Goal: Task Accomplishment & Management: Use online tool/utility

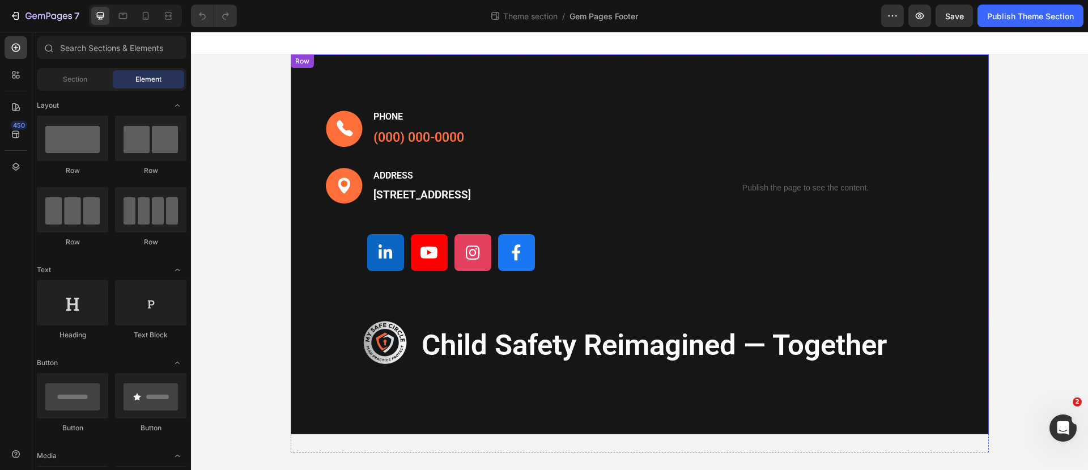
click at [323, 58] on div "Image PHONE Text block (000) 000-0000 Text block Row Image ADDRESS Text block 1…" at bounding box center [640, 244] width 698 height 380
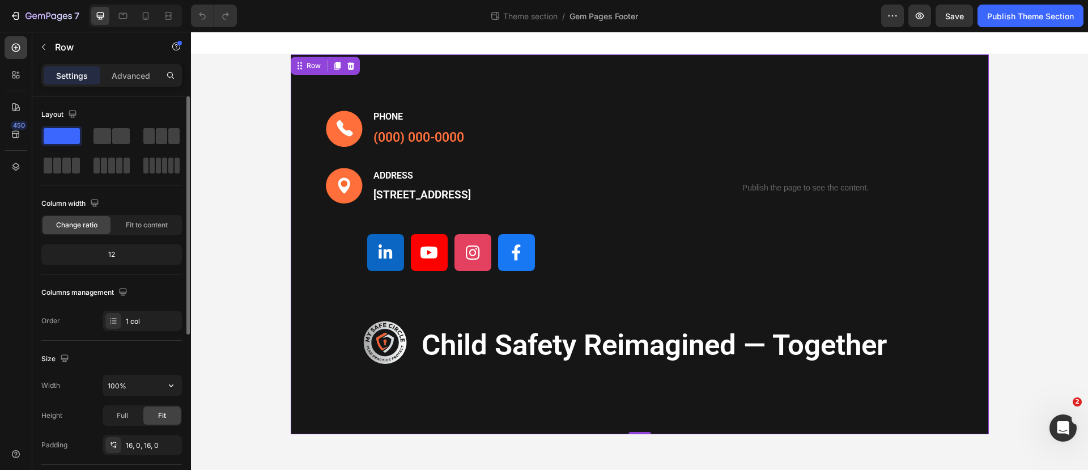
scroll to position [142, 0]
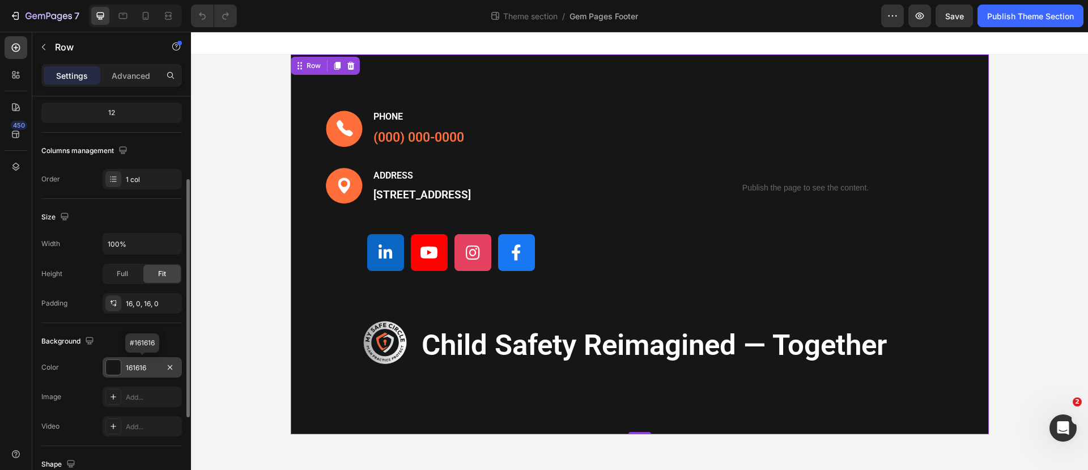
click at [116, 366] on div at bounding box center [113, 367] width 15 height 15
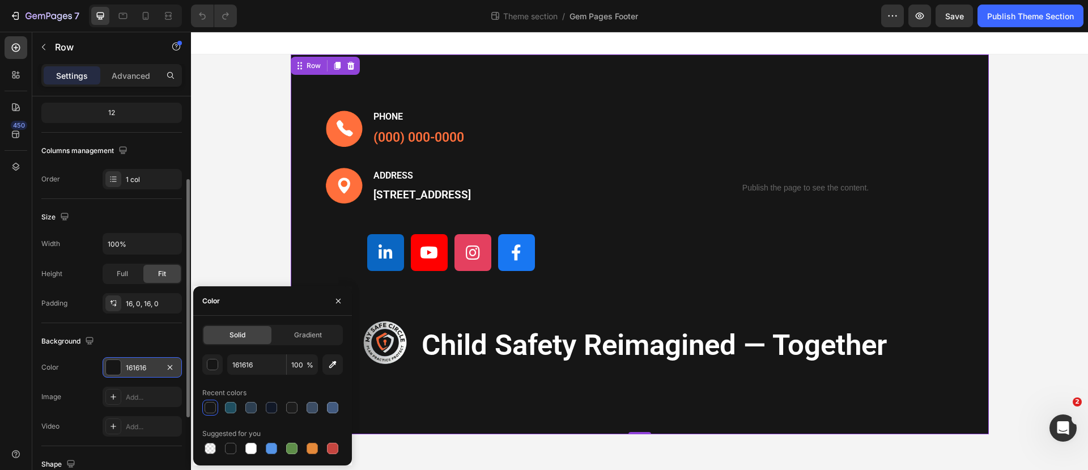
click at [143, 365] on div "161616" at bounding box center [142, 368] width 33 height 10
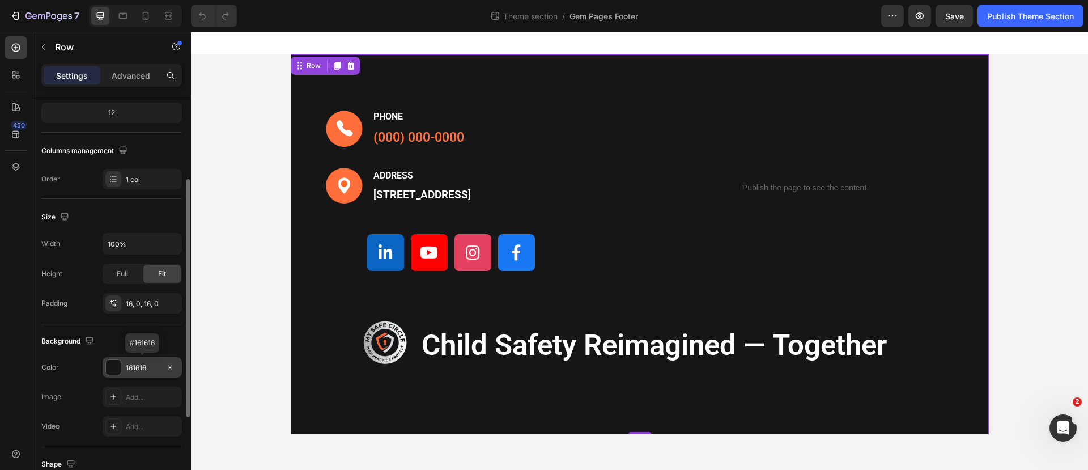
click at [143, 365] on div "161616" at bounding box center [142, 368] width 33 height 10
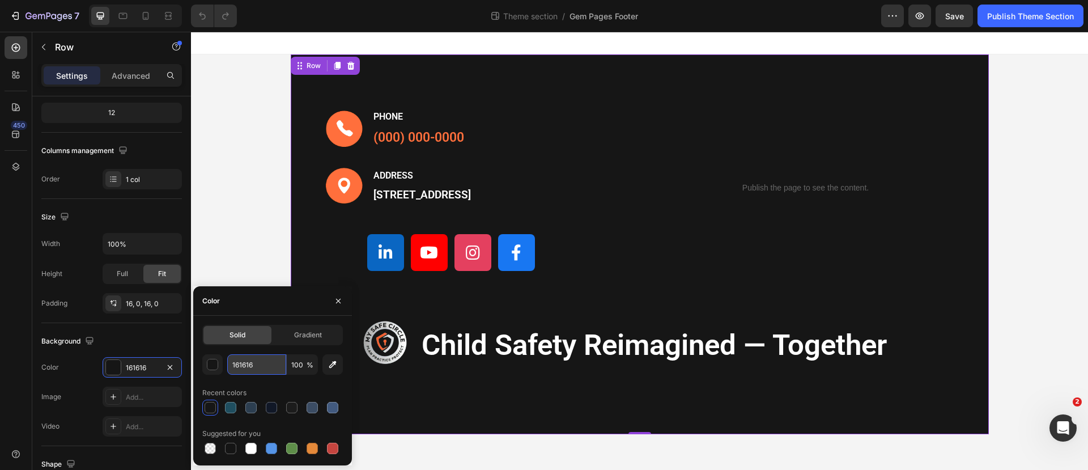
click at [265, 368] on input "161616" at bounding box center [256, 364] width 59 height 20
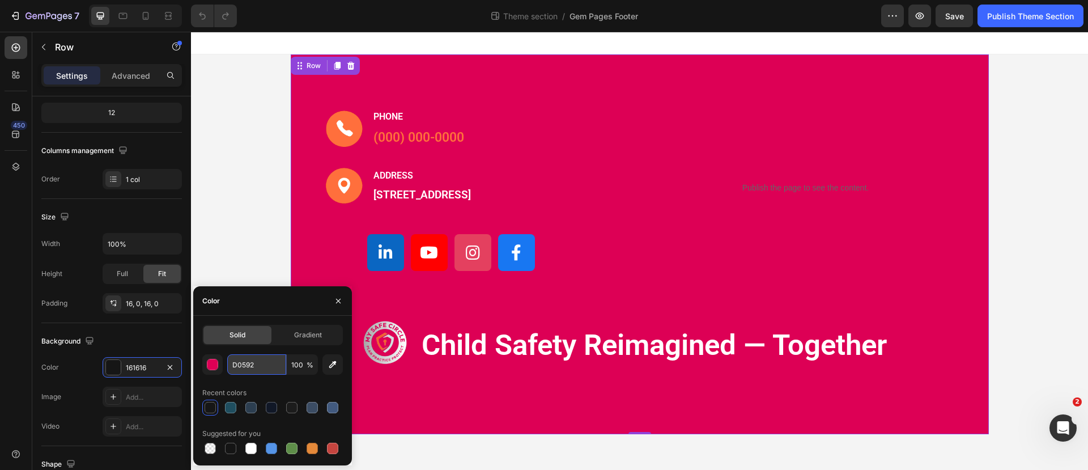
type input "D0592F"
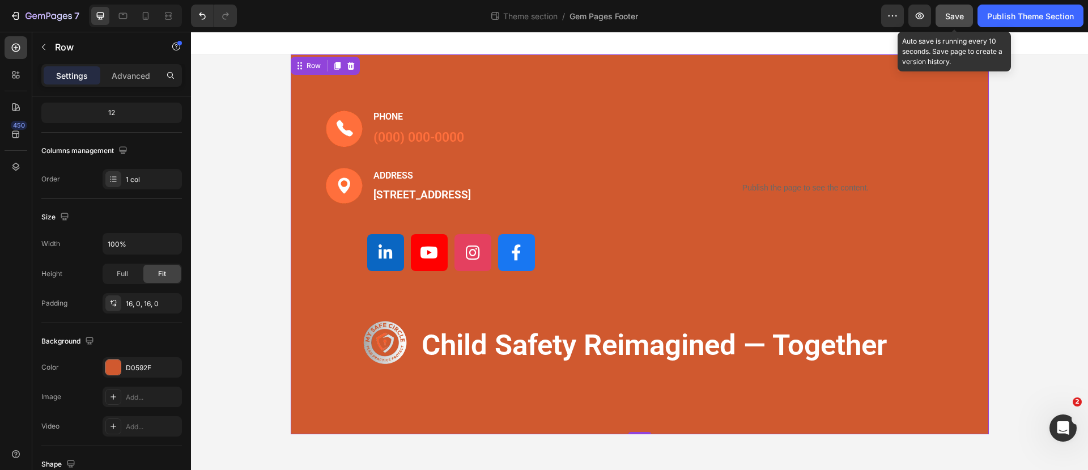
click at [946, 13] on span "Save" at bounding box center [954, 16] width 19 height 10
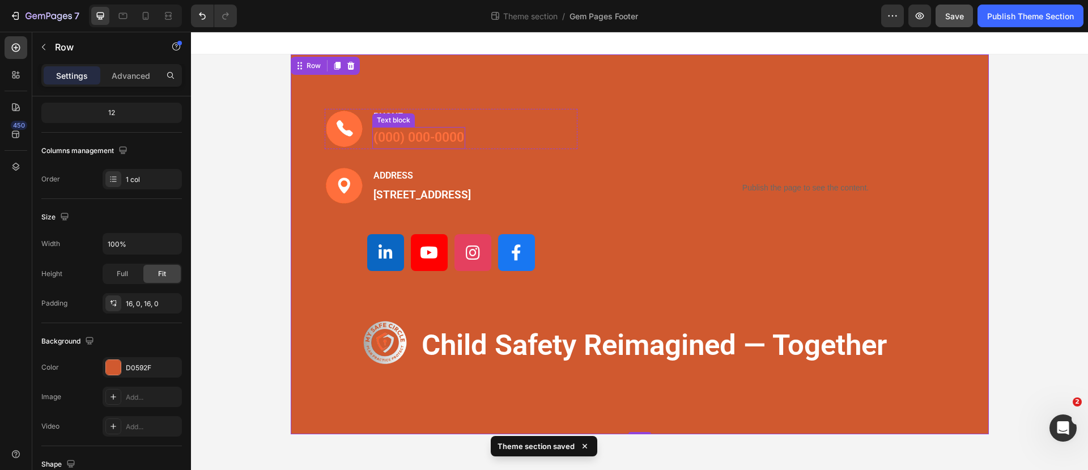
click at [397, 139] on p "(000) 000-0000" at bounding box center [418, 138] width 91 height 20
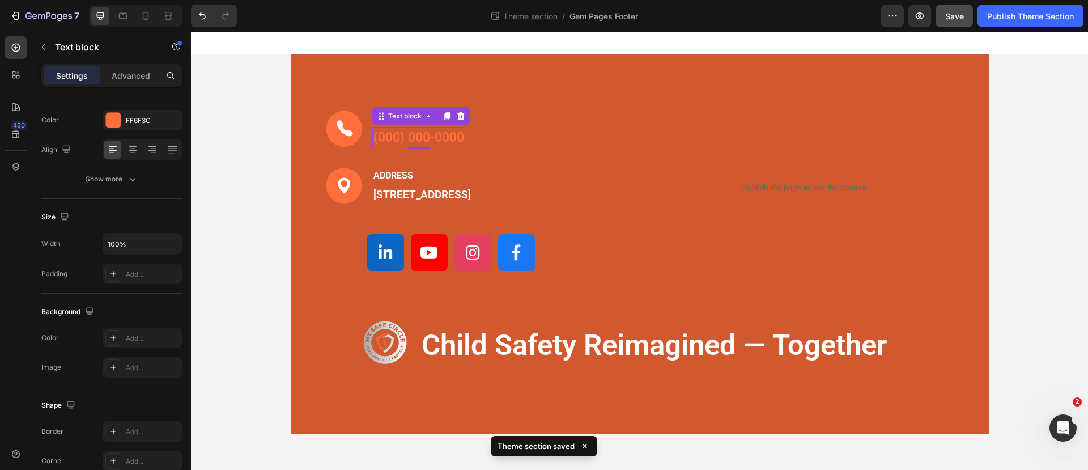
scroll to position [0, 0]
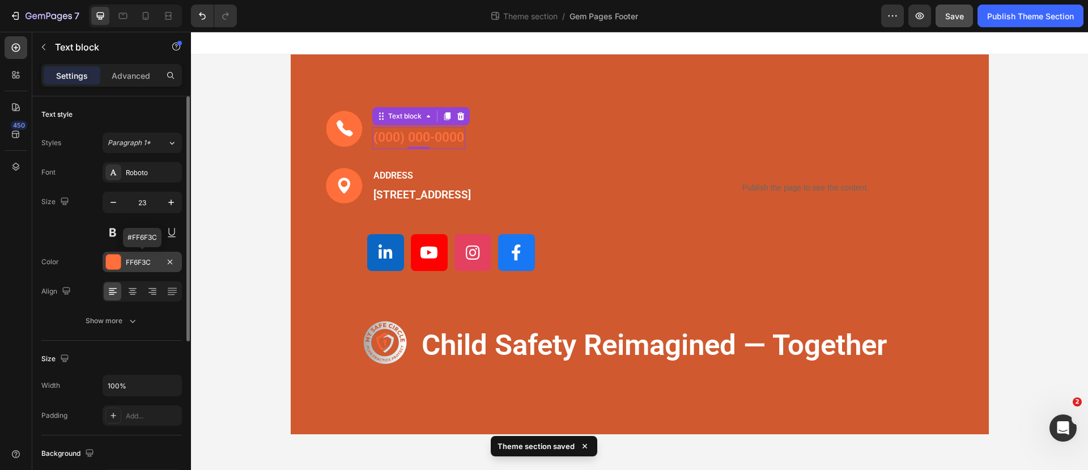
click at [110, 261] on div at bounding box center [113, 261] width 15 height 15
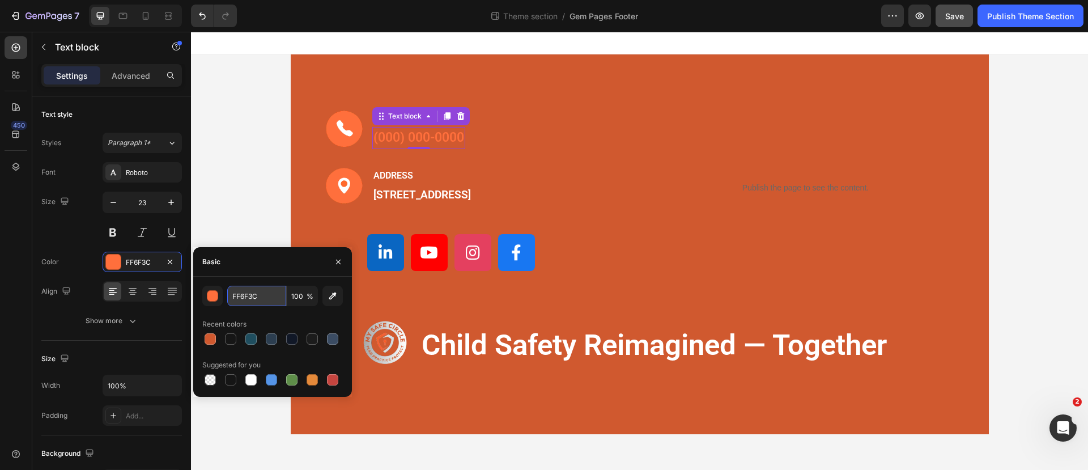
click at [254, 296] on input "FF6F3C" at bounding box center [256, 295] width 59 height 20
type input "C"
type input "F9F9F9"
click at [271, 311] on div "F9F9F9 100 % Recent colors Suggested for you" at bounding box center [272, 336] width 140 height 102
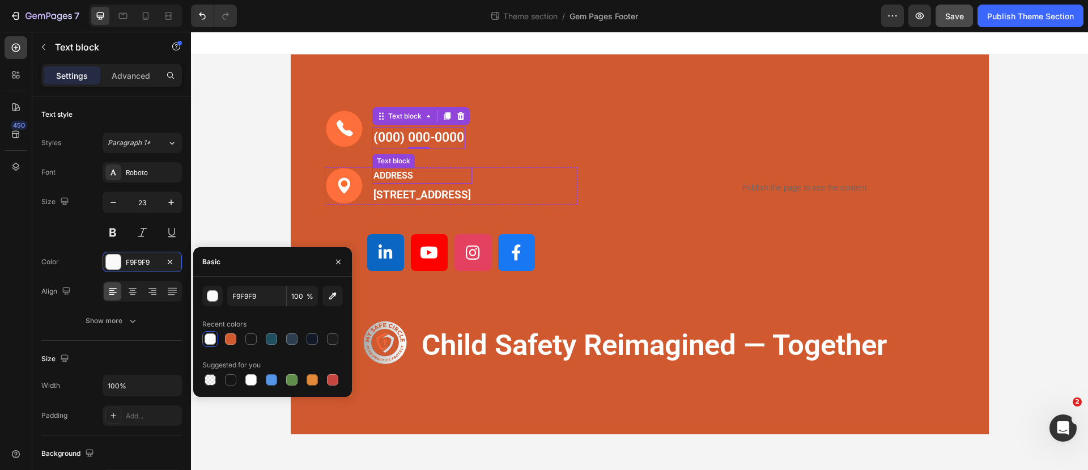
click at [420, 177] on p "ADDRESS" at bounding box center [421, 176] width 97 height 14
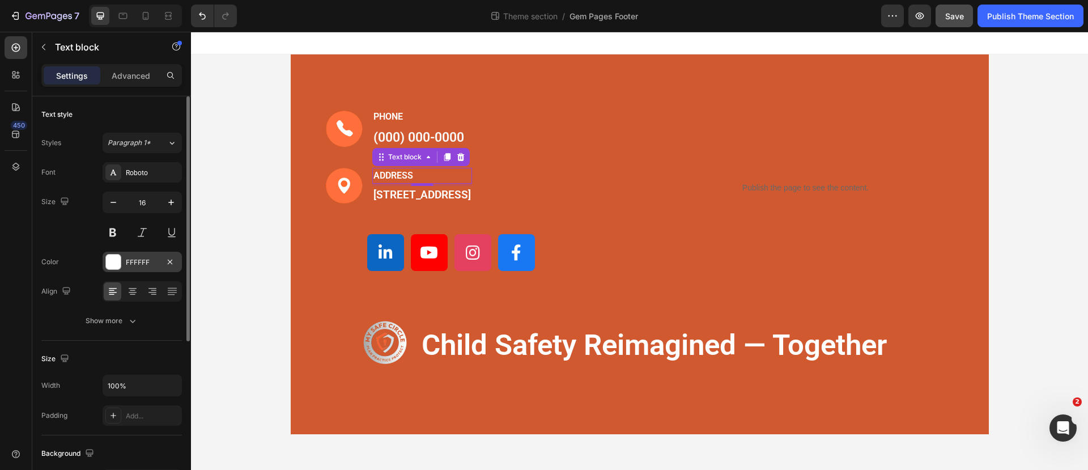
click at [135, 258] on div "FFFFFF" at bounding box center [142, 262] width 33 height 10
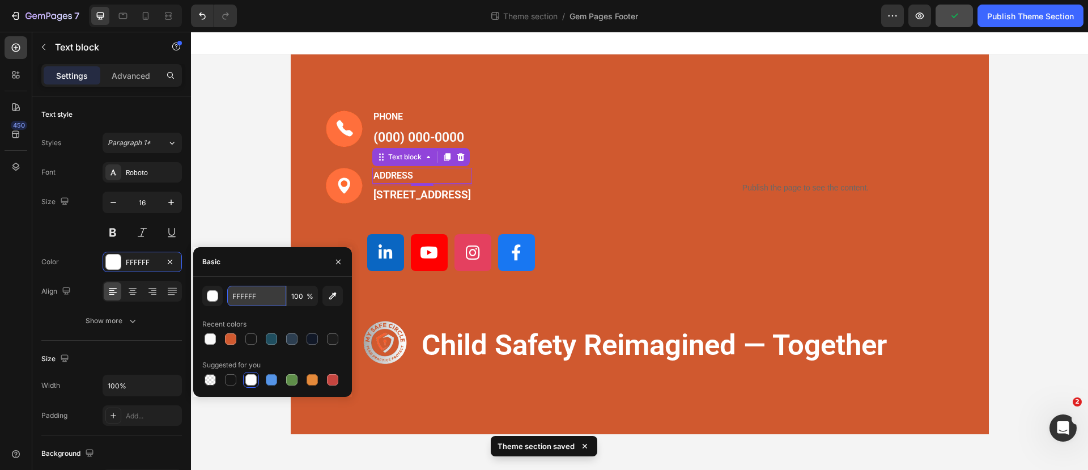
click at [248, 293] on input "FFFFFF" at bounding box center [256, 295] width 59 height 20
type input "F9F9F9"
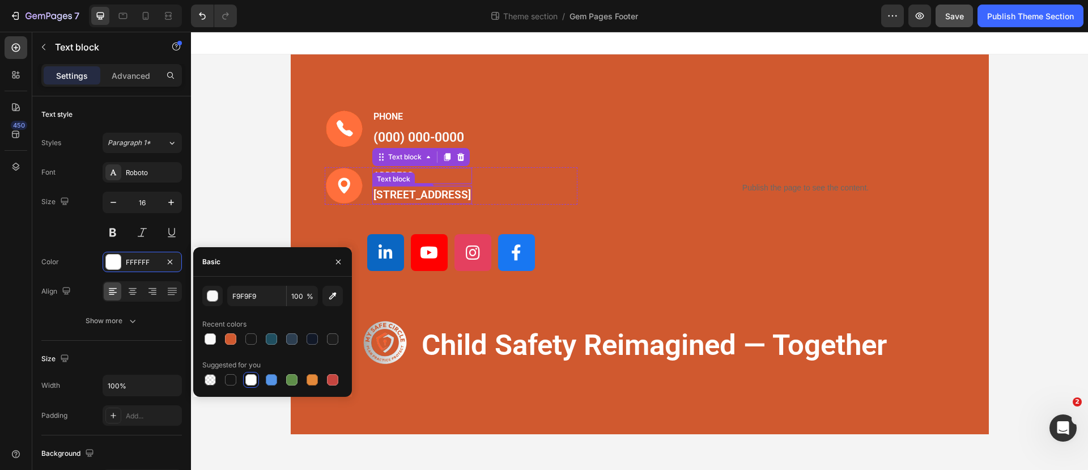
click at [400, 203] on p "[STREET_ADDRESS]" at bounding box center [421, 195] width 97 height 16
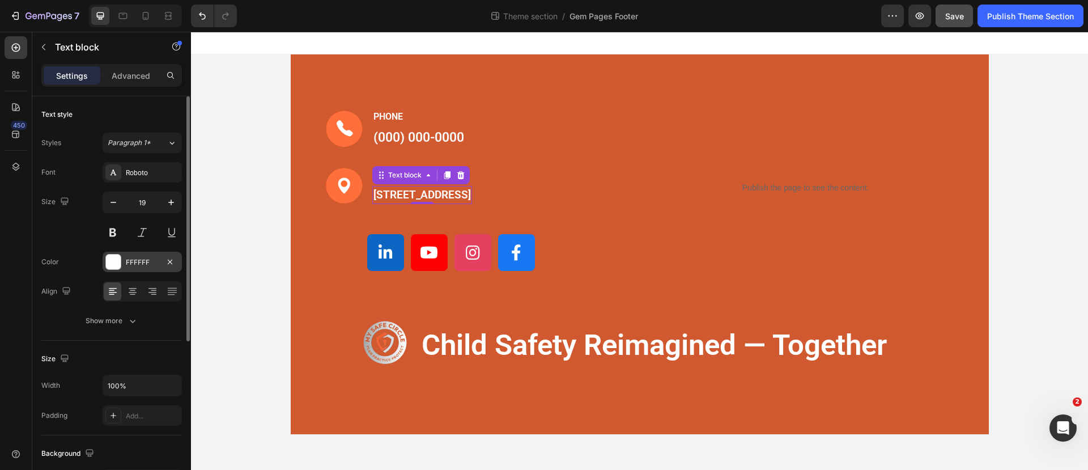
click at [133, 259] on div "FFFFFF" at bounding box center [142, 262] width 33 height 10
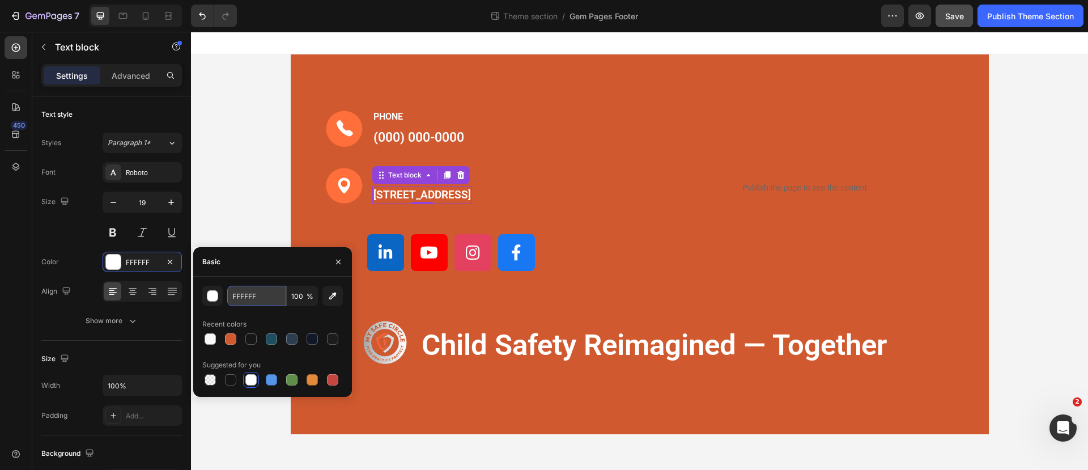
click at [251, 300] on input "FFFFFF" at bounding box center [256, 295] width 59 height 20
type input "F9F9F9"
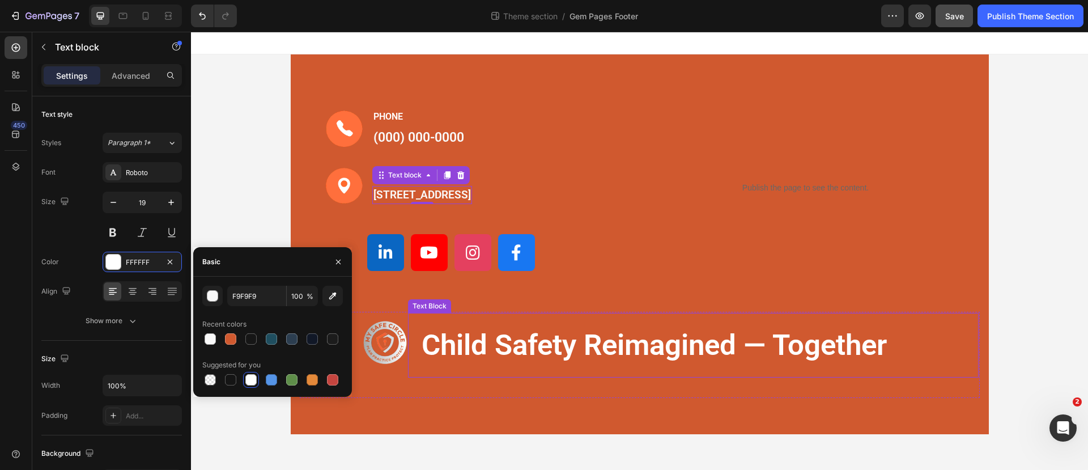
click at [570, 310] on div "Image PHONE Text block (000) 000-0000 Text block Row Image ADDRESS Text block 1…" at bounding box center [457, 187] width 332 height 248
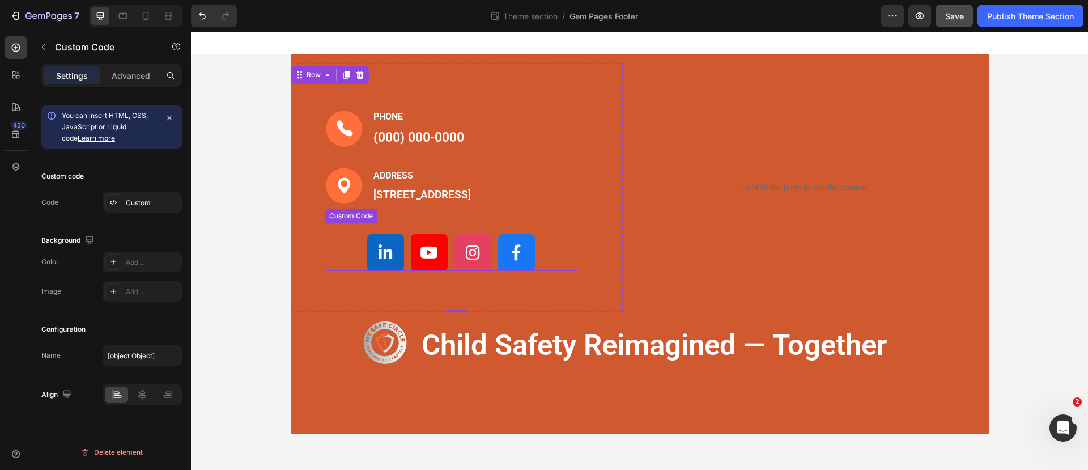
click at [345, 268] on div at bounding box center [451, 252] width 253 height 37
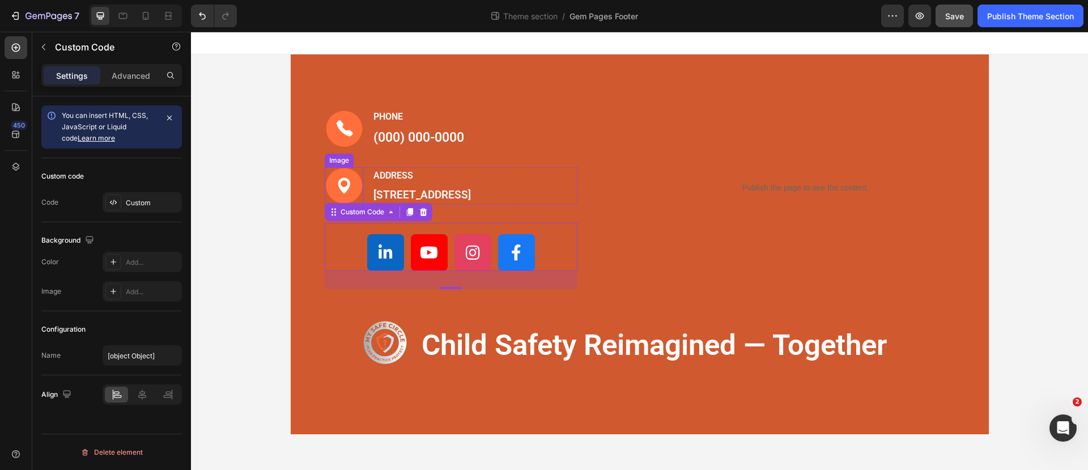
click at [346, 203] on img at bounding box center [344, 186] width 39 height 38
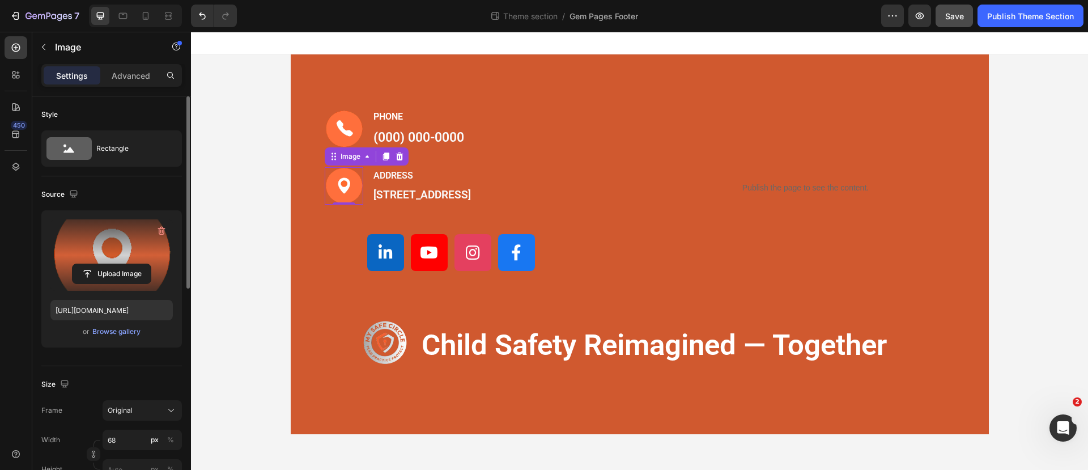
click at [161, 248] on label at bounding box center [111, 254] width 122 height 71
click at [151, 264] on input "file" at bounding box center [112, 273] width 78 height 19
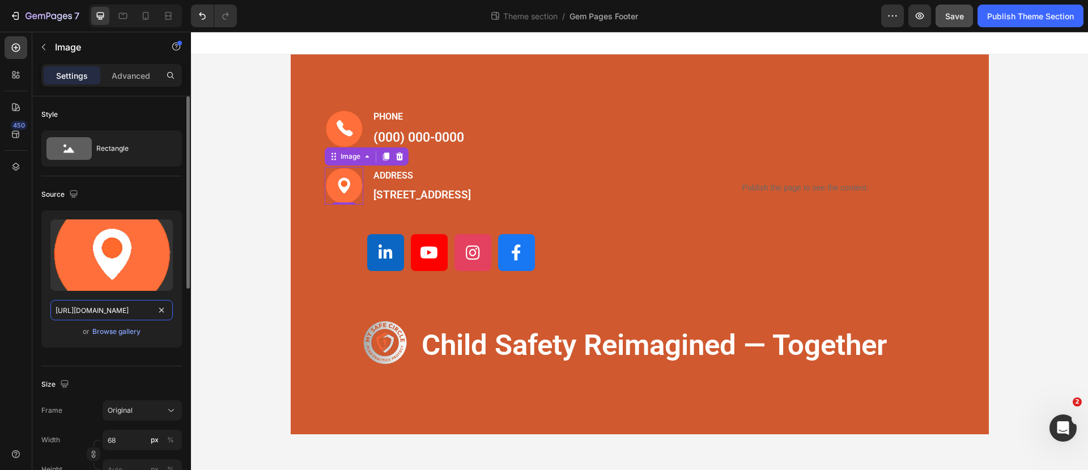
click at [127, 310] on input "https://cdn.shopify.com/s/files/1/0644/4135/2307/files/gempages_578495938713093…" at bounding box center [111, 310] width 122 height 20
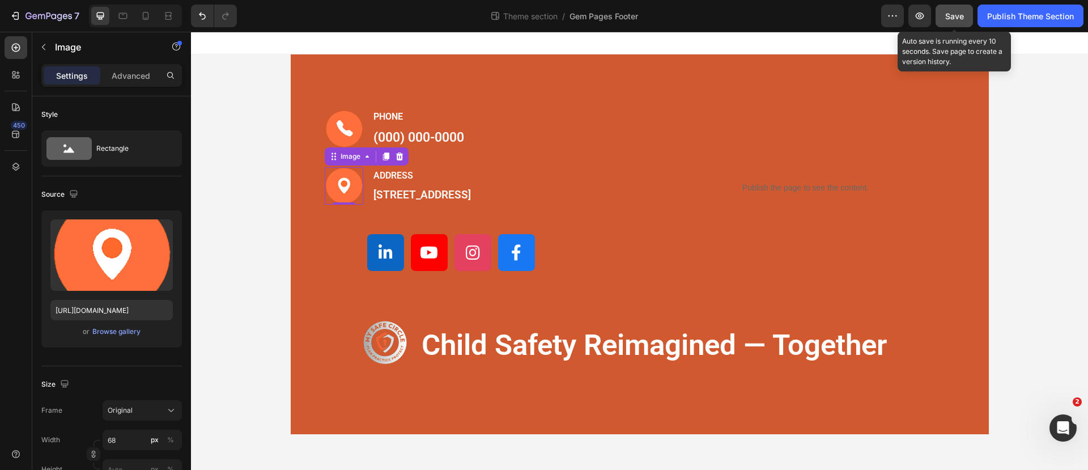
click at [952, 17] on span "Save" at bounding box center [954, 16] width 19 height 10
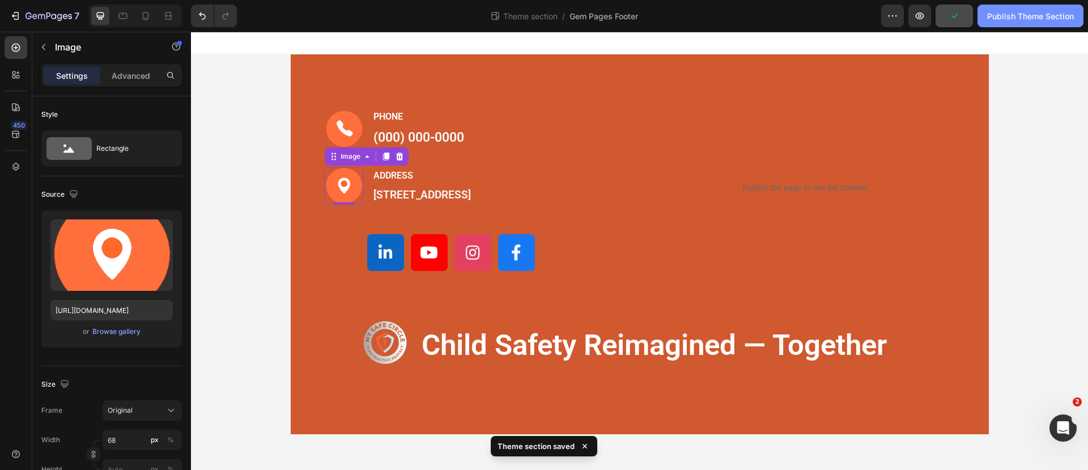
click at [1013, 19] on div "Publish Theme Section" at bounding box center [1030, 16] width 87 height 12
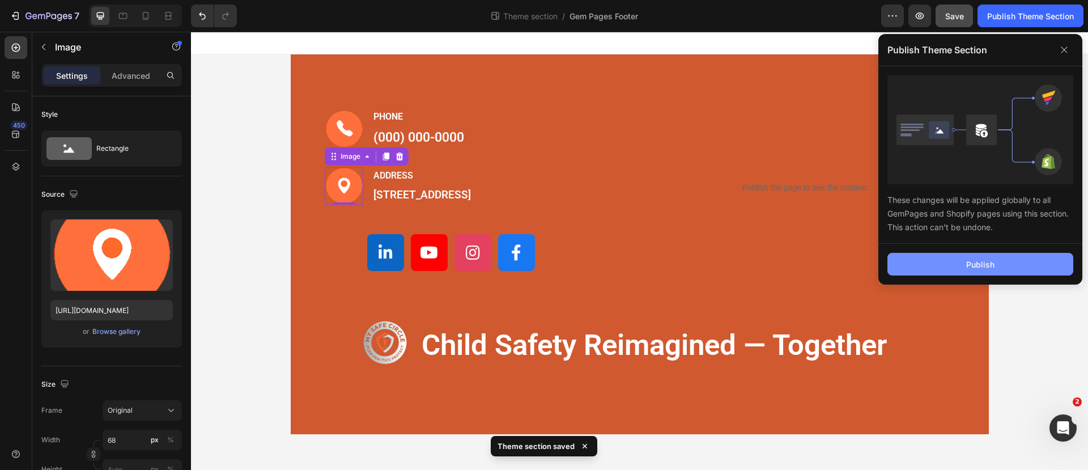
click at [966, 260] on div "Publish" at bounding box center [980, 264] width 28 height 12
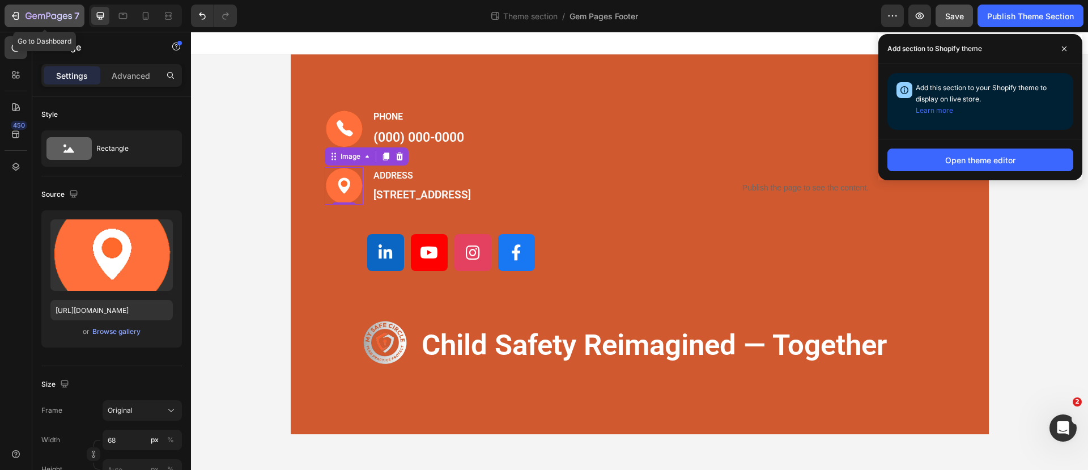
click at [22, 14] on div "7" at bounding box center [45, 16] width 70 height 14
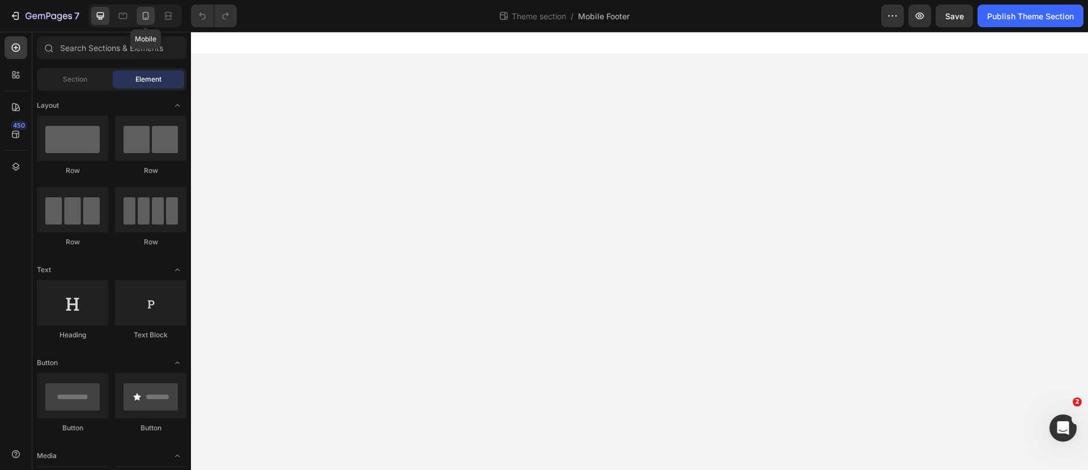
click at [144, 17] on icon at bounding box center [145, 15] width 11 height 11
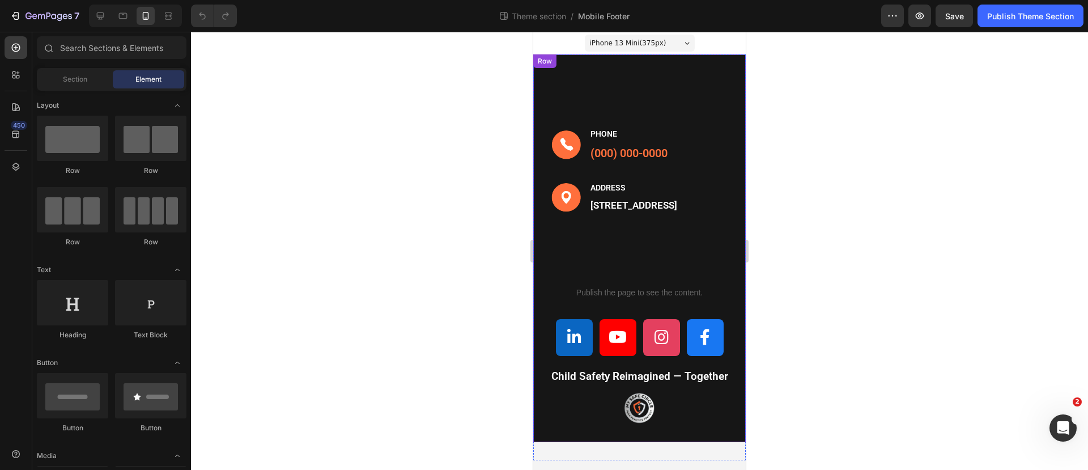
click at [538, 82] on div "Image PHONE Text block [PHONE_NUMBER] Text block Row Image ADDRESS Text block […" at bounding box center [639, 247] width 212 height 387
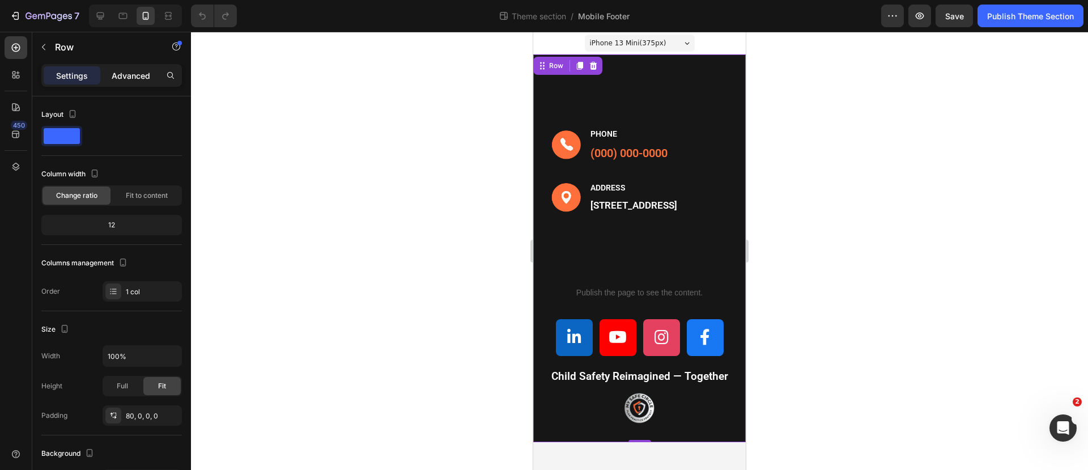
click at [113, 71] on p "Advanced" at bounding box center [131, 76] width 39 height 12
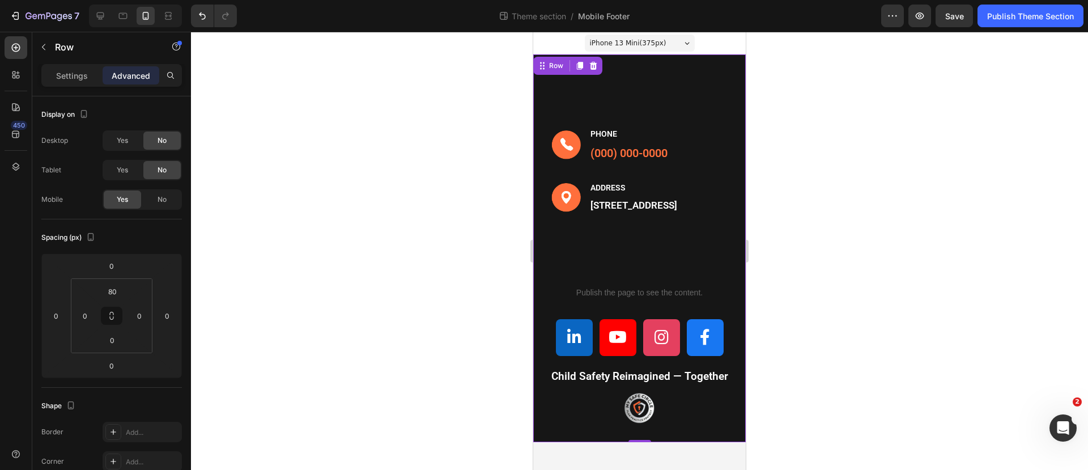
click at [654, 60] on div "Image PHONE Text block [PHONE_NUMBER] Text block Row Image ADDRESS Text block […" at bounding box center [639, 247] width 212 height 387
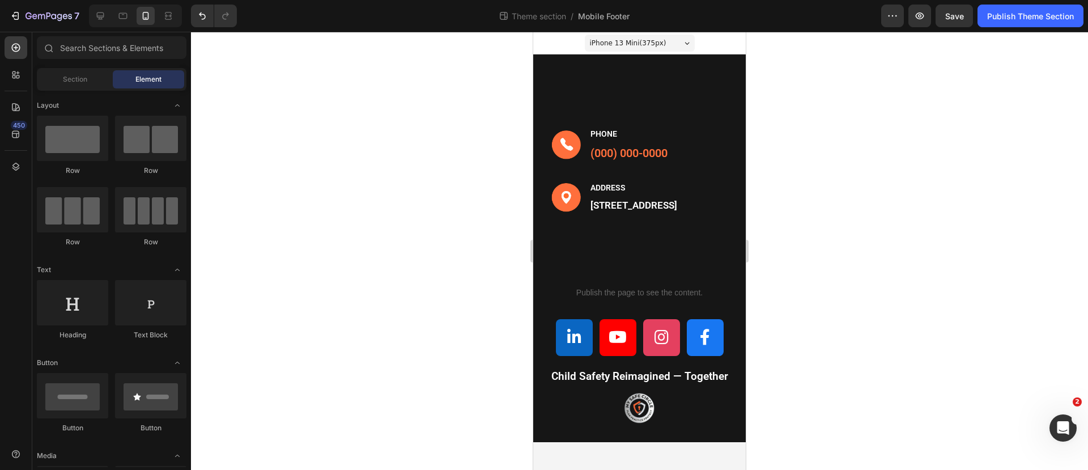
click at [719, 48] on div "iPhone 13 Mini ( 375 px) iPhone 13 Mini iPhone 13 Pro iPhone 11 Pro Max iPhone …" at bounding box center [639, 43] width 212 height 23
click at [709, 56] on div "Image PHONE Text block (000) 000-0000 Text block Row Image ADDRESS Text block 1…" at bounding box center [639, 247] width 212 height 387
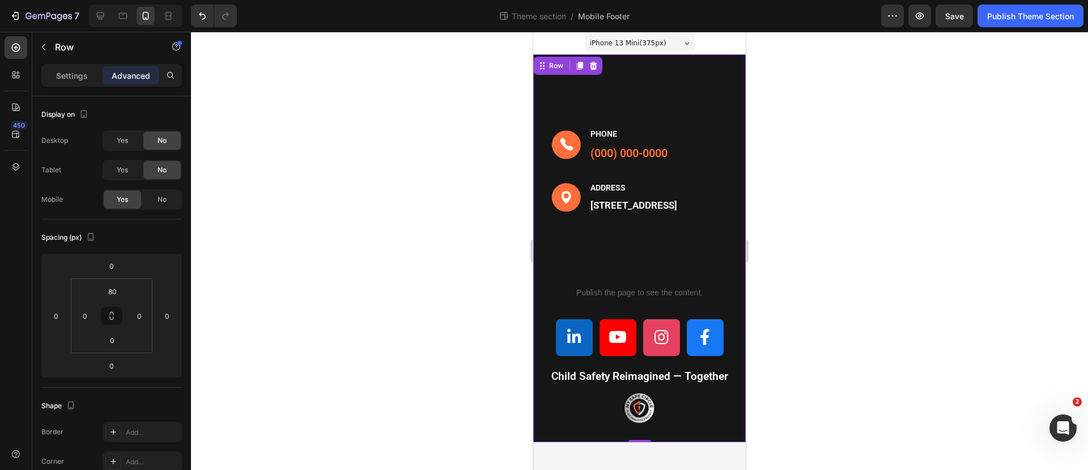
click at [709, 62] on div "Image PHONE Text block (000) 000-0000 Text block Row Image ADDRESS Text block 1…" at bounding box center [639, 247] width 212 height 387
click at [69, 74] on p "Settings" at bounding box center [72, 76] width 32 height 12
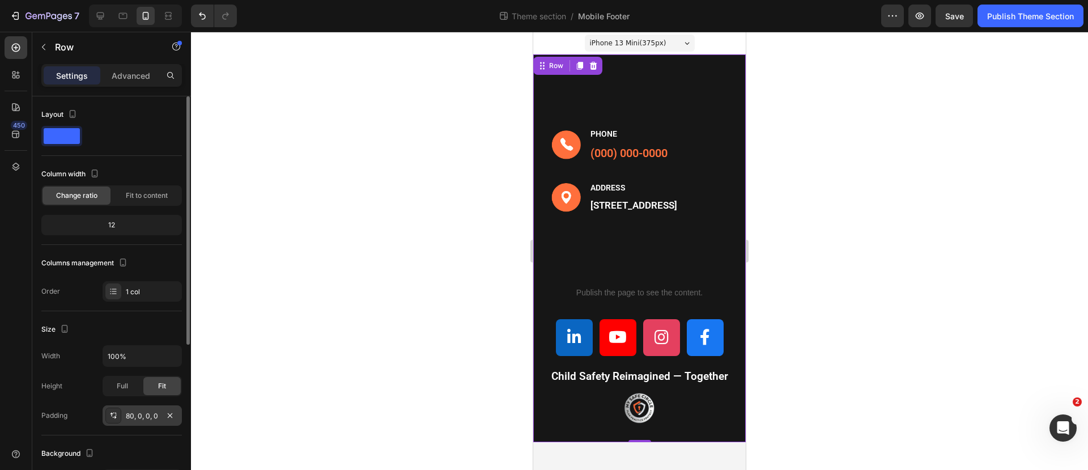
scroll to position [142, 0]
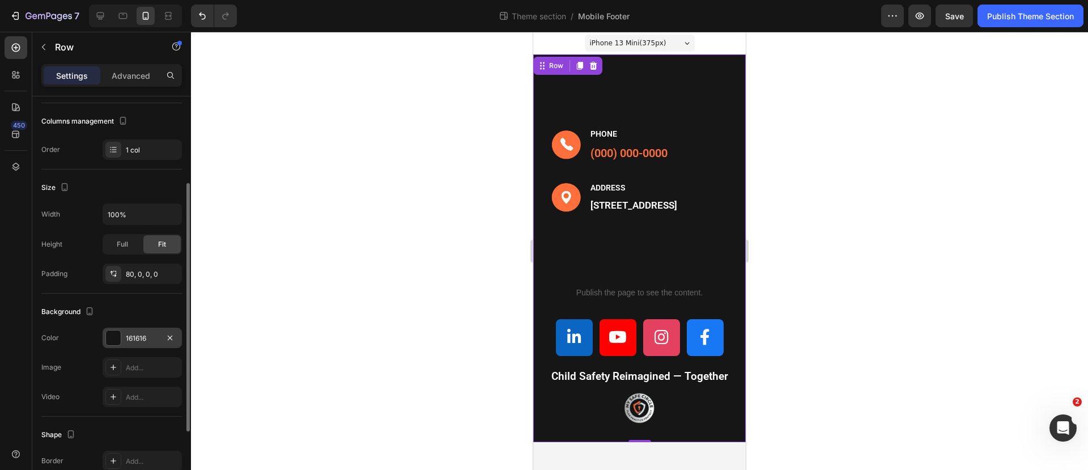
click at [111, 332] on div at bounding box center [113, 337] width 15 height 15
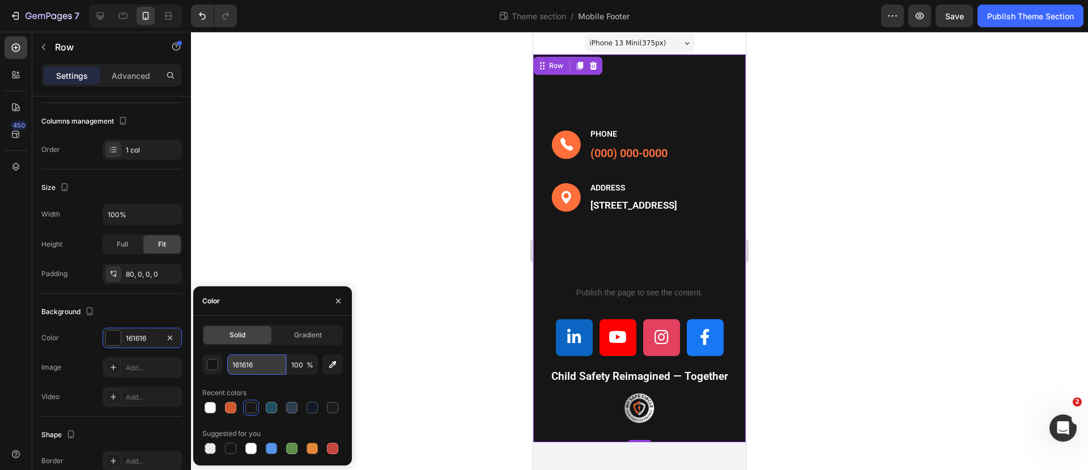
click at [262, 359] on input "161616" at bounding box center [256, 364] width 59 height 20
drag, startPoint x: 262, startPoint y: 359, endPoint x: 192, endPoint y: 360, distance: 69.7
click at [192, 0] on div "7 Theme section / Mobile Footer Preview Save Publish Theme Section 450 Sections…" at bounding box center [544, 0] width 1088 height 0
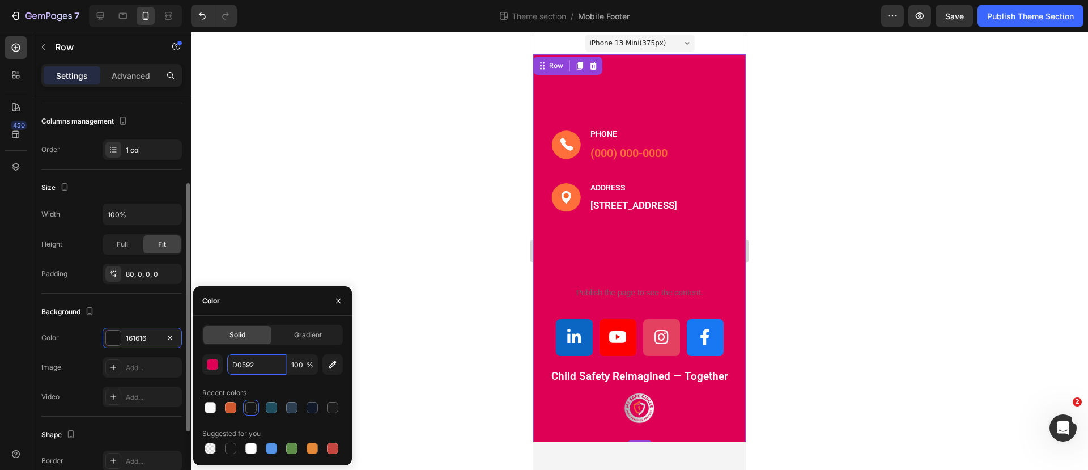
type input "D0592F"
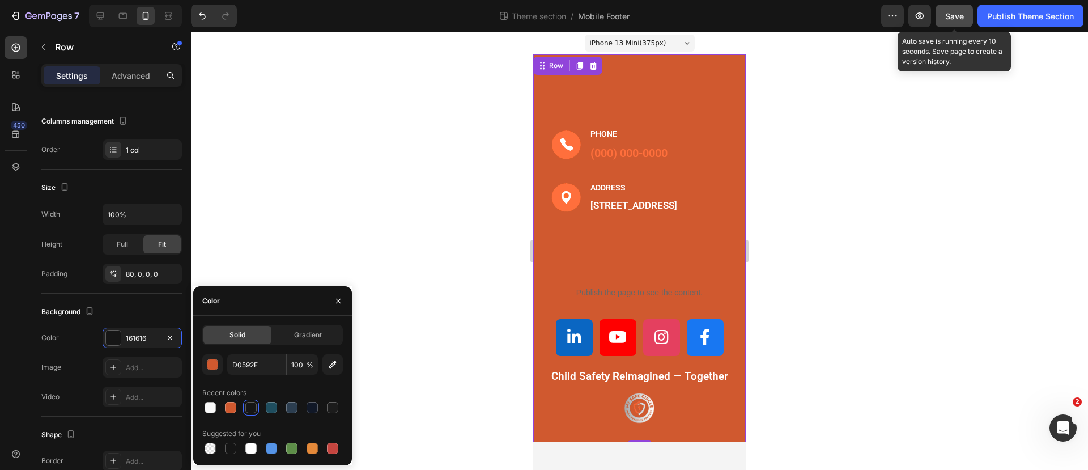
click at [961, 14] on span "Save" at bounding box center [954, 16] width 19 height 10
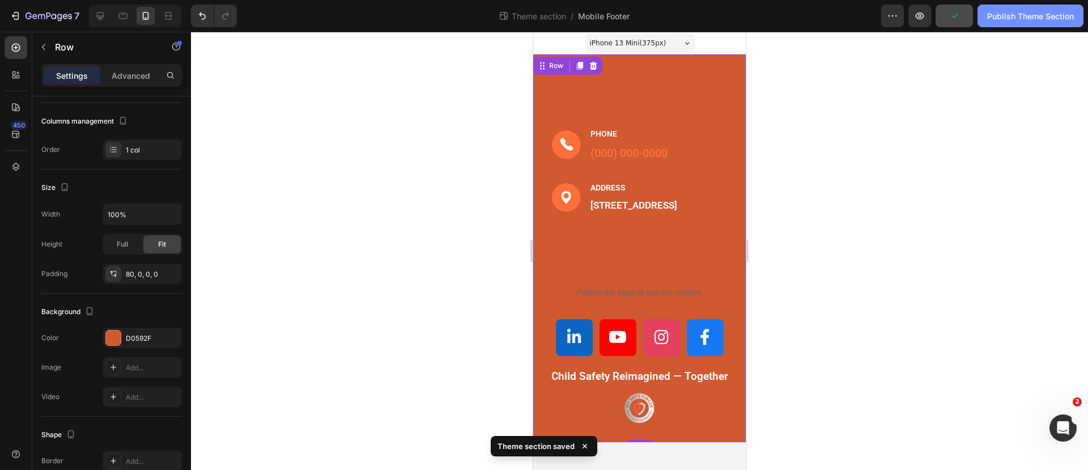
click at [1021, 20] on div "Publish Theme Section" at bounding box center [1030, 16] width 87 height 12
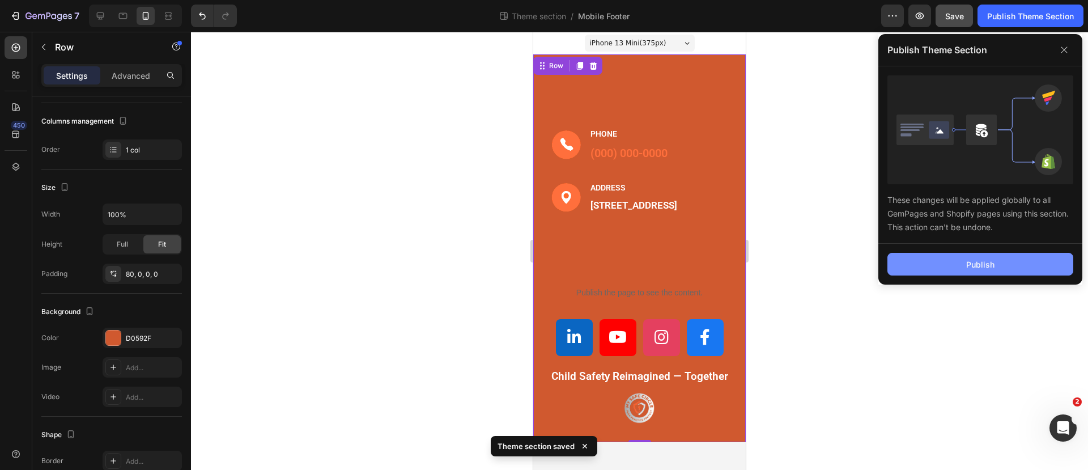
click at [962, 262] on button "Publish" at bounding box center [980, 264] width 186 height 23
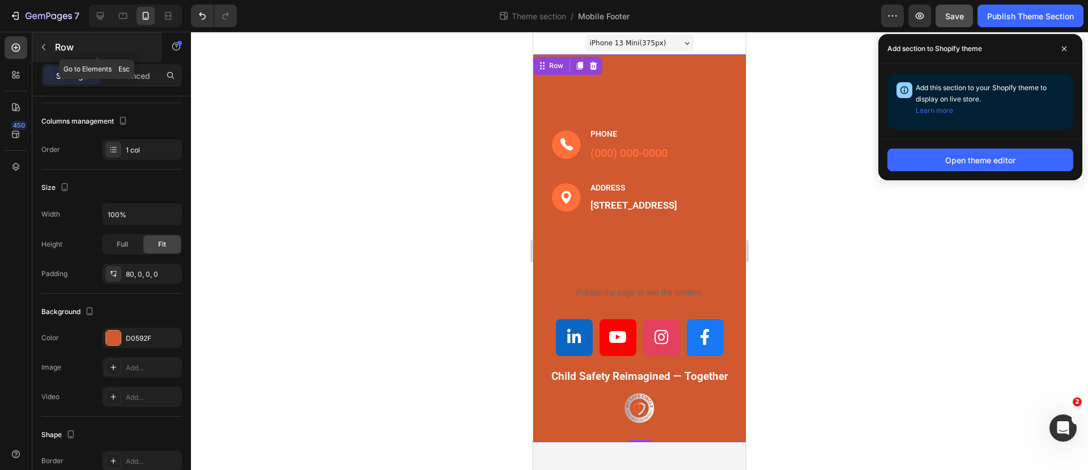
click at [41, 48] on icon "button" at bounding box center [43, 46] width 9 height 9
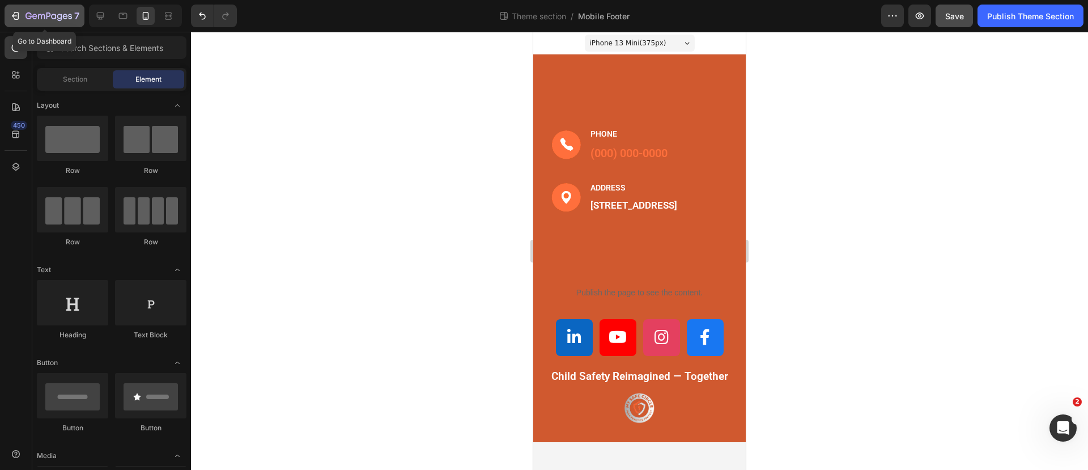
click at [25, 14] on icon "button" at bounding box center [48, 17] width 46 height 10
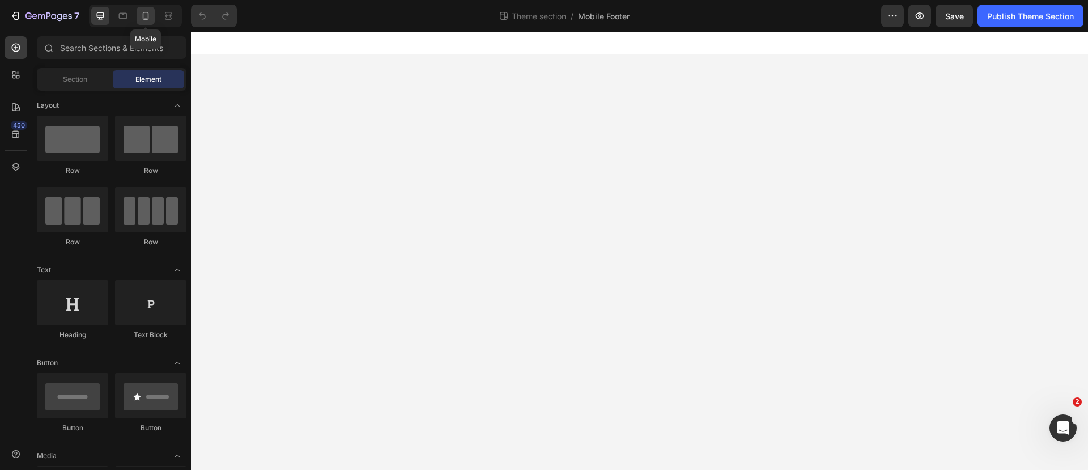
click at [143, 14] on icon at bounding box center [146, 16] width 6 height 8
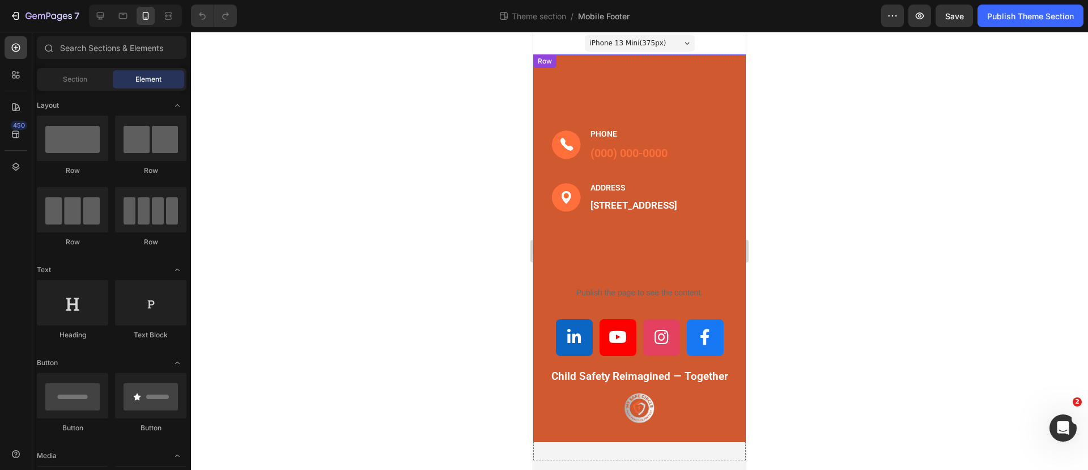
click at [540, 68] on div "Image PHONE Text block [PHONE_NUMBER] Text block Row Image ADDRESS Text block […" at bounding box center [639, 247] width 212 height 387
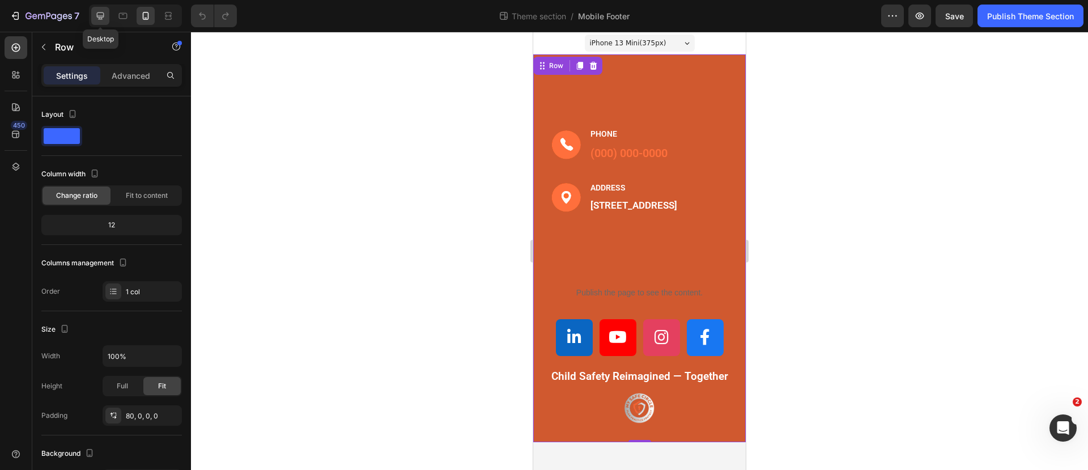
click at [104, 15] on icon at bounding box center [100, 15] width 7 height 7
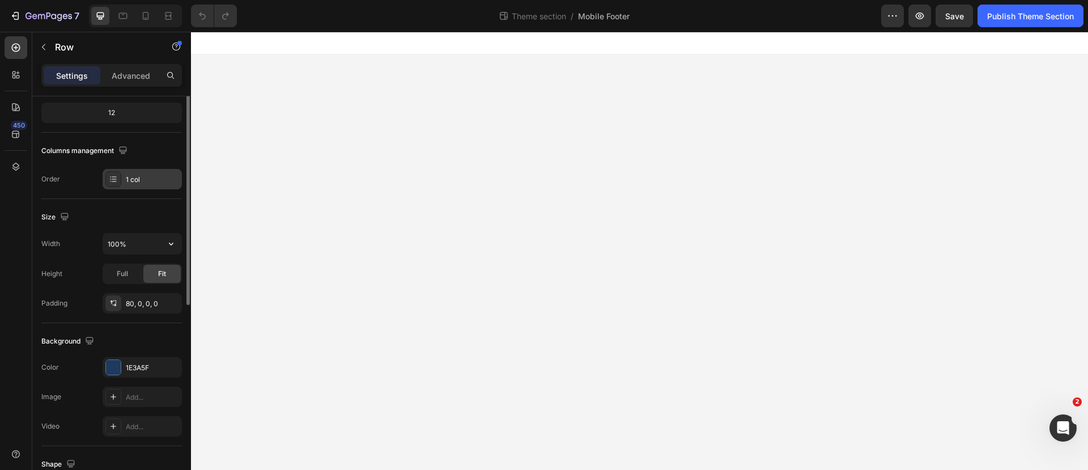
scroll to position [142, 0]
click at [117, 370] on div at bounding box center [113, 367] width 15 height 15
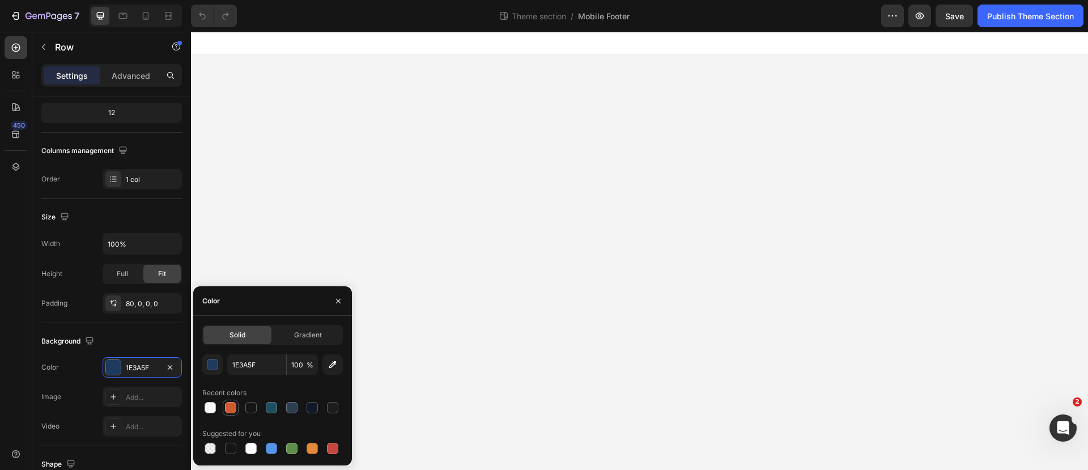
click at [229, 404] on div at bounding box center [230, 407] width 11 height 11
type input "D0592F"
click at [146, 11] on icon at bounding box center [145, 15] width 11 height 11
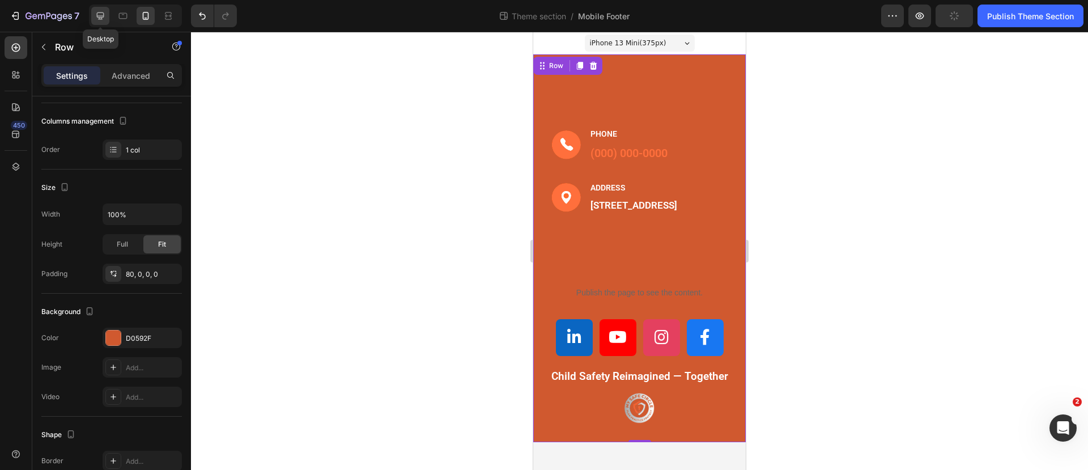
click at [99, 11] on icon at bounding box center [100, 15] width 11 height 11
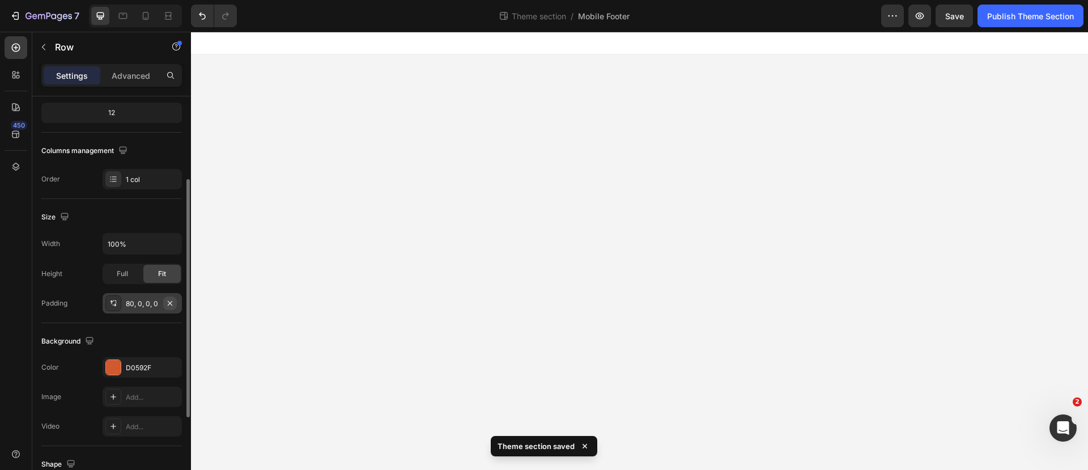
click at [172, 302] on icon "button" at bounding box center [169, 303] width 9 height 9
click at [143, 16] on icon at bounding box center [146, 16] width 6 height 8
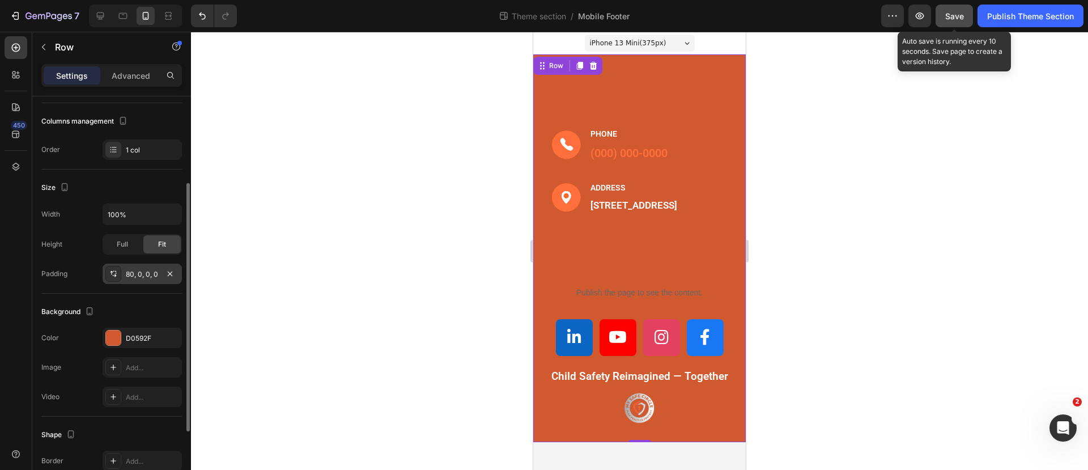
click at [952, 20] on span "Save" at bounding box center [954, 16] width 19 height 10
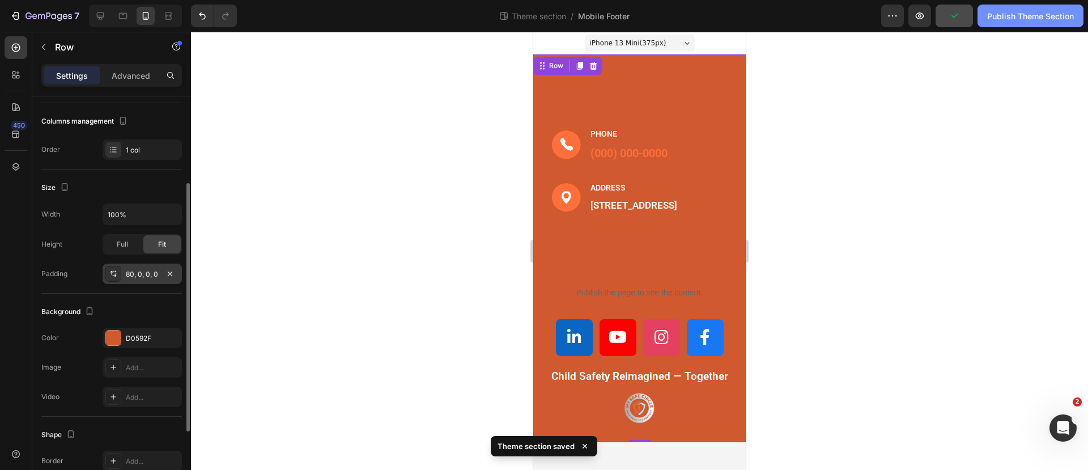
click at [1019, 18] on div "Publish Theme Section" at bounding box center [1030, 16] width 87 height 12
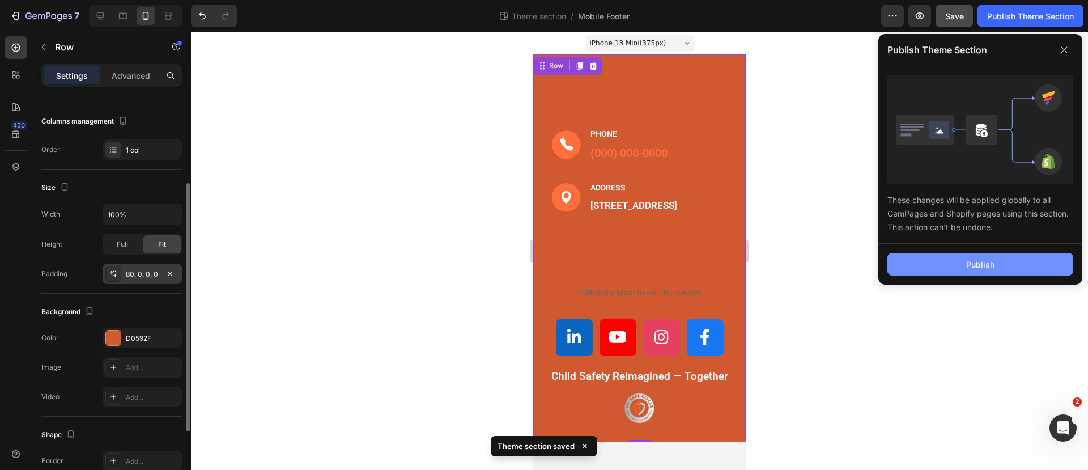
click at [979, 260] on div "Publish" at bounding box center [980, 264] width 28 height 12
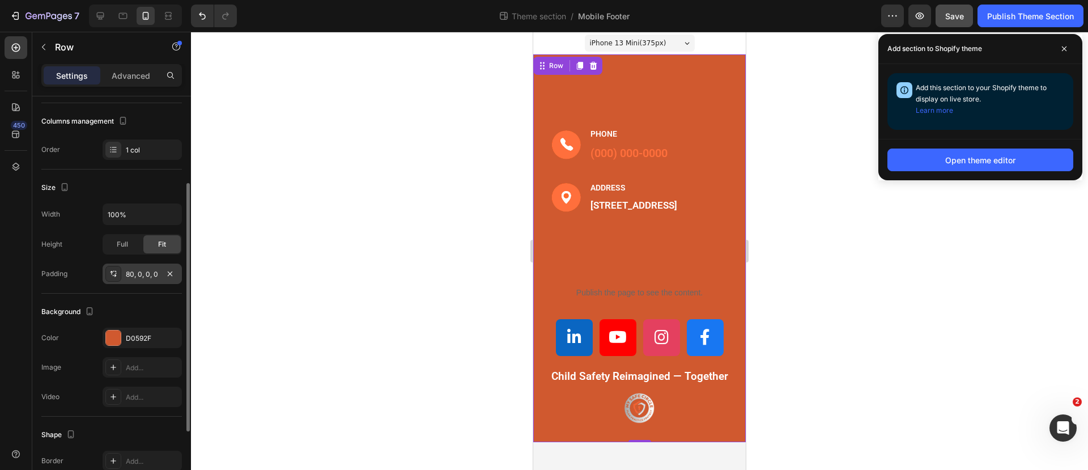
click at [680, 44] on div "iPhone 13 Mini ( 375 px)" at bounding box center [640, 43] width 110 height 17
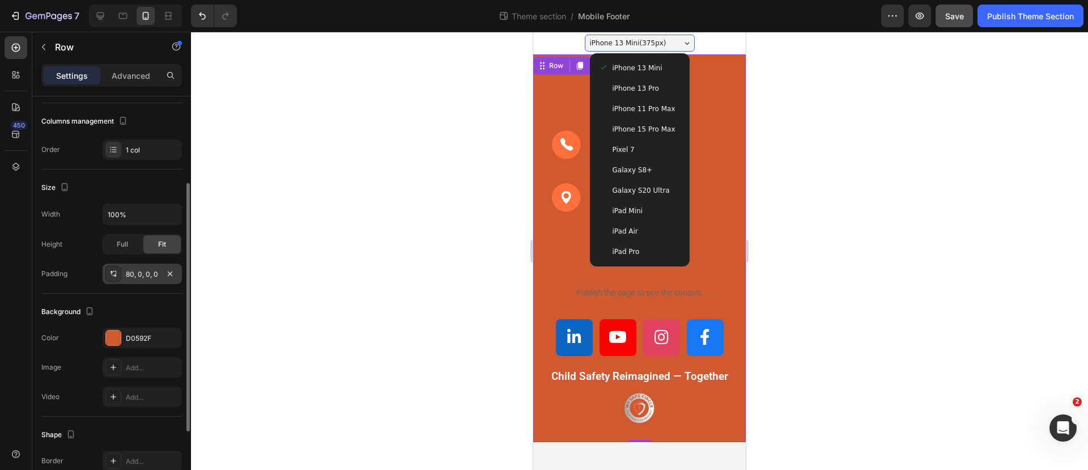
click at [680, 44] on div "iPhone 13 Mini ( 375 px)" at bounding box center [640, 43] width 110 height 17
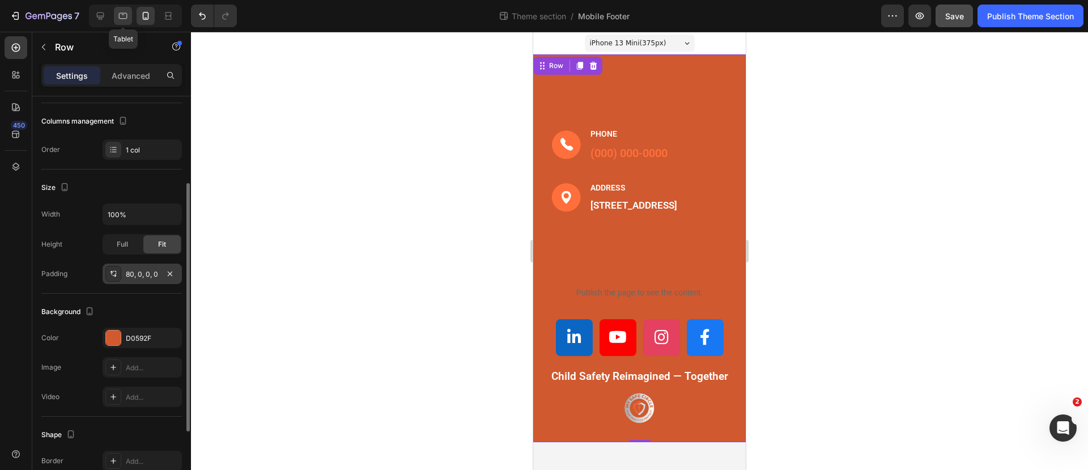
click at [122, 15] on icon at bounding box center [122, 15] width 11 height 11
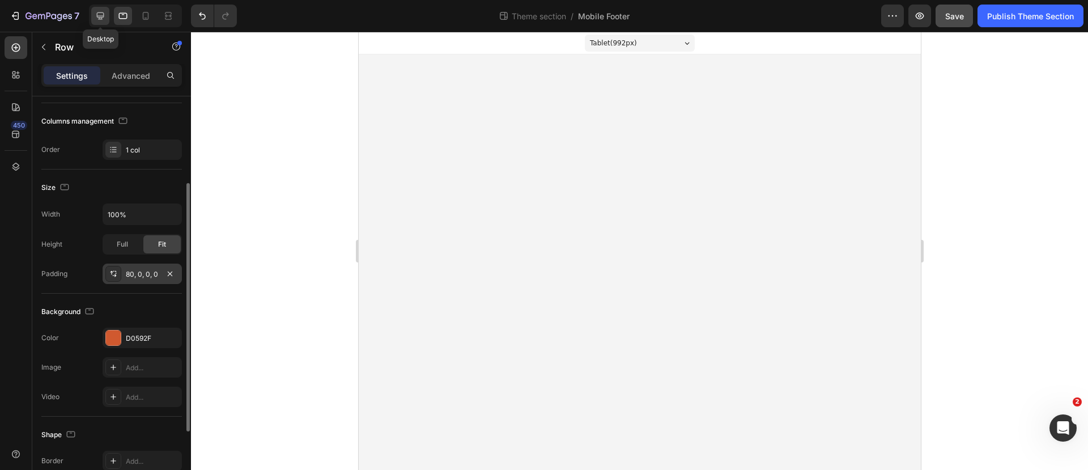
click at [100, 14] on icon at bounding box center [100, 15] width 11 height 11
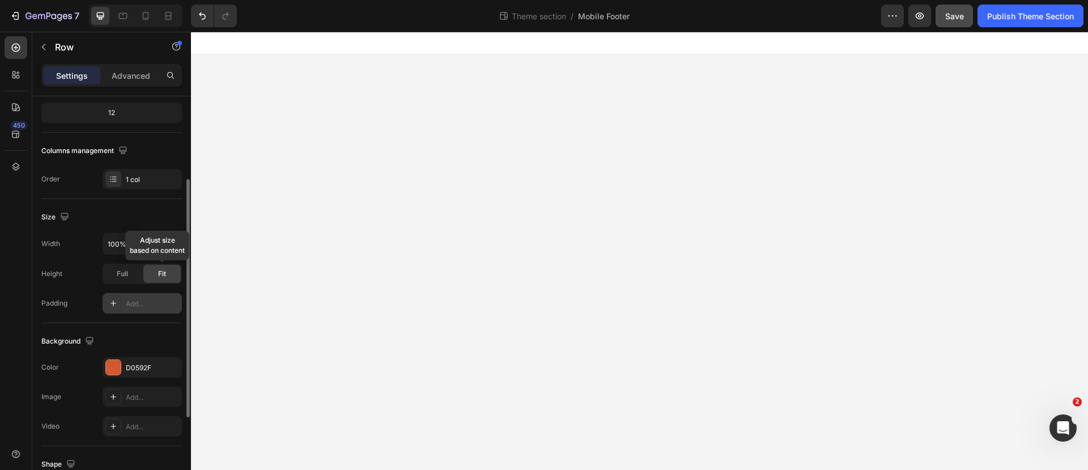
click at [158, 271] on span "Fit" at bounding box center [162, 274] width 8 height 10
click at [111, 71] on div "Advanced" at bounding box center [131, 75] width 57 height 18
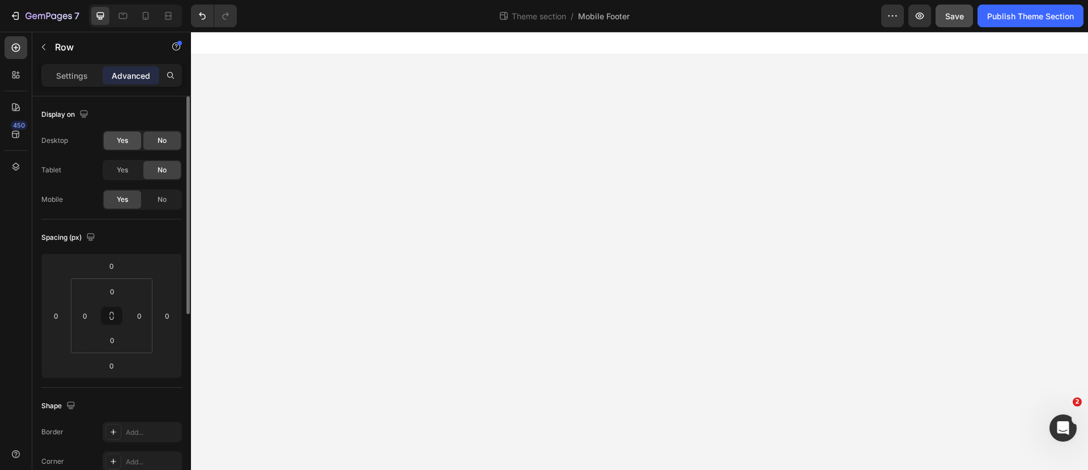
click at [128, 136] on span "Yes" at bounding box center [122, 140] width 11 height 10
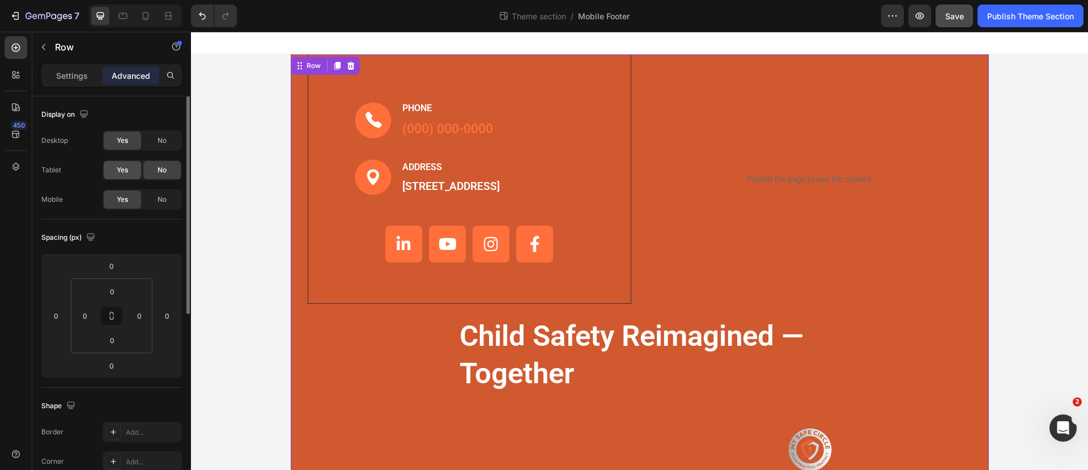
click at [113, 162] on div "Yes" at bounding box center [122, 170] width 37 height 18
click at [160, 165] on span "No" at bounding box center [161, 170] width 9 height 10
click at [161, 139] on span "No" at bounding box center [161, 140] width 9 height 10
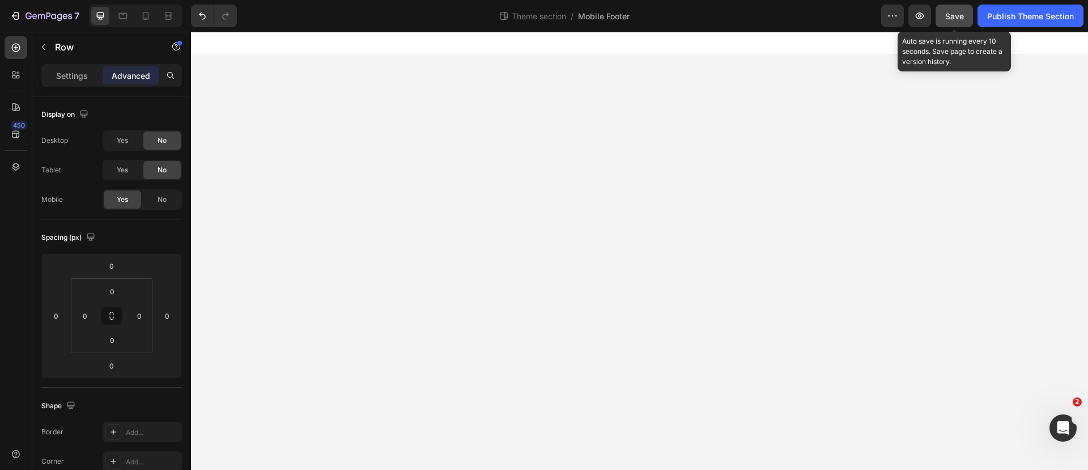
click at [962, 16] on span "Save" at bounding box center [954, 16] width 19 height 10
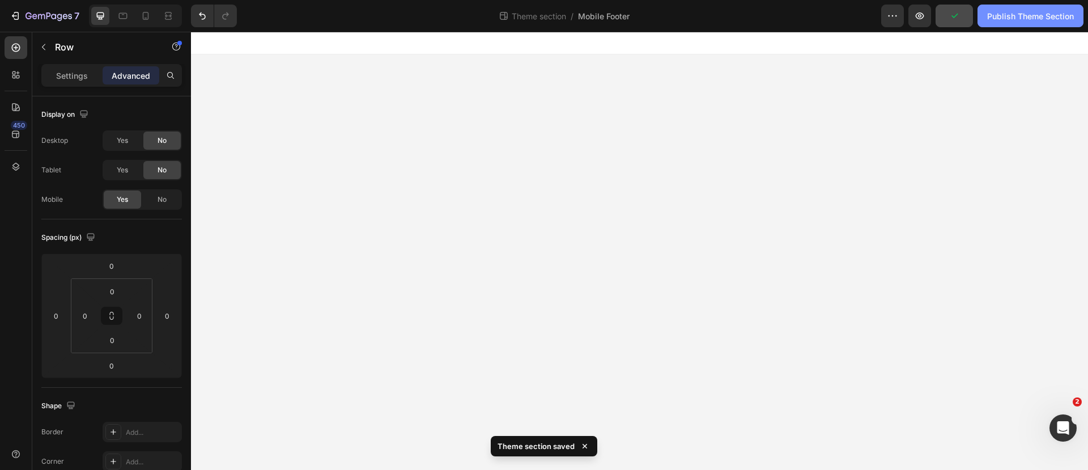
click at [1013, 16] on div "Publish Theme Section" at bounding box center [1030, 16] width 87 height 12
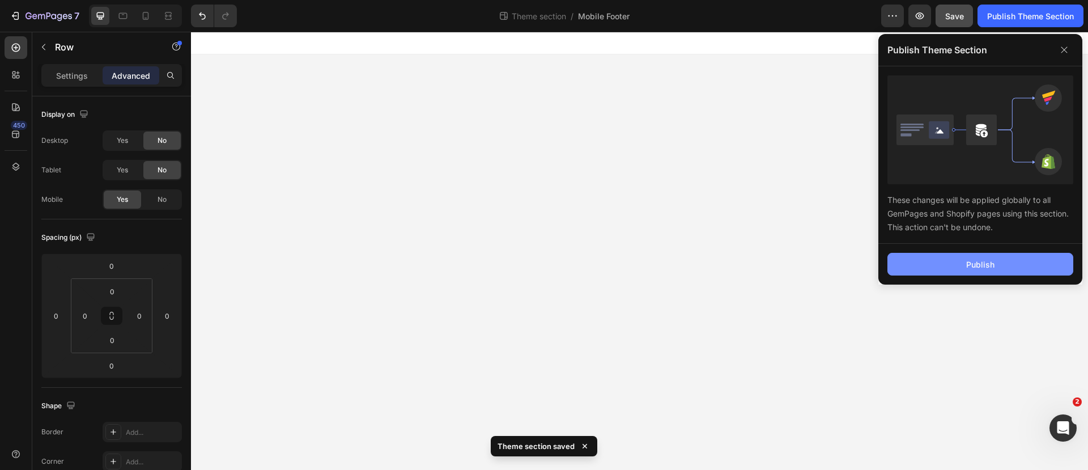
click at [979, 263] on div "Publish" at bounding box center [980, 264] width 28 height 12
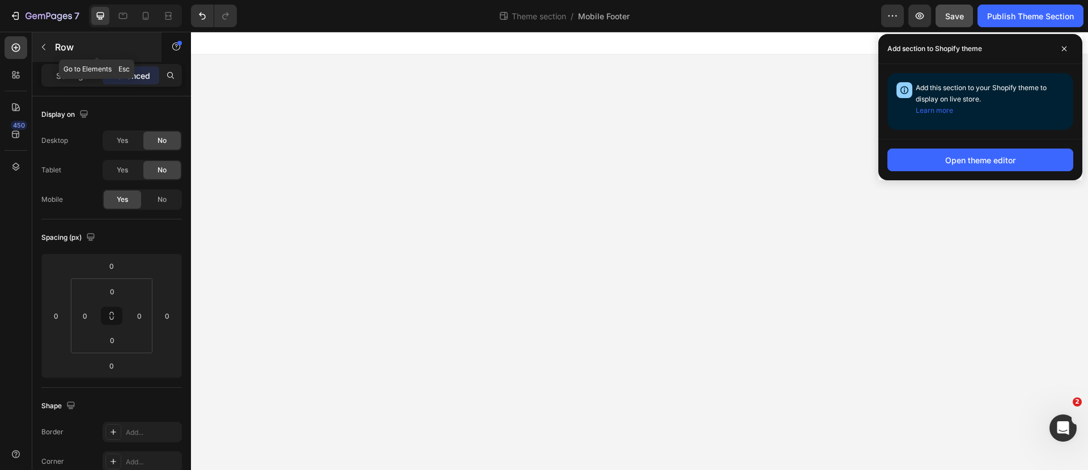
click at [41, 44] on icon "button" at bounding box center [43, 46] width 9 height 9
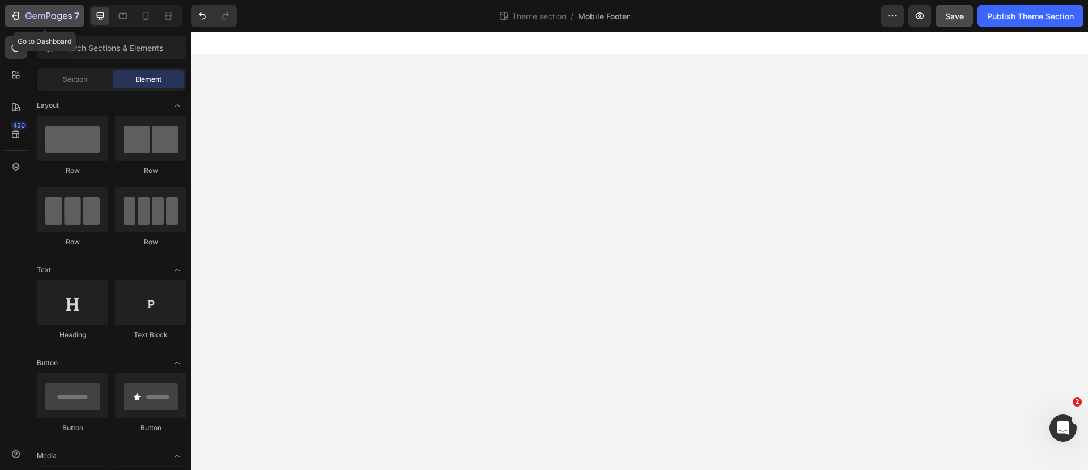
click at [42, 12] on icon "button" at bounding box center [48, 17] width 46 height 10
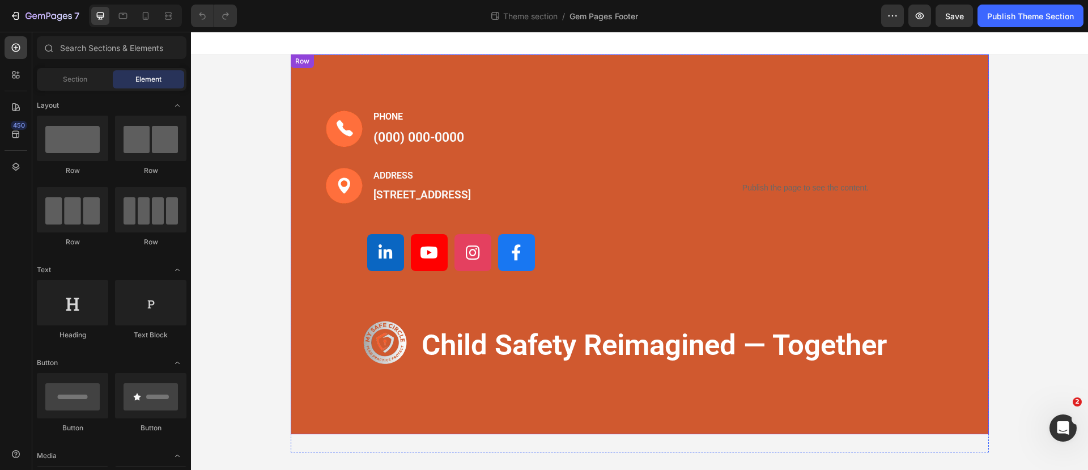
click at [347, 59] on div "Image PHONE Text block (000) 000-0000 Text block Row Image ADDRESS Text block 1…" at bounding box center [640, 244] width 698 height 380
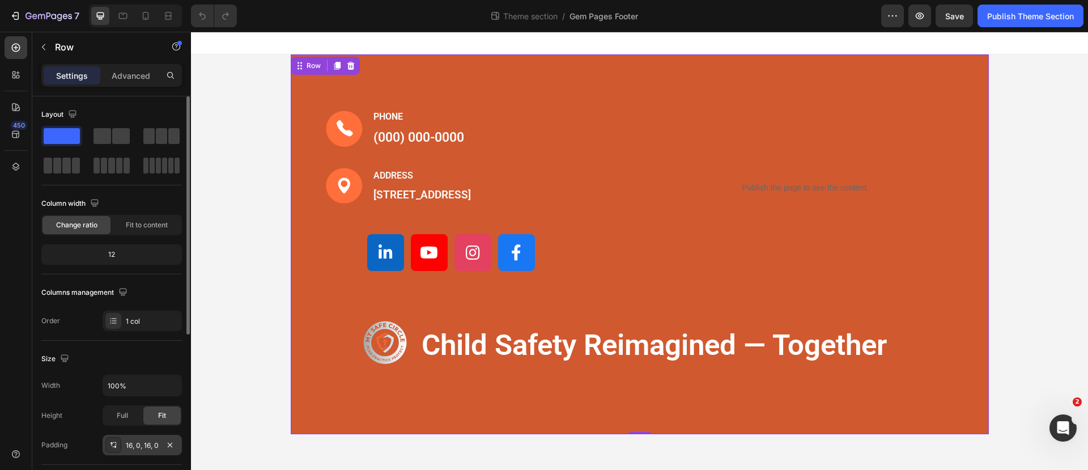
click at [140, 448] on div "16, 0, 16, 0" at bounding box center [142, 445] width 33 height 10
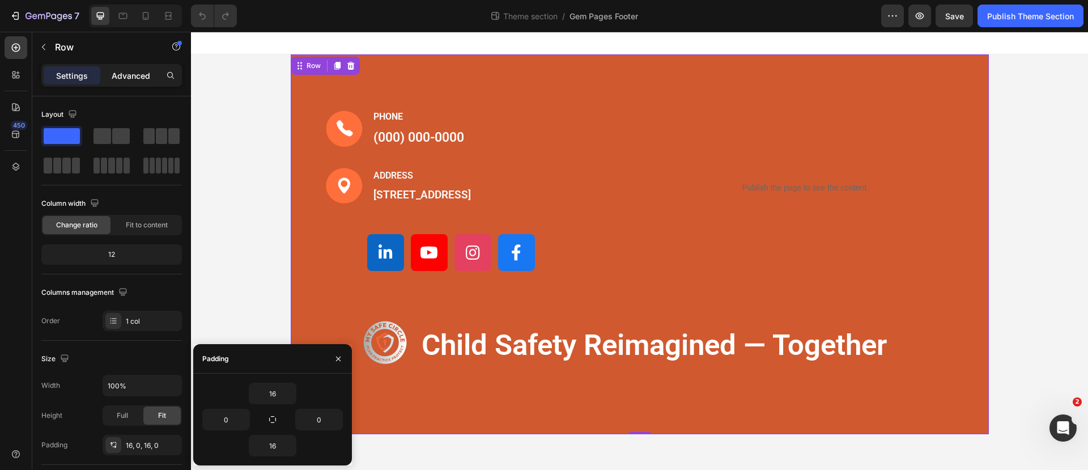
click at [133, 79] on p "Advanced" at bounding box center [131, 76] width 39 height 12
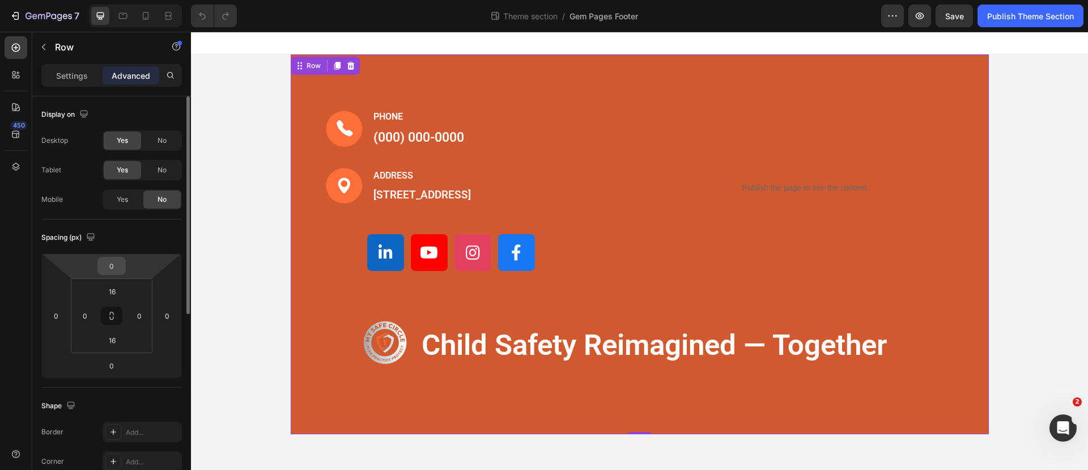
click at [115, 271] on input "0" at bounding box center [111, 265] width 23 height 17
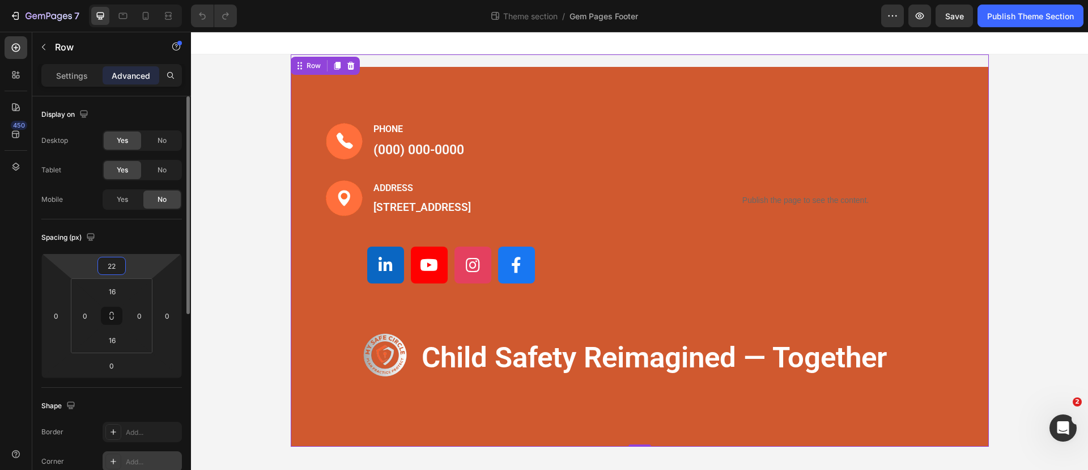
type input "2"
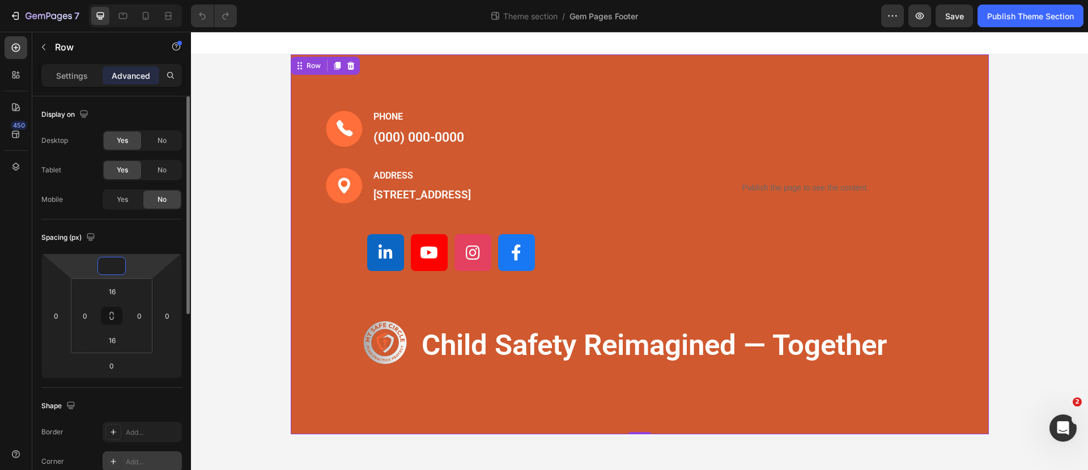
type input "0"
click at [113, 294] on input "16" at bounding box center [112, 291] width 23 height 17
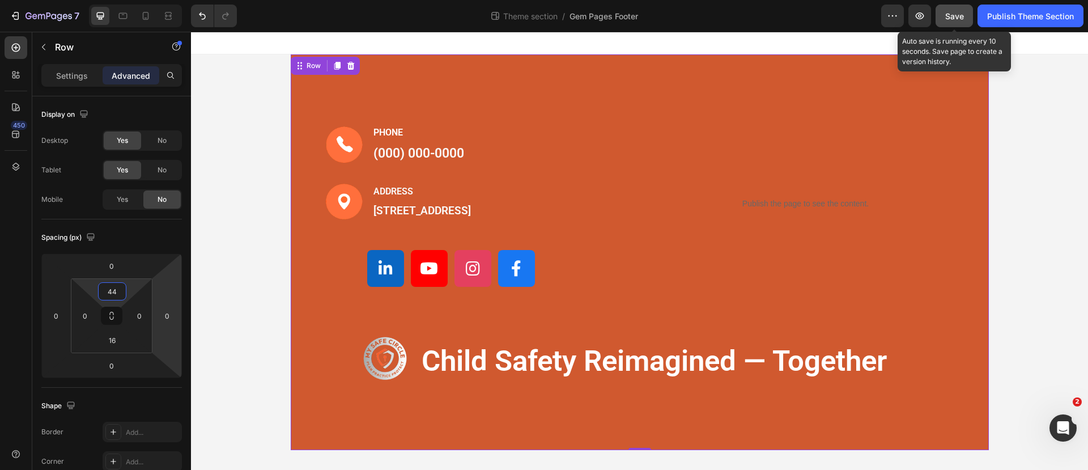
click at [954, 18] on span "Save" at bounding box center [954, 16] width 19 height 10
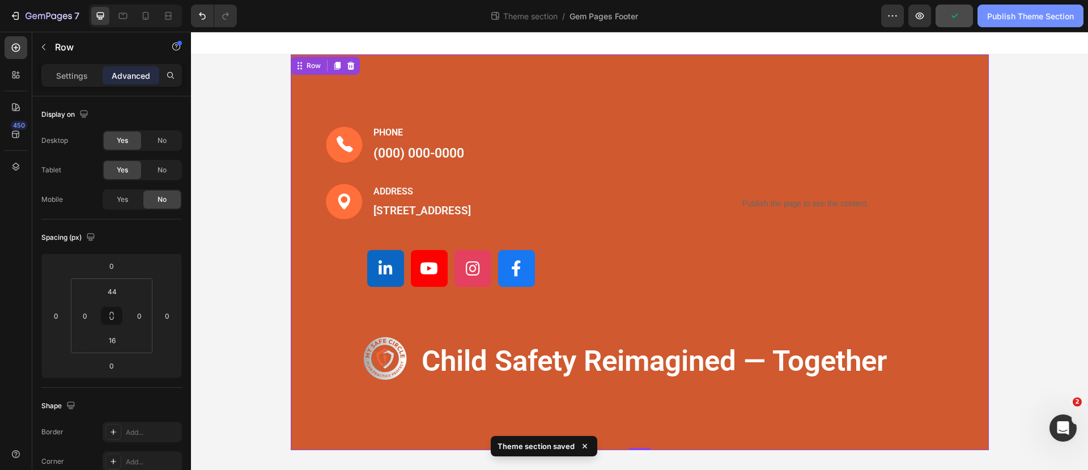
click at [1025, 15] on div "Publish Theme Section" at bounding box center [1030, 16] width 87 height 12
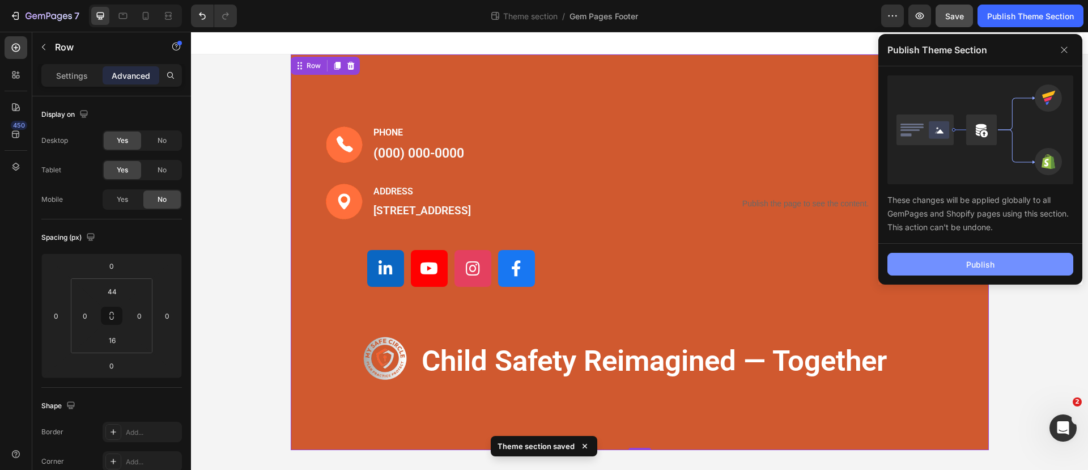
click at [960, 259] on button "Publish" at bounding box center [980, 264] width 186 height 23
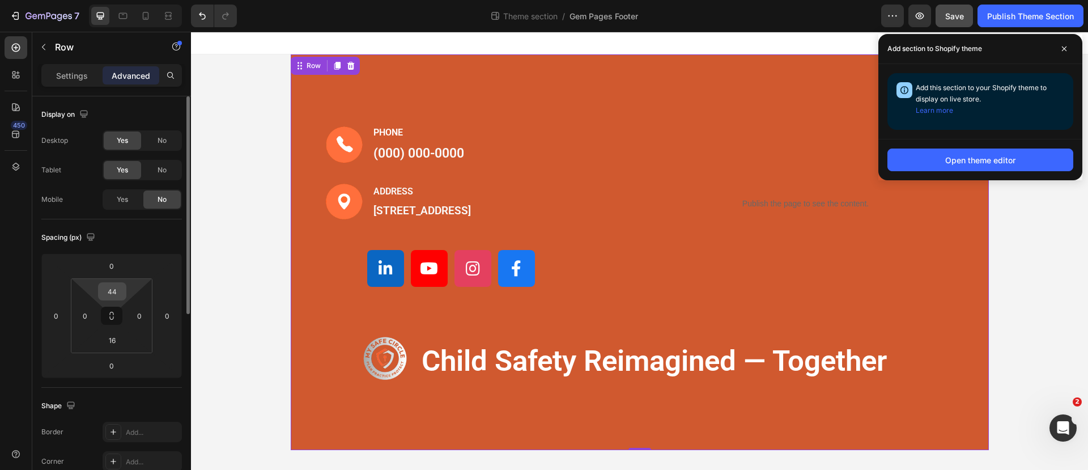
click at [117, 291] on input "44" at bounding box center [112, 291] width 23 height 17
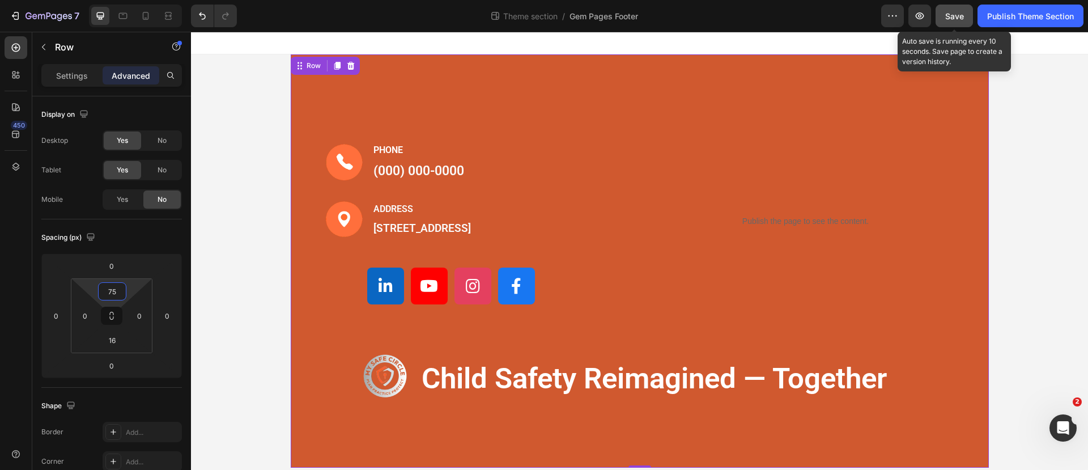
click at [951, 13] on span "Save" at bounding box center [954, 16] width 19 height 10
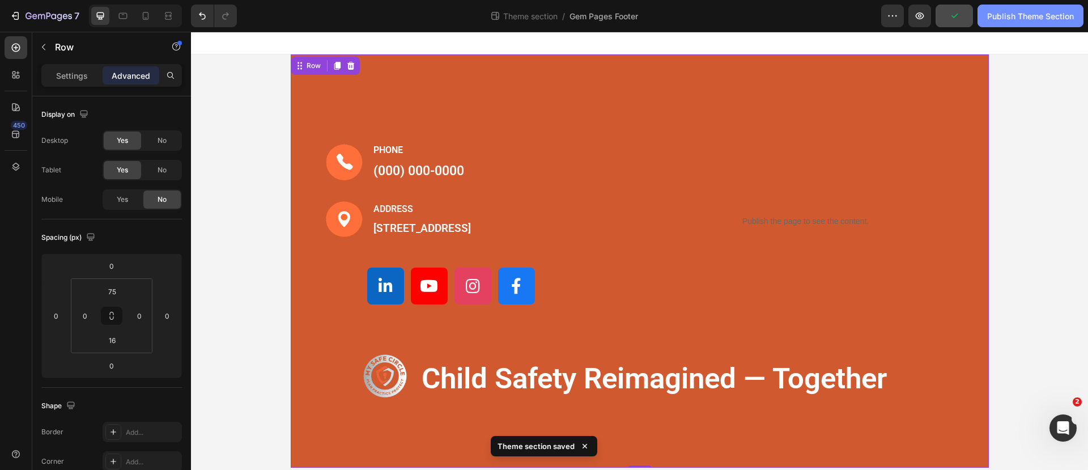
click at [1016, 17] on div "Publish Theme Section" at bounding box center [1030, 16] width 87 height 12
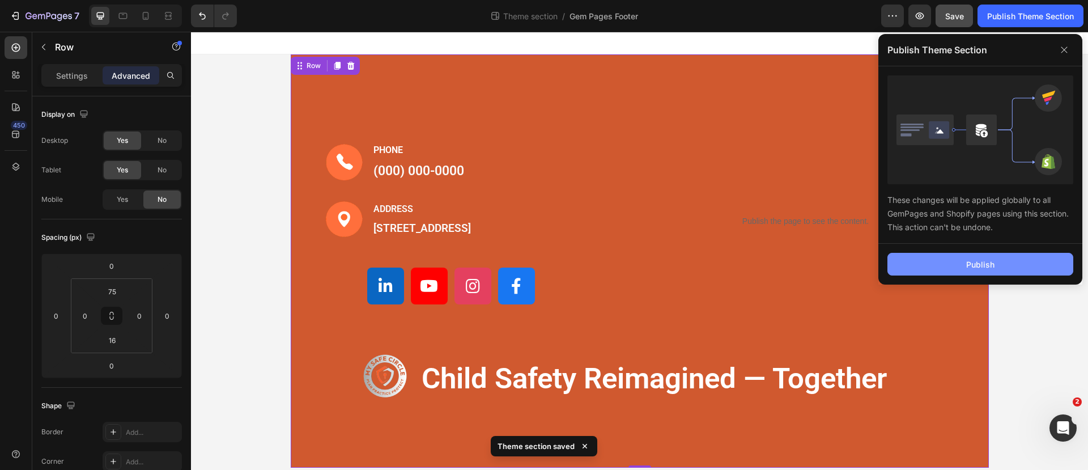
click at [964, 266] on button "Publish" at bounding box center [980, 264] width 186 height 23
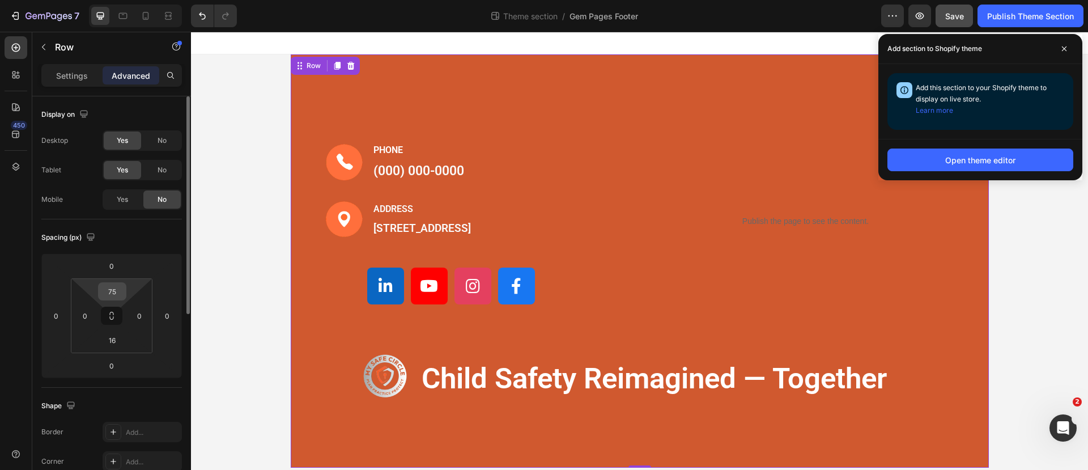
click at [110, 289] on input "75" at bounding box center [112, 291] width 23 height 17
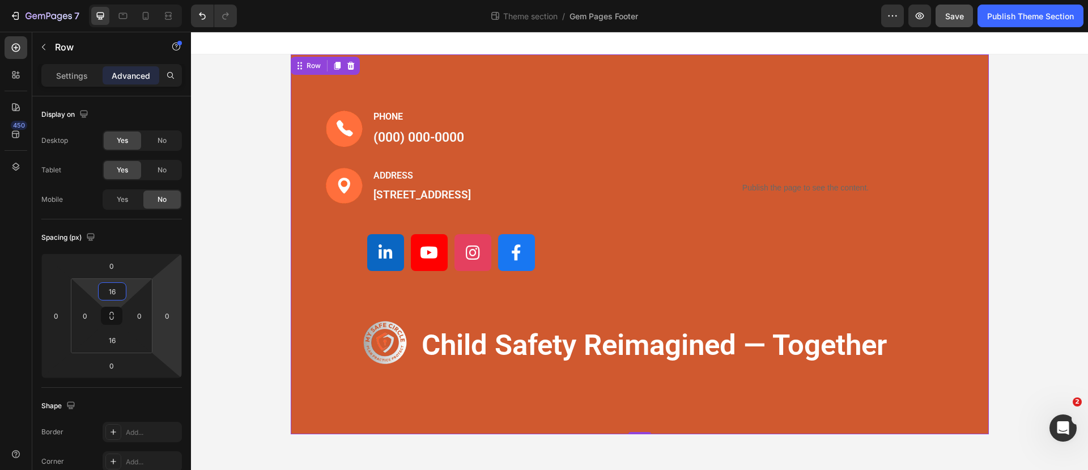
type input "1"
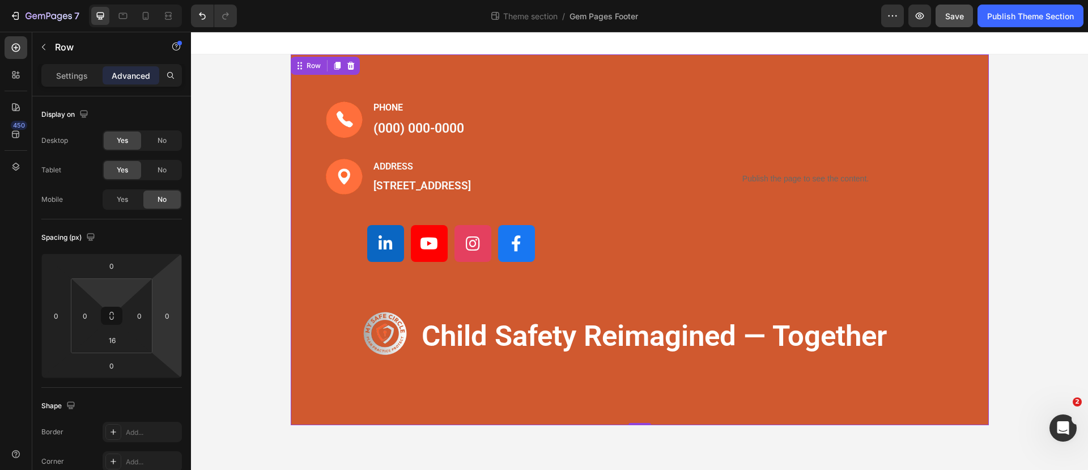
type input "0"
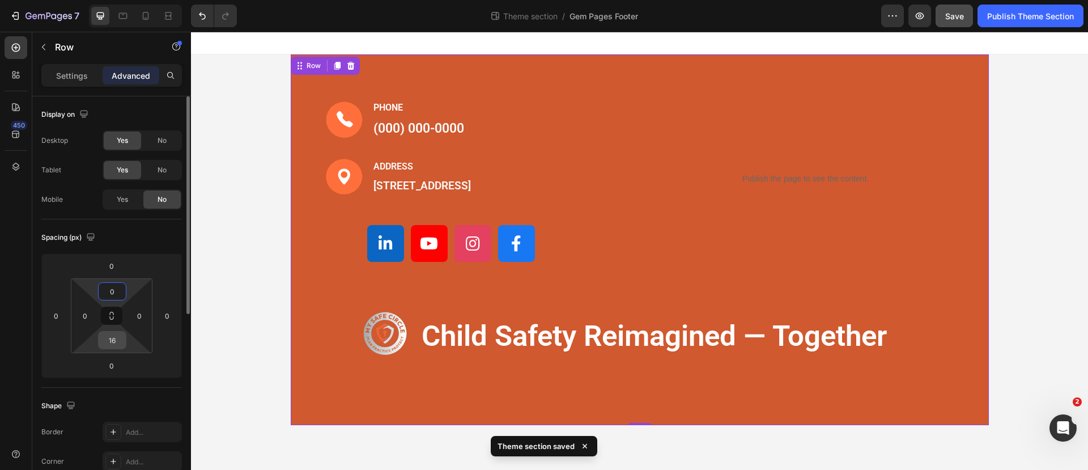
click at [119, 344] on input "16" at bounding box center [112, 339] width 23 height 17
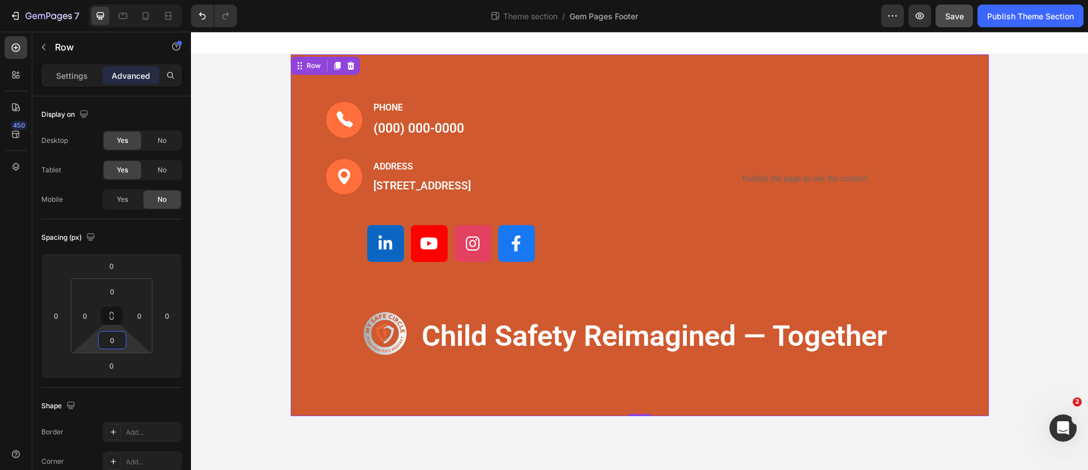
type input "0"
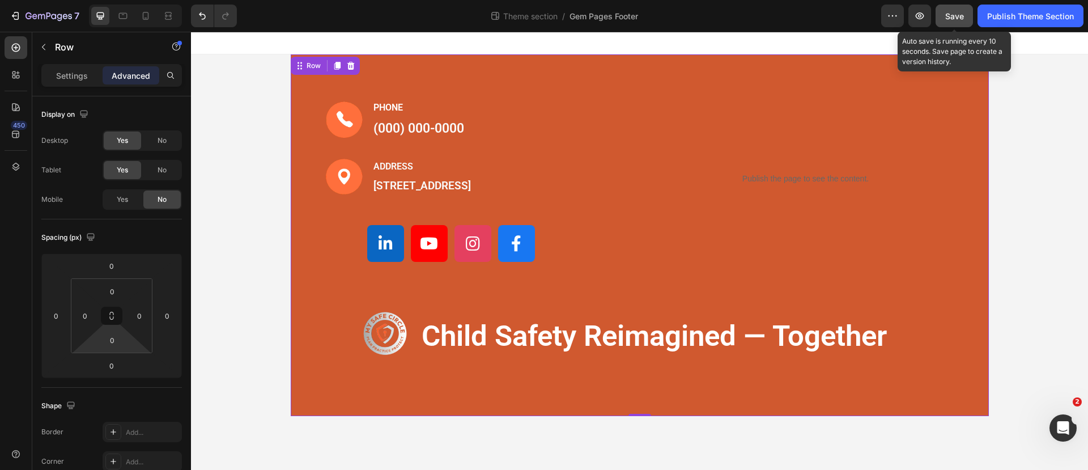
click at [955, 18] on span "Save" at bounding box center [954, 16] width 19 height 10
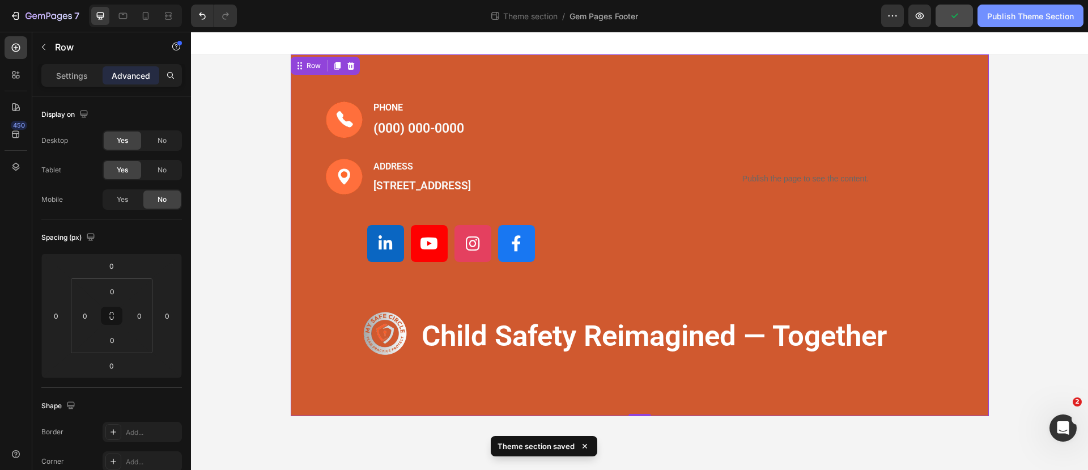
click at [1018, 15] on div "Publish Theme Section" at bounding box center [1030, 16] width 87 height 12
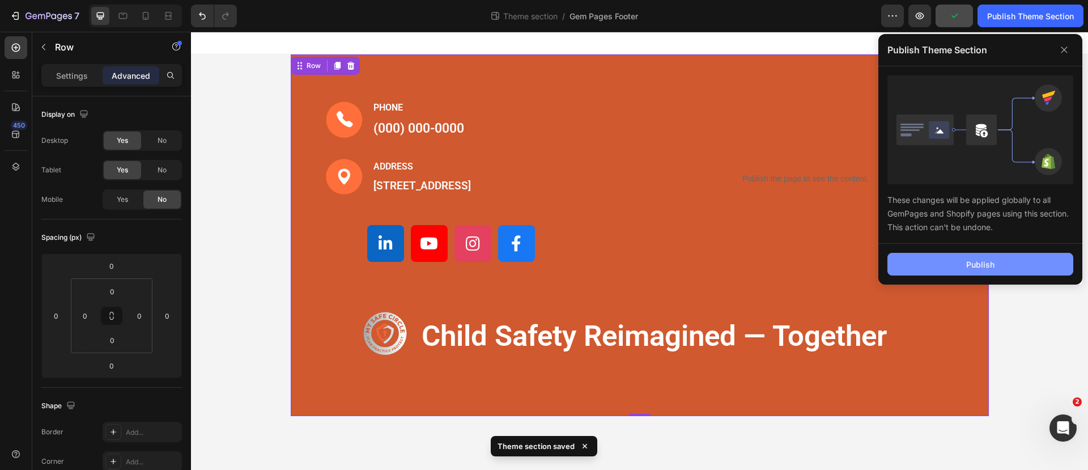
click at [965, 254] on button "Publish" at bounding box center [980, 264] width 186 height 23
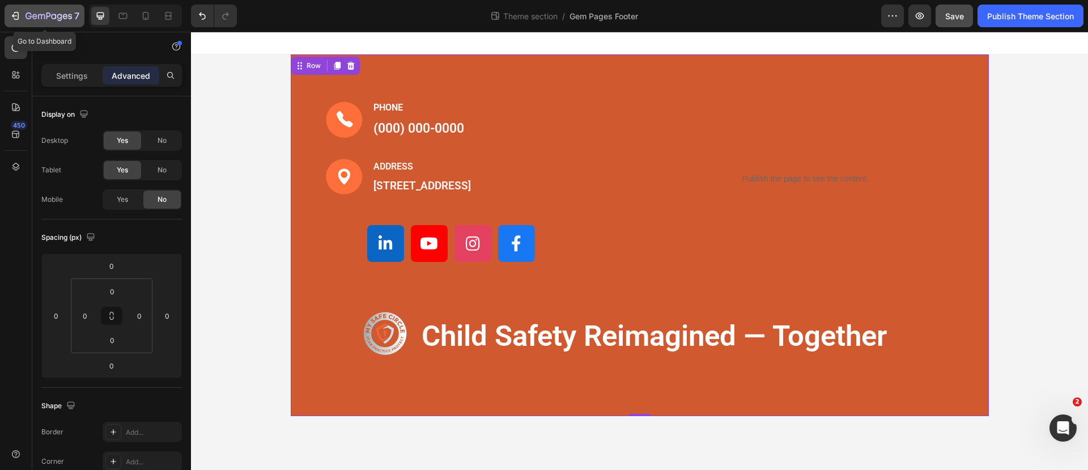
click at [24, 16] on div "7" at bounding box center [45, 16] width 70 height 14
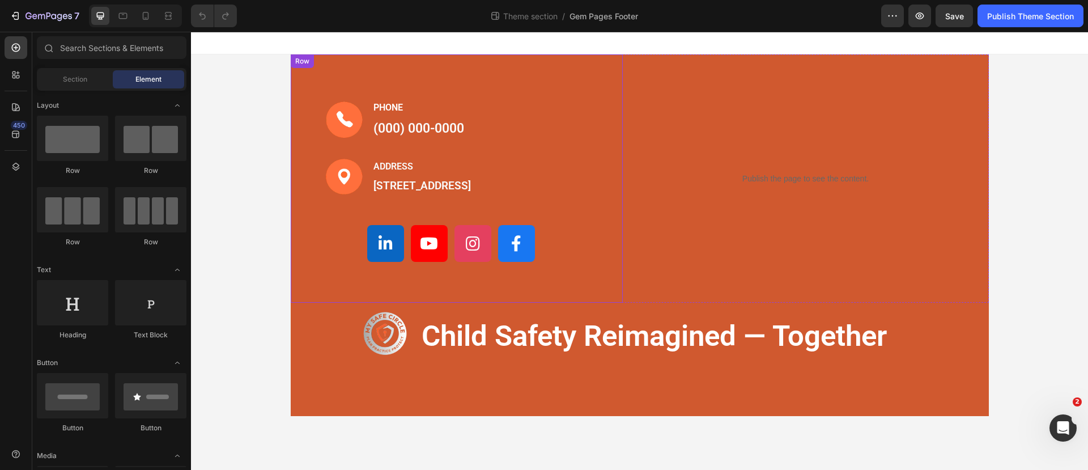
click at [356, 58] on div "Image PHONE Text block [PHONE_NUMBER] Text block Row Image ADDRESS Text block […" at bounding box center [457, 178] width 332 height 248
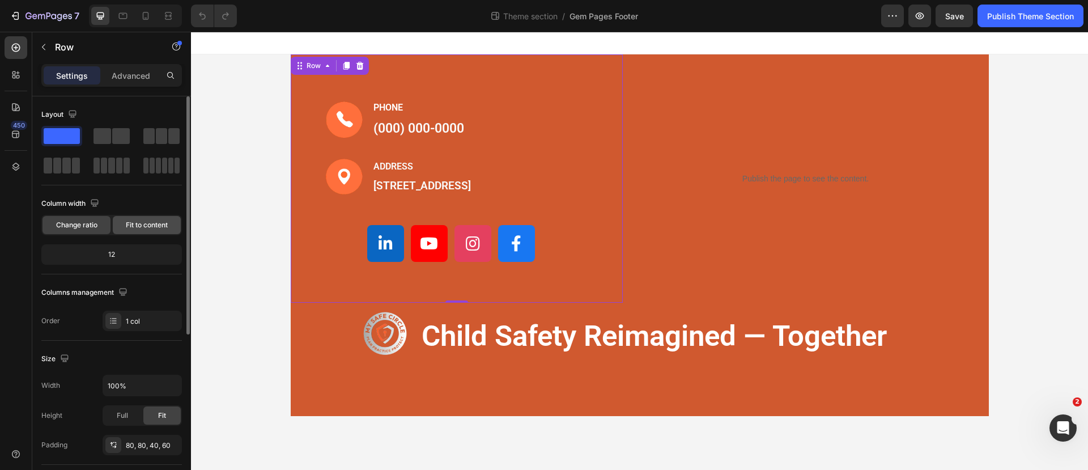
click at [149, 220] on span "Fit to content" at bounding box center [147, 225] width 42 height 10
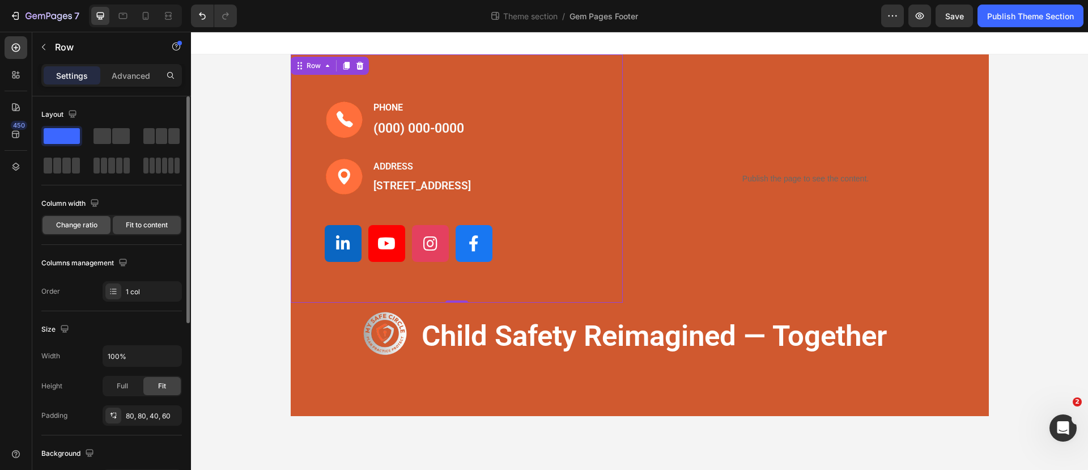
click at [82, 226] on span "Change ratio" at bounding box center [76, 225] width 41 height 10
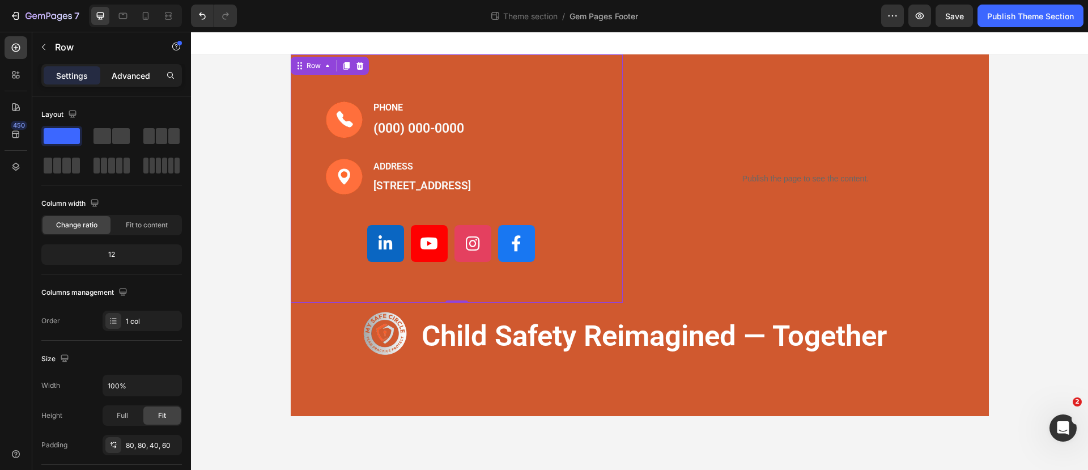
click at [135, 74] on p "Advanced" at bounding box center [131, 76] width 39 height 12
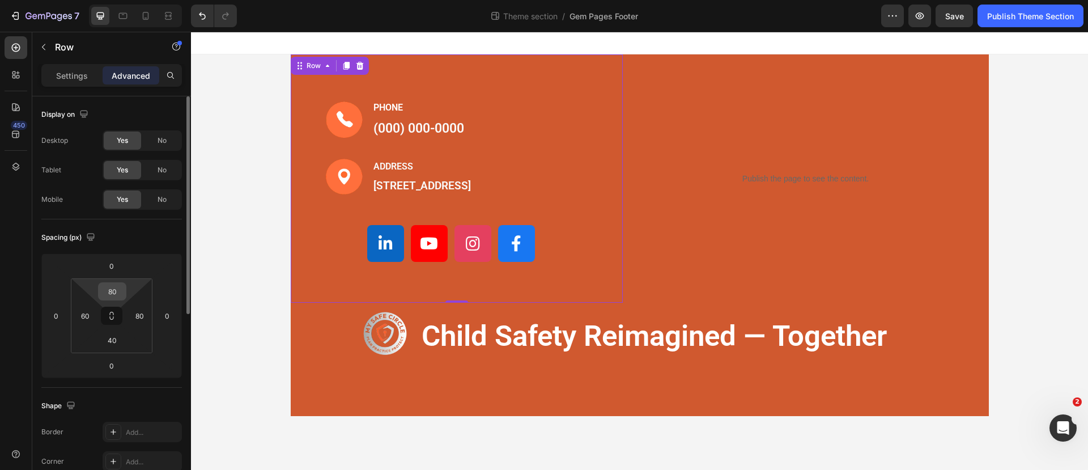
click at [120, 288] on input "80" at bounding box center [112, 291] width 23 height 17
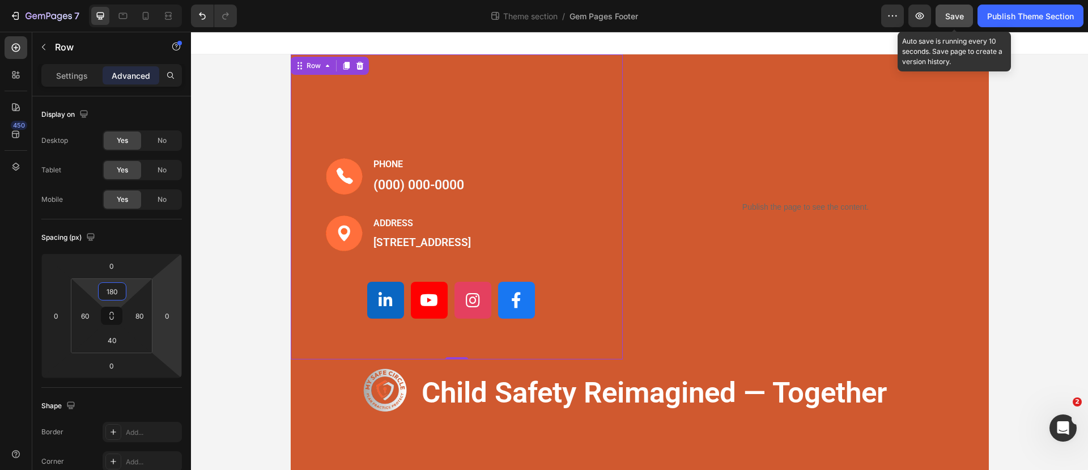
click at [958, 15] on span "Save" at bounding box center [954, 16] width 19 height 10
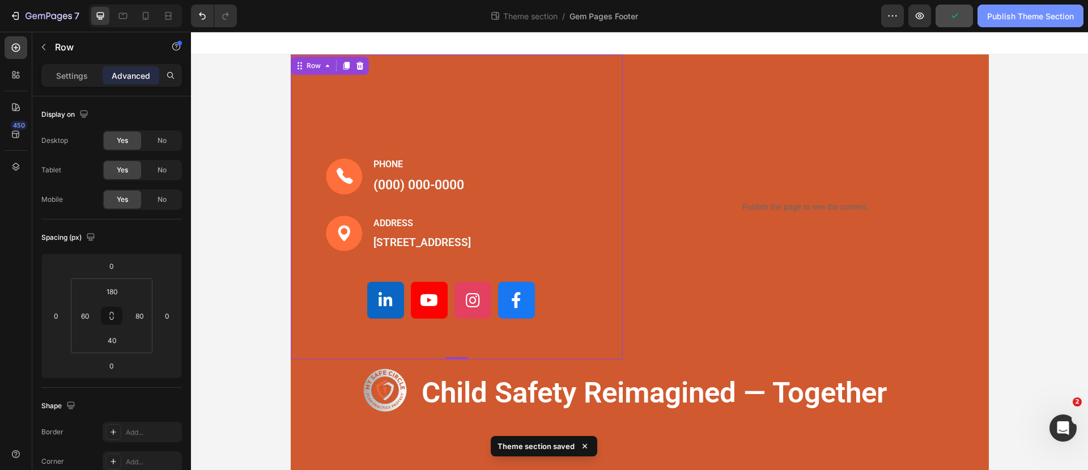
click at [1044, 10] on div "Publish Theme Section" at bounding box center [1030, 16] width 87 height 12
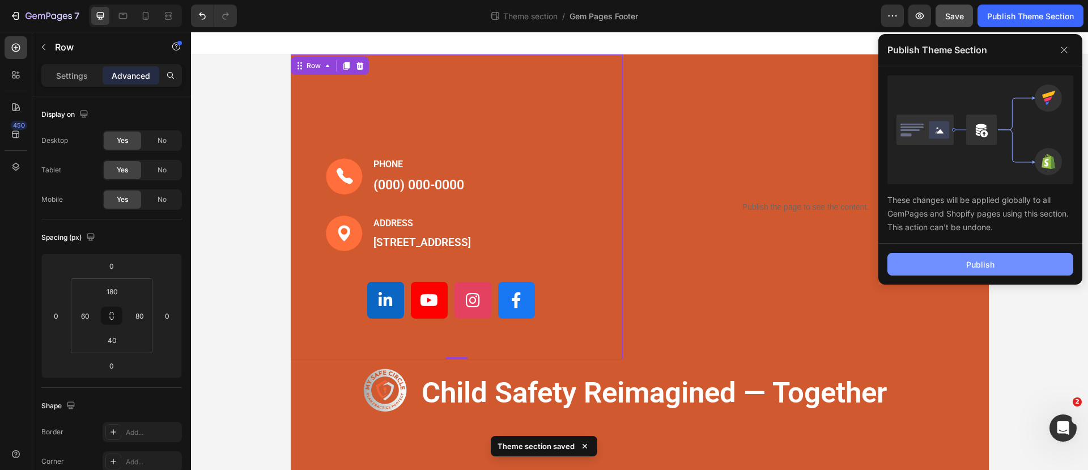
click at [975, 265] on div "Publish" at bounding box center [980, 264] width 28 height 12
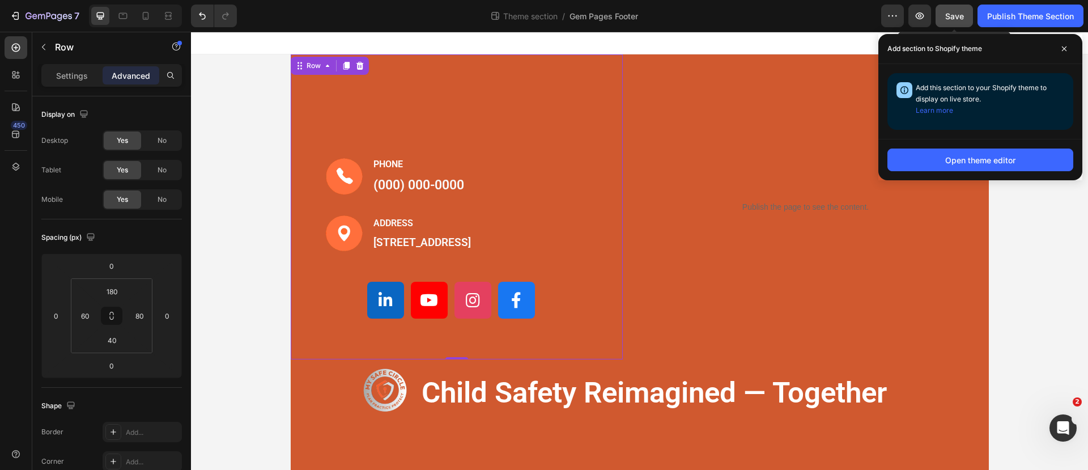
click at [949, 17] on span "Save" at bounding box center [954, 16] width 19 height 10
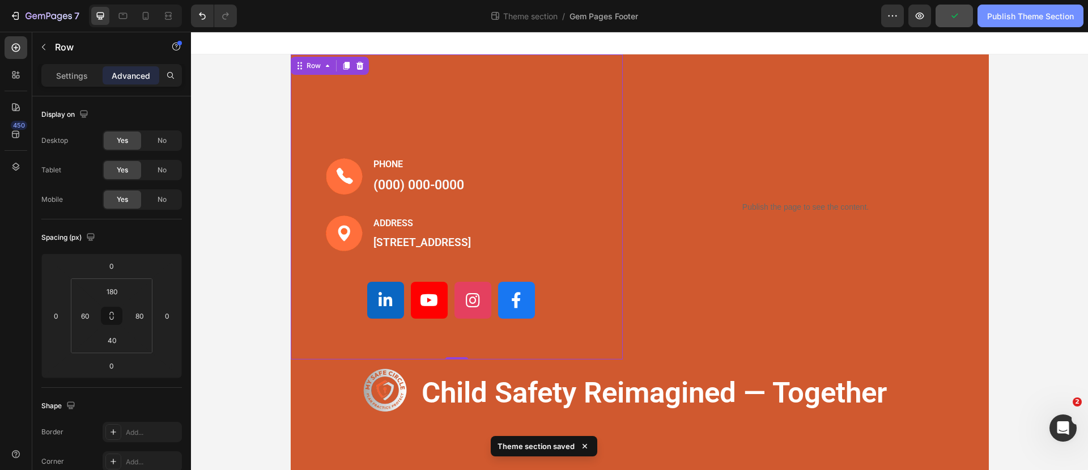
click at [1032, 21] on div "Publish Theme Section" at bounding box center [1030, 16] width 87 height 12
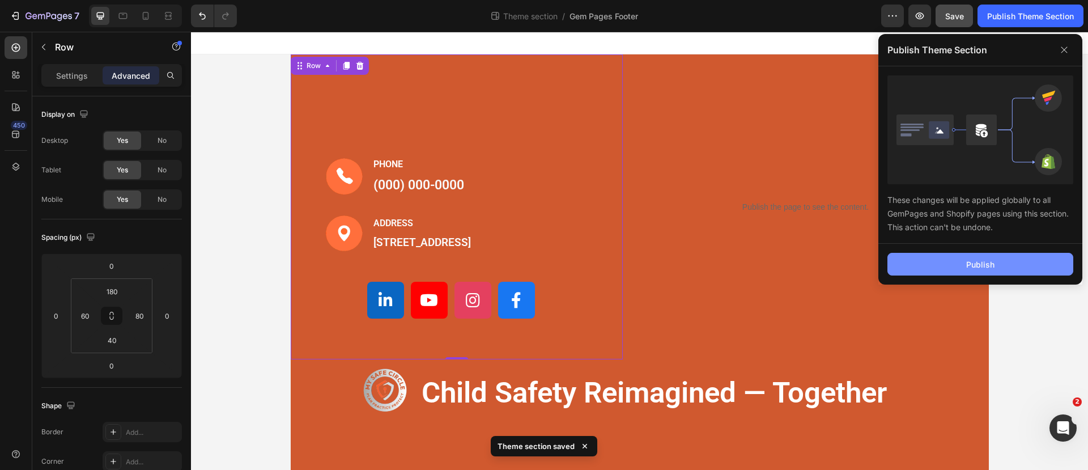
click at [971, 260] on div "Publish" at bounding box center [980, 264] width 28 height 12
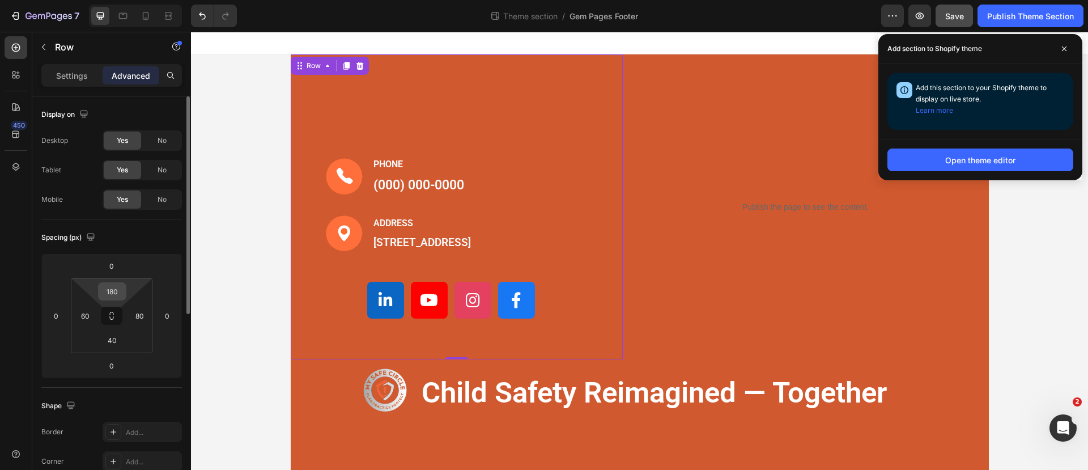
click at [116, 297] on input "180" at bounding box center [112, 291] width 23 height 17
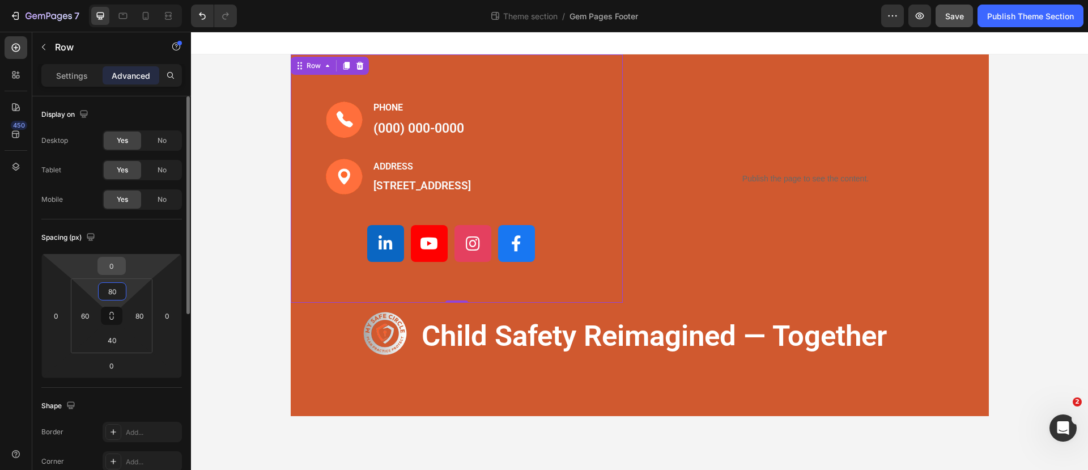
type input "80"
click at [120, 269] on input "0" at bounding box center [111, 265] width 23 height 17
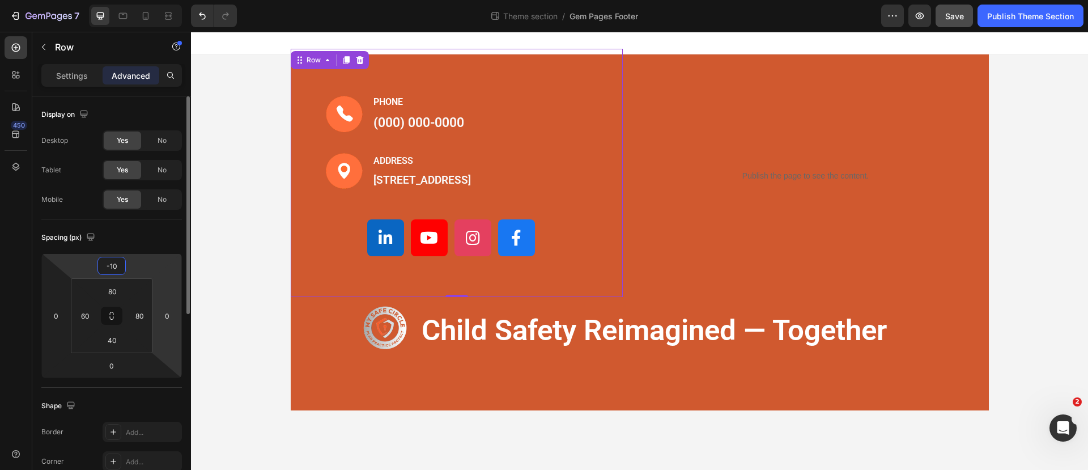
type input "-1"
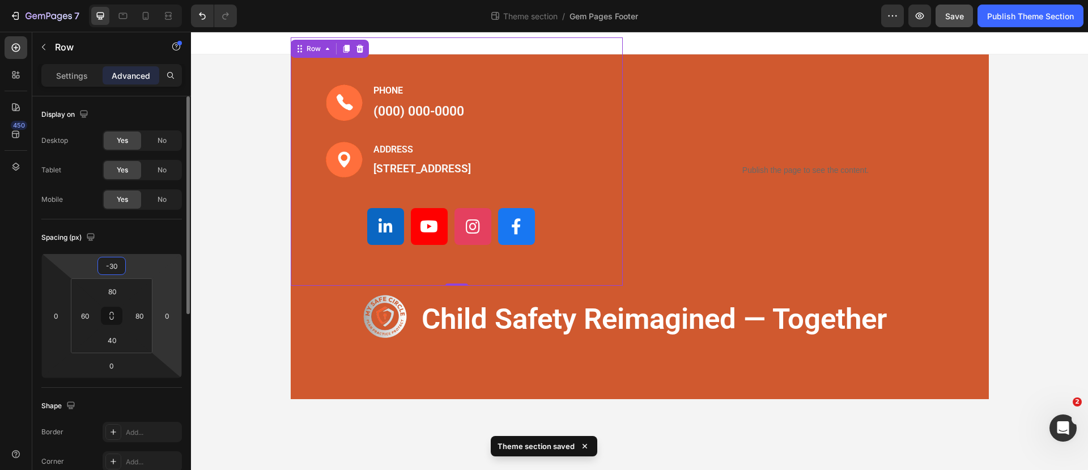
type input "-3"
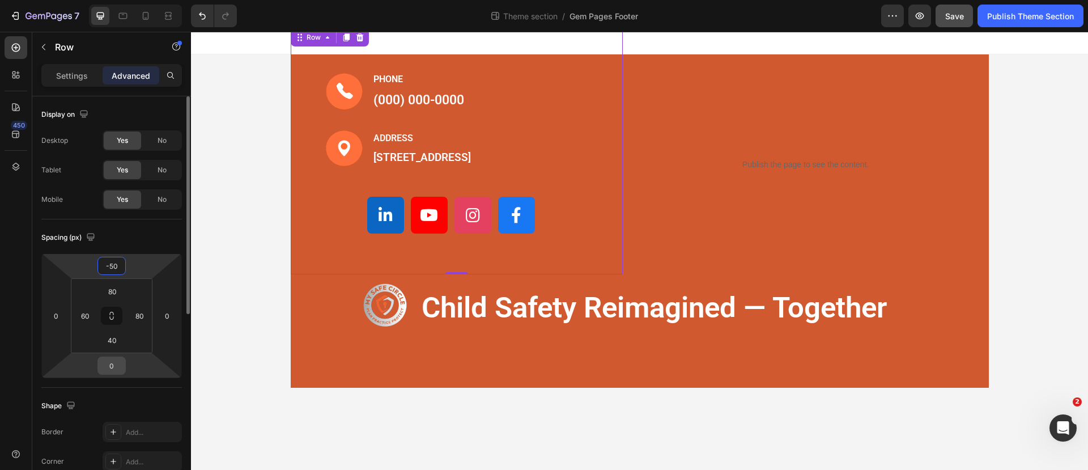
type input "-50"
click at [121, 368] on input "0" at bounding box center [111, 365] width 23 height 17
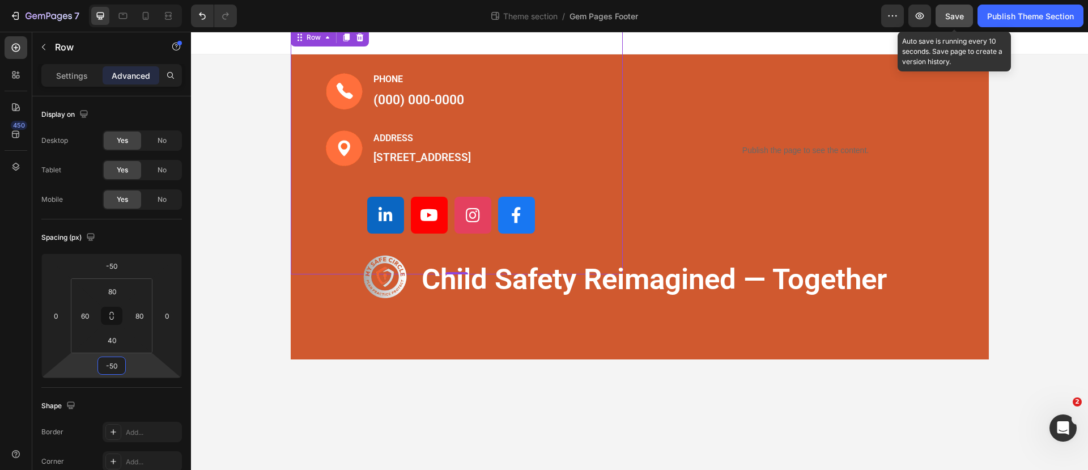
type input "-50"
click at [950, 13] on span "Save" at bounding box center [954, 16] width 19 height 10
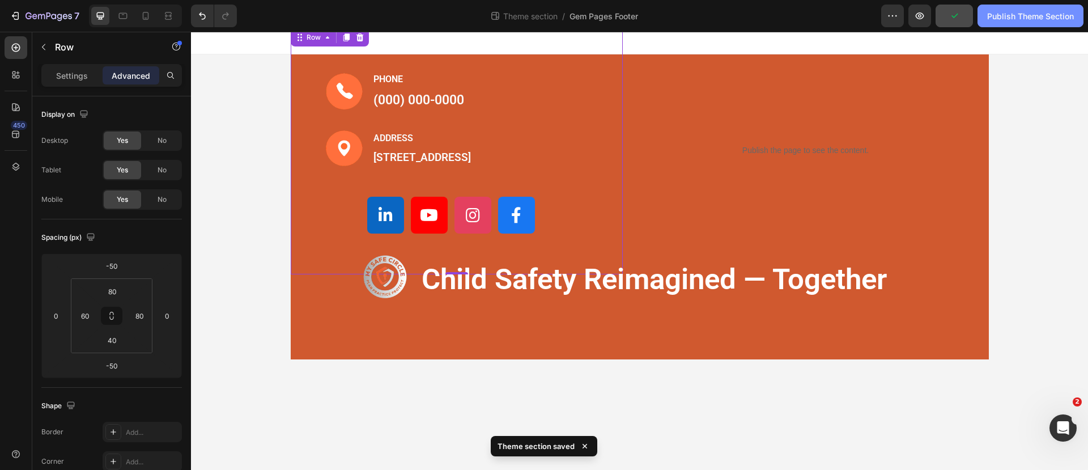
click at [1015, 21] on div "Publish Theme Section" at bounding box center [1030, 16] width 87 height 12
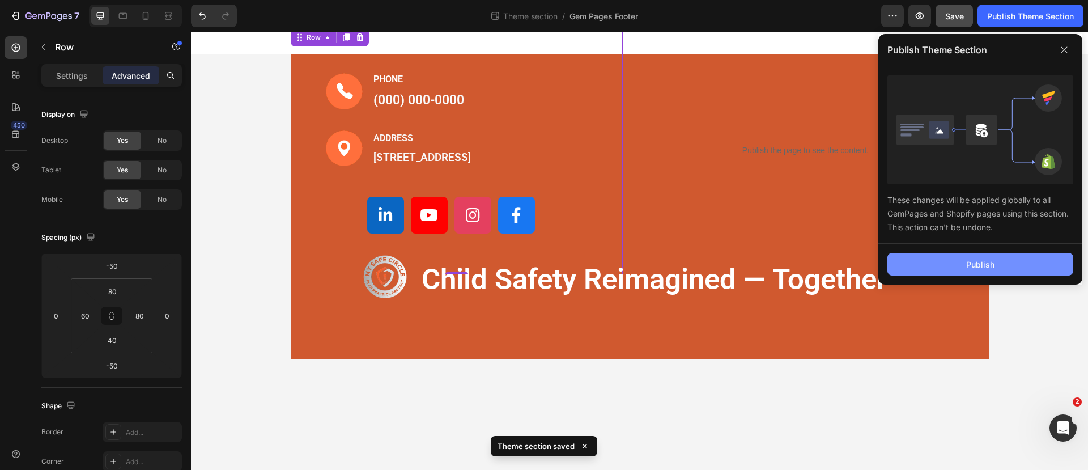
click at [970, 261] on div "Publish" at bounding box center [980, 264] width 28 height 12
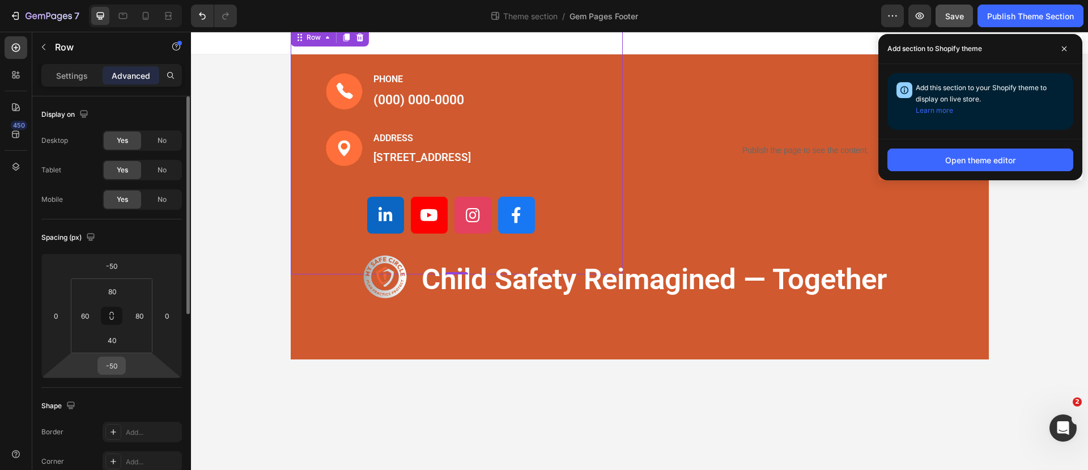
click at [113, 367] on input "-50" at bounding box center [111, 365] width 23 height 17
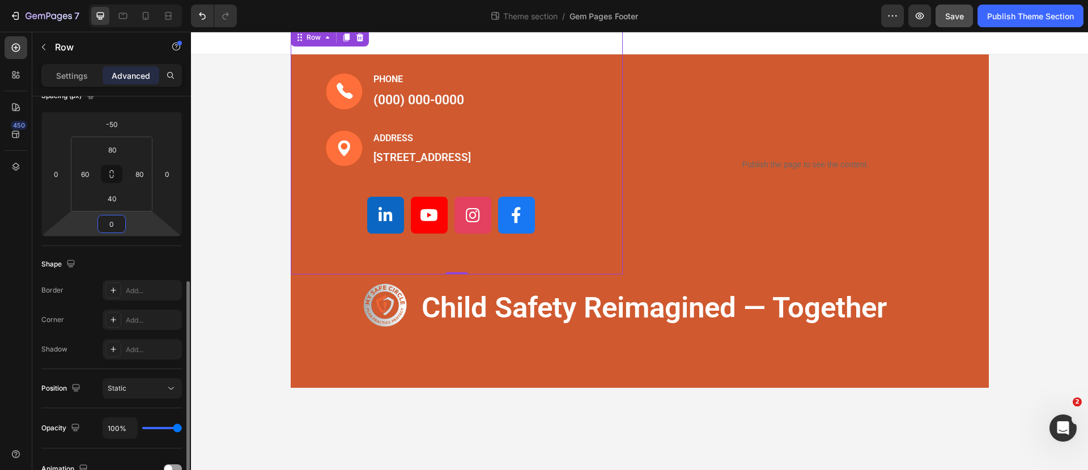
scroll to position [212, 0]
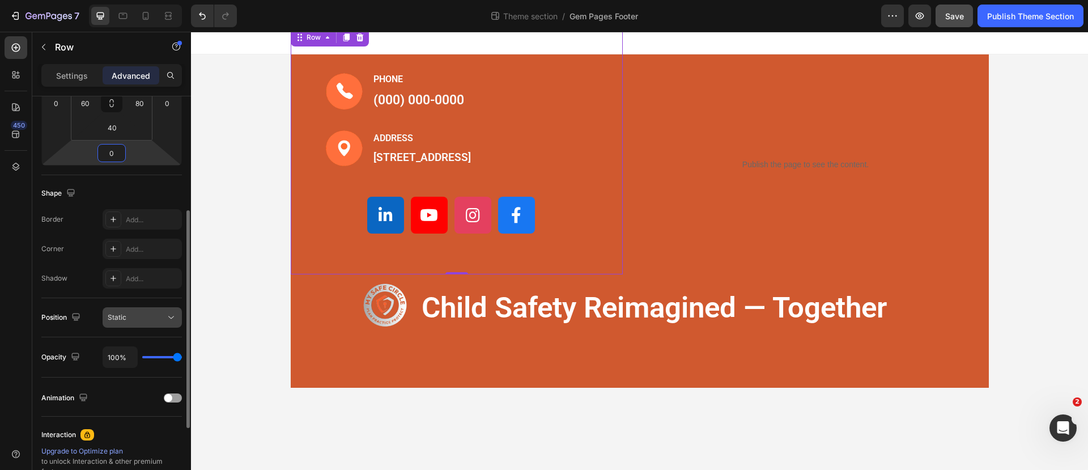
type input "0"
click at [167, 312] on icon at bounding box center [170, 317] width 11 height 11
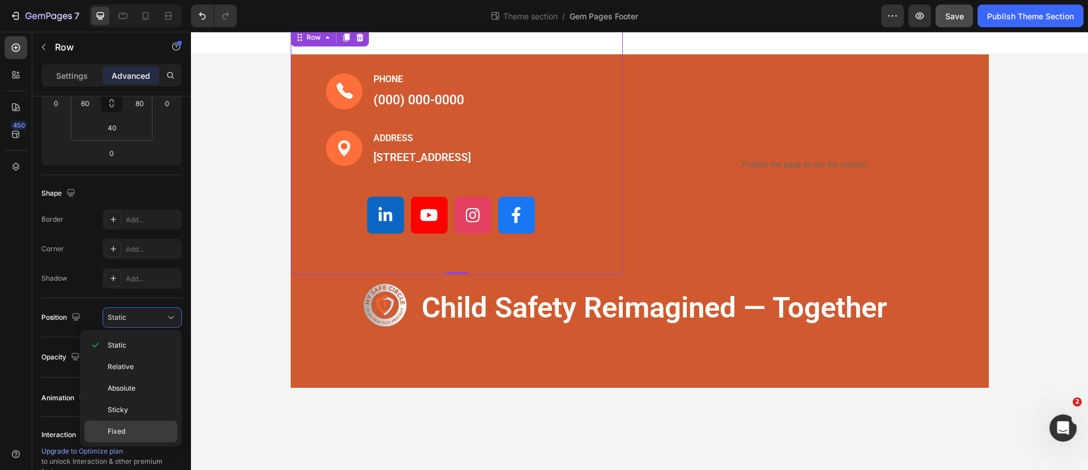
click at [137, 429] on p "Fixed" at bounding box center [140, 431] width 65 height 10
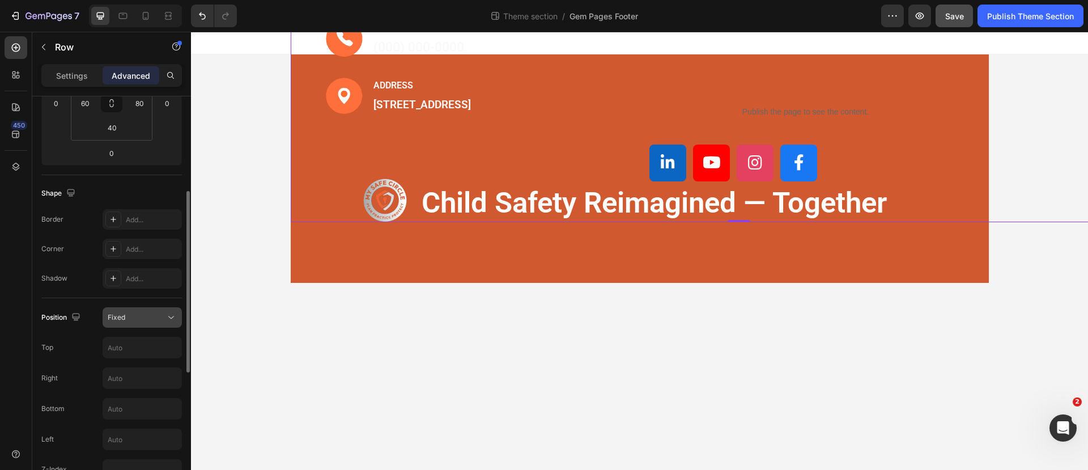
click at [170, 312] on icon at bounding box center [170, 317] width 11 height 11
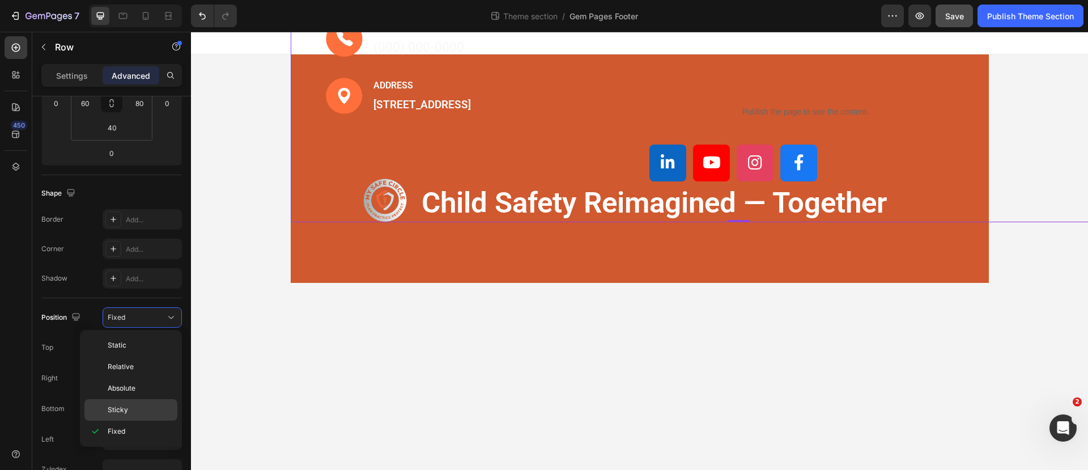
click at [146, 404] on p "Sticky" at bounding box center [140, 409] width 65 height 10
type input "0"
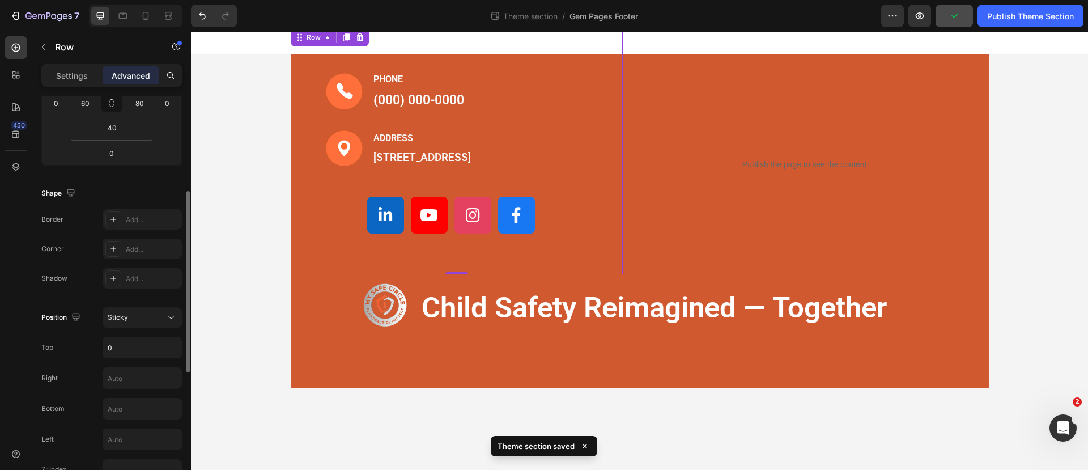
click at [169, 304] on div "Position Sticky Top 0 Right Bottom Left Z-Index" at bounding box center [111, 393] width 140 height 191
click at [166, 314] on icon at bounding box center [170, 317] width 11 height 11
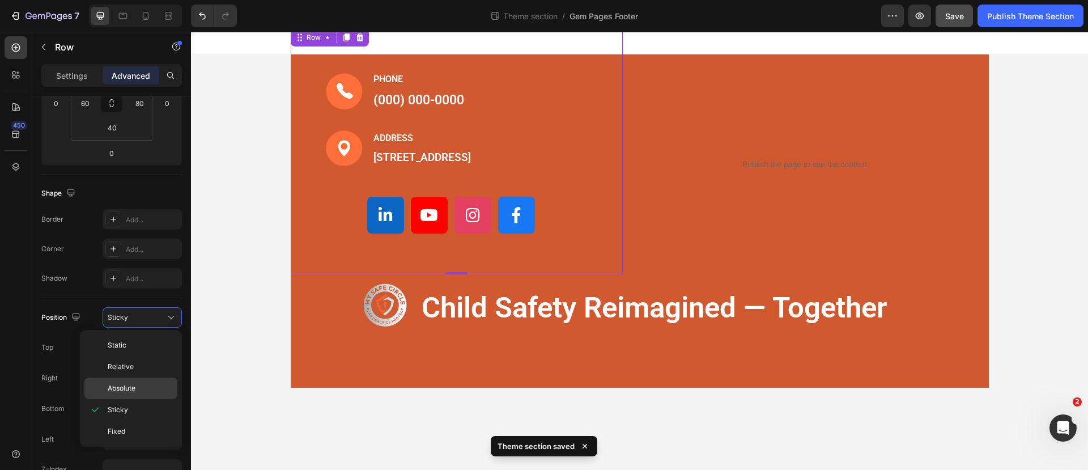
click at [155, 385] on p "Absolute" at bounding box center [140, 388] width 65 height 10
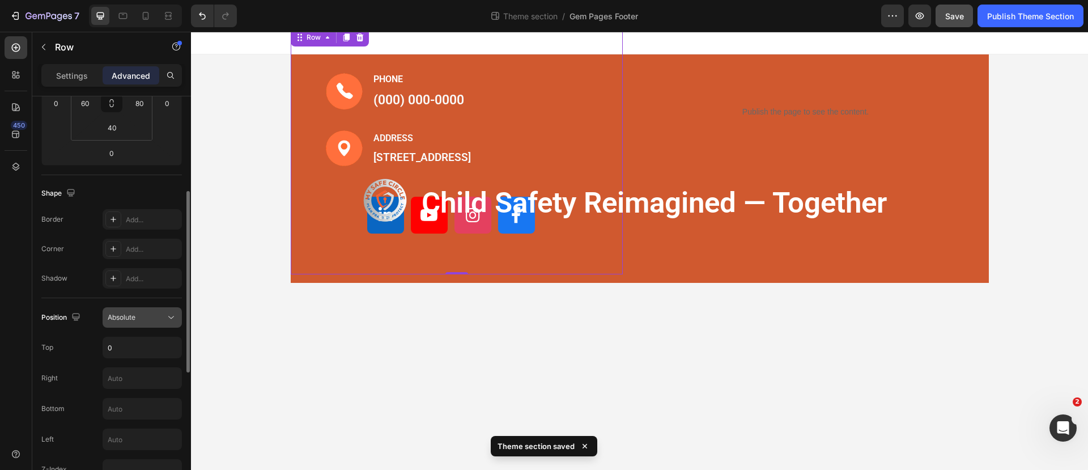
click at [175, 314] on icon at bounding box center [170, 317] width 11 height 11
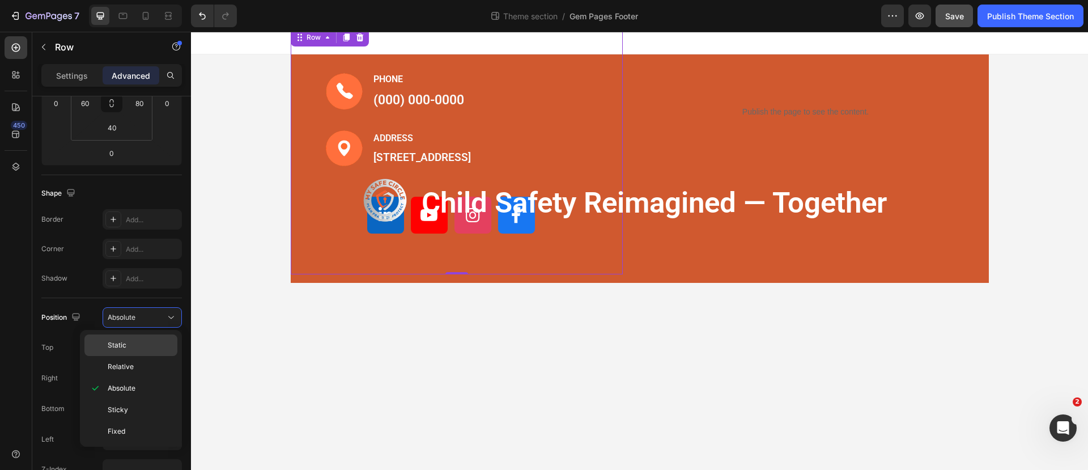
click at [159, 351] on div "Static" at bounding box center [130, 345] width 93 height 22
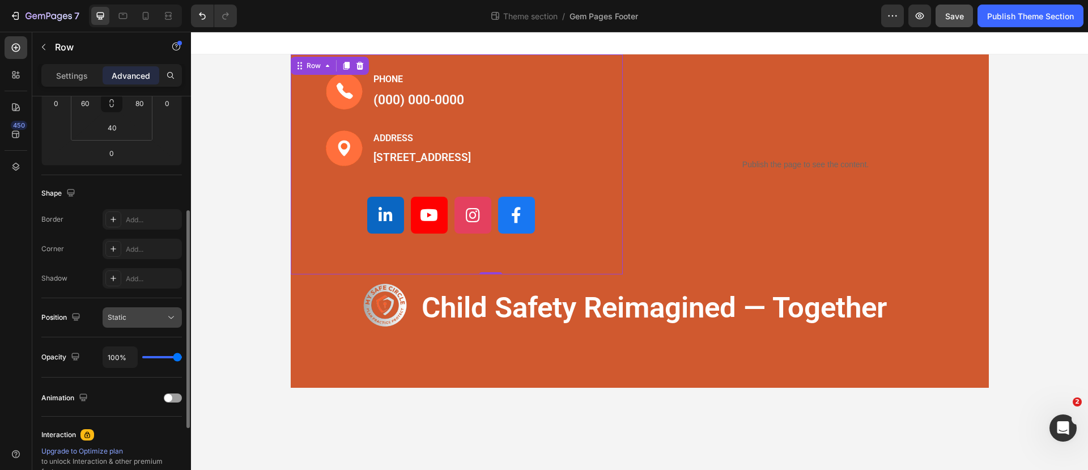
click at [171, 312] on icon at bounding box center [170, 317] width 11 height 11
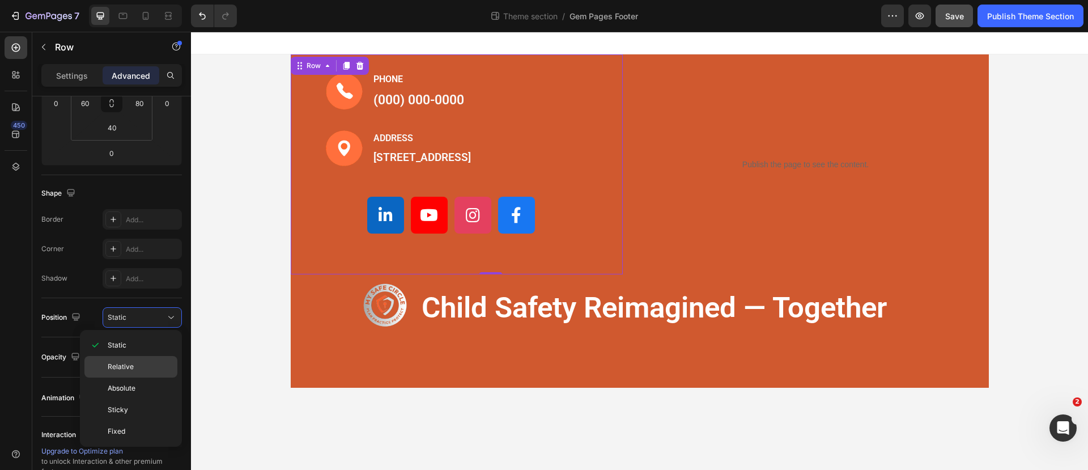
click at [154, 365] on p "Relative" at bounding box center [140, 366] width 65 height 10
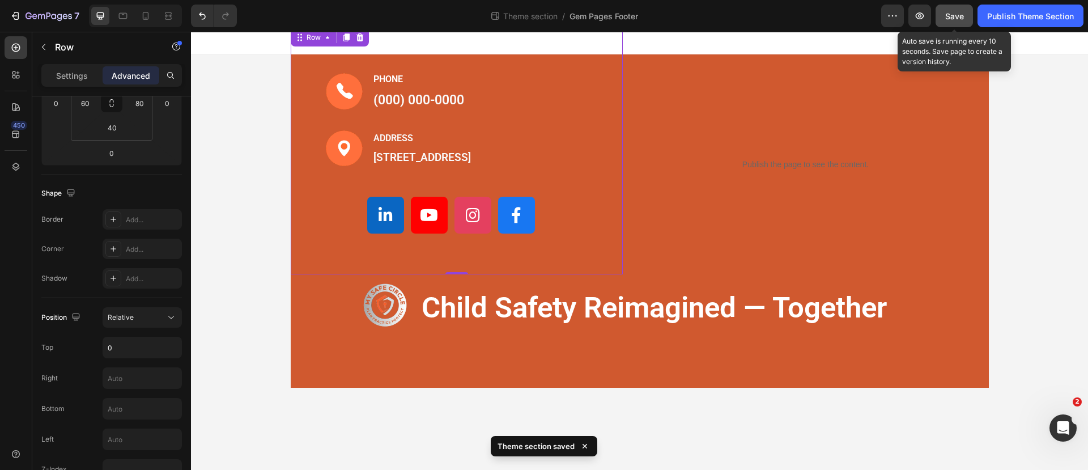
click at [956, 15] on span "Save" at bounding box center [954, 16] width 19 height 10
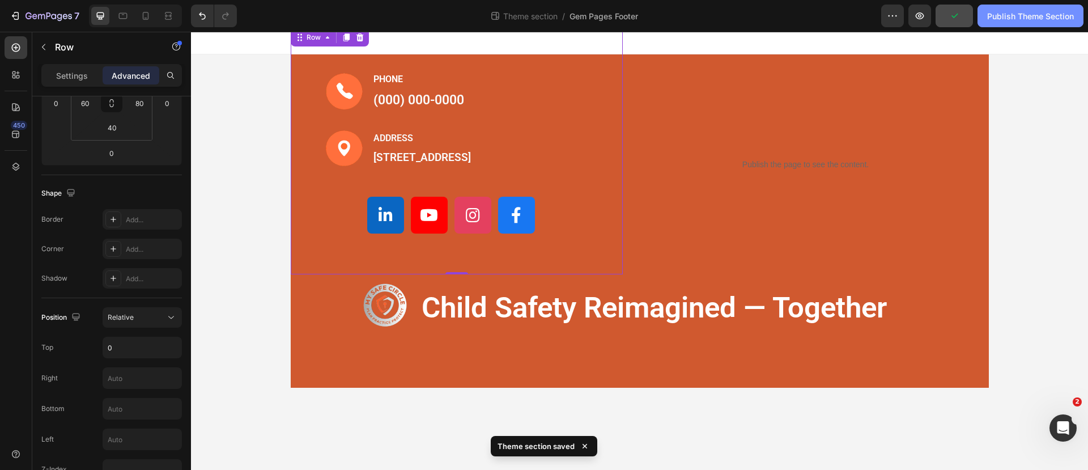
click at [1004, 17] on div "Publish Theme Section" at bounding box center [1030, 16] width 87 height 12
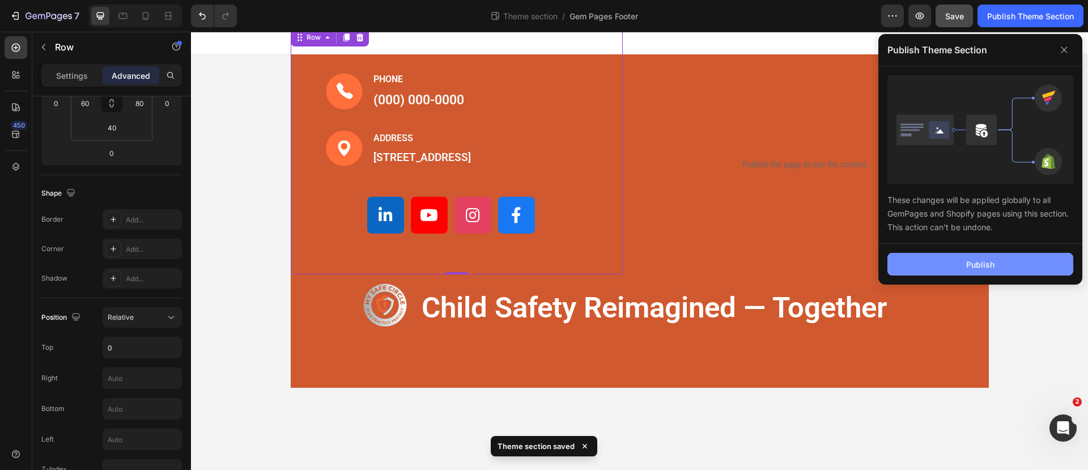
click at [946, 266] on button "Publish" at bounding box center [980, 264] width 186 height 23
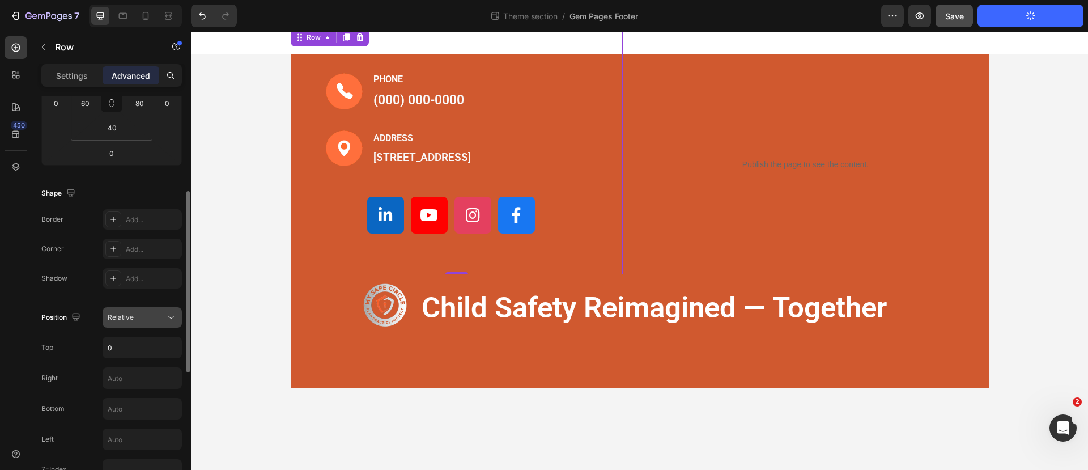
click at [165, 308] on button "Relative" at bounding box center [142, 317] width 79 height 20
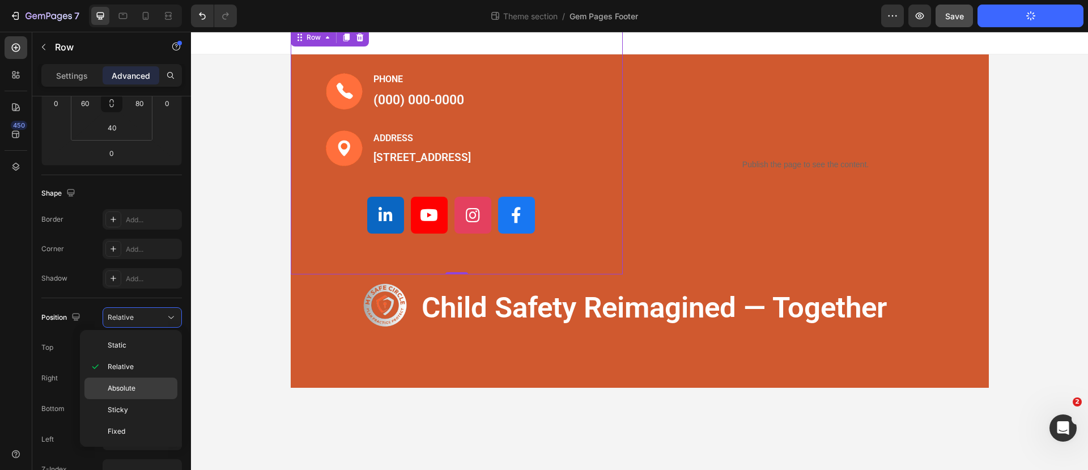
click at [161, 393] on div "Absolute" at bounding box center [130, 388] width 93 height 22
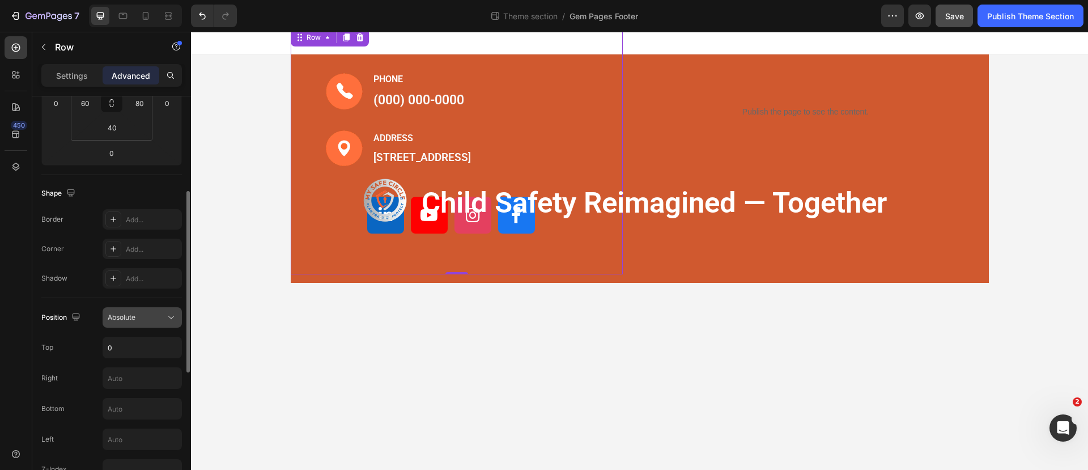
click at [172, 317] on icon at bounding box center [170, 317] width 11 height 11
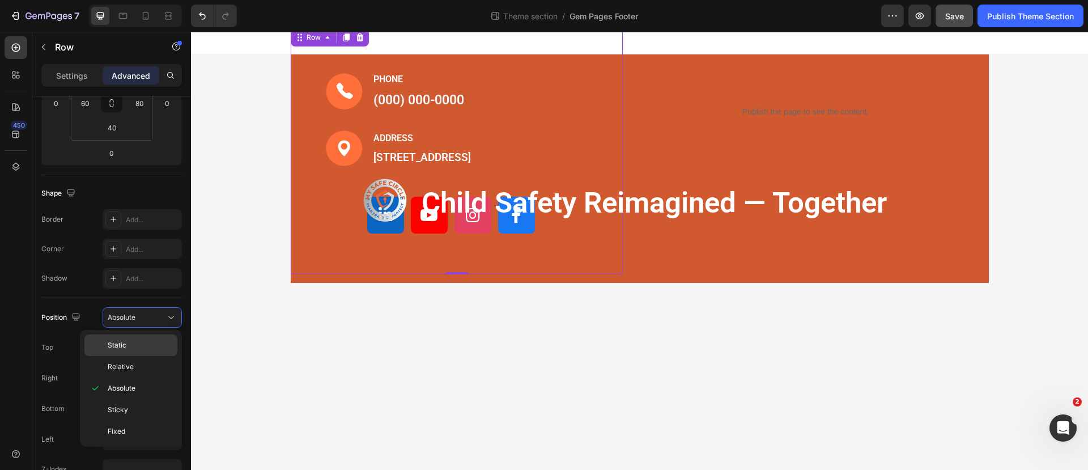
click at [164, 336] on div "Static" at bounding box center [130, 345] width 93 height 22
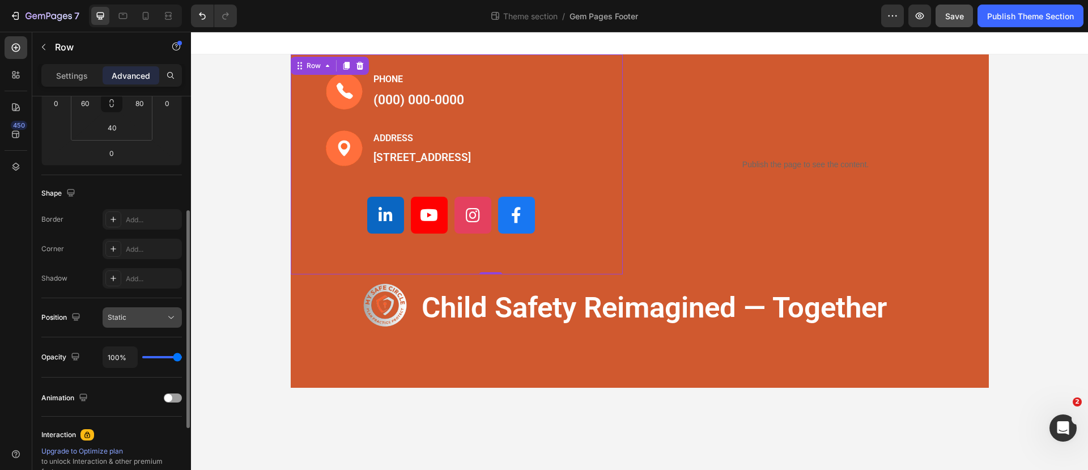
click at [173, 317] on icon at bounding box center [170, 317] width 11 height 11
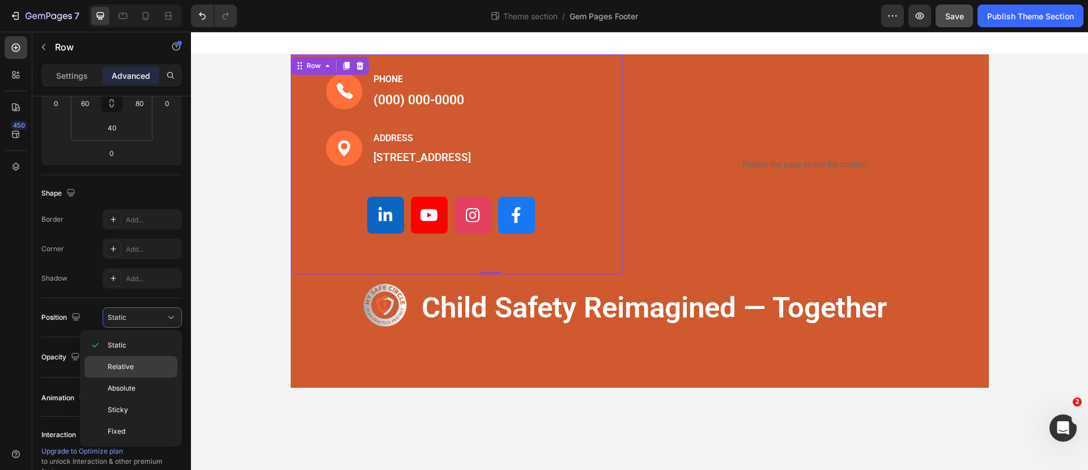
click at [158, 360] on div "Relative" at bounding box center [130, 367] width 93 height 22
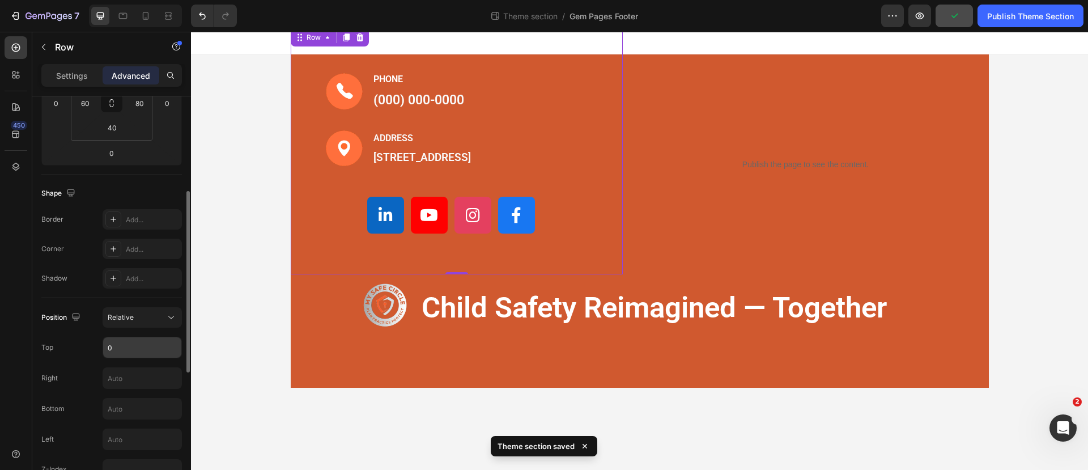
click at [135, 347] on input "0" at bounding box center [142, 347] width 78 height 20
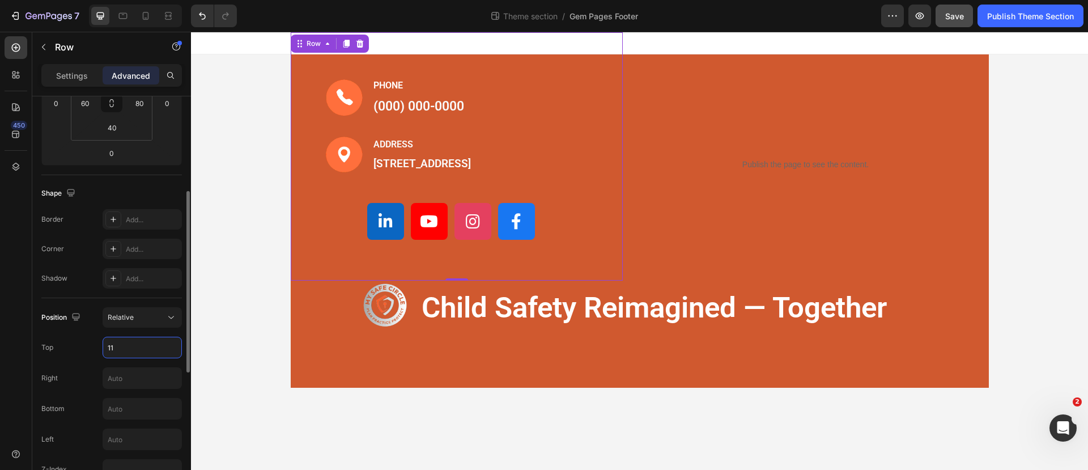
type input "1"
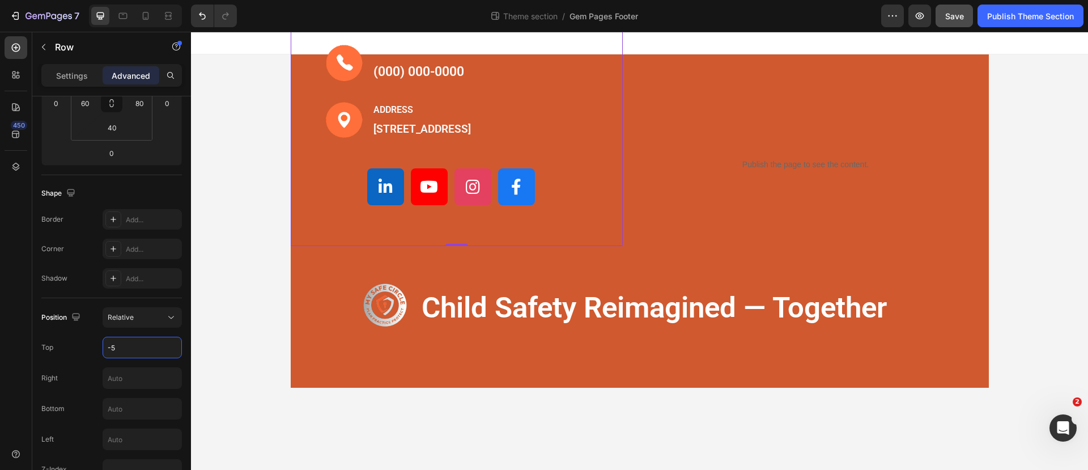
type input "-"
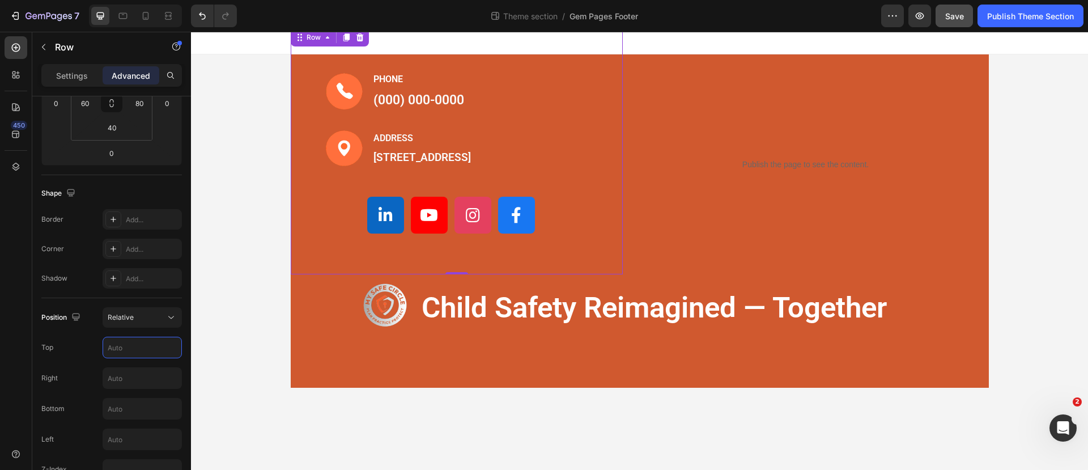
type input "0"
click at [370, 353] on div "Image" at bounding box center [382, 314] width 52 height 78
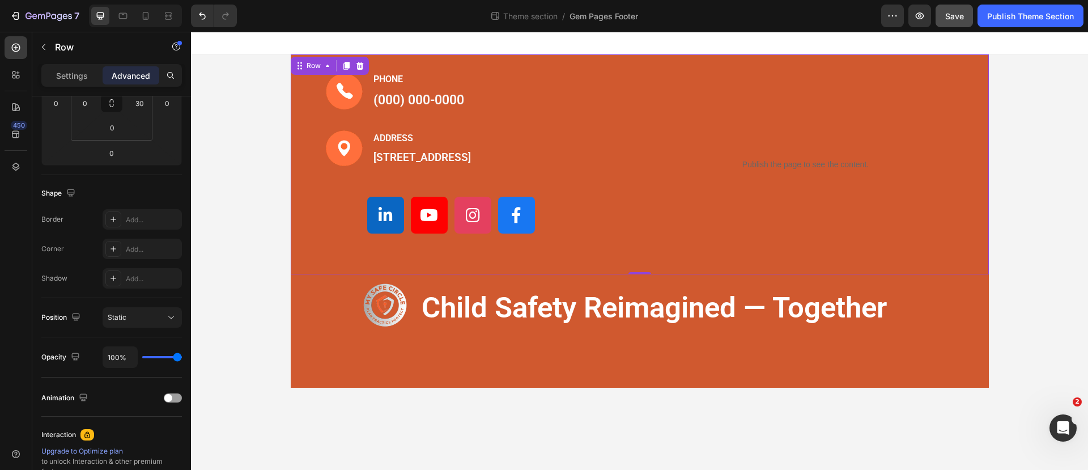
click at [679, 62] on div "Publish the page to see the content. Custom Code" at bounding box center [806, 164] width 332 height 220
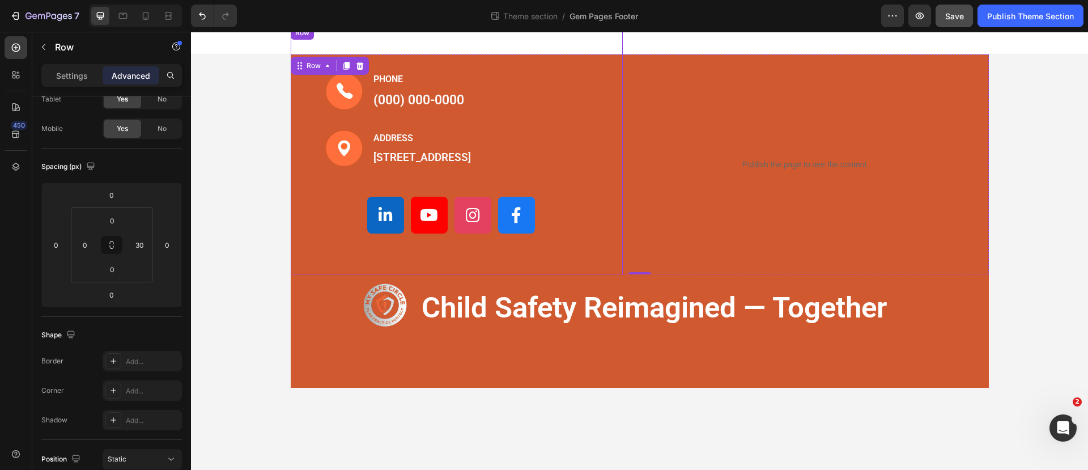
click at [440, 45] on div "Image PHONE Text block [PHONE_NUMBER] Text block Row Image ADDRESS Text block […" at bounding box center [457, 150] width 332 height 248
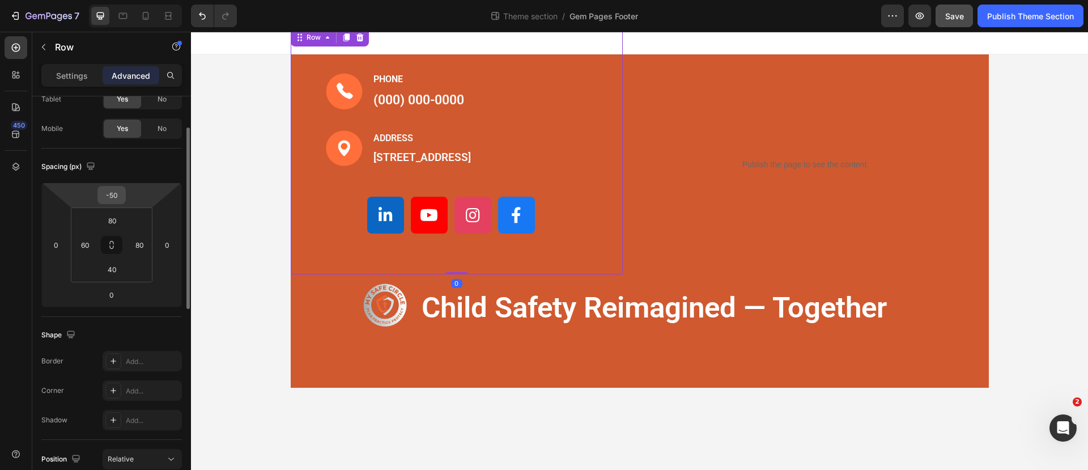
click at [123, 200] on div "-50" at bounding box center [111, 195] width 28 height 18
click at [121, 191] on input "-50" at bounding box center [111, 194] width 23 height 17
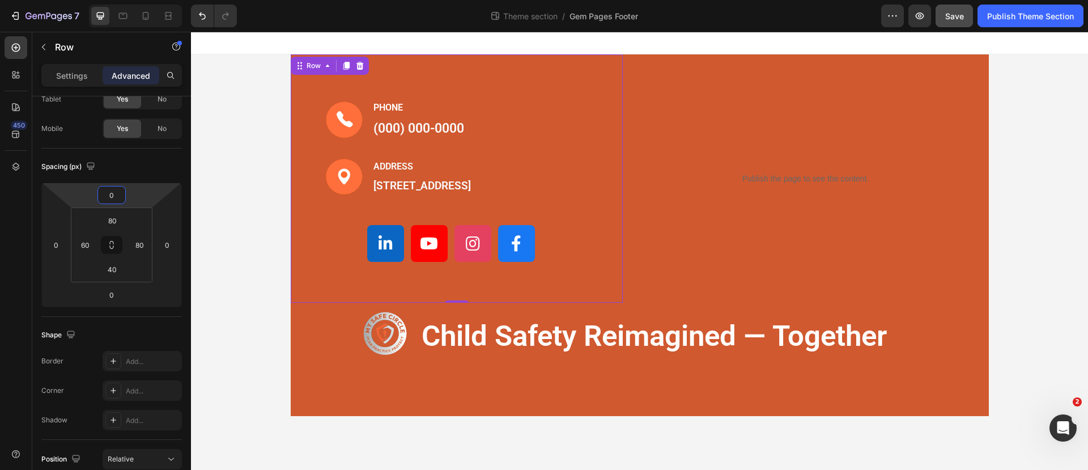
type input "0"
click at [449, 58] on div "Image PHONE Text block [PHONE_NUMBER] Text block Row Image ADDRESS Text block […" at bounding box center [457, 178] width 332 height 248
click at [430, 410] on div "Image PHONE Text block [PHONE_NUMBER] Text block Row Image ADDRESS Text block […" at bounding box center [640, 234] width 698 height 361
click at [384, 79] on div "Image PHONE Text block [PHONE_NUMBER] Text block Row Image ADDRESS Text block […" at bounding box center [457, 178] width 332 height 248
click at [642, 93] on div "Publish the page to see the content. Custom Code" at bounding box center [806, 178] width 332 height 248
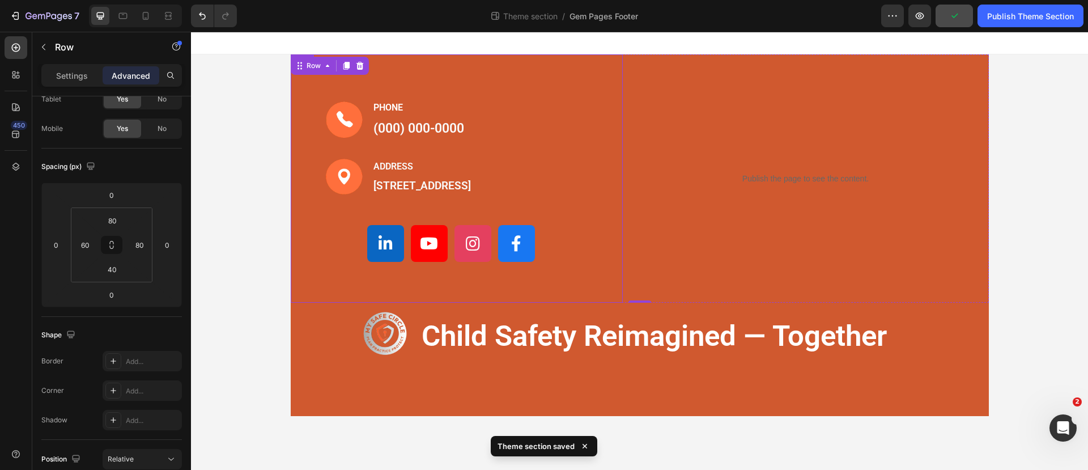
click at [326, 54] on div "Image PHONE Text block [PHONE_NUMBER] Text block Row Image ADDRESS Text block […" at bounding box center [457, 178] width 332 height 248
click at [380, 57] on div "Image PHONE Text block [PHONE_NUMBER] Text block Row Image ADDRESS Text block […" at bounding box center [457, 178] width 332 height 248
click at [334, 90] on div "Image" at bounding box center [339, 94] width 24 height 10
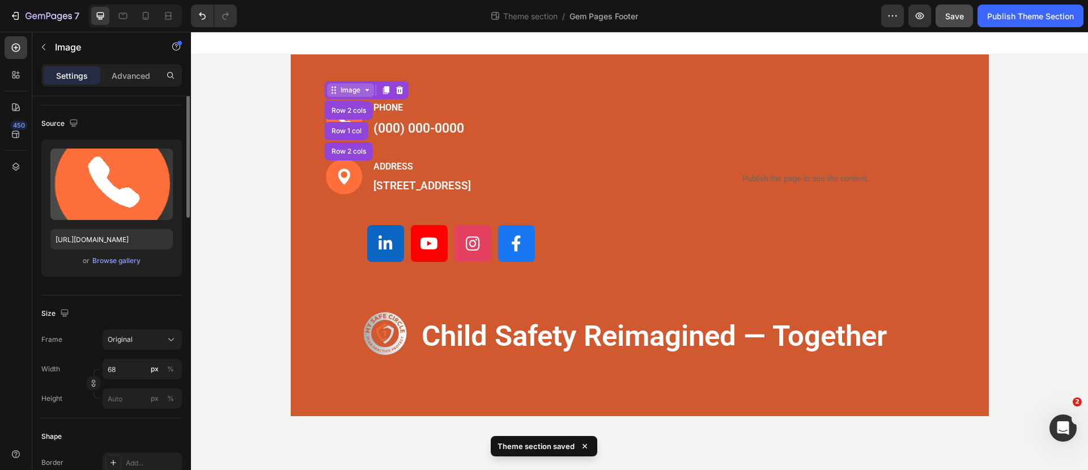
scroll to position [0, 0]
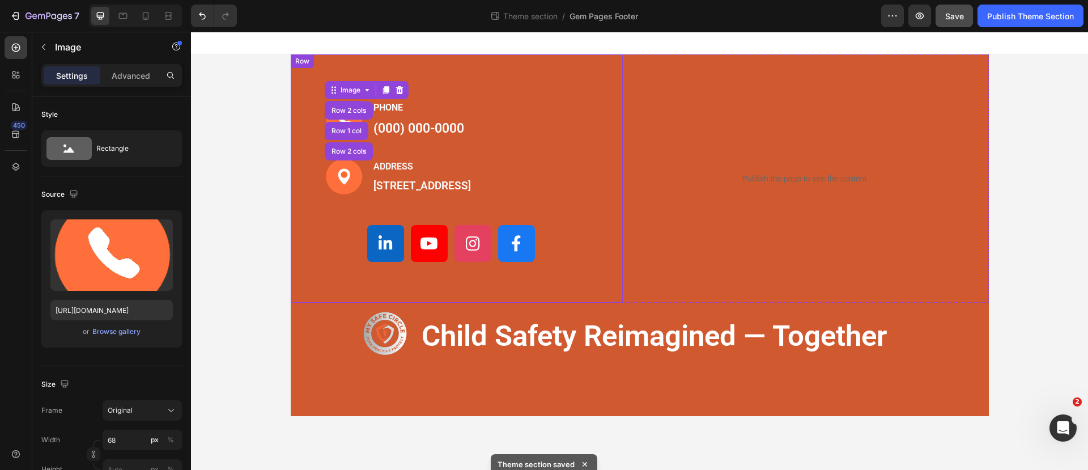
click at [400, 66] on div "Image Row 2 cols Row 1 col Row 2 cols 0 PHONE Text block [PHONE_NUMBER] Text bl…" at bounding box center [457, 178] width 332 height 248
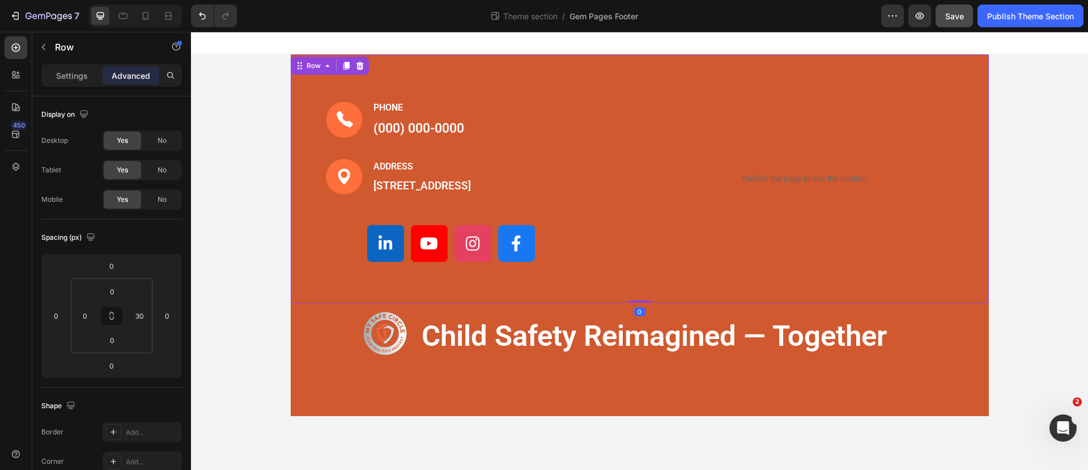
click at [675, 56] on div "Publish the page to see the content. Custom Code" at bounding box center [806, 178] width 332 height 248
click at [508, 434] on div "Image PHONE Text block [PHONE_NUMBER] Text block Row Image ADDRESS Text block […" at bounding box center [640, 244] width 698 height 380
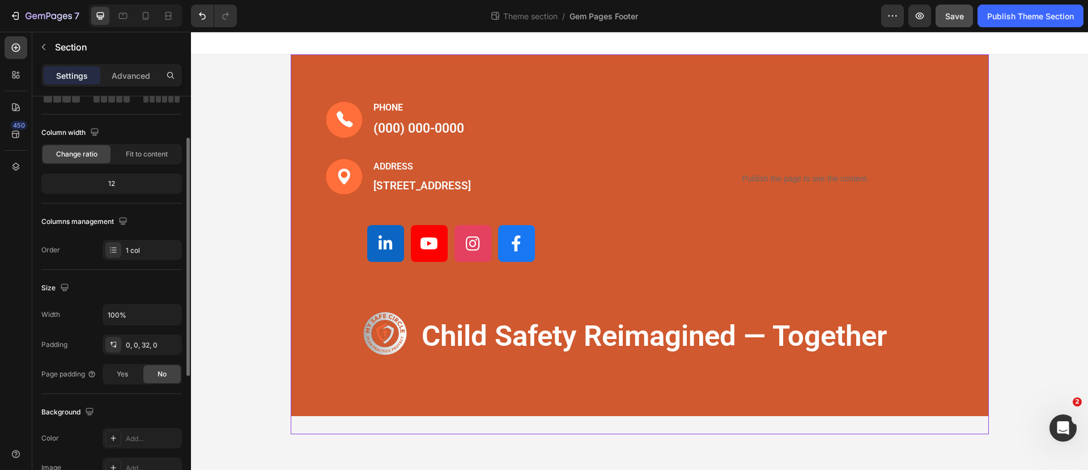
scroll to position [142, 0]
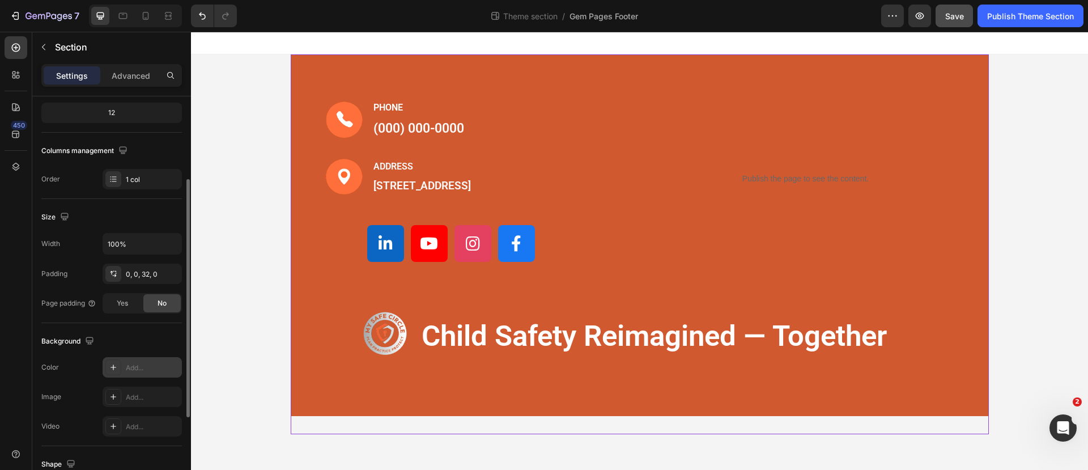
click at [117, 365] on icon at bounding box center [113, 367] width 9 height 9
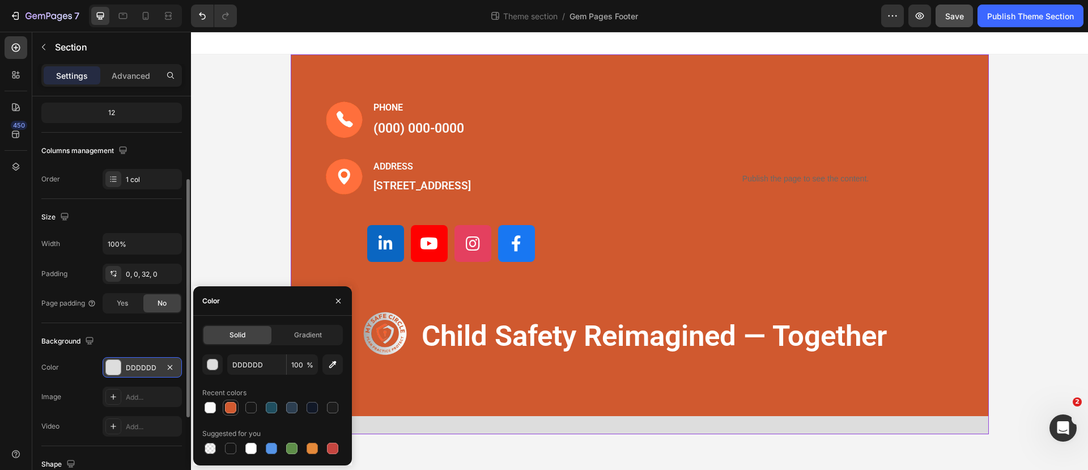
click at [232, 406] on div at bounding box center [230, 407] width 11 height 11
type input "D0592F"
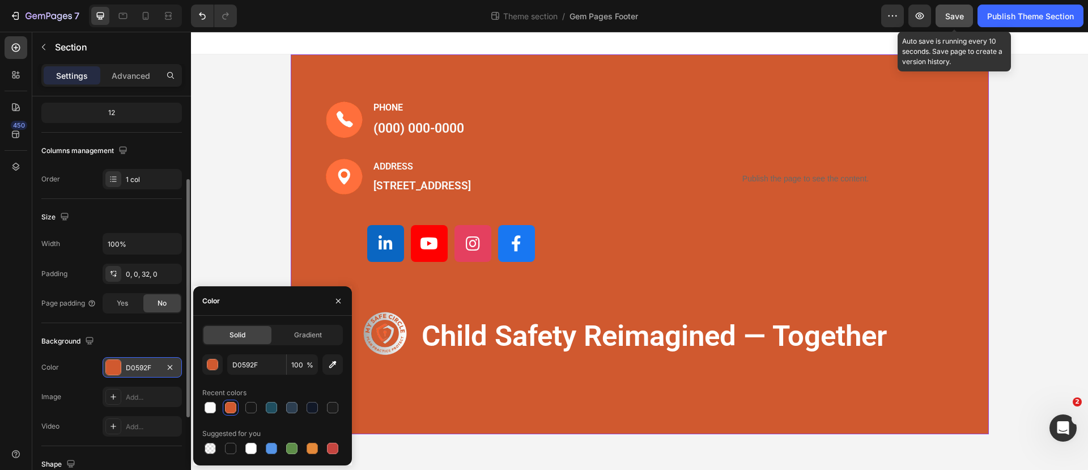
click at [957, 18] on span "Save" at bounding box center [954, 16] width 19 height 10
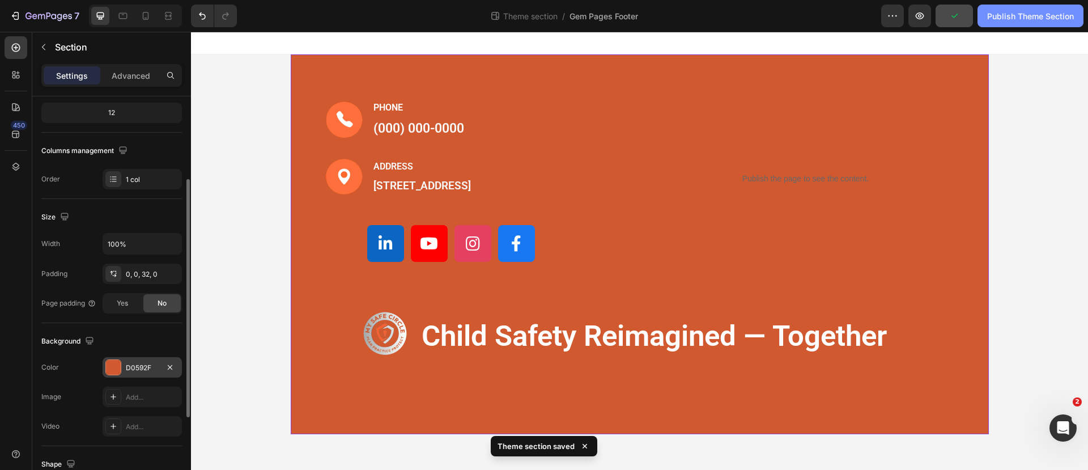
click at [998, 16] on div "Publish Theme Section" at bounding box center [1030, 16] width 87 height 12
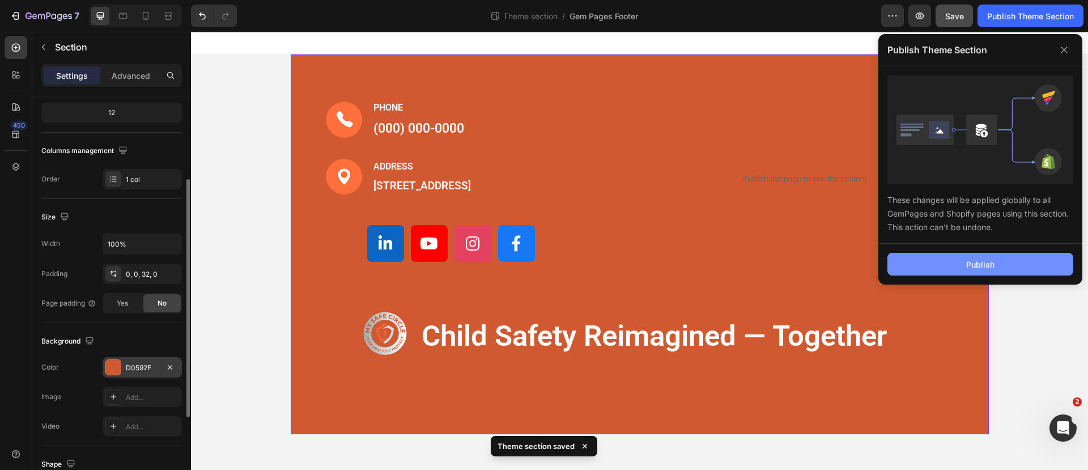
click at [948, 255] on button "Publish" at bounding box center [980, 264] width 186 height 23
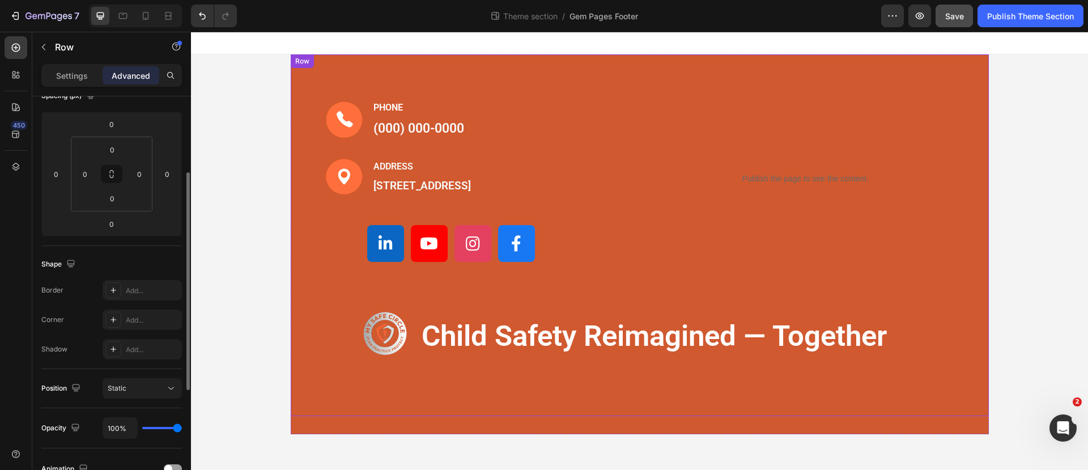
click at [325, 416] on div "Image PHONE Text block [PHONE_NUMBER] Text block Row Image ADDRESS Text block […" at bounding box center [640, 234] width 698 height 361
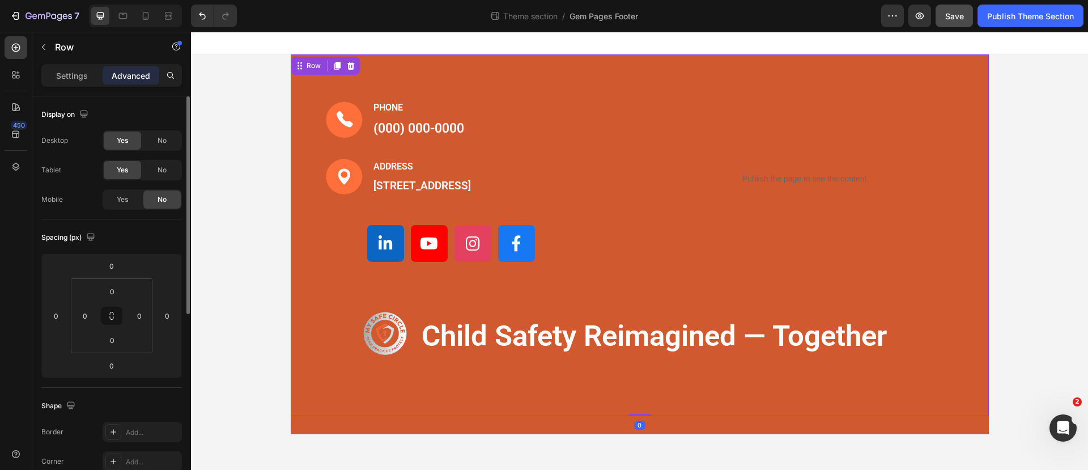
drag, startPoint x: 632, startPoint y: 430, endPoint x: 629, endPoint y: 419, distance: 11.8
click at [629, 416] on div "Image PHONE Text block [PHONE_NUMBER] Text block Row Image ADDRESS Text block […" at bounding box center [640, 234] width 698 height 361
click at [617, 62] on div "Image PHONE Text block [PHONE_NUMBER] Text block Row Image ADDRESS Text block […" at bounding box center [457, 178] width 332 height 248
click at [641, 55] on div "Publish the page to see the content. Custom Code" at bounding box center [806, 178] width 332 height 248
click at [632, 56] on div "Image PHONE Text block (000) 000-0000 Text block Row Image ADDRESS Text block 1…" at bounding box center [640, 178] width 698 height 248
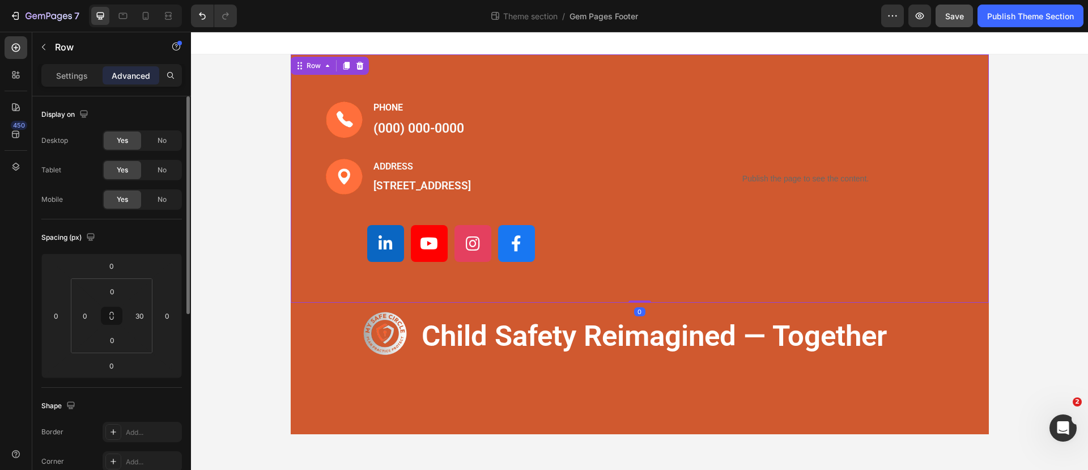
drag, startPoint x: 637, startPoint y: 315, endPoint x: 637, endPoint y: 308, distance: 7.4
click at [637, 302] on div "Image PHONE Text block (000) 000-0000 Text block Row Image ADDRESS Text block 1…" at bounding box center [640, 178] width 698 height 248
drag, startPoint x: 637, startPoint y: 316, endPoint x: 637, endPoint y: 305, distance: 11.3
click at [637, 302] on div "Image PHONE Text block (000) 000-0000 Text block Row Image ADDRESS Text block 1…" at bounding box center [640, 178] width 698 height 248
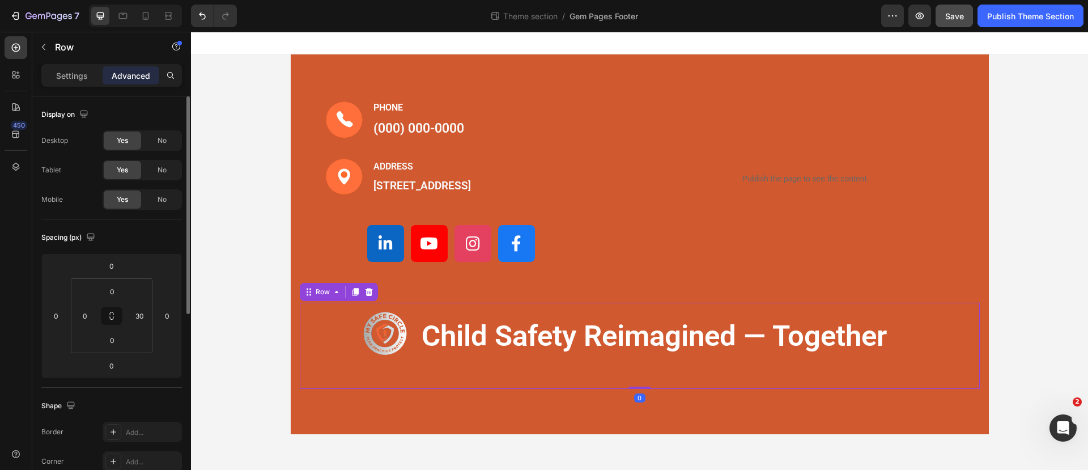
click at [638, 317] on div "Image child safety reimagined — together Text Block Row 0" at bounding box center [640, 345] width 680 height 86
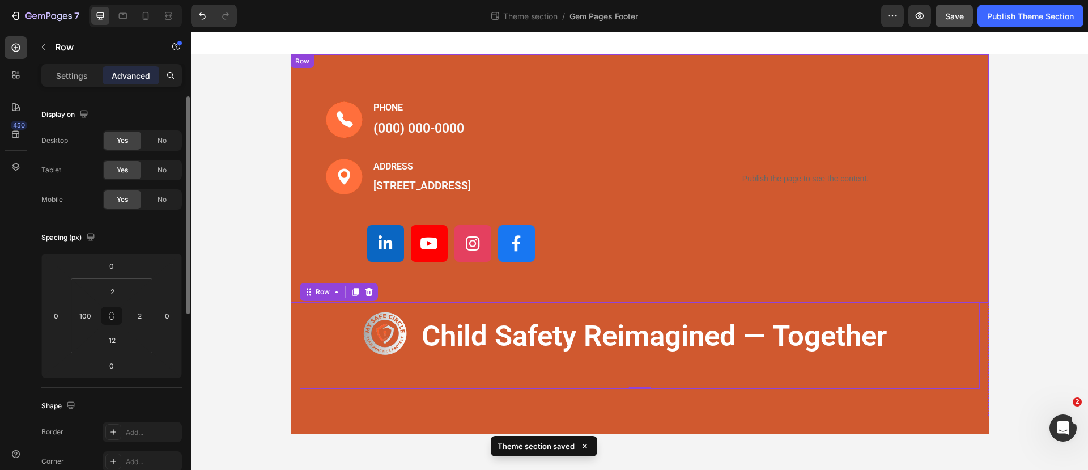
click at [675, 71] on div "Publish the page to see the content. Custom Code" at bounding box center [806, 178] width 332 height 248
click at [667, 64] on div "Publish the page to see the content. Custom Code" at bounding box center [806, 178] width 332 height 248
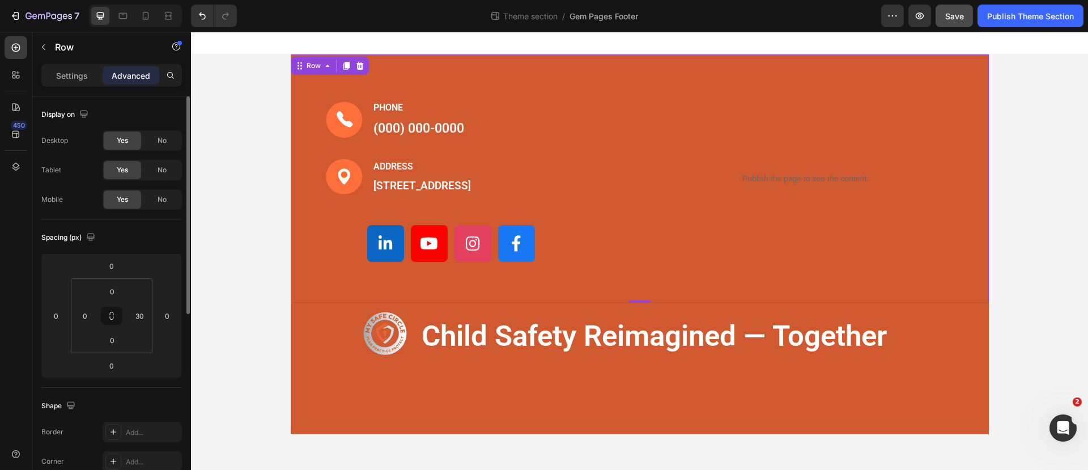
click at [636, 48] on div at bounding box center [639, 43] width 897 height 23
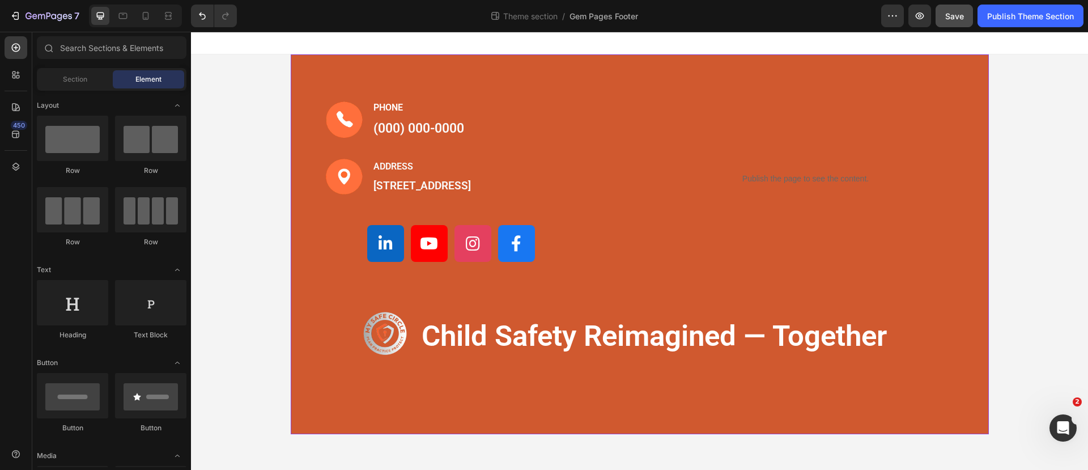
click at [587, 434] on div "Image PHONE Text block (000) 000-0000 Text block Row Image ADDRESS Text block 1…" at bounding box center [640, 244] width 698 height 380
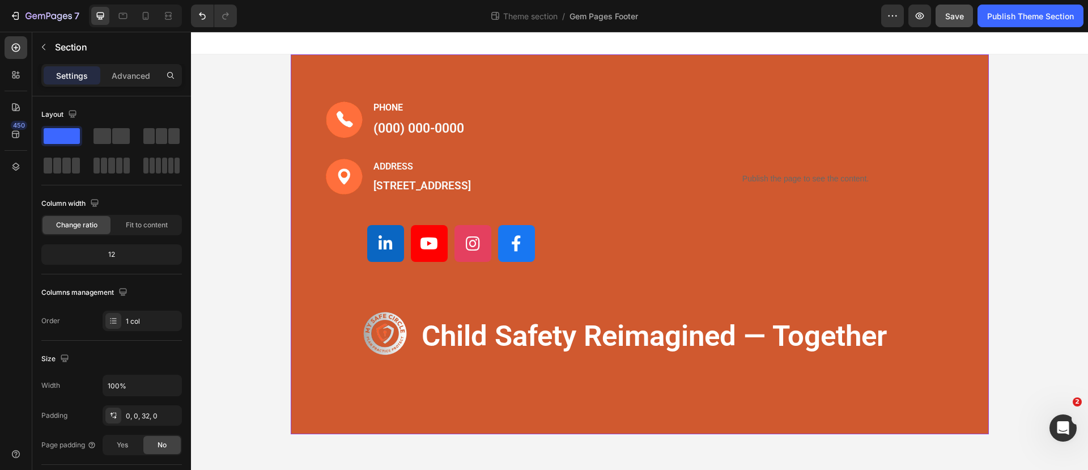
click at [579, 434] on div "Image PHONE Text block [PHONE_NUMBER] Text block Row Image ADDRESS Text block […" at bounding box center [640, 244] width 698 height 380
click at [598, 63] on div "Image PHONE Text block [PHONE_NUMBER] Text block Row Image ADDRESS Text block […" at bounding box center [457, 178] width 332 height 248
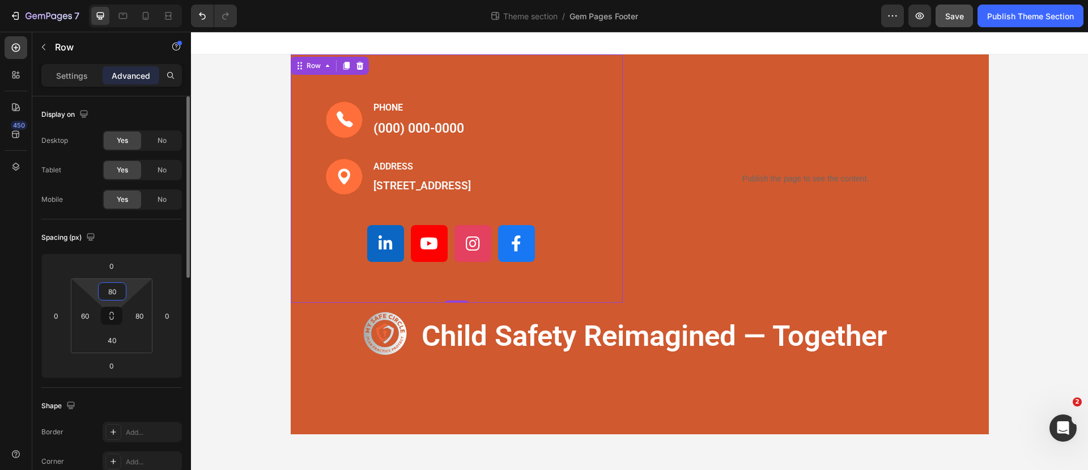
click at [109, 285] on input "80" at bounding box center [112, 291] width 23 height 17
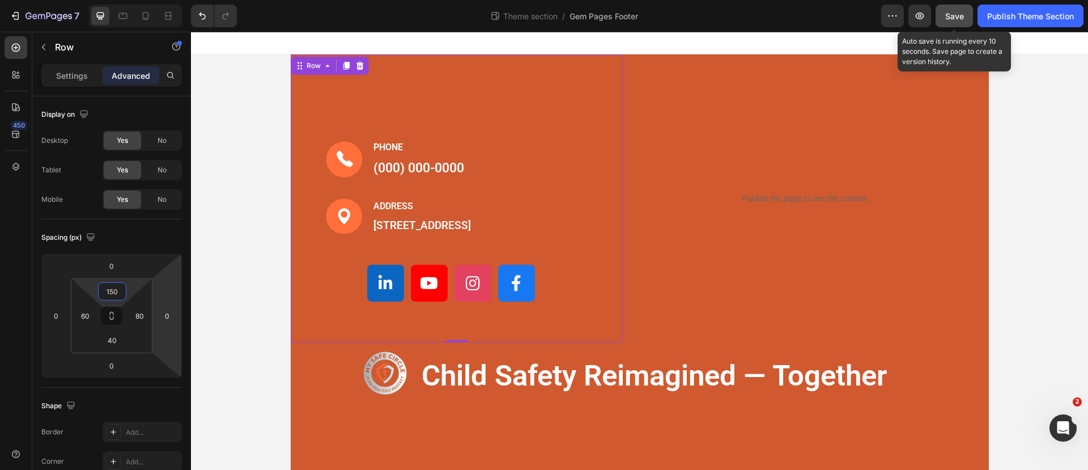
type input "150"
click at [949, 8] on button "Save" at bounding box center [953, 16] width 37 height 23
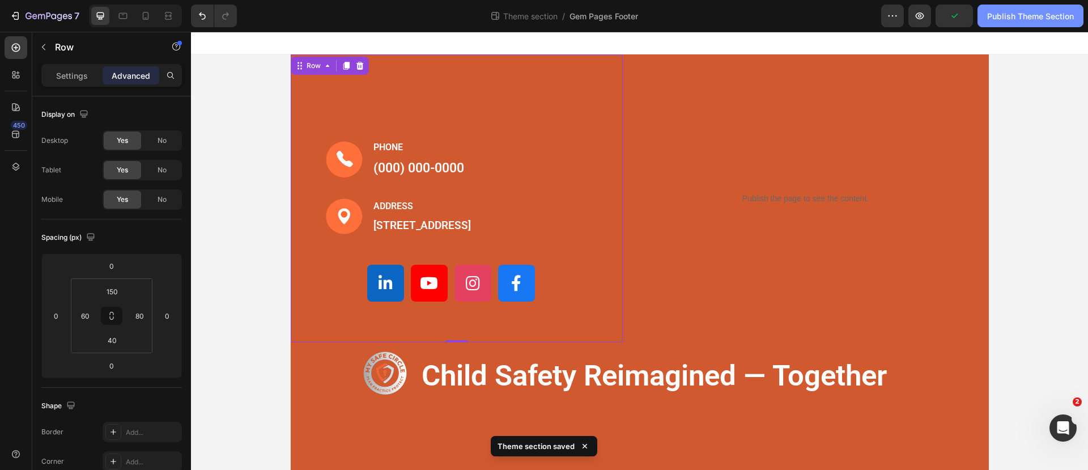
click at [998, 8] on button "Publish Theme Section" at bounding box center [1030, 16] width 106 height 23
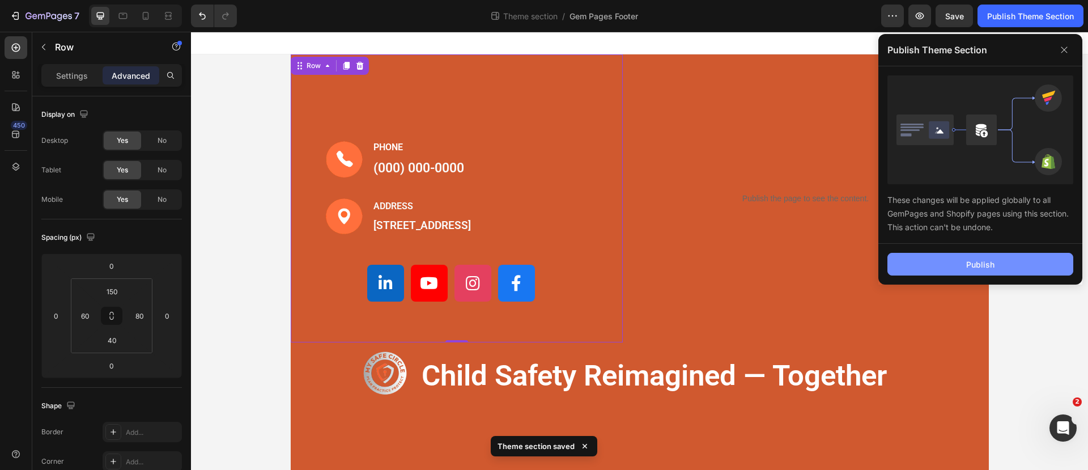
click at [959, 258] on button "Publish" at bounding box center [980, 264] width 186 height 23
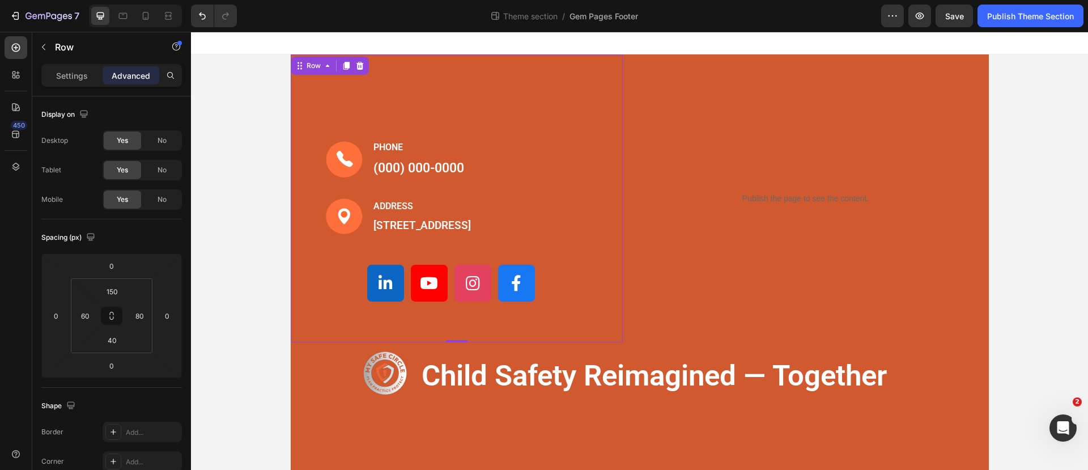
click at [568, 59] on div "Image PHONE Text block [PHONE_NUMBER] Text block Row Image ADDRESS Text block […" at bounding box center [457, 198] width 332 height 288
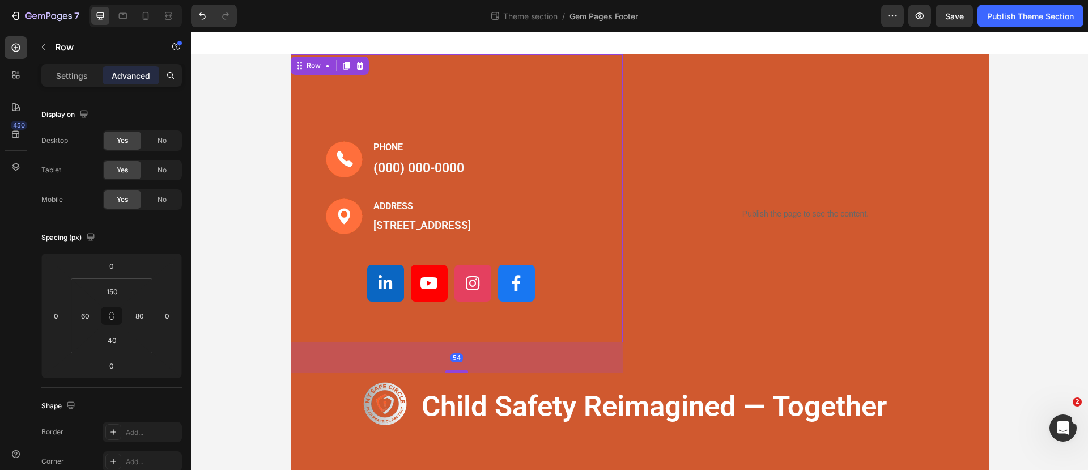
drag, startPoint x: 448, startPoint y: 355, endPoint x: 445, endPoint y: 385, distance: 30.7
click at [445, 373] on div at bounding box center [456, 370] width 23 height 3
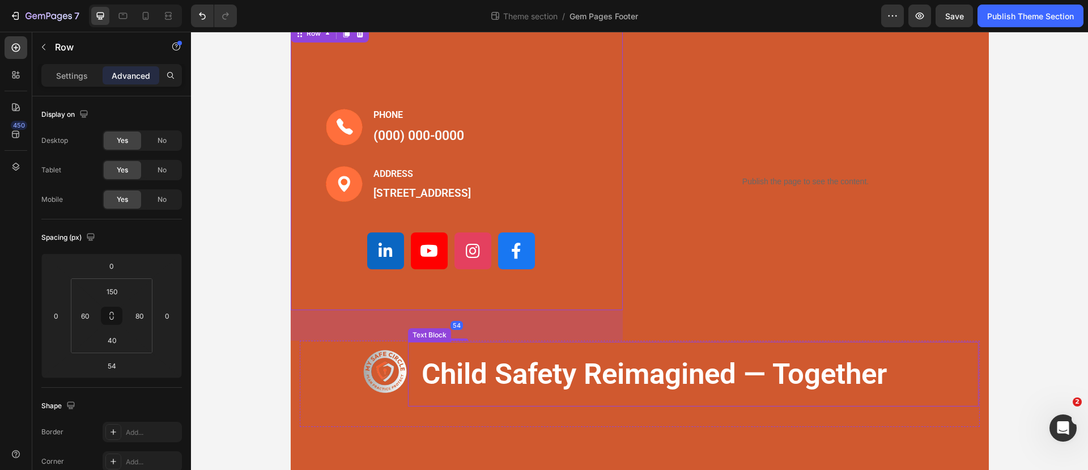
scroll to position [50, 0]
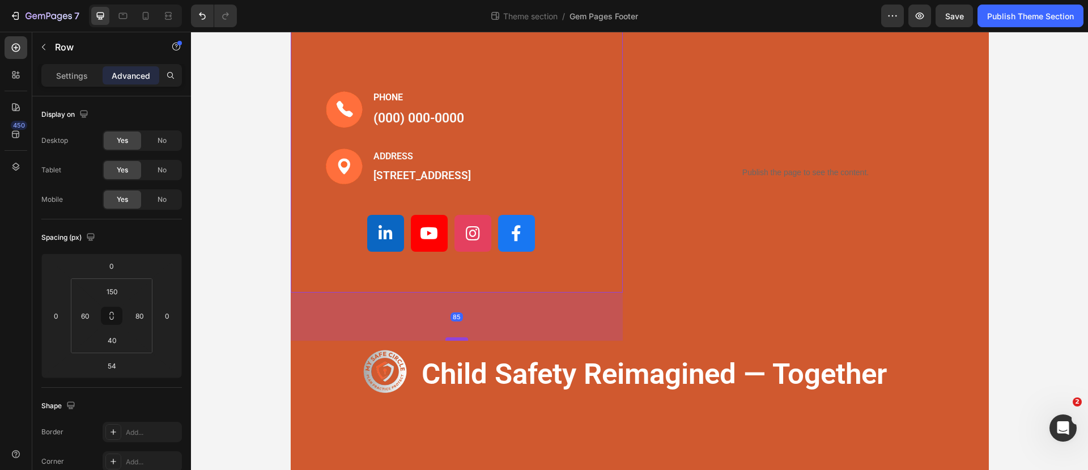
drag, startPoint x: 454, startPoint y: 335, endPoint x: 454, endPoint y: 352, distance: 17.6
click at [454, 340] on div at bounding box center [456, 338] width 23 height 3
type input "85"
click at [444, 289] on div "Image PHONE Text block (000) 000-0000 Text block Row Image ADDRESS Text block 1…" at bounding box center [457, 149] width 332 height 288
click at [583, 251] on div "Image PHONE Text block (000) 000-0000 Text block Row Image ADDRESS Text block 1…" at bounding box center [457, 149] width 332 height 288
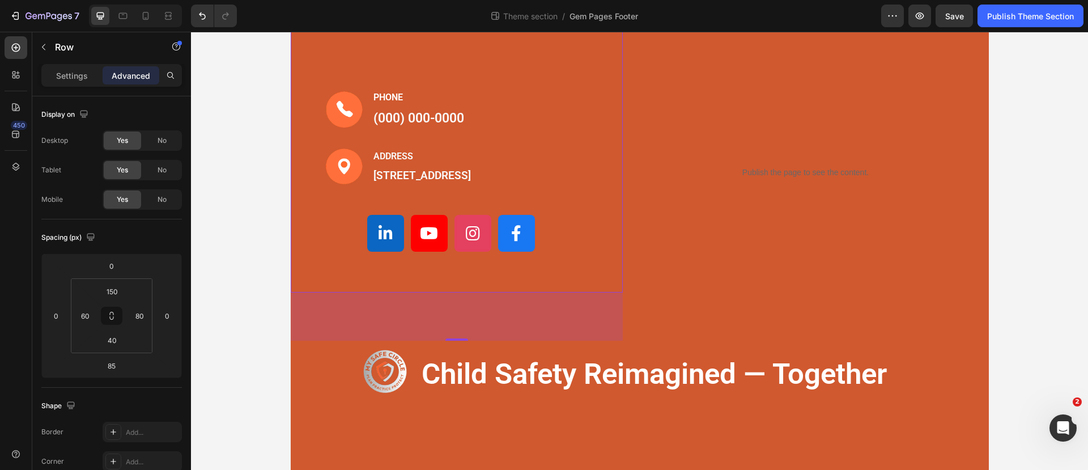
click at [577, 180] on div "Image PHONE Text block (000) 000-0000 Text block Row Image ADDRESS Text block 1…" at bounding box center [457, 149] width 332 height 288
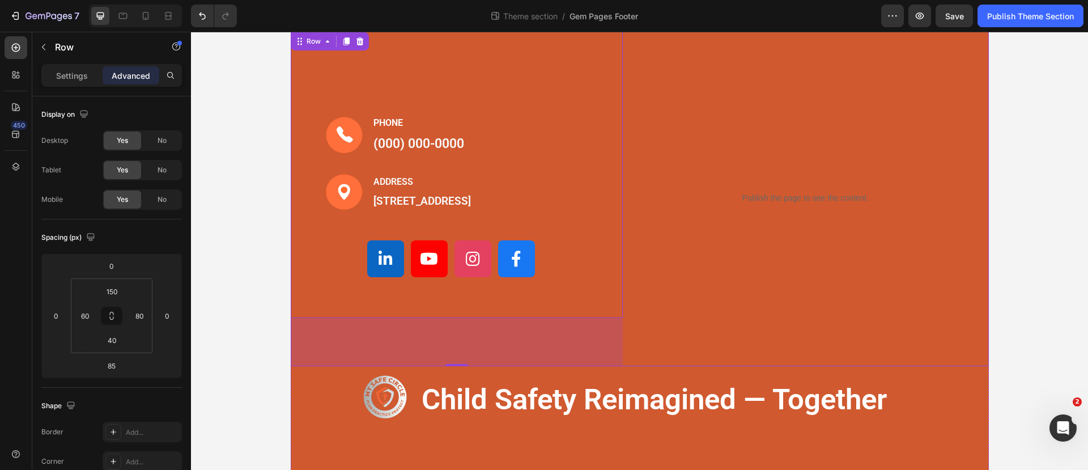
scroll to position [0, 0]
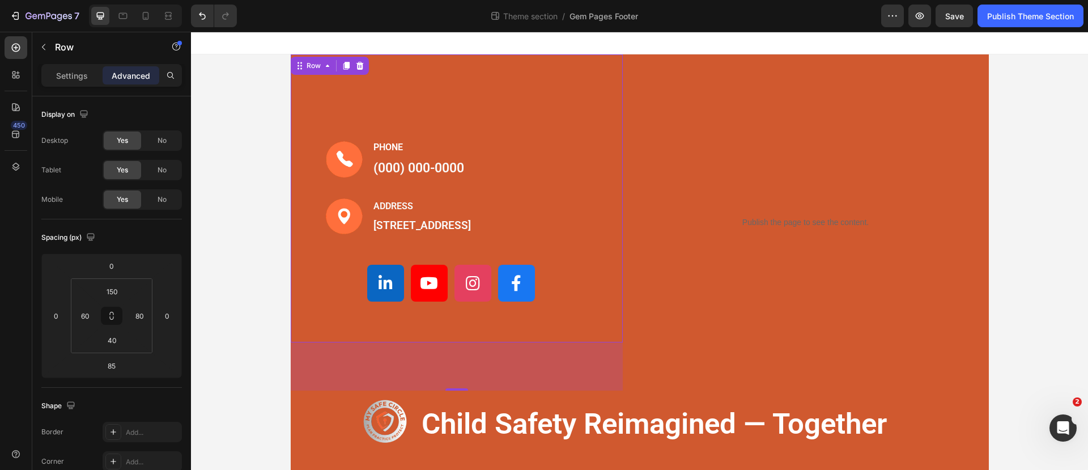
click at [508, 79] on div "Image PHONE Text block (000) 000-0000 Text block Row Image ADDRESS Text block 1…" at bounding box center [457, 198] width 332 height 288
click at [676, 145] on div "Publish the page to see the content. Custom Code" at bounding box center [806, 222] width 332 height 336
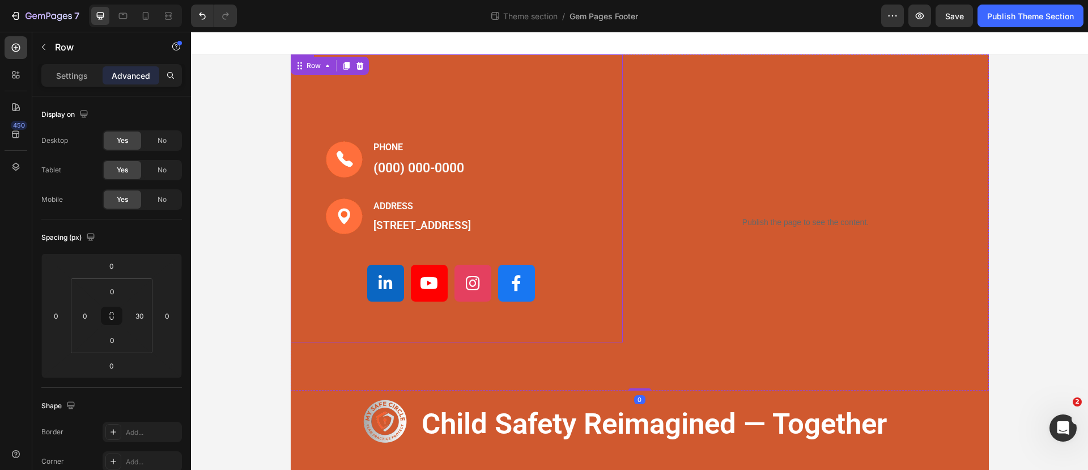
click at [529, 92] on div "Image PHONE Text block [PHONE_NUMBER] Text block Row Image ADDRESS Text block […" at bounding box center [457, 198] width 332 height 288
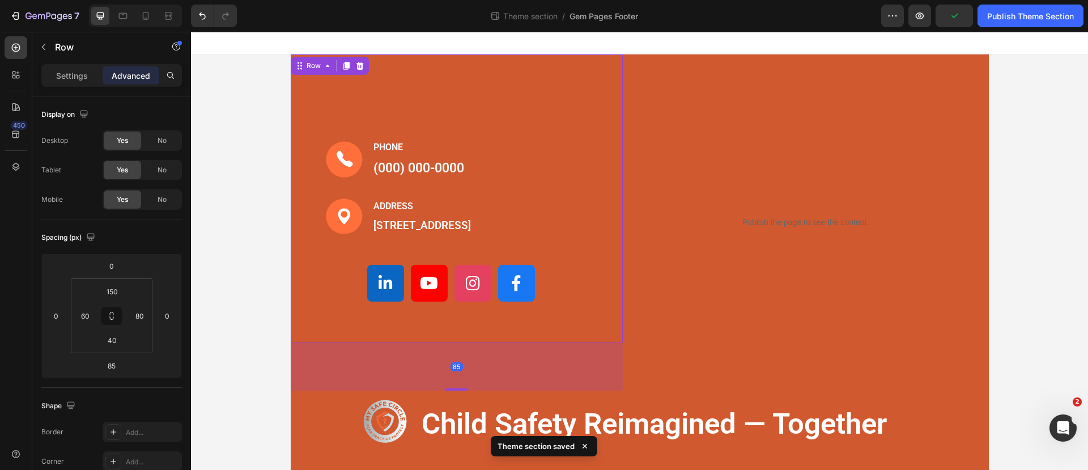
click at [445, 356] on div "85" at bounding box center [457, 366] width 332 height 48
click at [486, 371] on div "85" at bounding box center [457, 366] width 332 height 48
click at [462, 342] on div "Image PHONE Text block (000) 000-0000 Text block Row Image ADDRESS Text block 1…" at bounding box center [457, 198] width 332 height 288
click at [448, 342] on div "Image PHONE Text block (000) 000-0000 Text block Row Image ADDRESS Text block 1…" at bounding box center [457, 198] width 332 height 288
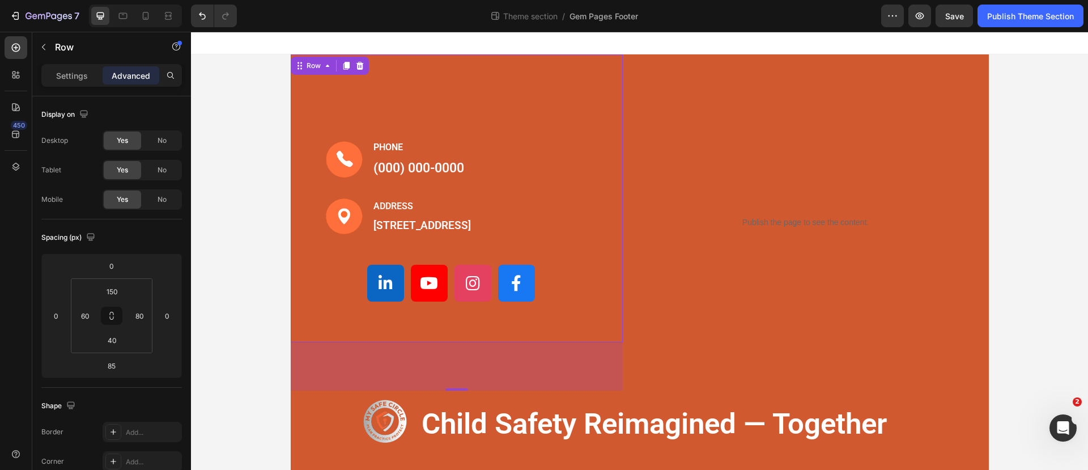
click at [448, 342] on div "Image PHONE Text block (000) 000-0000 Text block Row Image ADDRESS Text block 1…" at bounding box center [457, 198] width 332 height 288
click at [442, 78] on div "Image PHONE Text block (000) 000-0000 Text block Row Image ADDRESS Text block 1…" at bounding box center [457, 198] width 332 height 288
click at [667, 55] on div "Publish the page to see the content. Custom Code" at bounding box center [806, 222] width 332 height 336
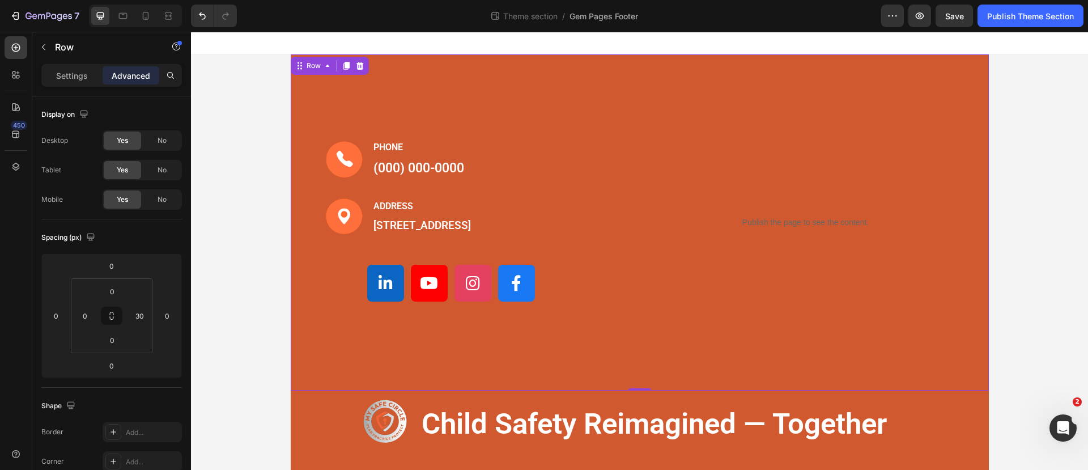
click at [617, 81] on div "Image PHONE Text block [PHONE_NUMBER] Text block Row Image ADDRESS Text block […" at bounding box center [640, 222] width 698 height 336
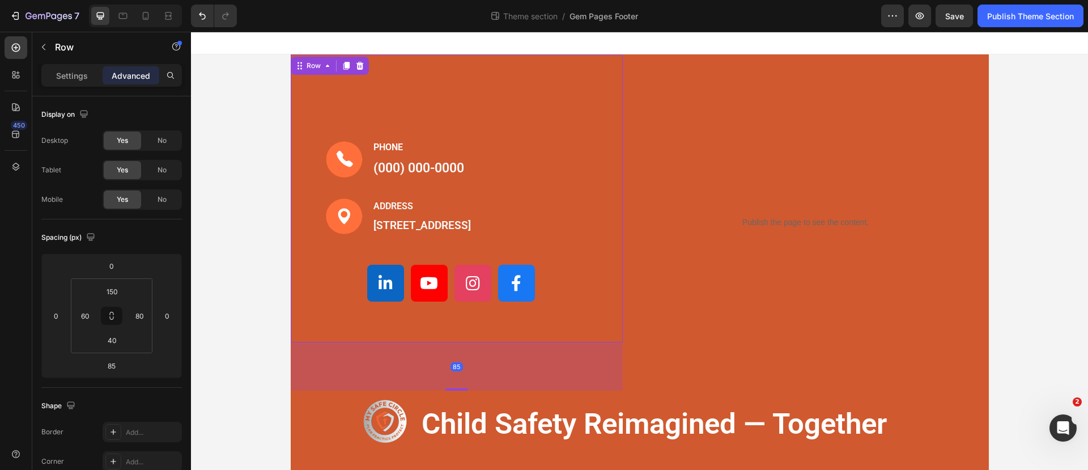
click at [496, 79] on div "Image PHONE Text block (000) 000-0000 Text block Row Image ADDRESS Text block 1…" at bounding box center [457, 198] width 332 height 288
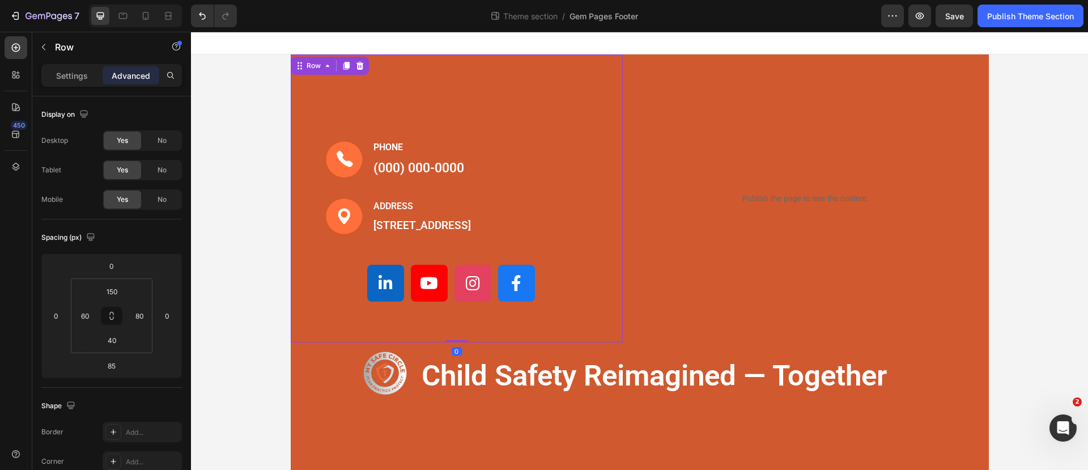
drag, startPoint x: 452, startPoint y: 404, endPoint x: 455, endPoint y: 319, distance: 84.5
click at [455, 319] on div "Image PHONE Text block [PHONE_NUMBER] Text block Row Image ADDRESS Text block […" at bounding box center [457, 198] width 332 height 288
type input "0"
click at [499, 80] on div "Image PHONE Text block [PHONE_NUMBER] Text block Row Image ADDRESS Text block […" at bounding box center [457, 198] width 332 height 288
click at [116, 271] on input "0" at bounding box center [111, 265] width 23 height 17
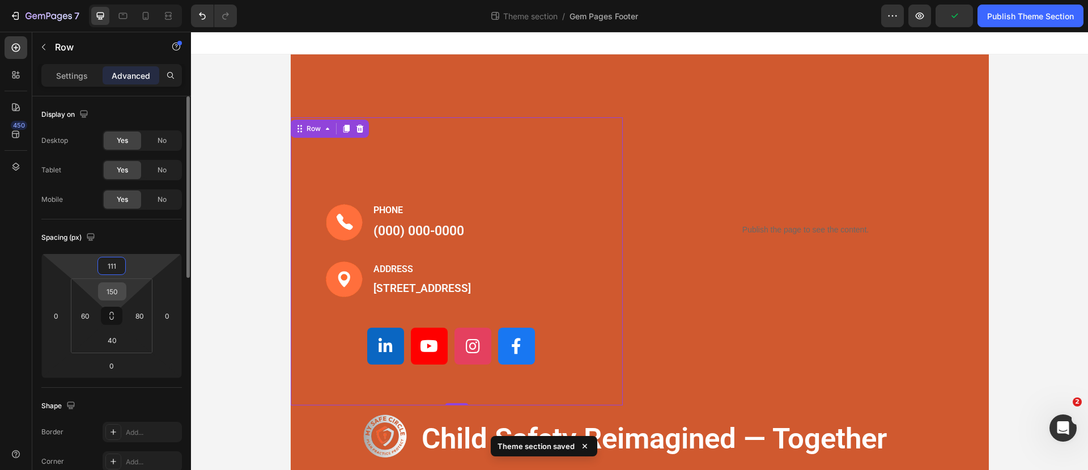
type input "111"
click at [118, 296] on input "150" at bounding box center [112, 291] width 23 height 17
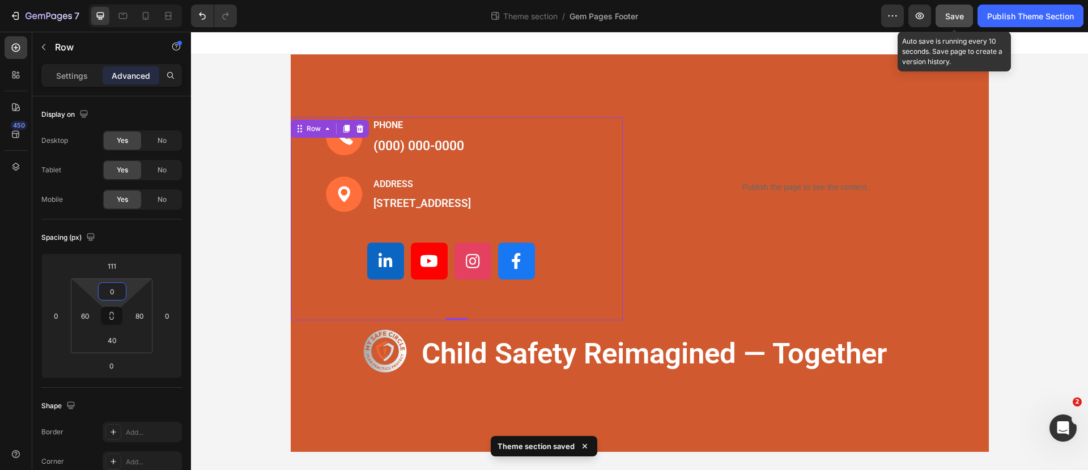
type input "0"
click at [956, 8] on button "Save" at bounding box center [953, 16] width 37 height 23
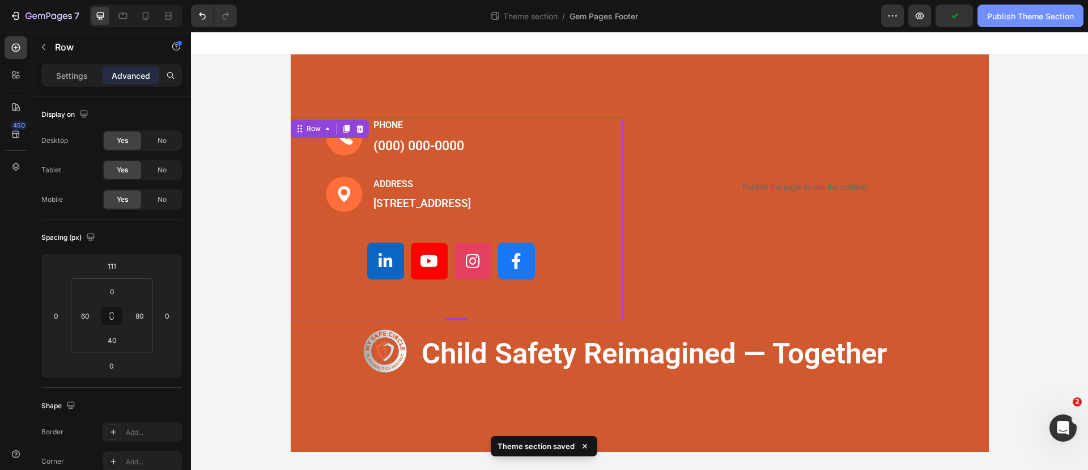
click at [1013, 18] on div "Publish Theme Section" at bounding box center [1030, 16] width 87 height 12
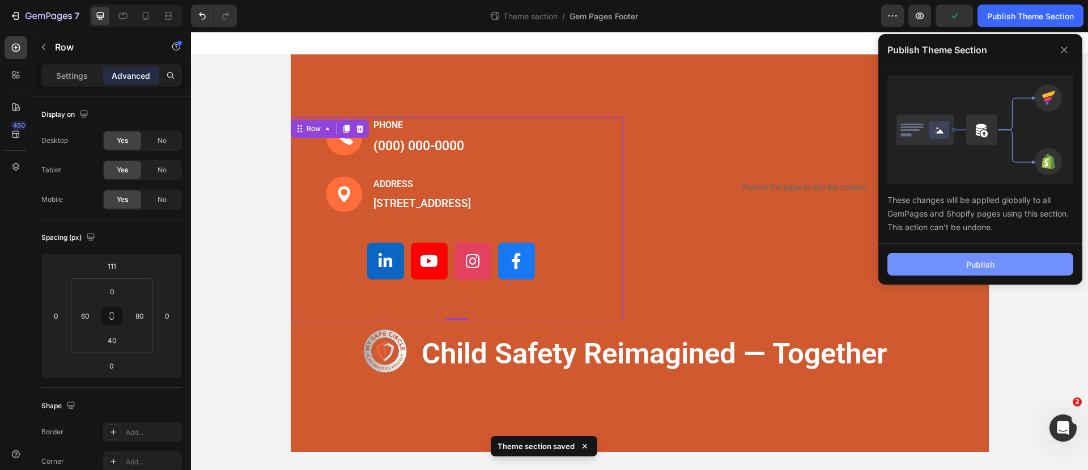
click at [968, 257] on button "Publish" at bounding box center [980, 264] width 186 height 23
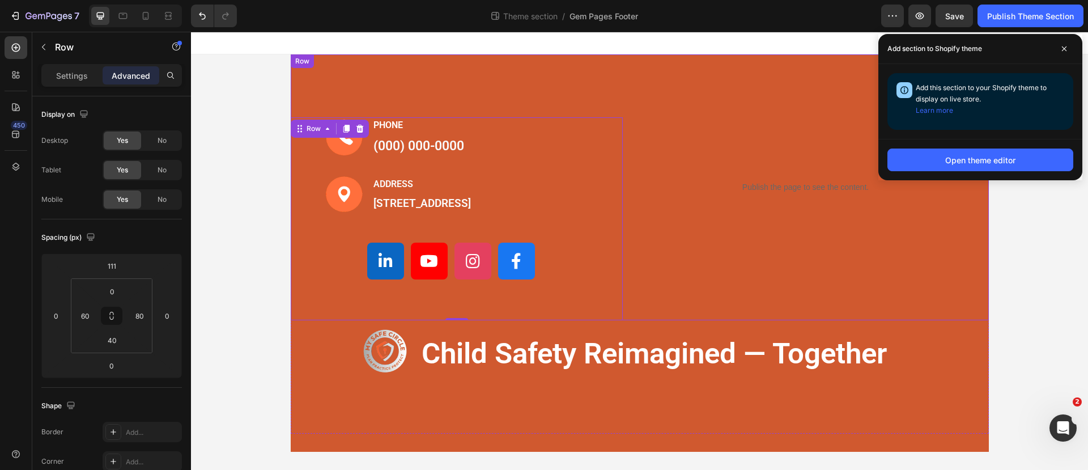
click at [562, 70] on div "Image PHONE Text block (000) 000-0000 Text block Row Image ADDRESS Text block 1…" at bounding box center [457, 187] width 332 height 266
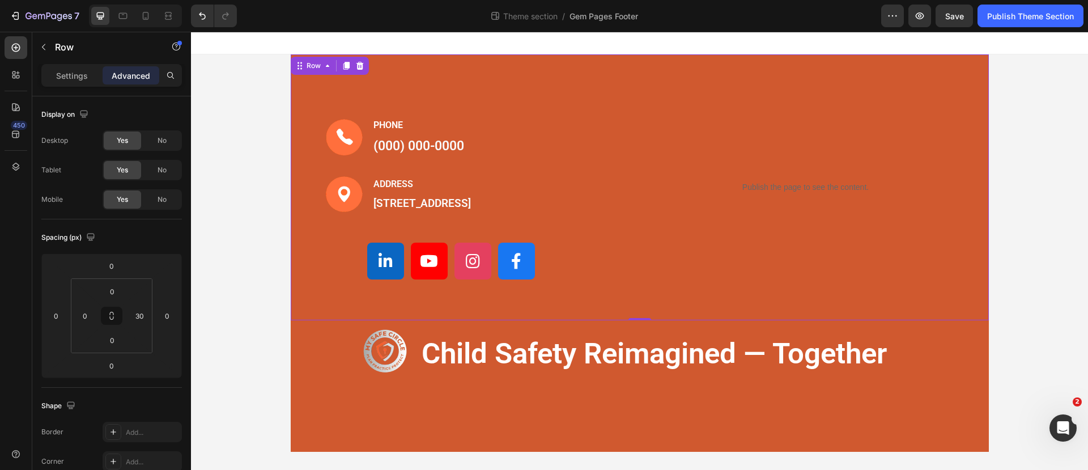
click at [866, 72] on div "Publish the page to see the content. Custom Code" at bounding box center [806, 187] width 332 height 266
click at [87, 75] on p "Settings" at bounding box center [72, 76] width 32 height 12
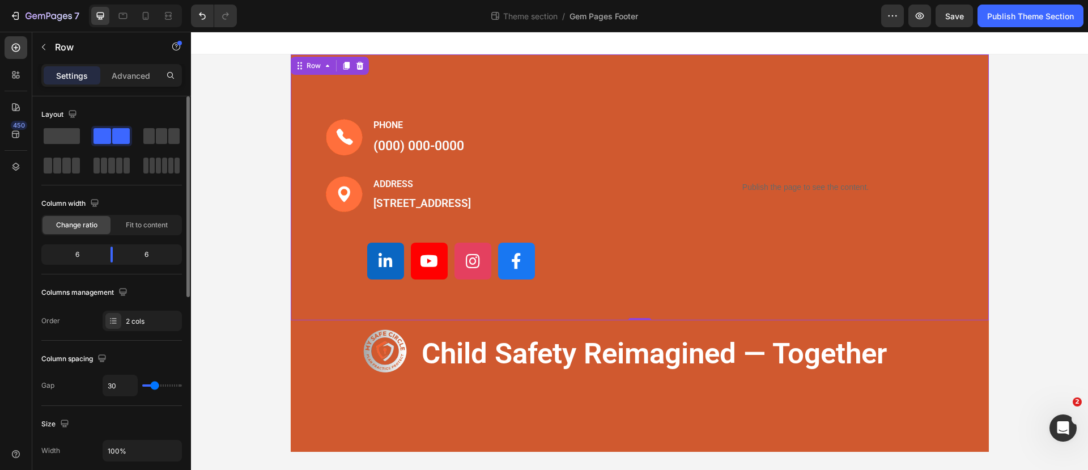
type input "24"
type input "33"
type input "47"
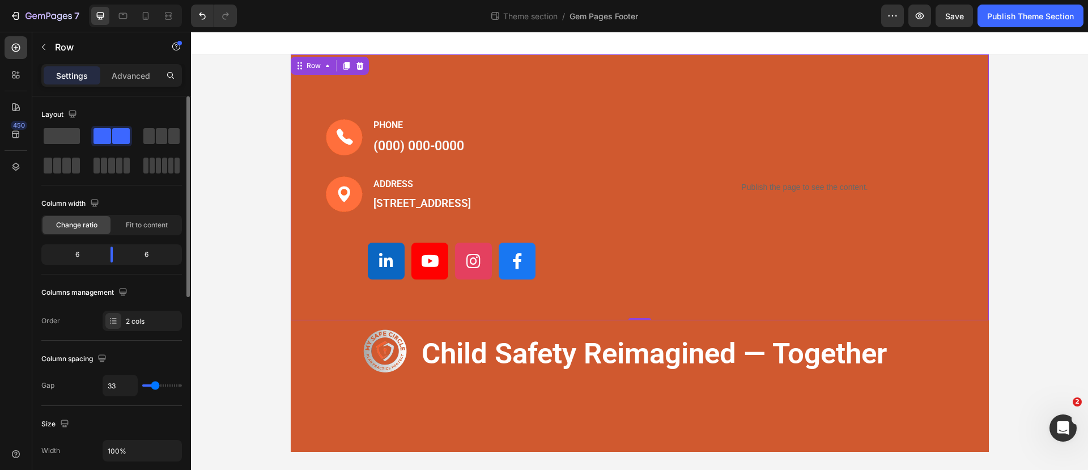
type input "47"
type input "64"
type input "78"
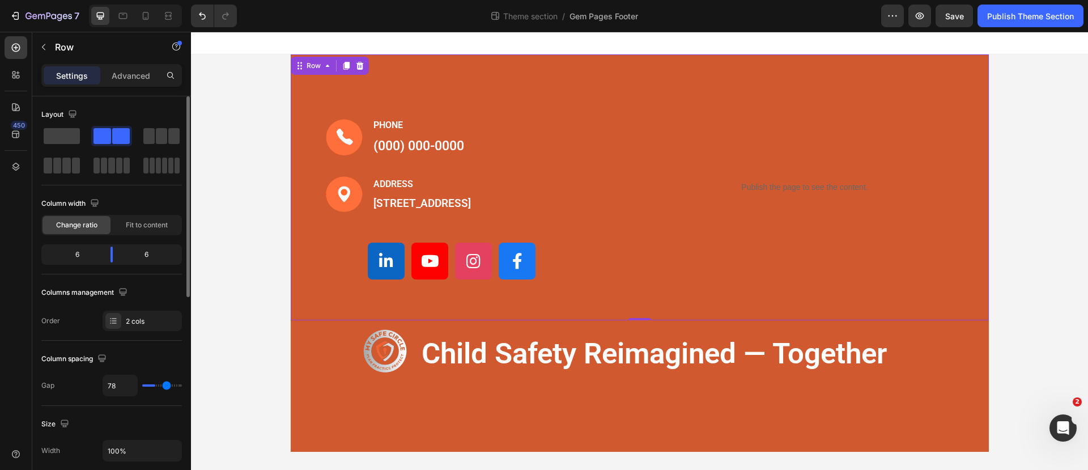
type input "87"
type input "93"
drag, startPoint x: 152, startPoint y: 382, endPoint x: 171, endPoint y: 385, distance: 18.3
type input "93"
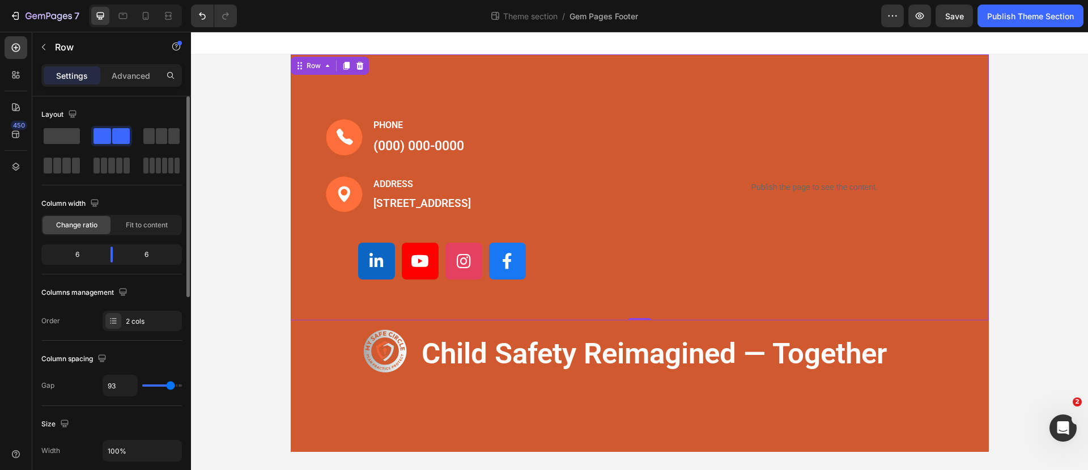
click at [171, 385] on input "range" at bounding box center [162, 385] width 40 height 2
type input "76"
type input "38"
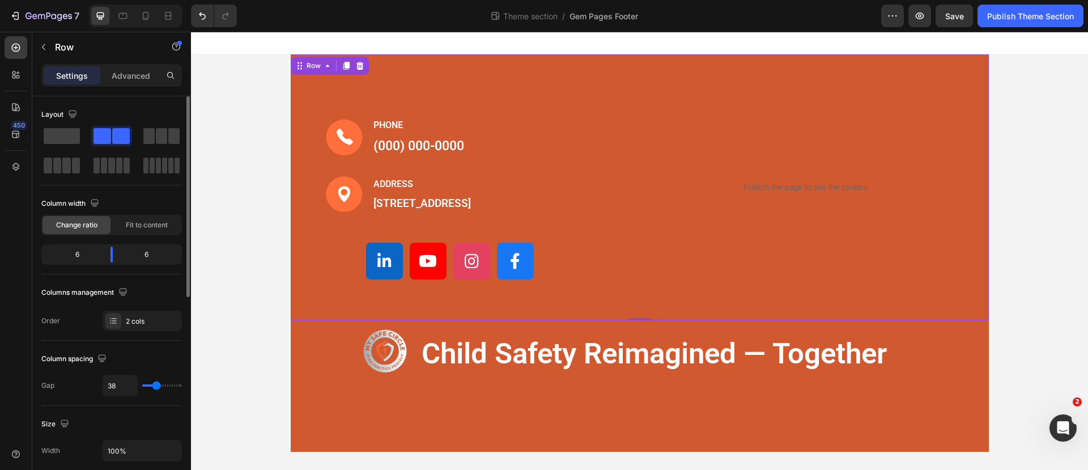
type input "40"
type input "42"
type input "44"
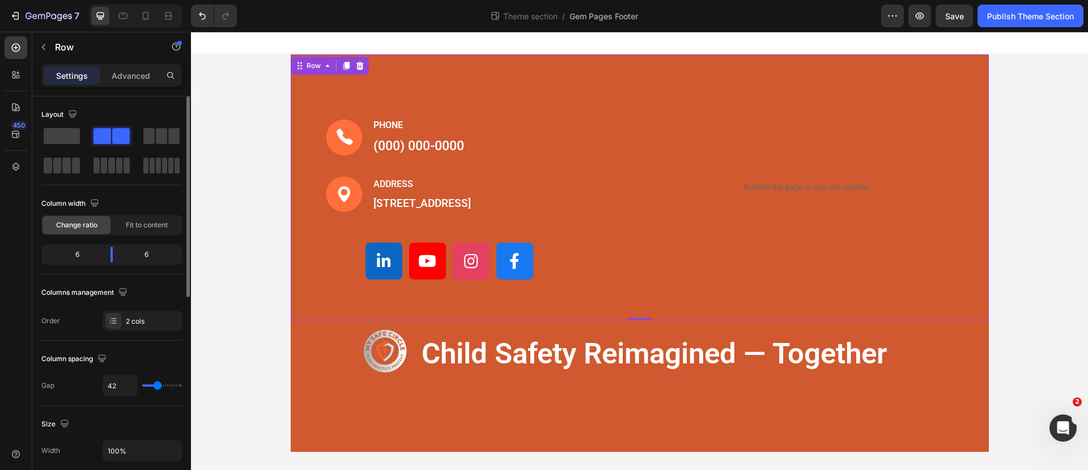
type input "44"
type input "47"
type input "49"
drag, startPoint x: 171, startPoint y: 385, endPoint x: 159, endPoint y: 384, distance: 11.4
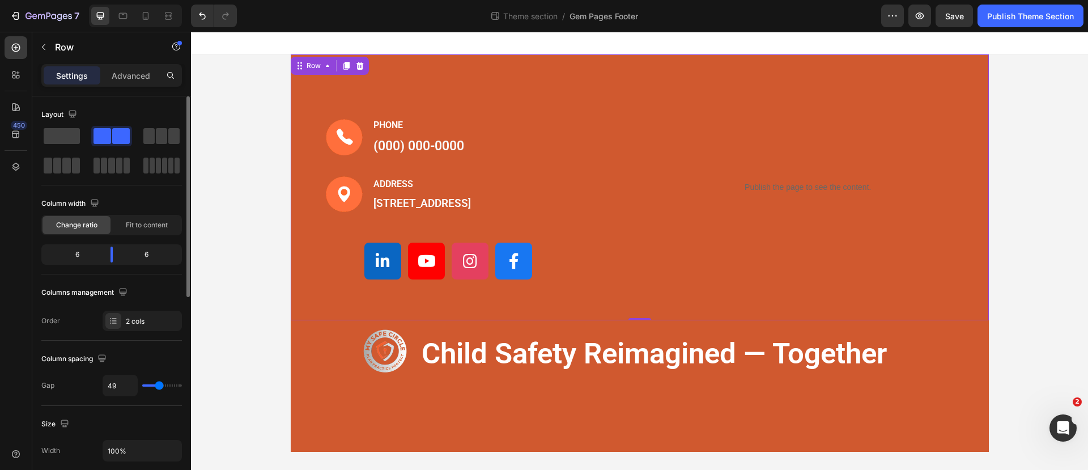
type input "49"
click at [159, 384] on input "range" at bounding box center [162, 385] width 40 height 2
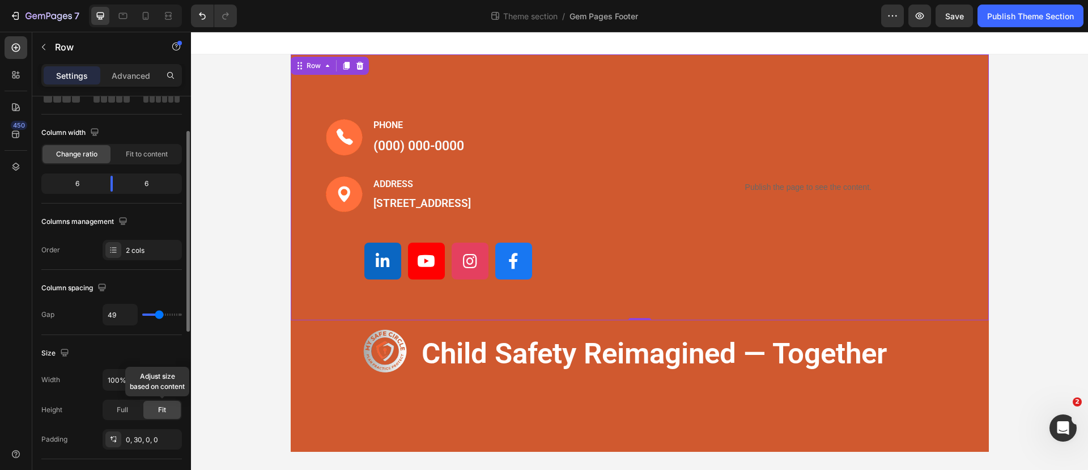
click at [167, 410] on div "Fit" at bounding box center [161, 409] width 37 height 18
click at [122, 406] on span "Full" at bounding box center [122, 409] width 11 height 10
click at [125, 408] on span "Full" at bounding box center [122, 409] width 11 height 10
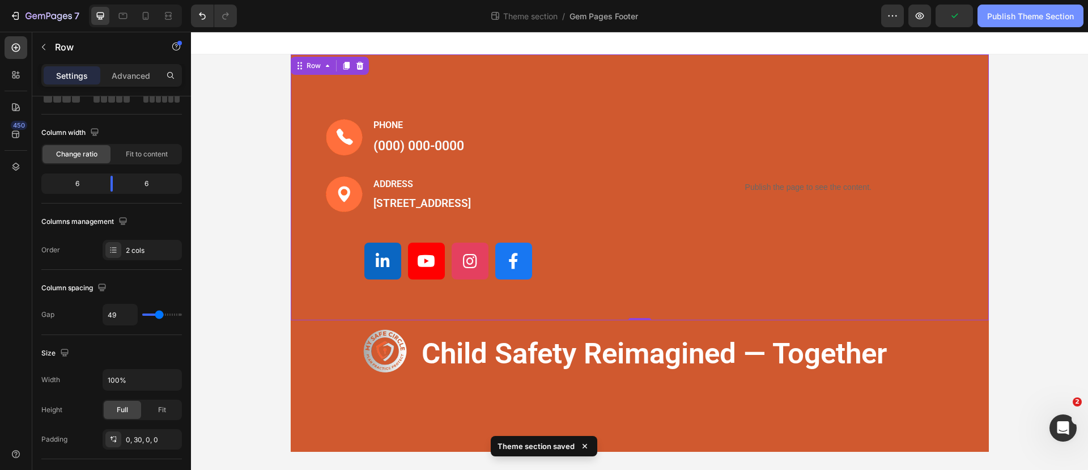
click at [1007, 16] on div "Publish Theme Section" at bounding box center [1030, 16] width 87 height 12
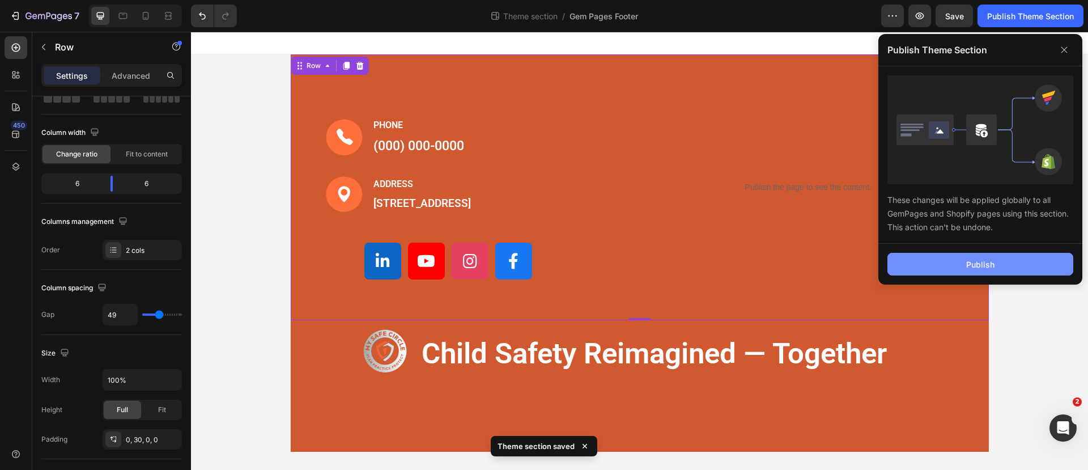
click at [973, 269] on div "Publish" at bounding box center [980, 264] width 28 height 12
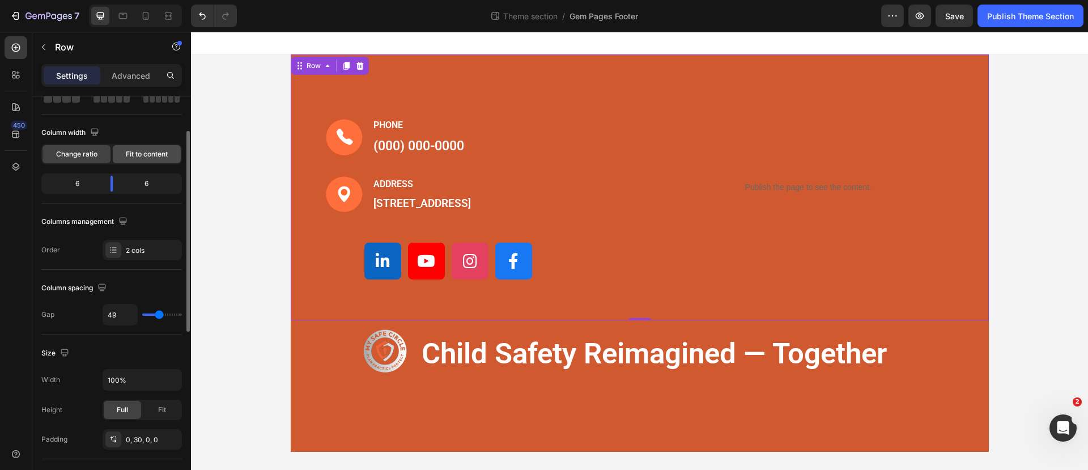
click at [157, 152] on span "Fit to content" at bounding box center [147, 154] width 42 height 10
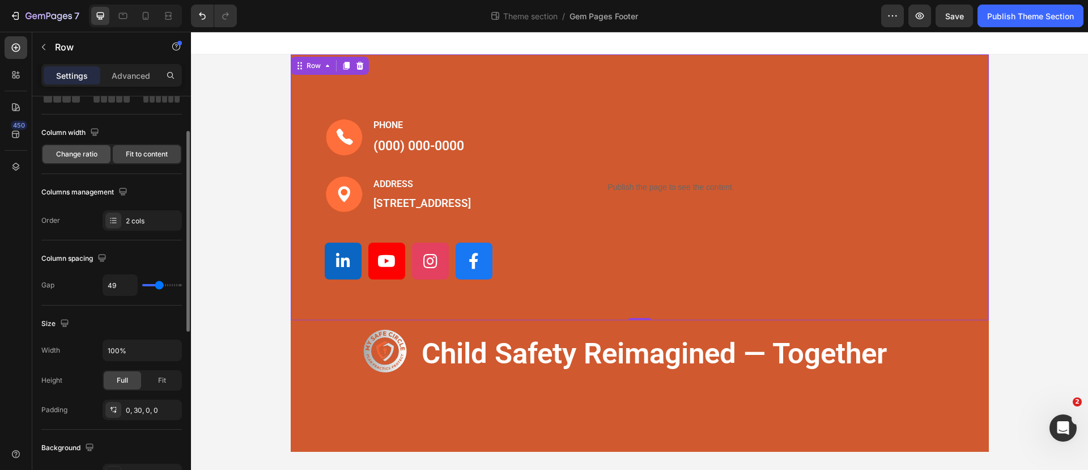
click at [82, 154] on span "Change ratio" at bounding box center [76, 154] width 41 height 10
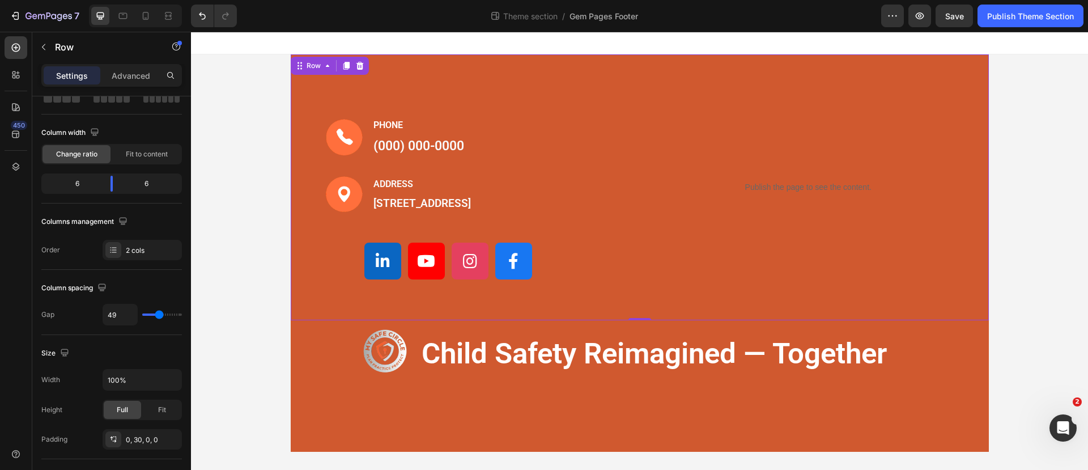
click at [480, 96] on div "Image PHONE Text block (000) 000-0000 Text block Row Image ADDRESS Text block 1…" at bounding box center [454, 187] width 327 height 266
click at [219, 80] on div "Image PHONE Text block (000) 000-0000 Text block Row Image ADDRESS Text block 1…" at bounding box center [639, 252] width 897 height 397
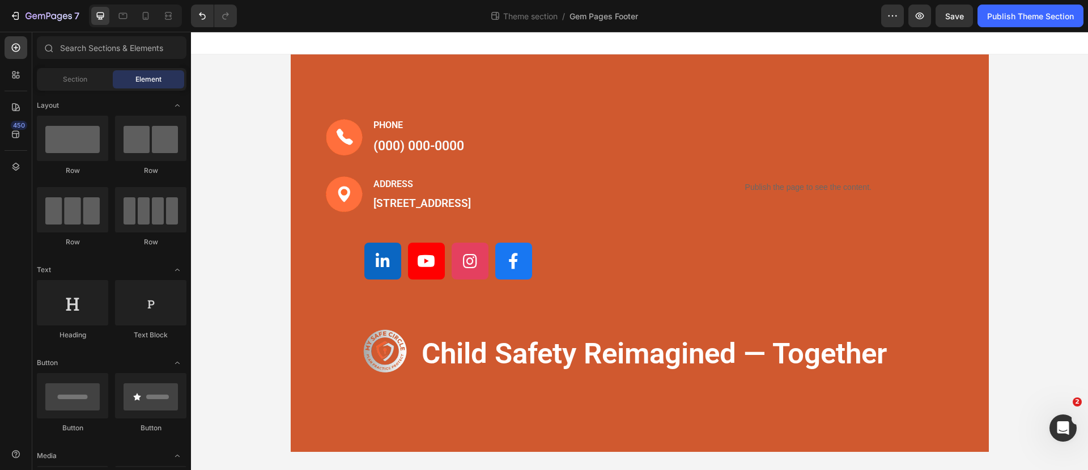
click at [167, 86] on div "Element" at bounding box center [148, 79] width 71 height 18
click at [80, 69] on div "Section Element" at bounding box center [112, 79] width 150 height 23
click at [136, 72] on div "Element" at bounding box center [148, 79] width 71 height 18
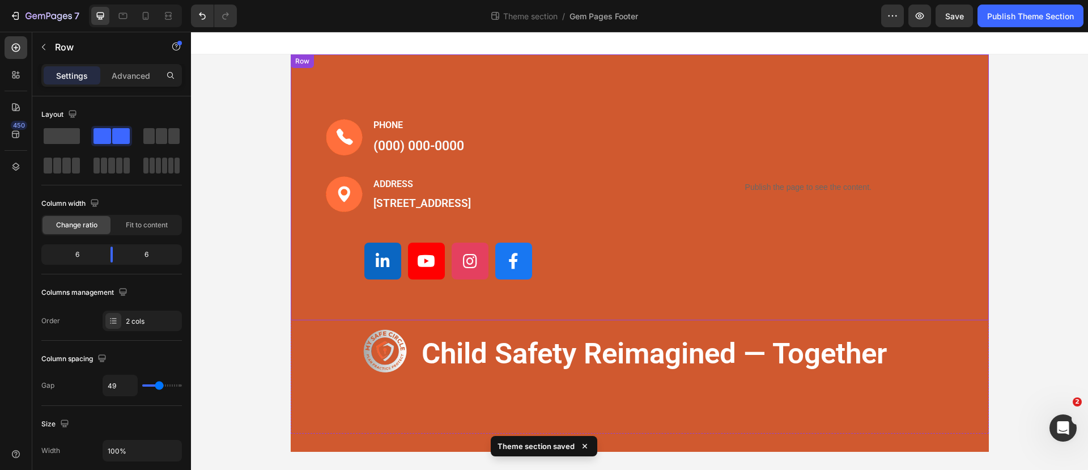
click at [694, 85] on div "Publish the page to see the content. Custom Code" at bounding box center [808, 187] width 327 height 266
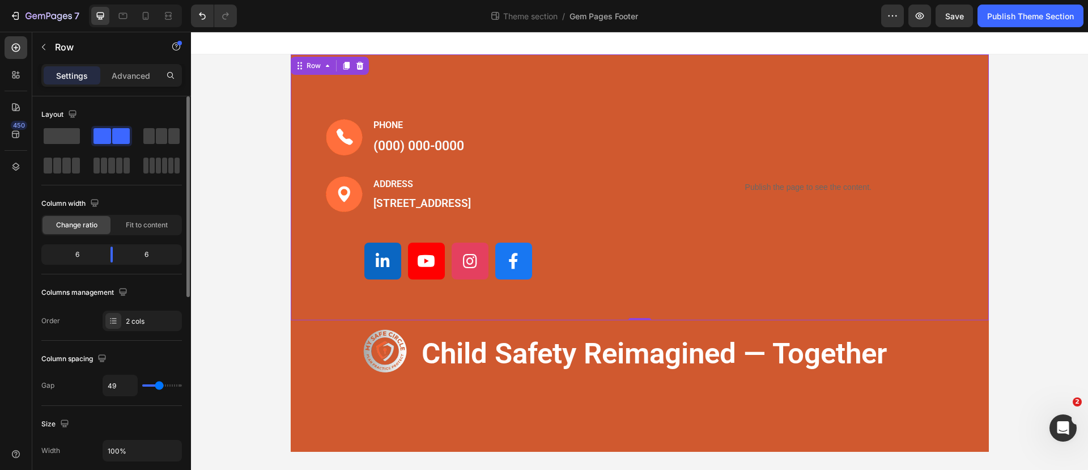
scroll to position [212, 0]
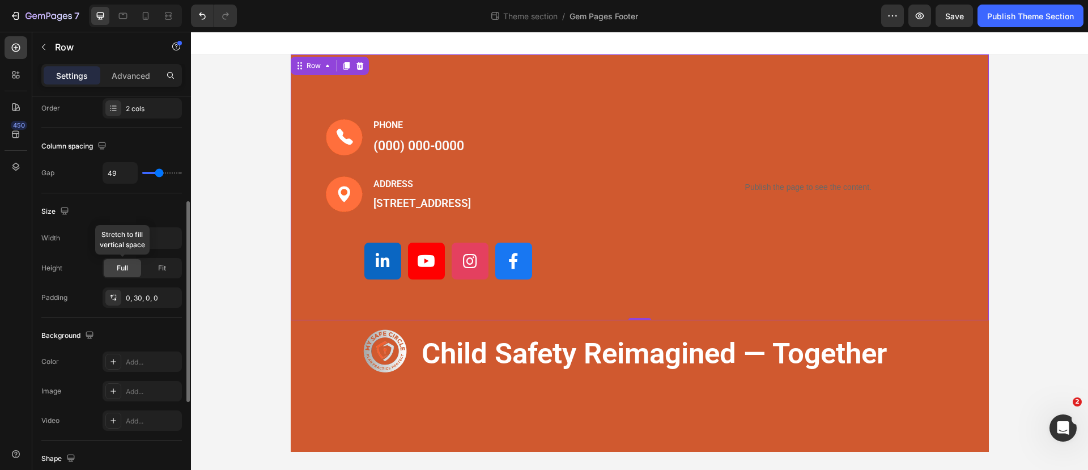
click at [122, 267] on span "Full" at bounding box center [122, 268] width 11 height 10
click at [131, 293] on div "0, 30, 0, 0" at bounding box center [142, 298] width 33 height 10
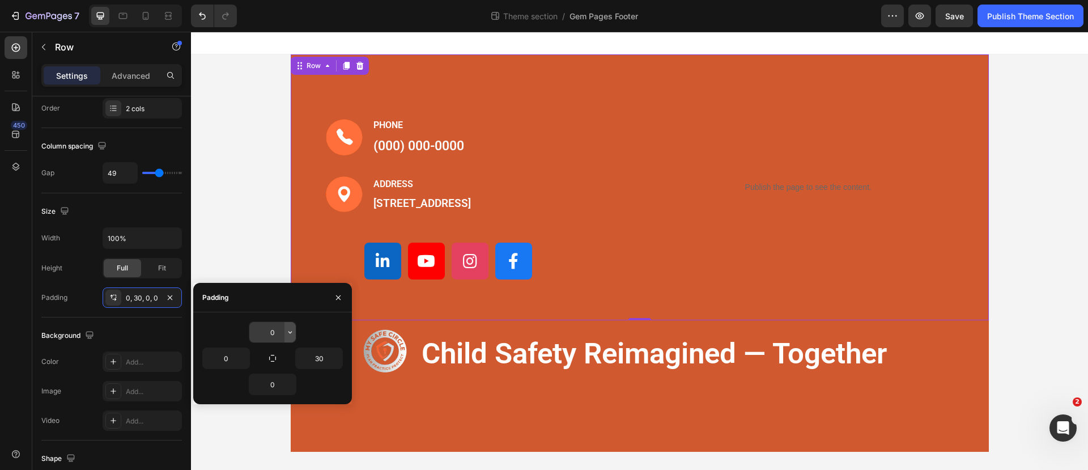
click at [285, 325] on button "button" at bounding box center [289, 332] width 11 height 20
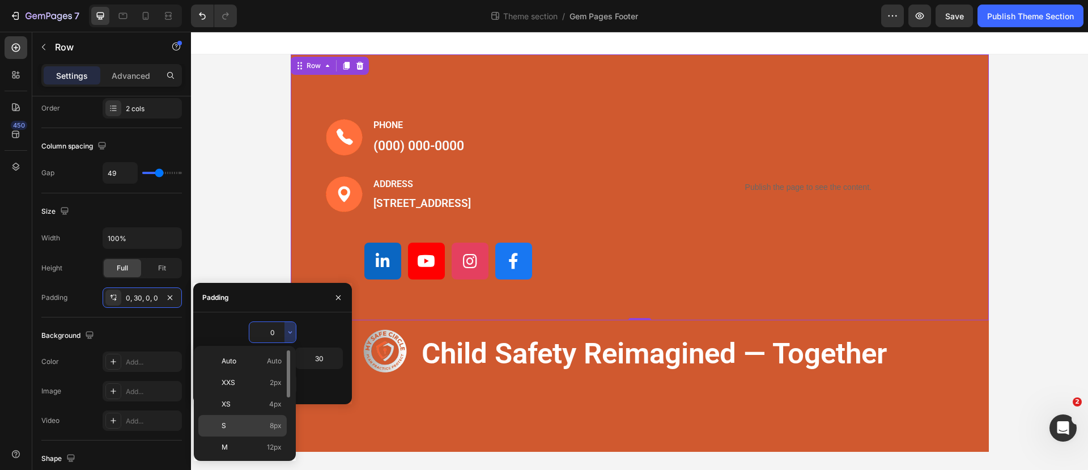
scroll to position [131, 0]
click at [271, 425] on span "80px" at bounding box center [273, 424] width 16 height 10
type input "80"
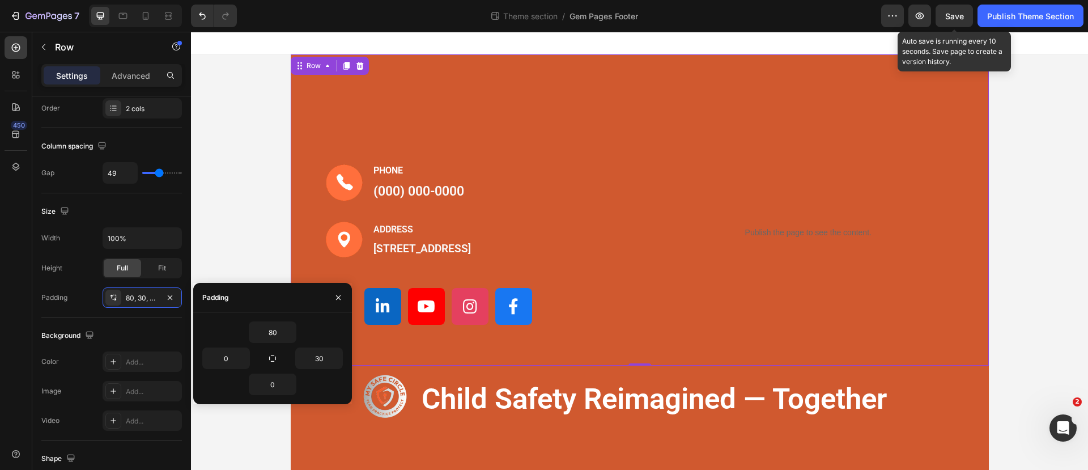
click at [945, 19] on span "Save" at bounding box center [954, 16] width 19 height 10
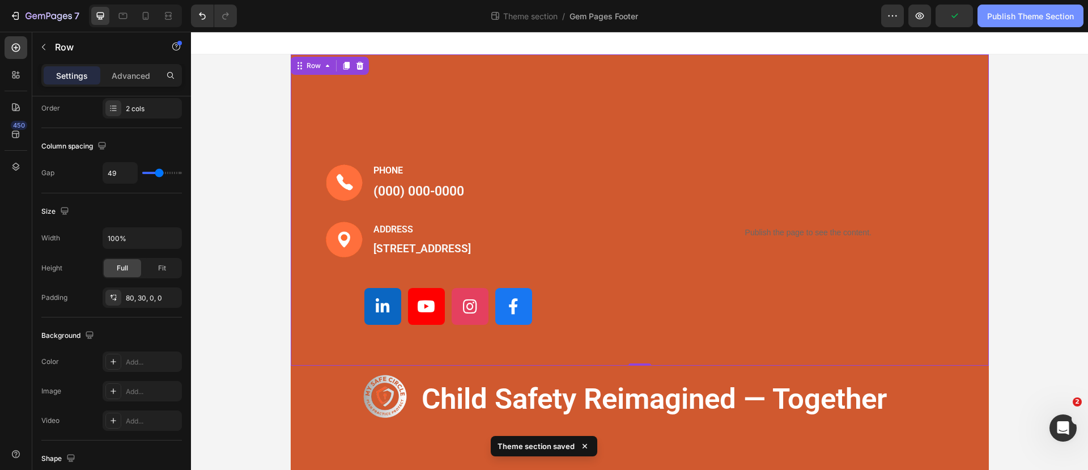
click at [1020, 13] on div "Publish Theme Section" at bounding box center [1030, 16] width 87 height 12
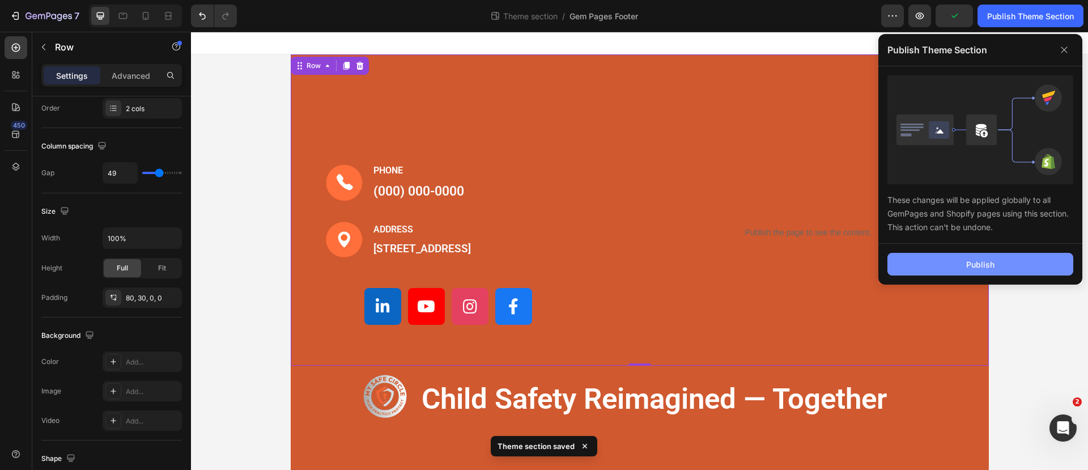
click at [960, 263] on button "Publish" at bounding box center [980, 264] width 186 height 23
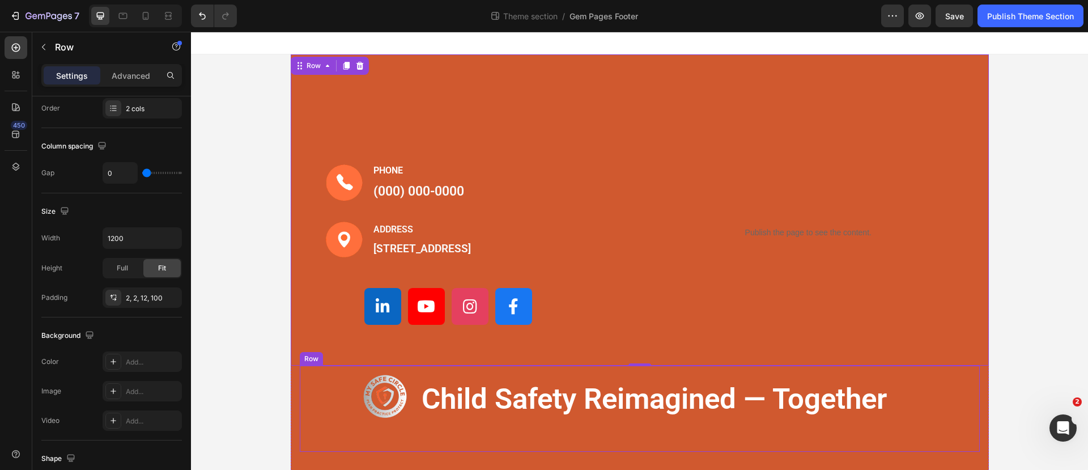
click at [633, 380] on div "Image child safety reimagined — together Text Block Row" at bounding box center [640, 408] width 680 height 86
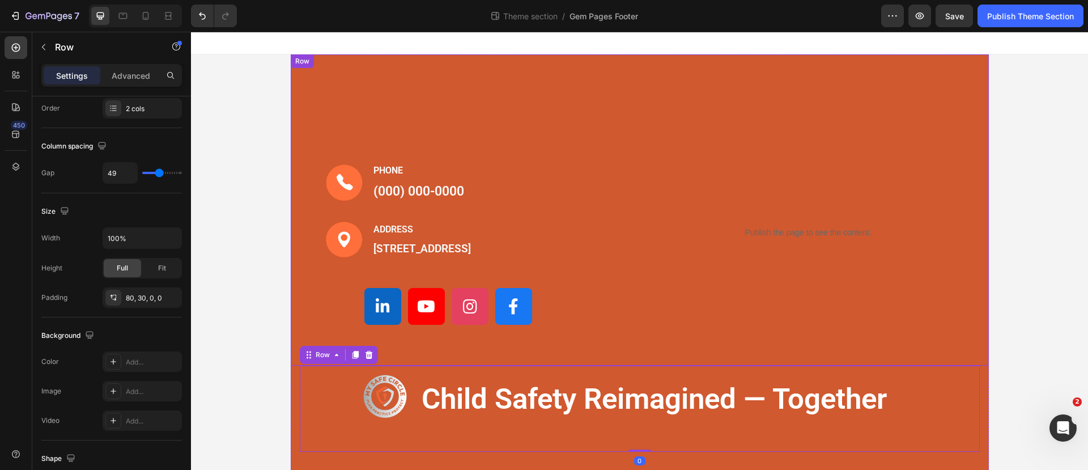
click at [627, 365] on div "Image PHONE Text block (000) 000-0000 Text block Row Image ADDRESS Text block 1…" at bounding box center [640, 209] width 698 height 311
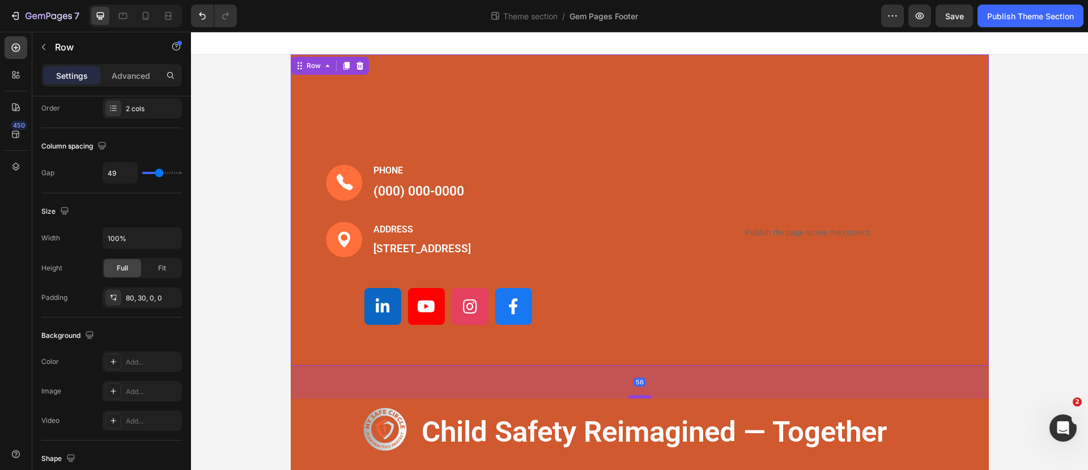
drag, startPoint x: 629, startPoint y: 378, endPoint x: 627, endPoint y: 416, distance: 38.6
click at [628, 398] on div at bounding box center [639, 396] width 23 height 3
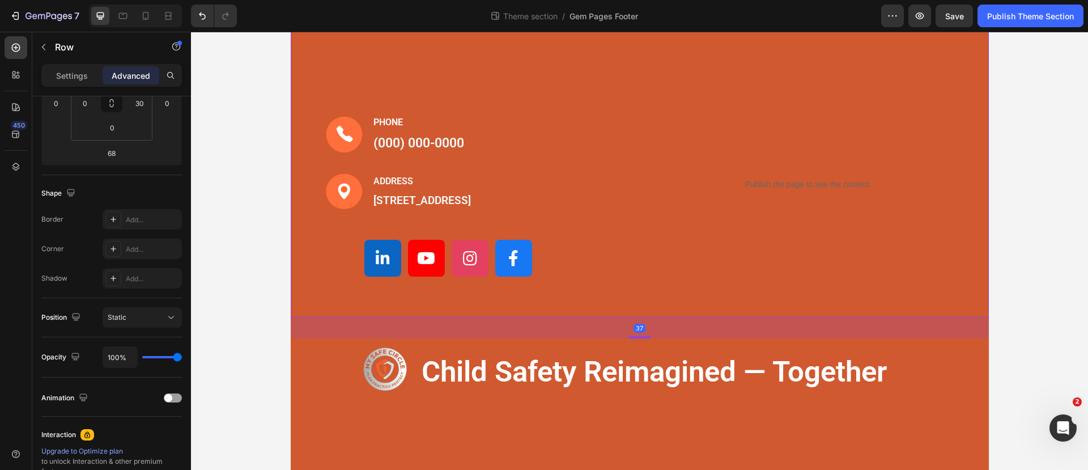
scroll to position [42, 0]
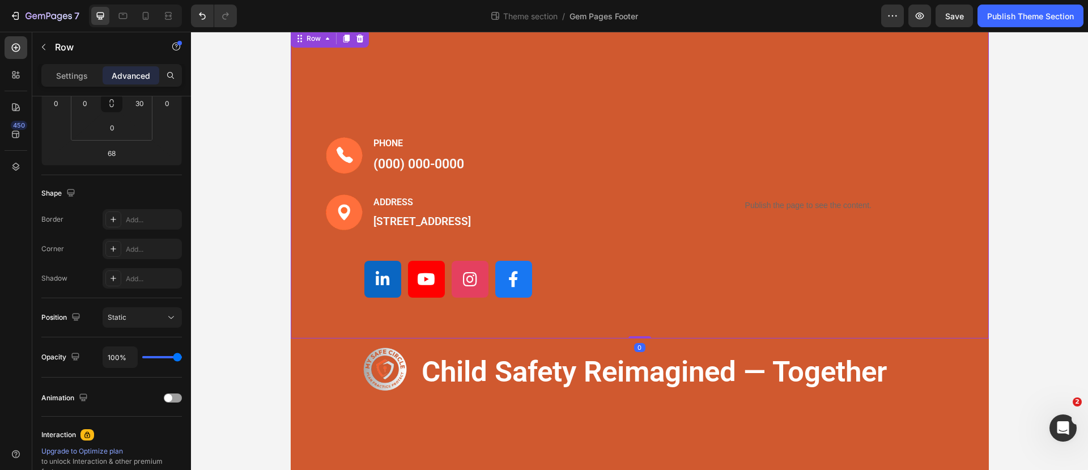
drag, startPoint x: 633, startPoint y: 337, endPoint x: 611, endPoint y: 289, distance: 53.0
click at [611, 289] on div "Image PHONE Text block (000) 000-0000 Text block Row Image ADDRESS Text block 1…" at bounding box center [640, 182] width 698 height 311
type input "0"
click at [574, 431] on div "Image PHONE Text block (000) 000-0000 Text block Row Image ADDRESS Text block 1…" at bounding box center [640, 239] width 698 height 424
drag, startPoint x: 636, startPoint y: 449, endPoint x: 627, endPoint y: 419, distance: 31.2
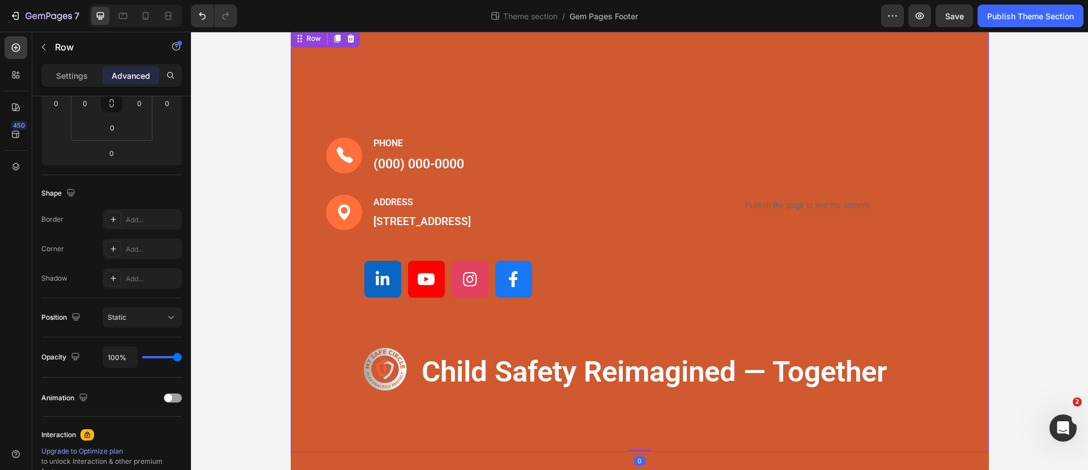
click at [627, 419] on div "Image PHONE Text block (000) 000-0000 Text block Row Image ADDRESS Text block 1…" at bounding box center [640, 239] width 698 height 424
drag, startPoint x: 632, startPoint y: 449, endPoint x: 630, endPoint y: 427, distance: 22.7
click at [630, 427] on div "Image PHONE Text block (000) 000-0000 Text block Row Image ADDRESS Text block 1…" at bounding box center [640, 239] width 698 height 424
drag, startPoint x: 638, startPoint y: 450, endPoint x: 634, endPoint y: 427, distance: 24.0
click at [634, 427] on div "Image PHONE Text block (000) 000-0000 Text block Row Image ADDRESS Text block 1…" at bounding box center [640, 239] width 698 height 424
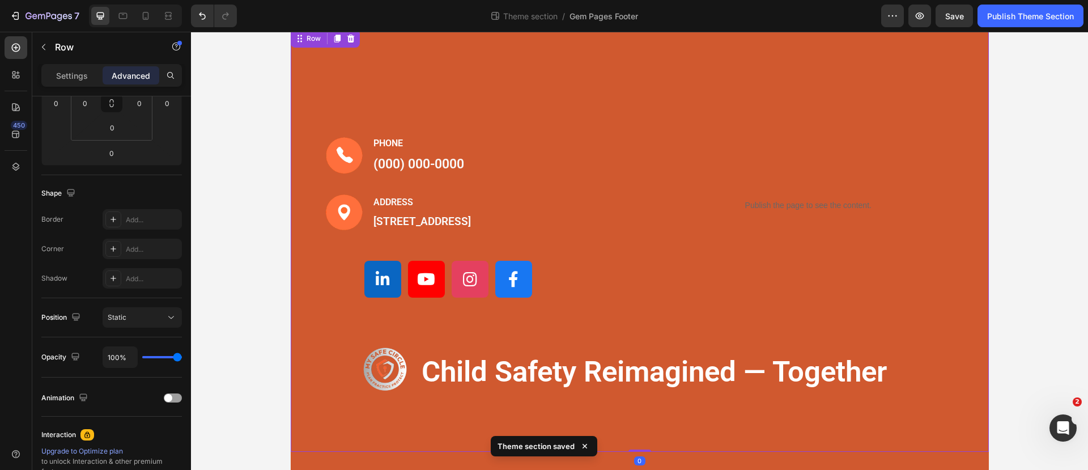
click at [636, 421] on div "Image child safety reimagined — together Text Block Row" at bounding box center [640, 381] width 680 height 86
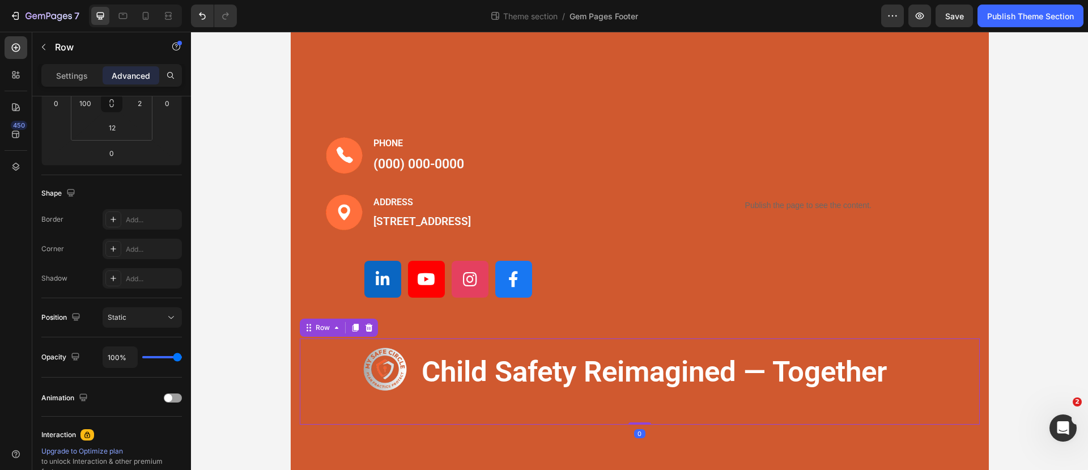
click at [632, 420] on div "Image child safety reimagined — together Text Block Row 0" at bounding box center [640, 381] width 680 height 86
drag, startPoint x: 632, startPoint y: 423, endPoint x: 630, endPoint y: 407, distance: 16.0
click at [630, 407] on div "Image child safety reimagined — together Text Block Row 0" at bounding box center [640, 381] width 680 height 86
click at [620, 450] on div "Image PHONE Text block (000) 000-0000 Text block Row Image ADDRESS Text block 1…" at bounding box center [640, 239] width 698 height 424
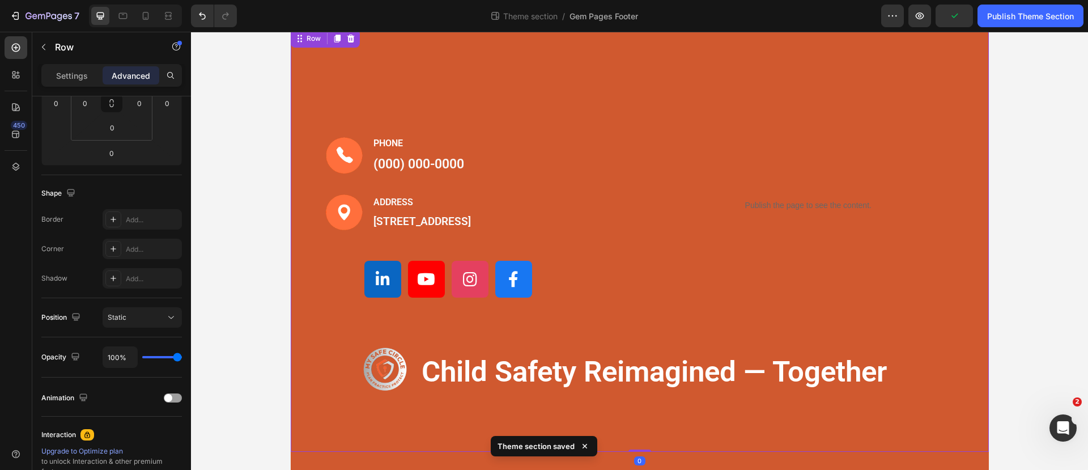
drag, startPoint x: 634, startPoint y: 449, endPoint x: 633, endPoint y: 413, distance: 36.3
click at [633, 413] on div "Image PHONE Text block (000) 000-0000 Text block Row Image ADDRESS Text block 1…" at bounding box center [640, 239] width 698 height 424
click at [634, 461] on div "0" at bounding box center [639, 460] width 11 height 9
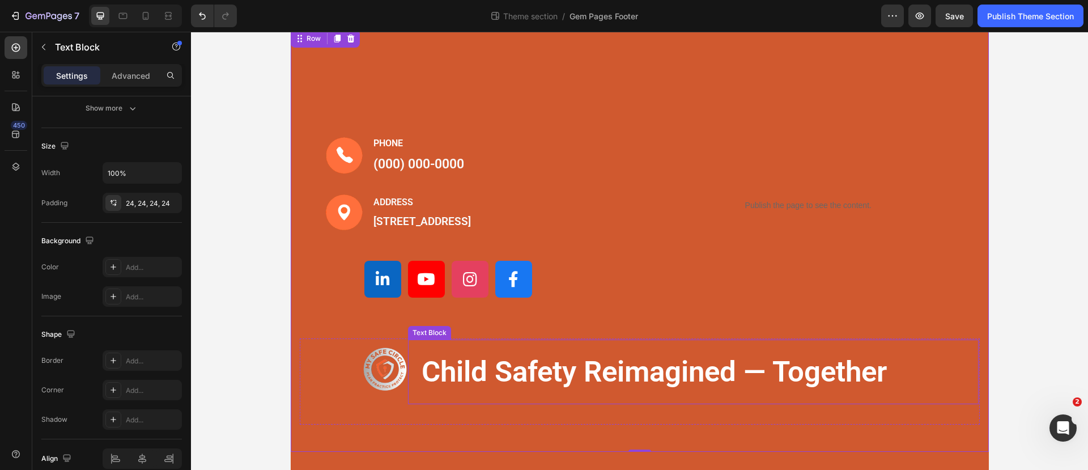
click at [609, 347] on div "child safety reimagined — together" at bounding box center [693, 371] width 570 height 65
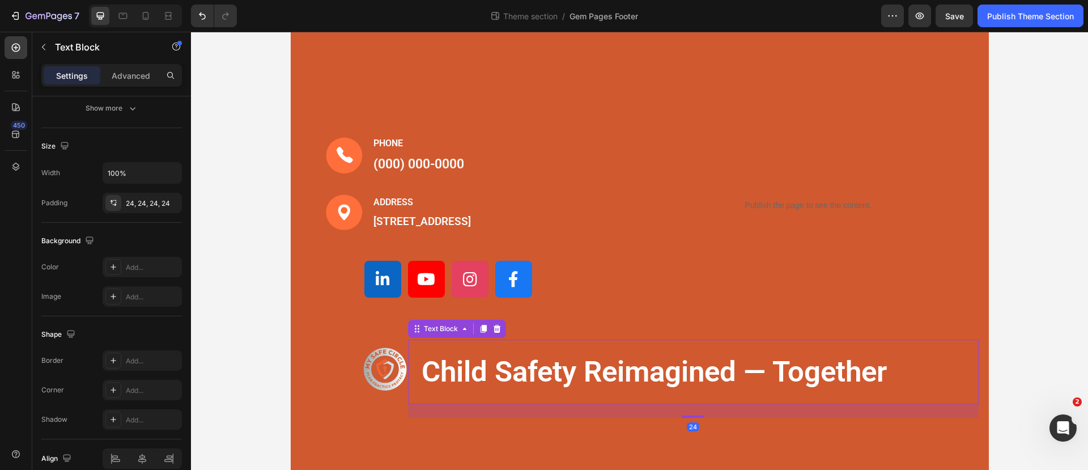
scroll to position [0, 0]
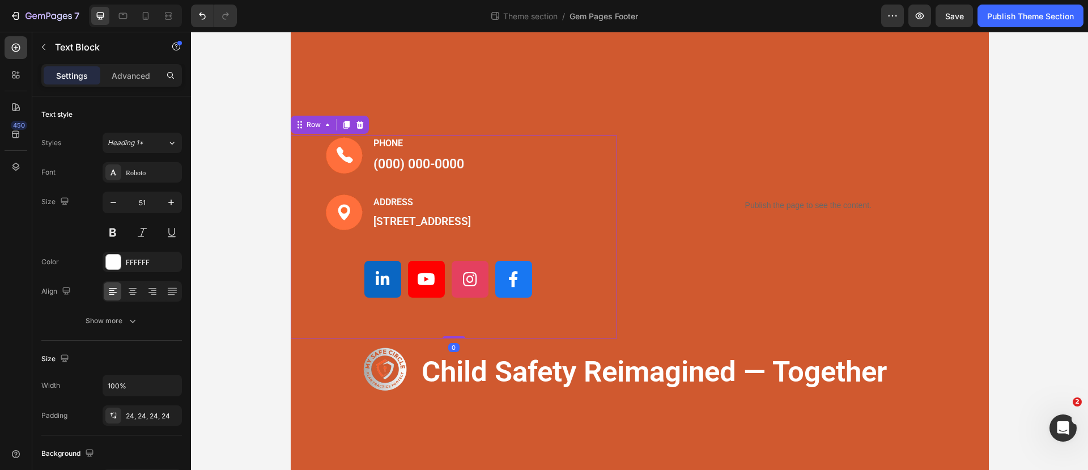
click at [365, 334] on div "Image PHONE Text block (000) 000-0000 Text block Row Image ADDRESS Text block 1…" at bounding box center [454, 236] width 327 height 203
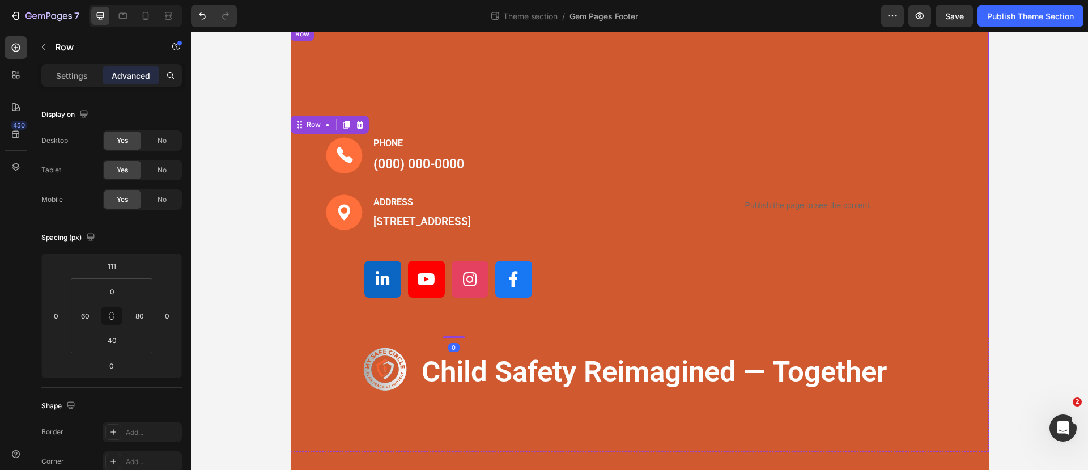
click at [640, 335] on div "Image PHONE Text block (000) 000-0000 Text block Row Image ADDRESS Text block 1…" at bounding box center [640, 182] width 698 height 311
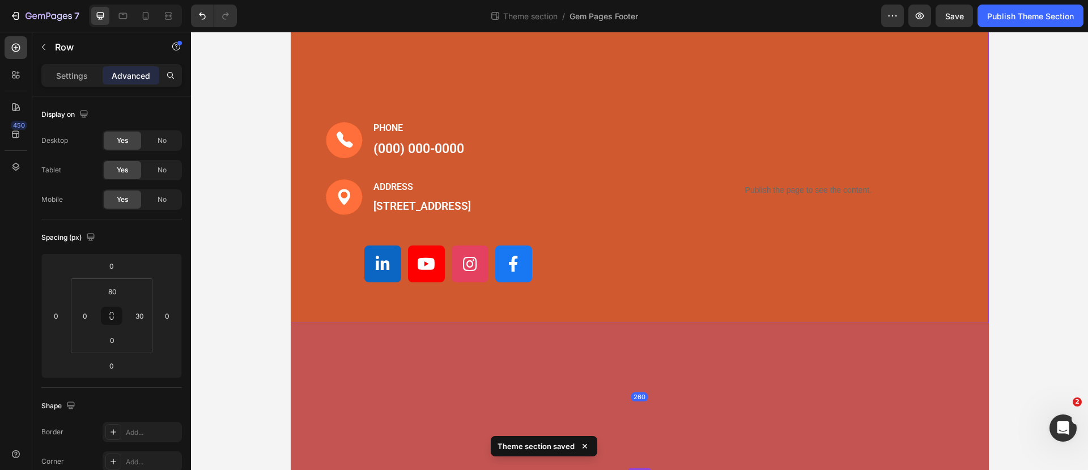
drag, startPoint x: 640, startPoint y: 335, endPoint x: 638, endPoint y: 482, distance: 147.3
click at [638, 469] on html "Image PHONE Text block (000) 000-0000 Text block Row Image ADDRESS Text block 1…" at bounding box center [639, 295] width 897 height 612
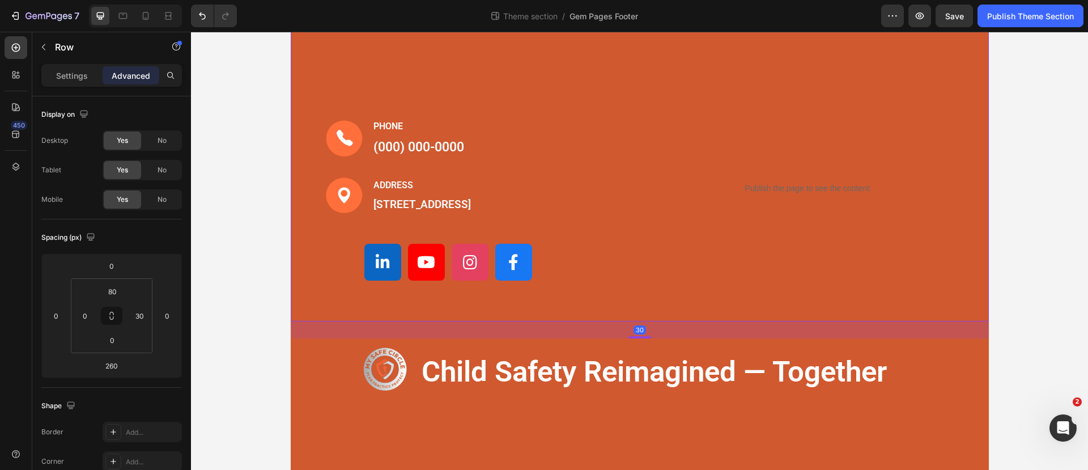
scroll to position [42, 0]
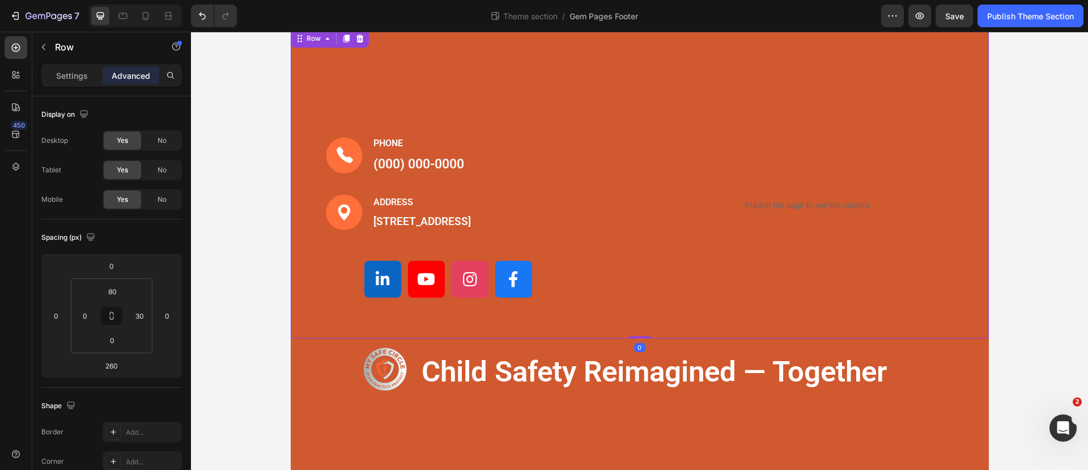
drag, startPoint x: 633, startPoint y: 335, endPoint x: 633, endPoint y: 163, distance: 171.6
click at [633, 163] on div "Image PHONE Text block (000) 000-0000 Text block Row Image ADDRESS Text block 1…" at bounding box center [640, 182] width 698 height 311
type input "0"
click at [606, 180] on div "Image PHONE Text block (000) 000-0000 Text block Row Image ADDRESS Text block 1…" at bounding box center [454, 236] width 327 height 203
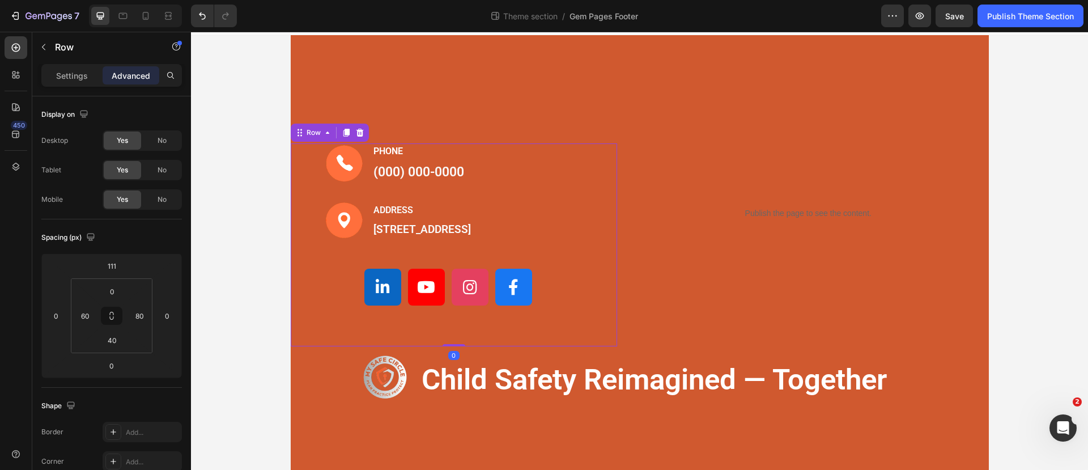
scroll to position [0, 0]
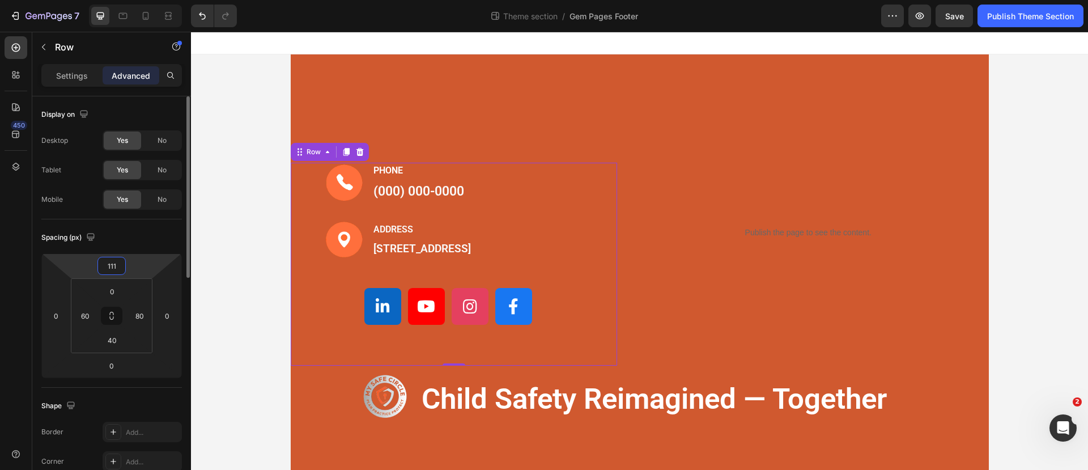
click at [117, 272] on input "111" at bounding box center [111, 265] width 23 height 17
type input "0"
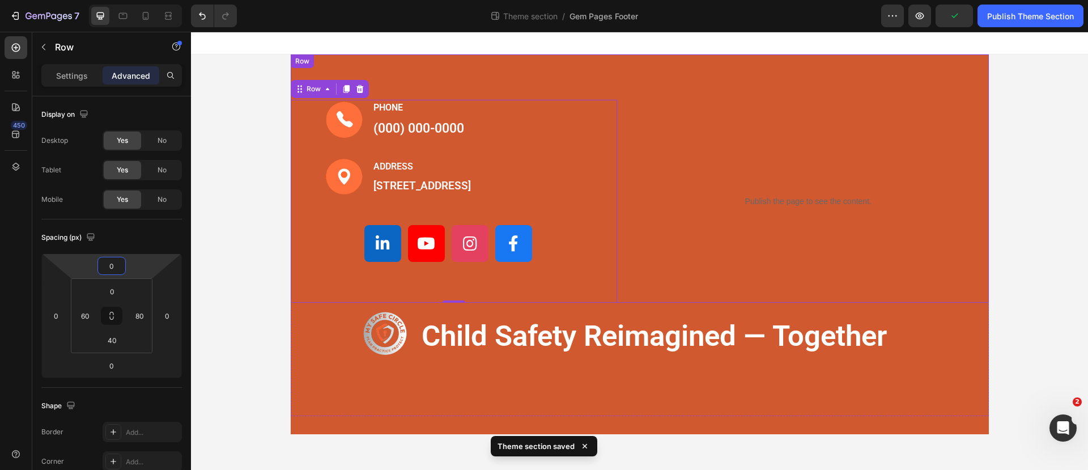
click at [800, 267] on div "Publish the page to see the content. Custom Code" at bounding box center [808, 201] width 327 height 203
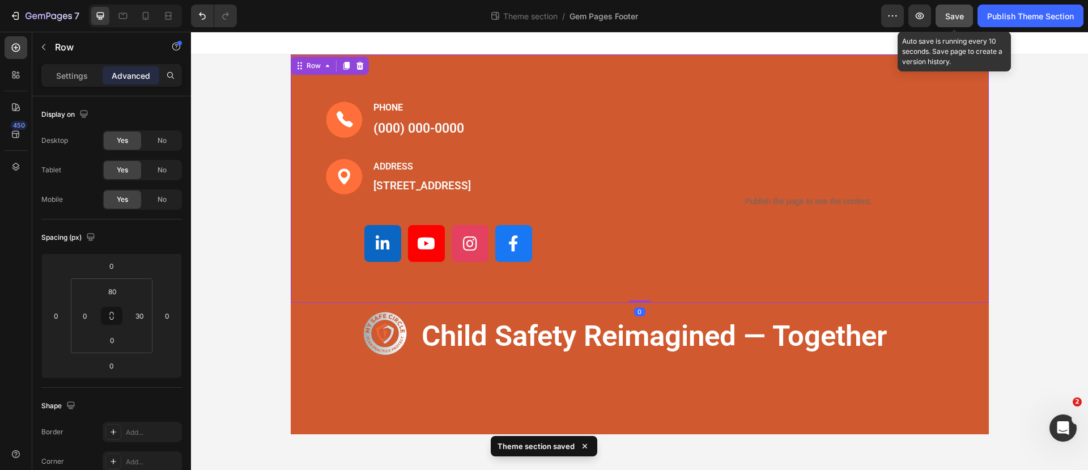
click at [961, 7] on button "Save" at bounding box center [953, 16] width 37 height 23
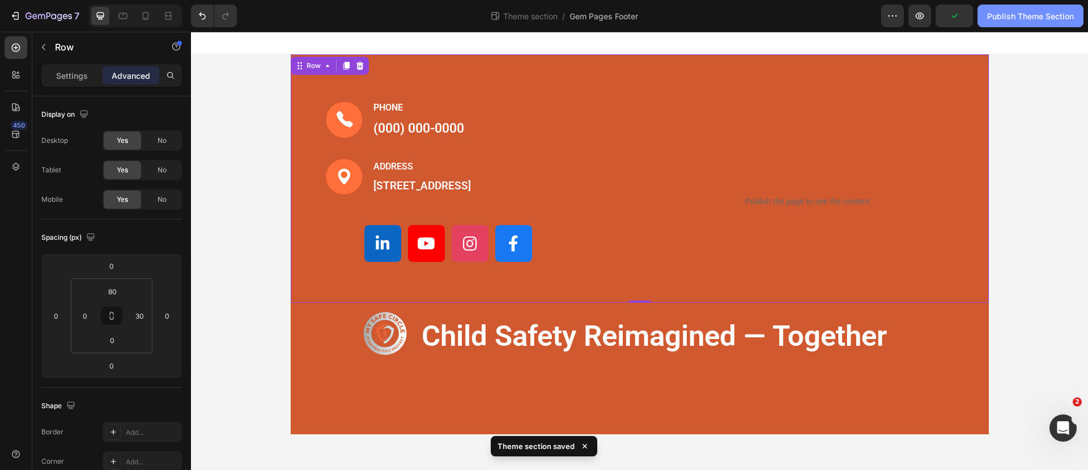
click at [1030, 16] on div "Publish Theme Section" at bounding box center [1030, 16] width 87 height 12
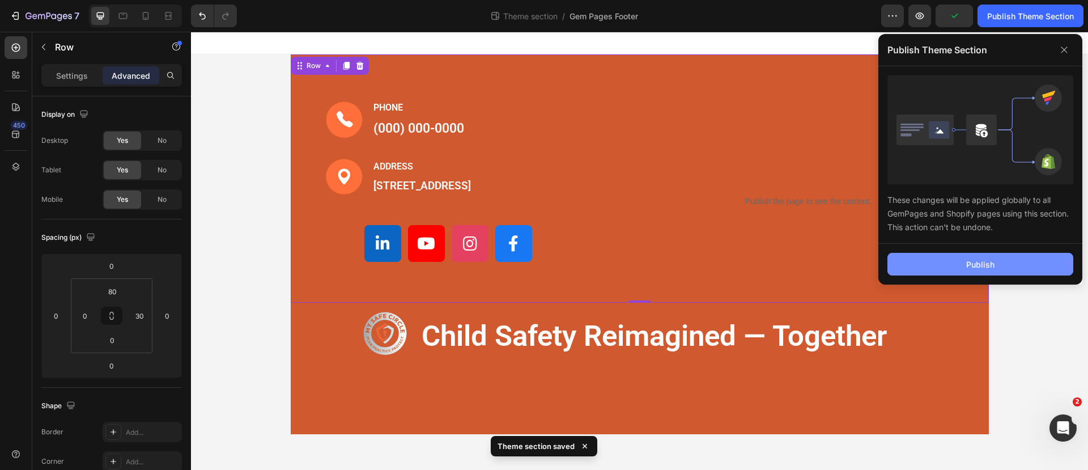
click at [973, 257] on button "Publish" at bounding box center [980, 264] width 186 height 23
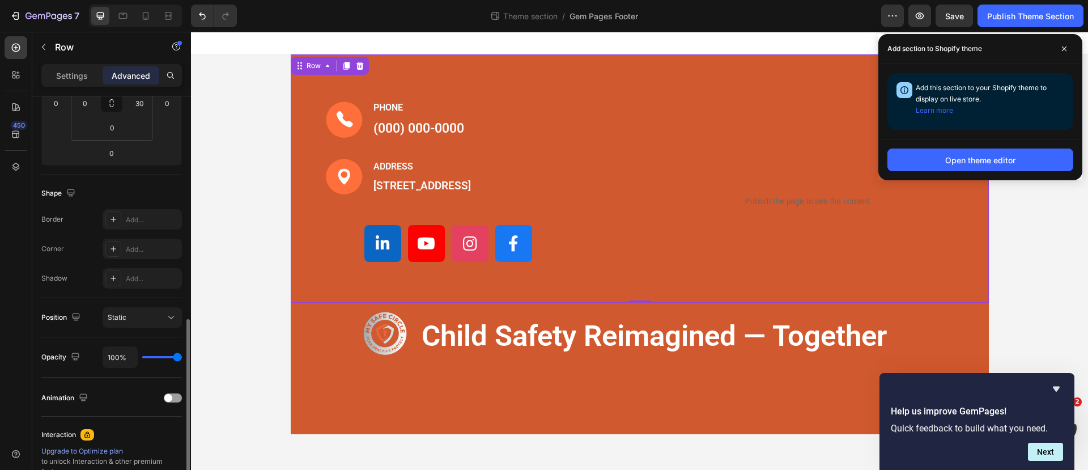
scroll to position [350, 0]
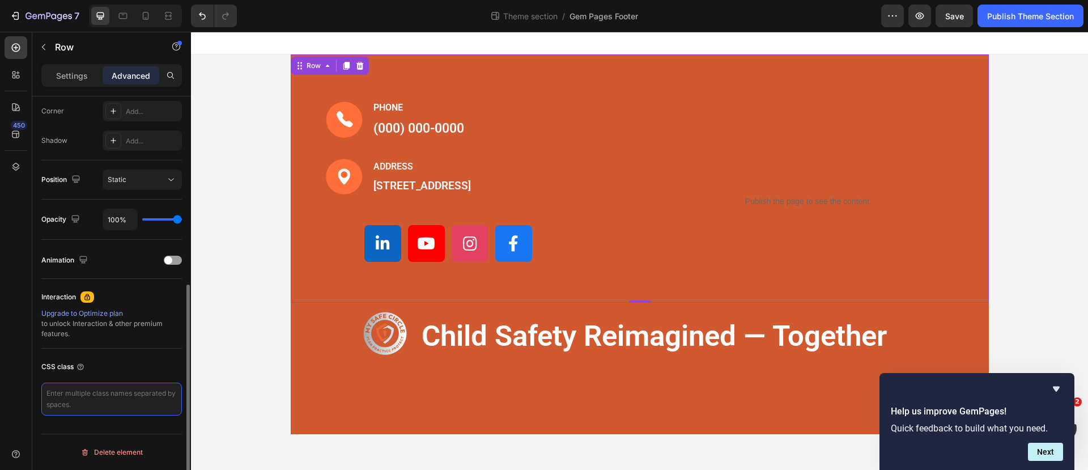
click at [116, 390] on textarea at bounding box center [111, 398] width 140 height 33
paste textarea "#shopify-section-sections--17852064858227__175877140467da9c1a { background-colo…"
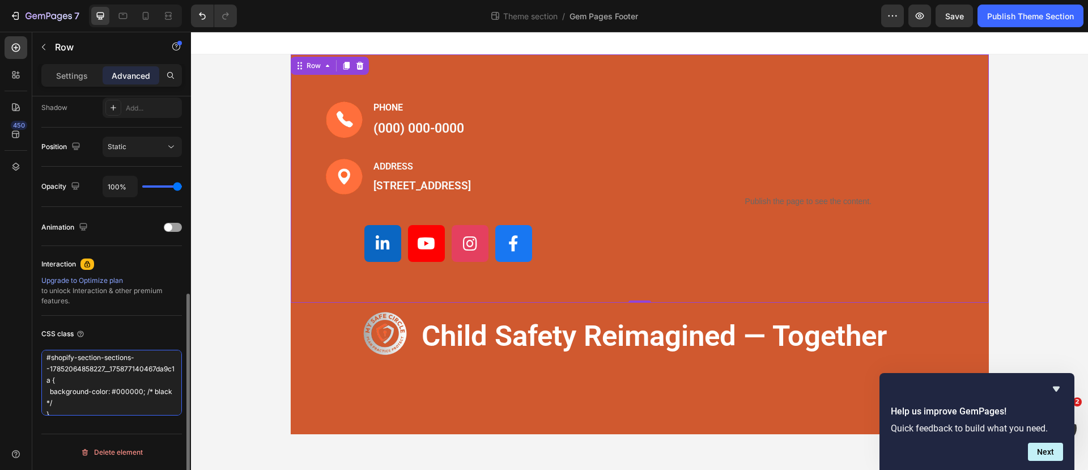
scroll to position [0, 0]
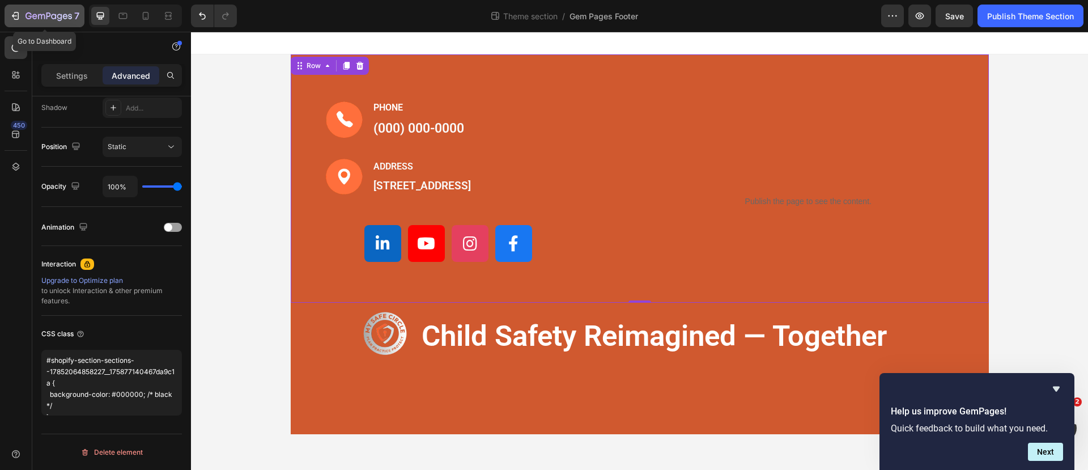
type textarea "#shopify-section-sections--17852064858227__175877140467da9c1a { background-colo…"
click at [31, 16] on icon "button" at bounding box center [28, 15] width 6 height 7
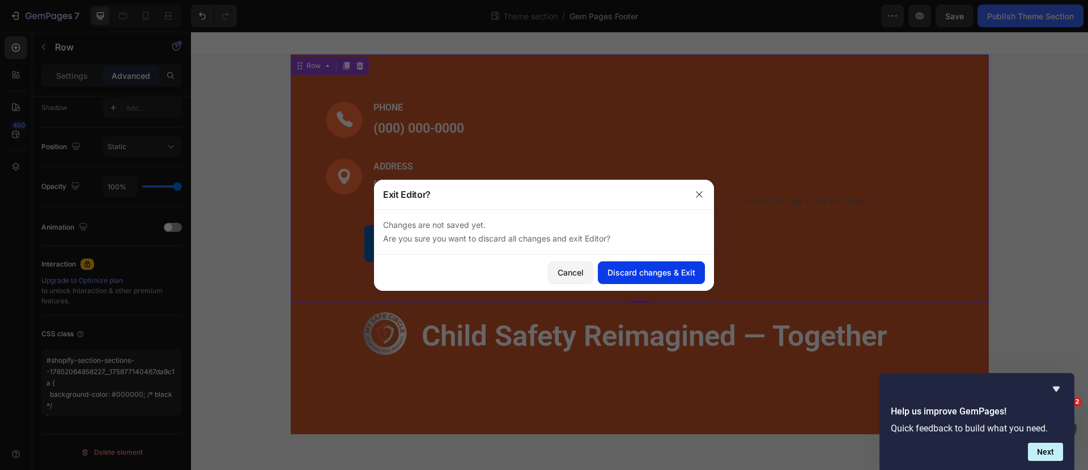
click at [611, 268] on div "Discard changes & Exit" at bounding box center [651, 272] width 88 height 12
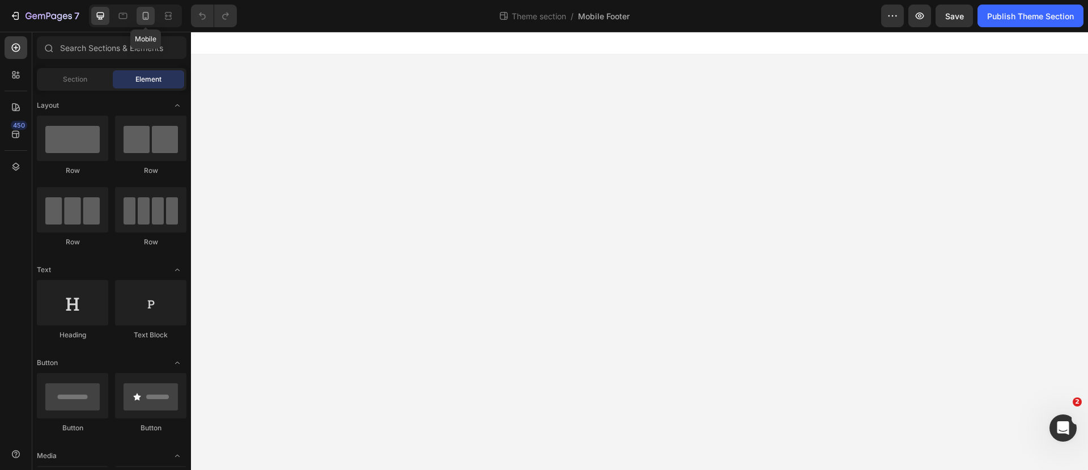
click at [147, 11] on icon at bounding box center [145, 15] width 11 height 11
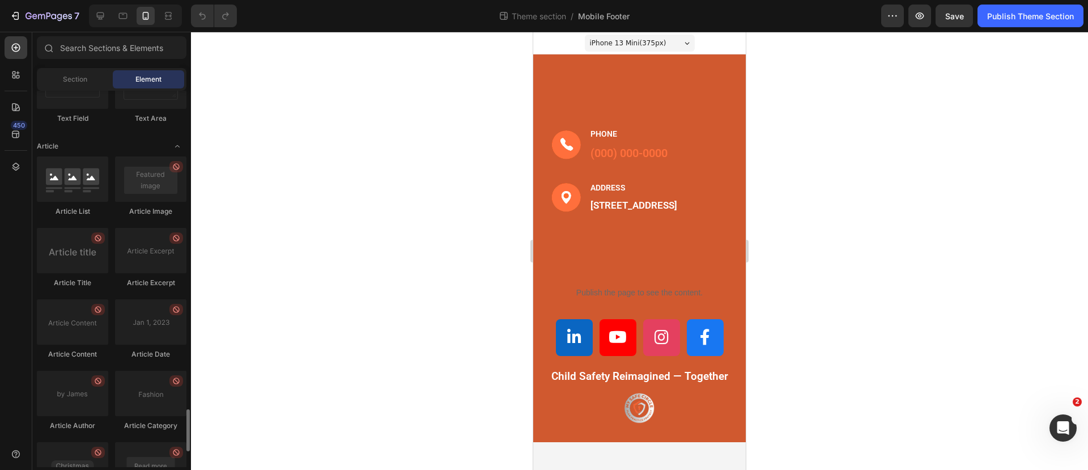
scroll to position [2970, 0]
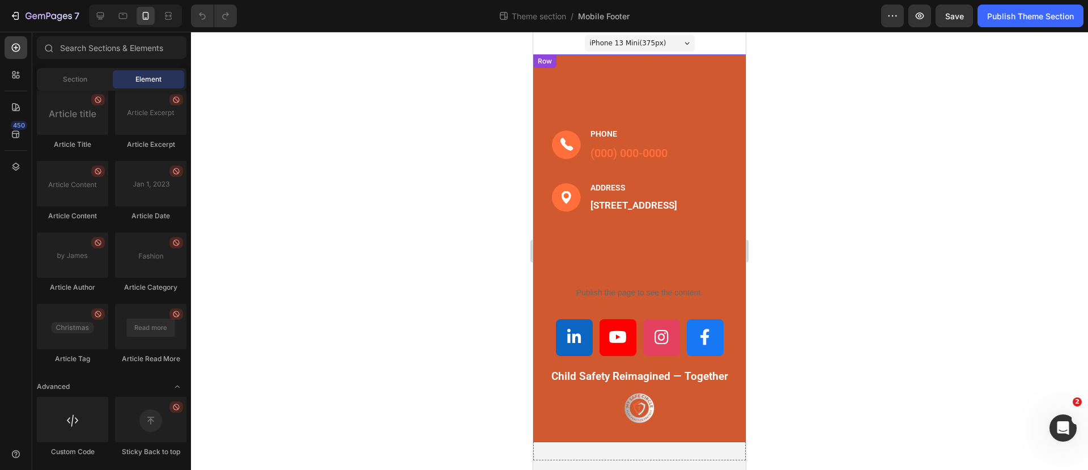
click at [561, 76] on div "Image PHONE Text block (000) 000-0000 Text block Row Image ADDRESS Text block 1…" at bounding box center [639, 247] width 212 height 387
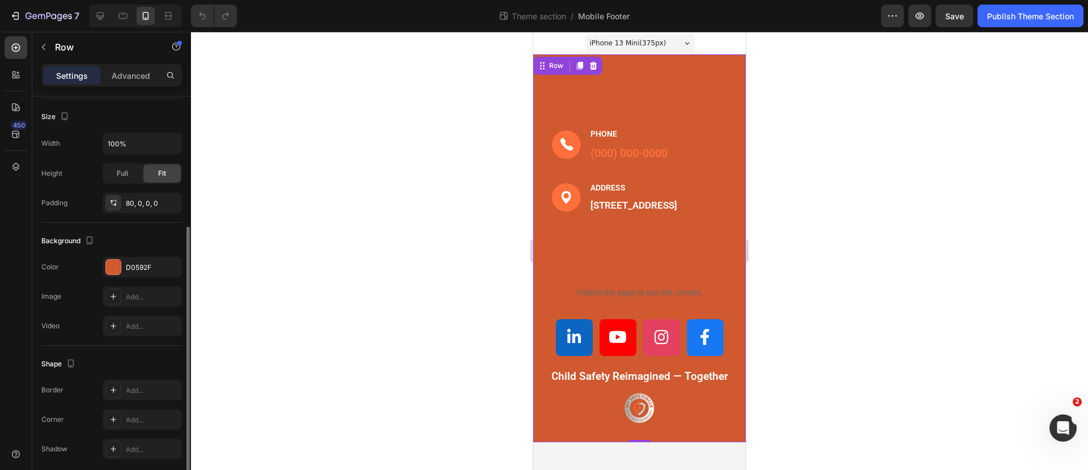
scroll to position [256, 0]
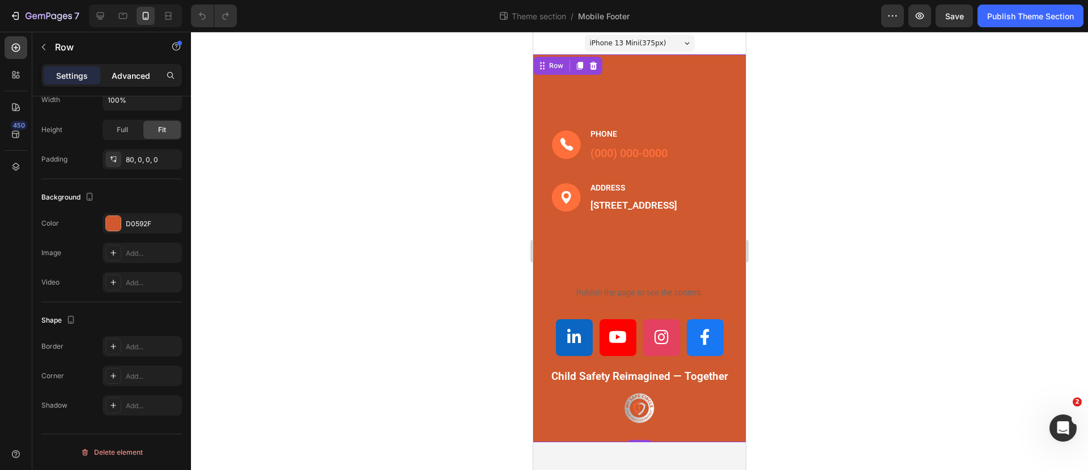
click at [147, 72] on p "Advanced" at bounding box center [131, 76] width 39 height 12
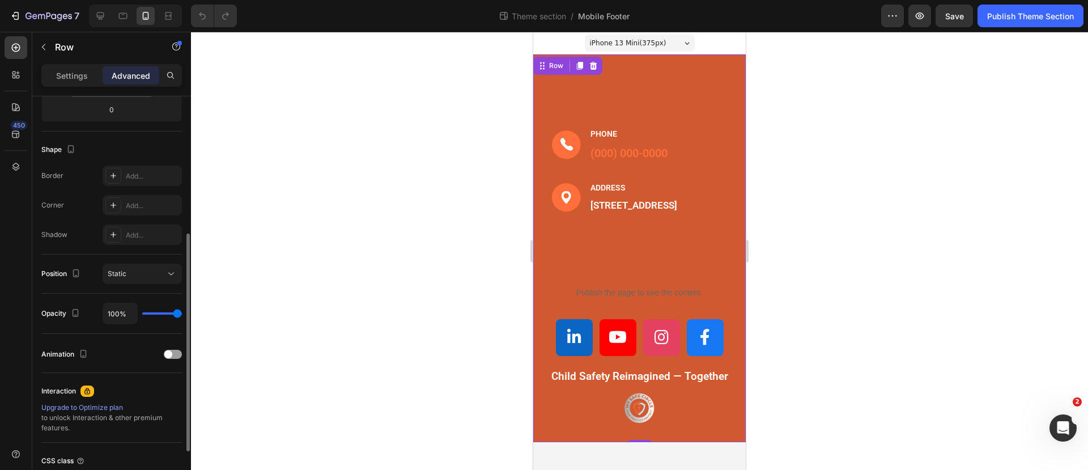
scroll to position [350, 0]
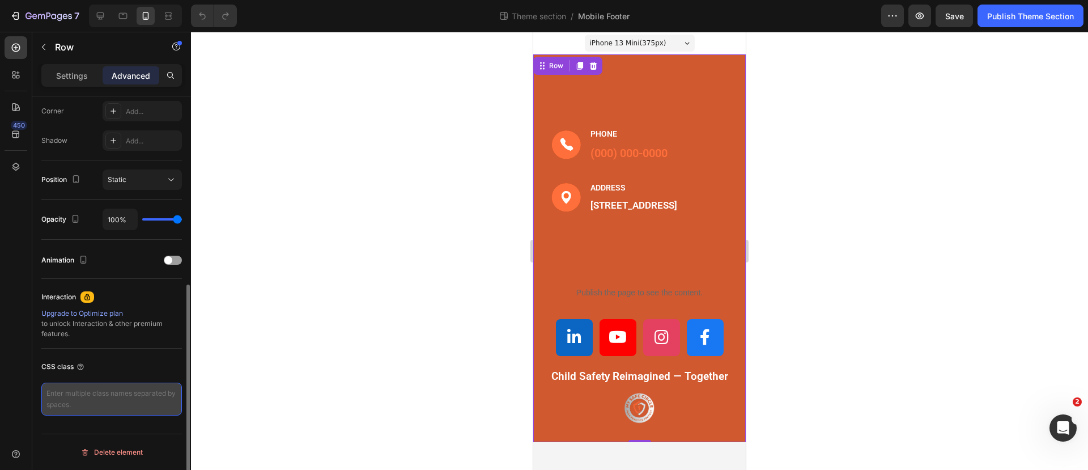
click at [92, 385] on textarea at bounding box center [111, 398] width 140 height 33
paste textarea "@media (min-width: 769px) { .mobile-footer { display: none !important; } }"
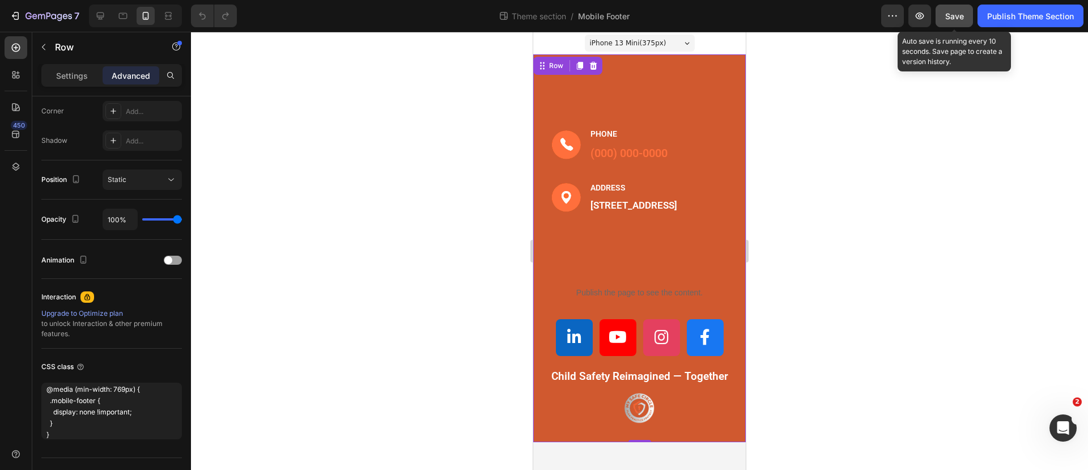
click at [953, 14] on span "Save" at bounding box center [954, 16] width 19 height 10
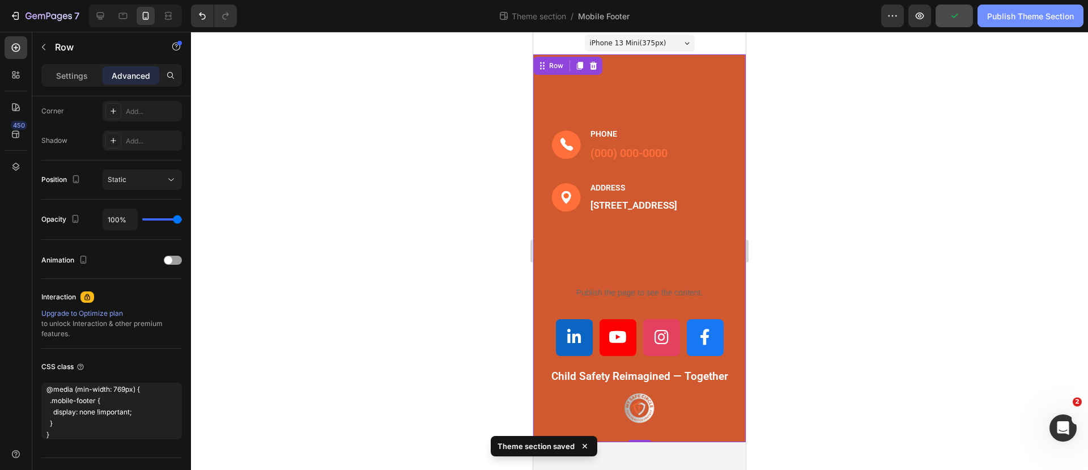
click at [1011, 20] on div "Publish Theme Section" at bounding box center [1030, 16] width 87 height 12
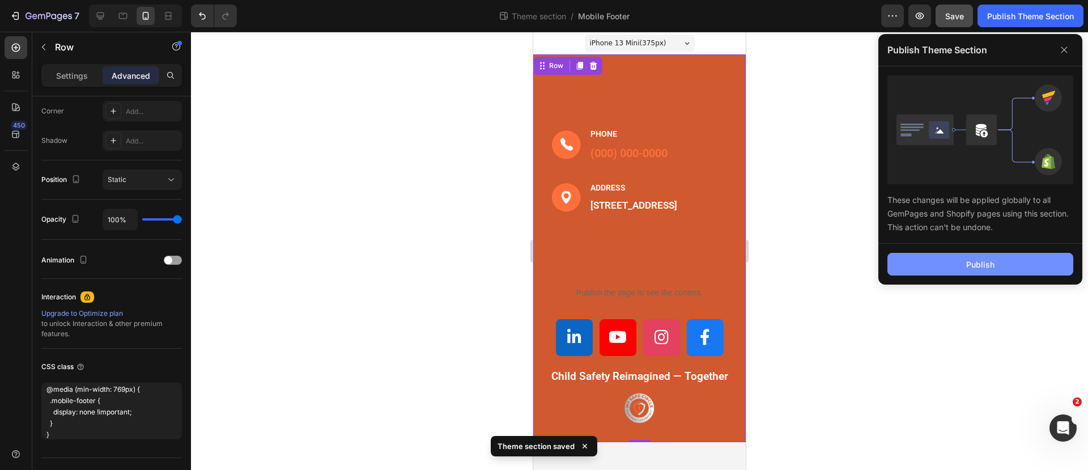
click at [952, 259] on button "Publish" at bounding box center [980, 264] width 186 height 23
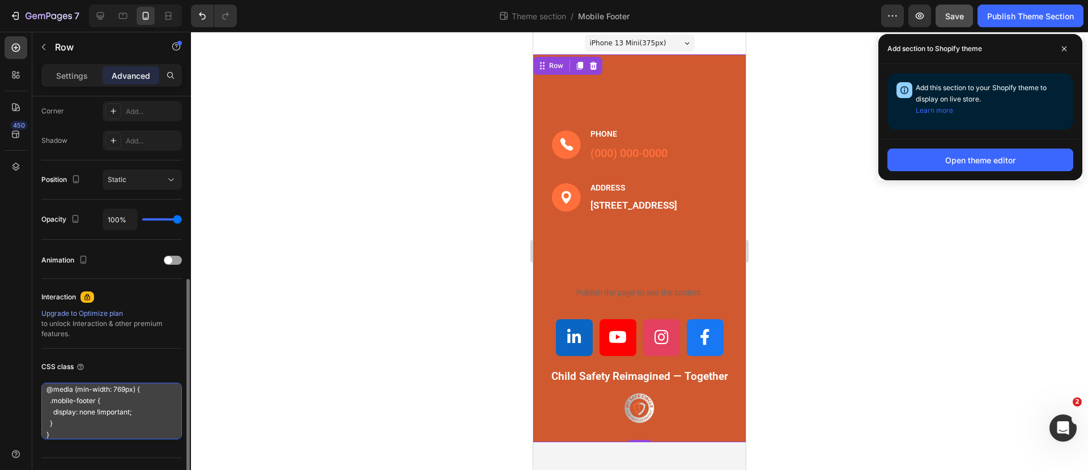
click at [90, 386] on textarea "@media (min-width: 769px) { .mobile-footer { display: none !important; } }" at bounding box center [111, 410] width 140 height 57
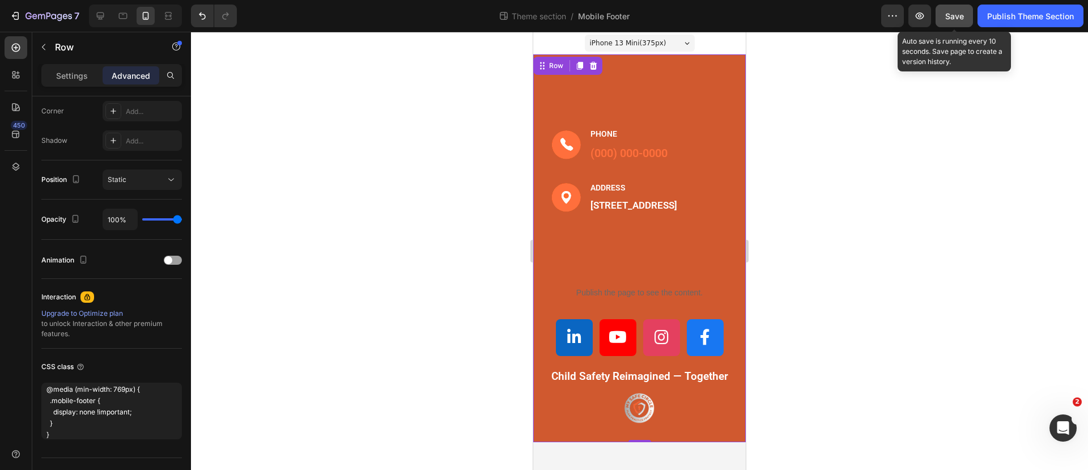
click at [957, 14] on span "Save" at bounding box center [954, 16] width 19 height 10
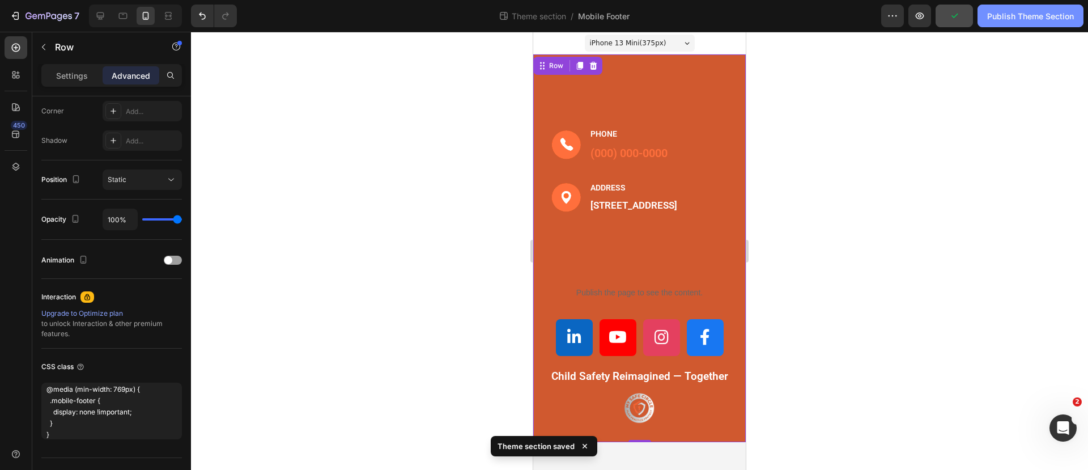
click at [1007, 16] on div "Publish Theme Section" at bounding box center [1030, 16] width 87 height 12
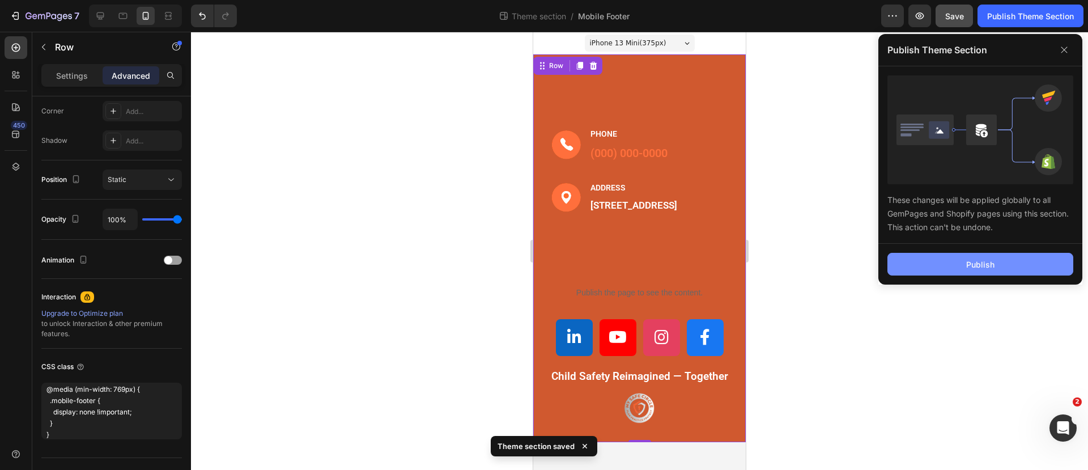
click at [961, 263] on button "Publish" at bounding box center [980, 264] width 186 height 23
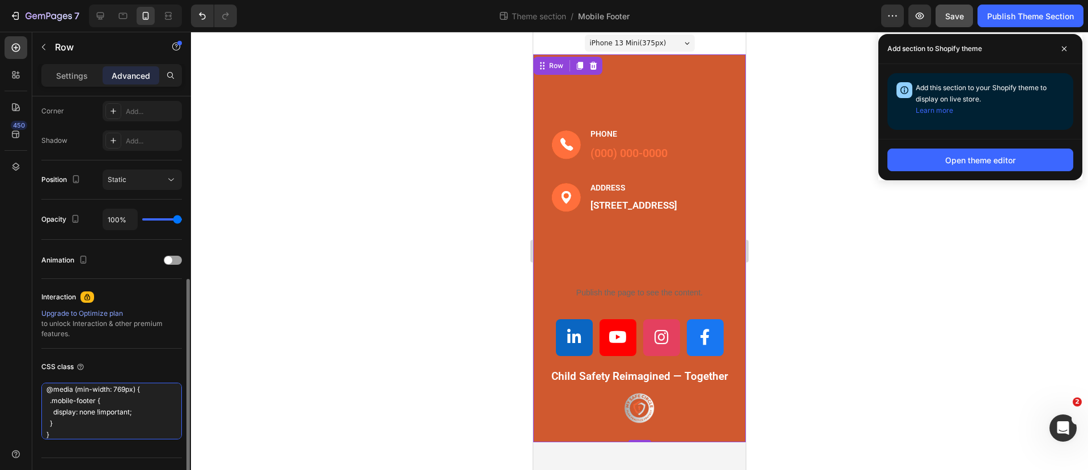
click at [82, 433] on textarea "@media (min-width: 769px) { .mobile-footer { display: none !important; } }" at bounding box center [111, 410] width 140 height 57
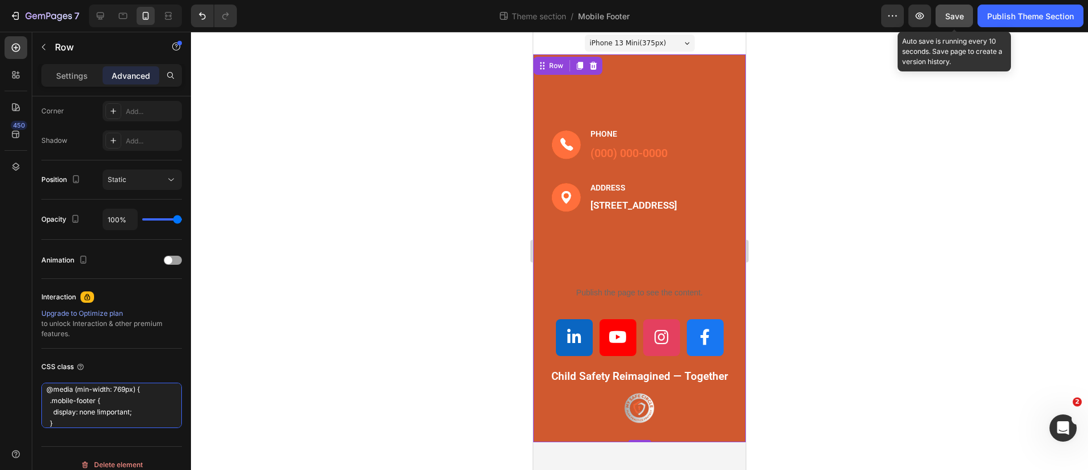
type textarea "@media (min-width: 769px) { .mobile-footer { display: none !important; }"
click at [951, 12] on span "Save" at bounding box center [954, 16] width 19 height 10
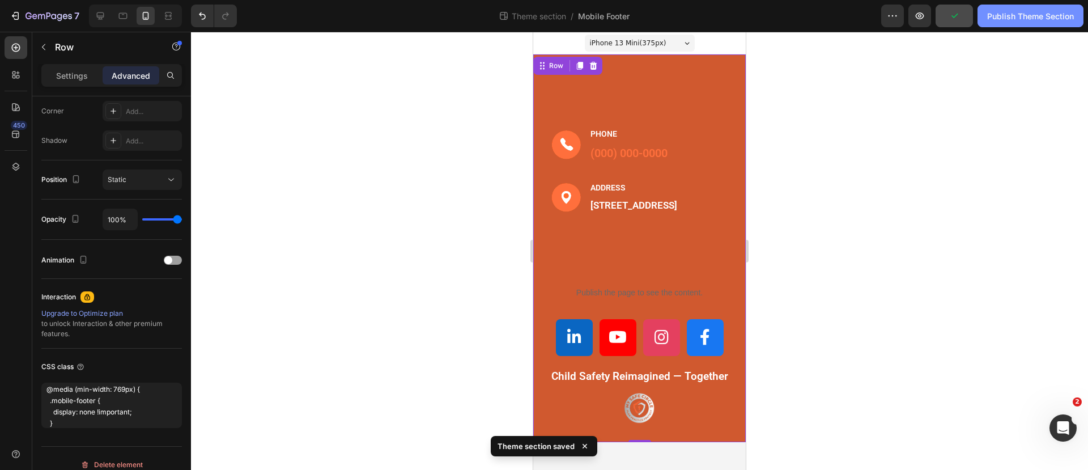
click at [1041, 15] on div "Publish Theme Section" at bounding box center [1030, 16] width 87 height 12
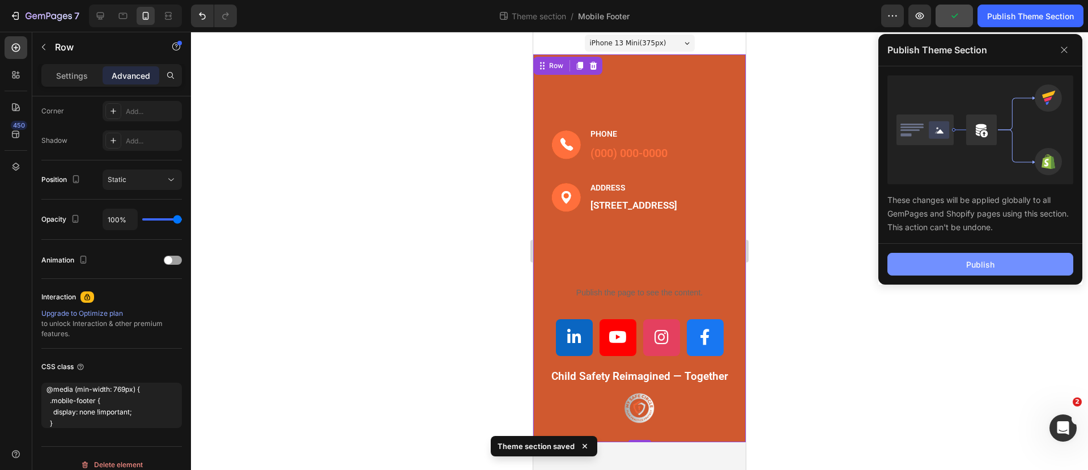
click at [976, 255] on button "Publish" at bounding box center [980, 264] width 186 height 23
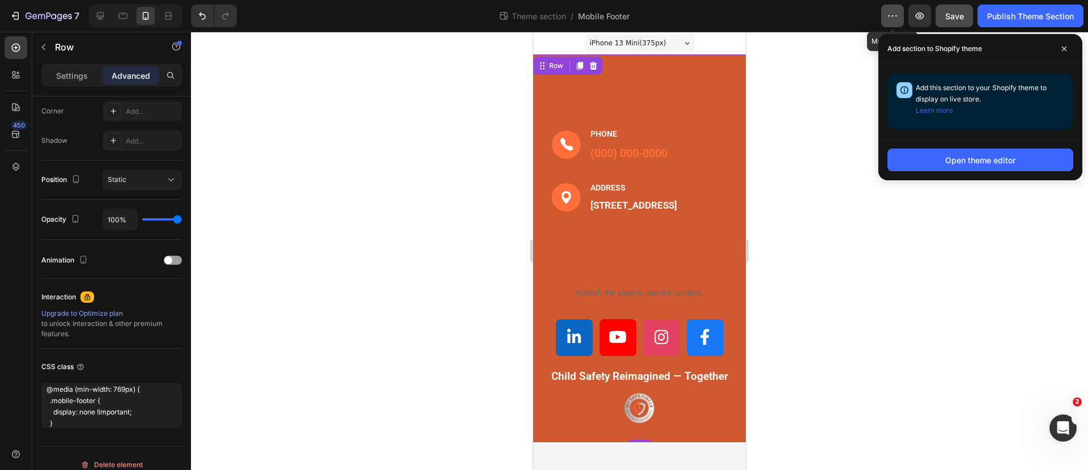
click at [897, 12] on icon "button" at bounding box center [892, 15] width 11 height 11
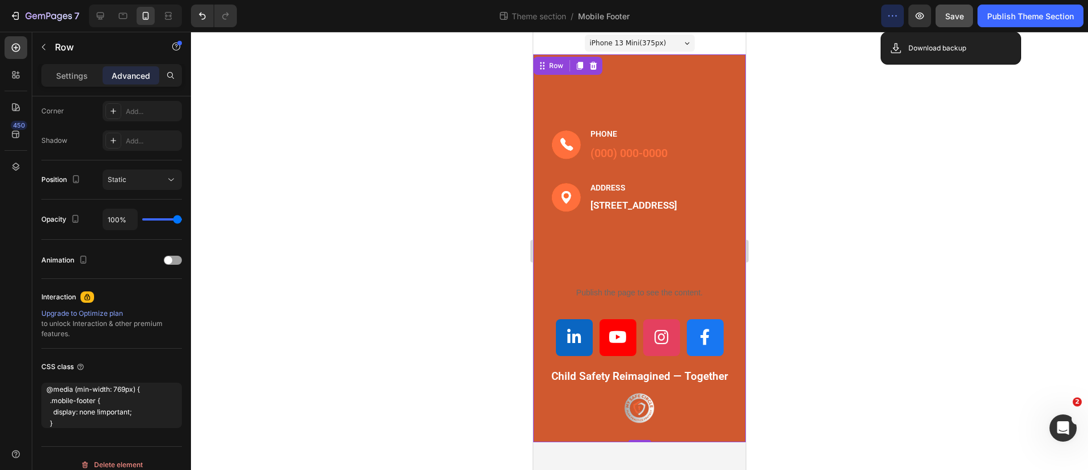
click at [889, 16] on icon "button" at bounding box center [892, 15] width 11 height 11
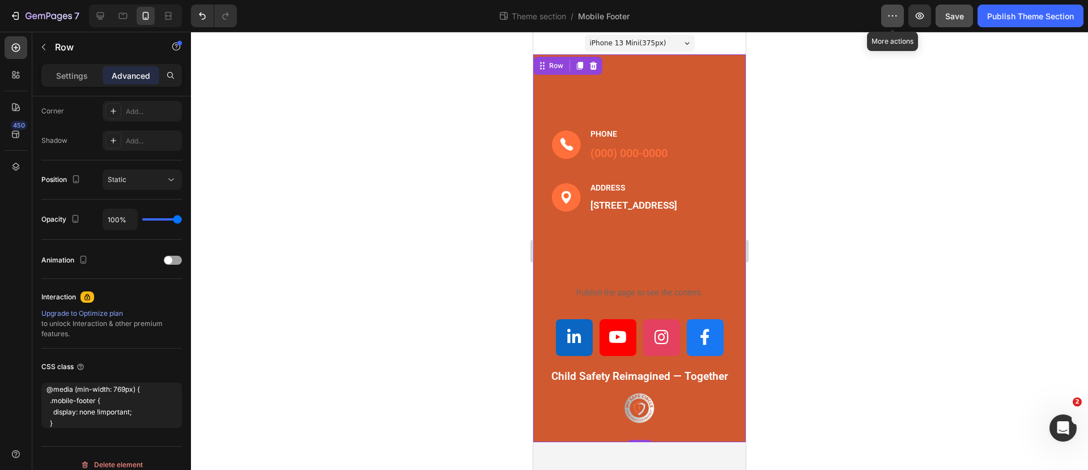
click at [897, 14] on icon "button" at bounding box center [892, 15] width 11 height 11
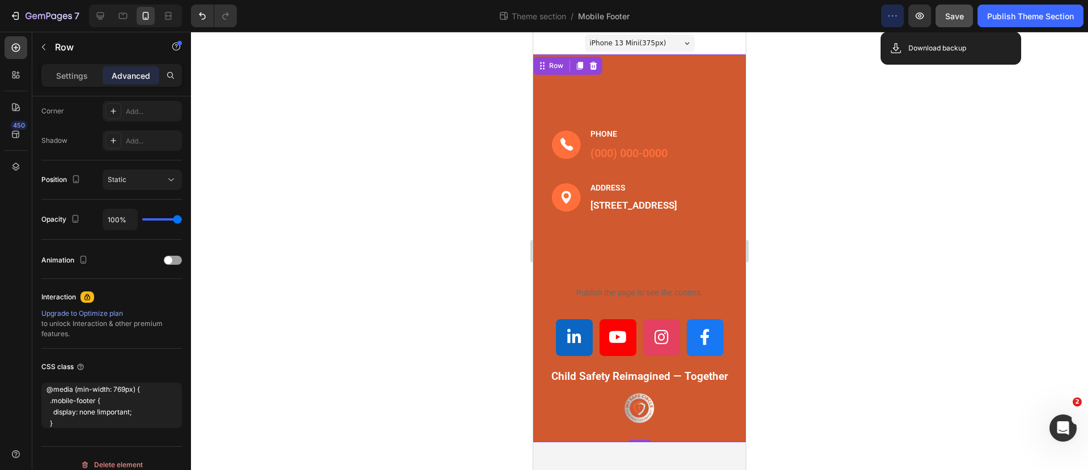
click at [808, 103] on div at bounding box center [639, 251] width 897 height 438
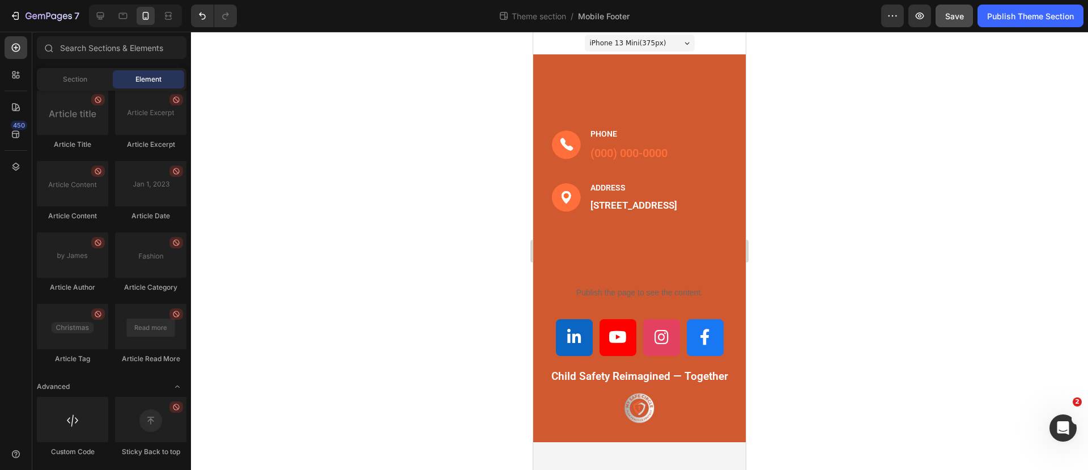
click at [678, 40] on div "iPhone 13 Mini ( 375 px)" at bounding box center [640, 43] width 110 height 17
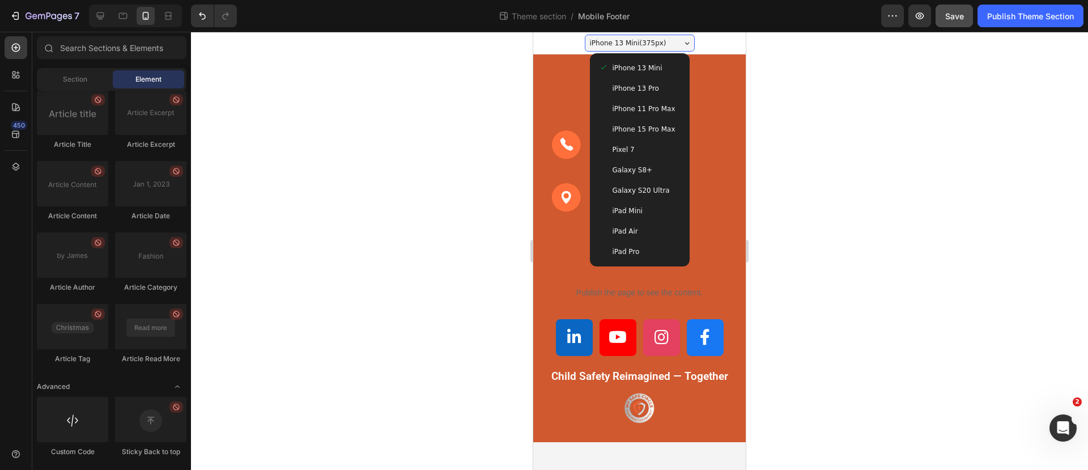
click at [651, 86] on div "iPhone 13 Pro" at bounding box center [640, 88] width 82 height 11
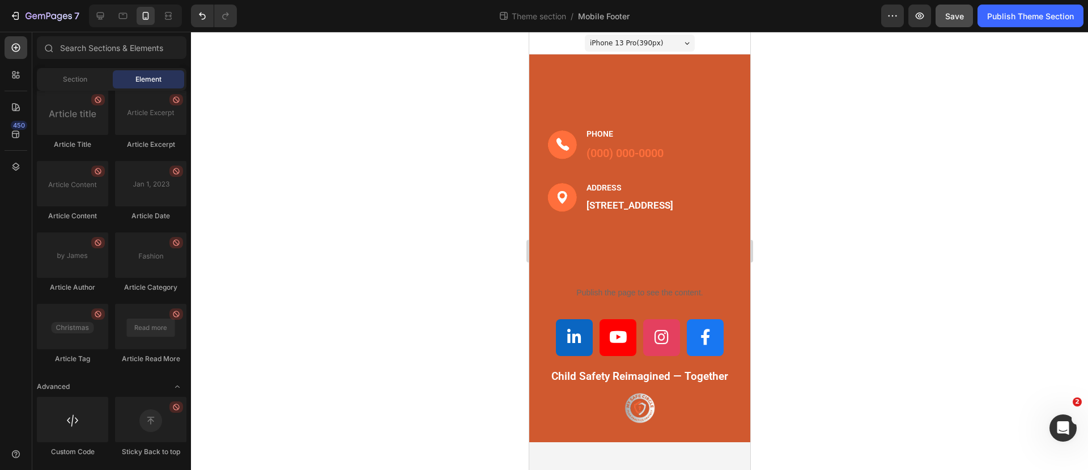
click at [670, 42] on div "iPhone 13 Pro ( 390 px)" at bounding box center [639, 43] width 110 height 17
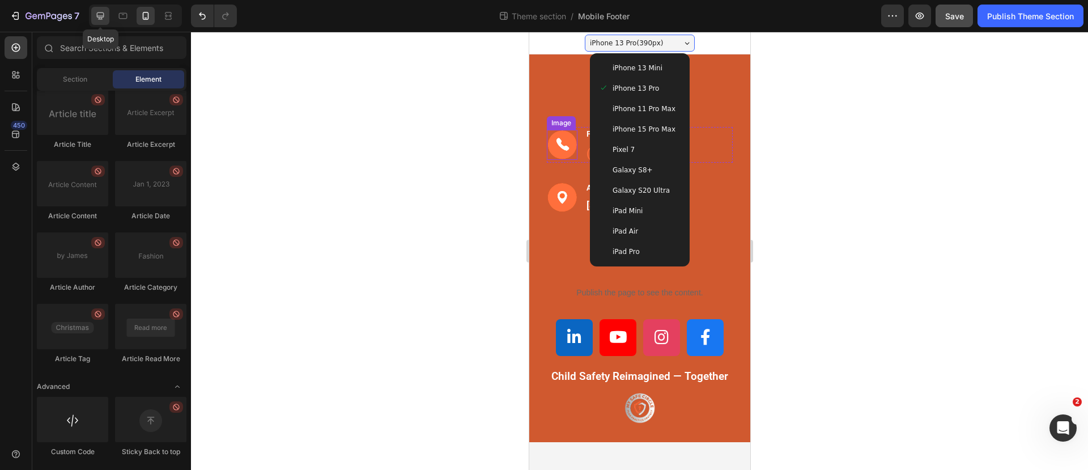
click at [101, 12] on icon at bounding box center [100, 15] width 11 height 11
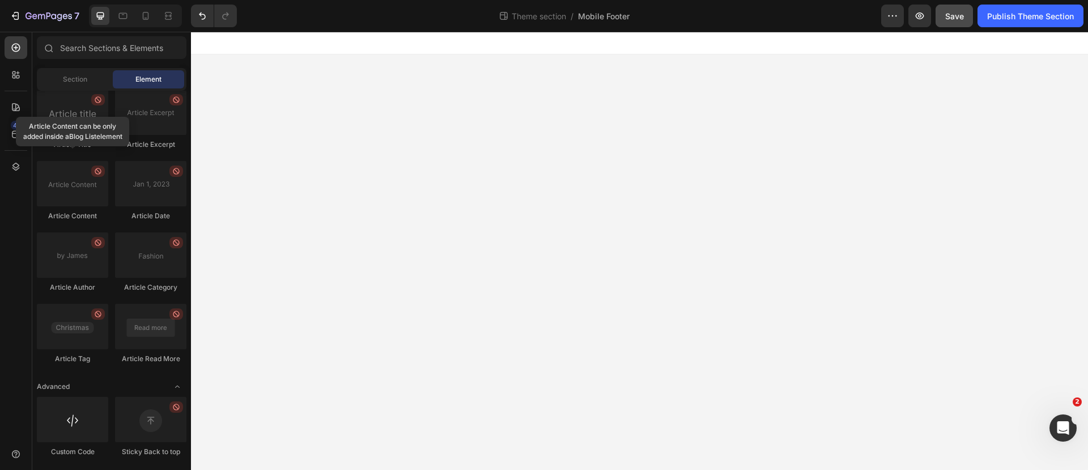
click at [159, 70] on div "Element" at bounding box center [148, 79] width 71 height 18
click at [15, 168] on icon at bounding box center [15, 166] width 11 height 11
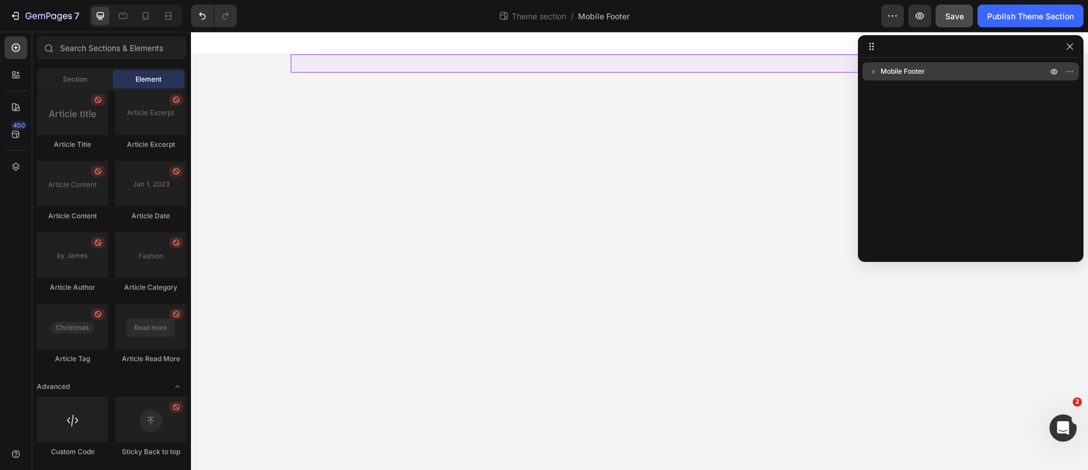
click at [871, 69] on icon "button" at bounding box center [873, 71] width 11 height 11
click at [900, 70] on span "Mobile Footer" at bounding box center [902, 71] width 44 height 11
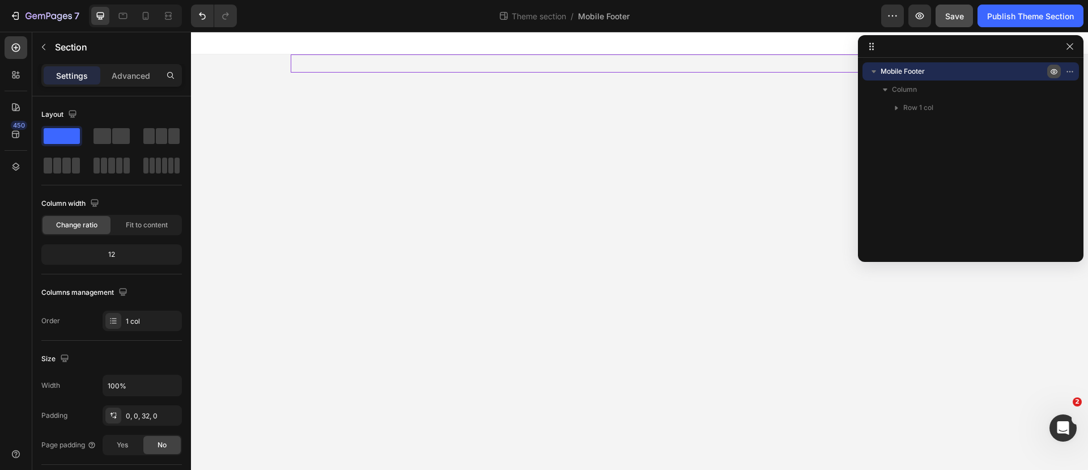
click at [1055, 69] on icon "button" at bounding box center [1053, 72] width 7 height 6
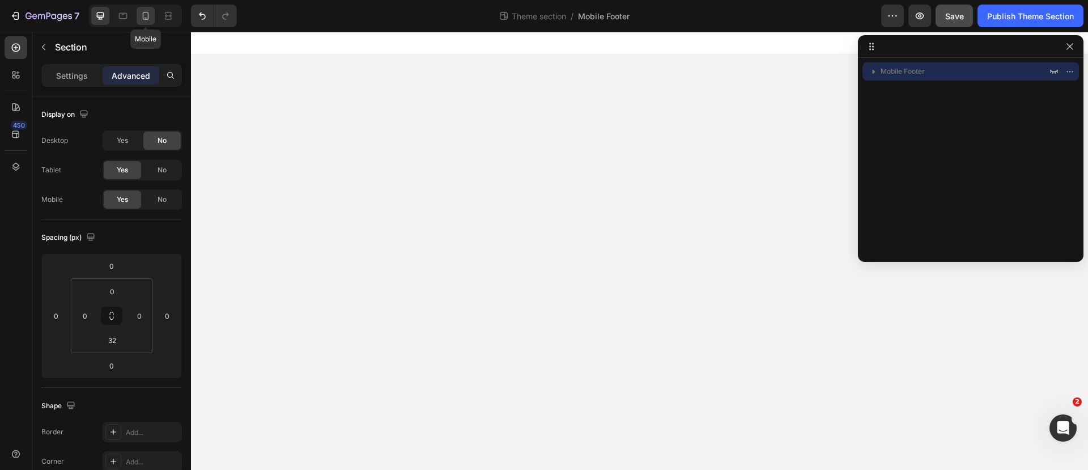
click at [143, 12] on icon at bounding box center [146, 16] width 6 height 8
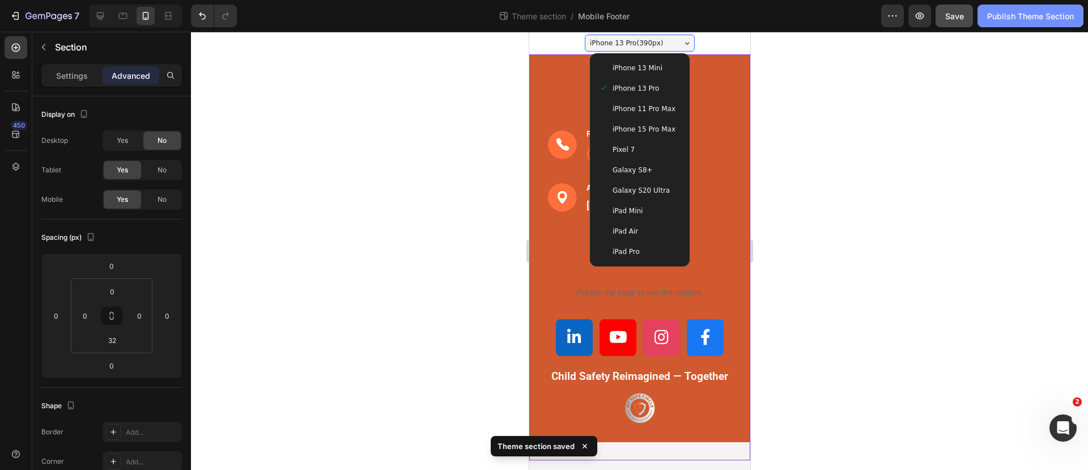
click at [1011, 20] on div "Publish Theme Section" at bounding box center [1030, 16] width 87 height 12
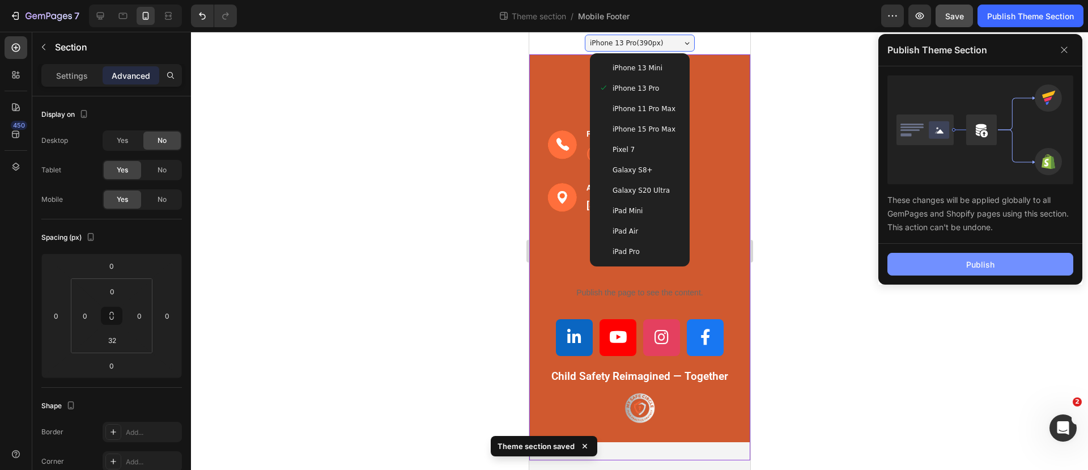
click at [979, 262] on div "Publish" at bounding box center [980, 264] width 28 height 12
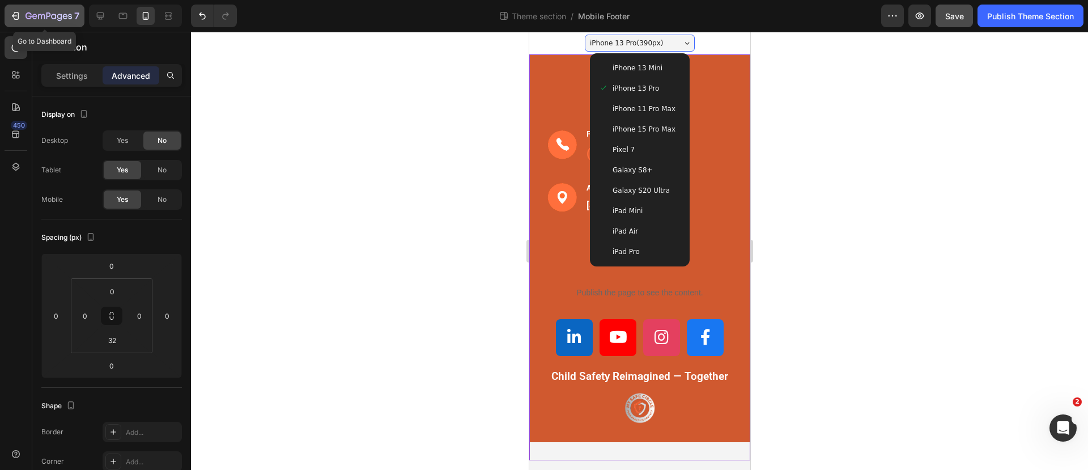
click at [18, 13] on icon "button" at bounding box center [16, 16] width 5 height 8
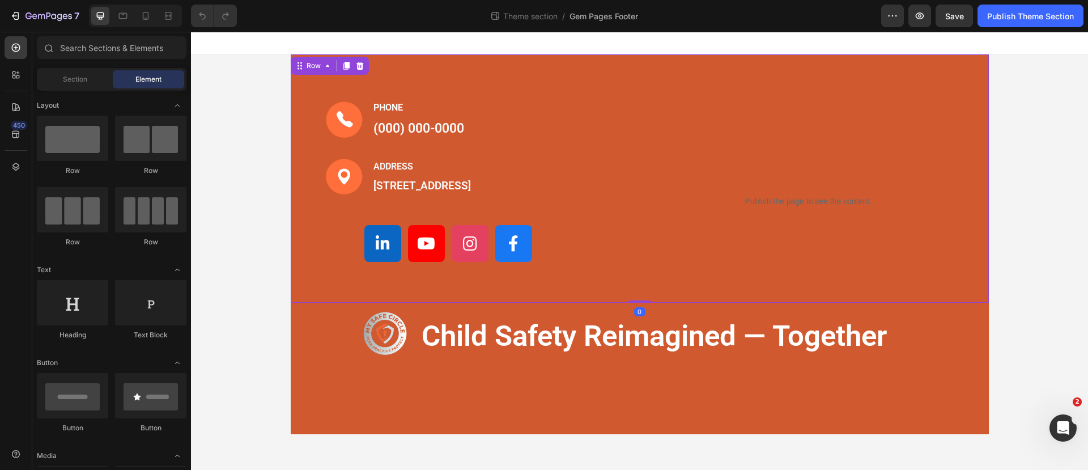
click at [488, 79] on div "Image PHONE Text block [PHONE_NUMBER] Text block Row Image ADDRESS Text block […" at bounding box center [640, 178] width 698 height 248
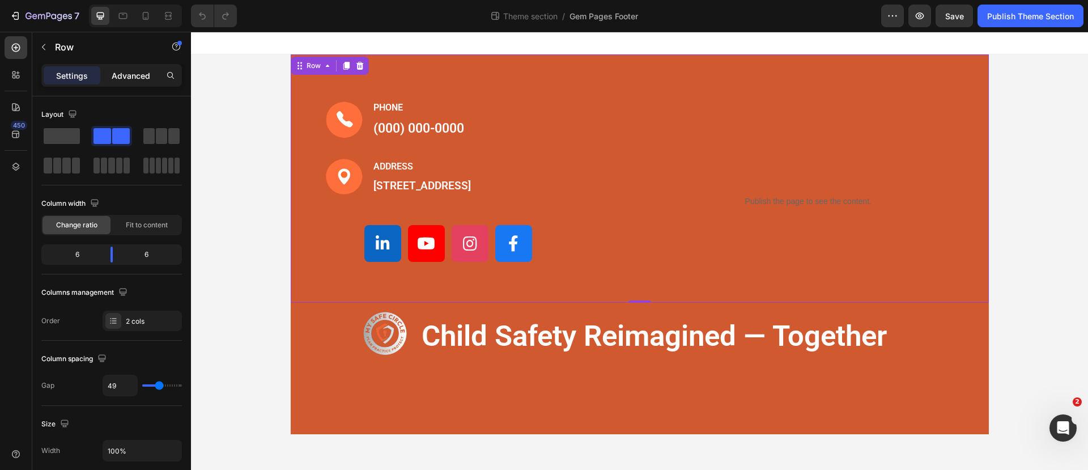
click at [130, 70] on p "Advanced" at bounding box center [131, 76] width 39 height 12
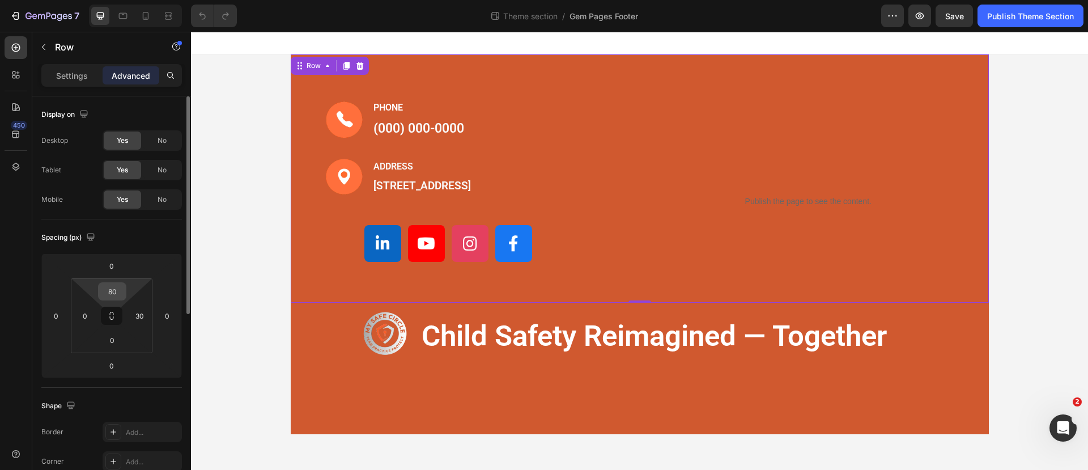
click at [117, 293] on input "80" at bounding box center [112, 291] width 23 height 17
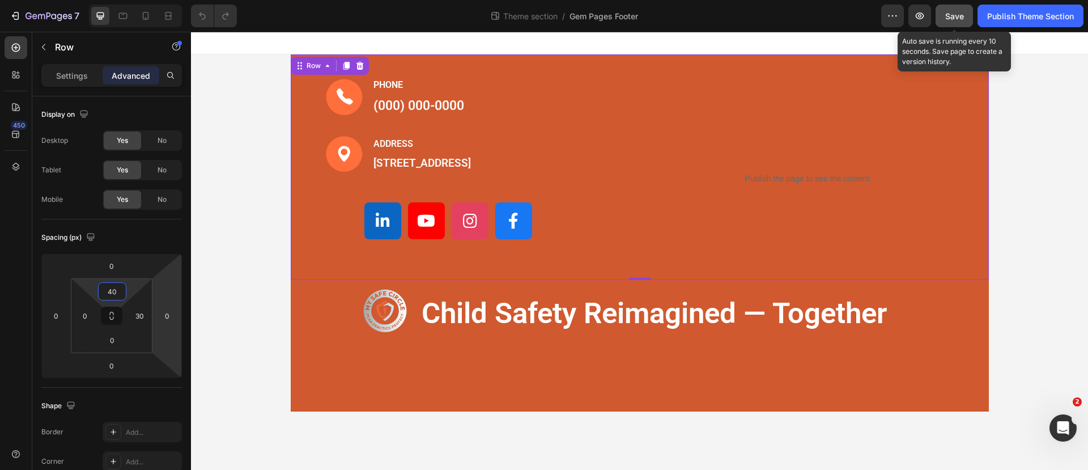
type input "40"
click at [960, 7] on button "Save" at bounding box center [953, 16] width 37 height 23
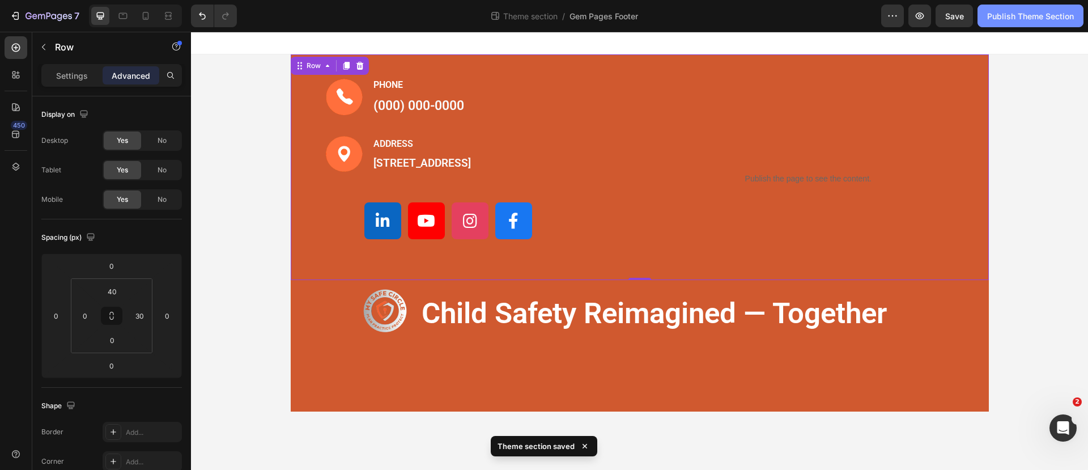
click at [1024, 13] on div "Publish Theme Section" at bounding box center [1030, 16] width 87 height 12
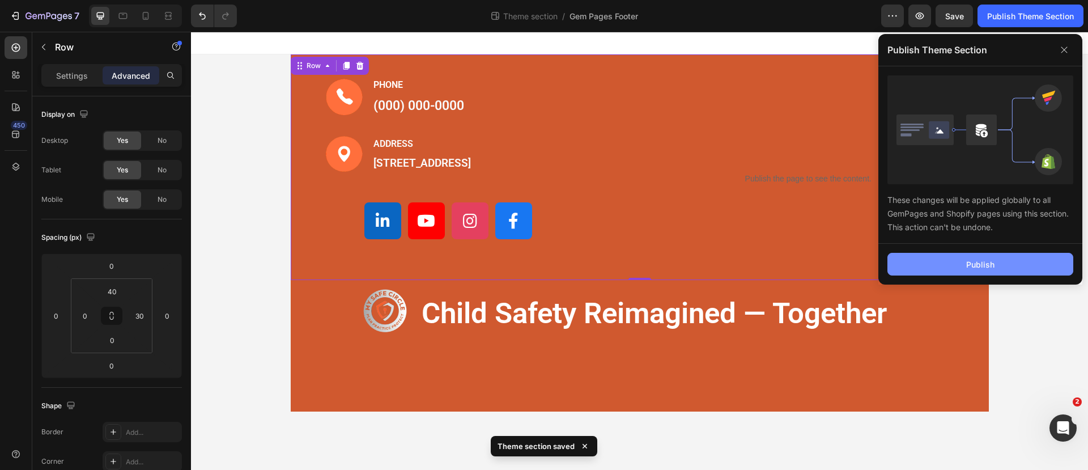
click at [971, 254] on button "Publish" at bounding box center [980, 264] width 186 height 23
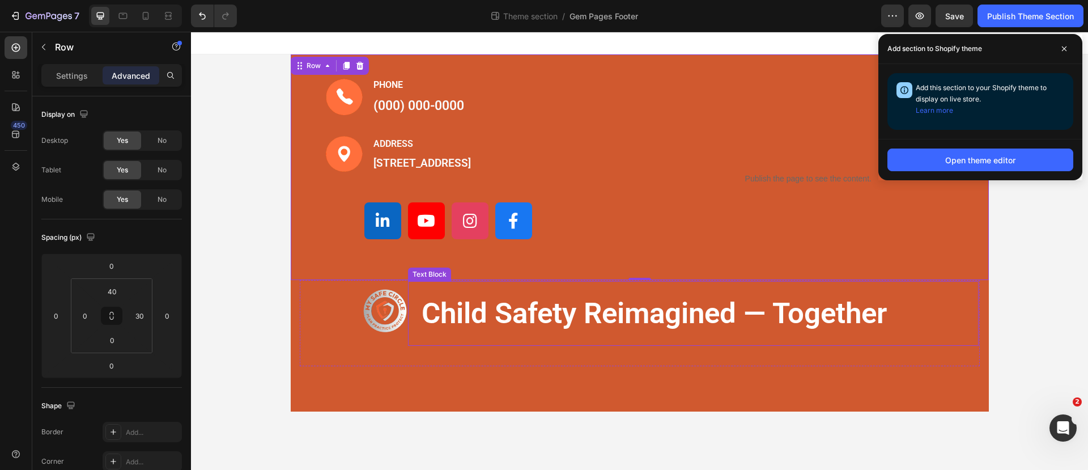
click at [610, 332] on p "child safety reimagined — together" at bounding box center [692, 313] width 543 height 37
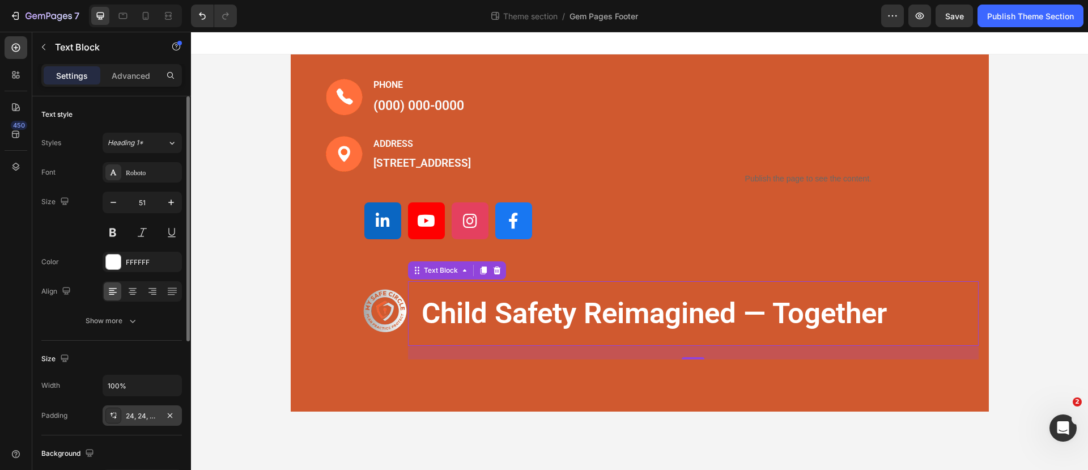
click at [143, 416] on div "24, 24, 24, 24" at bounding box center [142, 416] width 33 height 10
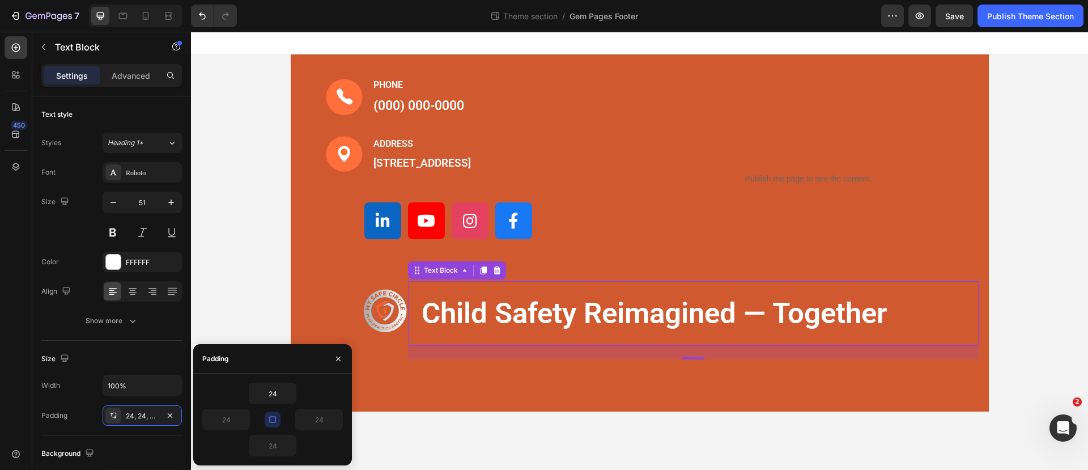
click at [268, 419] on icon "button" at bounding box center [272, 419] width 9 height 9
click at [276, 448] on input "24" at bounding box center [272, 445] width 46 height 20
type input "0"
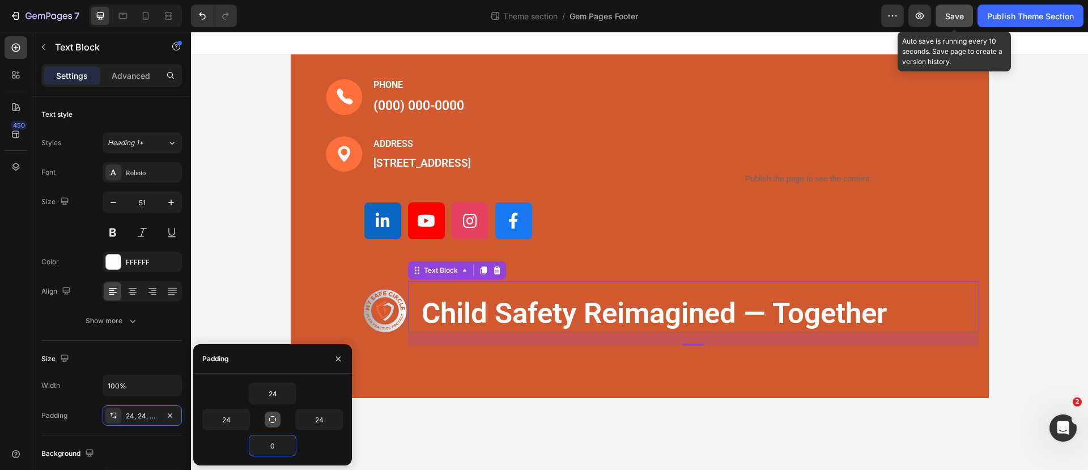
click at [958, 16] on span "Save" at bounding box center [954, 16] width 19 height 10
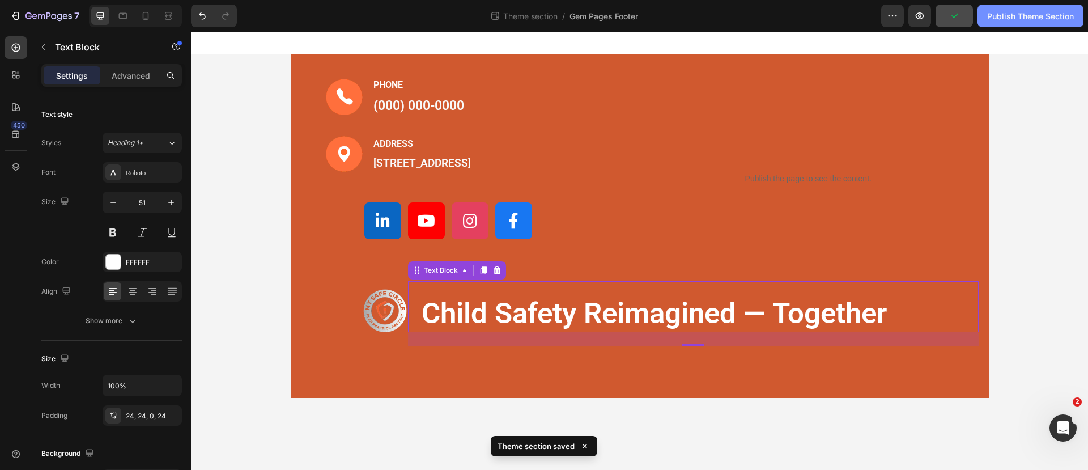
click at [1021, 16] on div "Publish Theme Section" at bounding box center [1030, 16] width 87 height 12
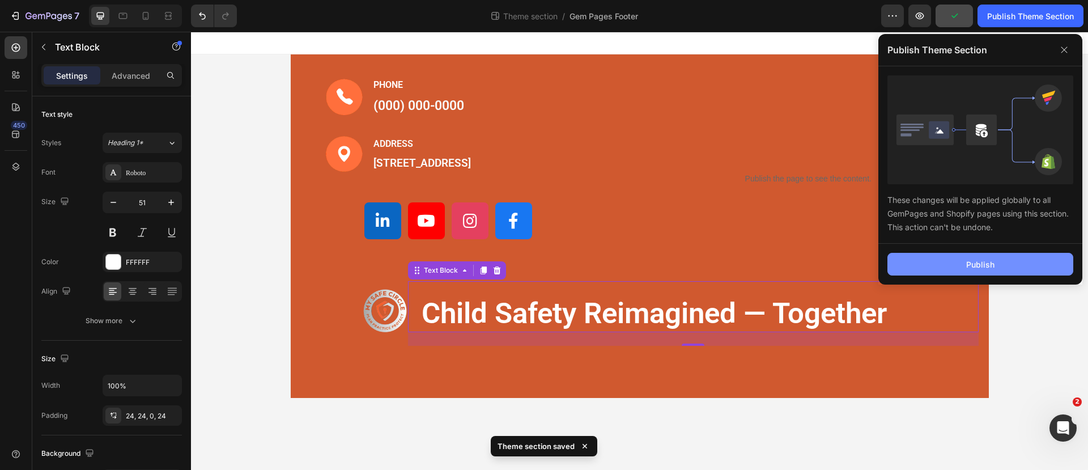
click at [988, 255] on button "Publish" at bounding box center [980, 264] width 186 height 23
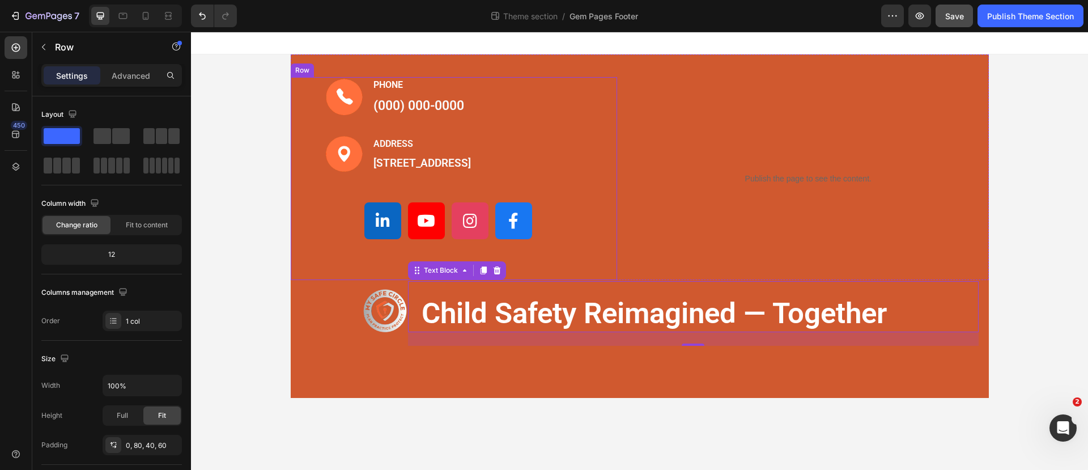
click at [548, 257] on div "Image PHONE Text block (000) 000-0000 Text block Row Image ADDRESS Text block 1…" at bounding box center [449, 167] width 248 height 180
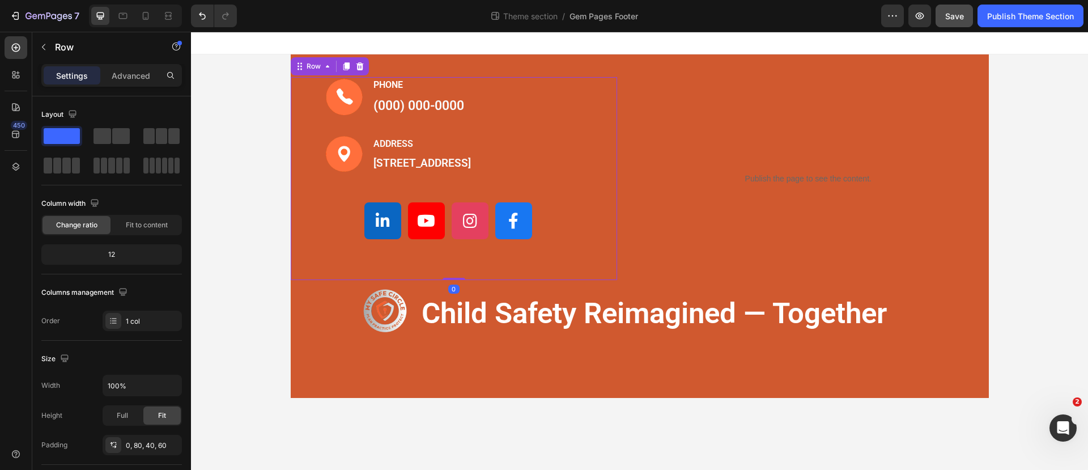
drag, startPoint x: 458, startPoint y: 293, endPoint x: 458, endPoint y: 272, distance: 21.0
click at [458, 272] on div "Image PHONE Text block (000) 000-0000 Text block Row Image ADDRESS Text block 1…" at bounding box center [454, 178] width 327 height 203
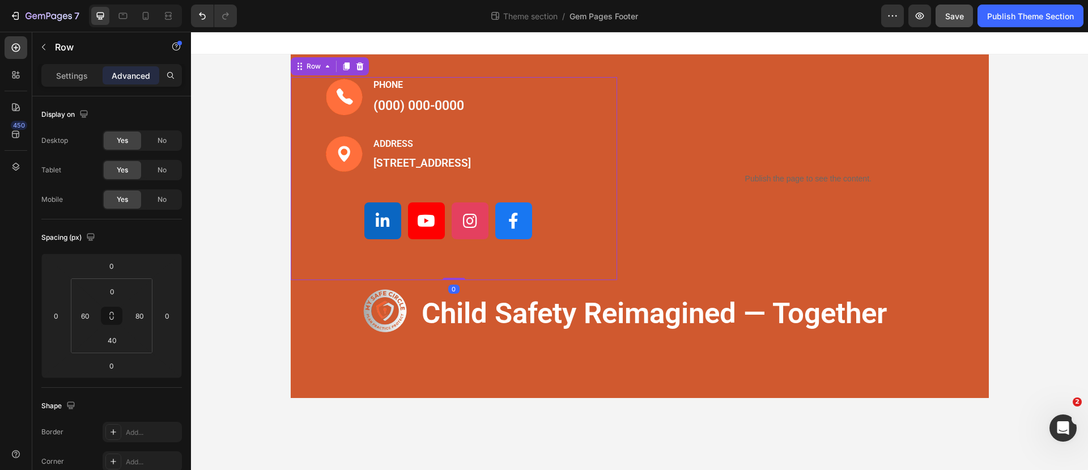
drag, startPoint x: 456, startPoint y: 291, endPoint x: 459, endPoint y: 274, distance: 17.3
click at [459, 274] on div "Image PHONE Text block (000) 000-0000 Text block Row Image ADDRESS Text block 1…" at bounding box center [454, 178] width 327 height 203
click at [458, 280] on div "Image PHONE Text block (000) 000-0000 Text block Row Image ADDRESS Text block 1…" at bounding box center [454, 178] width 327 height 203
click at [116, 344] on input "40" at bounding box center [112, 339] width 23 height 17
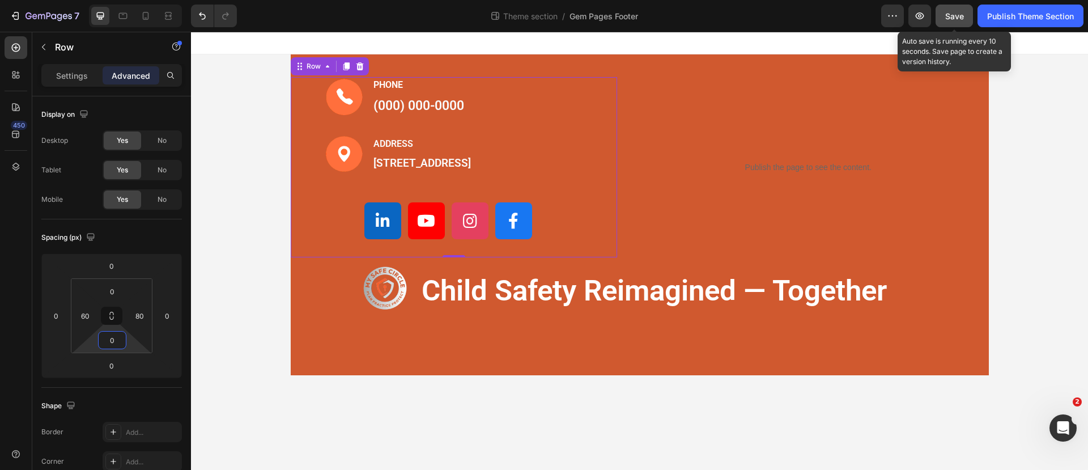
type input "0"
click at [959, 17] on span "Save" at bounding box center [954, 16] width 19 height 10
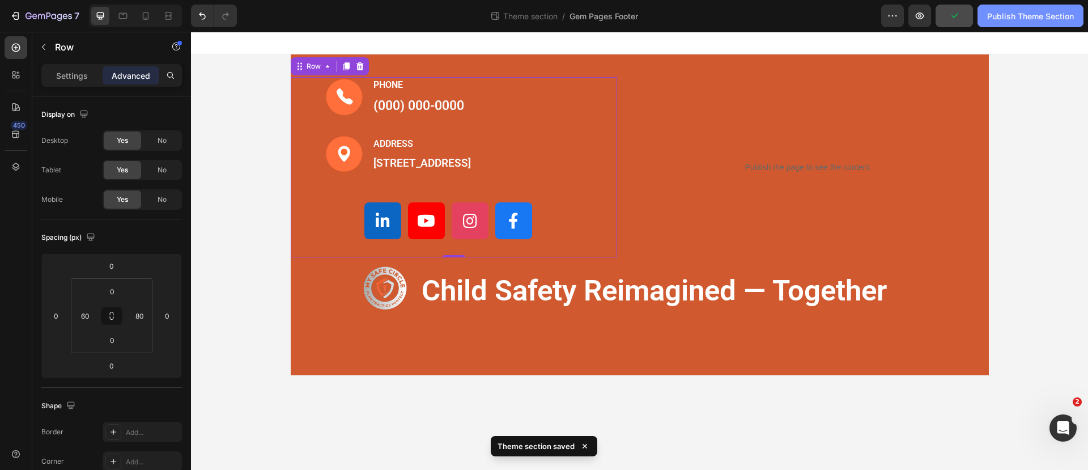
click at [1015, 15] on div "Publish Theme Section" at bounding box center [1030, 16] width 87 height 12
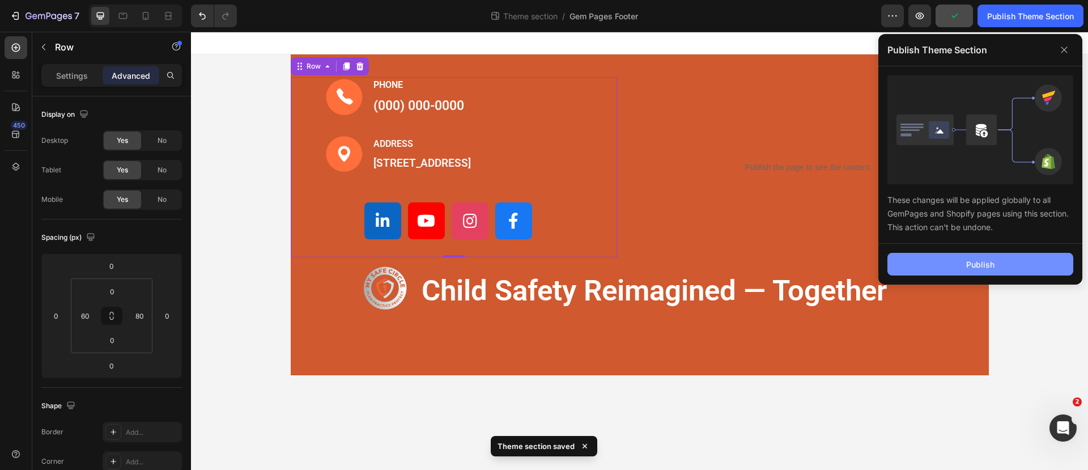
click at [960, 262] on button "Publish" at bounding box center [980, 264] width 186 height 23
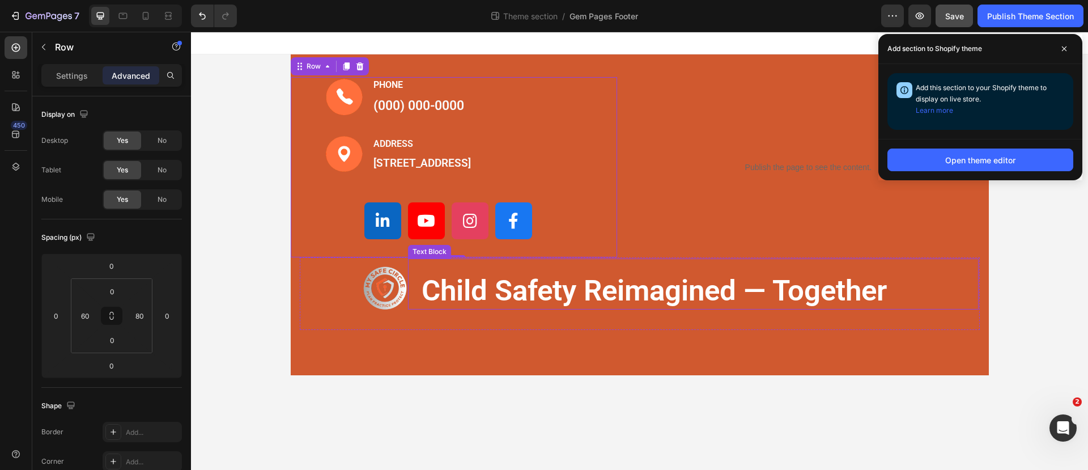
click at [572, 289] on p "child safety reimagined — together" at bounding box center [692, 290] width 543 height 37
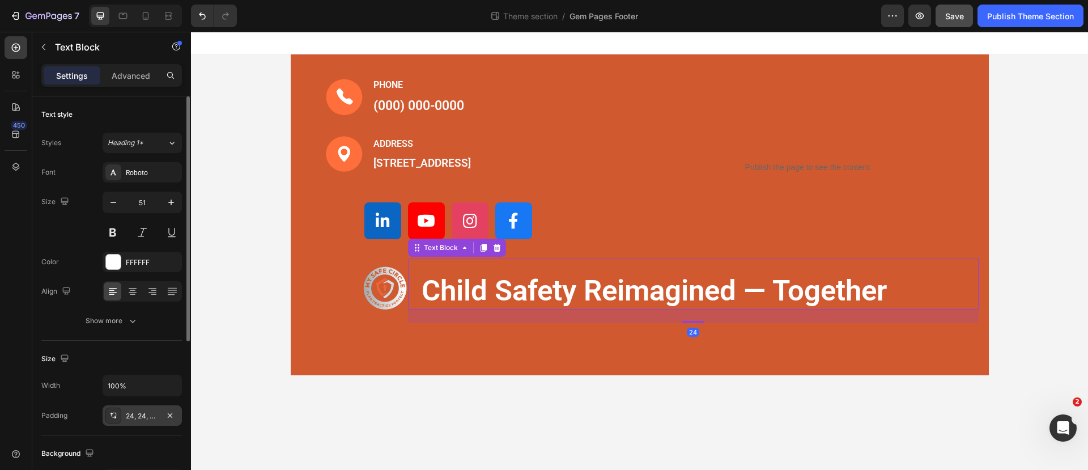
click at [146, 412] on div "24, 24, 0, 24" at bounding box center [142, 416] width 33 height 10
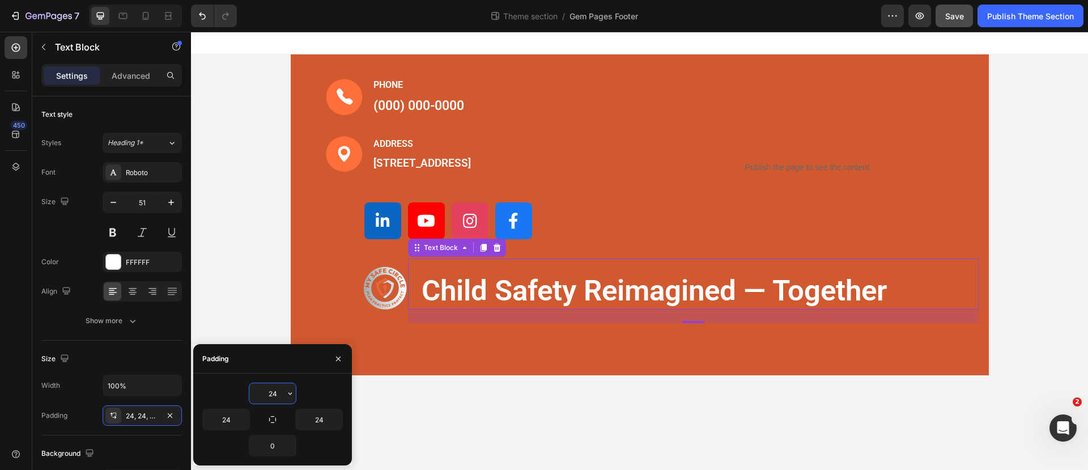
click at [272, 395] on input "24" at bounding box center [272, 393] width 46 height 20
type input "0"
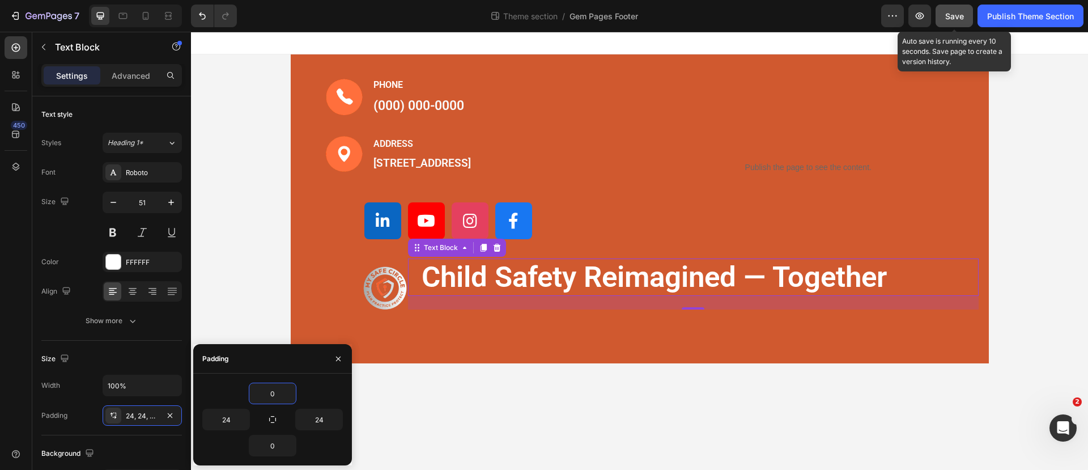
click at [953, 12] on span "Save" at bounding box center [954, 16] width 19 height 10
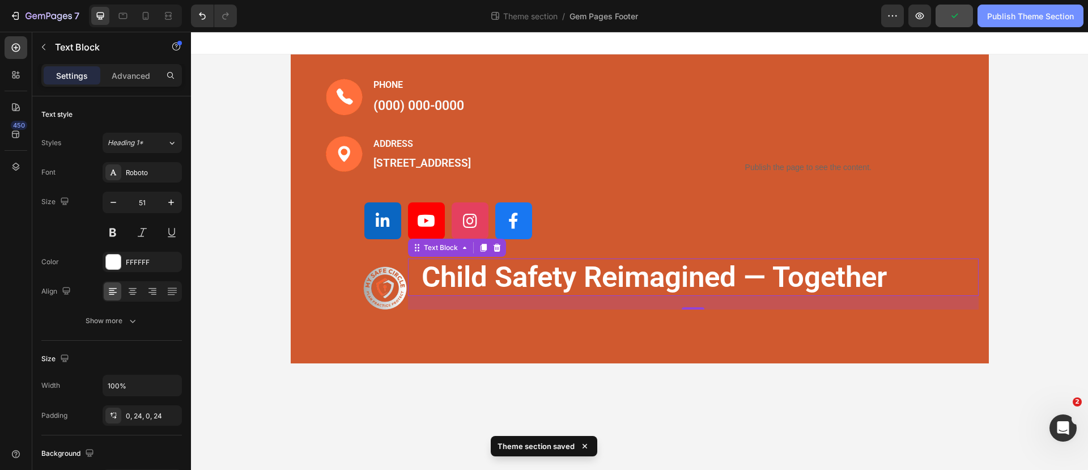
click at [1016, 12] on div "Publish Theme Section" at bounding box center [1030, 16] width 87 height 12
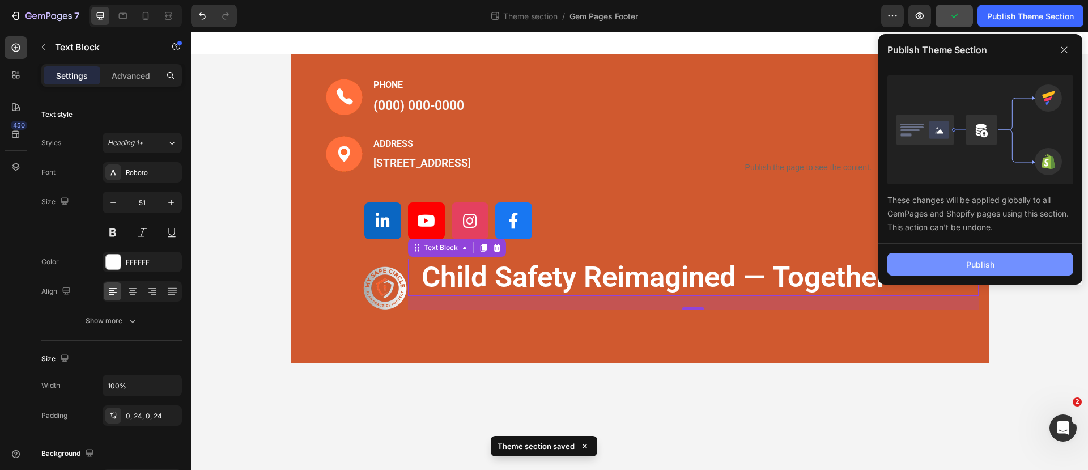
click at [969, 267] on div "Publish" at bounding box center [980, 264] width 28 height 12
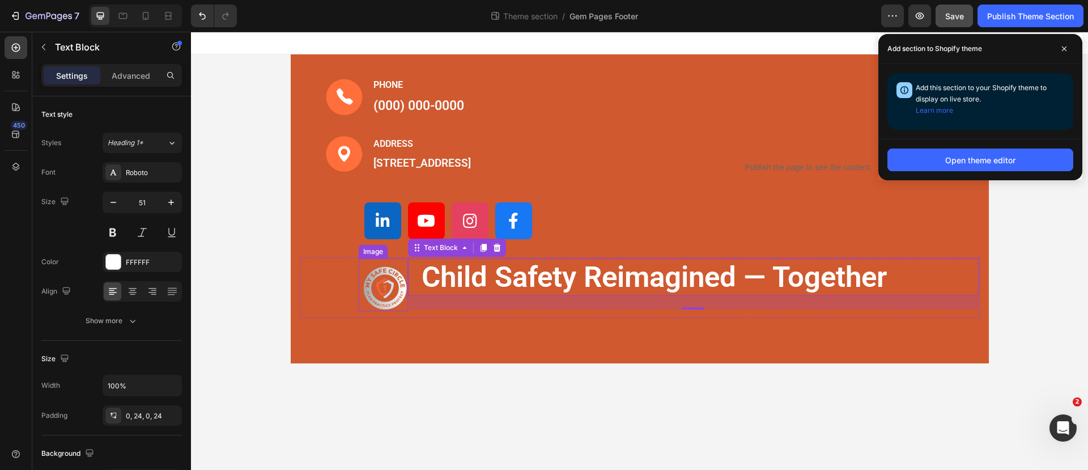
click at [398, 295] on img at bounding box center [385, 288] width 45 height 46
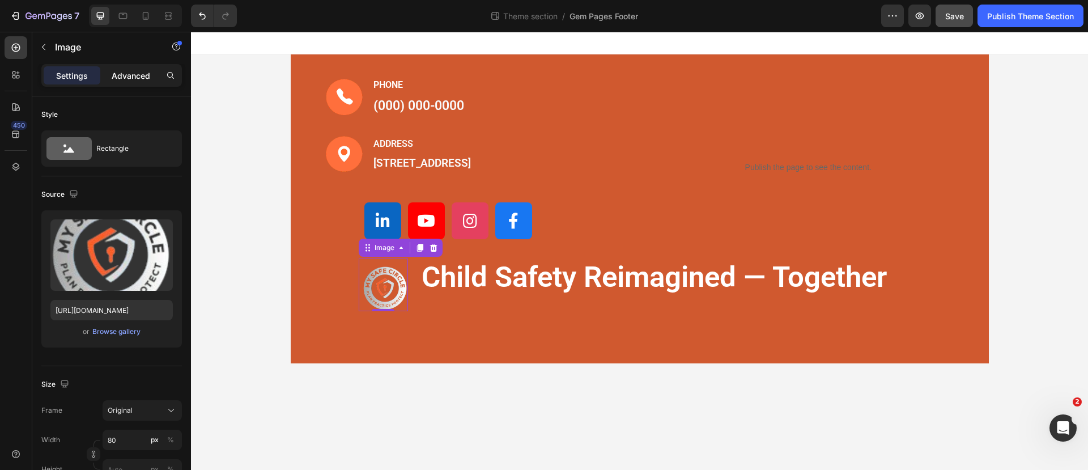
click at [133, 72] on p "Advanced" at bounding box center [131, 76] width 39 height 12
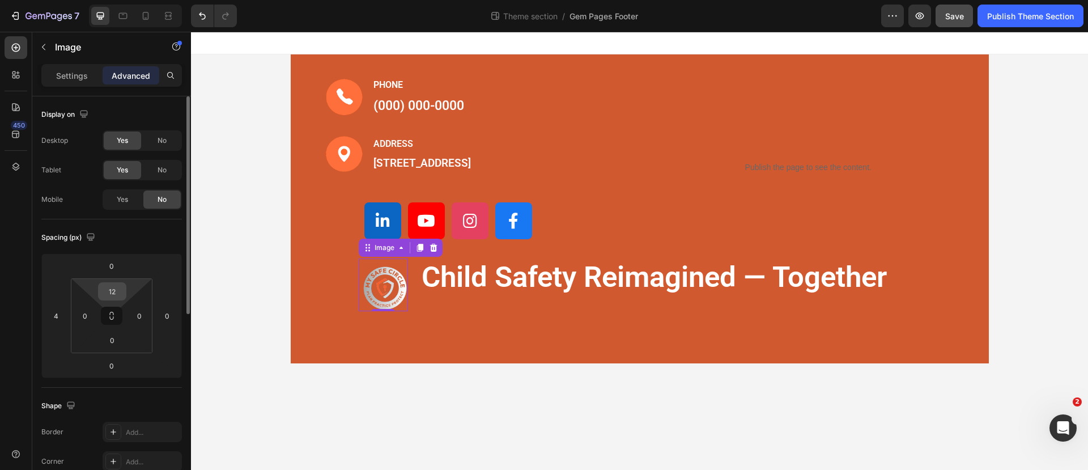
click at [123, 287] on div "12" at bounding box center [112, 291] width 28 height 18
click at [122, 287] on input "12" at bounding box center [112, 291] width 23 height 17
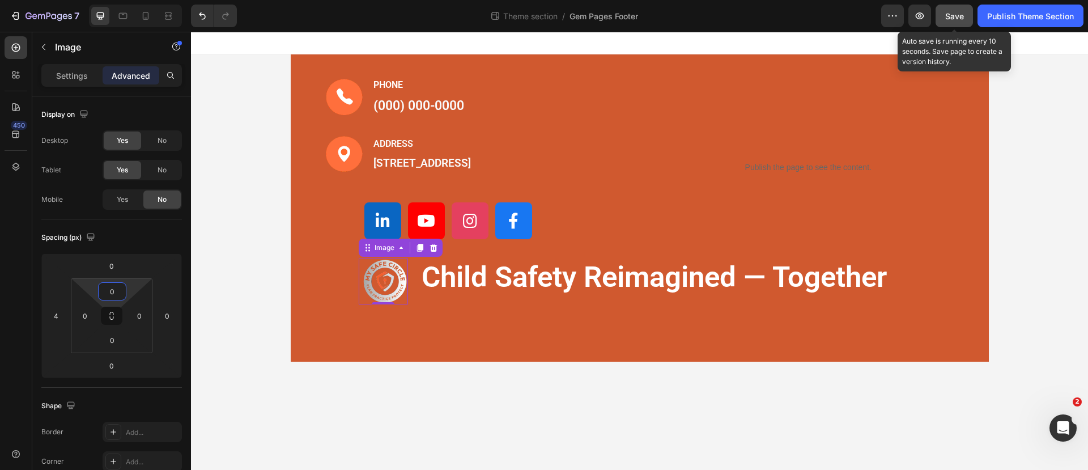
click at [957, 10] on div "Save" at bounding box center [954, 16] width 19 height 12
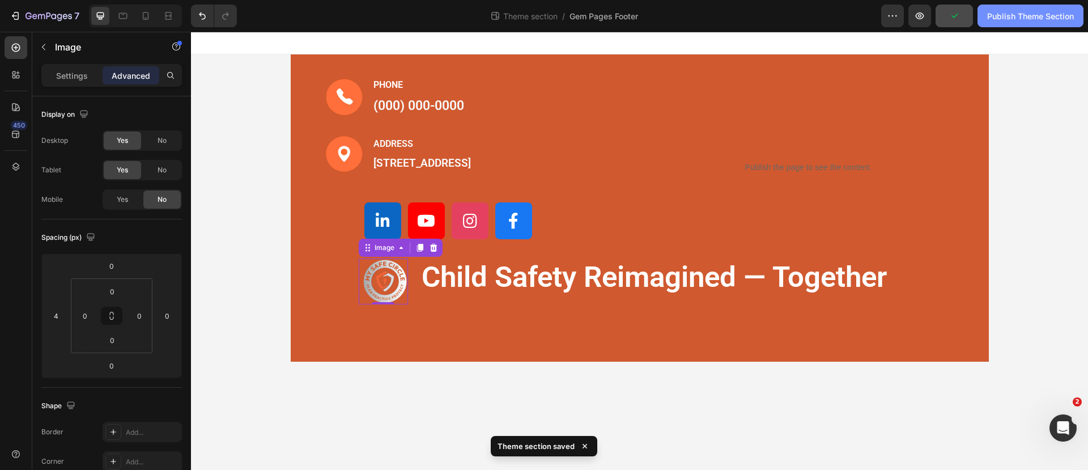
click at [1008, 18] on div "Publish Theme Section" at bounding box center [1030, 16] width 87 height 12
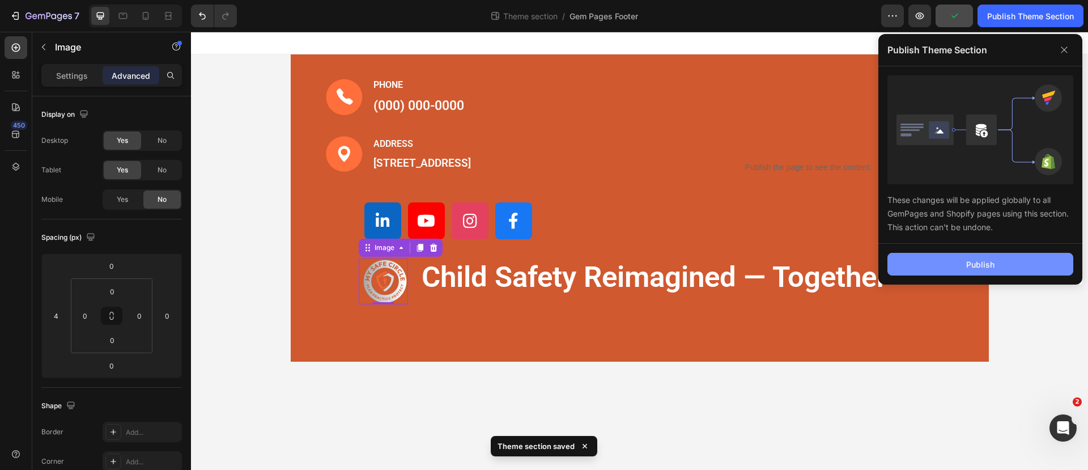
click at [982, 263] on div "Publish" at bounding box center [980, 264] width 28 height 12
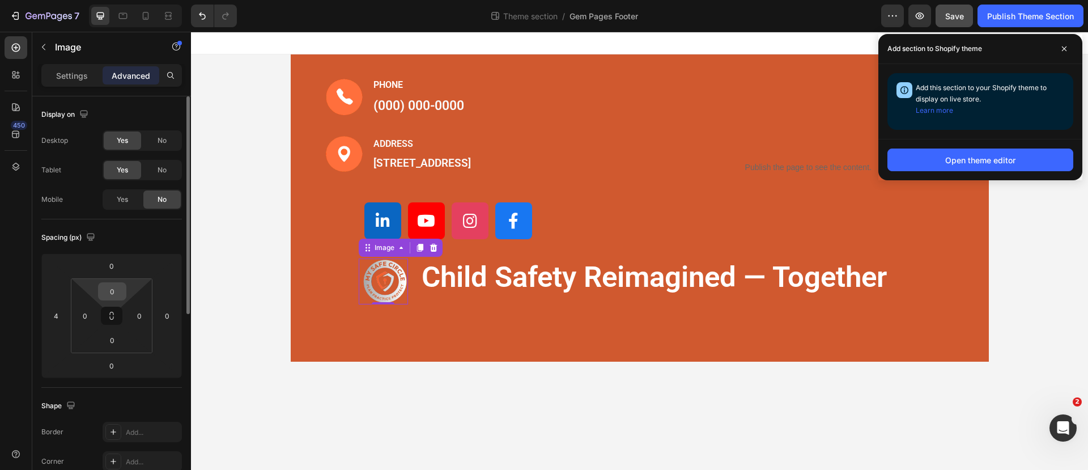
click at [121, 295] on input "0" at bounding box center [112, 291] width 23 height 17
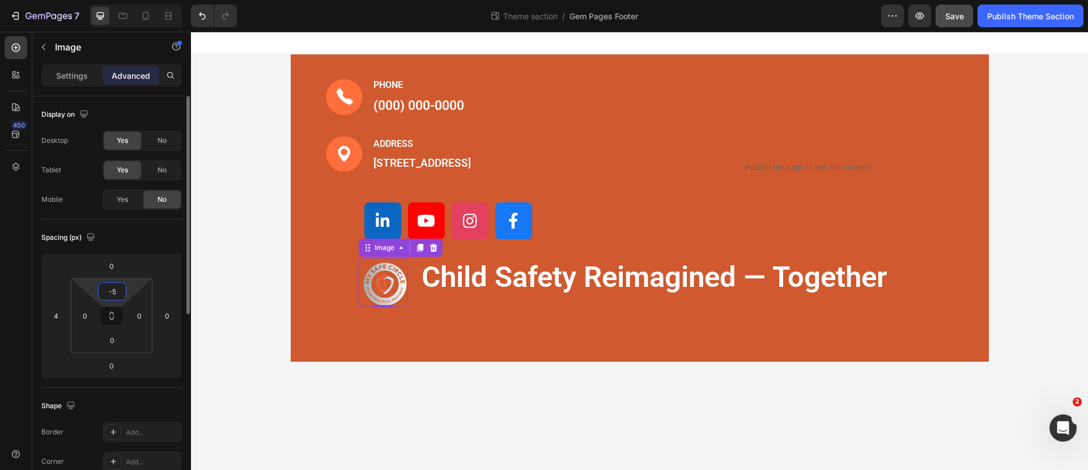
type input "-"
click at [116, 342] on input "0" at bounding box center [112, 339] width 23 height 17
type input "0"
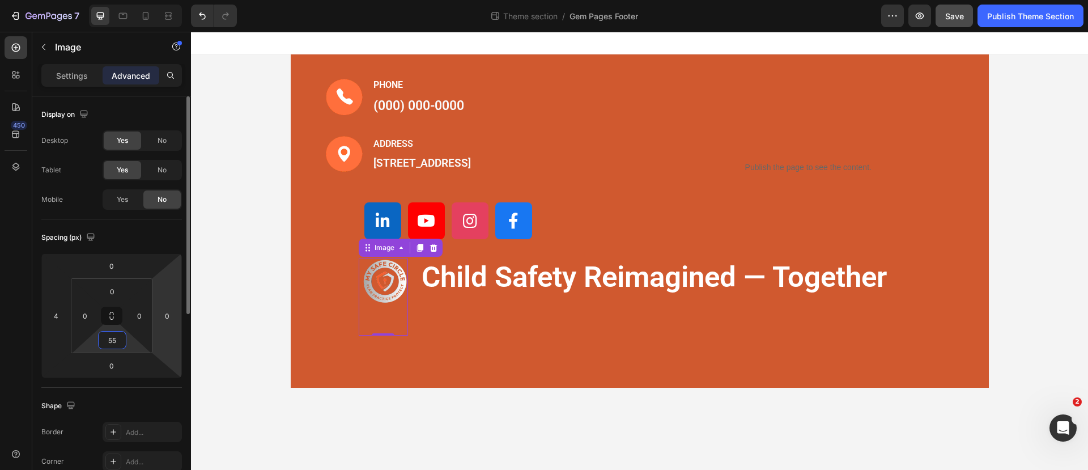
type input "5"
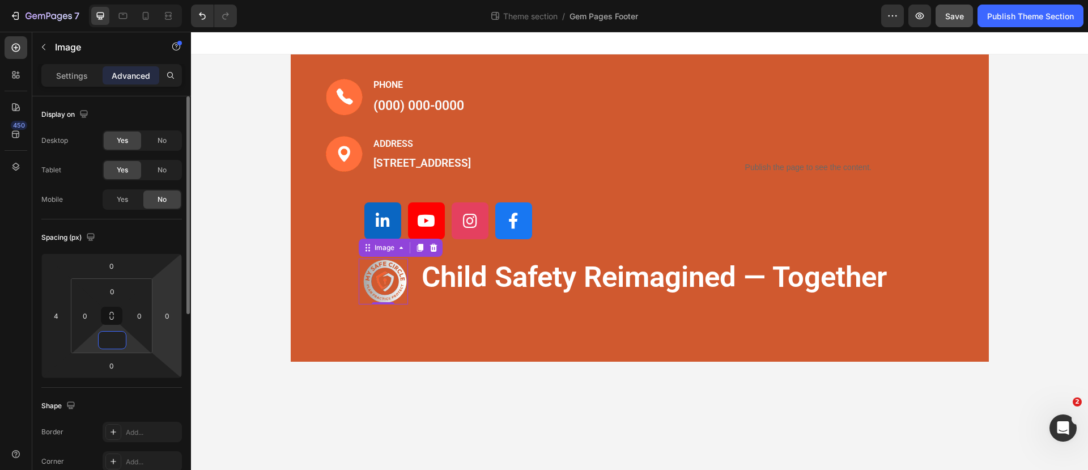
type input "0"
click at [118, 266] on input "0" at bounding box center [111, 265] width 23 height 17
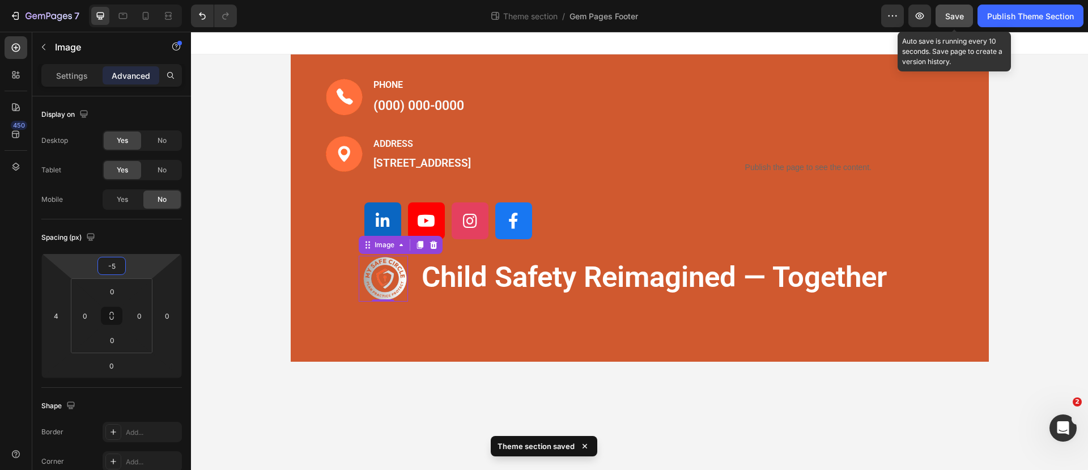
click at [956, 12] on span "Save" at bounding box center [954, 16] width 19 height 10
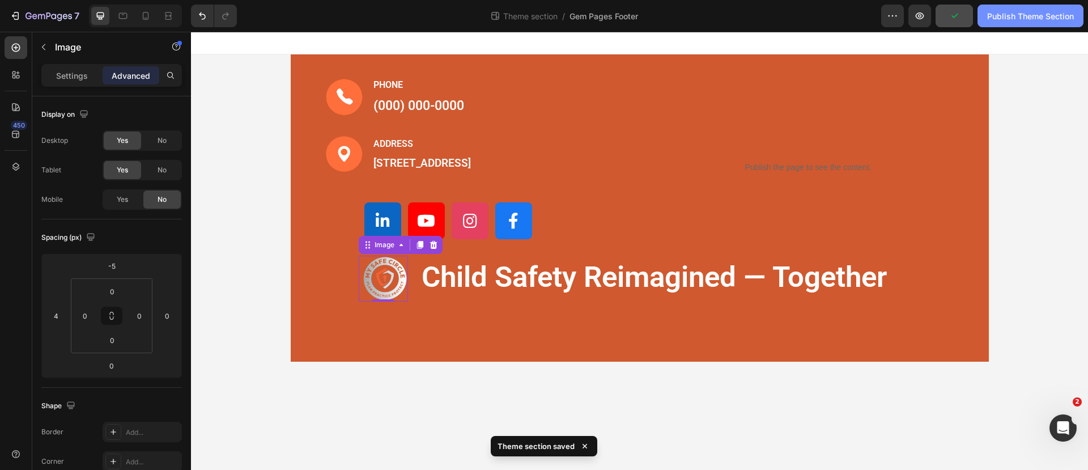
click at [1031, 19] on div "Publish Theme Section" at bounding box center [1030, 16] width 87 height 12
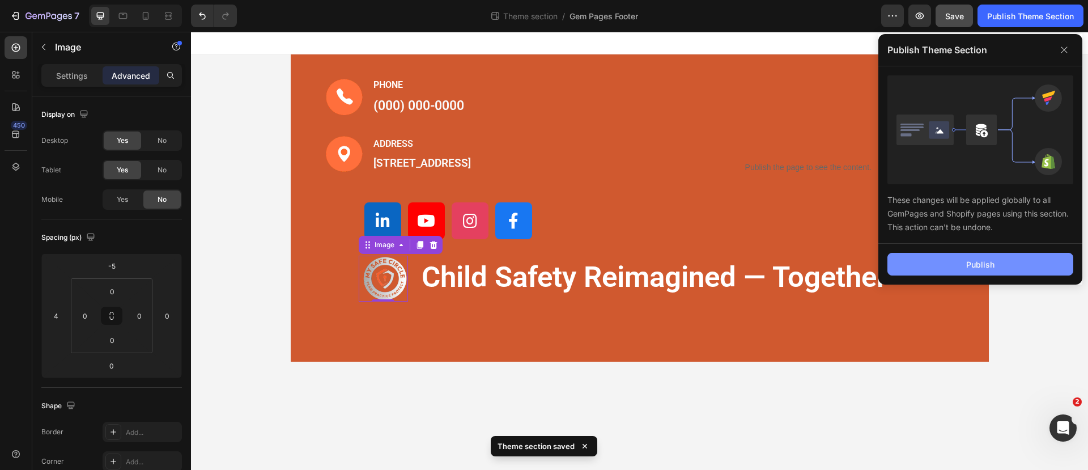
click at [978, 257] on button "Publish" at bounding box center [980, 264] width 186 height 23
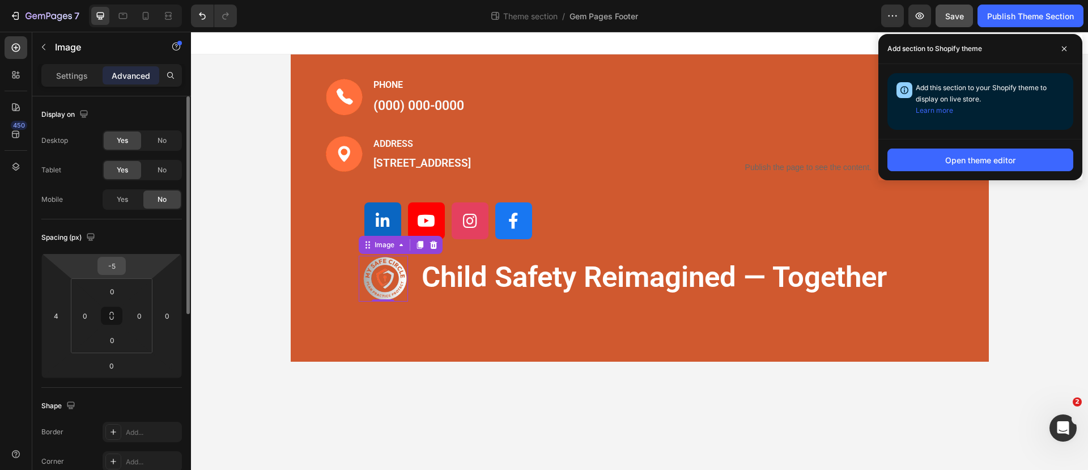
click at [117, 267] on input "-5" at bounding box center [111, 265] width 23 height 17
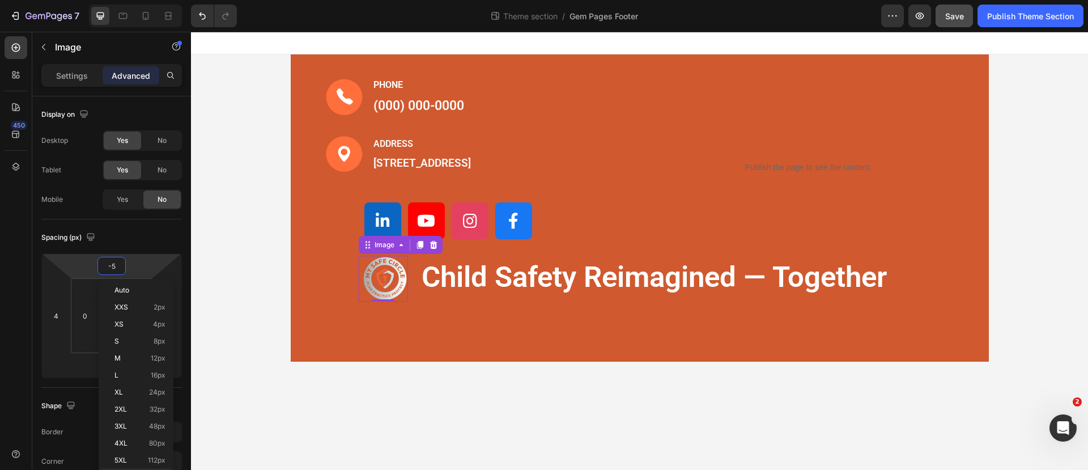
type input "1"
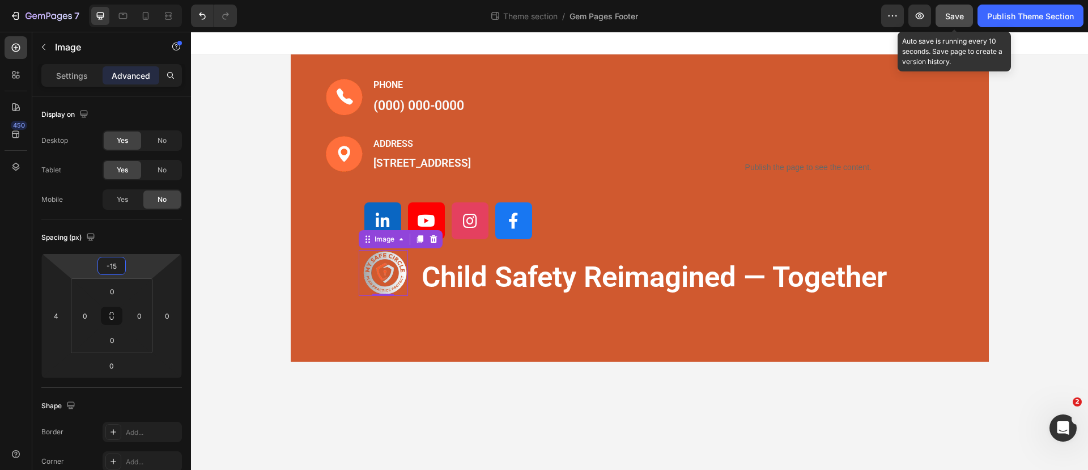
type input "-15"
click at [956, 15] on span "Save" at bounding box center [954, 16] width 19 height 10
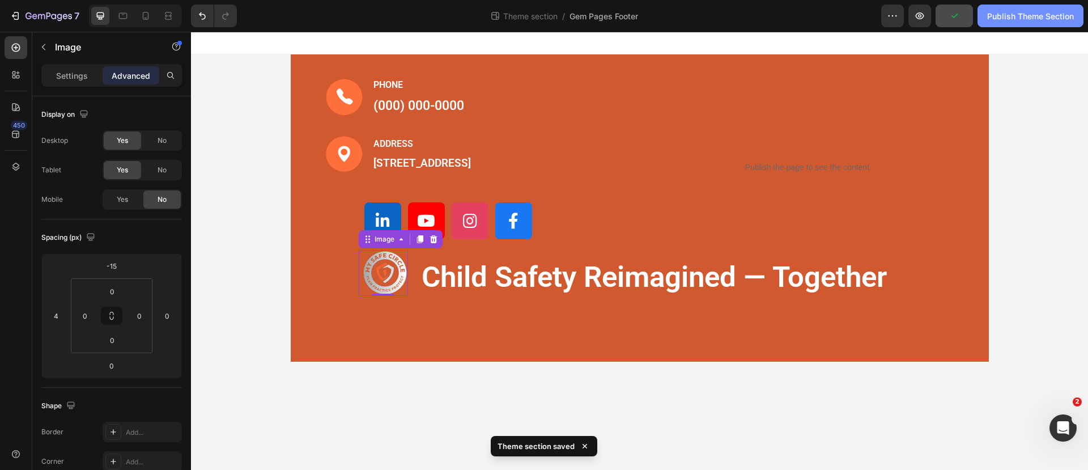
click at [1007, 15] on div "Publish Theme Section" at bounding box center [1030, 16] width 87 height 12
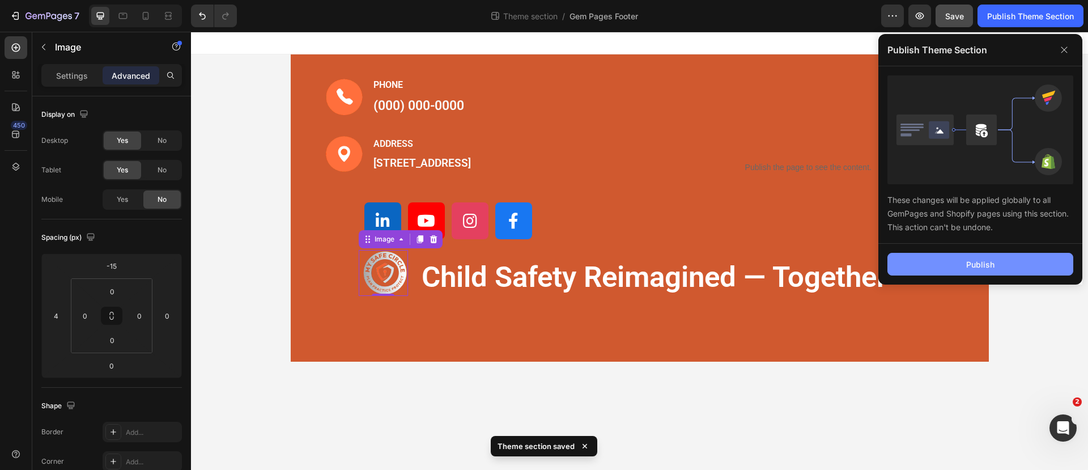
click at [958, 253] on button "Publish" at bounding box center [980, 264] width 186 height 23
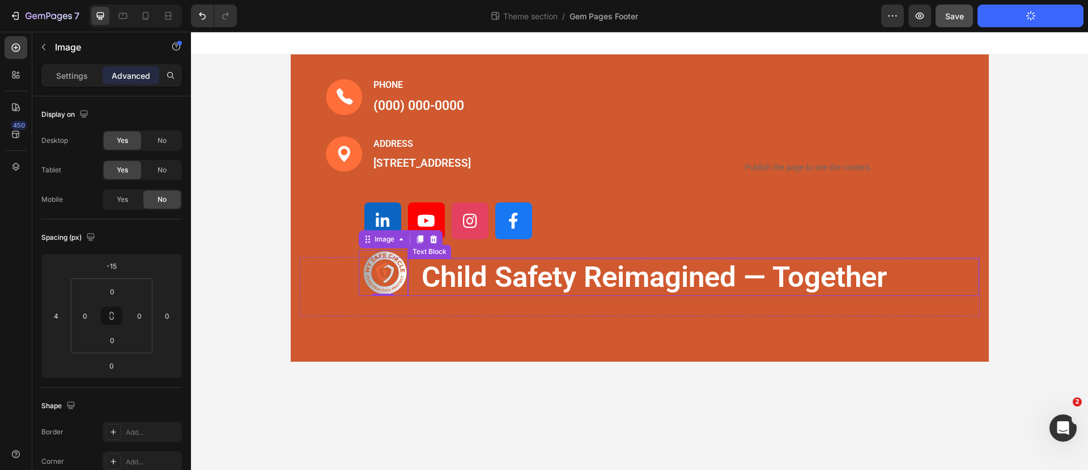
click at [517, 287] on p "child safety reimagined — together" at bounding box center [692, 276] width 543 height 37
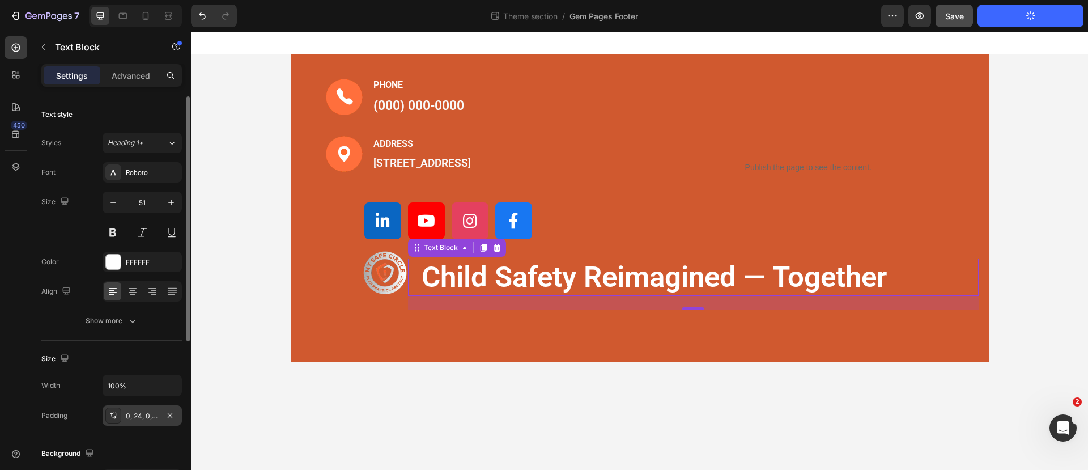
click at [135, 412] on div "0, 24, 0, 24" at bounding box center [142, 416] width 33 height 10
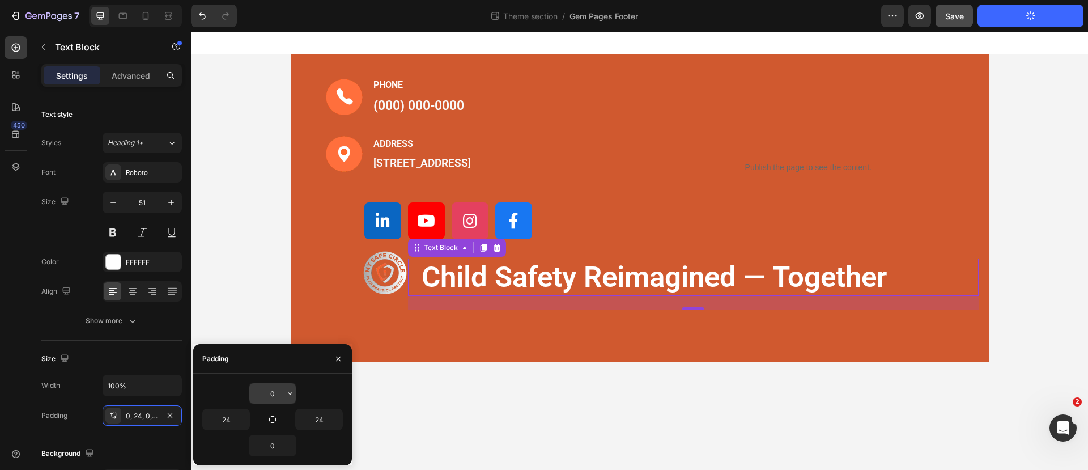
click at [281, 390] on input "0" at bounding box center [272, 393] width 46 height 20
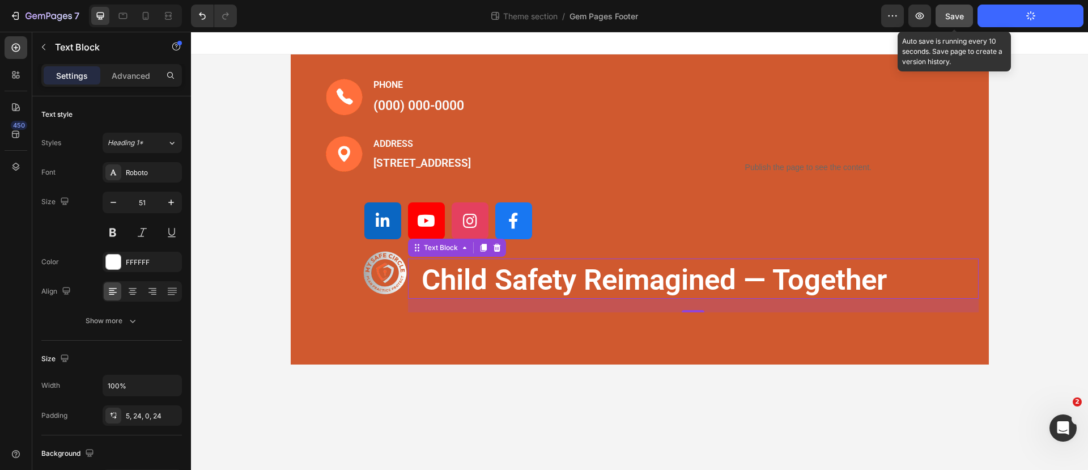
click at [958, 7] on button "Save" at bounding box center [953, 16] width 37 height 23
click at [949, 11] on span "Save" at bounding box center [954, 16] width 19 height 10
click at [952, 16] on span "Save" at bounding box center [954, 16] width 19 height 10
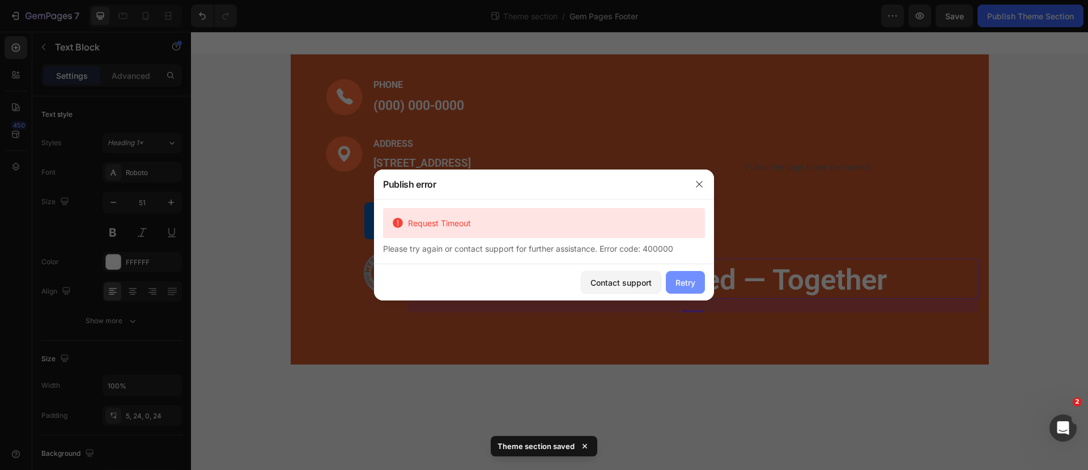
click at [679, 276] on div "Retry" at bounding box center [685, 282] width 20 height 12
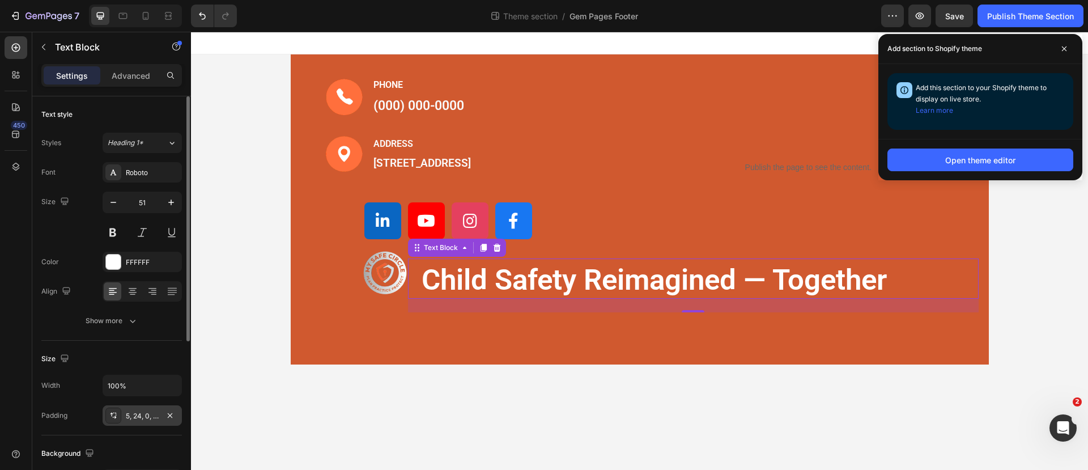
click at [127, 417] on div "5, 24, 0, 24" at bounding box center [142, 416] width 33 height 10
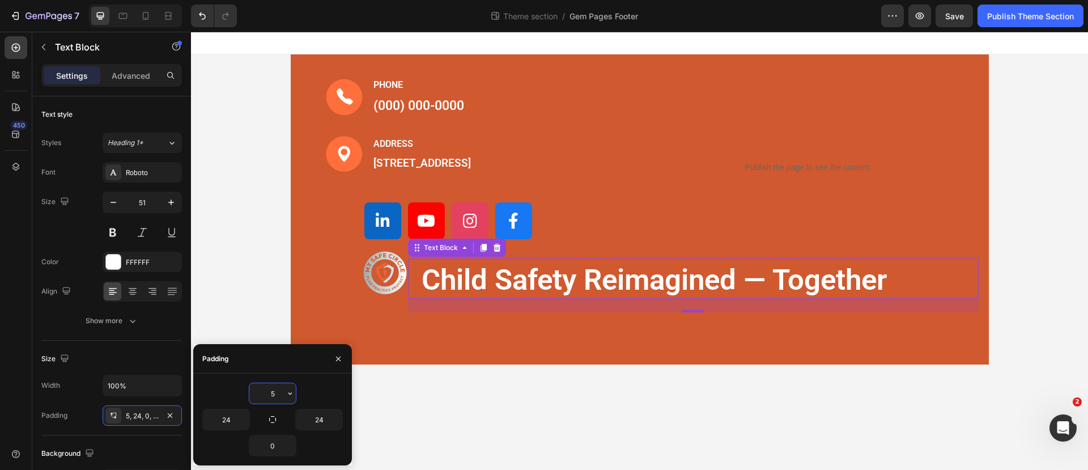
type input "0"
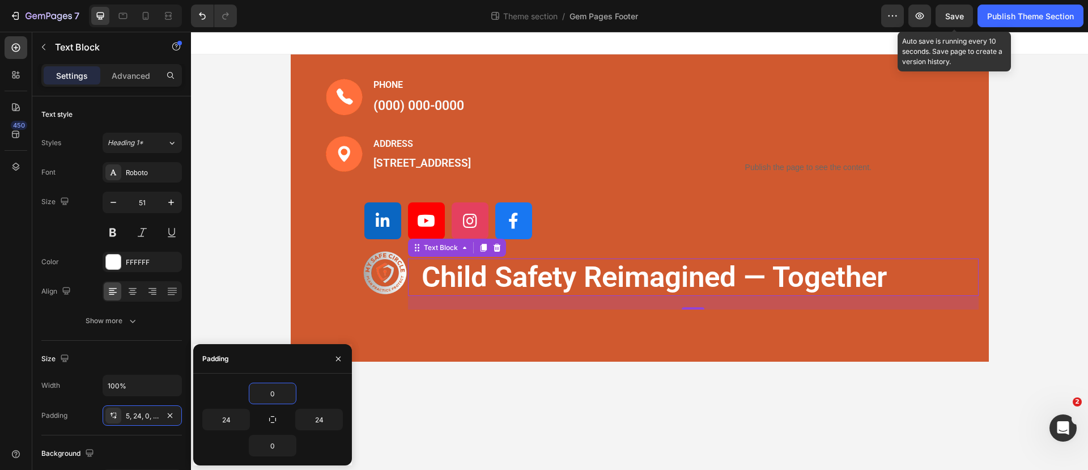
click at [947, 11] on span "Save" at bounding box center [954, 16] width 19 height 10
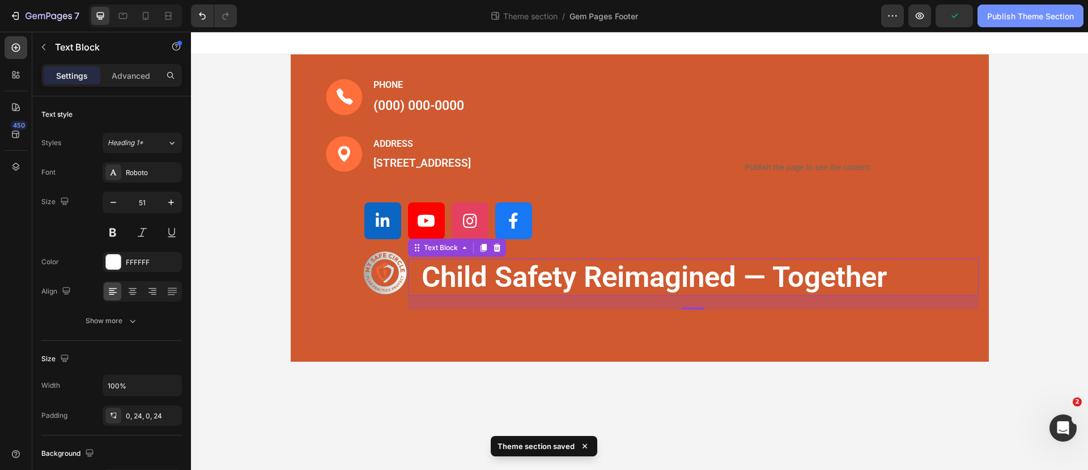
click at [1007, 14] on div "Publish Theme Section" at bounding box center [1030, 16] width 87 height 12
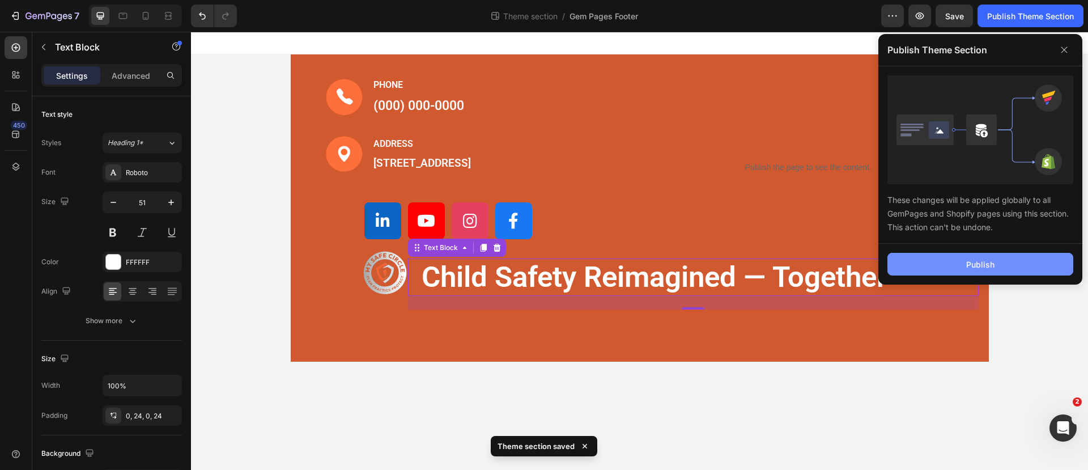
click at [953, 255] on button "Publish" at bounding box center [980, 264] width 186 height 23
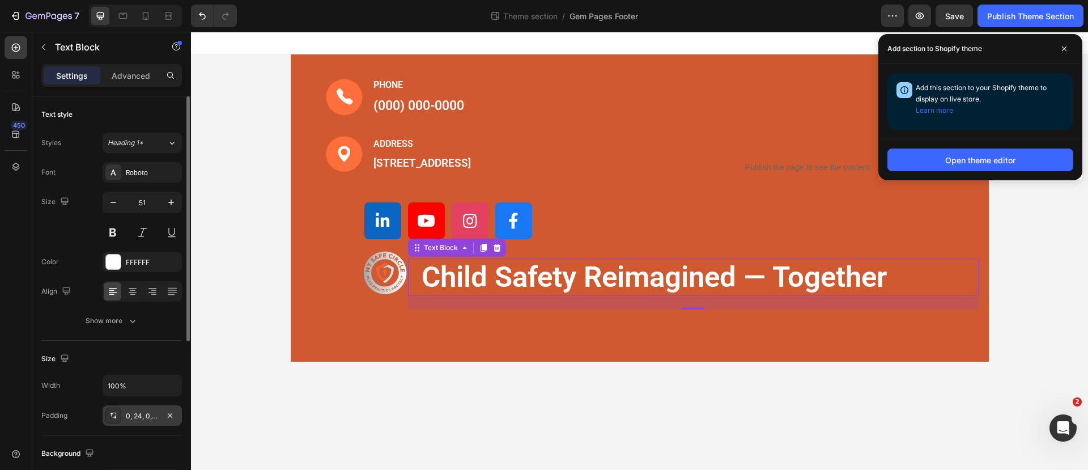
click at [135, 411] on div "0, 24, 0, 24" at bounding box center [142, 416] width 33 height 10
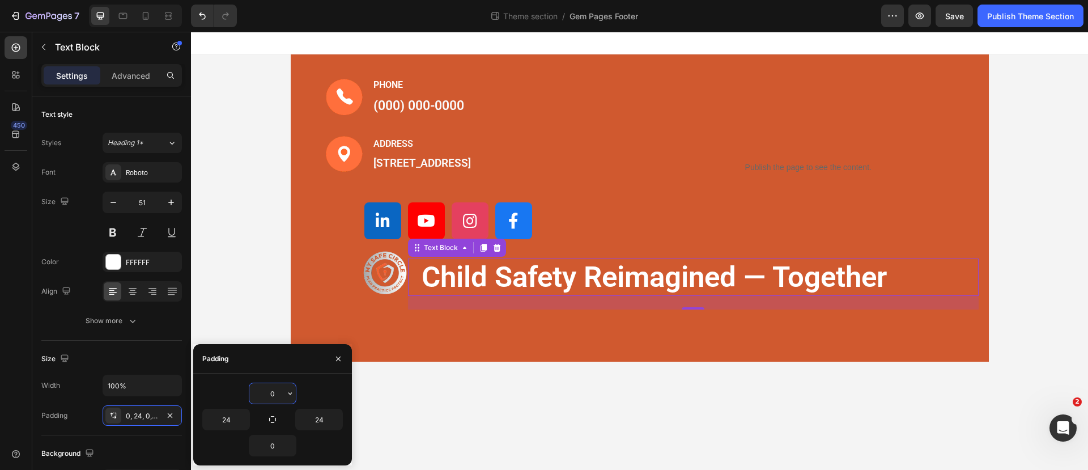
click at [275, 385] on input "0" at bounding box center [272, 393] width 46 height 20
click at [306, 394] on div "-2" at bounding box center [272, 393] width 140 height 22
click at [283, 391] on input "0" at bounding box center [272, 393] width 46 height 20
type input "4"
type input "0"
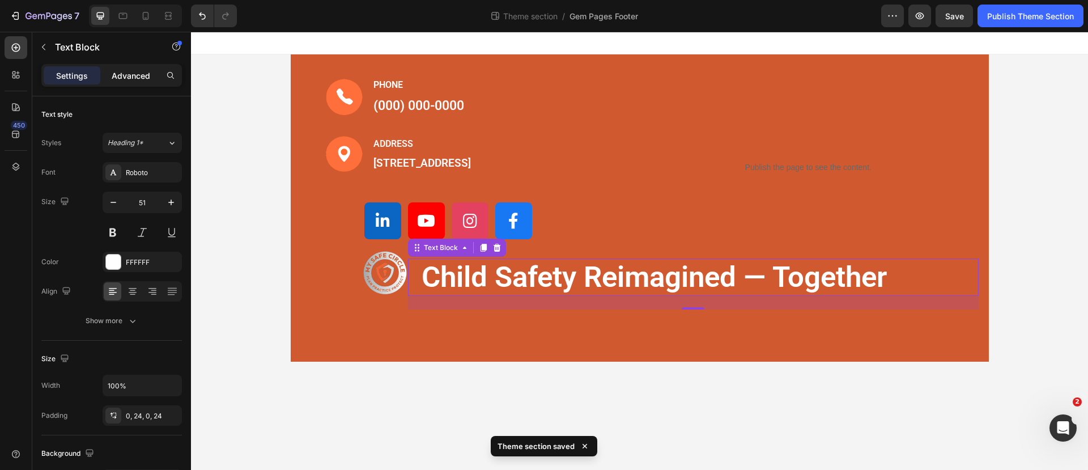
click at [135, 71] on p "Advanced" at bounding box center [131, 76] width 39 height 12
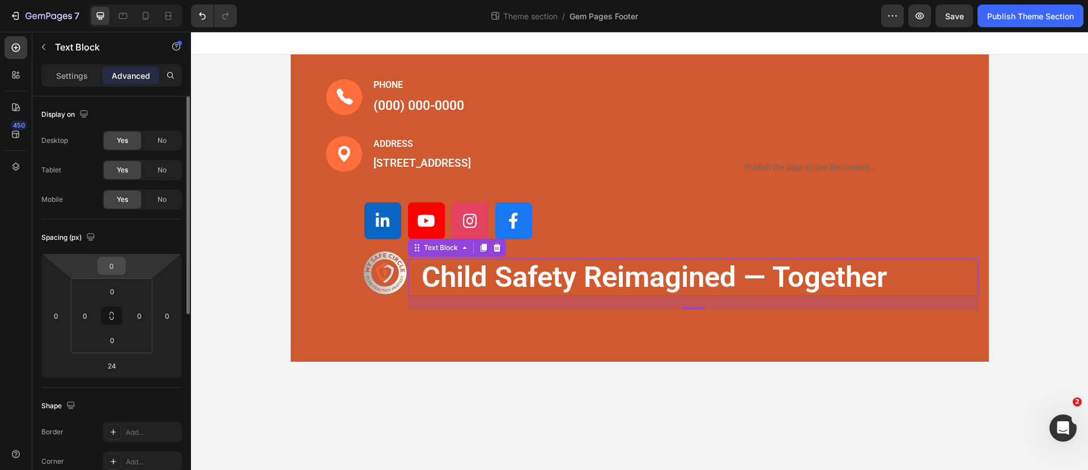
click at [121, 269] on input "0" at bounding box center [111, 265] width 23 height 17
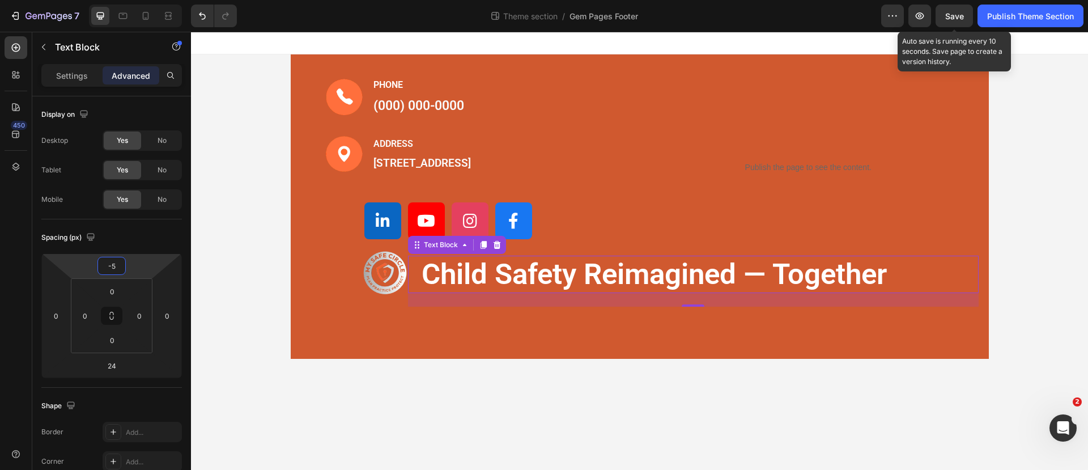
type input "-5"
click at [956, 17] on span "Save" at bounding box center [954, 16] width 19 height 10
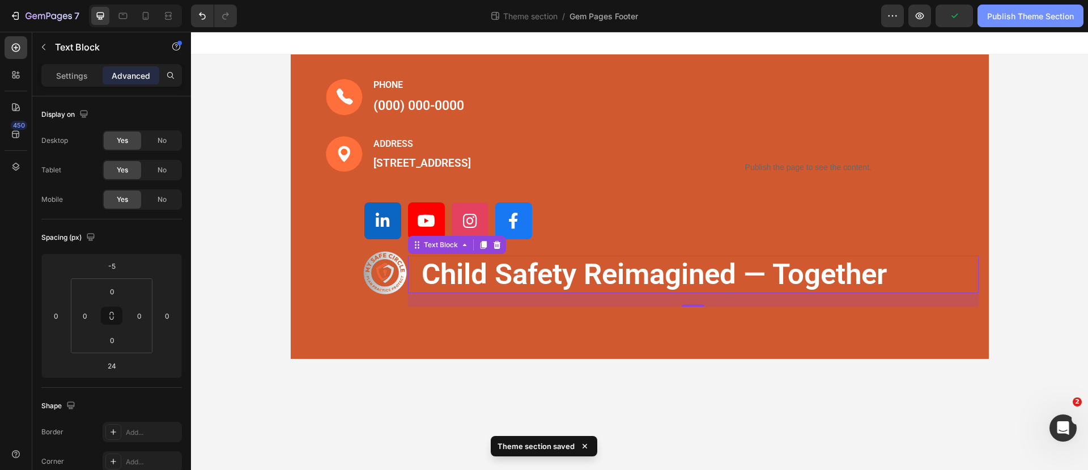
click at [1026, 15] on div "Publish Theme Section" at bounding box center [1030, 16] width 87 height 12
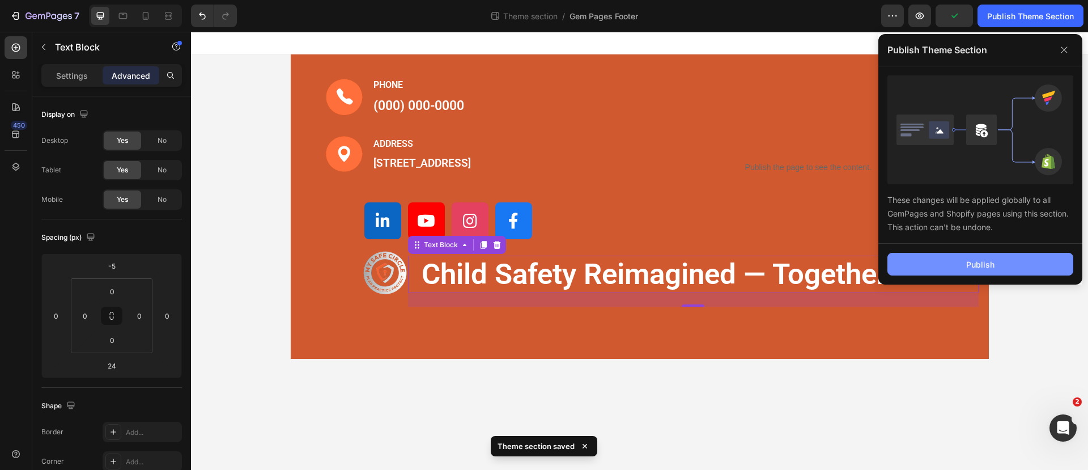
click at [987, 262] on div "Publish" at bounding box center [980, 264] width 28 height 12
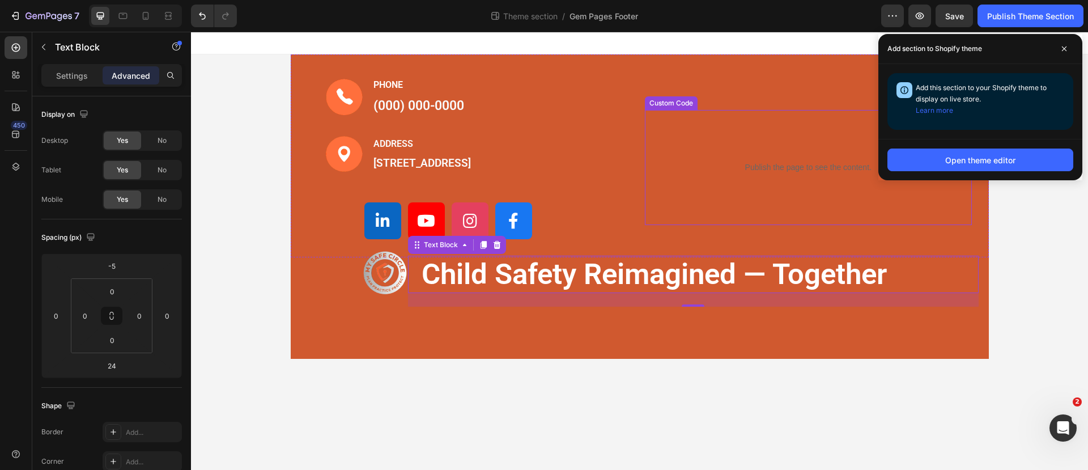
click at [646, 176] on div "Publish the page to see the content. Custom Code" at bounding box center [808, 167] width 327 height 115
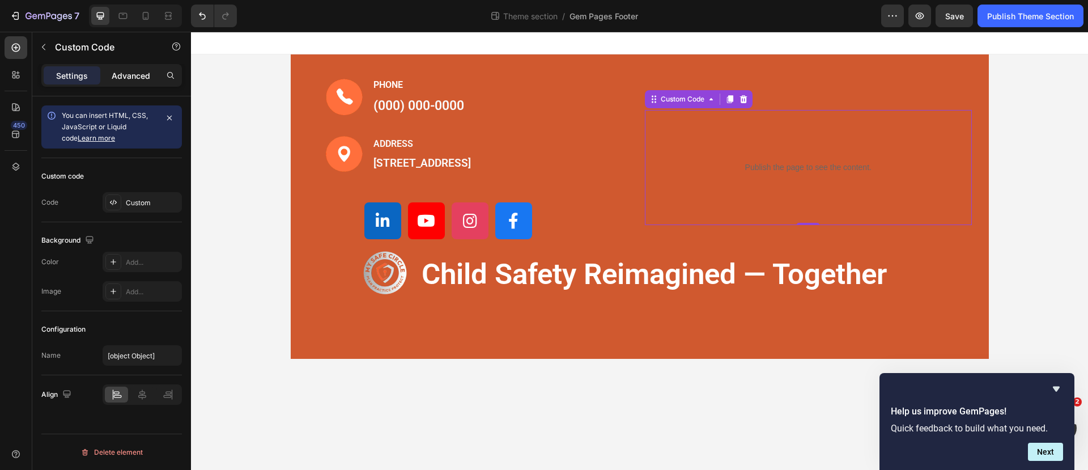
click at [128, 75] on p "Advanced" at bounding box center [131, 76] width 39 height 12
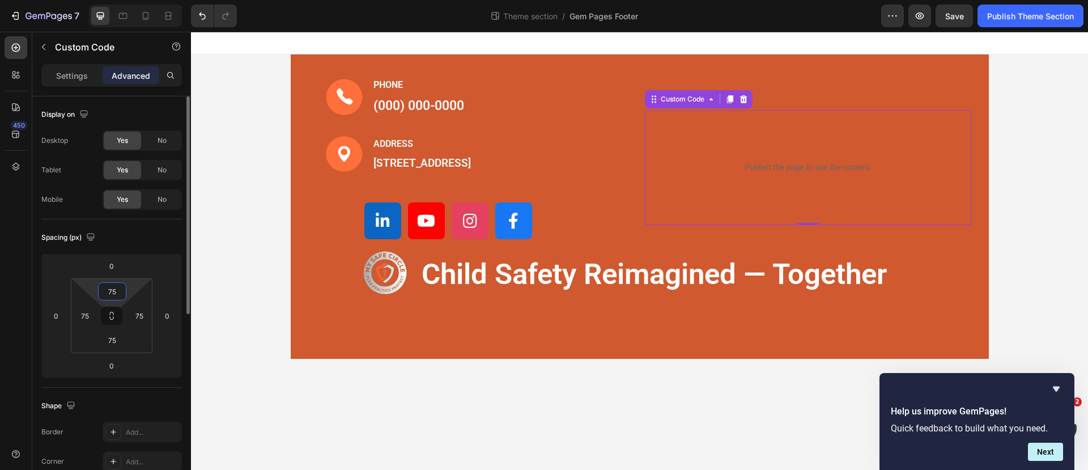
click at [119, 296] on input "75" at bounding box center [112, 291] width 23 height 17
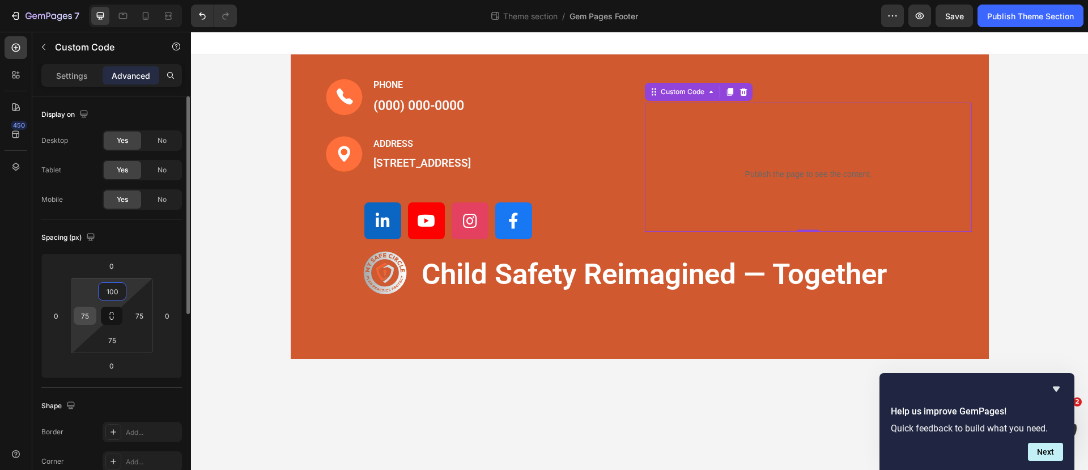
type input "100"
click at [90, 318] on input "75" at bounding box center [84, 315] width 17 height 17
type input "100"
click at [147, 321] on input "75" at bounding box center [139, 315] width 17 height 17
type input "100"
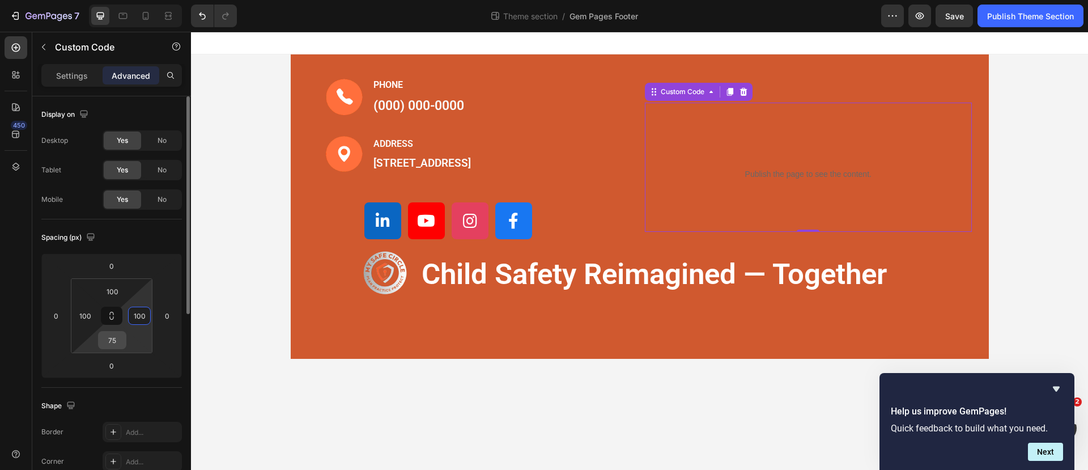
click at [120, 341] on input "75" at bounding box center [112, 339] width 23 height 17
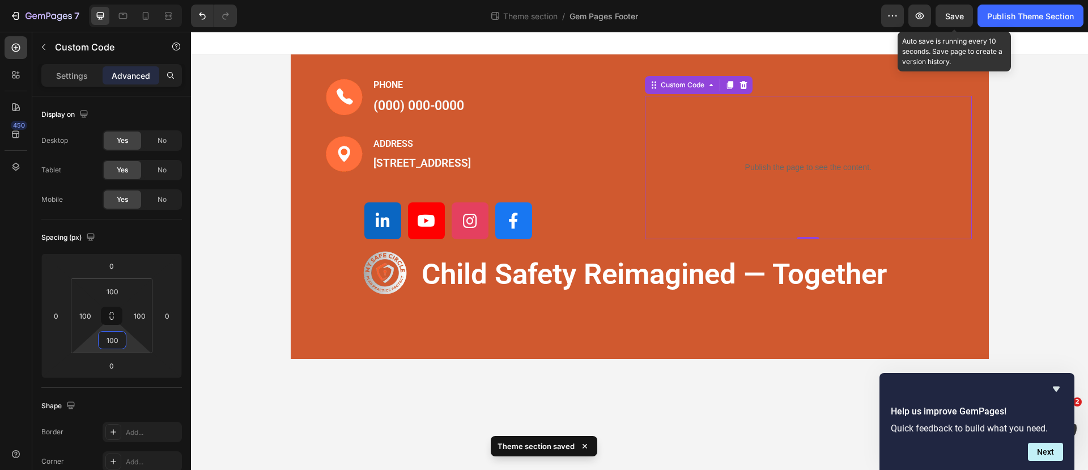
type input "100"
click at [961, 14] on span "Save" at bounding box center [954, 16] width 19 height 10
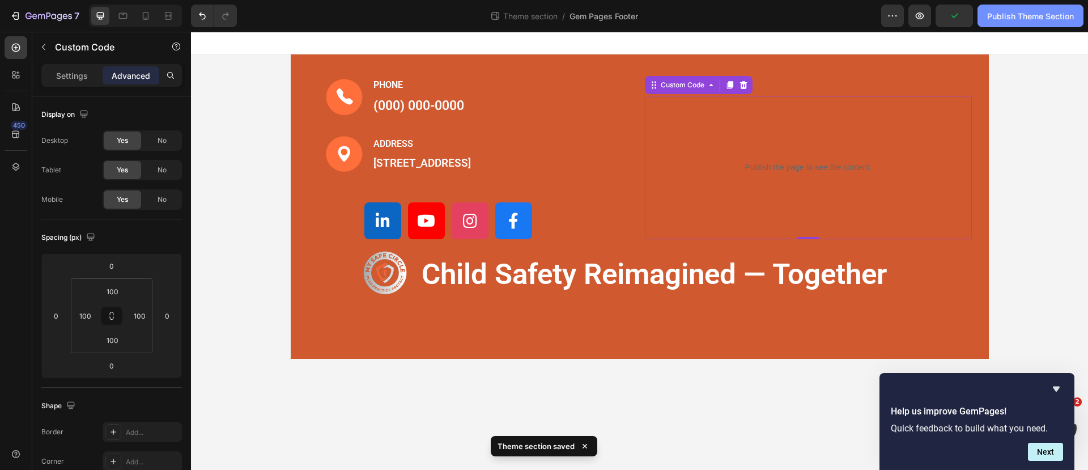
click at [1015, 15] on div "Publish Theme Section" at bounding box center [1030, 16] width 87 height 12
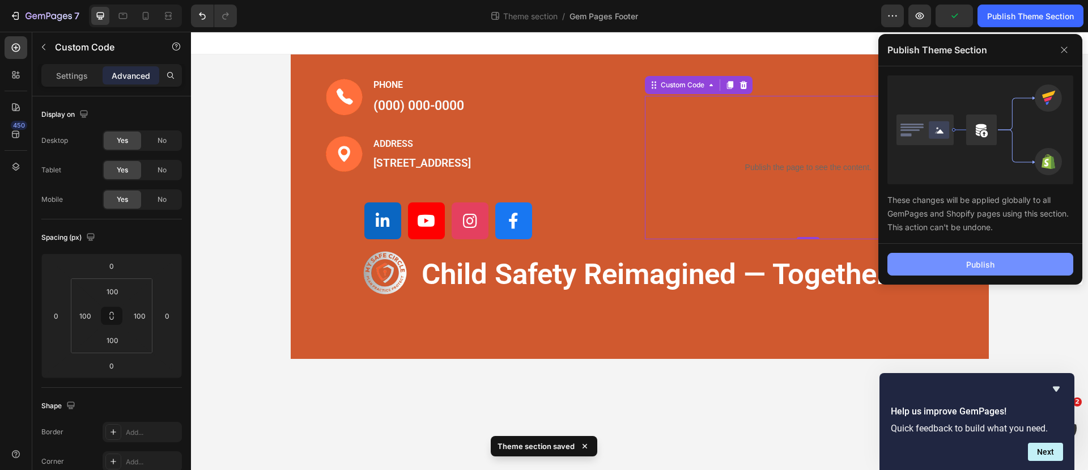
click at [978, 264] on div "Publish" at bounding box center [980, 264] width 28 height 12
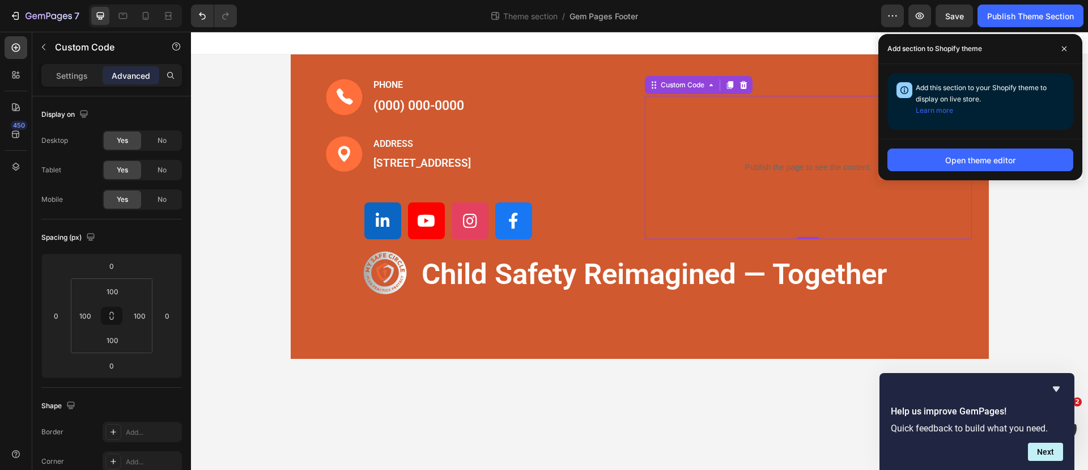
click at [702, 165] on div "Publish the page to see the content." at bounding box center [808, 167] width 214 height 30
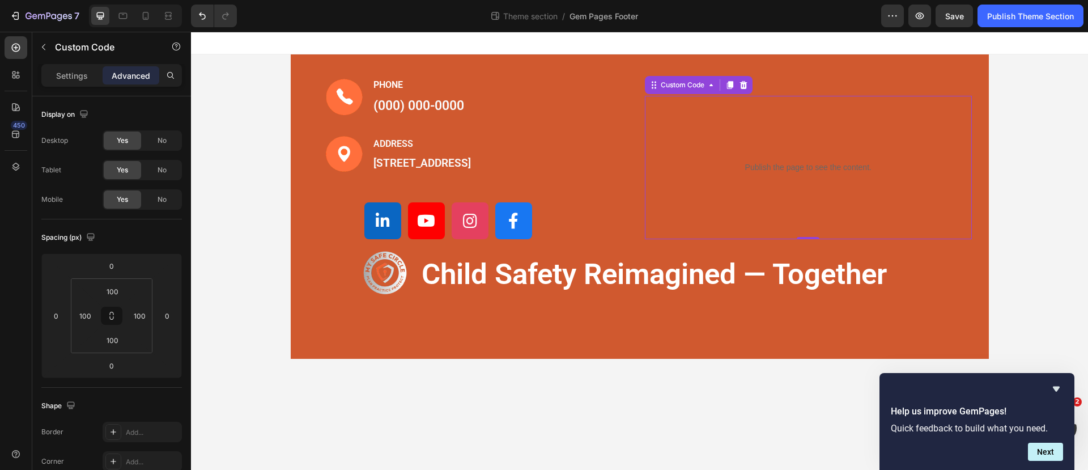
click at [685, 156] on div "Publish the page to see the content. Custom Code 0" at bounding box center [808, 167] width 327 height 143
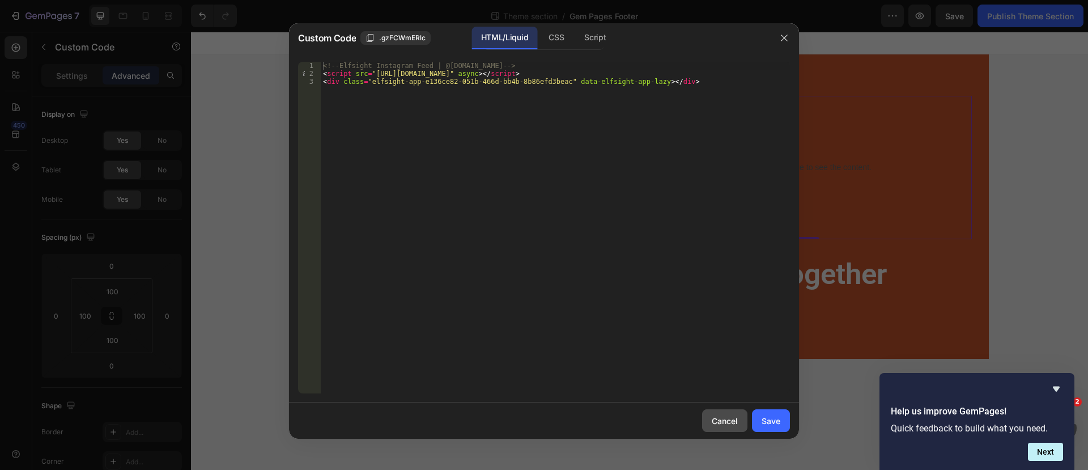
click at [727, 417] on div "Cancel" at bounding box center [724, 421] width 26 height 12
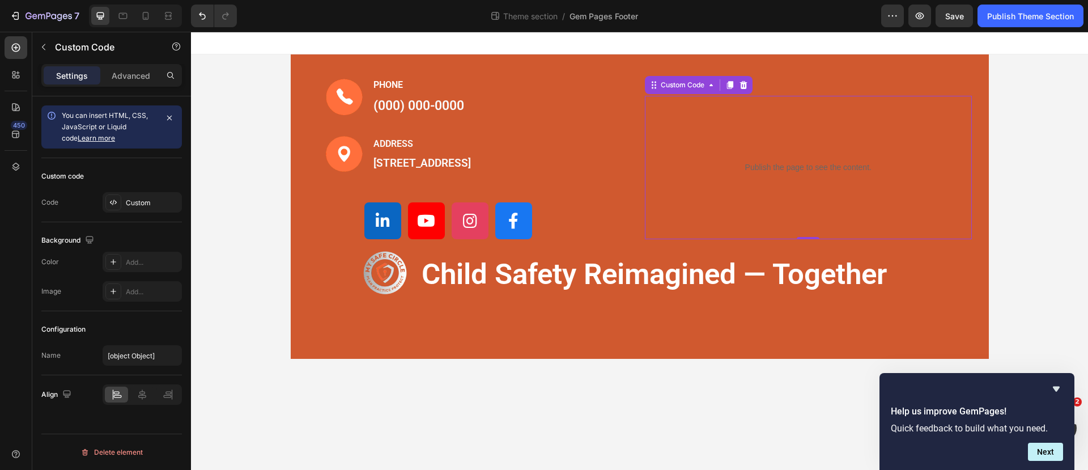
click at [668, 188] on div "Publish the page to see the content. Custom Code 0" at bounding box center [808, 167] width 327 height 143
click at [131, 62] on div "Custom Code" at bounding box center [96, 48] width 129 height 32
click at [129, 69] on div "Advanced" at bounding box center [131, 75] width 57 height 18
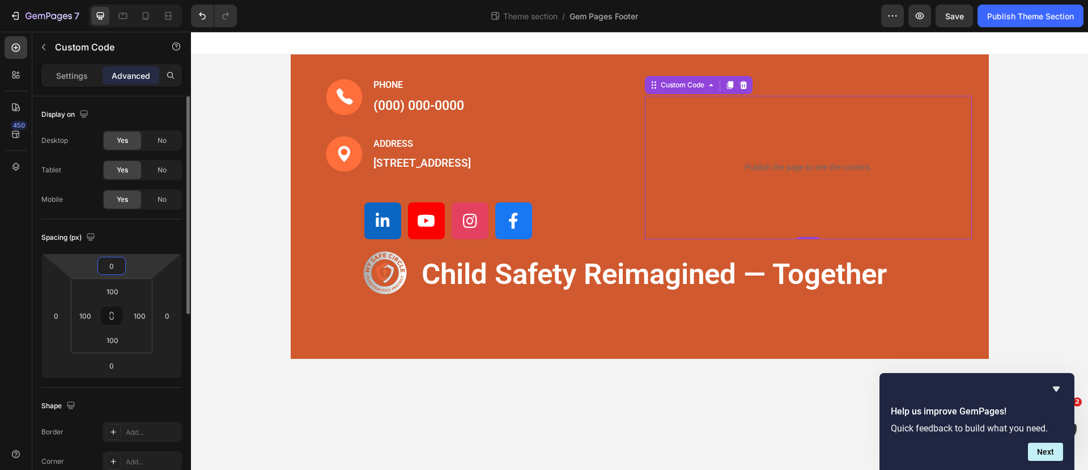
click at [116, 270] on input "0" at bounding box center [111, 265] width 23 height 17
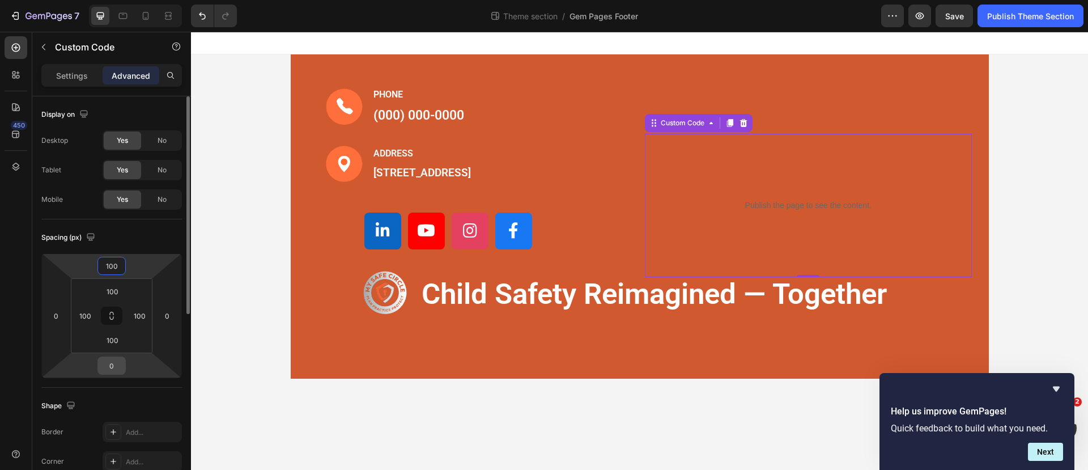
type input "100"
click at [121, 371] on input "0" at bounding box center [111, 365] width 23 height 17
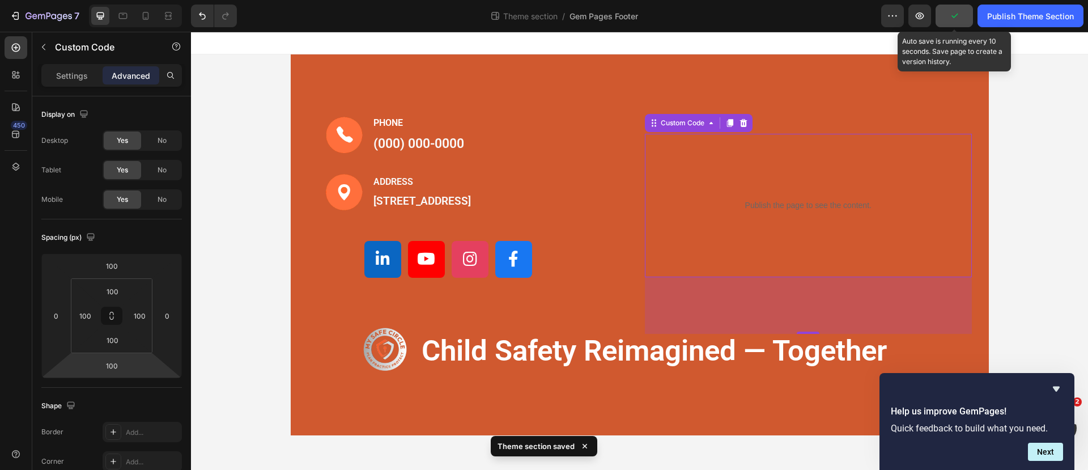
click at [964, 14] on button "button" at bounding box center [953, 16] width 37 height 23
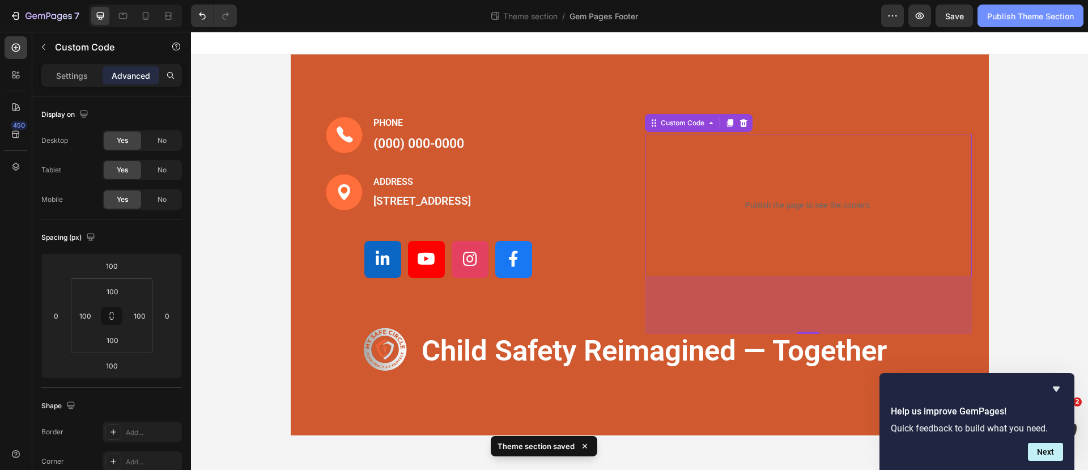
click at [1013, 17] on div "Publish Theme Section" at bounding box center [1030, 16] width 87 height 12
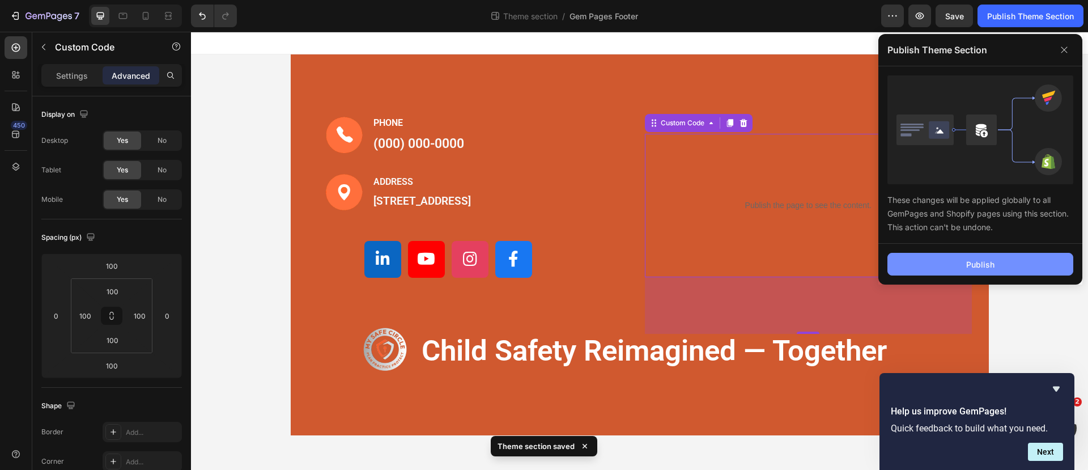
click at [965, 254] on button "Publish" at bounding box center [980, 264] width 186 height 23
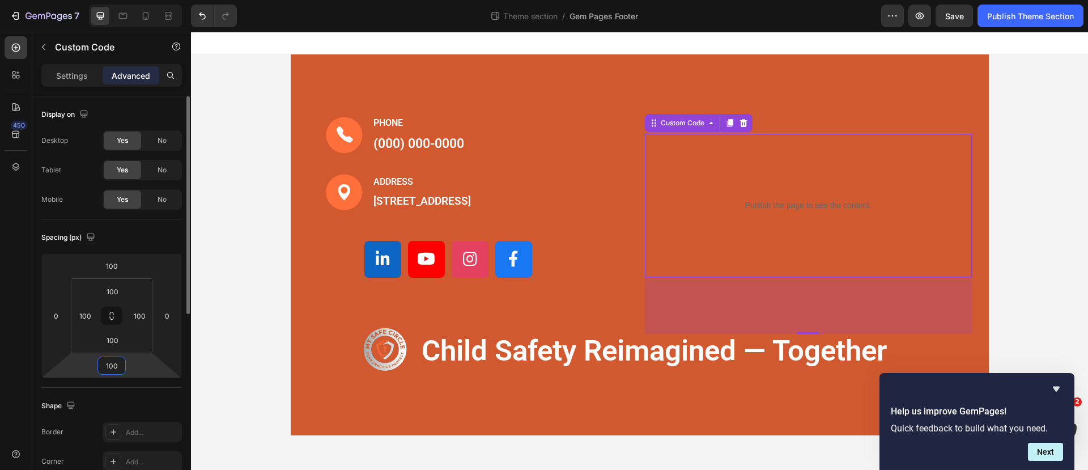
click at [120, 361] on input "100" at bounding box center [111, 365] width 23 height 17
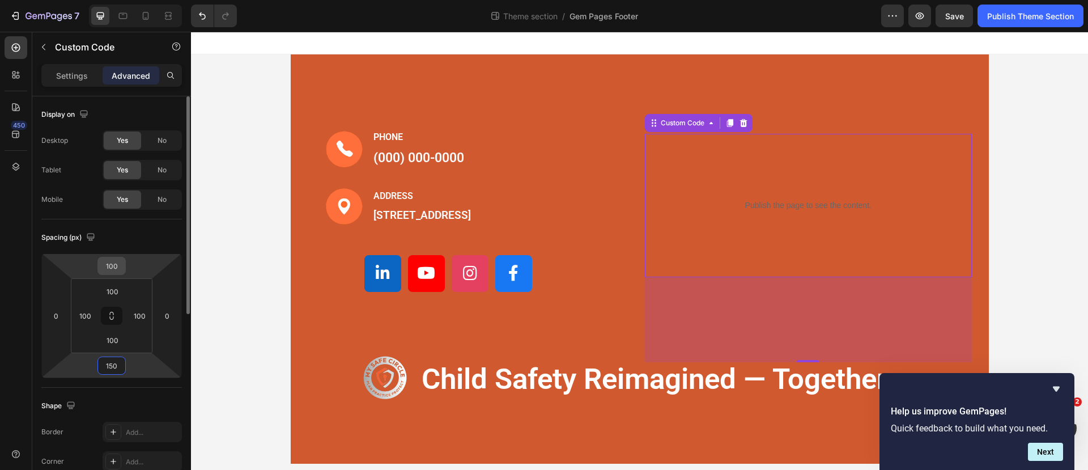
type input "150"
click at [120, 266] on input "100" at bounding box center [111, 265] width 23 height 17
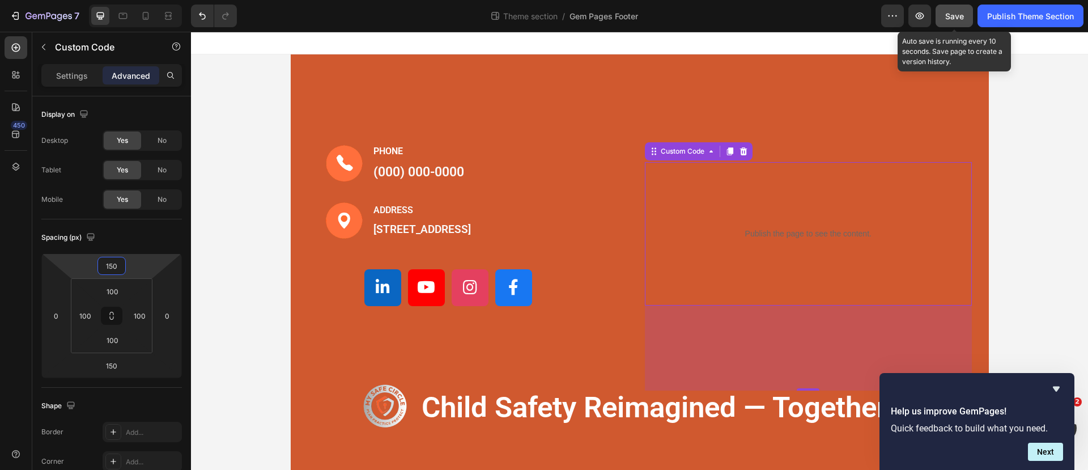
type input "150"
click at [951, 14] on span "Save" at bounding box center [954, 16] width 19 height 10
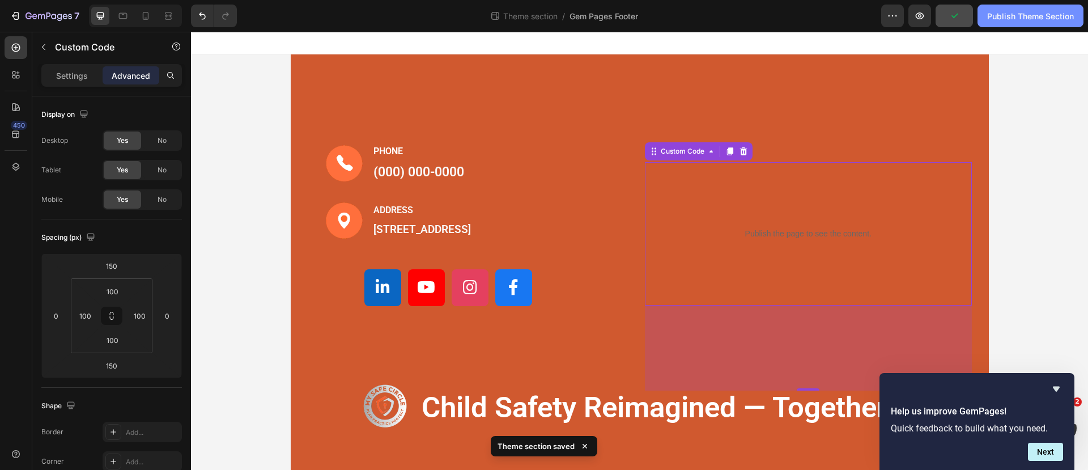
click at [1007, 17] on div "Publish Theme Section" at bounding box center [1030, 16] width 87 height 12
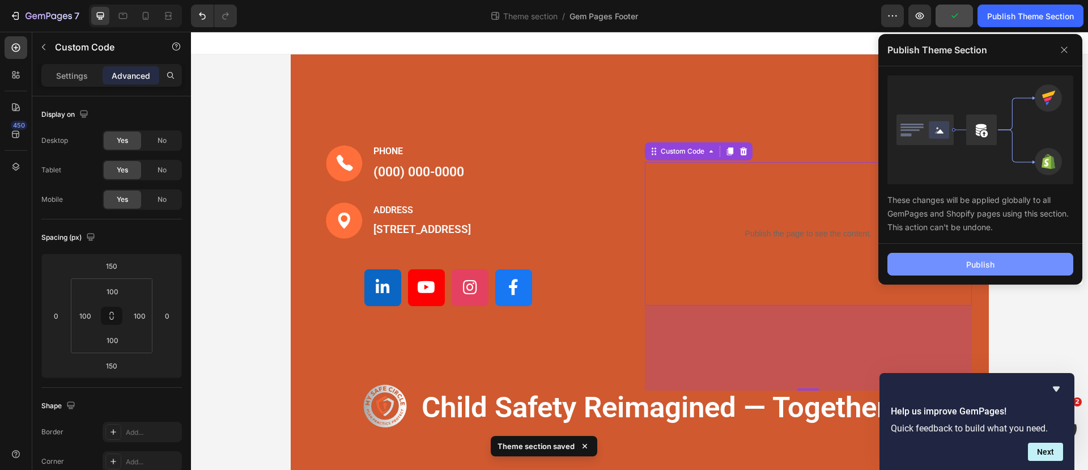
click at [962, 261] on button "Publish" at bounding box center [980, 264] width 186 height 23
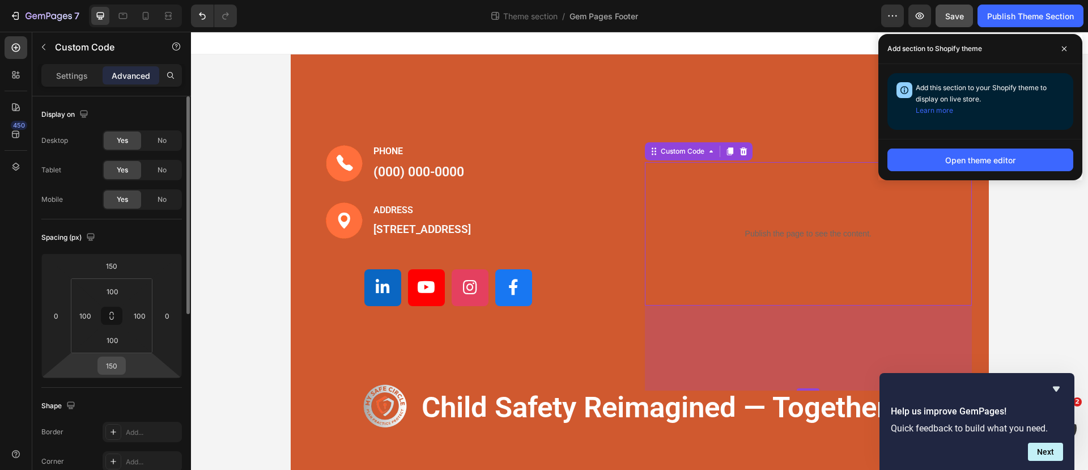
click at [117, 368] on input "150" at bounding box center [111, 365] width 23 height 17
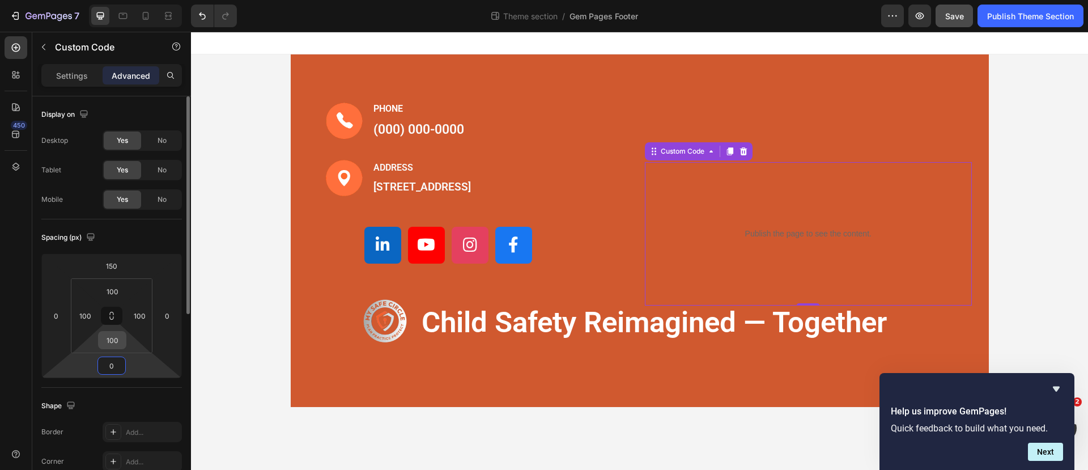
type input "0"
click at [110, 343] on input "100" at bounding box center [112, 339] width 23 height 17
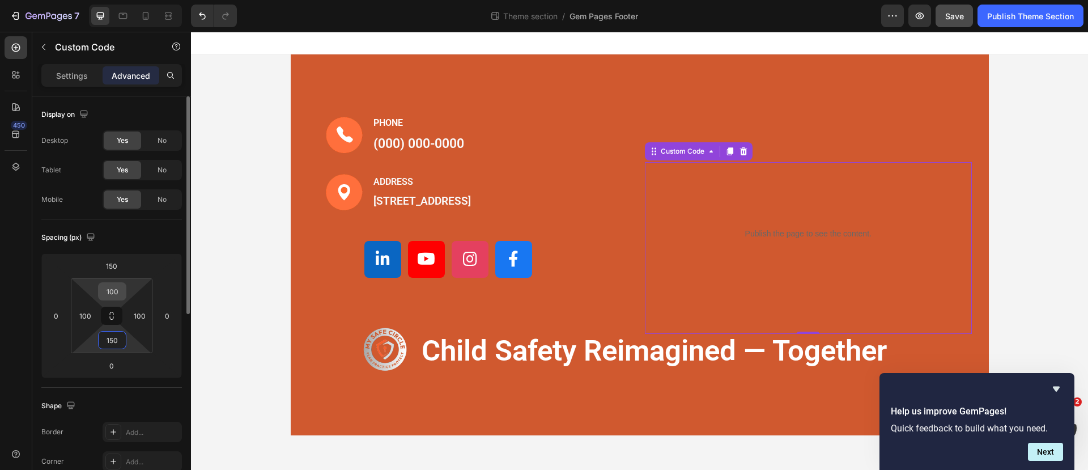
type input "150"
click at [118, 292] on input "100" at bounding box center [112, 291] width 23 height 17
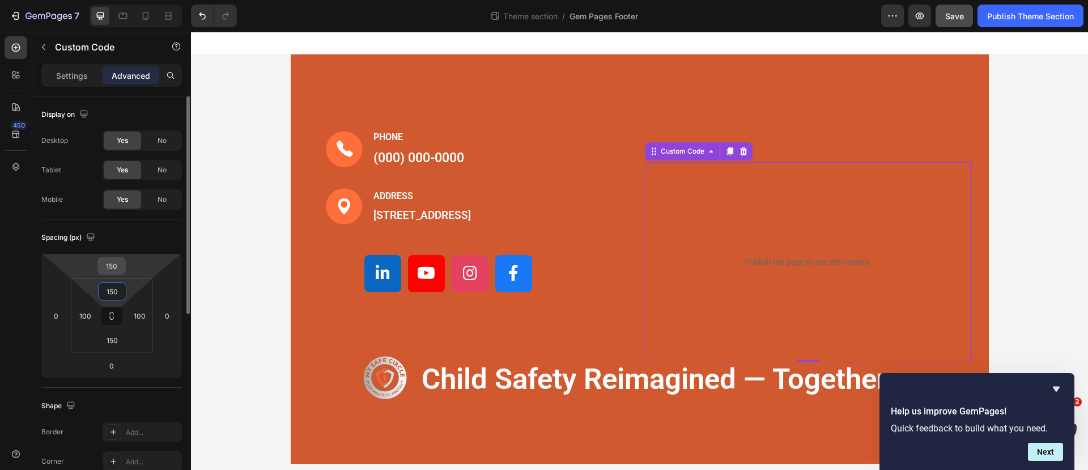
type input "150"
click at [116, 264] on input "150" at bounding box center [111, 265] width 23 height 17
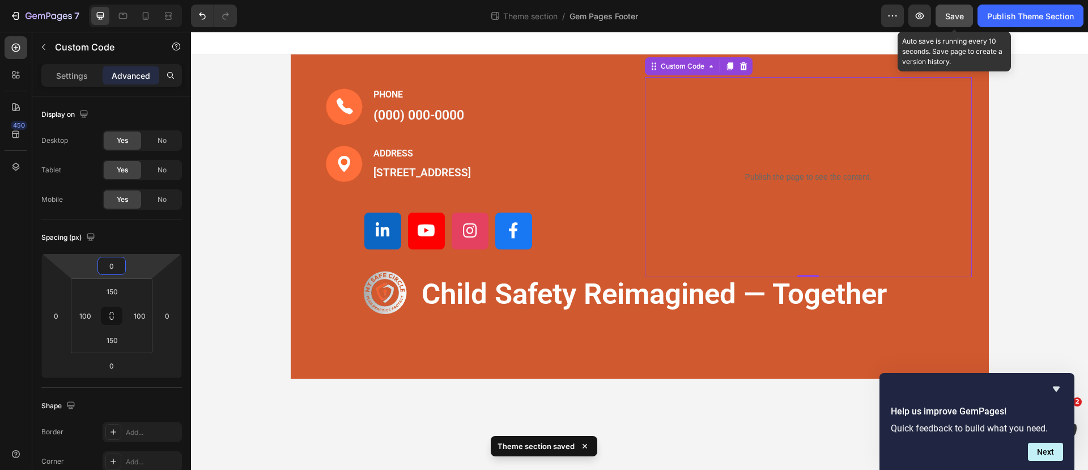
type input "0"
click at [946, 16] on span "Save" at bounding box center [954, 16] width 19 height 10
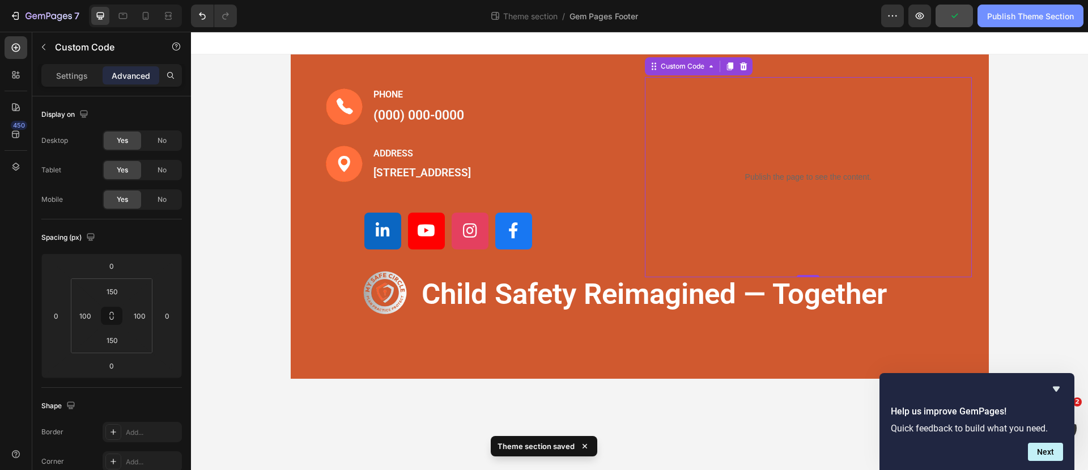
click at [1008, 20] on div "Publish Theme Section" at bounding box center [1030, 16] width 87 height 12
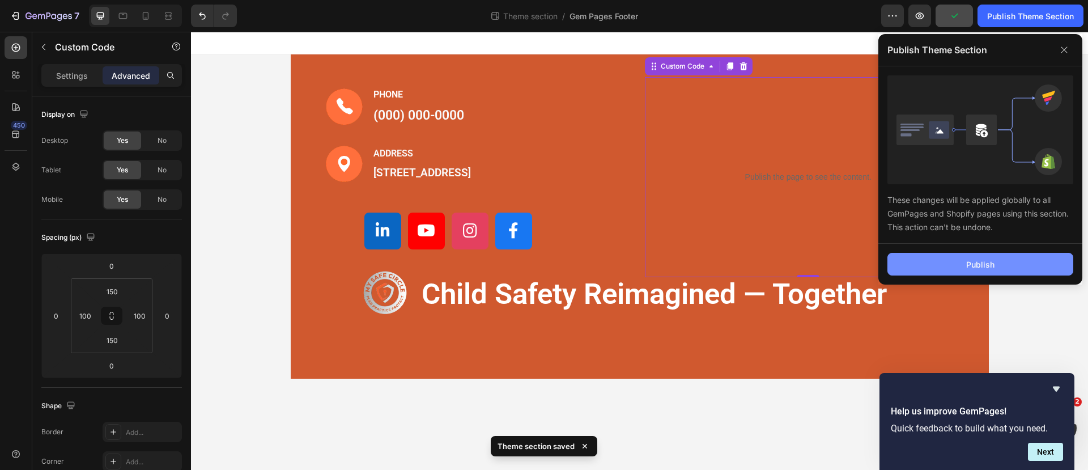
click at [965, 255] on button "Publish" at bounding box center [980, 264] width 186 height 23
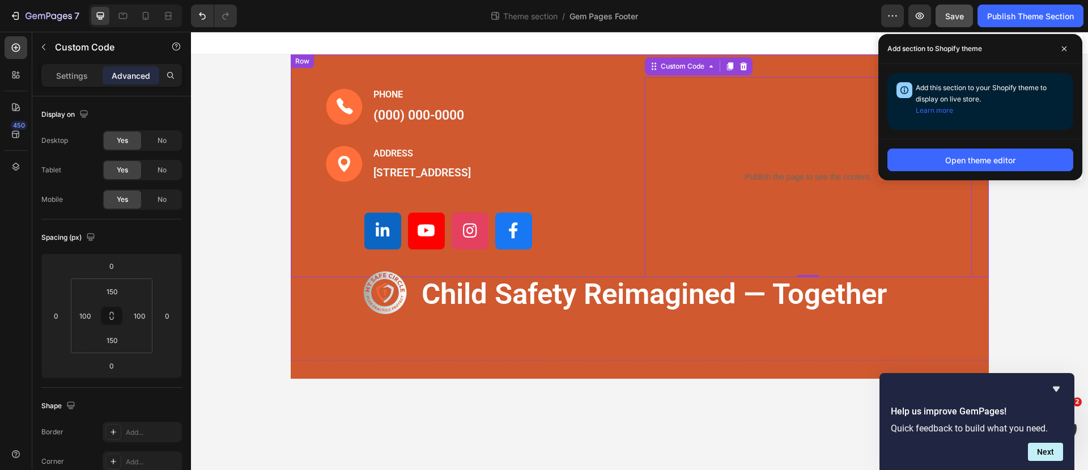
click at [517, 62] on div "Image PHONE Text block (000) 000-0000 Text block Row Image ADDRESS Text block 1…" at bounding box center [640, 165] width 698 height 223
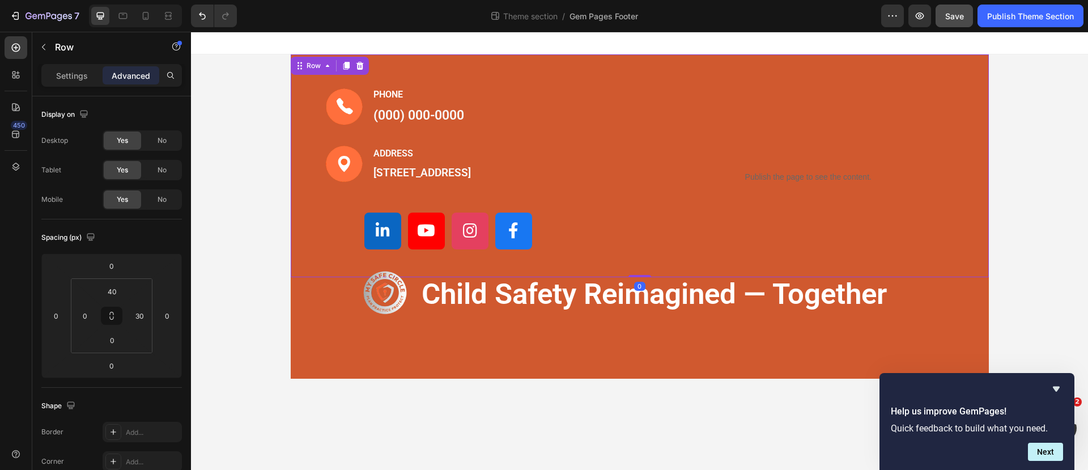
click at [545, 62] on div "Image PHONE Text block (000) 000-0000 Text block Row Image ADDRESS Text block 1…" at bounding box center [640, 165] width 698 height 223
click at [134, 70] on p "Advanced" at bounding box center [131, 76] width 39 height 12
click at [121, 291] on input "40" at bounding box center [112, 291] width 23 height 17
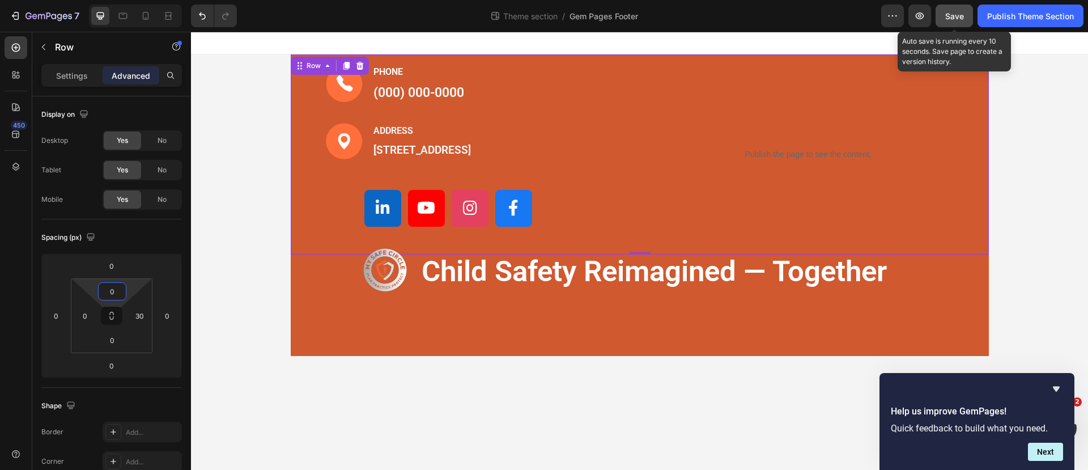
type input "0"
click at [946, 12] on span "Save" at bounding box center [954, 16] width 19 height 10
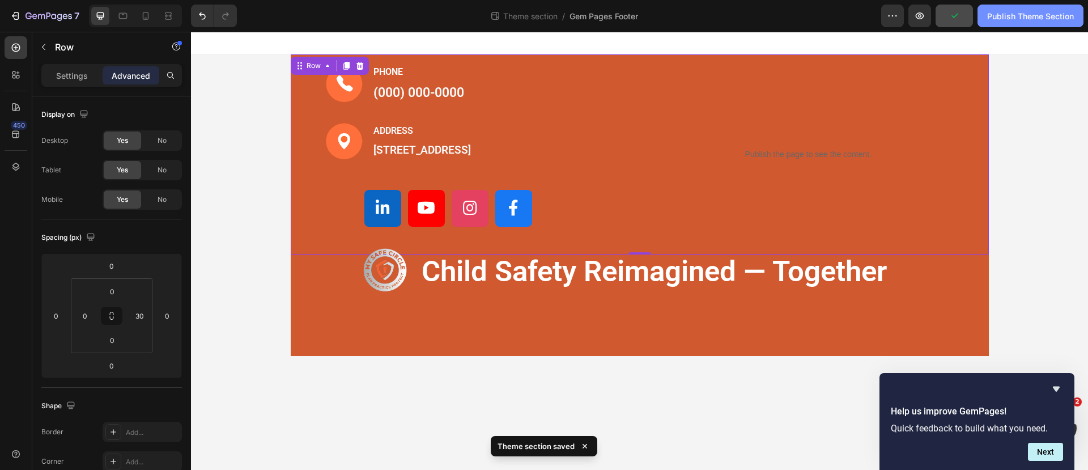
click at [1019, 19] on div "Publish Theme Section" at bounding box center [1030, 16] width 87 height 12
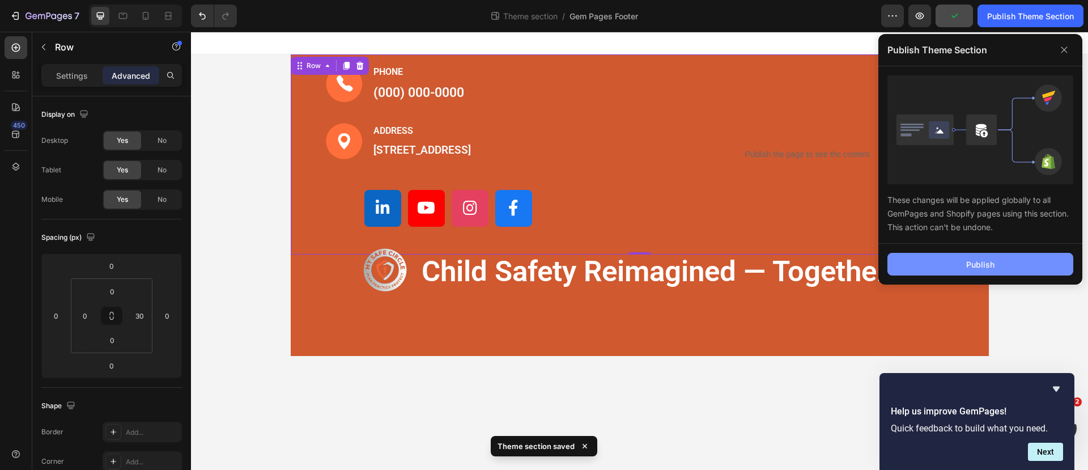
click at [970, 255] on button "Publish" at bounding box center [980, 264] width 186 height 23
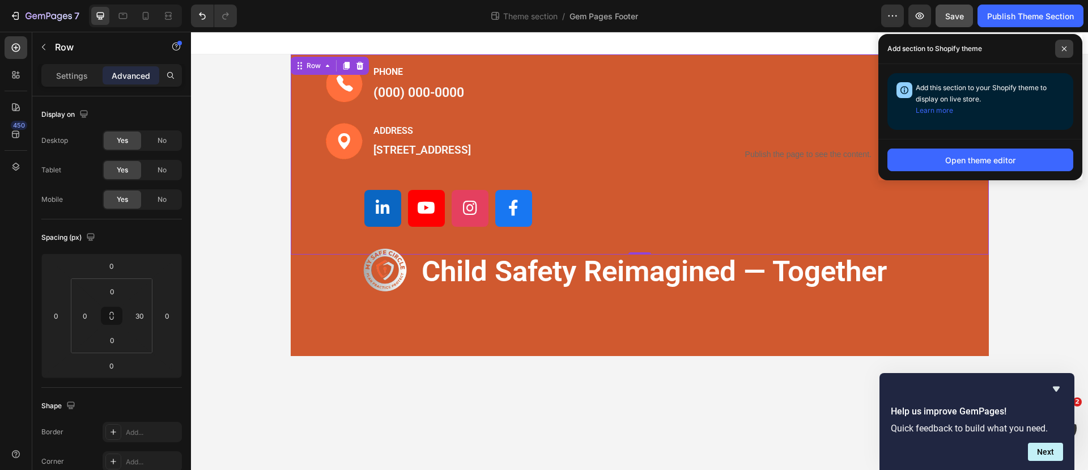
click at [1059, 42] on span at bounding box center [1064, 49] width 18 height 18
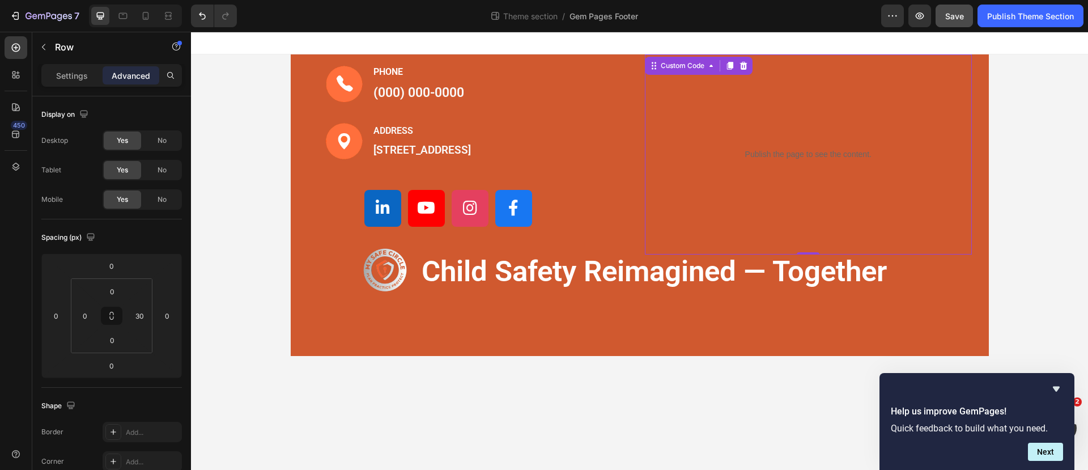
click at [872, 80] on div "Publish the page to see the content. Custom Code 0" at bounding box center [808, 154] width 327 height 200
click at [70, 76] on p "Settings" at bounding box center [72, 76] width 32 height 12
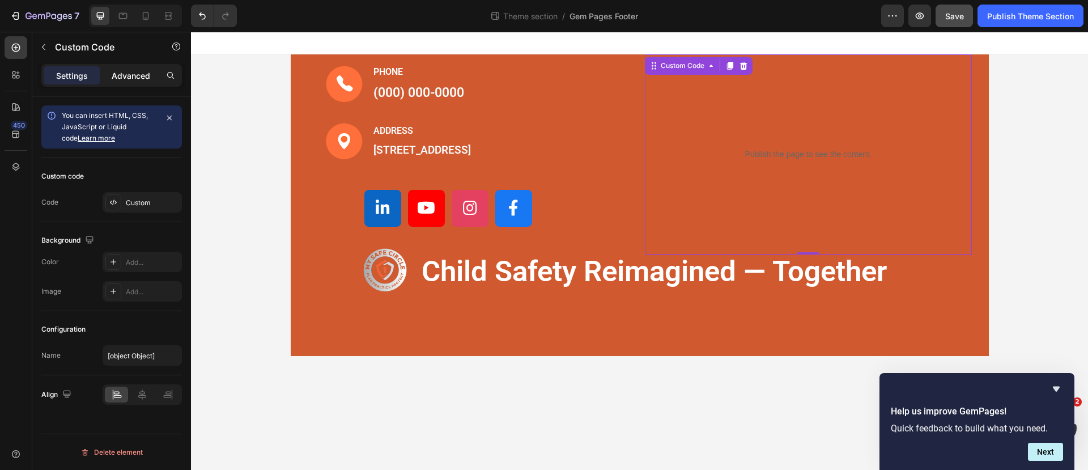
click at [138, 70] on p "Advanced" at bounding box center [131, 76] width 39 height 12
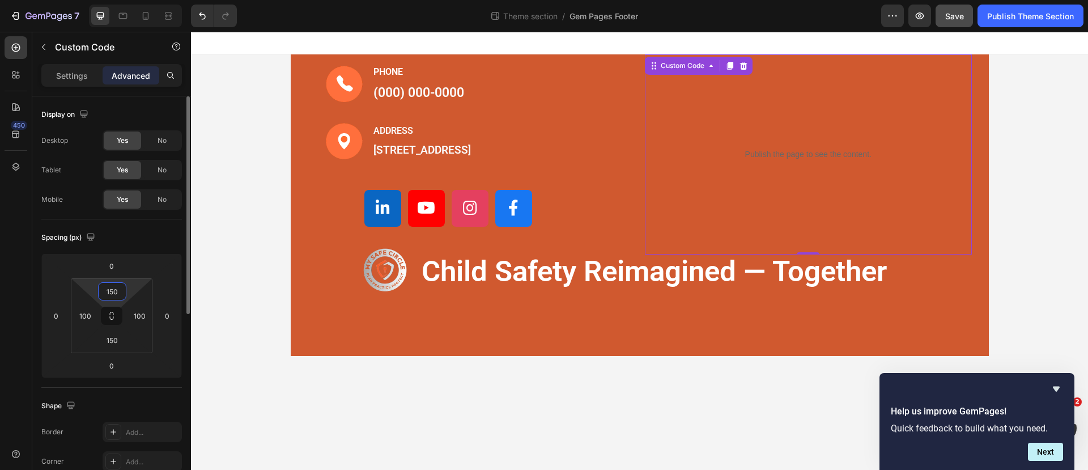
click at [117, 296] on input "150" at bounding box center [112, 291] width 23 height 17
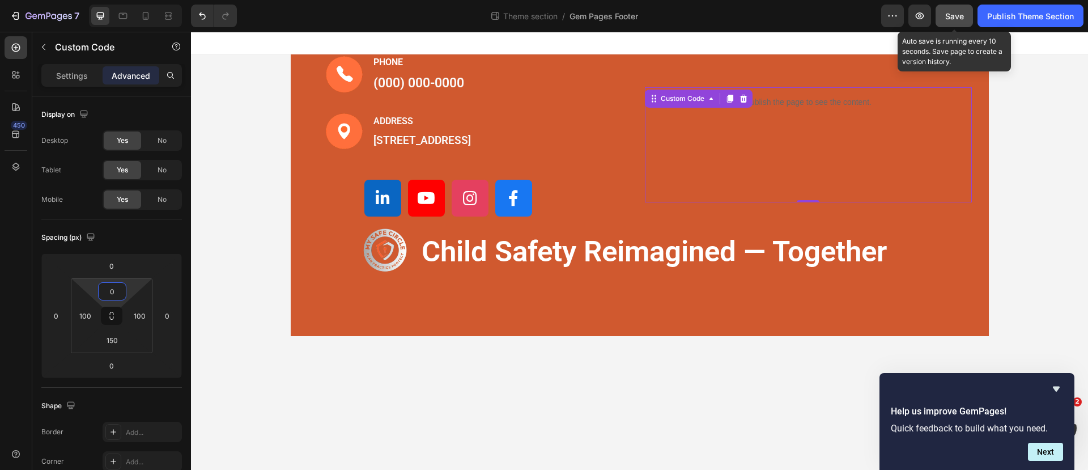
type input "0"
click at [953, 19] on span "Save" at bounding box center [954, 16] width 19 height 10
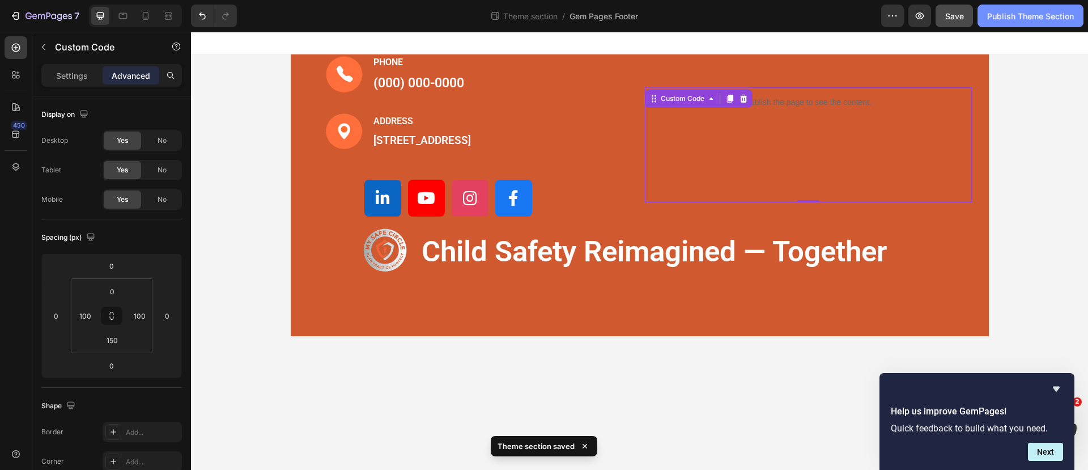
click at [1006, 6] on button "Publish Theme Section" at bounding box center [1030, 16] width 106 height 23
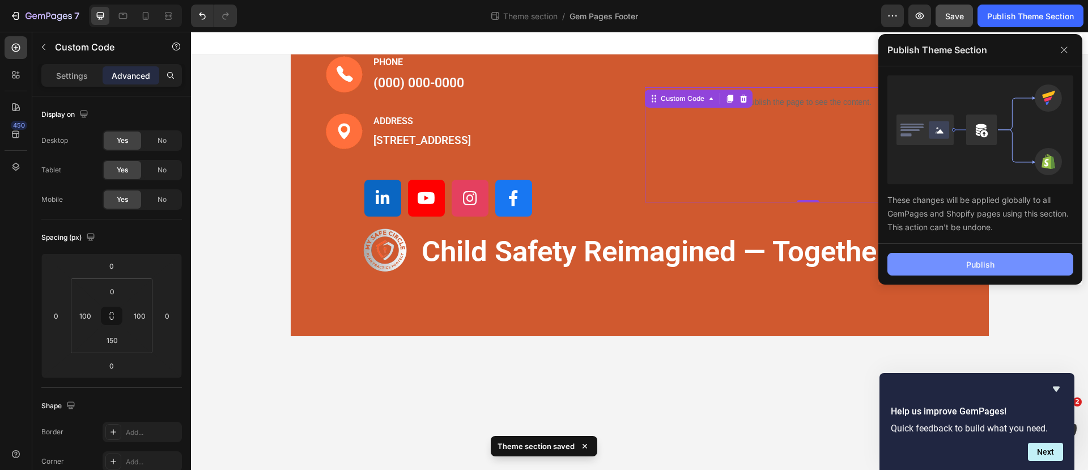
click at [982, 259] on div "Publish" at bounding box center [980, 264] width 28 height 12
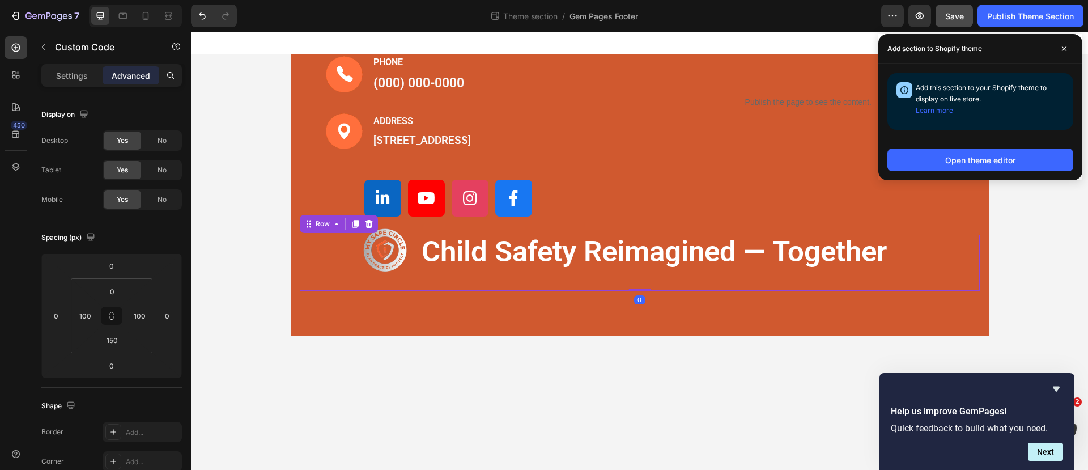
click at [588, 284] on div "child safety reimagined — together Text Block" at bounding box center [693, 260] width 570 height 48
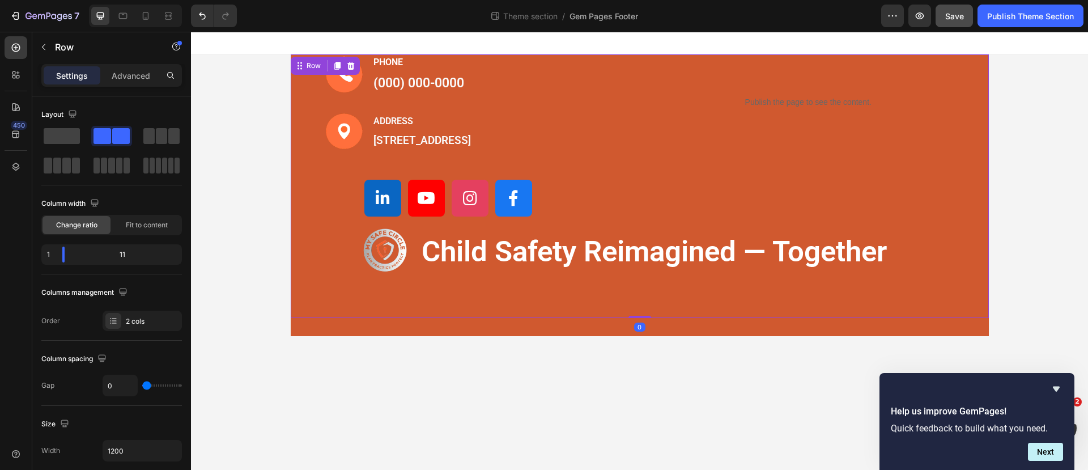
click at [587, 318] on div "Image PHONE Text block (000) 000-0000 Text block Row Image ADDRESS Text block 1…" at bounding box center [640, 185] width 698 height 263
drag, startPoint x: 638, startPoint y: 331, endPoint x: 639, endPoint y: 304, distance: 26.6
click at [639, 304] on div "Image PHONE Text block (000) 000-0000 Text block Row Image ADDRESS Text block 1…" at bounding box center [640, 185] width 698 height 263
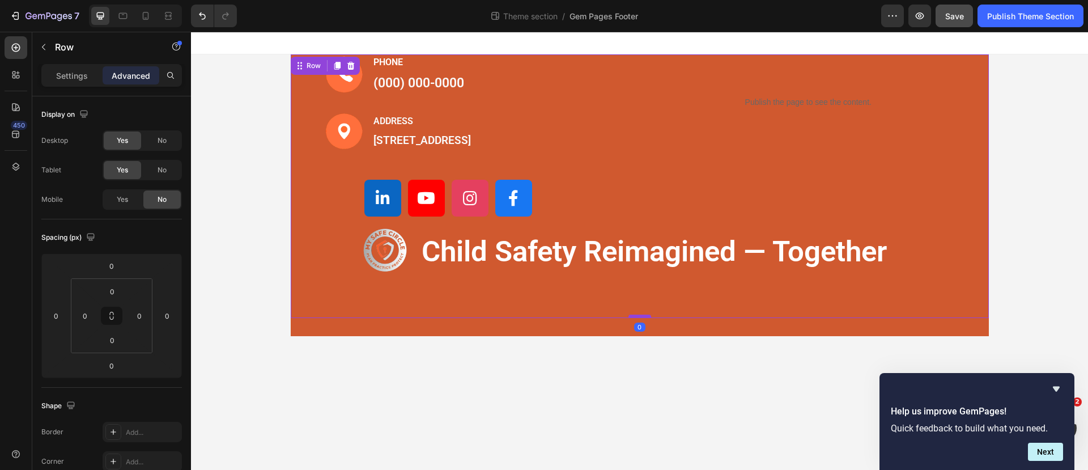
click at [637, 318] on div at bounding box center [639, 315] width 23 height 3
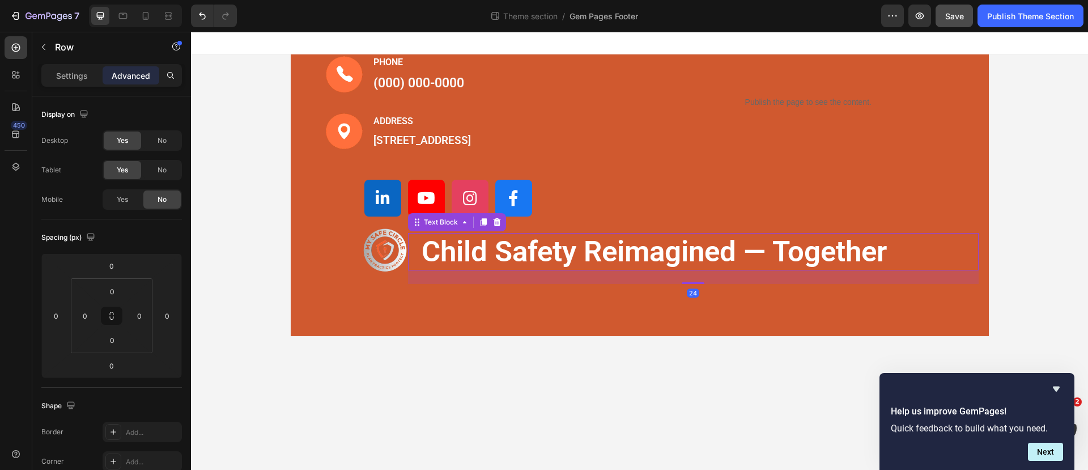
click at [624, 270] on p "child safety reimagined — together" at bounding box center [692, 251] width 543 height 37
click at [619, 318] on div "Image PHONE Text block (000) 000-0000 Text block Row Image ADDRESS Text block 1…" at bounding box center [640, 185] width 698 height 263
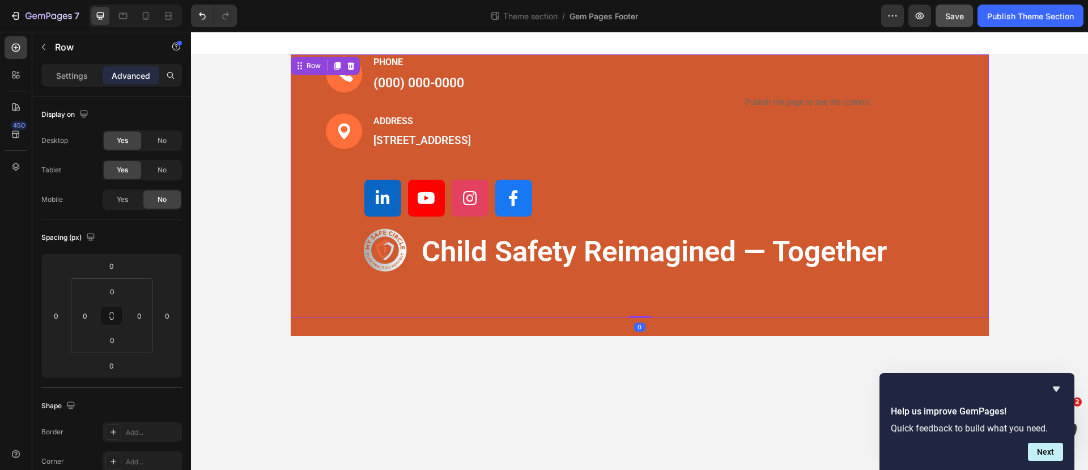
drag, startPoint x: 643, startPoint y: 331, endPoint x: 642, endPoint y: 310, distance: 21.0
click at [642, 310] on div "Image PHONE Text block (000) 000-0000 Text block Row Image ADDRESS Text block 1…" at bounding box center [640, 185] width 698 height 263
click at [624, 52] on div at bounding box center [639, 43] width 897 height 23
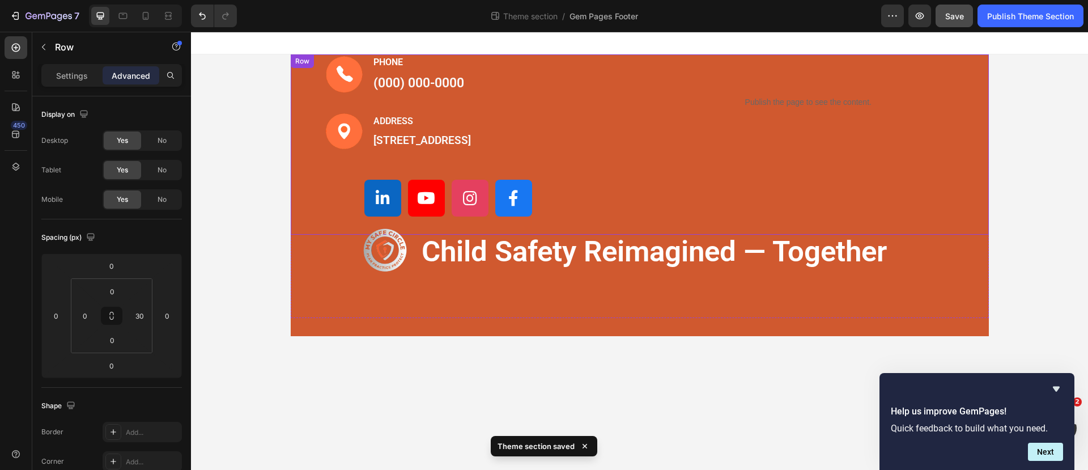
click at [622, 61] on div "Image PHONE Text block (000) 000-0000 Text block Row Image ADDRESS Text block 1…" at bounding box center [640, 144] width 698 height 180
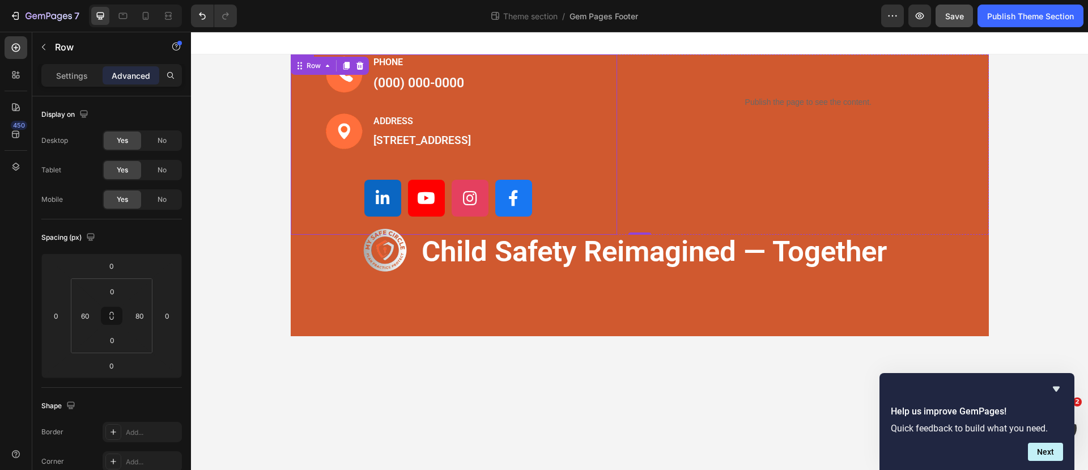
click at [583, 65] on div "Image PHONE Text block (000) 000-0000 Text block Row Image ADDRESS Text block 1…" at bounding box center [454, 144] width 327 height 180
click at [981, 66] on div "Image PHONE Text block (000) 000-0000 Text block Row Image ADDRESS Text block 1…" at bounding box center [640, 144] width 698 height 180
click at [921, 318] on div "Image PHONE Text block (000) 000-0000 Text block Row Image ADDRESS Text block 1…" at bounding box center [640, 185] width 698 height 263
drag, startPoint x: 644, startPoint y: 331, endPoint x: 651, endPoint y: 289, distance: 42.5
click at [651, 289] on div "Image PHONE Text block (000) 000-0000 Text block Row Image ADDRESS Text block 1…" at bounding box center [640, 185] width 698 height 263
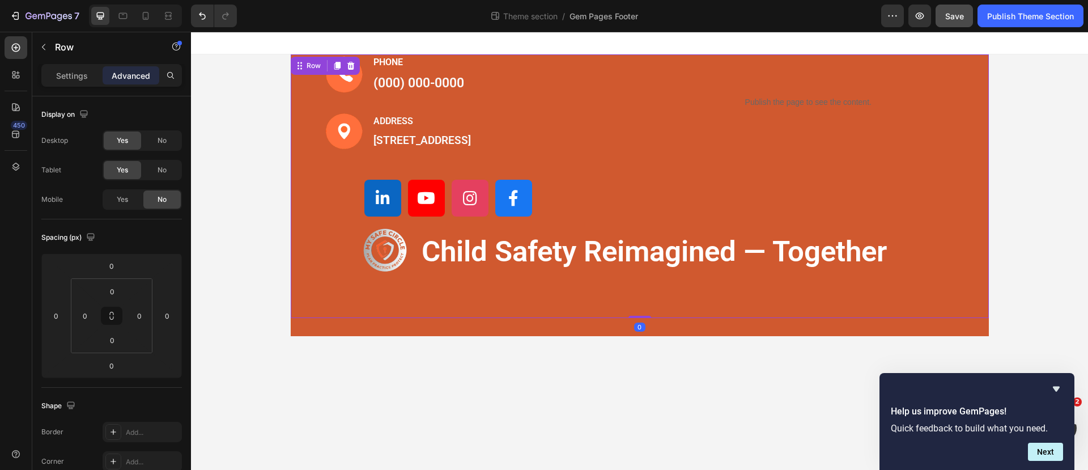
drag, startPoint x: 642, startPoint y: 333, endPoint x: 645, endPoint y: 310, distance: 22.2
click at [645, 310] on div "Image PHONE Text block (000) 000-0000 Text block Row Image ADDRESS Text block 1…" at bounding box center [640, 185] width 698 height 263
drag, startPoint x: 641, startPoint y: 332, endPoint x: 644, endPoint y: 308, distance: 24.0
click at [644, 308] on div "Image PHONE Text block (000) 000-0000 Text block Row Image ADDRESS Text block 1…" at bounding box center [640, 185] width 698 height 263
click at [637, 318] on div at bounding box center [639, 315] width 23 height 3
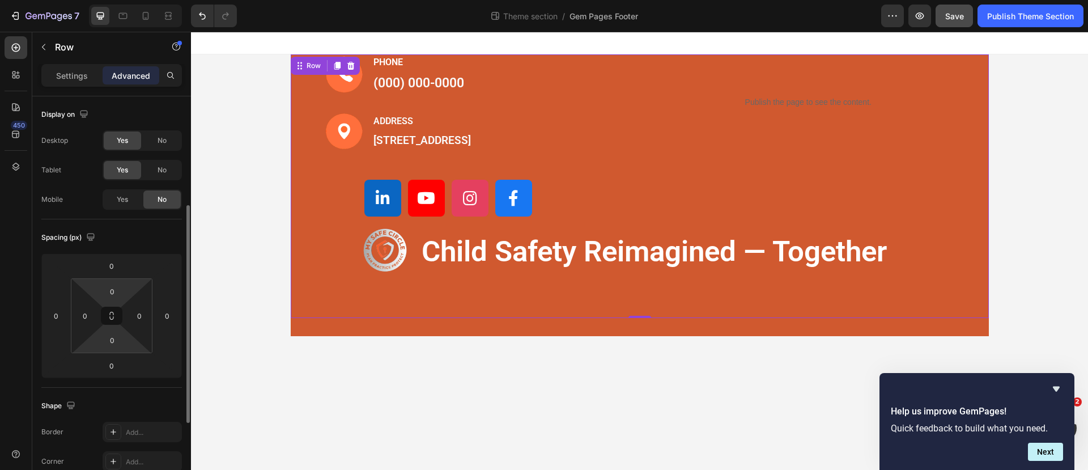
scroll to position [142, 0]
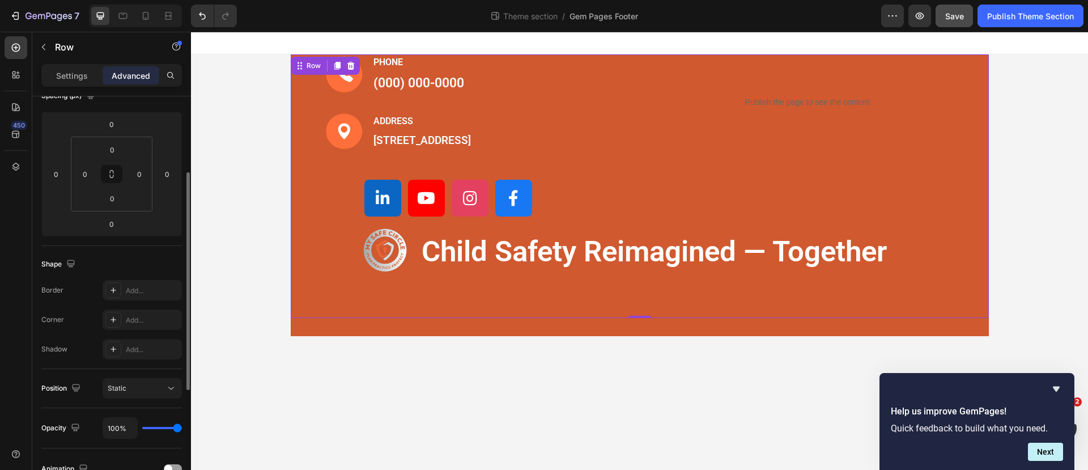
click at [70, 65] on div "Settings Advanced" at bounding box center [111, 75] width 140 height 23
click at [68, 70] on p "Settings" at bounding box center [72, 76] width 32 height 12
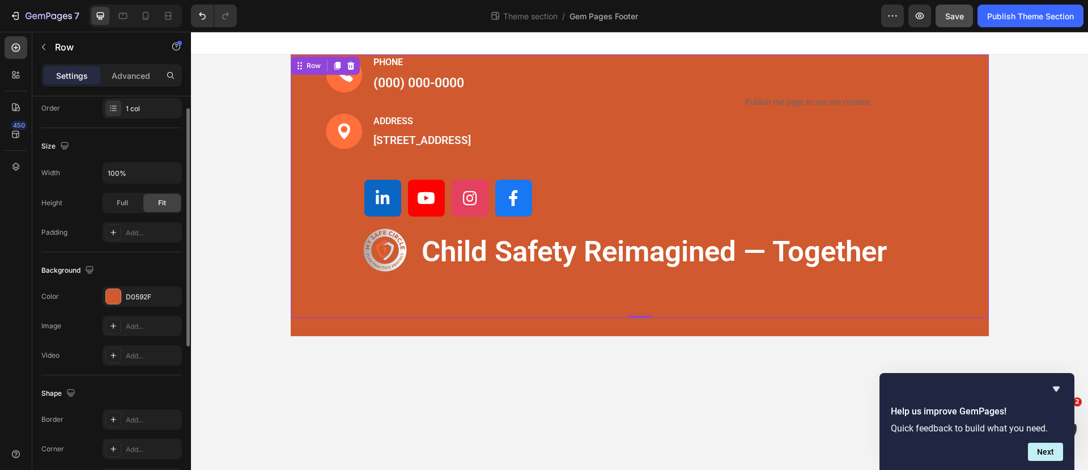
scroll to position [71, 0]
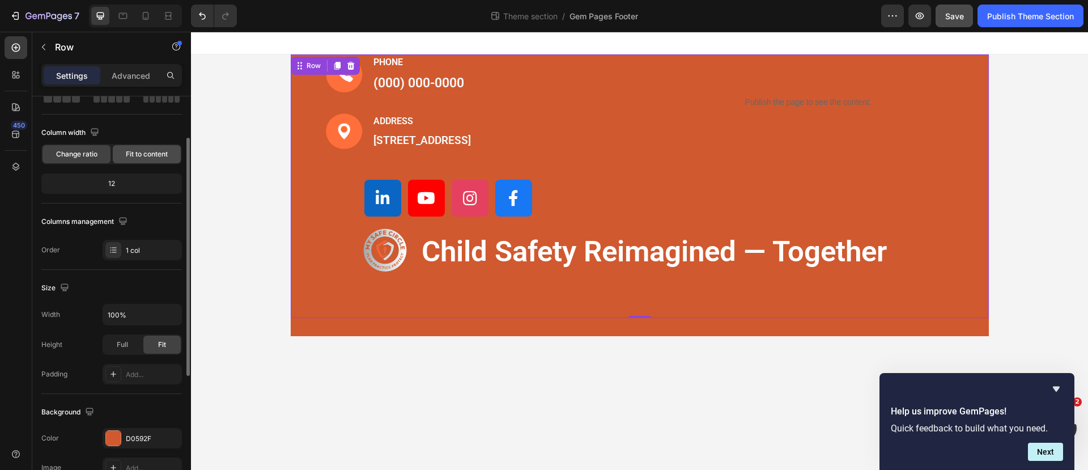
click at [163, 151] on span "Fit to content" at bounding box center [147, 154] width 42 height 10
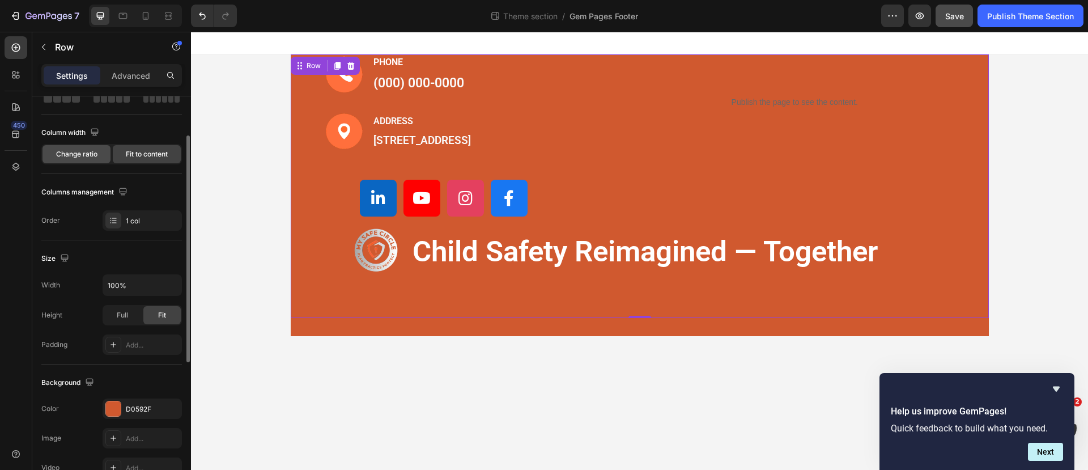
click at [69, 151] on span "Change ratio" at bounding box center [76, 154] width 41 height 10
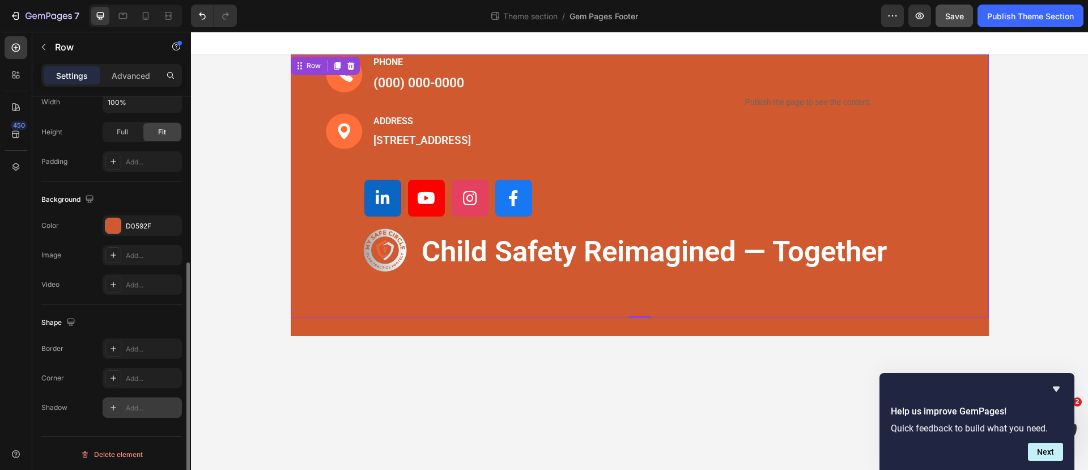
scroll to position [285, 0]
click at [398, 306] on div "Image PHONE Text block (000) 000-0000 Text block Row Image ADDRESS Text block 1…" at bounding box center [640, 185] width 698 height 263
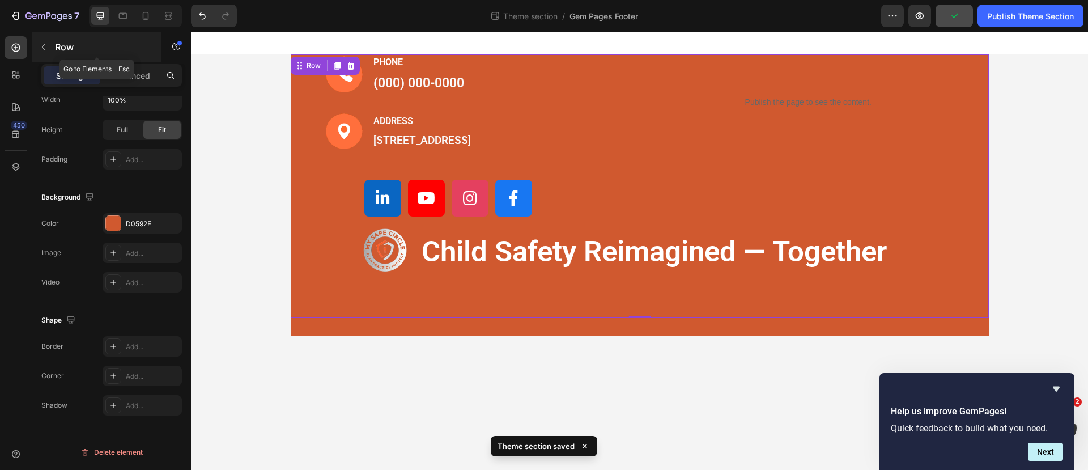
click at [45, 46] on icon "button" at bounding box center [43, 46] width 9 height 9
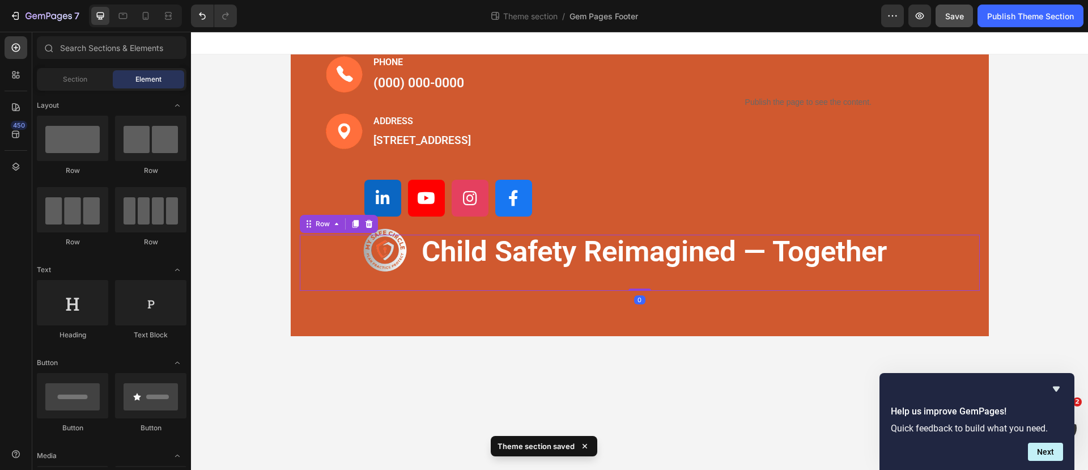
click at [310, 291] on div "Image child safety reimagined — together Text Block Row 0" at bounding box center [640, 263] width 680 height 56
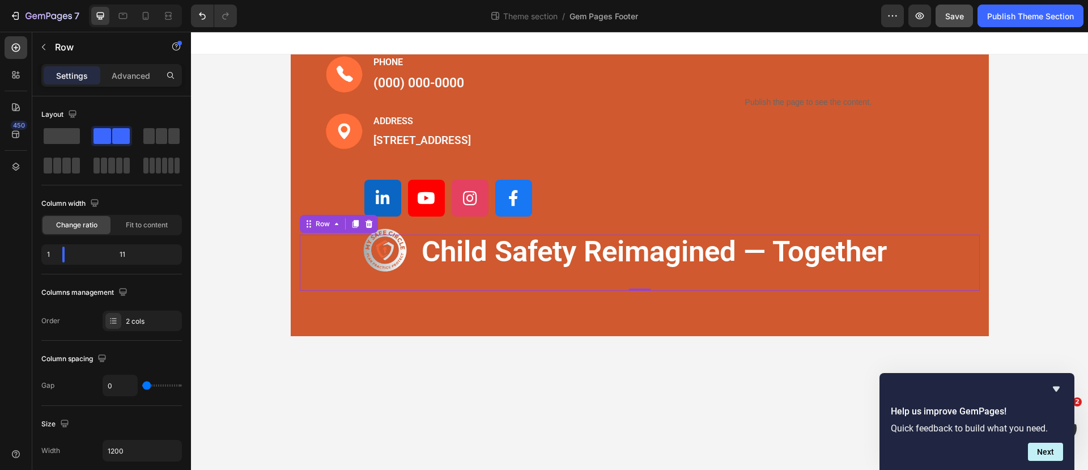
click at [617, 291] on div "Image child safety reimagined — together Text Block Row 0" at bounding box center [640, 263] width 680 height 56
drag, startPoint x: 636, startPoint y: 305, endPoint x: 634, endPoint y: 289, distance: 15.5
click at [634, 289] on div "Image child safety reimagined — together Text Block Row 0" at bounding box center [640, 263] width 680 height 56
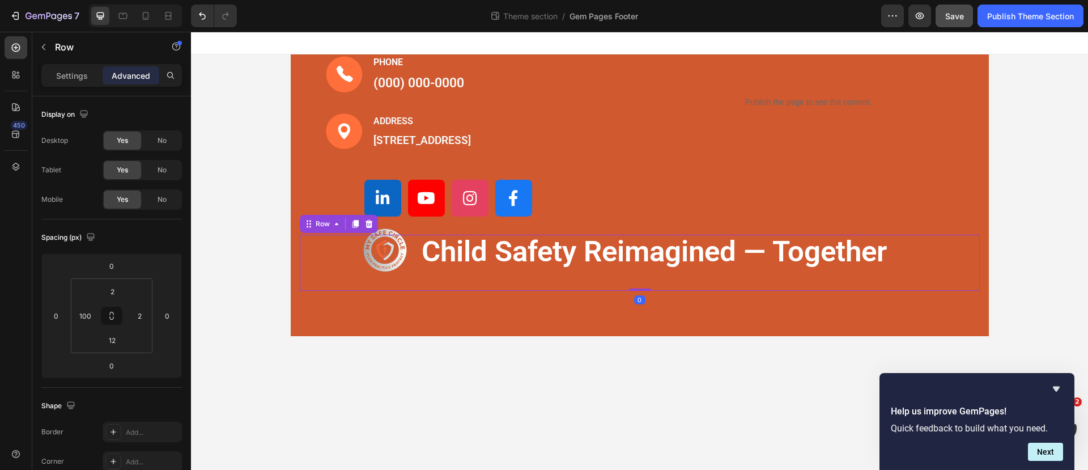
drag, startPoint x: 637, startPoint y: 304, endPoint x: 637, endPoint y: 290, distance: 14.2
click at [637, 290] on div "Image child safety reimagined — together Text Block Row 0" at bounding box center [640, 263] width 680 height 56
click at [635, 284] on div "child safety reimagined — together Text Block" at bounding box center [693, 260] width 570 height 48
click at [113, 340] on input "12" at bounding box center [112, 339] width 23 height 17
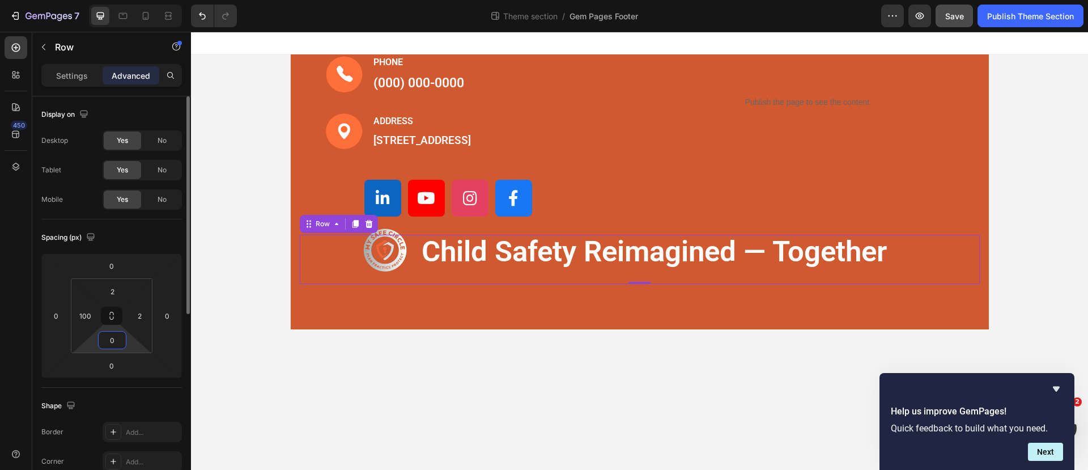
type input "0"
click at [159, 390] on div "Shape Border Add... Corner Add... Shadow Add..." at bounding box center [111, 448] width 140 height 123
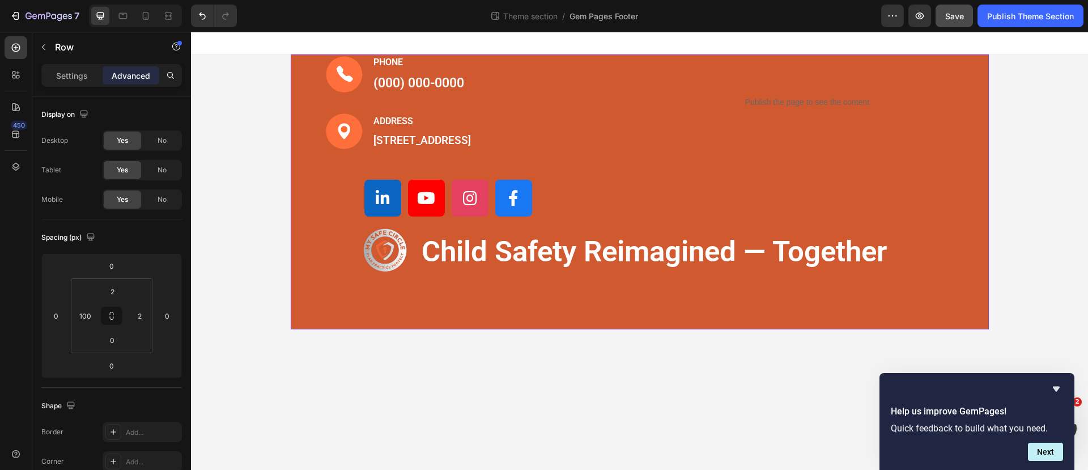
click at [367, 329] on div "Image PHONE Text block (000) 000-0000 Text block Row Image ADDRESS Text block 1…" at bounding box center [640, 191] width 698 height 275
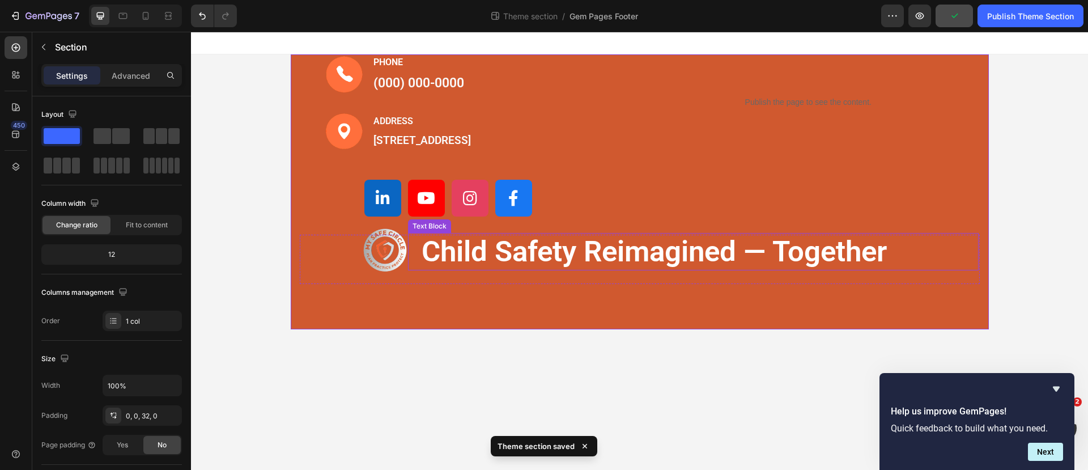
click at [479, 270] on p "child safety reimagined — together" at bounding box center [692, 251] width 543 height 37
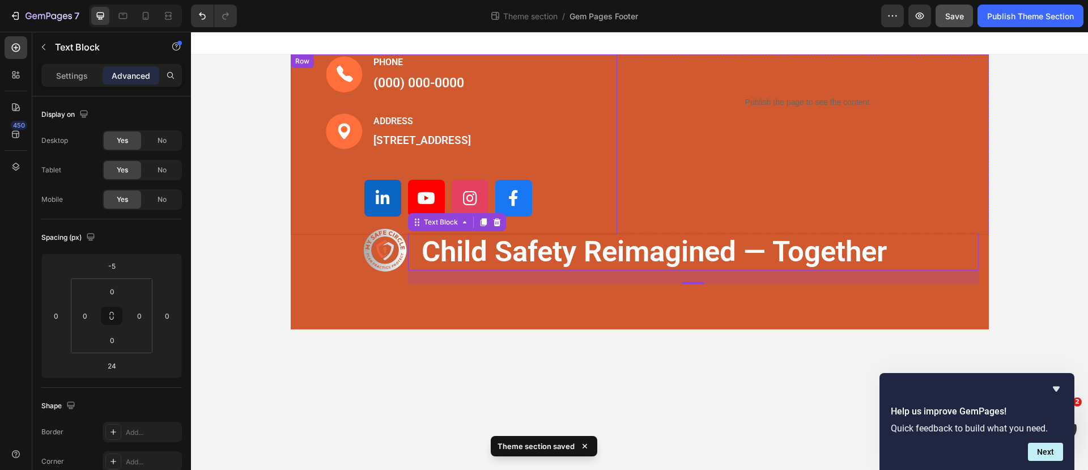
click at [461, 106] on div "Image PHONE Text block (000) 000-0000 Text block Row Image ADDRESS Text block 1…" at bounding box center [449, 144] width 248 height 180
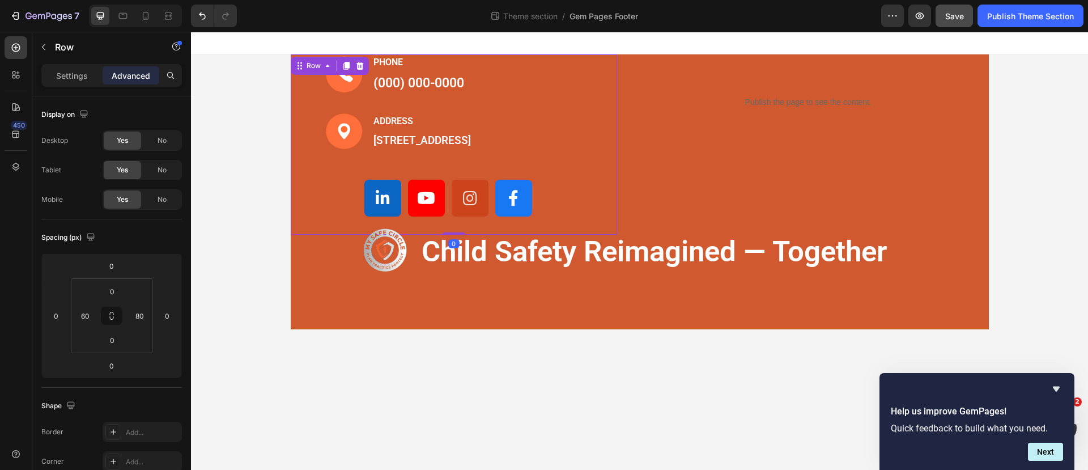
drag, startPoint x: 455, startPoint y: 248, endPoint x: 462, endPoint y: 219, distance: 29.6
click at [462, 219] on div "Image PHONE Text block (000) 000-0000 Text block Row Image ADDRESS Text block 1…" at bounding box center [454, 144] width 327 height 180
drag, startPoint x: 451, startPoint y: 246, endPoint x: 461, endPoint y: 208, distance: 39.2
click at [461, 208] on div "Image PHONE Text block (000) 000-0000 Text block Row Image ADDRESS Text block 1…" at bounding box center [454, 144] width 327 height 180
click at [457, 235] on div "Image PHONE Text block (000) 000-0000 Text block Row Image ADDRESS Text block 1…" at bounding box center [449, 144] width 248 height 180
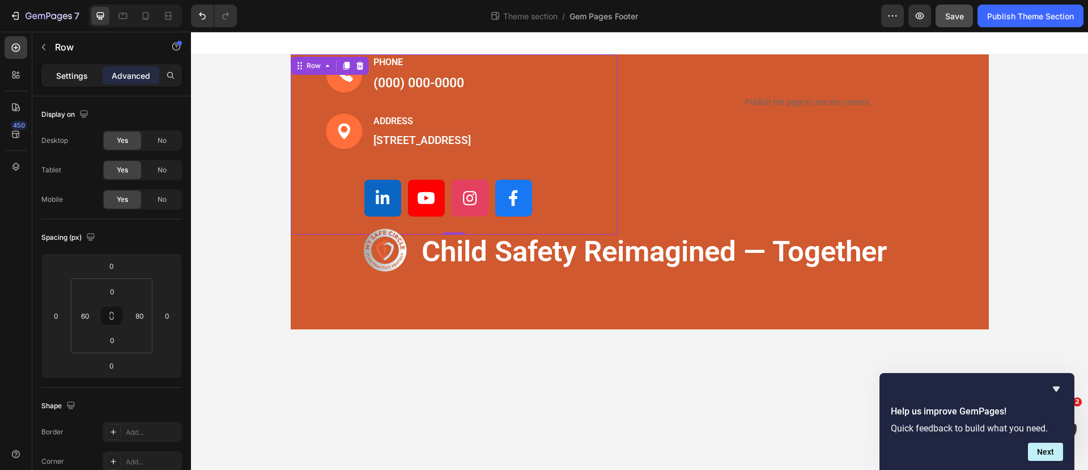
click at [88, 78] on div "Settings" at bounding box center [72, 75] width 57 height 18
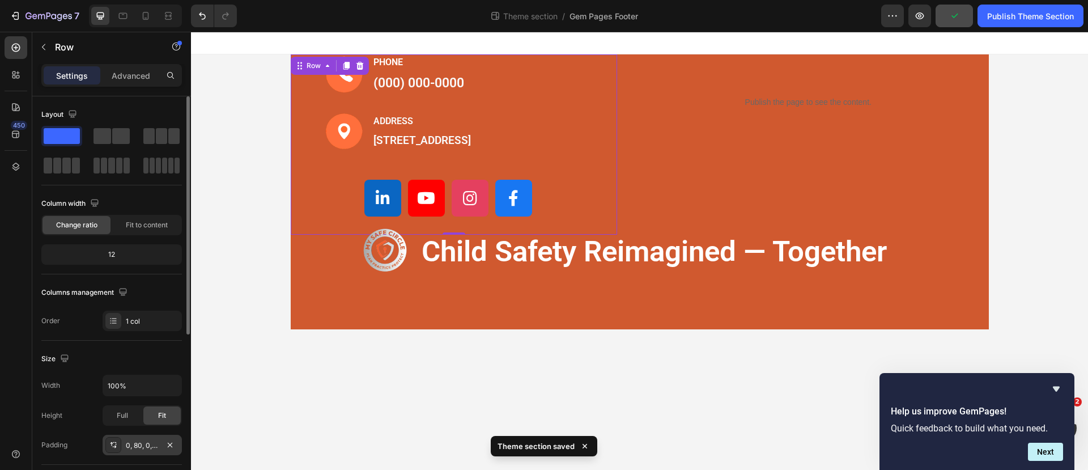
click at [125, 442] on div "0, 80, 0, 60" at bounding box center [142, 444] width 79 height 20
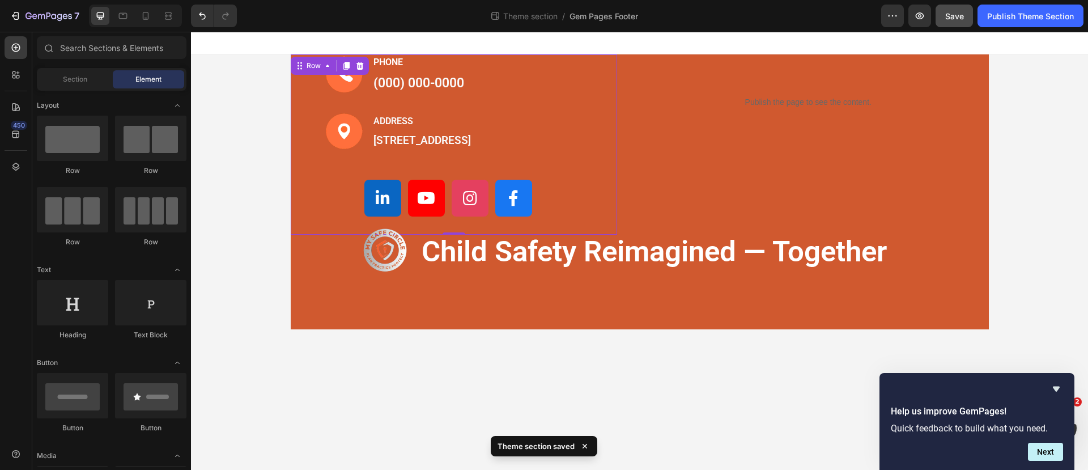
click at [589, 353] on body "Image PHONE Text block (000) 000-0000 Text block Row Image ADDRESS Text block 1…" at bounding box center [639, 251] width 897 height 438
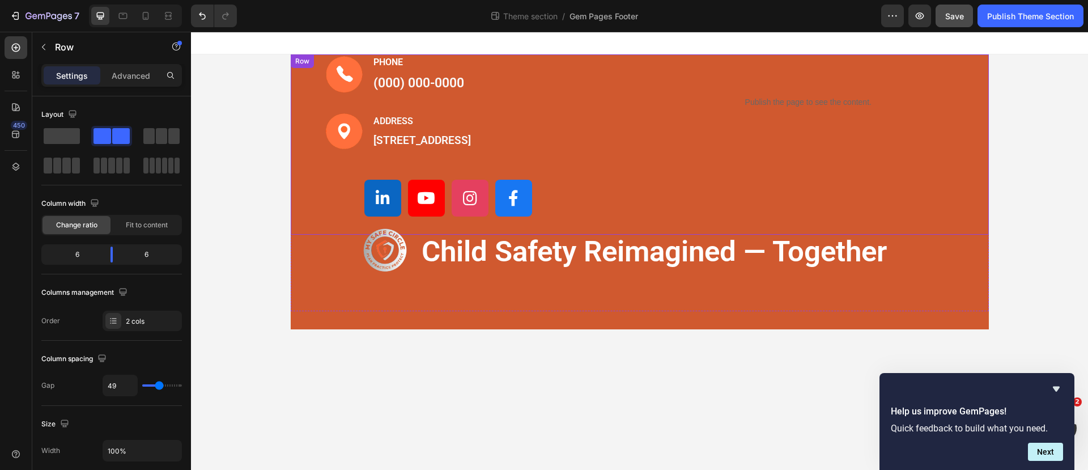
click at [798, 71] on div "Publish the page to see the content. Custom Code" at bounding box center [808, 144] width 327 height 180
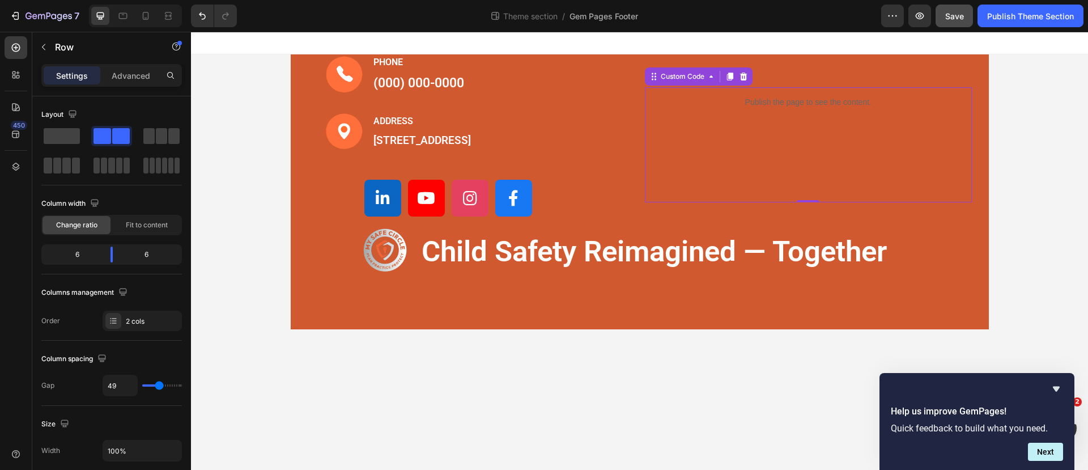
click at [799, 130] on div "Publish the page to see the content. Custom Code 0" at bounding box center [808, 144] width 327 height 115
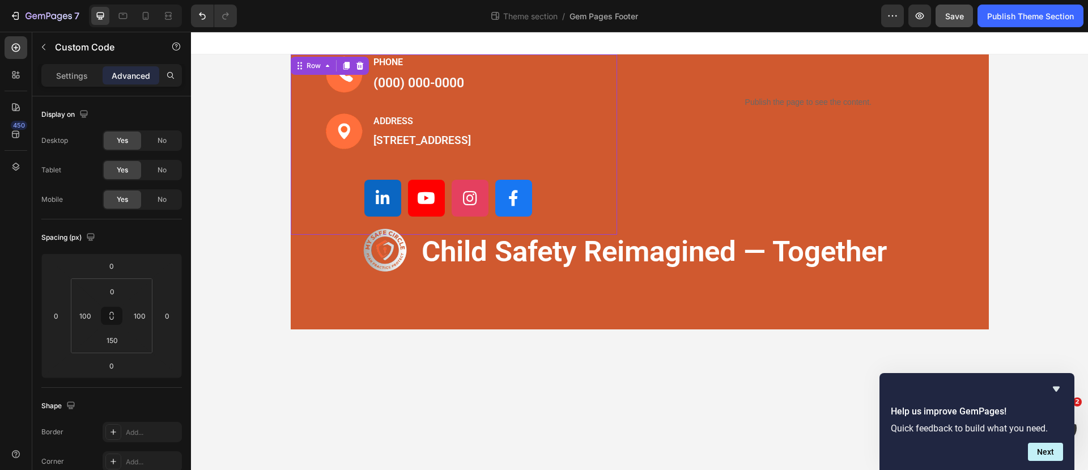
click at [313, 134] on div "Image PHONE Text block (000) 000-0000 Text block Row Image ADDRESS Text block 1…" at bounding box center [454, 144] width 327 height 180
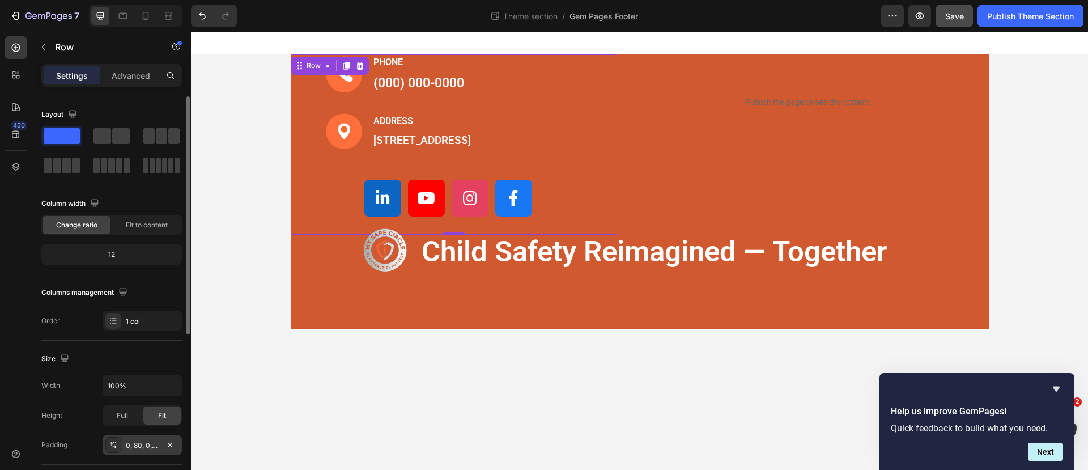
click at [144, 445] on div "0, 80, 0, 60" at bounding box center [142, 445] width 33 height 10
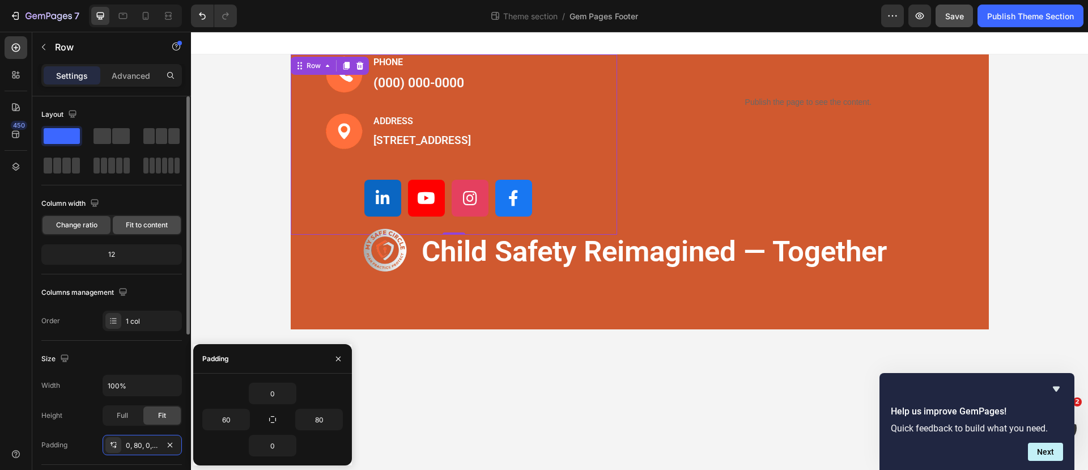
click at [150, 223] on span "Fit to content" at bounding box center [147, 225] width 42 height 10
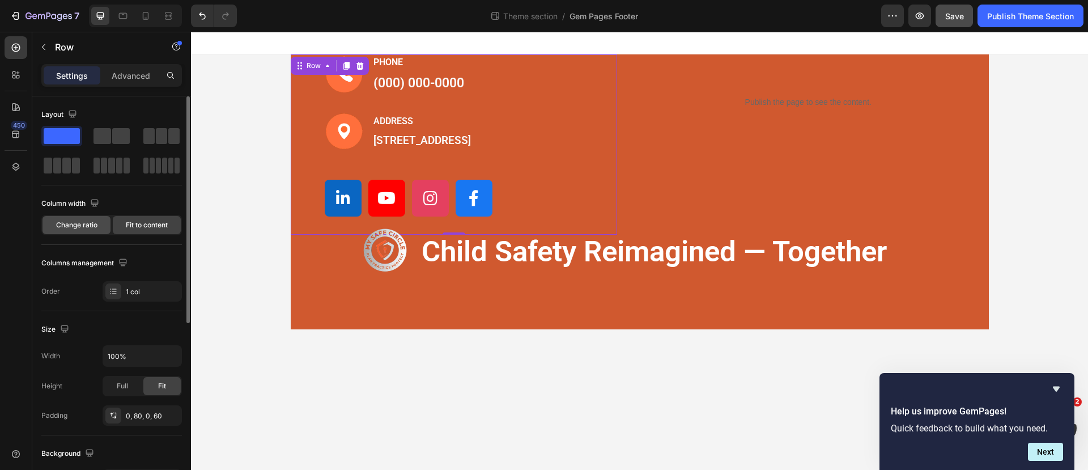
click at [69, 223] on span "Change ratio" at bounding box center [76, 225] width 41 height 10
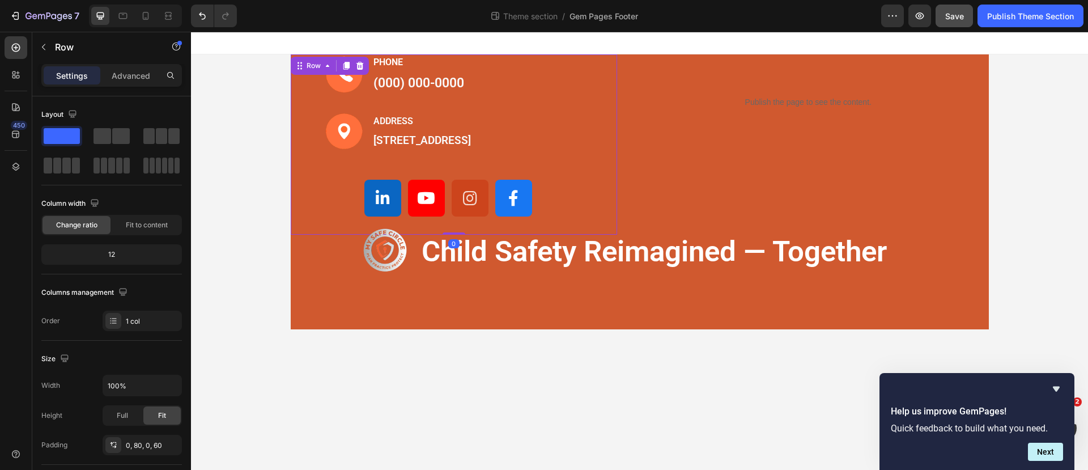
drag, startPoint x: 457, startPoint y: 249, endPoint x: 452, endPoint y: 201, distance: 48.4
click at [455, 221] on div "Image PHONE Text block (000) 000-0000 Text block Row Image ADDRESS Text block 1…" at bounding box center [454, 144] width 327 height 180
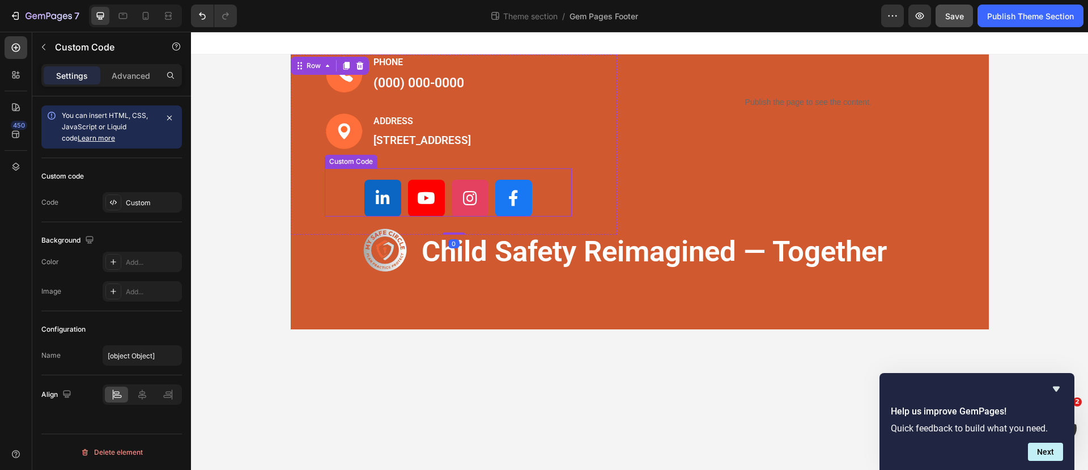
click at [446, 187] on div "Custom Code" at bounding box center [449, 192] width 248 height 48
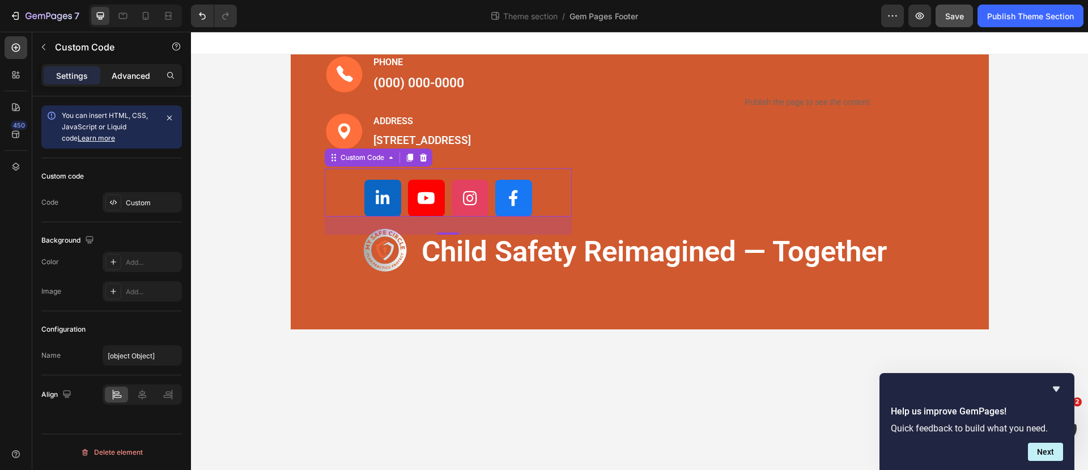
click at [126, 70] on p "Advanced" at bounding box center [131, 76] width 39 height 12
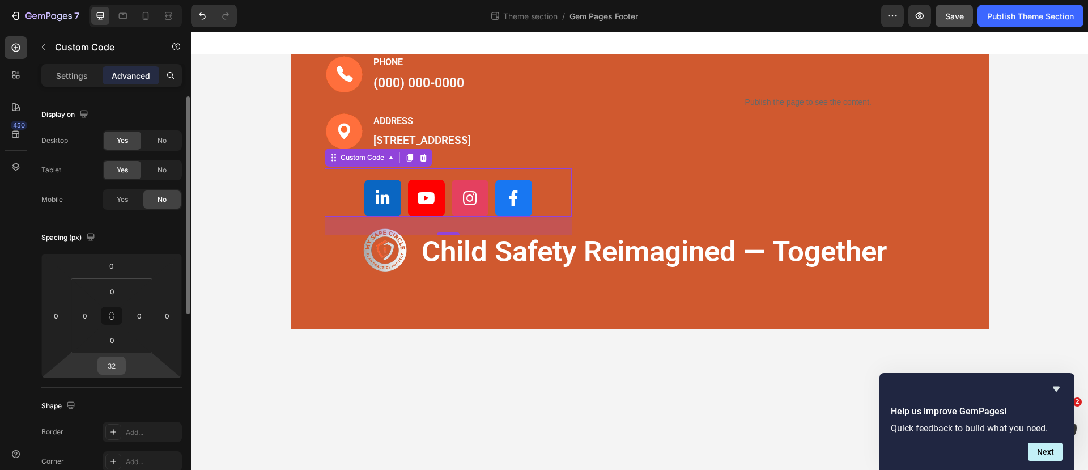
click at [118, 361] on input "32" at bounding box center [111, 365] width 23 height 17
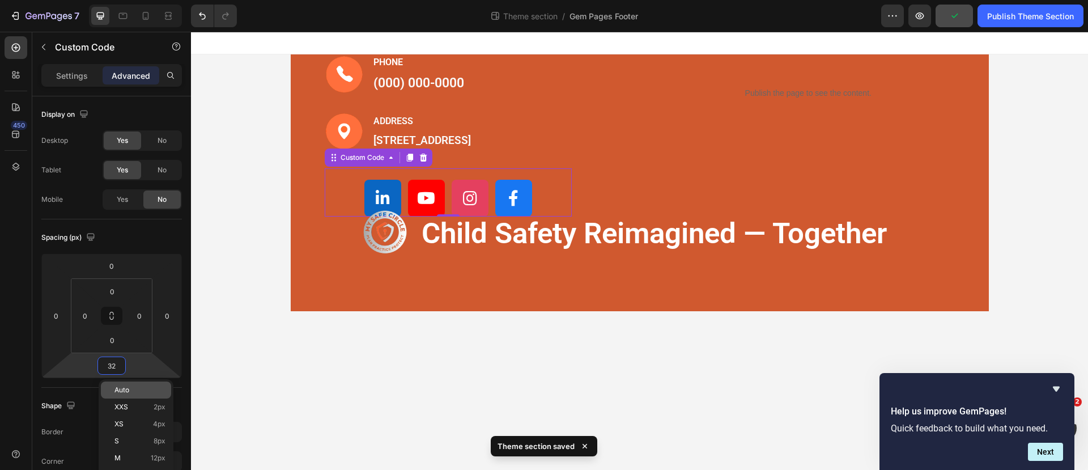
type input "0"
click at [325, 293] on div "Image PHONE Text block (000) 000-0000 Text block Row Image ADDRESS Text block 1…" at bounding box center [640, 173] width 698 height 238
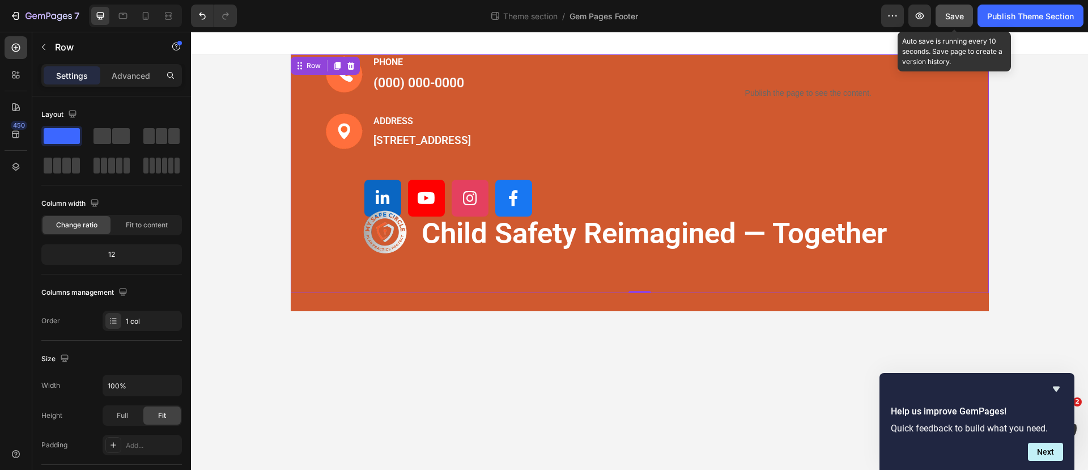
click at [952, 19] on span "Save" at bounding box center [954, 16] width 19 height 10
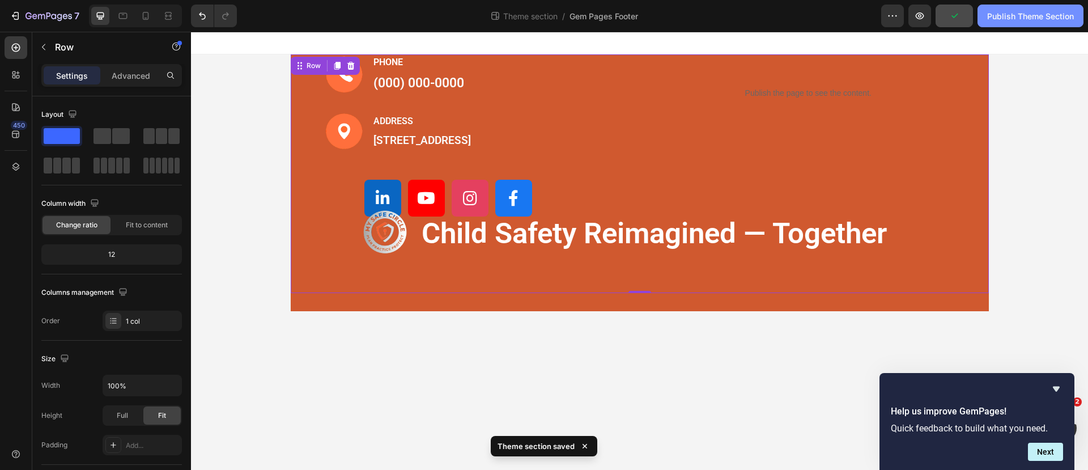
click at [1000, 17] on div "Publish Theme Section" at bounding box center [1030, 16] width 87 height 12
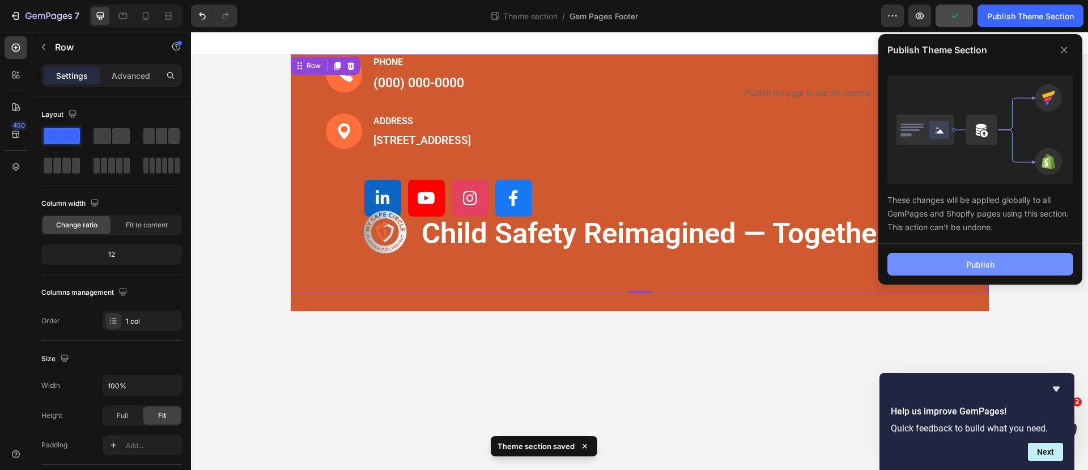
click at [986, 259] on div "Publish" at bounding box center [980, 264] width 28 height 12
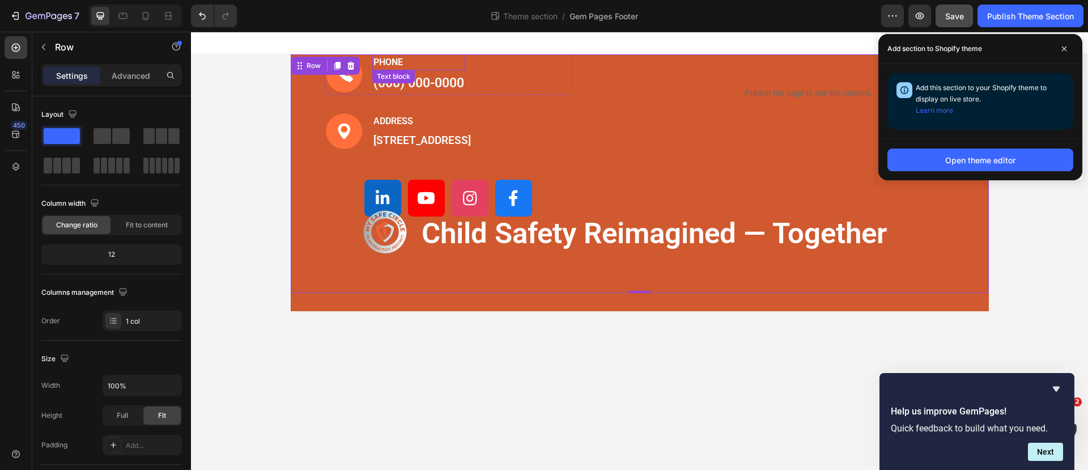
click at [405, 62] on p "PHONE" at bounding box center [418, 63] width 91 height 14
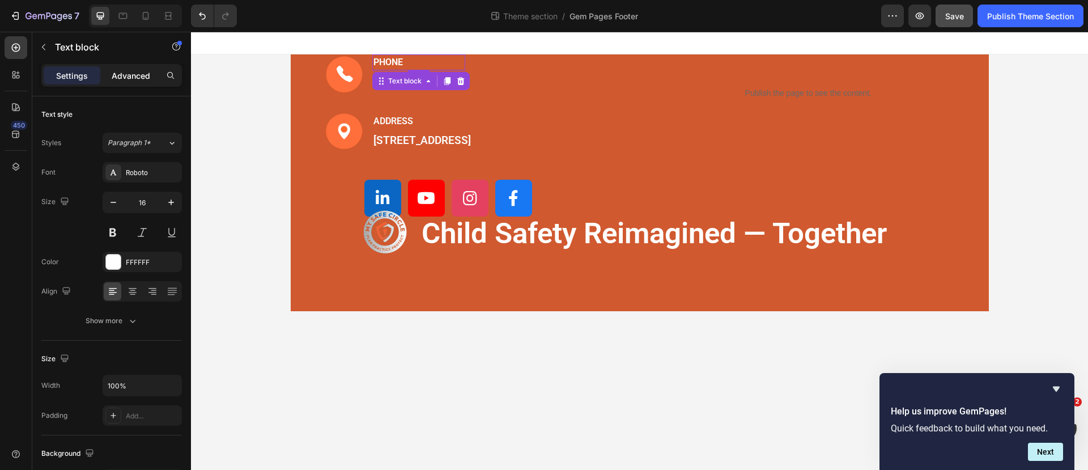
click at [138, 75] on p "Advanced" at bounding box center [131, 76] width 39 height 12
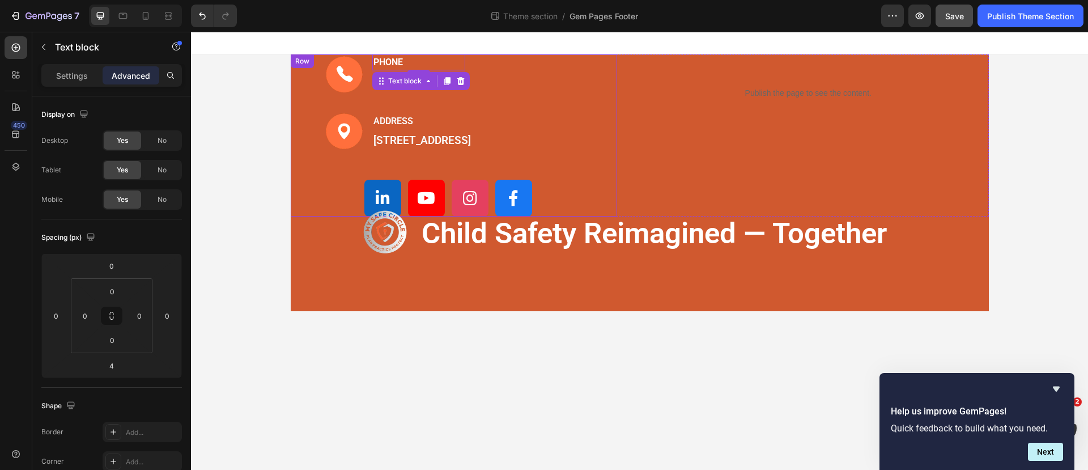
click at [308, 69] on div "Image PHONE Text block 4 (000) 000-0000 Text block Row Image ADDRESS Text block…" at bounding box center [454, 135] width 327 height 162
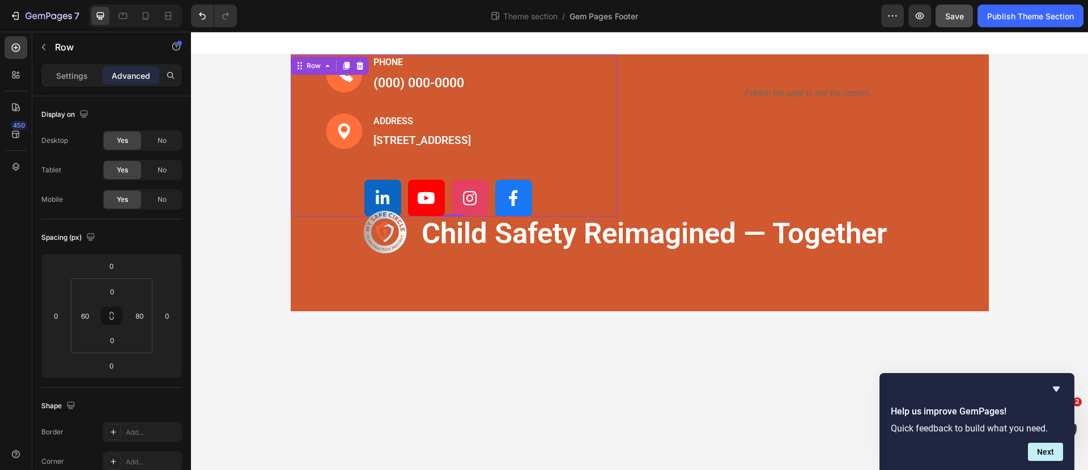
click at [606, 69] on div "Image PHONE Text block (000) 000-0000 Text block Row Image ADDRESS Text block 1…" at bounding box center [454, 135] width 327 height 162
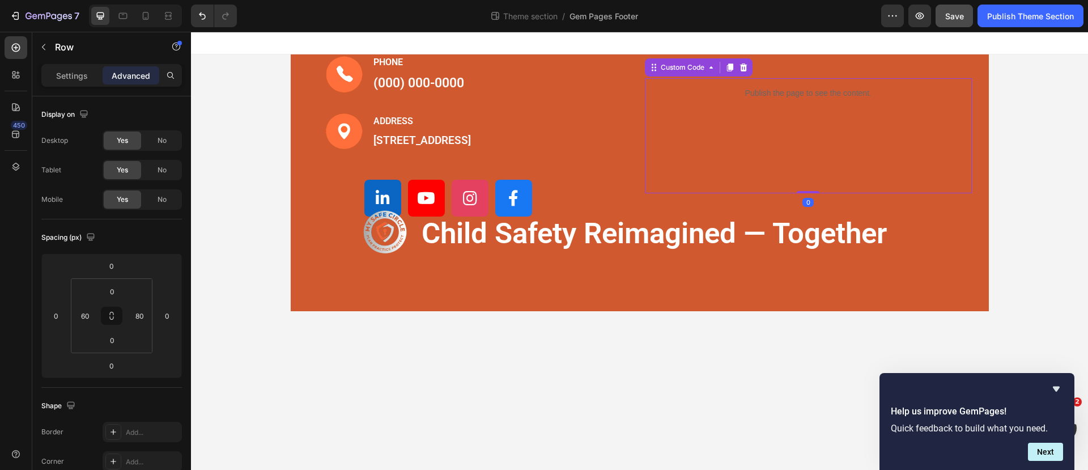
click at [807, 99] on p "Publish the page to see the content." at bounding box center [808, 93] width 214 height 12
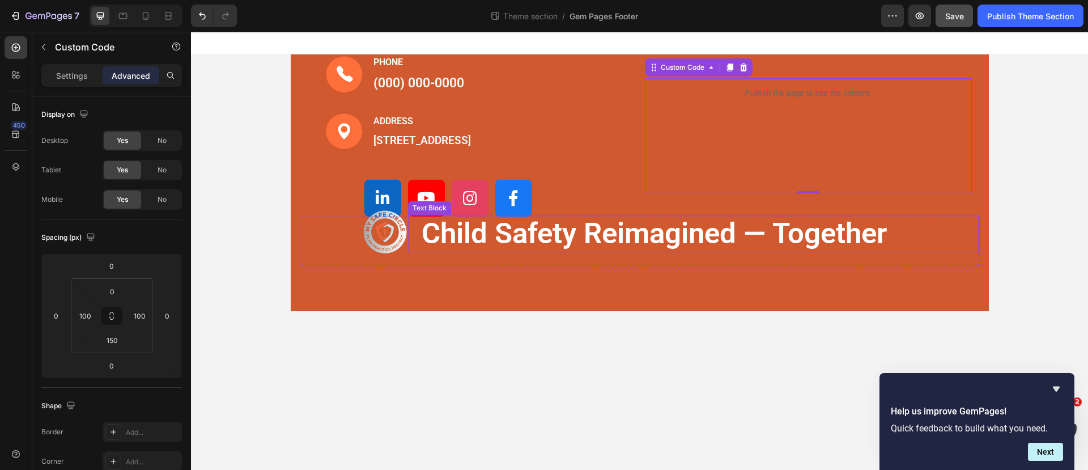
click at [740, 250] on p "child safety reimagined — together" at bounding box center [692, 233] width 543 height 37
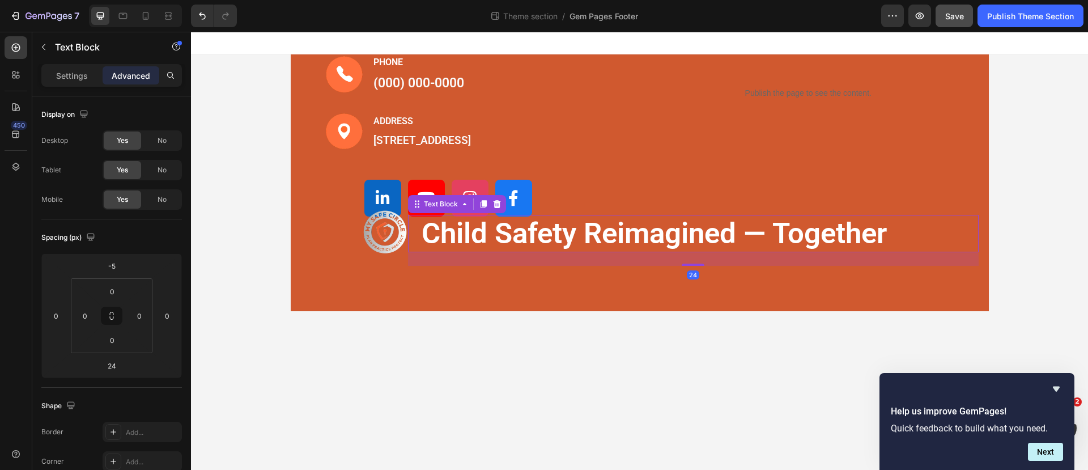
click at [689, 279] on div "24" at bounding box center [693, 274] width 12 height 9
click at [691, 279] on div "24" at bounding box center [693, 274] width 12 height 9
click at [692, 266] on div at bounding box center [692, 263] width 23 height 3
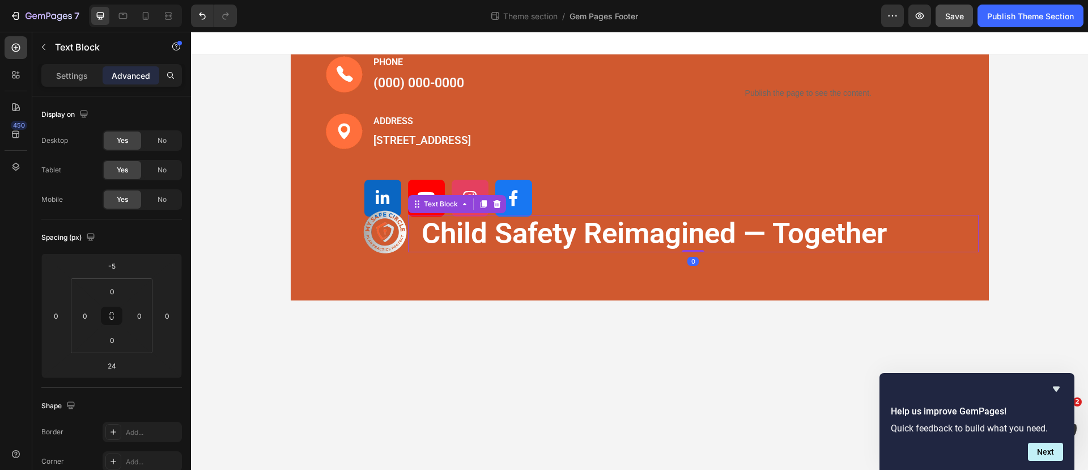
drag, startPoint x: 692, startPoint y: 280, endPoint x: 691, endPoint y: 254, distance: 25.5
click at [691, 252] on div "child safety reimagined — together Text Block 0" at bounding box center [693, 233] width 570 height 37
type input "0"
click at [350, 193] on div "Custom Code" at bounding box center [449, 192] width 248 height 48
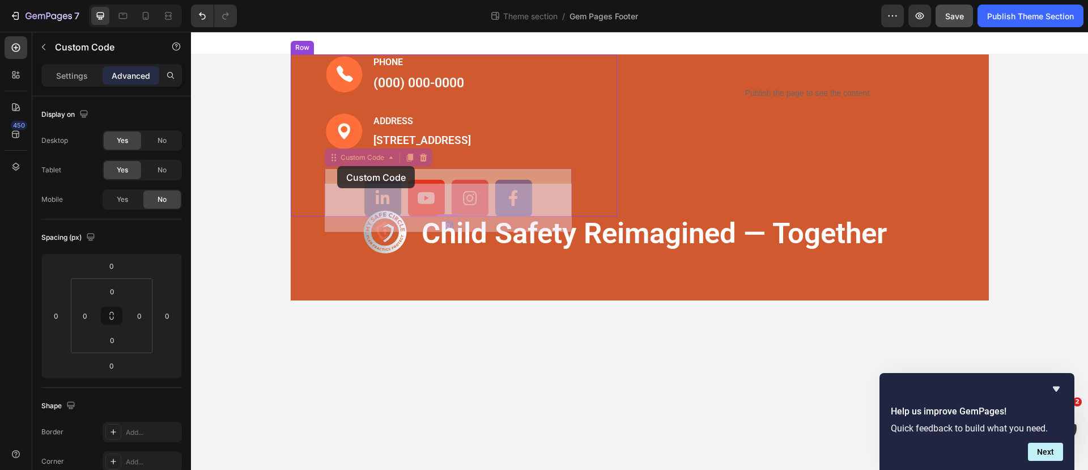
drag, startPoint x: 338, startPoint y: 176, endPoint x: 337, endPoint y: 166, distance: 10.2
click at [337, 166] on div "Image PHONE Text block (000) 000-0000 Text block Row Image ADDRESS Text block 1…" at bounding box center [639, 166] width 897 height 269
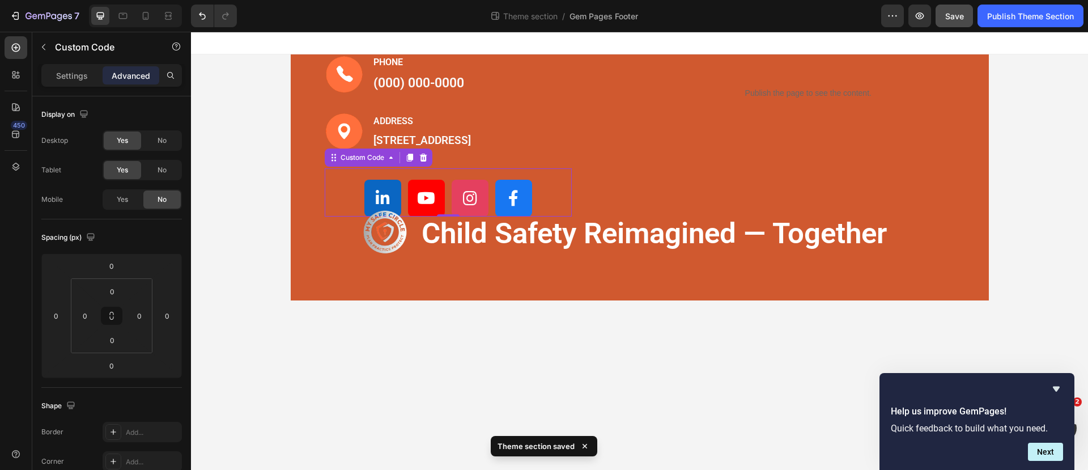
click at [126, 70] on p "Advanced" at bounding box center [131, 76] width 39 height 12
click at [75, 76] on p "Settings" at bounding box center [72, 76] width 32 height 12
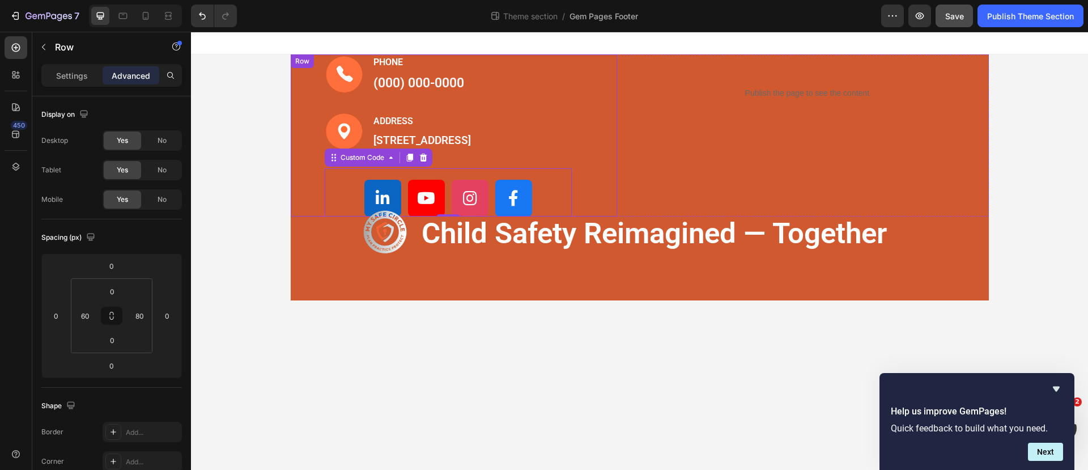
click at [472, 172] on div "Image PHONE Text block (000) 000-0000 Text block Row Image ADDRESS Text block 1…" at bounding box center [449, 135] width 248 height 162
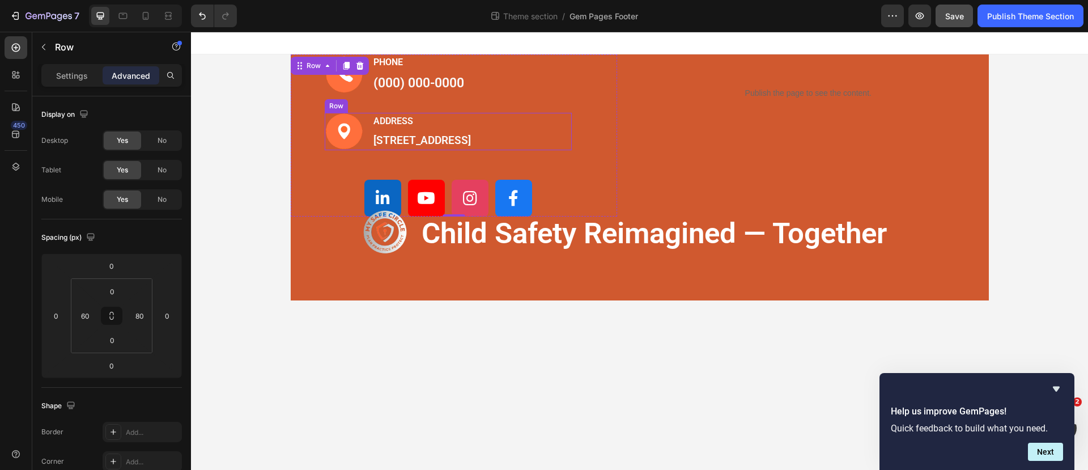
click at [359, 151] on div "Image" at bounding box center [344, 132] width 39 height 38
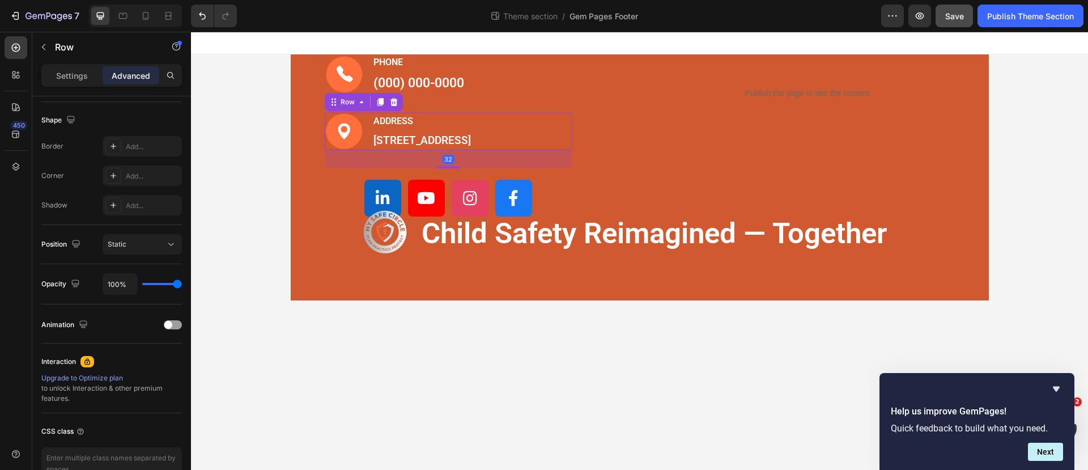
click at [119, 78] on p "Advanced" at bounding box center [131, 76] width 39 height 12
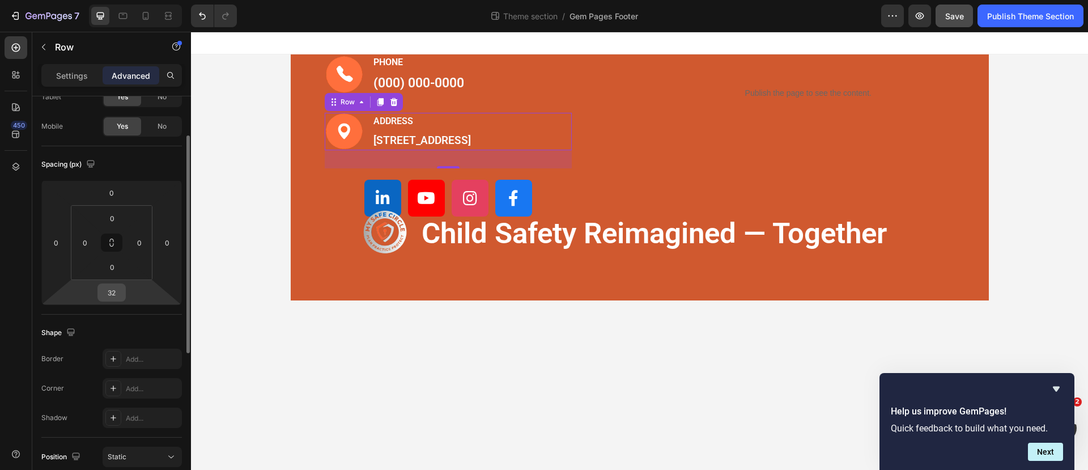
click at [121, 290] on input "32" at bounding box center [111, 292] width 23 height 17
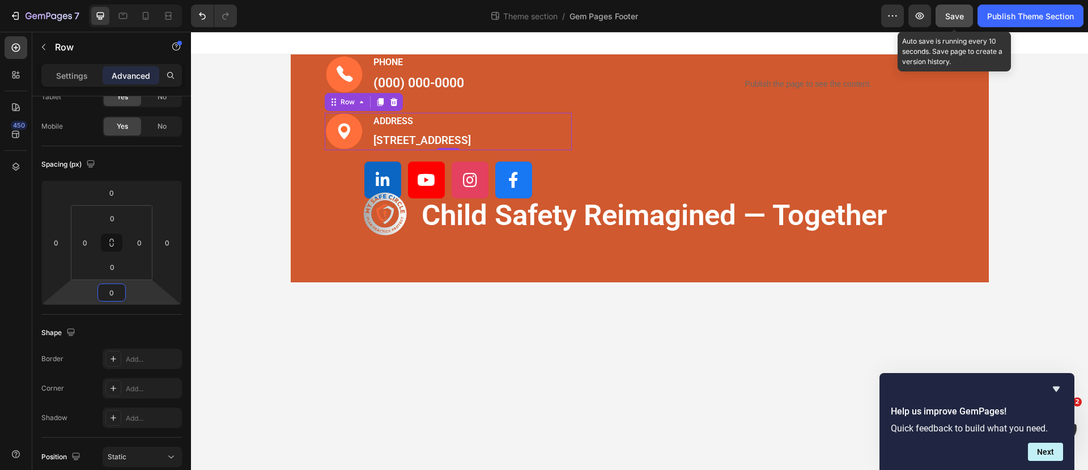
type input "0"
click at [958, 21] on div "Save" at bounding box center [954, 16] width 19 height 12
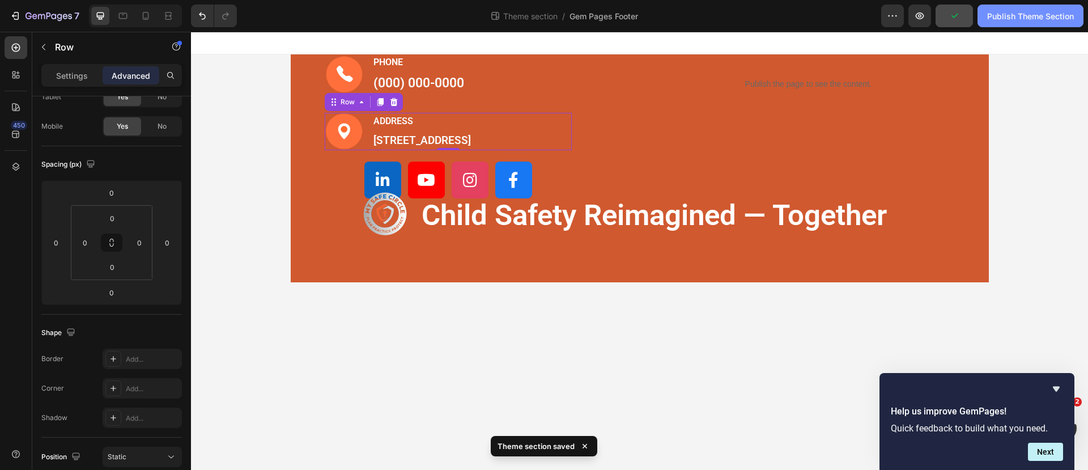
click at [1009, 11] on div "Publish Theme Section" at bounding box center [1030, 16] width 87 height 12
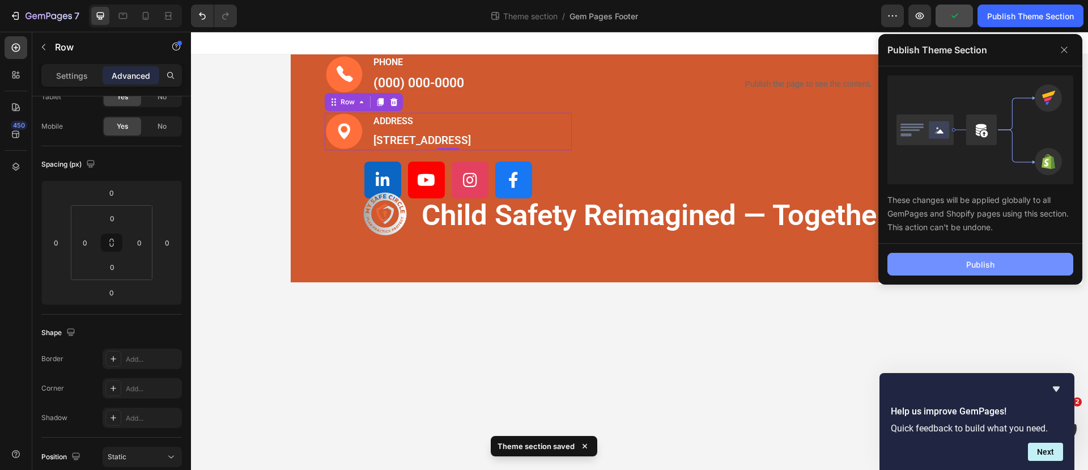
click at [977, 267] on div "Publish" at bounding box center [980, 264] width 28 height 12
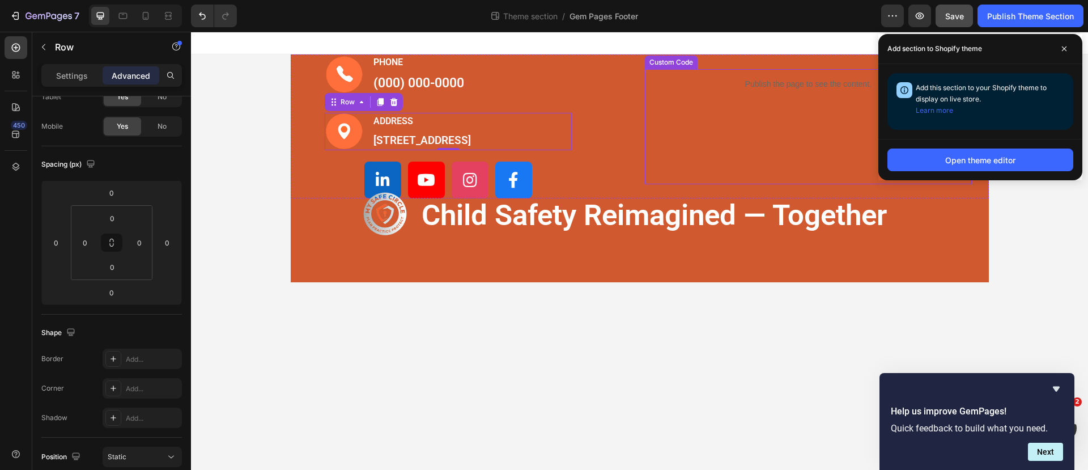
click at [735, 81] on div "Publish the page to see the content." at bounding box center [808, 84] width 214 height 30
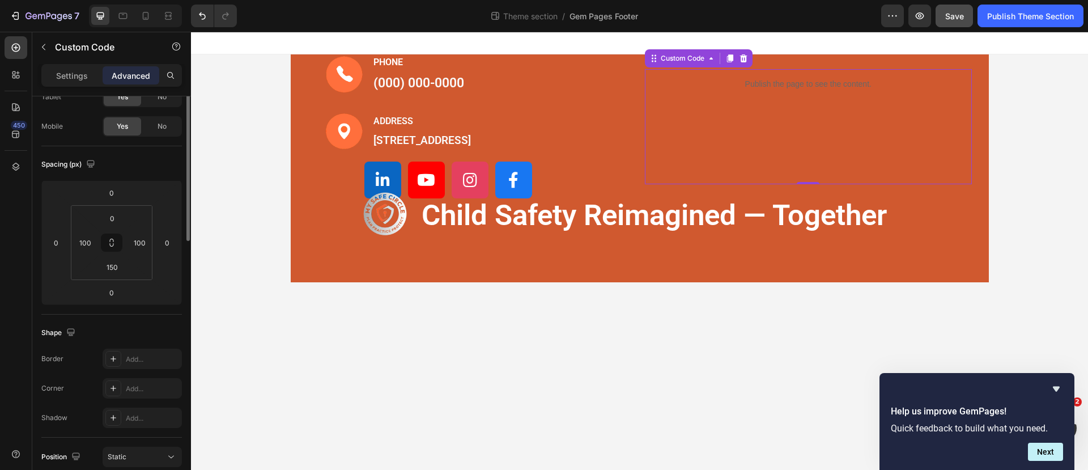
scroll to position [0, 0]
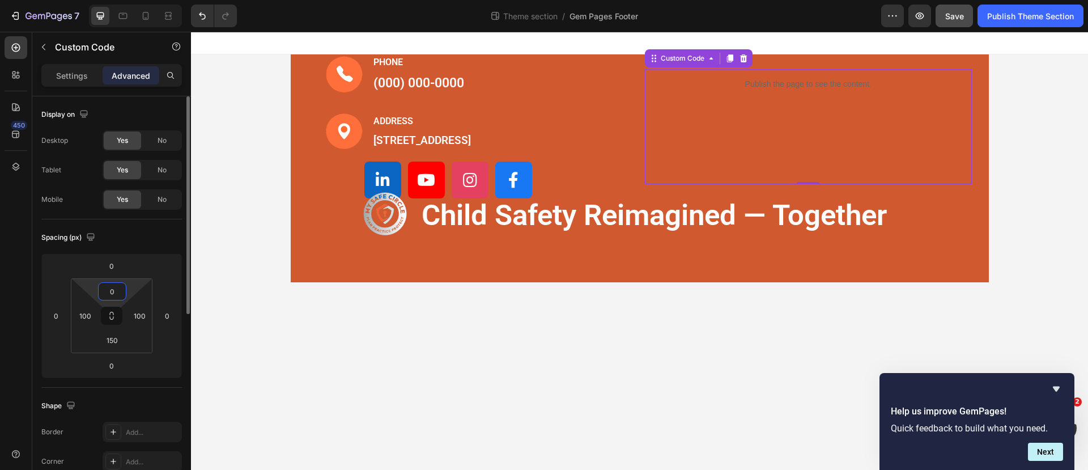
click at [112, 289] on input "0" at bounding box center [112, 291] width 23 height 17
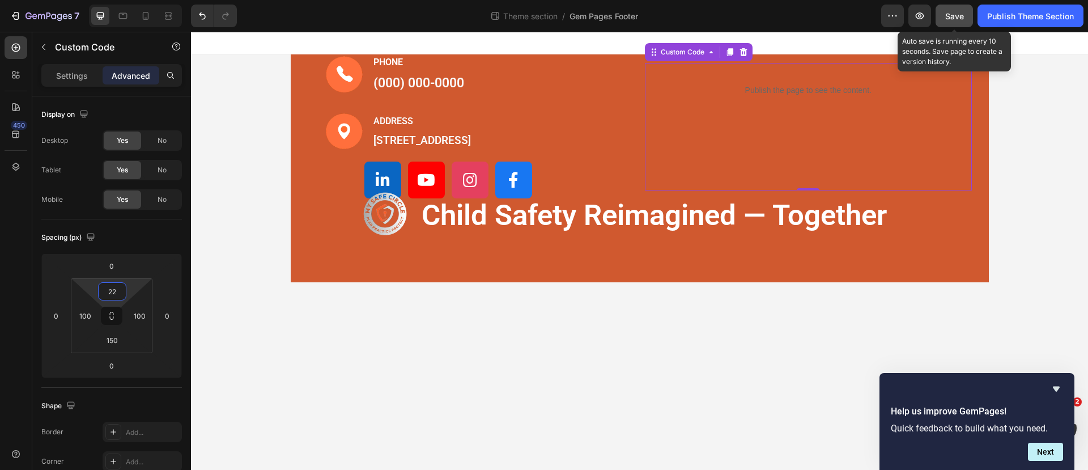
type input "22"
click at [950, 22] on button "Save" at bounding box center [953, 16] width 37 height 23
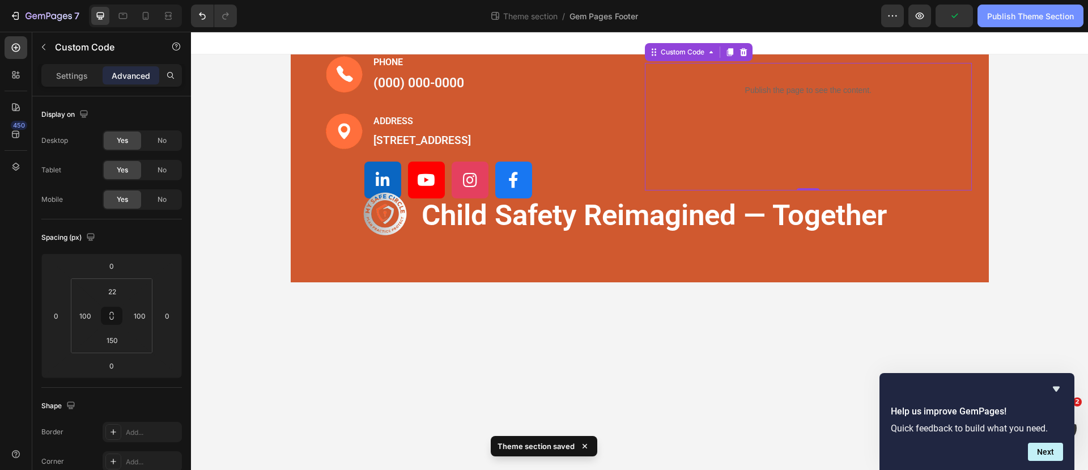
click at [1011, 10] on div "Publish Theme Section" at bounding box center [1030, 16] width 87 height 12
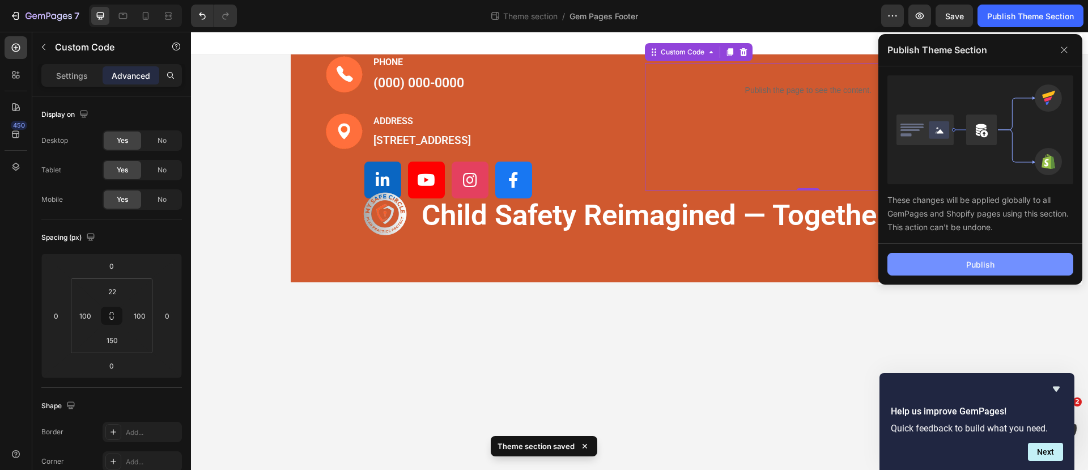
click at [983, 259] on div "Publish" at bounding box center [980, 264] width 28 height 12
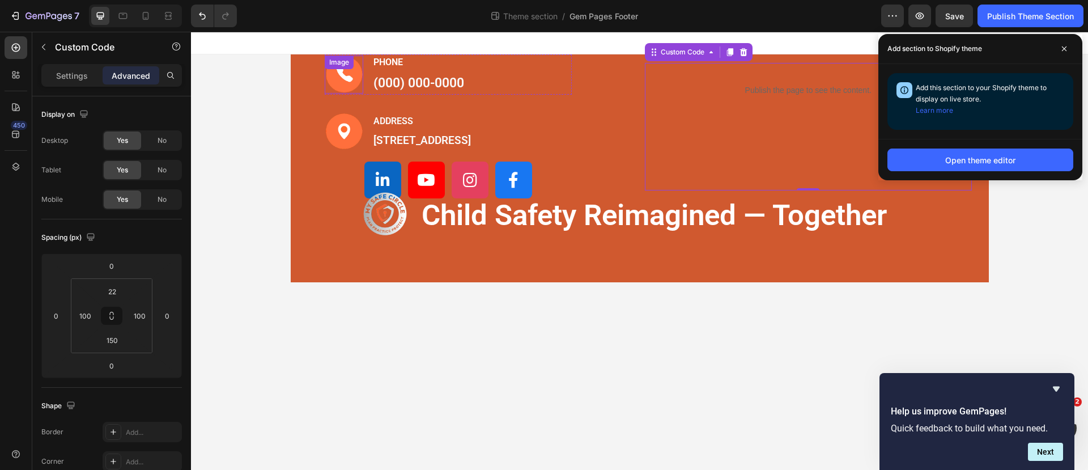
click at [353, 91] on div "Image" at bounding box center [344, 75] width 39 height 38
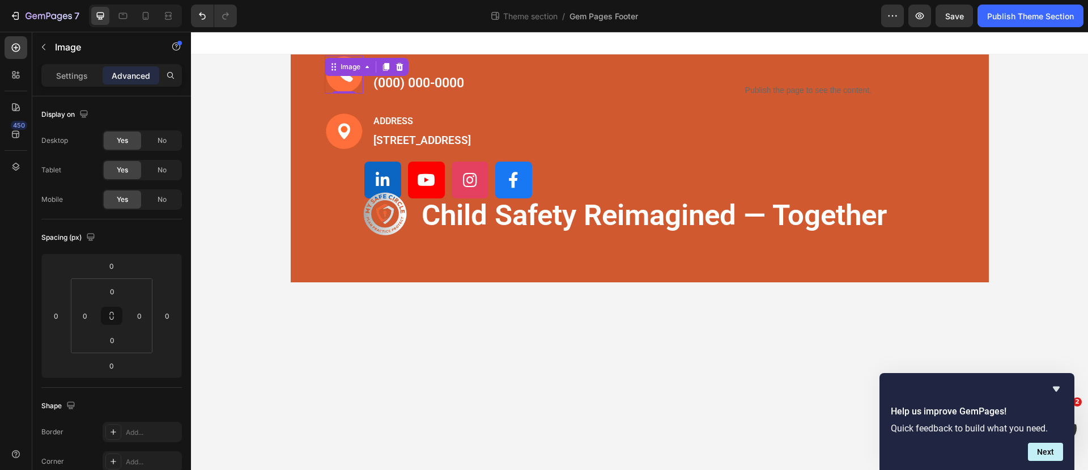
click at [135, 74] on p "Advanced" at bounding box center [131, 76] width 39 height 12
click at [76, 80] on p "Settings" at bounding box center [72, 76] width 32 height 12
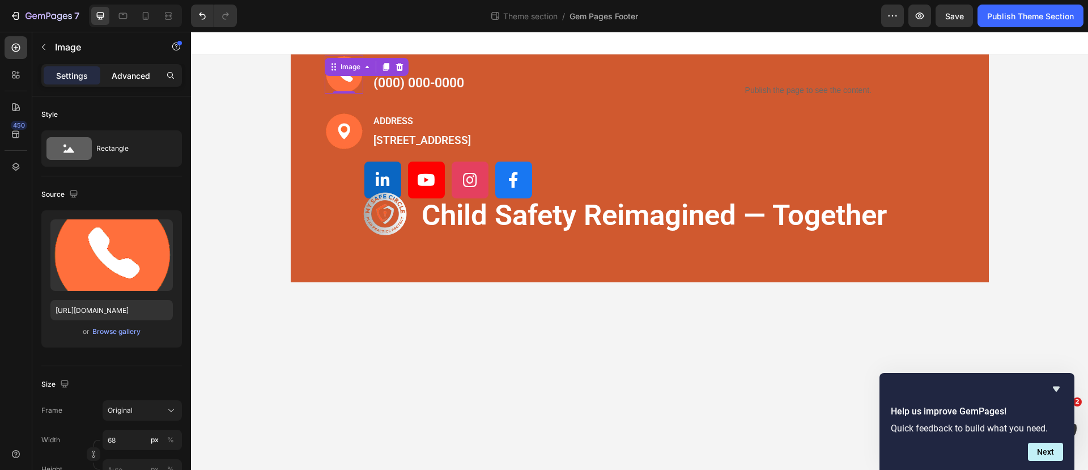
click at [134, 76] on p "Advanced" at bounding box center [131, 76] width 39 height 12
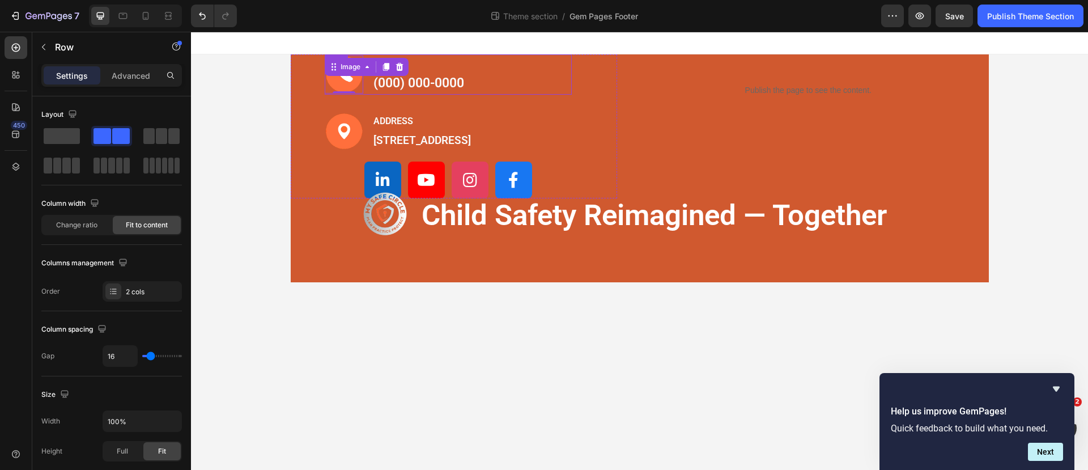
click at [484, 88] on div "Image 0 PHONE Text block (000) 000-0000 Text block Row" at bounding box center [449, 74] width 248 height 40
click at [448, 108] on div "32" at bounding box center [449, 104] width 248 height 18
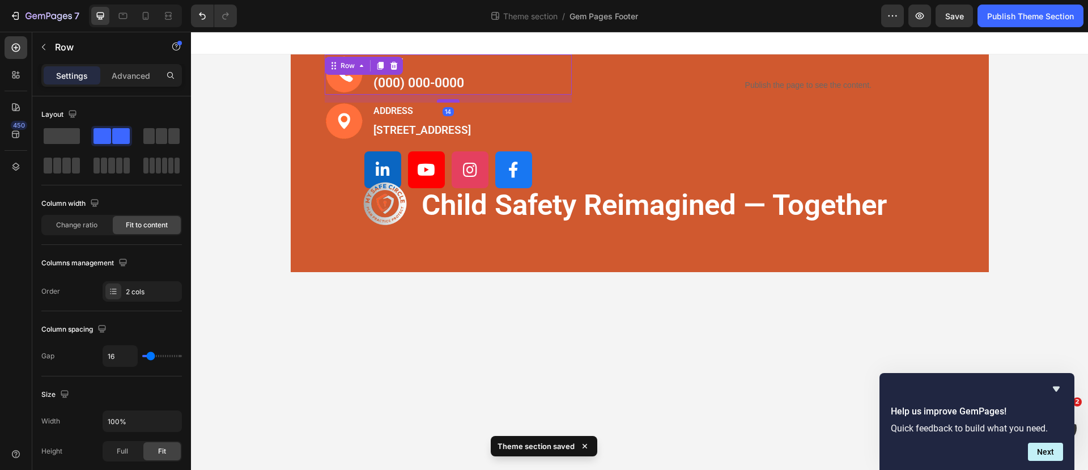
drag, startPoint x: 449, startPoint y: 111, endPoint x: 449, endPoint y: 101, distance: 10.2
click at [449, 101] on div at bounding box center [448, 100] width 23 height 3
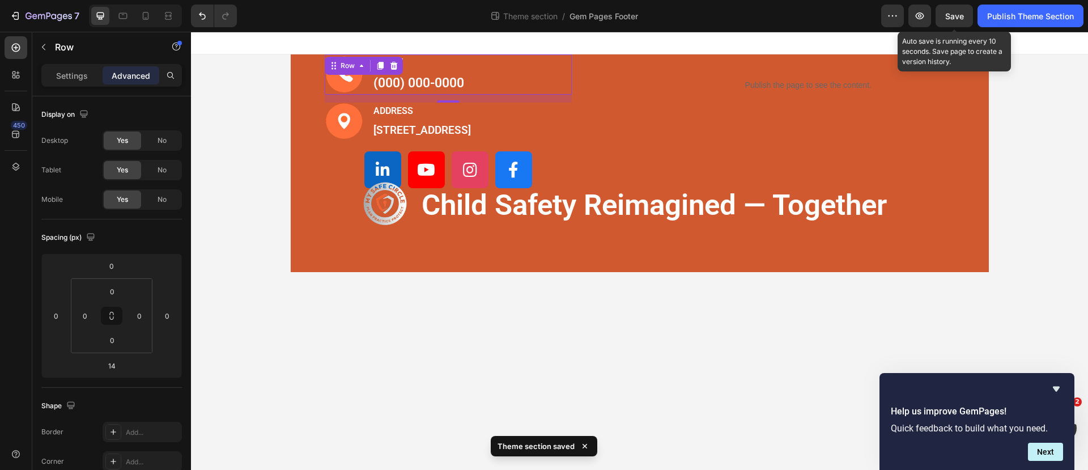
click at [952, 15] on span "Save" at bounding box center [954, 16] width 19 height 10
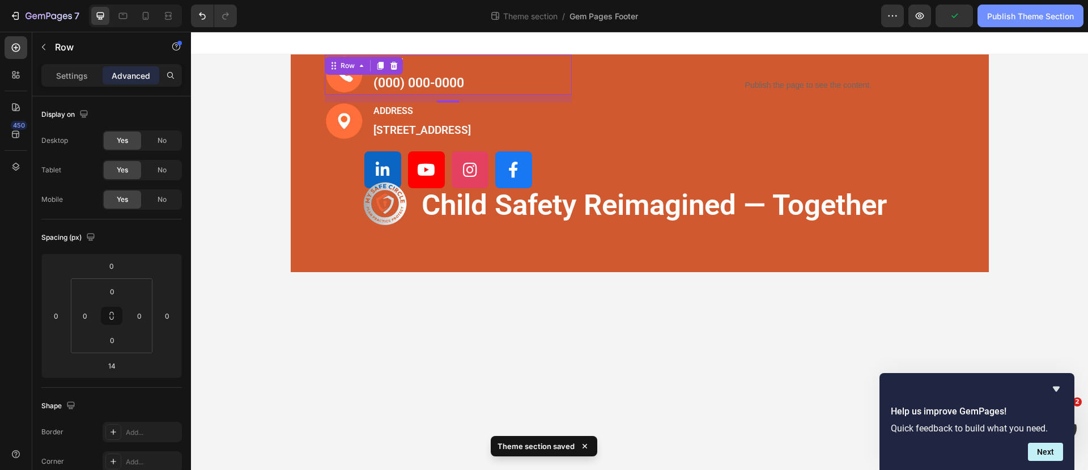
click at [1008, 17] on div "Publish Theme Section" at bounding box center [1030, 16] width 87 height 12
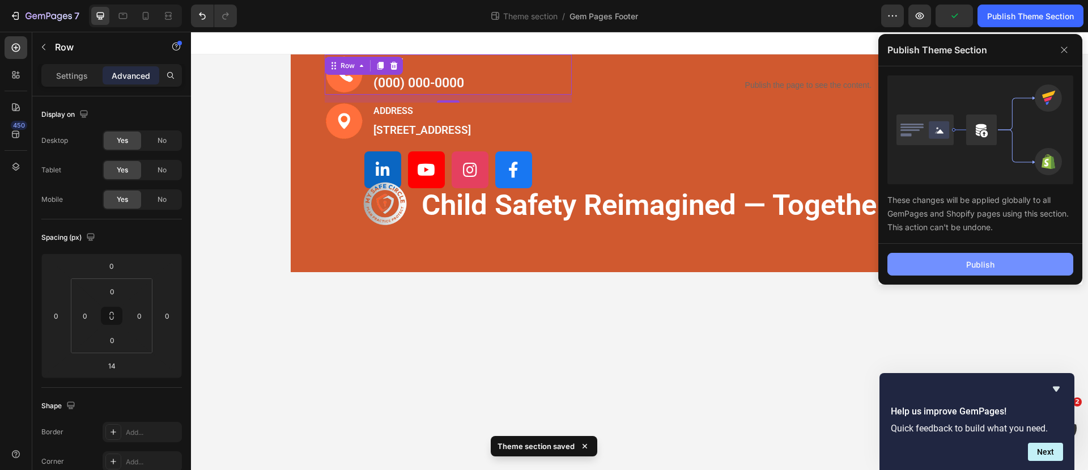
click at [965, 257] on button "Publish" at bounding box center [980, 264] width 186 height 23
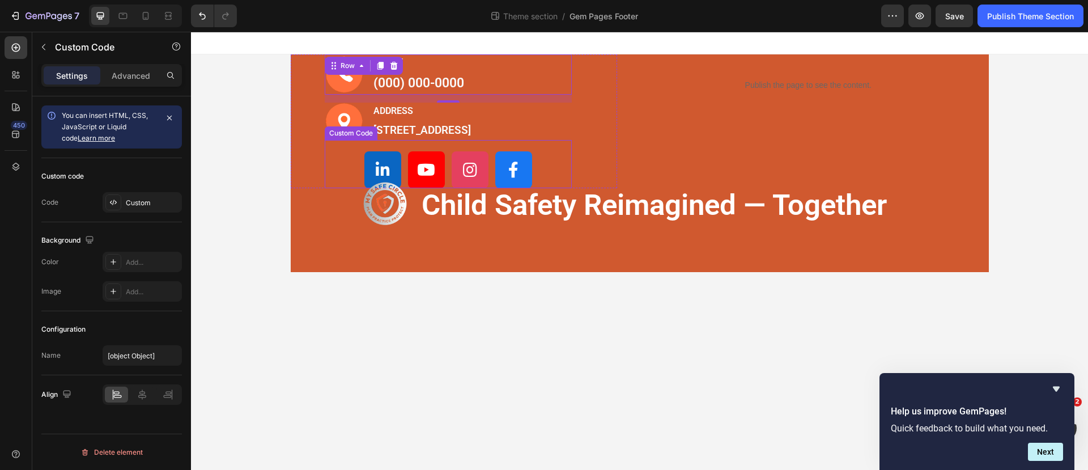
click at [412, 160] on div "Custom Code" at bounding box center [449, 164] width 248 height 48
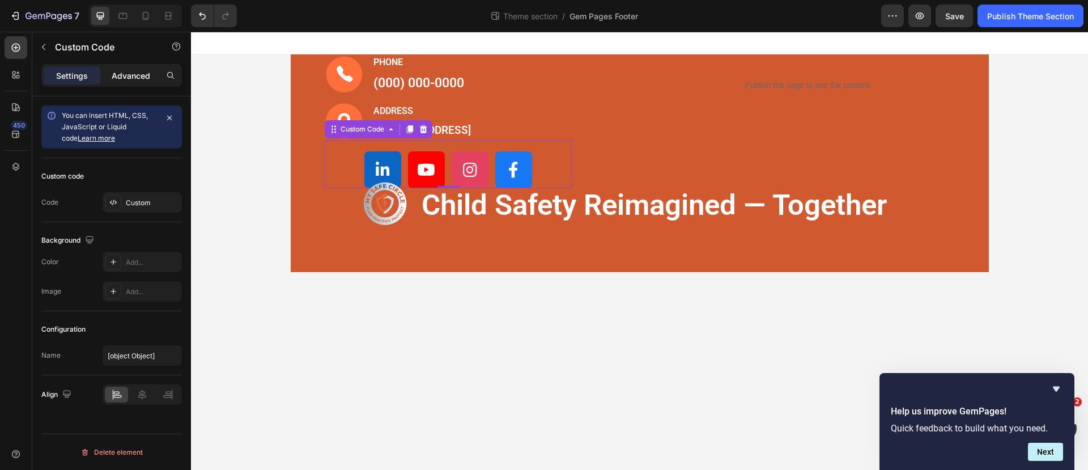
click at [140, 71] on p "Advanced" at bounding box center [131, 76] width 39 height 12
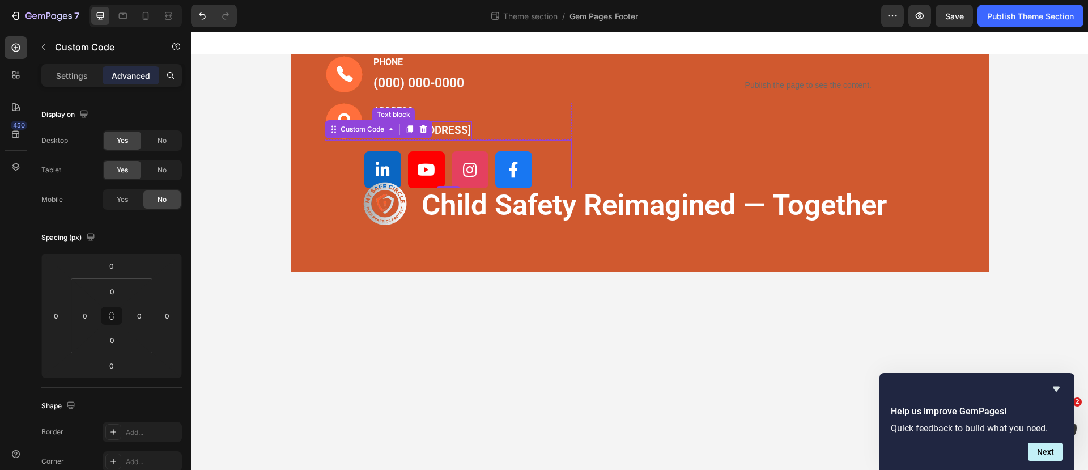
click at [470, 139] on p "[STREET_ADDRESS]" at bounding box center [421, 130] width 97 height 16
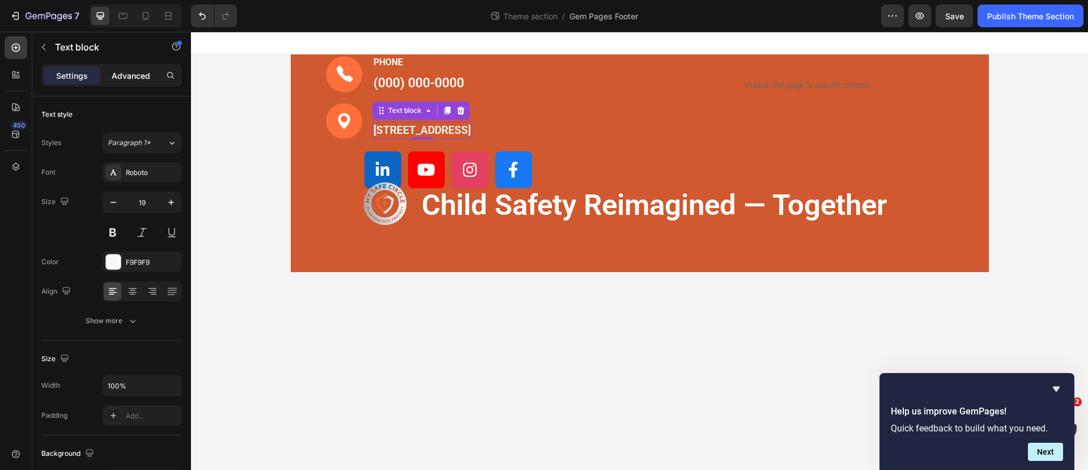
click at [133, 76] on p "Advanced" at bounding box center [131, 76] width 39 height 12
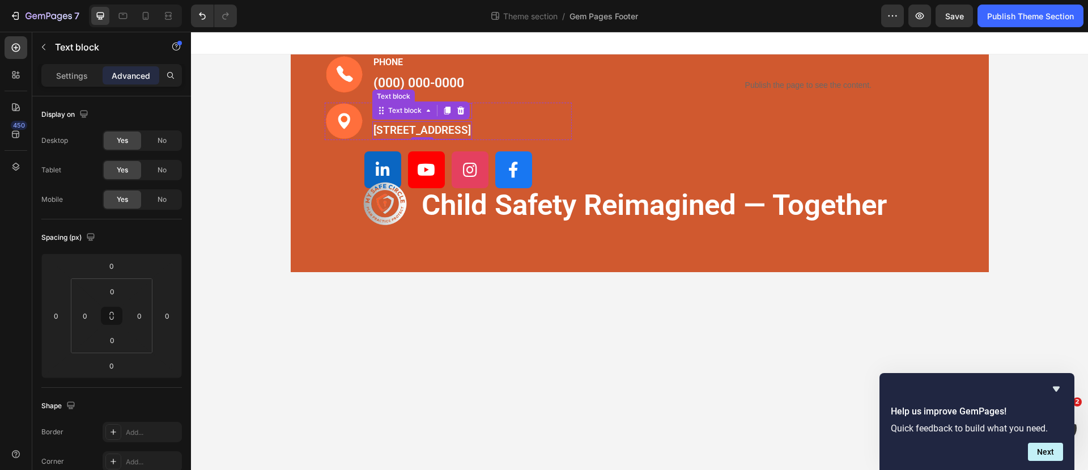
click at [471, 110] on p "ADDRESS" at bounding box center [421, 111] width 97 height 14
click at [501, 90] on div "Image PHONE Text block (000) 000-0000 Text block Row" at bounding box center [449, 74] width 248 height 40
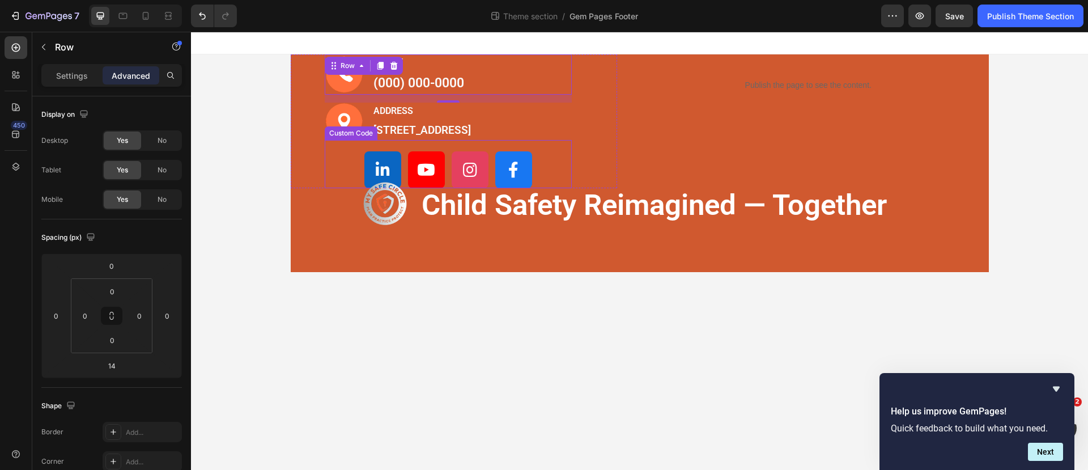
click at [492, 177] on div at bounding box center [449, 169] width 248 height 37
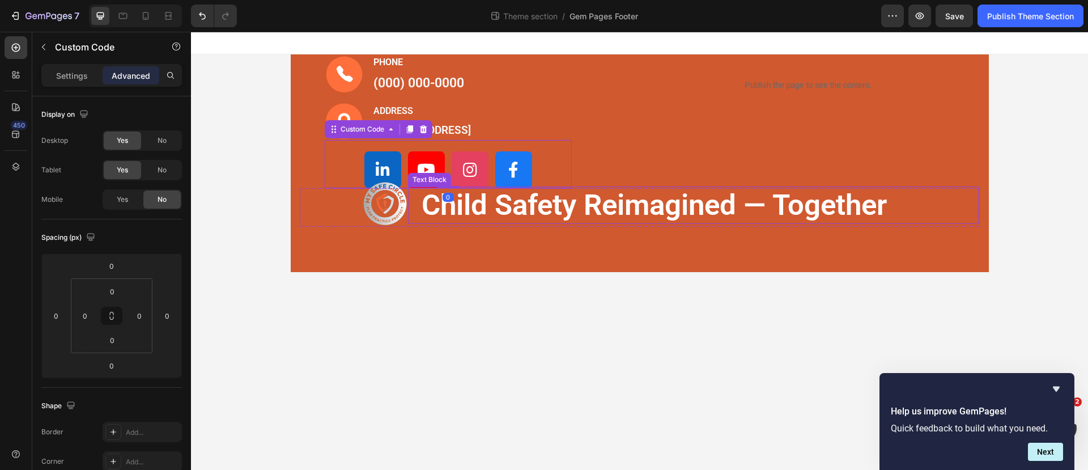
click at [536, 220] on p "child safety reimagined — together" at bounding box center [692, 204] width 543 height 37
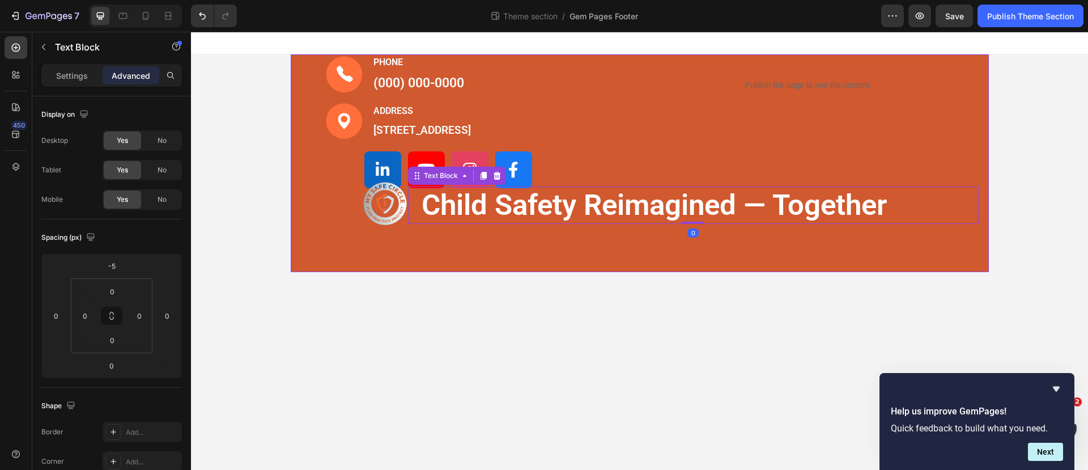
click at [625, 271] on div "Image PHONE Text block (000) 000-0000 Text block Row Image ADDRESS Text block 1…" at bounding box center [640, 163] width 698 height 218
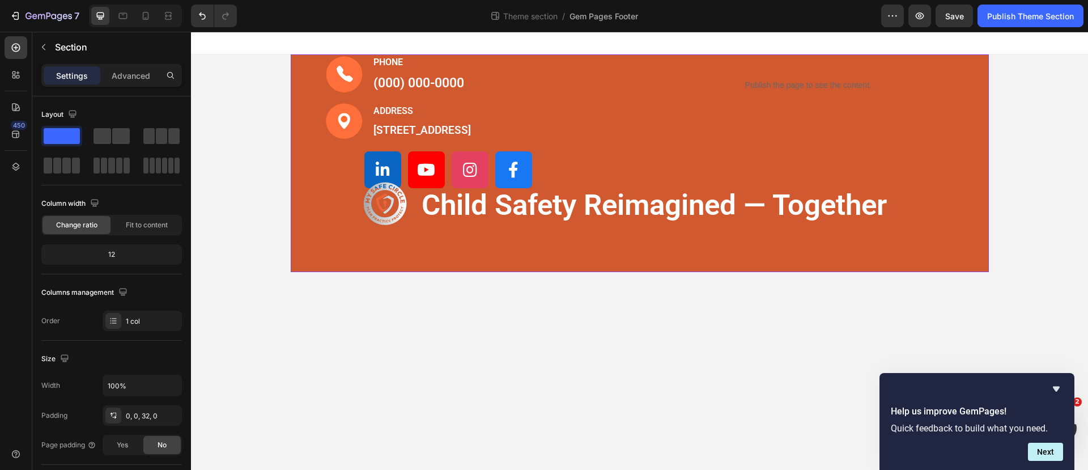
click at [623, 272] on div "Image PHONE Text block (000) 000-0000 Text block Row Image ADDRESS Text block 1…" at bounding box center [640, 163] width 698 height 218
click at [137, 415] on div "0, 0, 32, 0" at bounding box center [142, 416] width 33 height 10
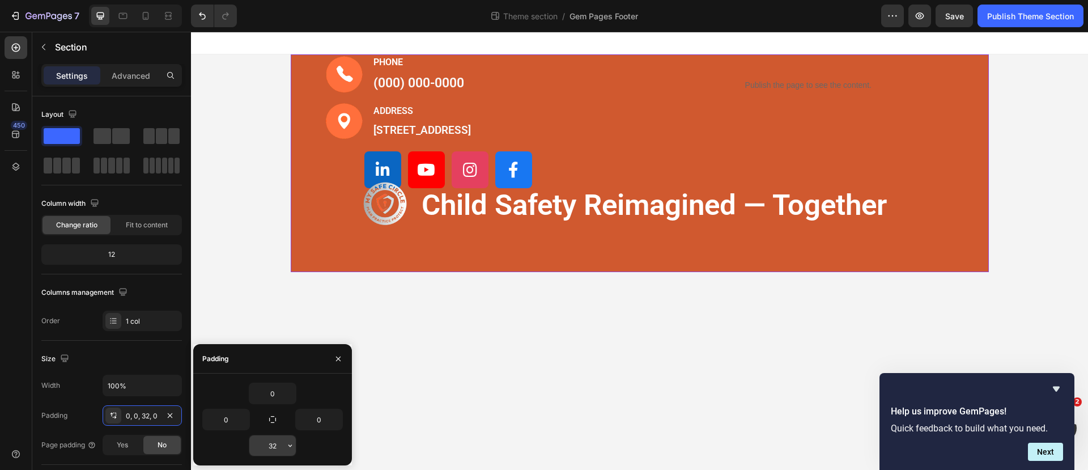
click at [277, 444] on input "32" at bounding box center [272, 445] width 46 height 20
type input "0"
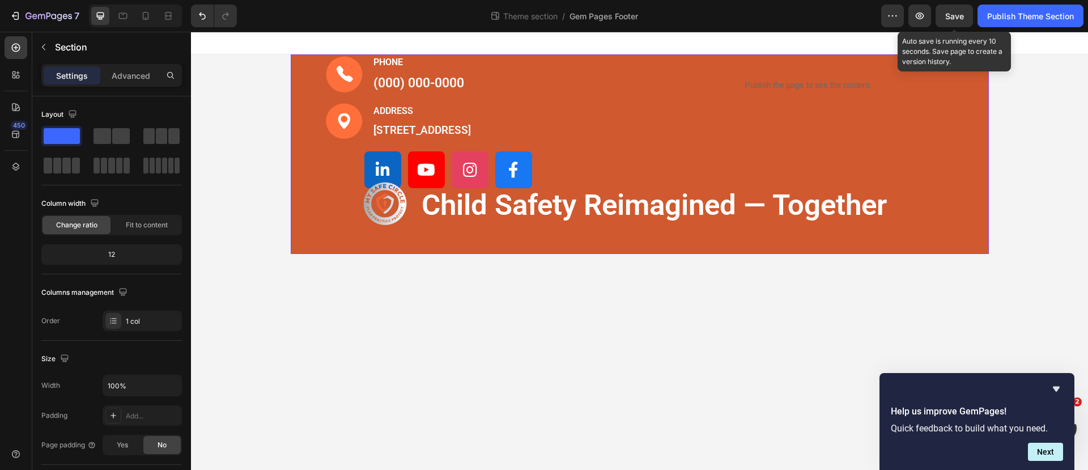
click at [959, 14] on span "Save" at bounding box center [954, 16] width 19 height 10
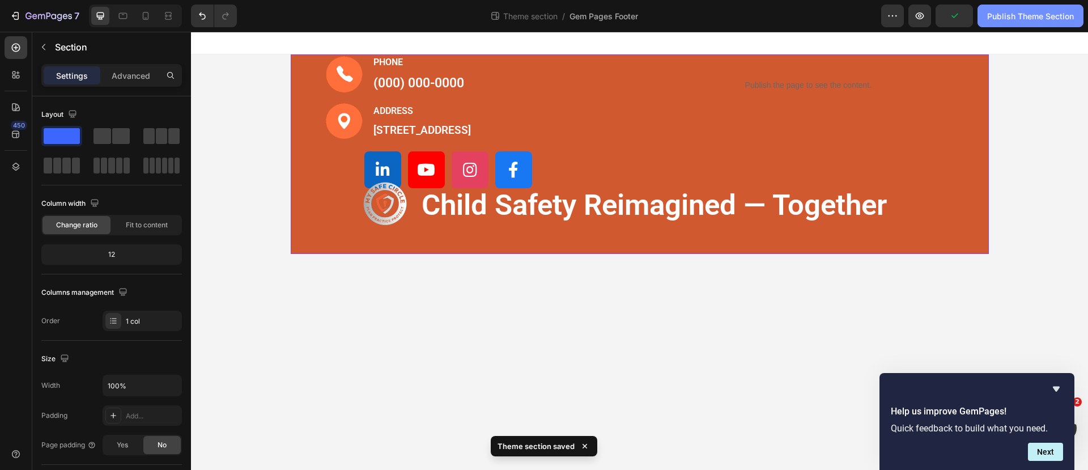
click at [1012, 19] on div "Publish Theme Section" at bounding box center [1030, 16] width 87 height 12
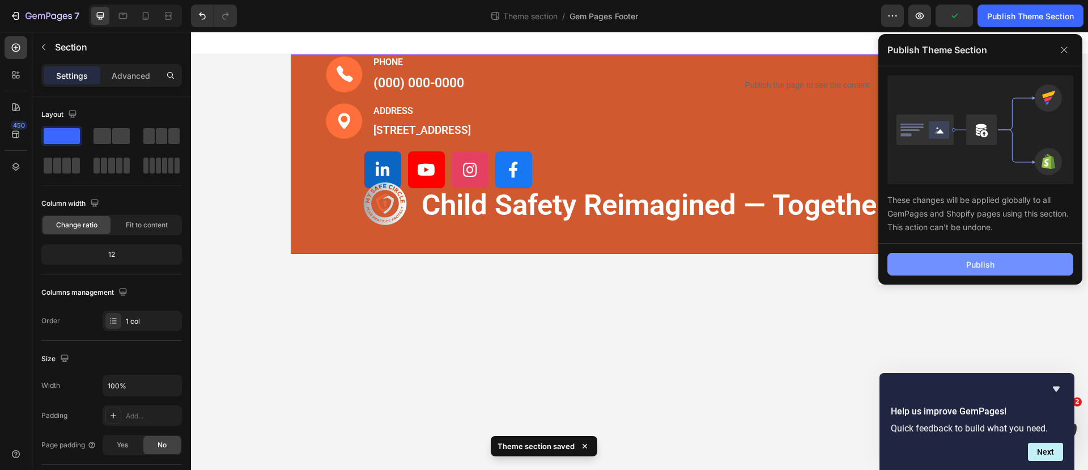
click at [973, 261] on div "Publish" at bounding box center [980, 264] width 28 height 12
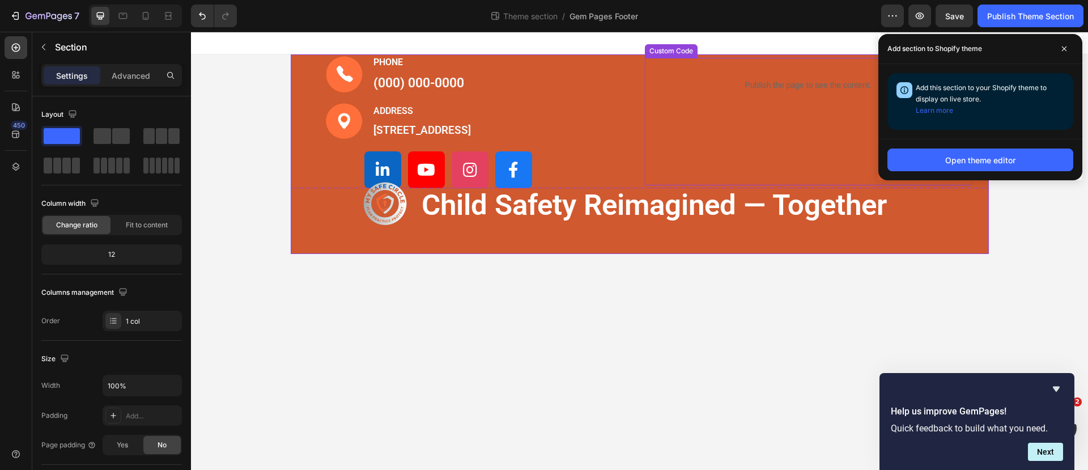
click at [747, 113] on div "Publish the page to see the content. Custom Code" at bounding box center [808, 121] width 327 height 127
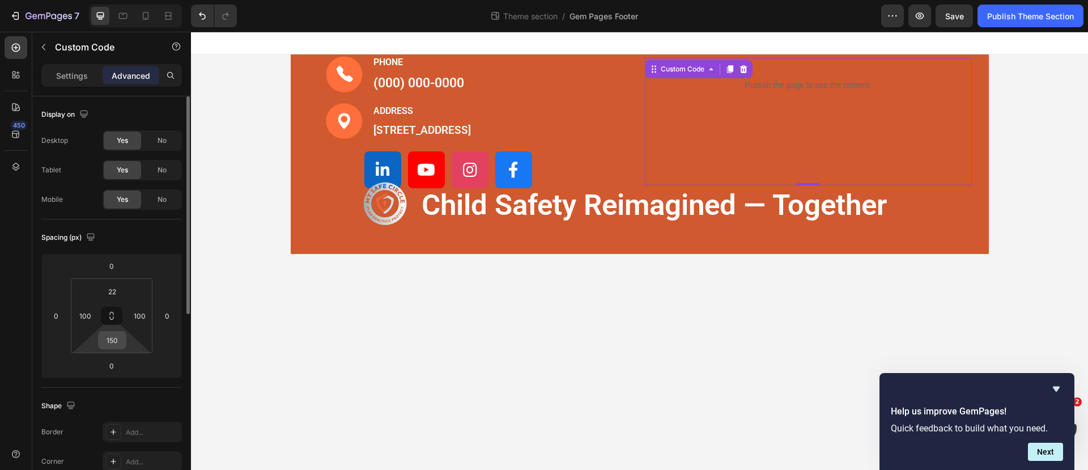
click at [117, 335] on input "150" at bounding box center [112, 339] width 23 height 17
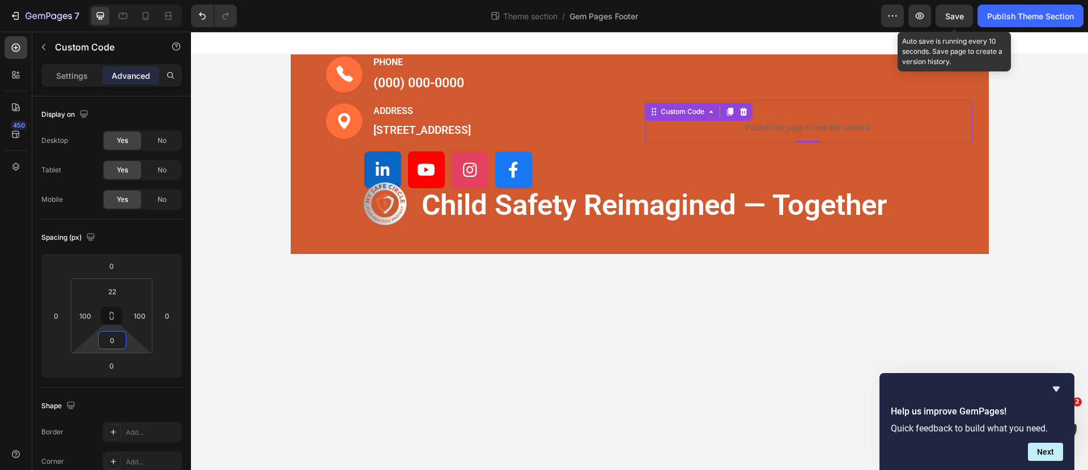
type input "0"
click at [948, 14] on span "Save" at bounding box center [954, 16] width 19 height 10
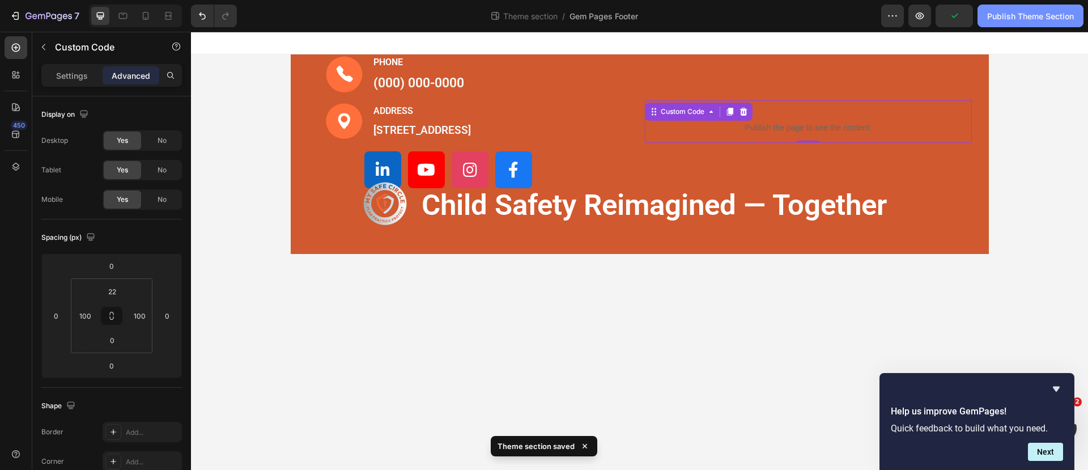
click at [997, 15] on div "Publish Theme Section" at bounding box center [1030, 16] width 87 height 12
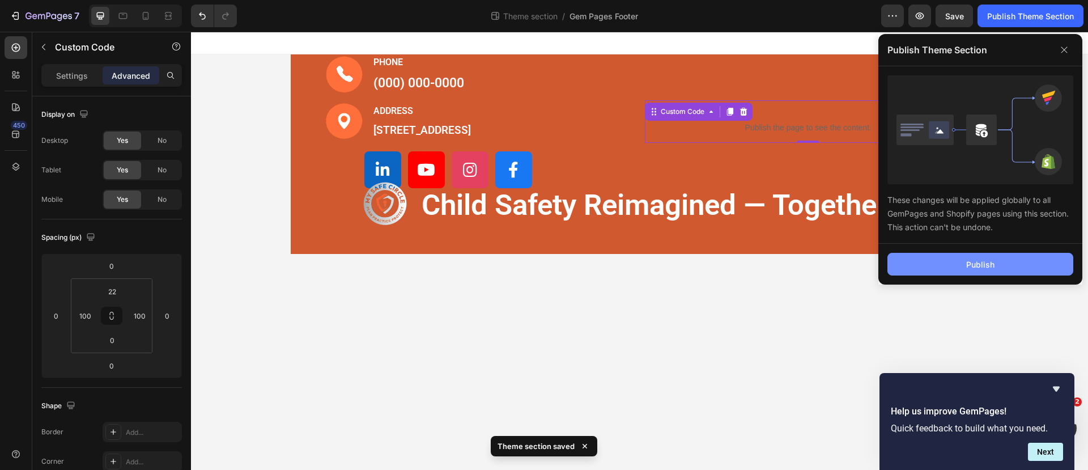
click at [973, 258] on div "Publish" at bounding box center [980, 264] width 28 height 12
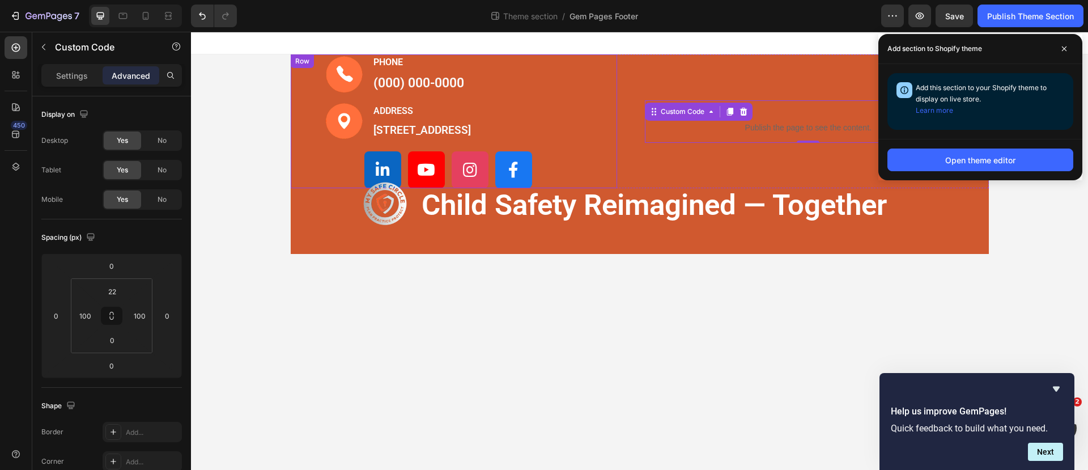
click at [312, 95] on div "Image PHONE Text block (000) 000-0000 Text block Row Image ADDRESS Text block 1…" at bounding box center [454, 121] width 327 height 134
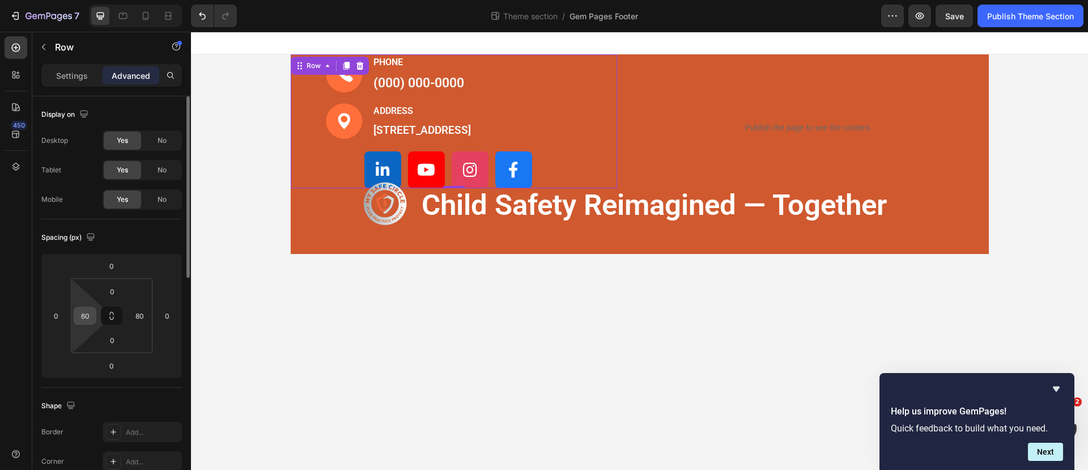
click at [87, 313] on input "60" at bounding box center [84, 315] width 17 height 17
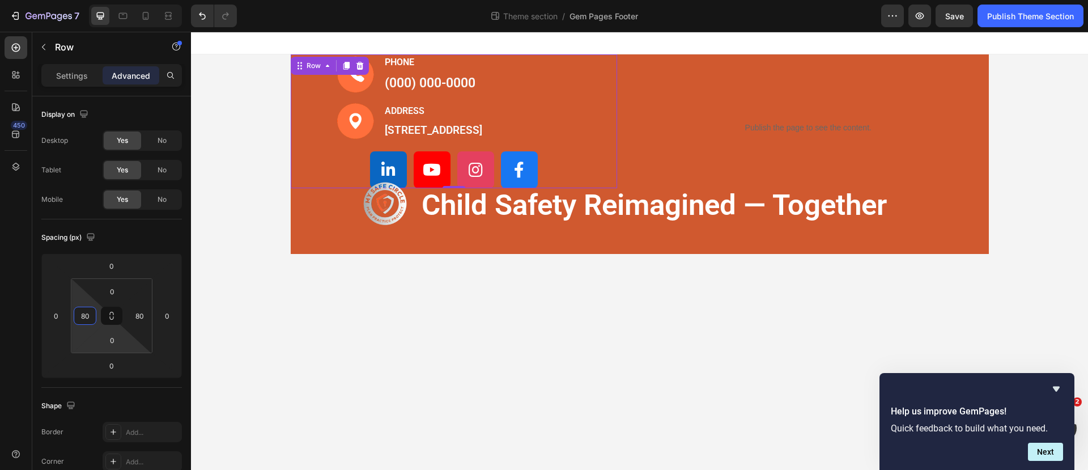
type input "8"
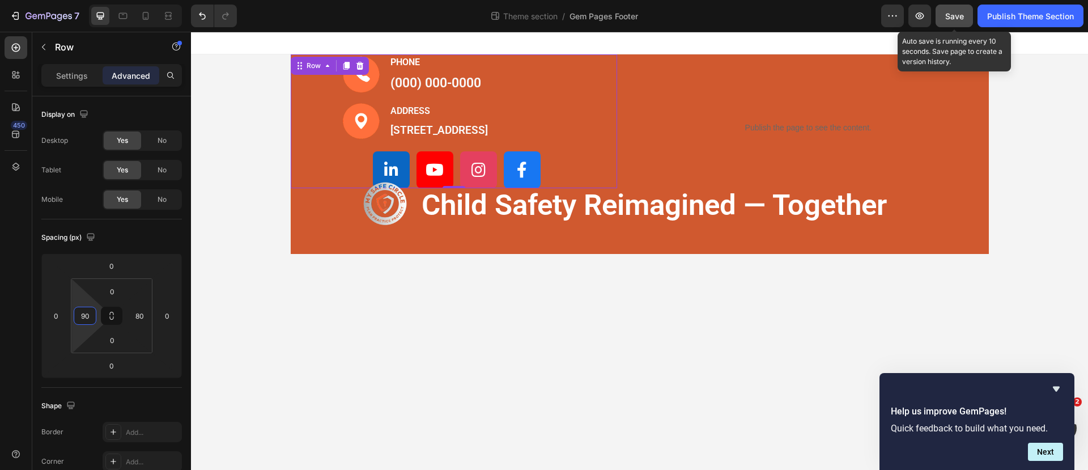
type input "90"
click at [951, 15] on span "Save" at bounding box center [954, 16] width 19 height 10
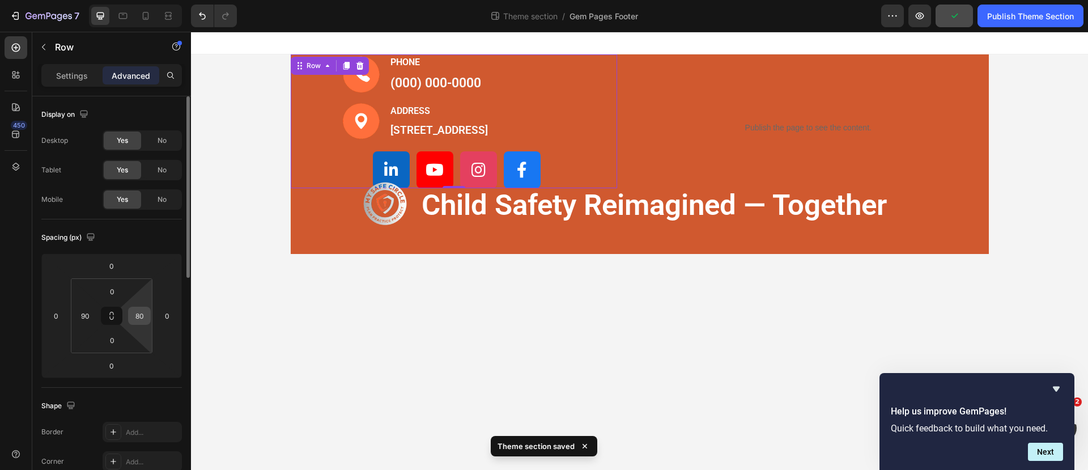
click at [144, 318] on input "80" at bounding box center [139, 315] width 17 height 17
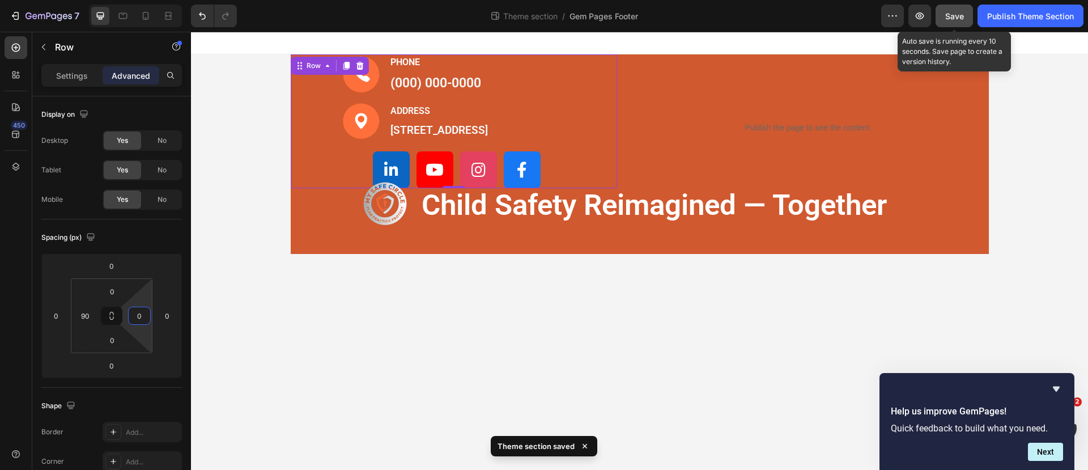
type input "0"
click at [954, 8] on button "Save" at bounding box center [953, 16] width 37 height 23
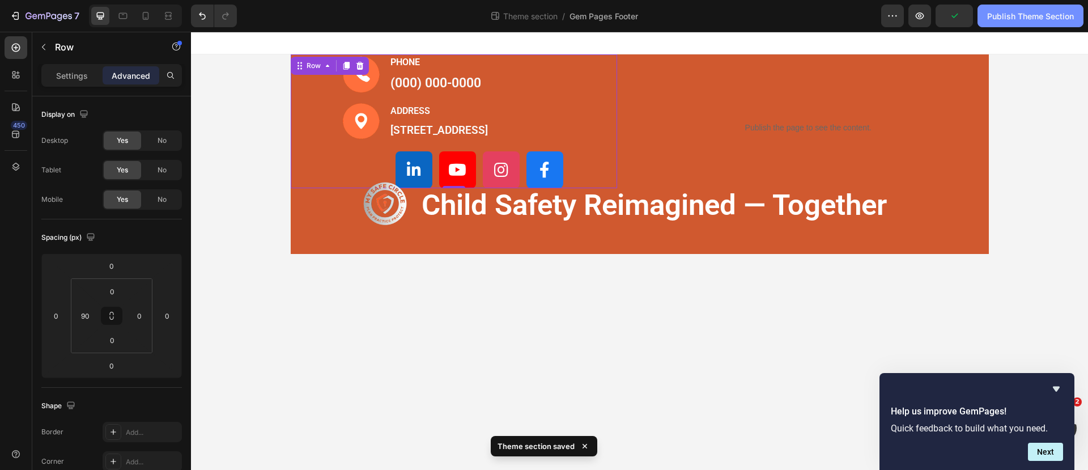
click at [1008, 12] on div "Publish Theme Section" at bounding box center [1030, 16] width 87 height 12
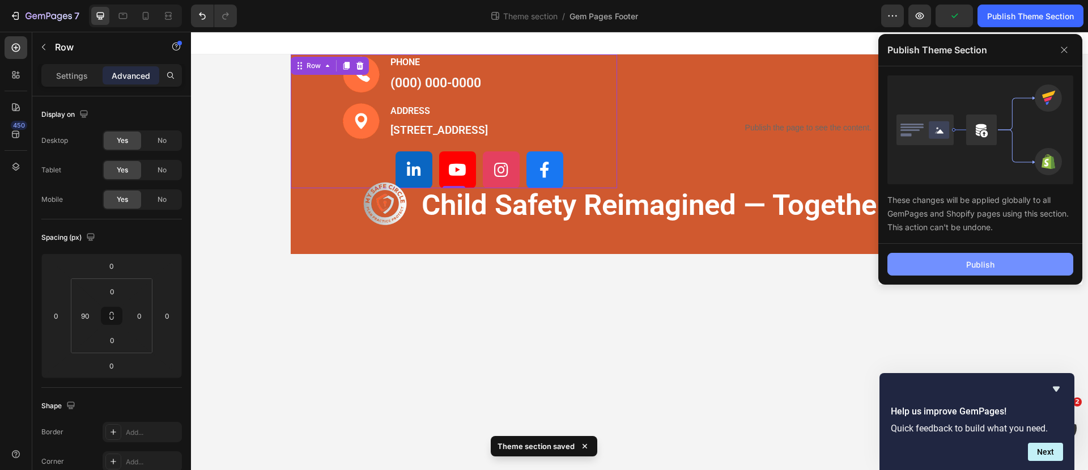
click at [968, 259] on div "Publish" at bounding box center [980, 264] width 28 height 12
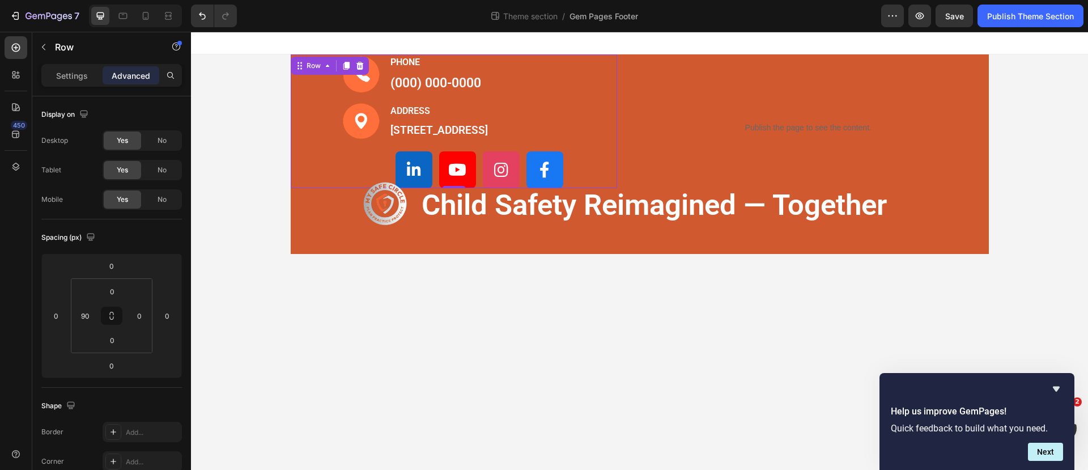
click at [309, 174] on div "Image PHONE Text block (000) 000-0000 Text block Row Image ADDRESS Text block 1…" at bounding box center [454, 121] width 327 height 134
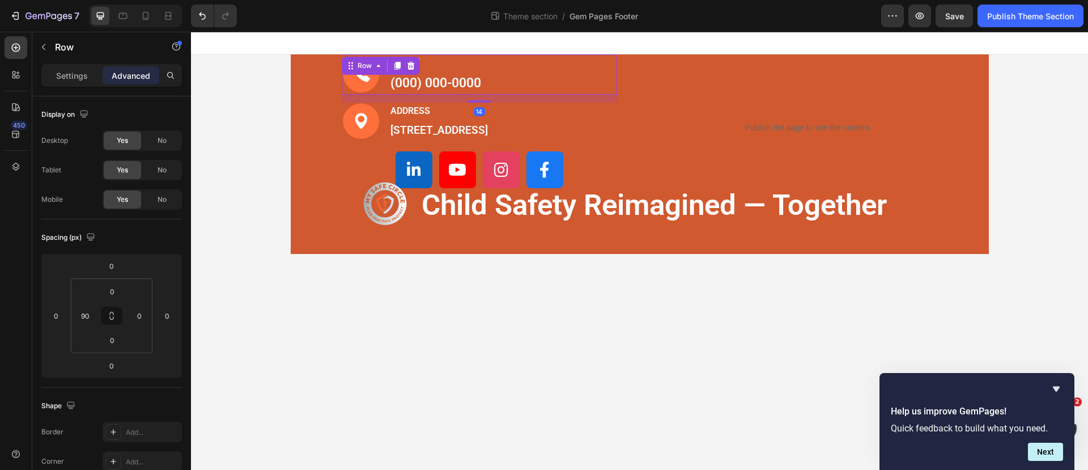
click at [566, 81] on div "Image PHONE Text block (000) 000-0000 Text block Row 14" at bounding box center [480, 74] width 276 height 40
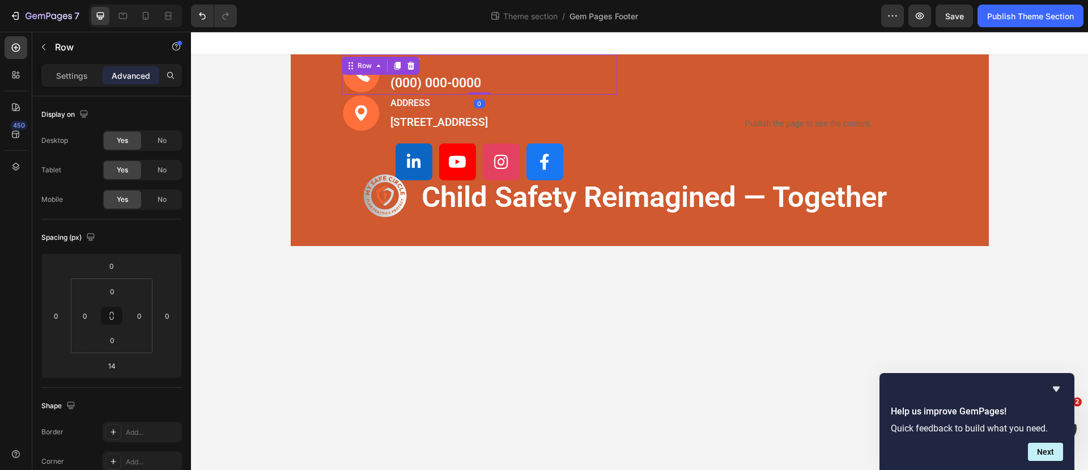
drag, startPoint x: 479, startPoint y: 100, endPoint x: 479, endPoint y: 86, distance: 14.7
click at [479, 86] on div "Image PHONE Text block (000) 000-0000 Text block Row 0" at bounding box center [480, 74] width 276 height 40
type input "0"
click at [480, 60] on p "PHONE" at bounding box center [435, 63] width 91 height 14
click at [517, 59] on div "Image PHONE Text block 4 (000) 000-0000 Text block Row" at bounding box center [480, 74] width 276 height 40
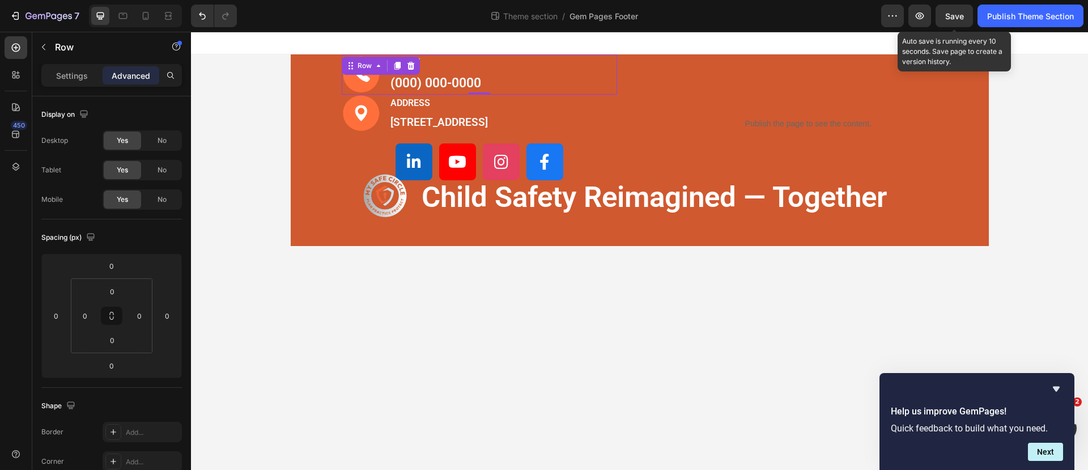
click at [949, 13] on span "Save" at bounding box center [954, 16] width 19 height 10
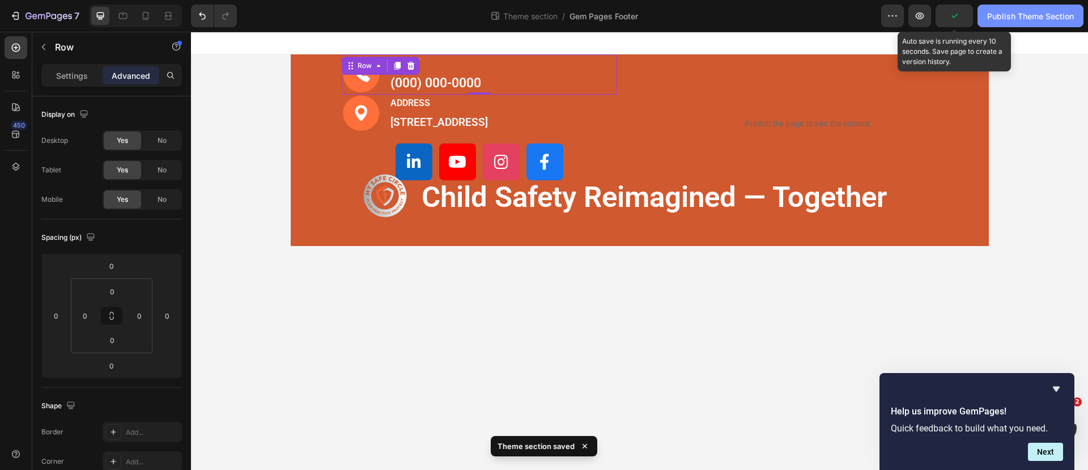
click at [1014, 23] on button "Publish Theme Section" at bounding box center [1030, 16] width 106 height 23
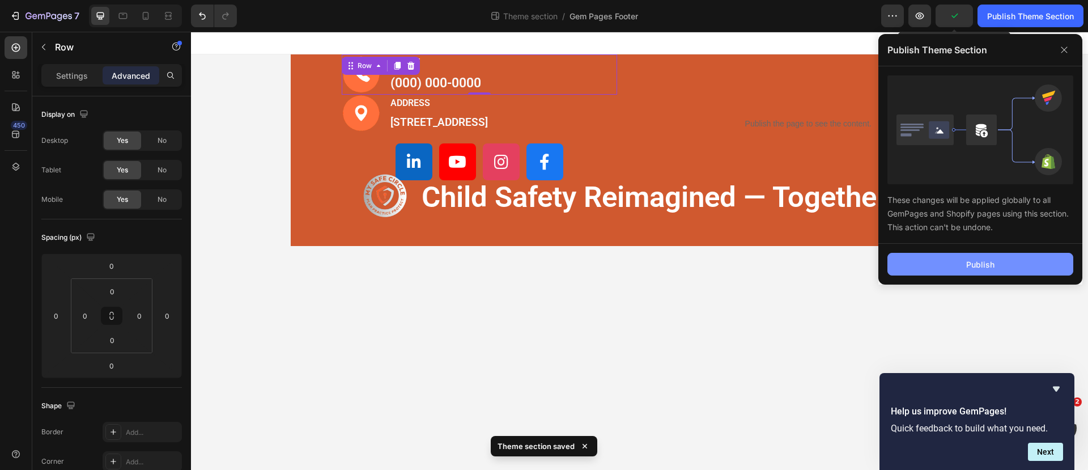
click at [987, 265] on div "Publish" at bounding box center [980, 264] width 28 height 12
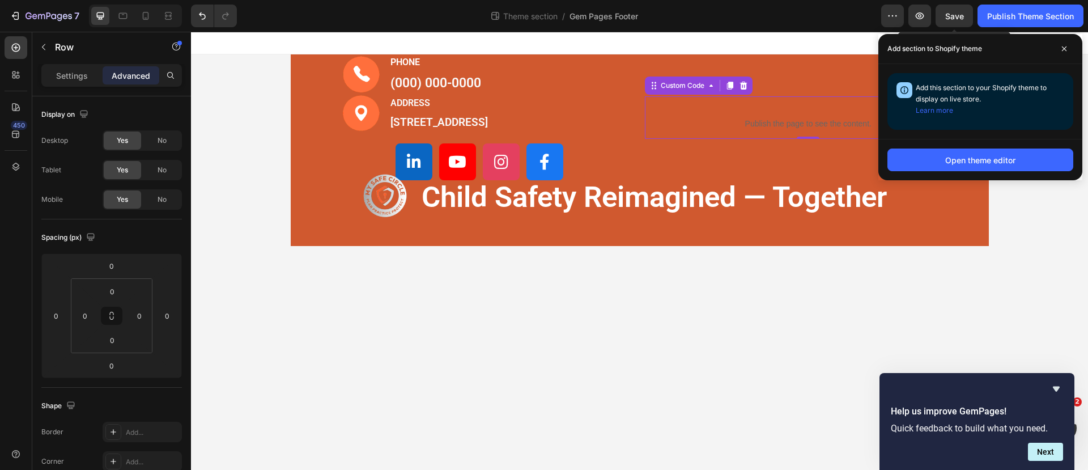
click at [658, 121] on div "Publish the page to see the content. Custom Code 0" at bounding box center [808, 117] width 327 height 42
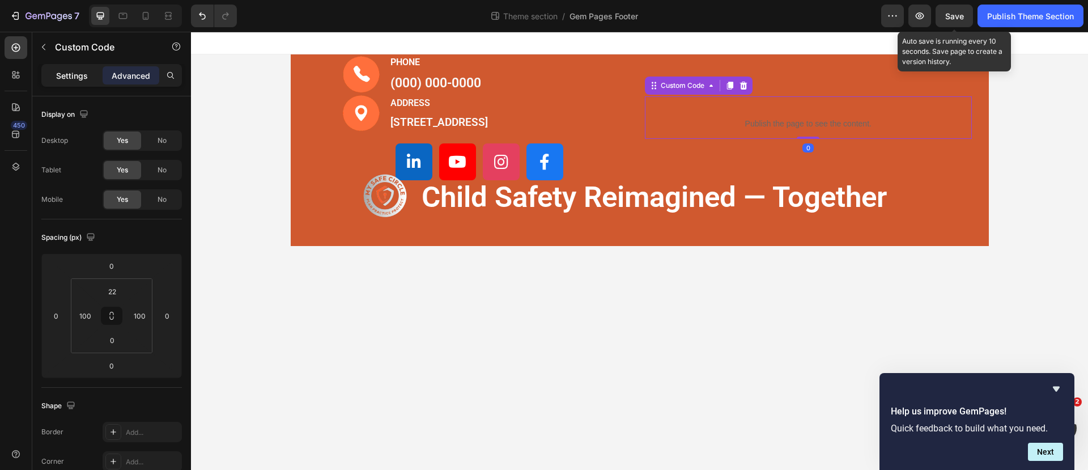
click at [60, 78] on p "Settings" at bounding box center [72, 76] width 32 height 12
click at [292, 83] on div "Image PHONE Text block (000) 000-0000 Text block Row Image ADDRESS Text block 1…" at bounding box center [454, 117] width 327 height 126
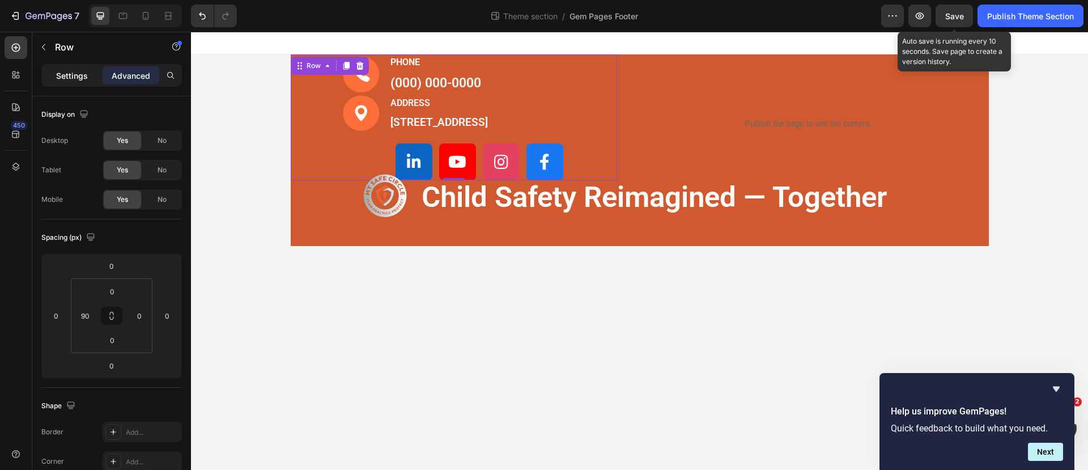
click at [70, 78] on p "Settings" at bounding box center [72, 76] width 32 height 12
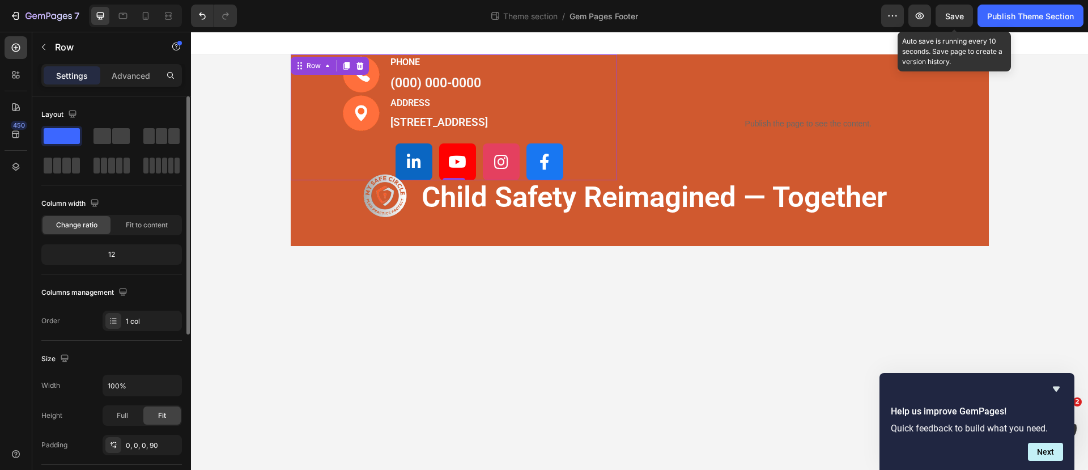
click at [90, 221] on span "Change ratio" at bounding box center [76, 225] width 41 height 10
click at [148, 228] on span "Fit to content" at bounding box center [147, 225] width 42 height 10
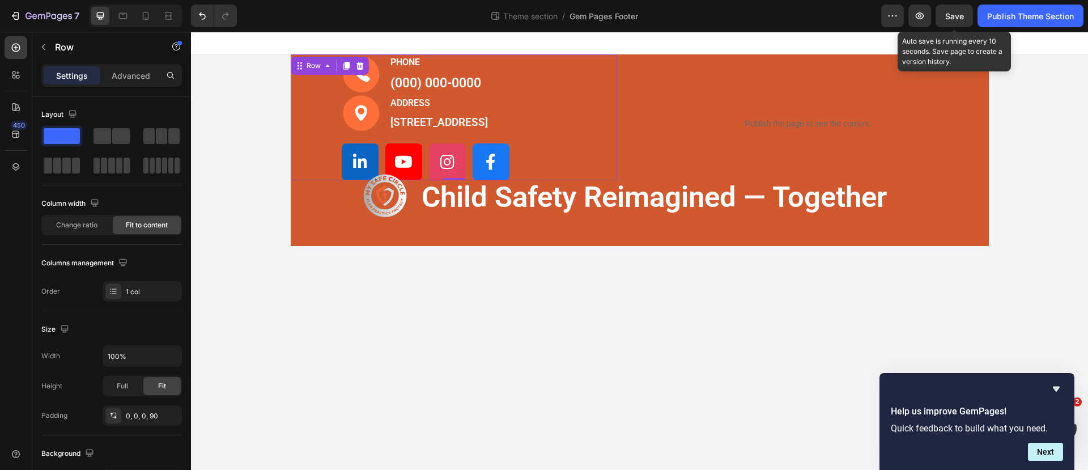
click at [952, 17] on span "Save" at bounding box center [954, 16] width 19 height 10
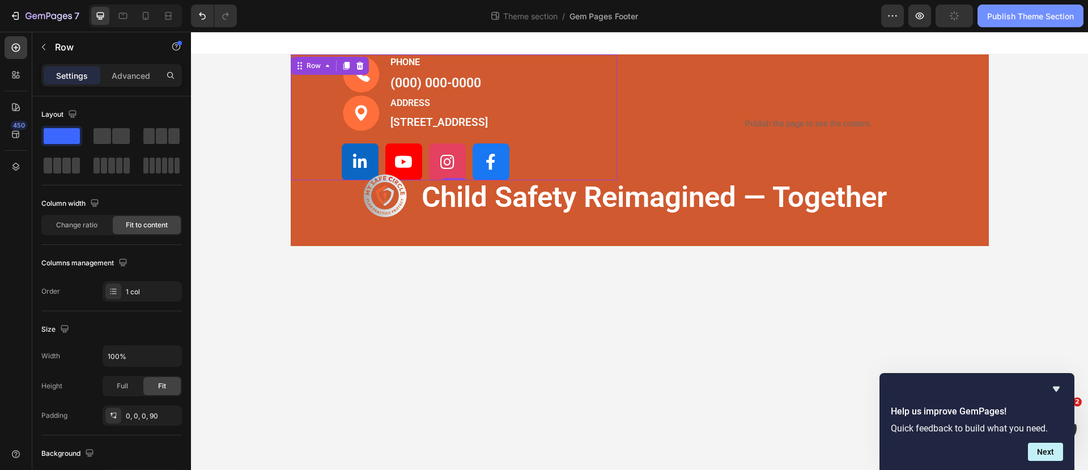
click at [1004, 16] on div "Publish Theme Section" at bounding box center [1030, 16] width 87 height 12
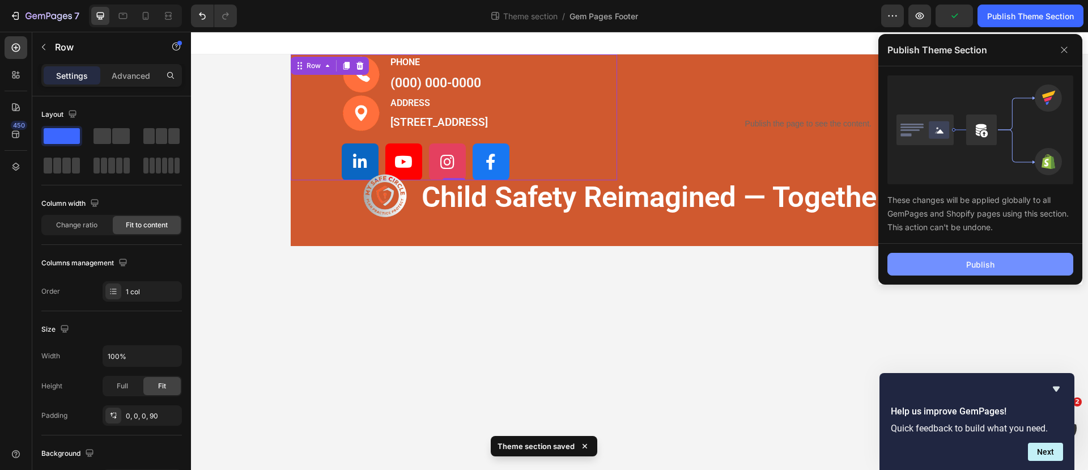
click at [994, 258] on button "Publish" at bounding box center [980, 264] width 186 height 23
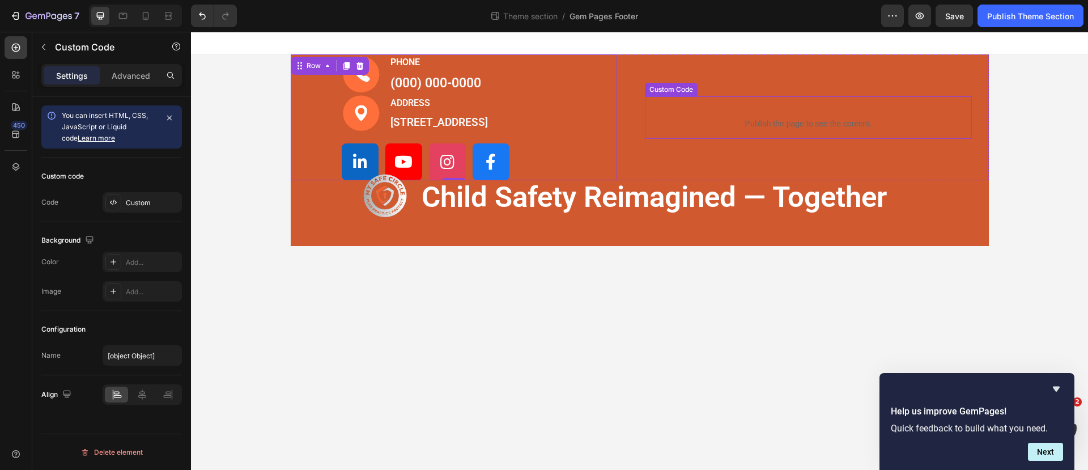
click at [717, 107] on div "Publish the page to see the content. Custom Code" at bounding box center [808, 117] width 327 height 42
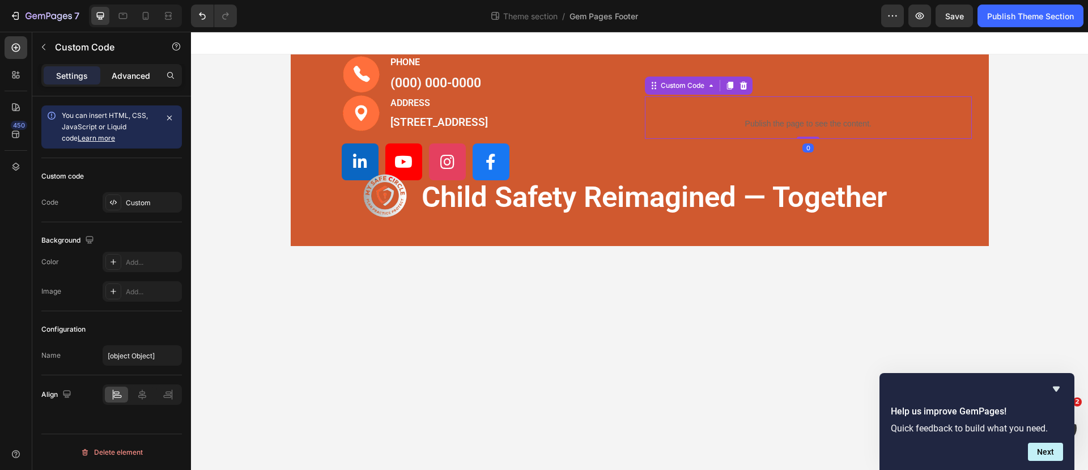
click at [131, 74] on p "Advanced" at bounding box center [131, 76] width 39 height 12
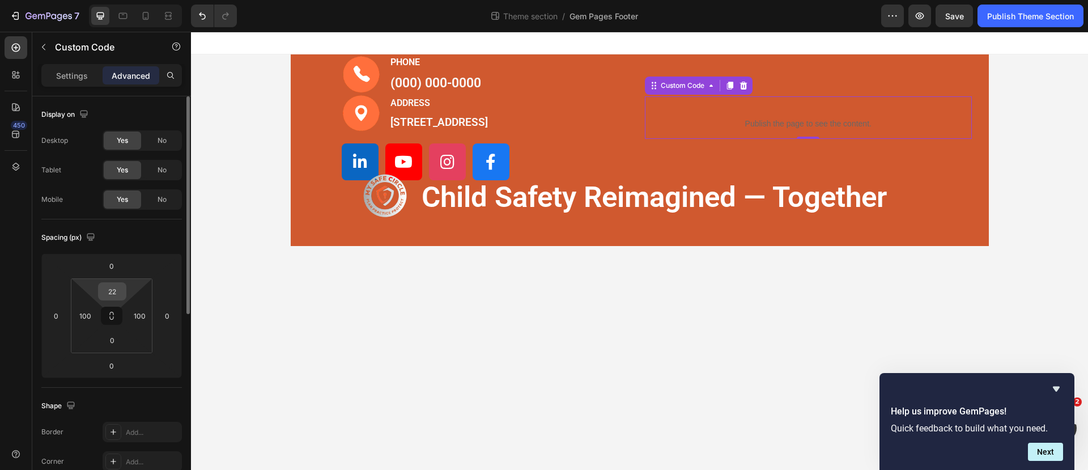
click at [106, 291] on input "22" at bounding box center [112, 291] width 23 height 17
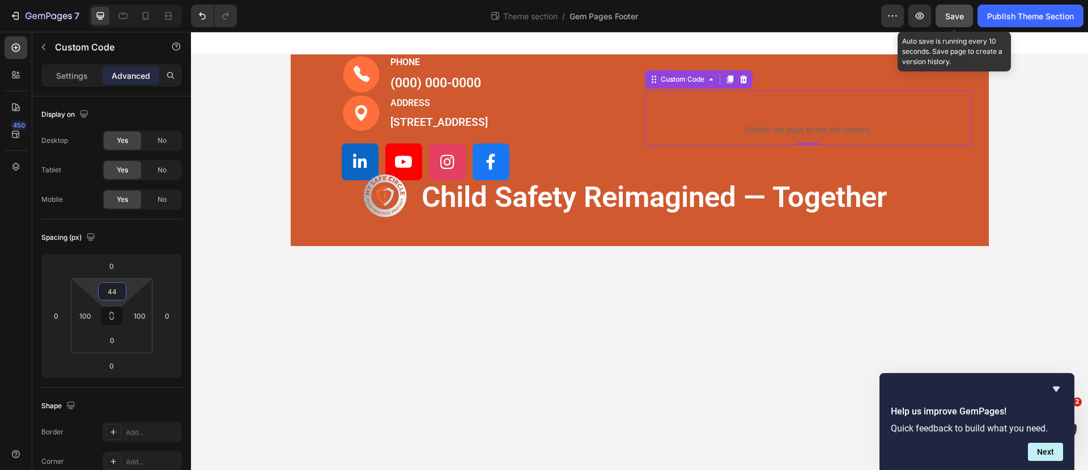
type input "44"
click at [966, 13] on button "Save" at bounding box center [953, 16] width 37 height 23
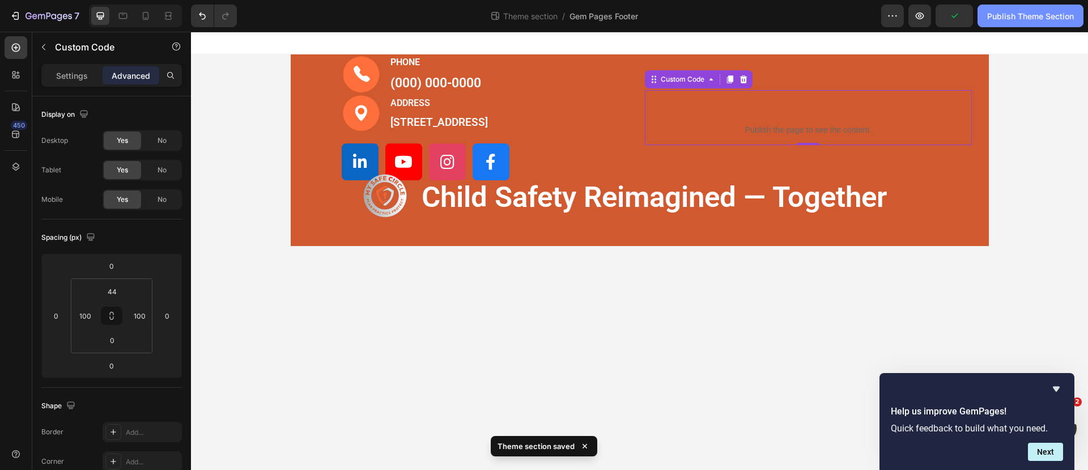
click at [1009, 14] on div "Publish Theme Section" at bounding box center [1030, 16] width 87 height 12
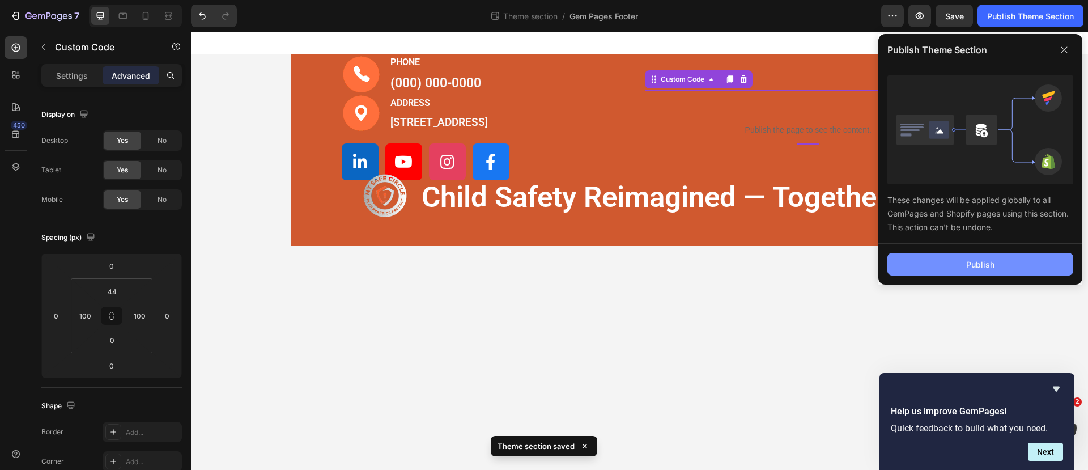
click at [971, 269] on div "Publish" at bounding box center [980, 264] width 28 height 12
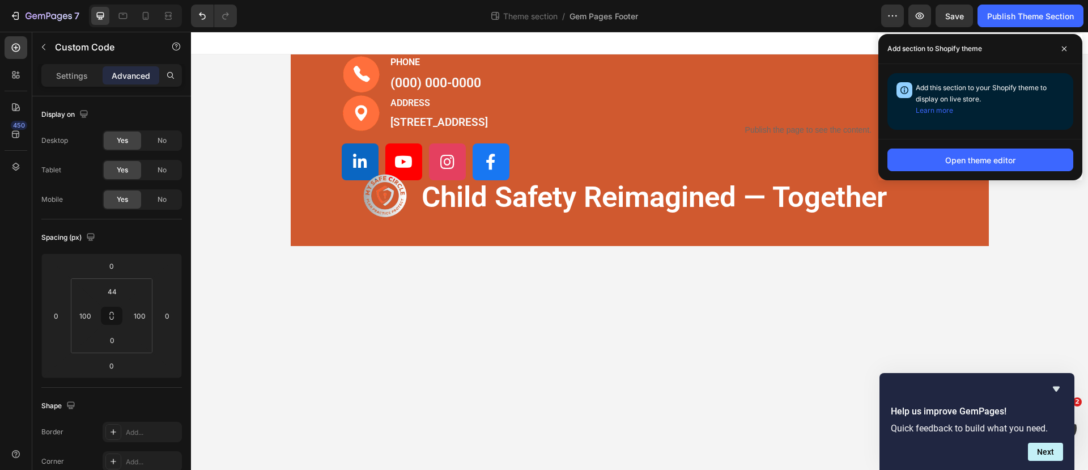
click at [1031, 211] on div "Image PHONE Text block (000) 000-0000 Text block Row Image ADDRESS Text block 1…" at bounding box center [639, 149] width 897 height 191
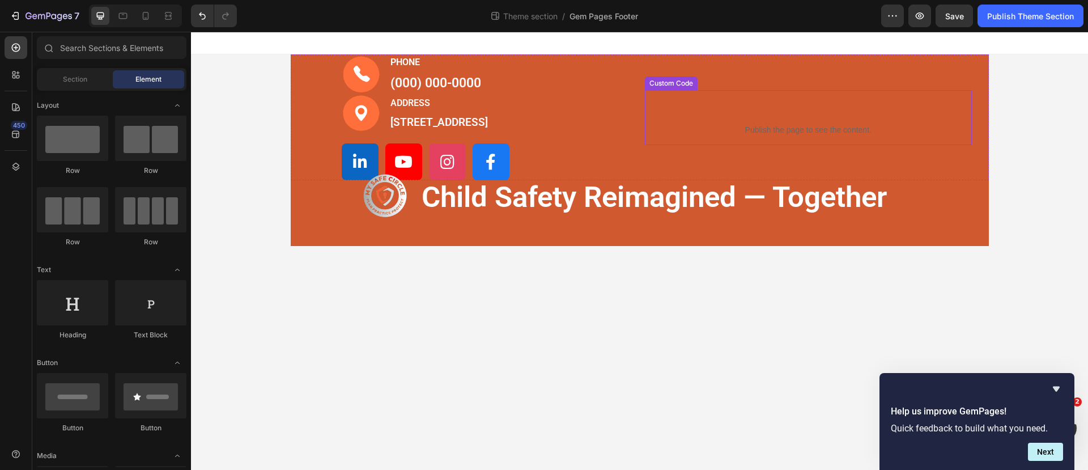
click at [824, 126] on p "Publish the page to see the content." at bounding box center [808, 130] width 214 height 12
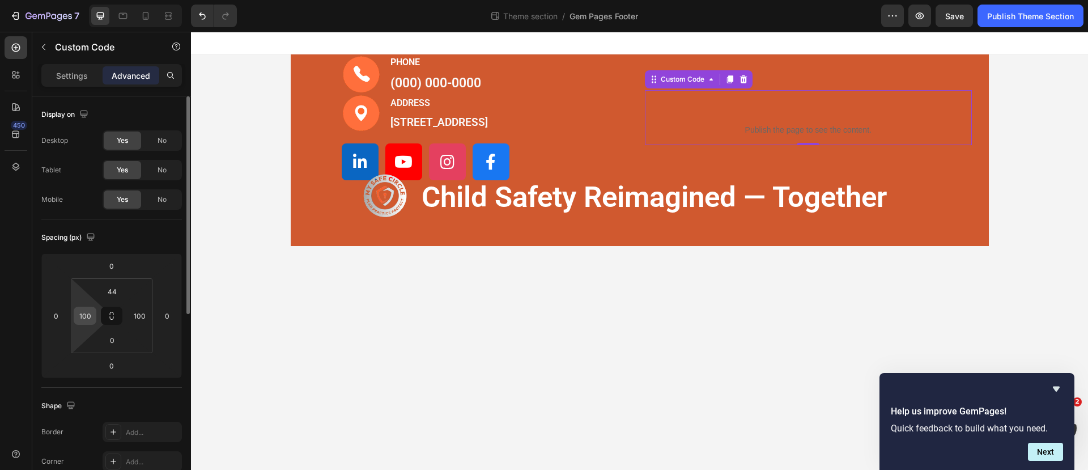
click at [89, 314] on input "100" at bounding box center [84, 315] width 17 height 17
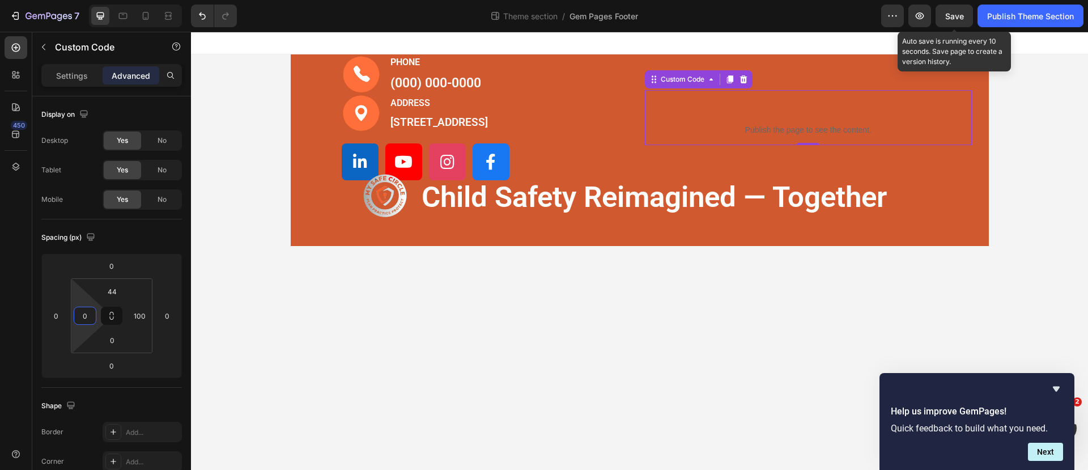
type input "0"
click at [954, 10] on div "Save" at bounding box center [954, 16] width 19 height 12
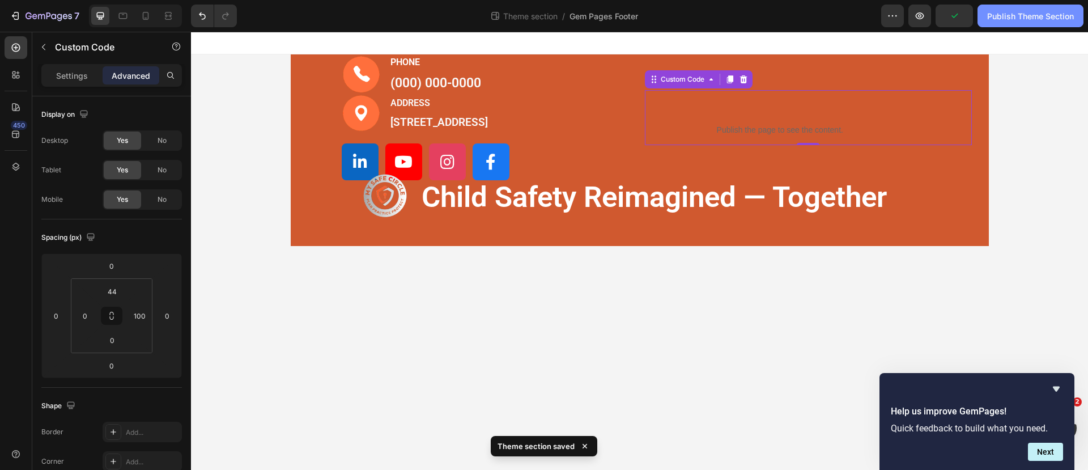
click at [999, 20] on div "Publish Theme Section" at bounding box center [1030, 16] width 87 height 12
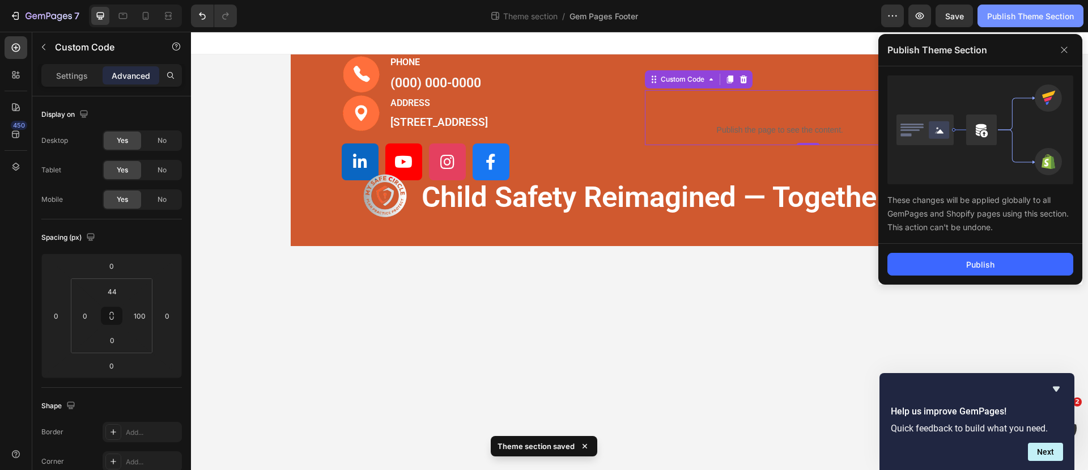
click at [999, 16] on div "Publish Theme Section" at bounding box center [1030, 16] width 87 height 12
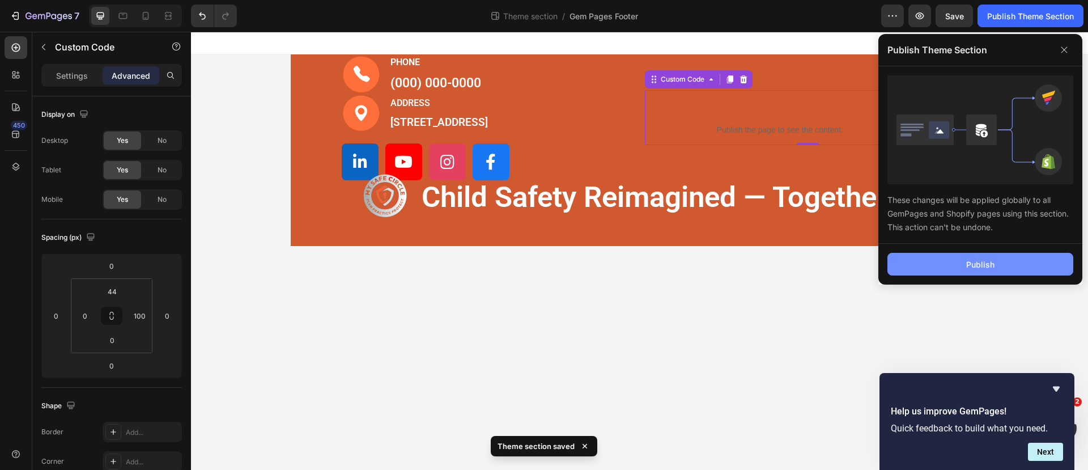
click at [983, 272] on button "Publish" at bounding box center [980, 264] width 186 height 23
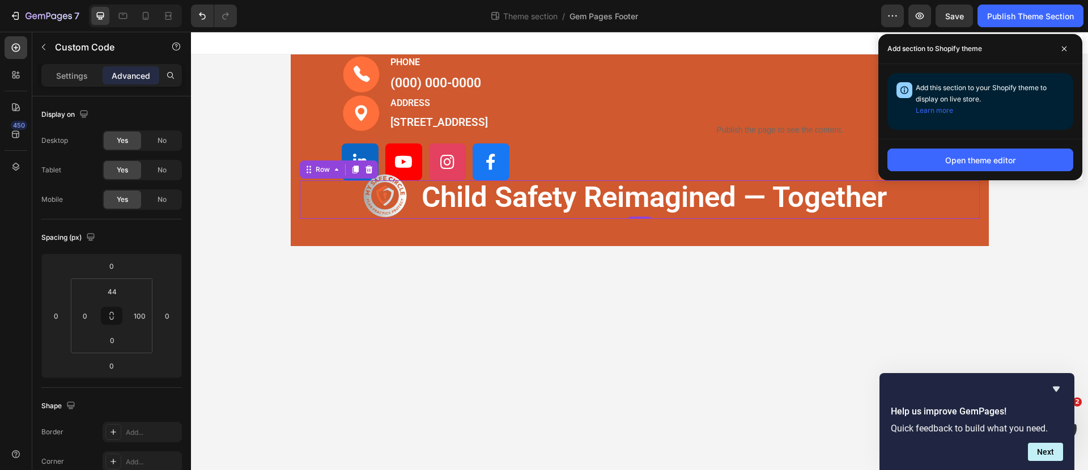
click at [339, 193] on div "Image child safety reimagined — together Text Block Row 0" at bounding box center [640, 199] width 680 height 39
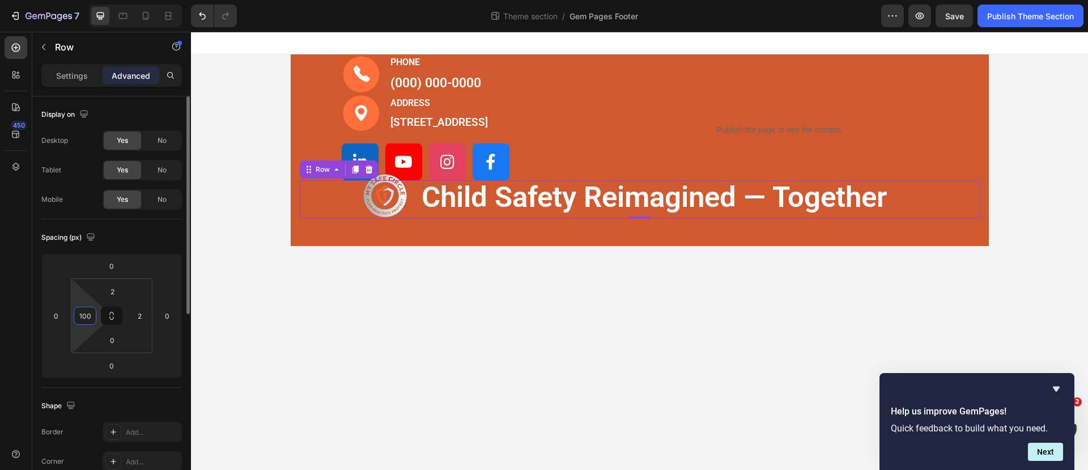
click at [86, 320] on input "100" at bounding box center [84, 315] width 17 height 17
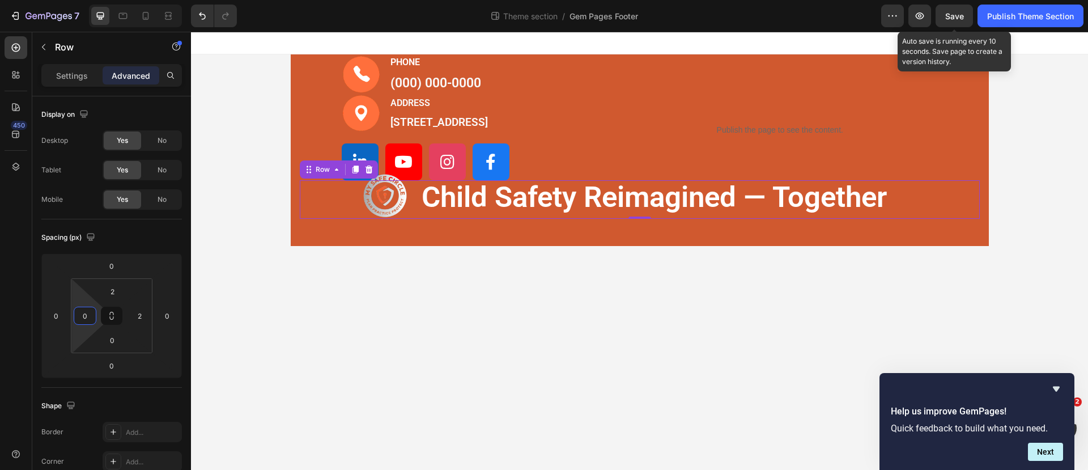
type input "0"
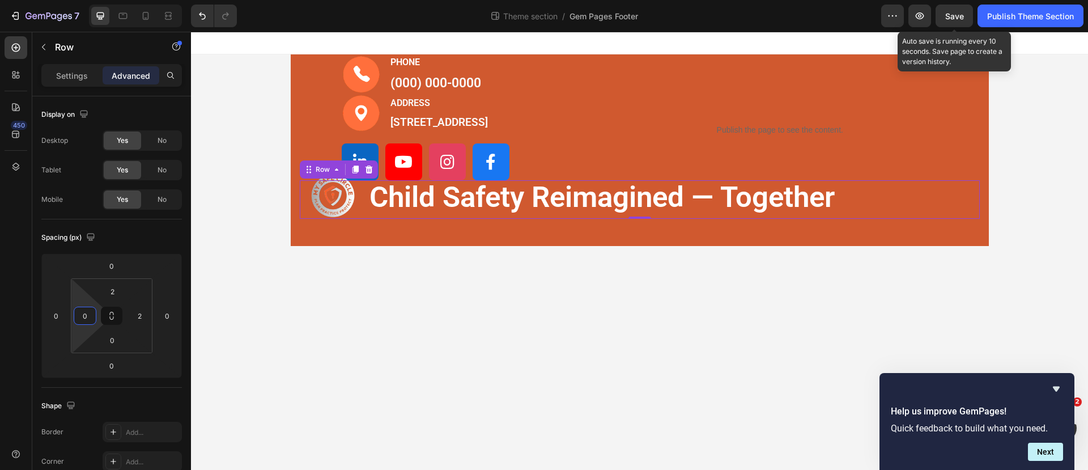
click at [956, 19] on span "Save" at bounding box center [954, 16] width 19 height 10
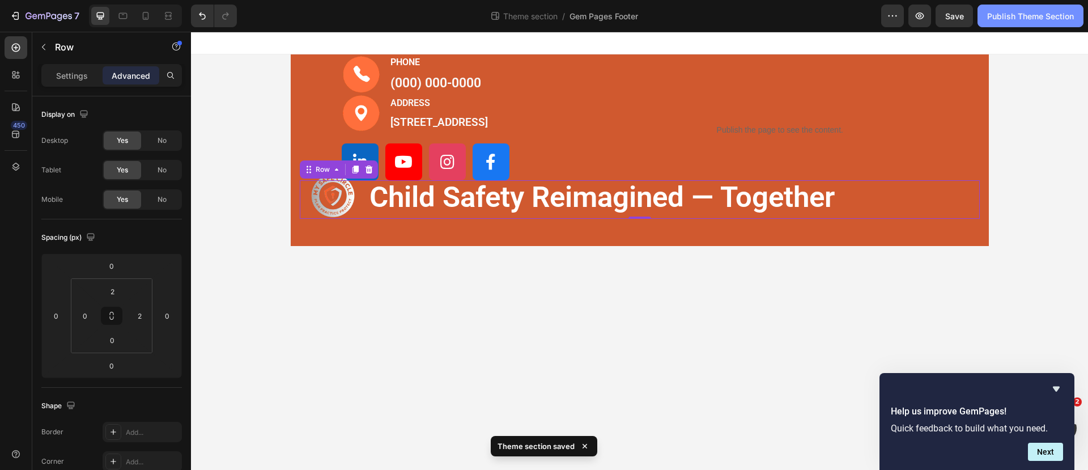
click at [1004, 19] on div "Publish Theme Section" at bounding box center [1030, 16] width 87 height 12
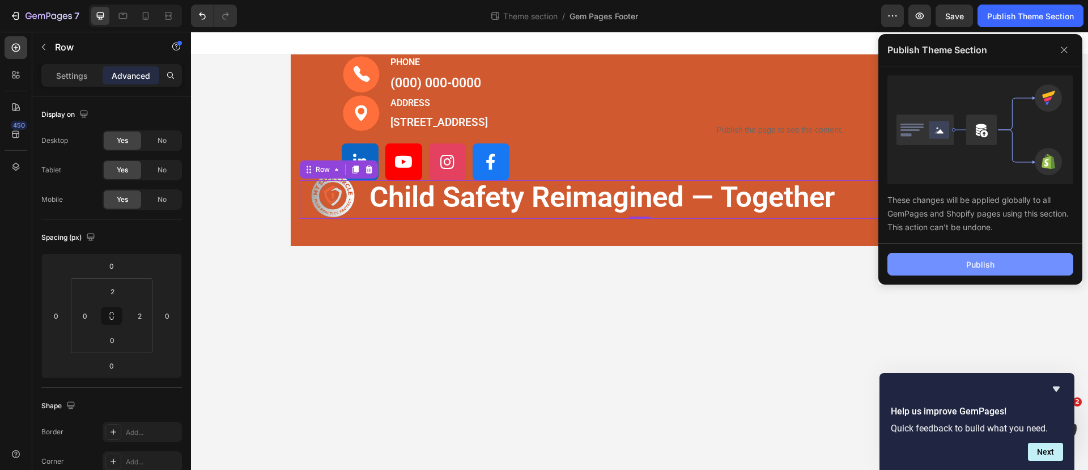
click at [960, 264] on button "Publish" at bounding box center [980, 264] width 186 height 23
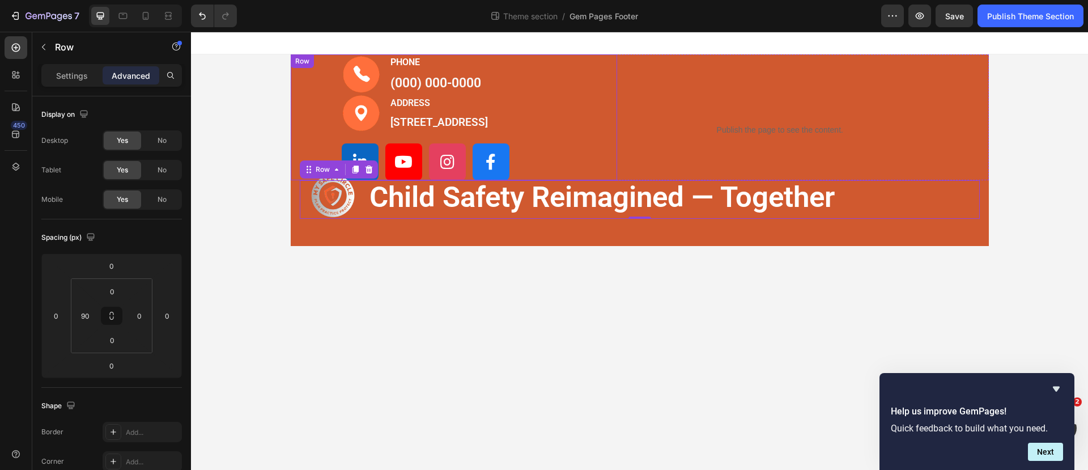
click at [325, 63] on div "Image PHONE Text block (000) 000-0000 Text block Row Image ADDRESS Text block 1…" at bounding box center [454, 117] width 327 height 126
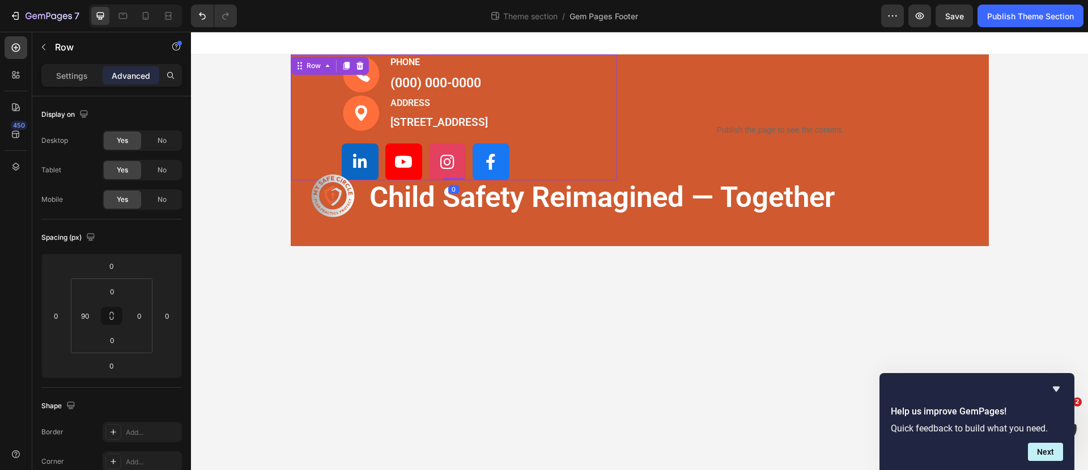
click at [302, 84] on div "Image PHONE Text block (000) 000-0000 Text block Row Image ADDRESS Text block 1…" at bounding box center [454, 117] width 327 height 126
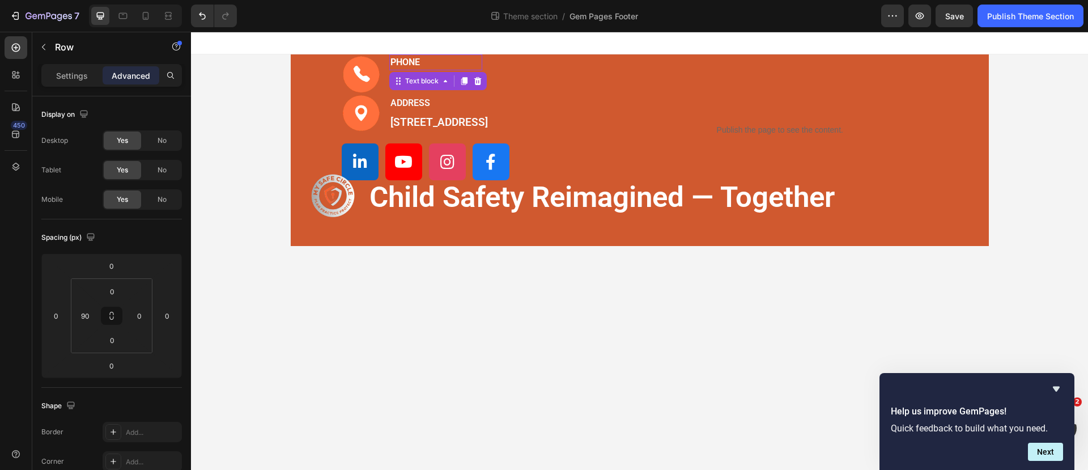
click at [429, 60] on p "PHONE" at bounding box center [435, 63] width 91 height 14
click at [368, 62] on div "Image" at bounding box center [356, 63] width 29 height 14
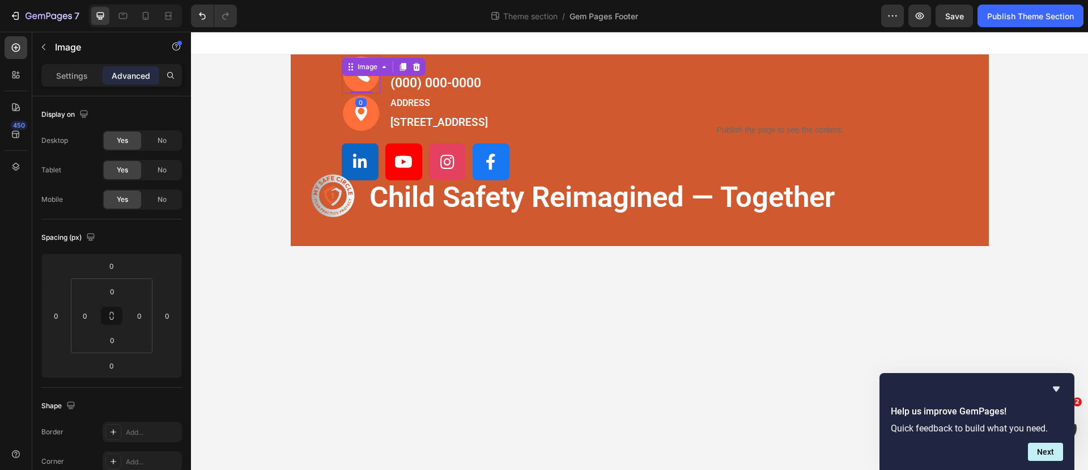
click at [368, 86] on img at bounding box center [361, 75] width 39 height 38
click at [453, 64] on p "PHONE" at bounding box center [435, 63] width 91 height 14
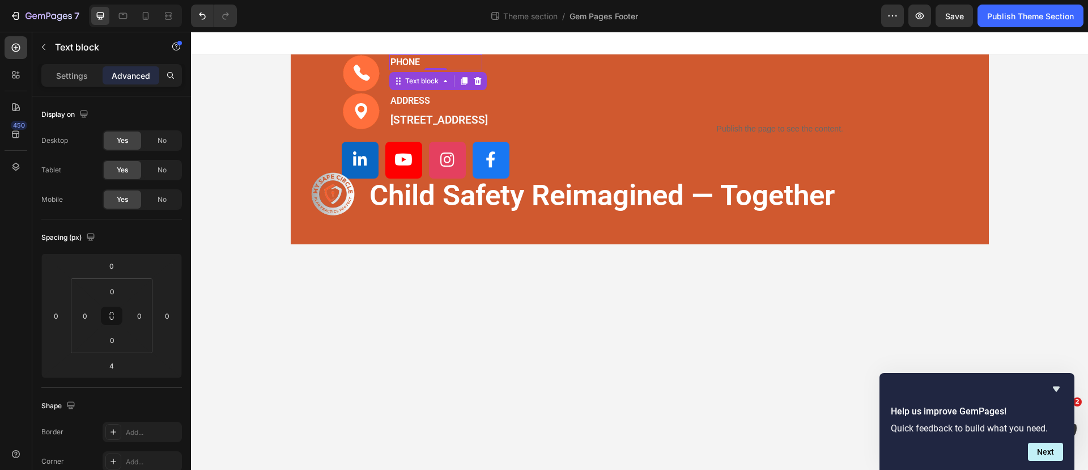
click at [436, 65] on div "PHONE Text block 0" at bounding box center [435, 62] width 93 height 16
type input "0"
click at [425, 96] on p "ADDRESS" at bounding box center [438, 101] width 97 height 14
click at [478, 96] on p "ADDRESS" at bounding box center [438, 101] width 97 height 14
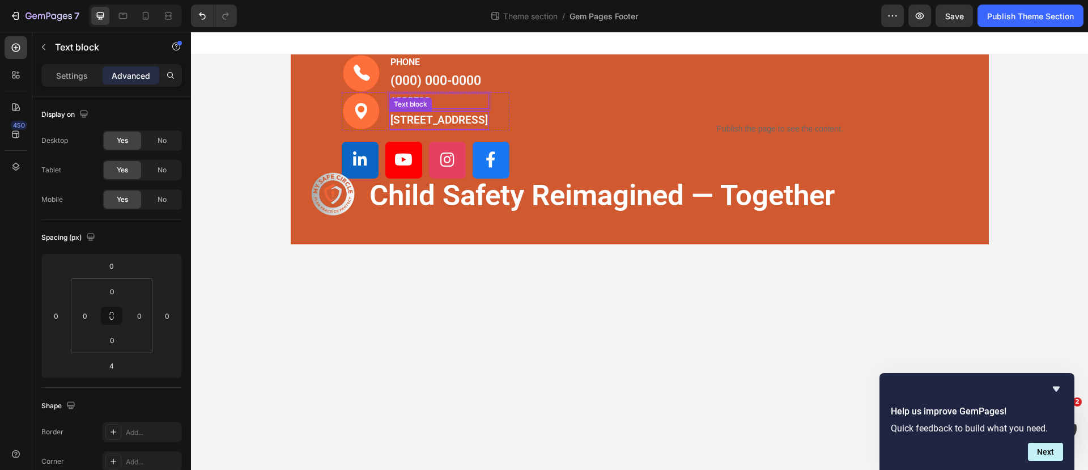
click at [488, 123] on p "[STREET_ADDRESS]" at bounding box center [438, 120] width 97 height 16
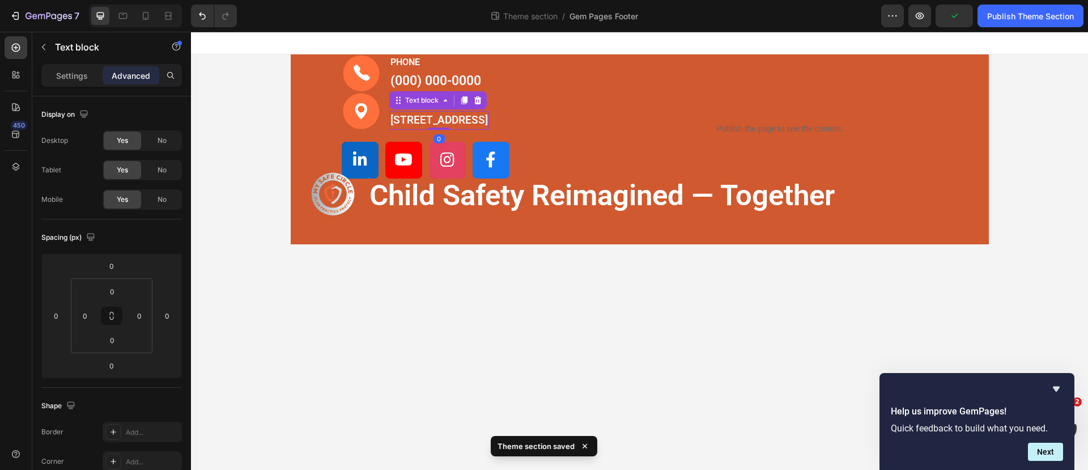
drag, startPoint x: 496, startPoint y: 126, endPoint x: 497, endPoint y: 112, distance: 13.6
click at [489, 112] on div "184 Main Rd E, St Albans VIC 3021, Australia Text block 0" at bounding box center [439, 120] width 100 height 19
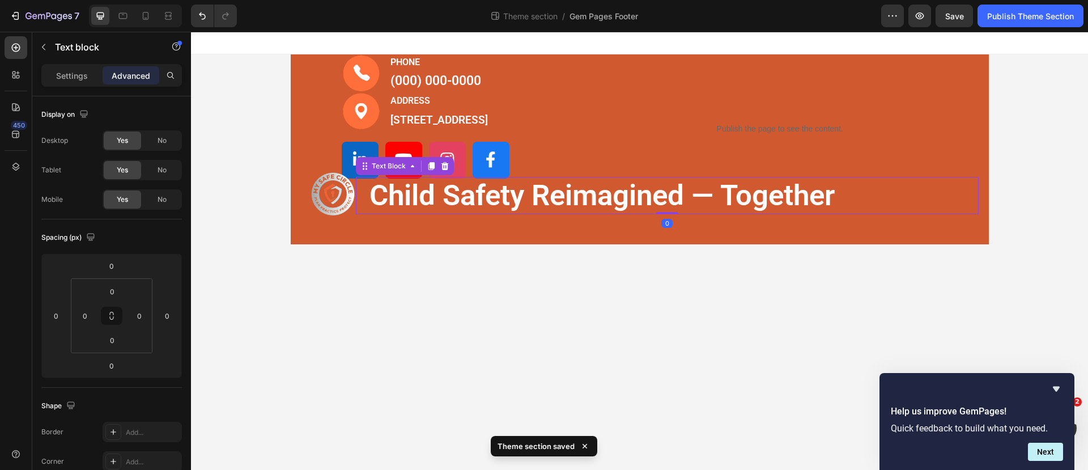
click at [576, 186] on p "child safety reimagined — together" at bounding box center [666, 195] width 595 height 37
click at [79, 82] on div "Settings" at bounding box center [72, 75] width 57 height 18
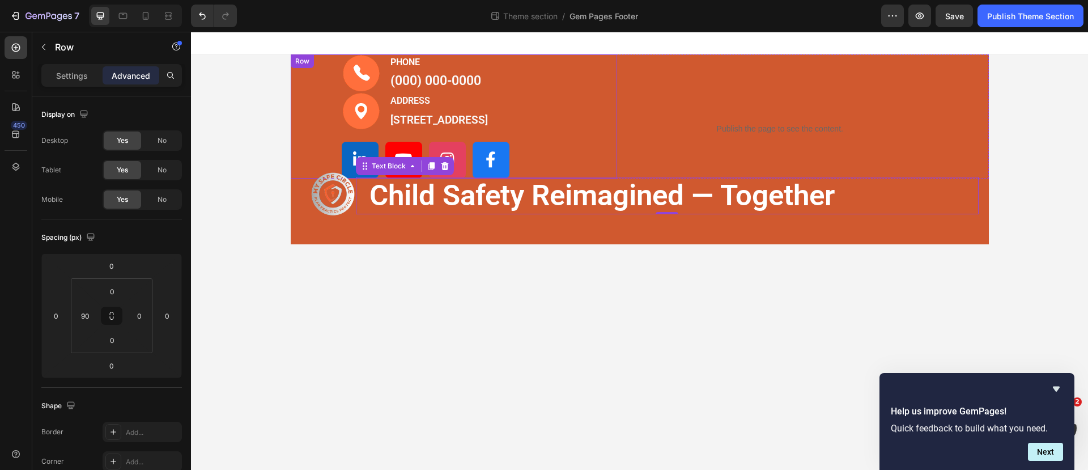
click at [299, 86] on div "Image PHONE Text block (000) 000-0000 Text block Row Image ADDRESS Text block 1…" at bounding box center [454, 116] width 327 height 124
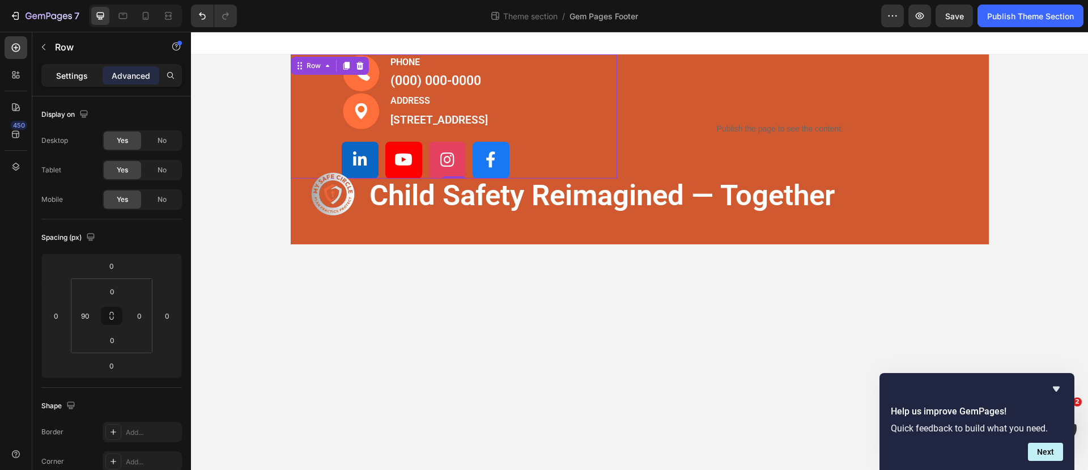
click at [95, 73] on div "Settings" at bounding box center [72, 75] width 57 height 18
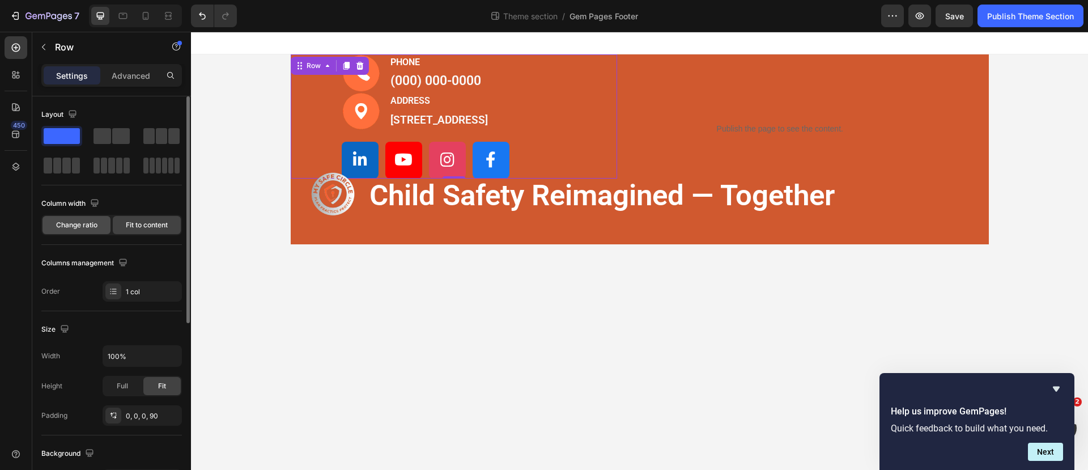
click at [84, 218] on div "Change ratio" at bounding box center [76, 225] width 68 height 18
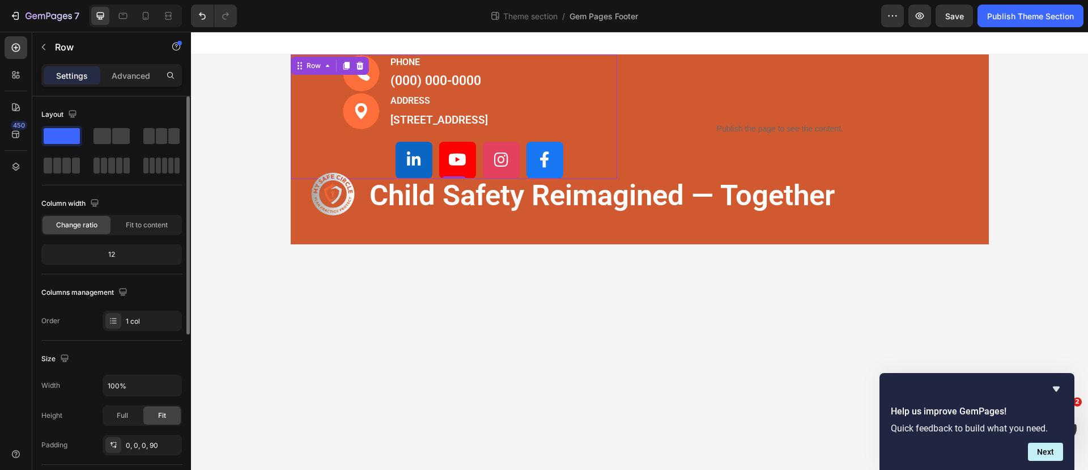
click at [117, 256] on div "12" at bounding box center [112, 254] width 136 height 16
click at [112, 253] on div "12" at bounding box center [112, 254] width 136 height 16
drag, startPoint x: 109, startPoint y: 252, endPoint x: 123, endPoint y: 250, distance: 13.6
click at [123, 250] on div "12" at bounding box center [112, 254] width 136 height 16
drag, startPoint x: 108, startPoint y: 254, endPoint x: 75, endPoint y: 249, distance: 33.8
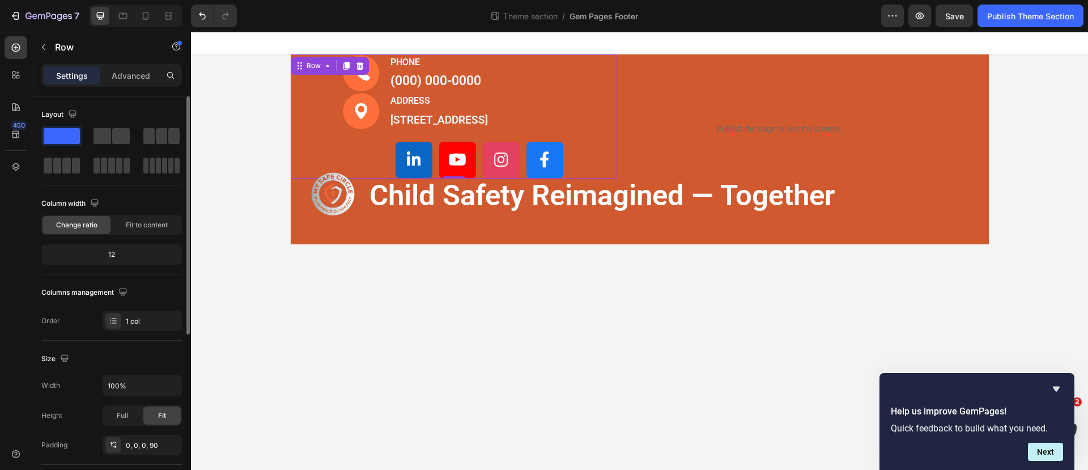
click at [75, 249] on div "12" at bounding box center [112, 254] width 136 height 16
click at [72, 167] on span at bounding box center [76, 165] width 8 height 16
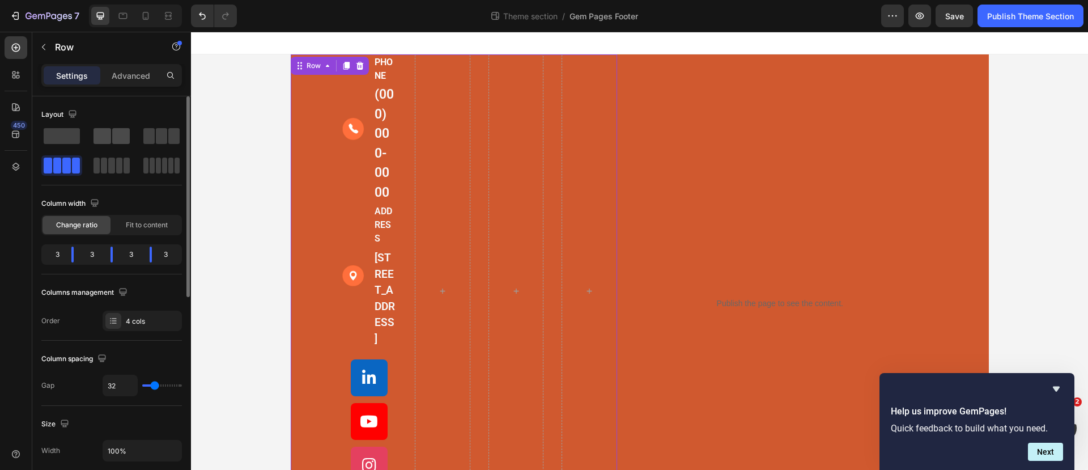
click at [112, 137] on div at bounding box center [111, 136] width 36 height 16
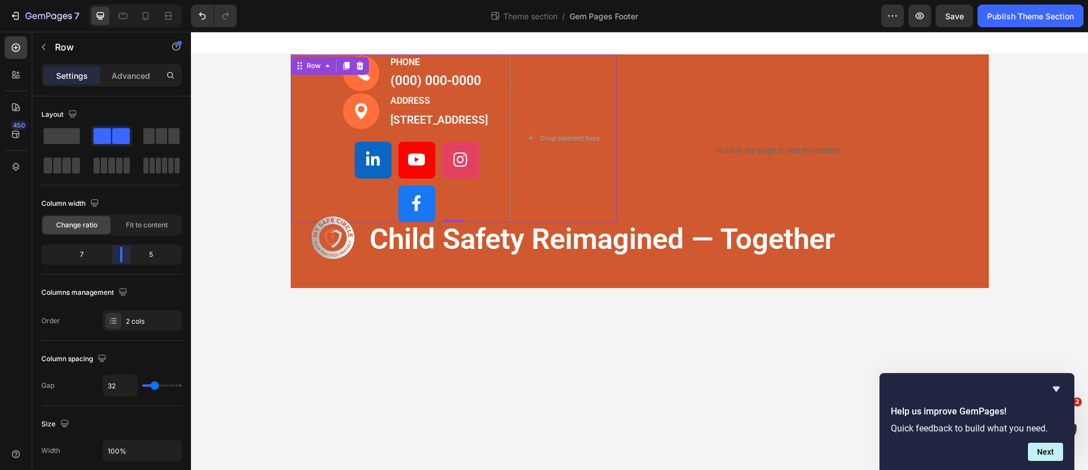
drag, startPoint x: 116, startPoint y: 254, endPoint x: 126, endPoint y: 254, distance: 10.8
click at [126, 0] on body "7 Theme section / Gem Pages Footer Preview Save Publish Theme Section 450 Secti…" at bounding box center [544, 0] width 1088 height 0
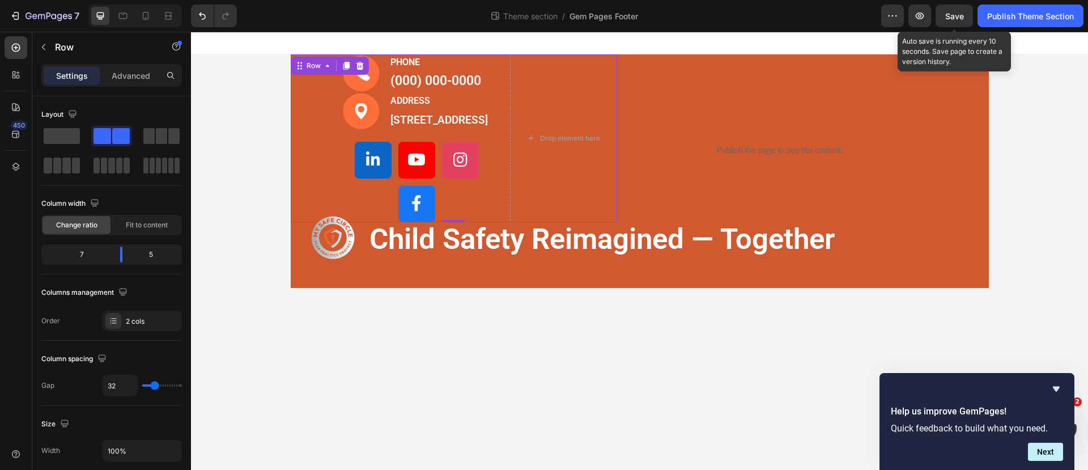
click at [954, 18] on span "Save" at bounding box center [954, 16] width 19 height 10
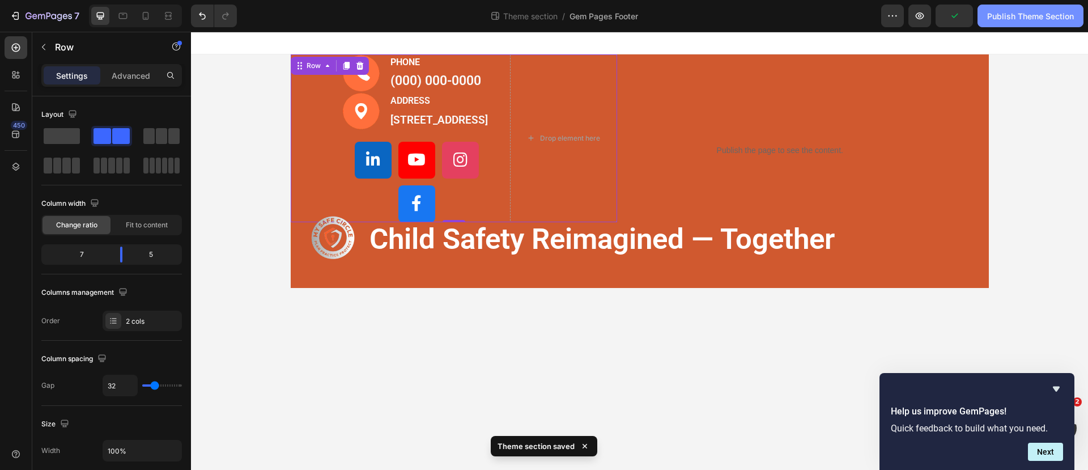
click at [1004, 15] on div "Publish Theme Section" at bounding box center [1030, 16] width 87 height 12
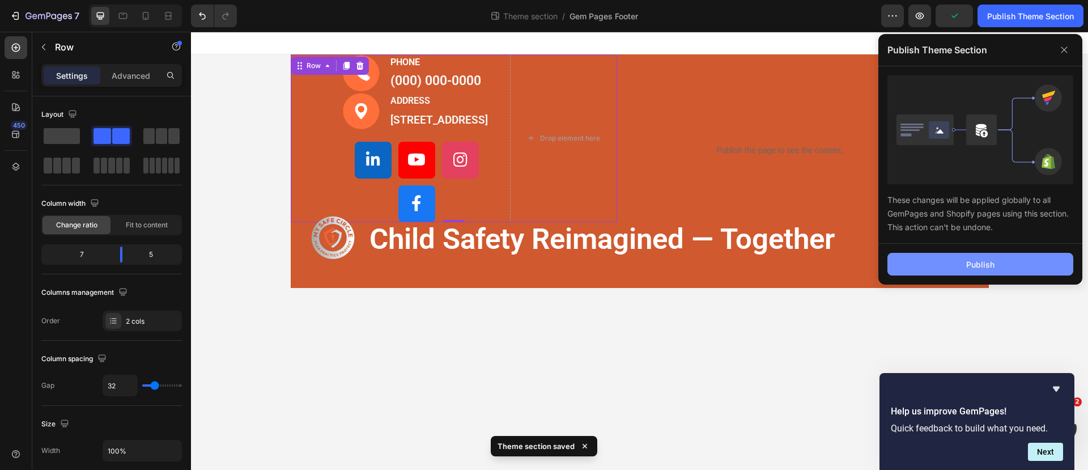
click at [981, 266] on div "Publish" at bounding box center [980, 264] width 28 height 12
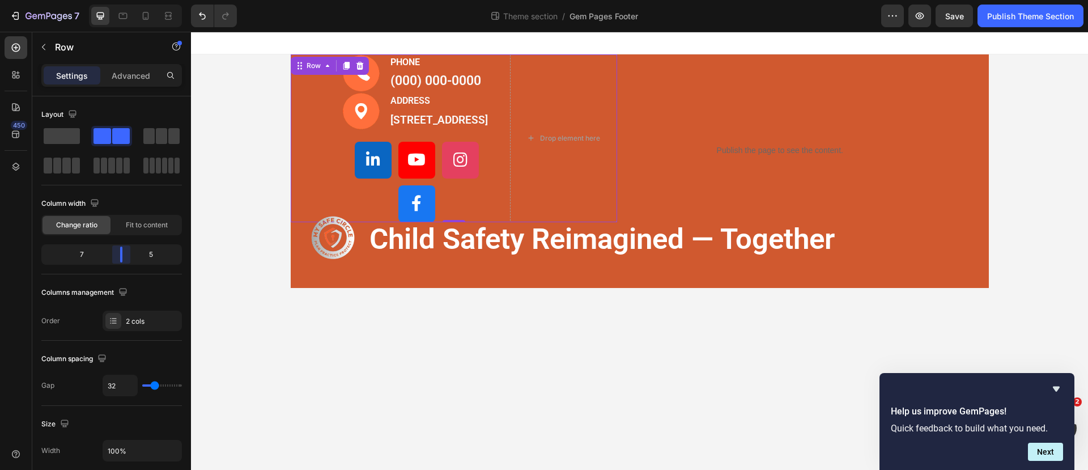
drag, startPoint x: 119, startPoint y: 250, endPoint x: 130, endPoint y: 249, distance: 11.3
click at [130, 0] on body "7 Theme section / Gem Pages Footer Preview Save Publish Theme Section 450 Secti…" at bounding box center [544, 0] width 1088 height 0
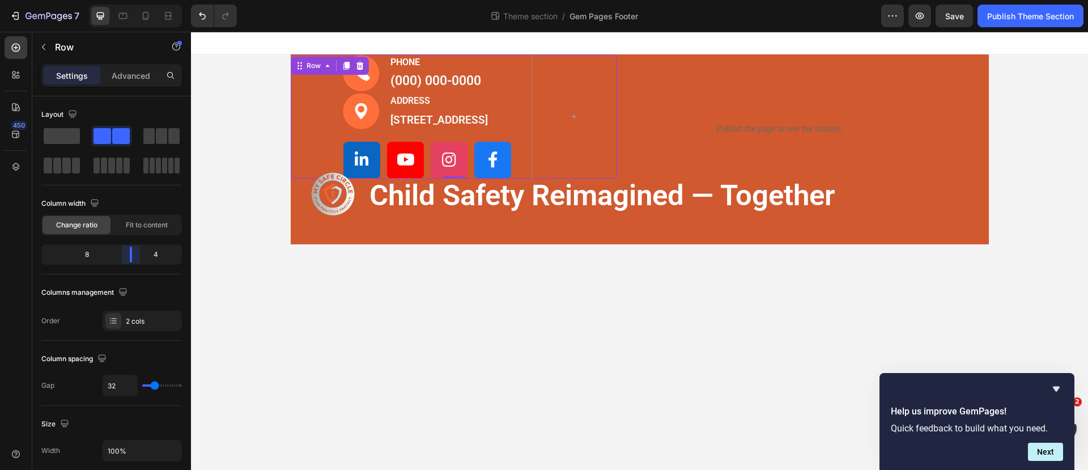
drag, startPoint x: 120, startPoint y: 251, endPoint x: 134, endPoint y: 250, distance: 14.2
click at [134, 0] on body "7 Theme section / Gem Pages Footer Preview Save Publish Theme Section 450 Secti…" at bounding box center [544, 0] width 1088 height 0
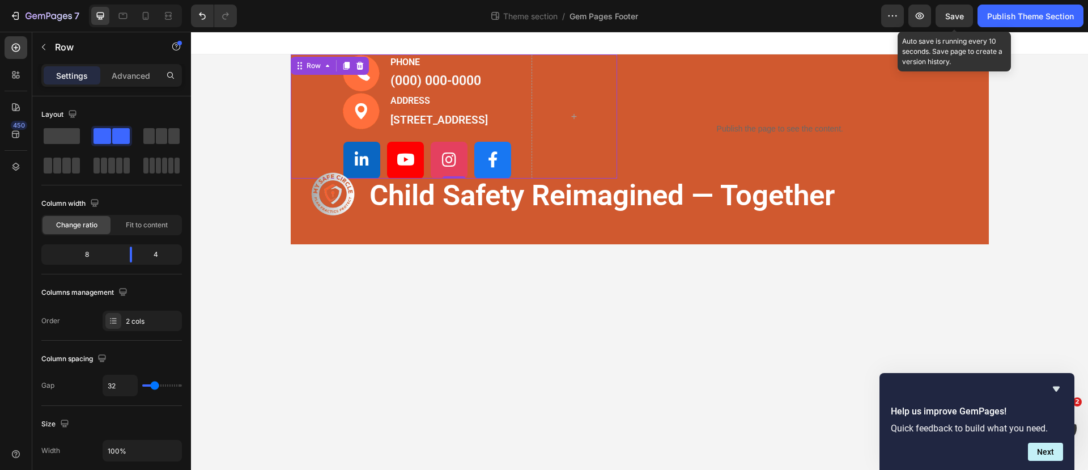
click at [959, 11] on span "Save" at bounding box center [954, 16] width 19 height 10
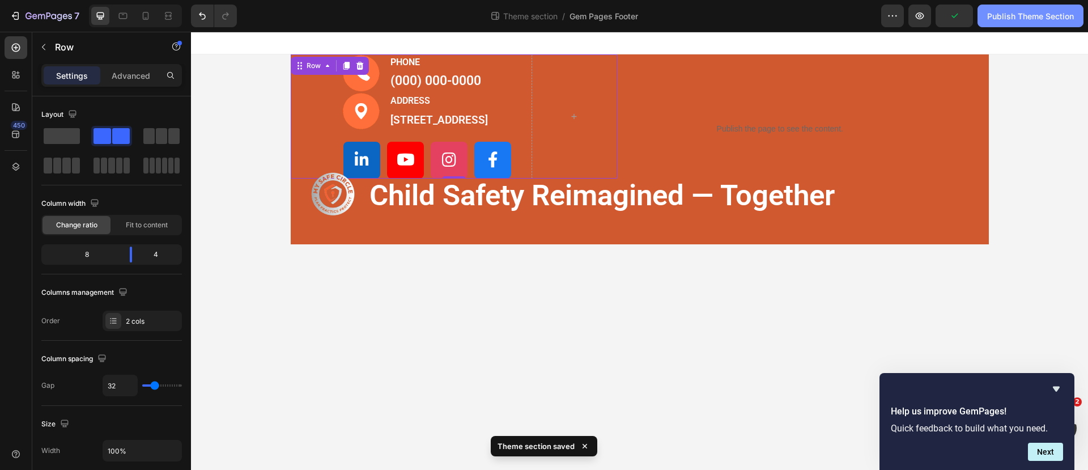
click at [1016, 16] on div "Publish Theme Section" at bounding box center [1030, 16] width 87 height 12
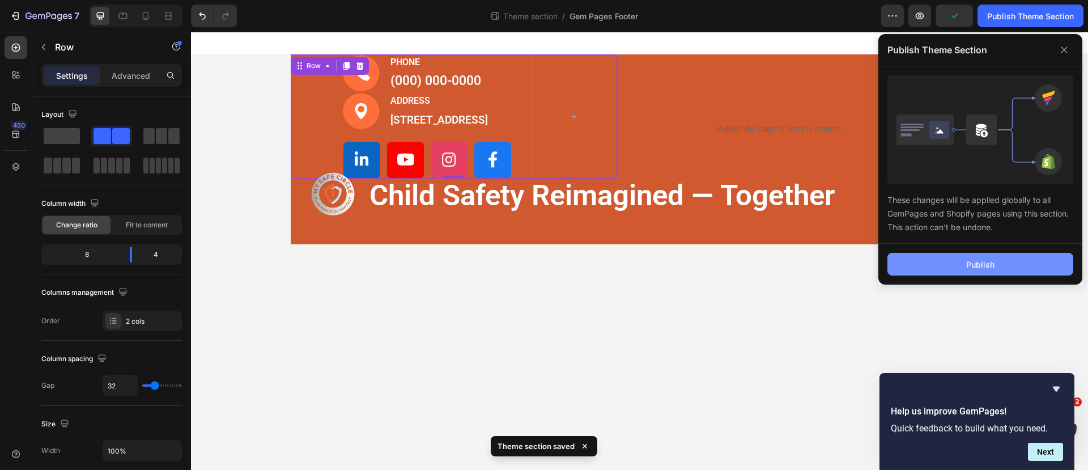
click at [974, 262] on div "Publish" at bounding box center [980, 264] width 28 height 12
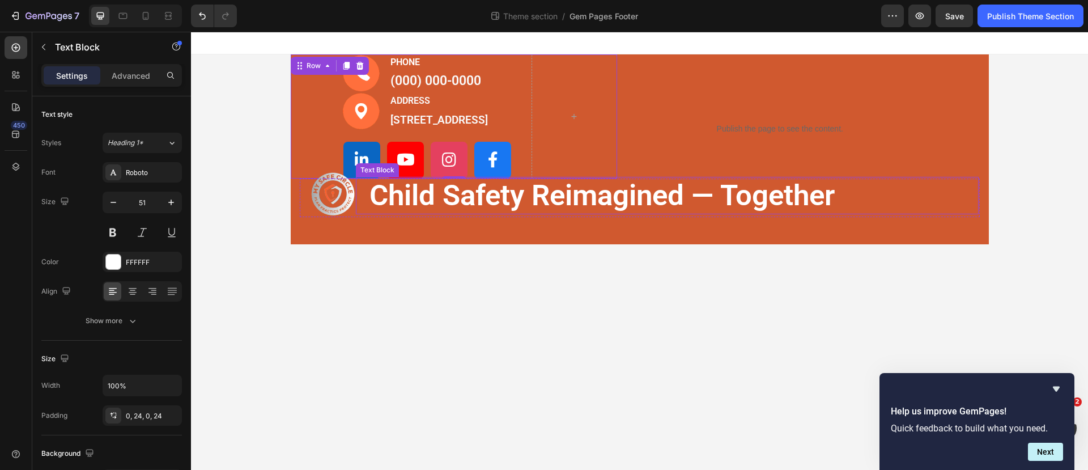
click at [647, 194] on p "child safety reimagined — together" at bounding box center [666, 195] width 595 height 37
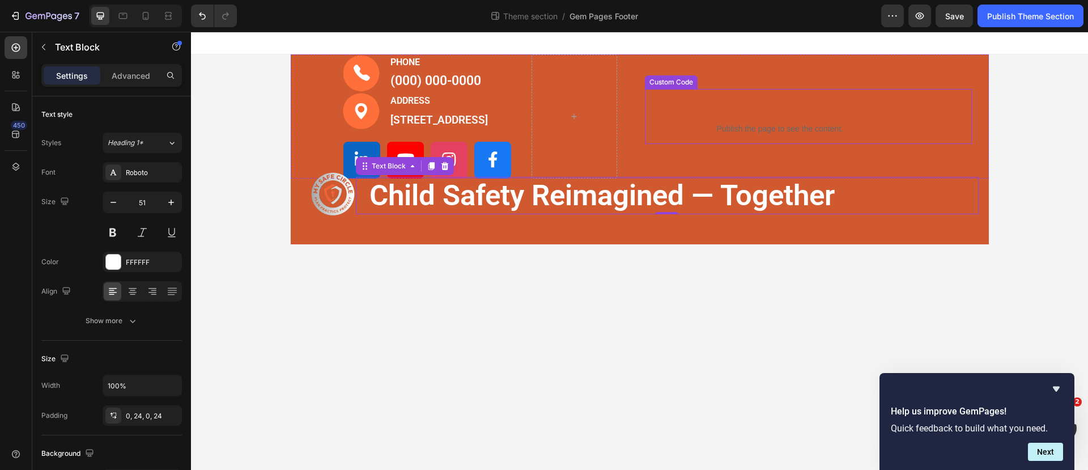
click at [756, 144] on div "Publish the page to see the content." at bounding box center [780, 129] width 270 height 30
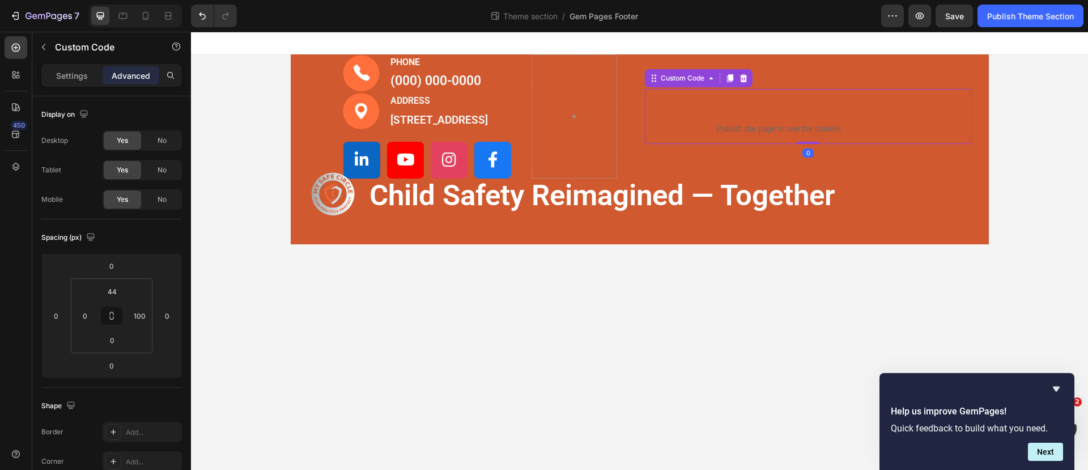
drag, startPoint x: 812, startPoint y: 149, endPoint x: 809, endPoint y: 121, distance: 27.8
click at [809, 121] on div "Publish the page to see the content. Custom Code 0" at bounding box center [808, 116] width 327 height 55
drag, startPoint x: 804, startPoint y: 149, endPoint x: 811, endPoint y: 118, distance: 31.2
click at [811, 118] on div "Publish the page to see the content. Custom Code 0" at bounding box center [808, 116] width 327 height 55
click at [117, 288] on input "44" at bounding box center [112, 291] width 23 height 17
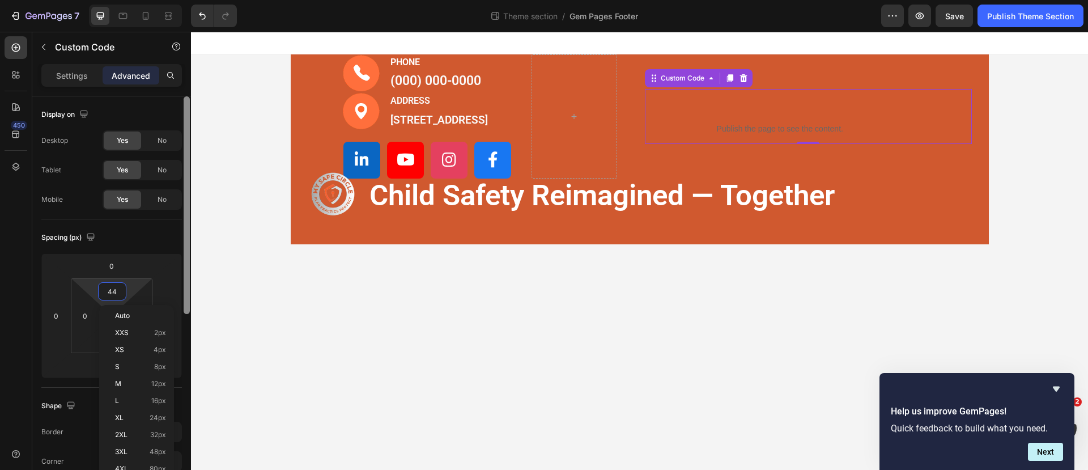
click at [187, 271] on div at bounding box center [187, 205] width 6 height 218
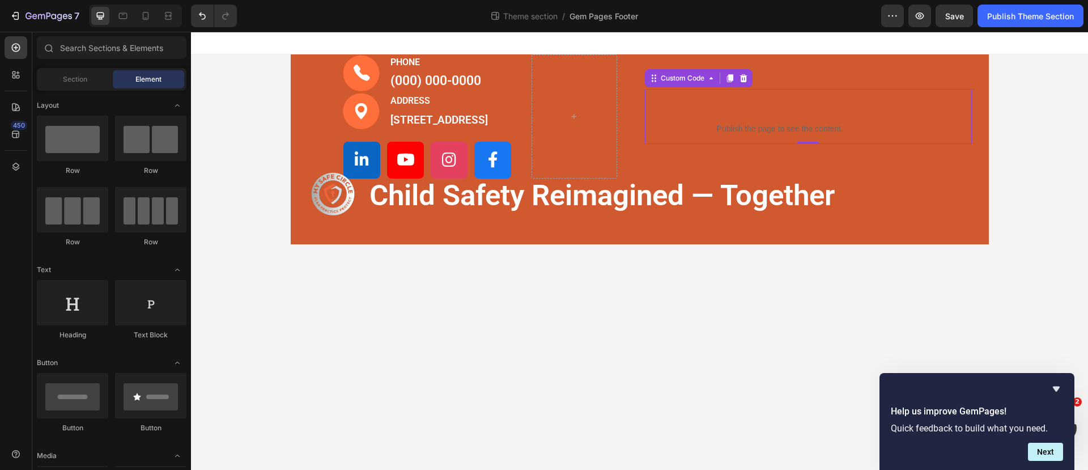
click at [216, 276] on body "Image PHONE Text block (000) 000-0000 Text block Row Image ADDRESS Text block 1…" at bounding box center [639, 251] width 897 height 438
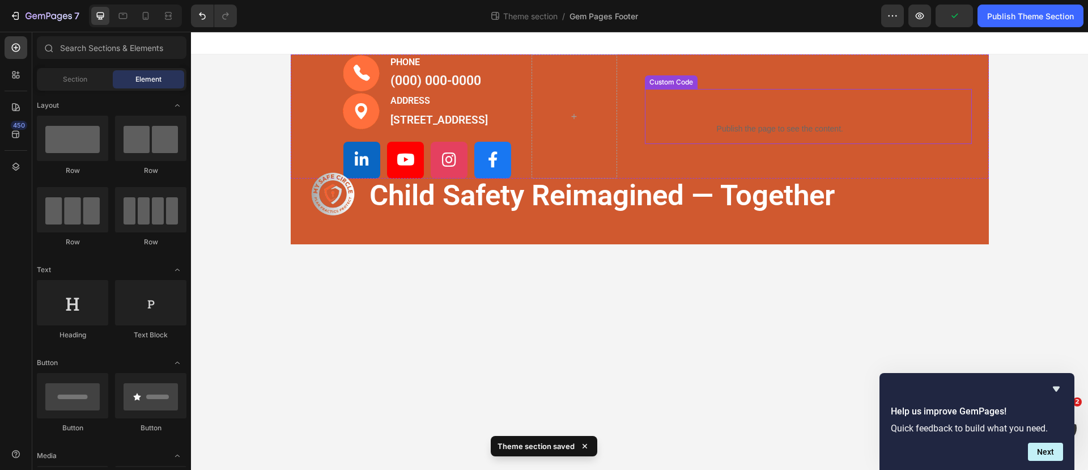
click at [715, 115] on div "Publish the page to see the content. Custom Code" at bounding box center [808, 116] width 327 height 55
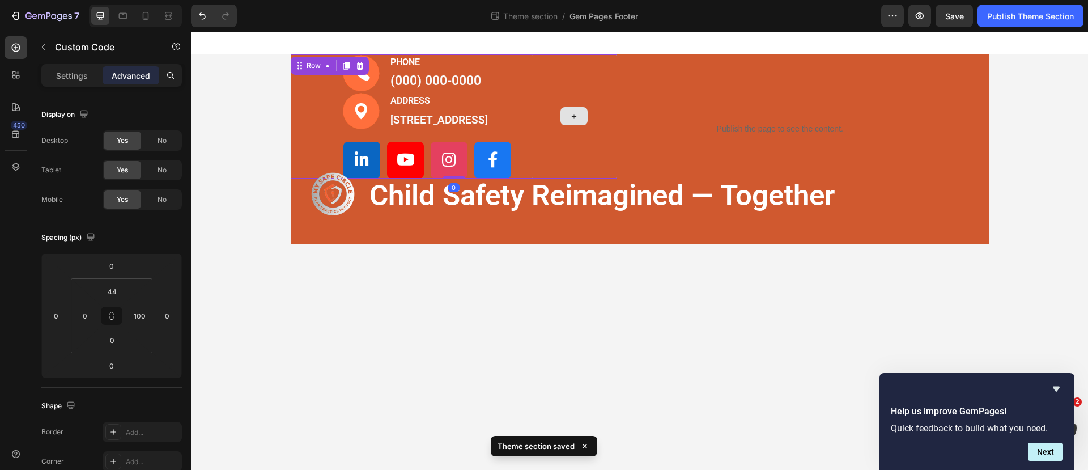
click at [613, 107] on div at bounding box center [574, 116] width 86 height 124
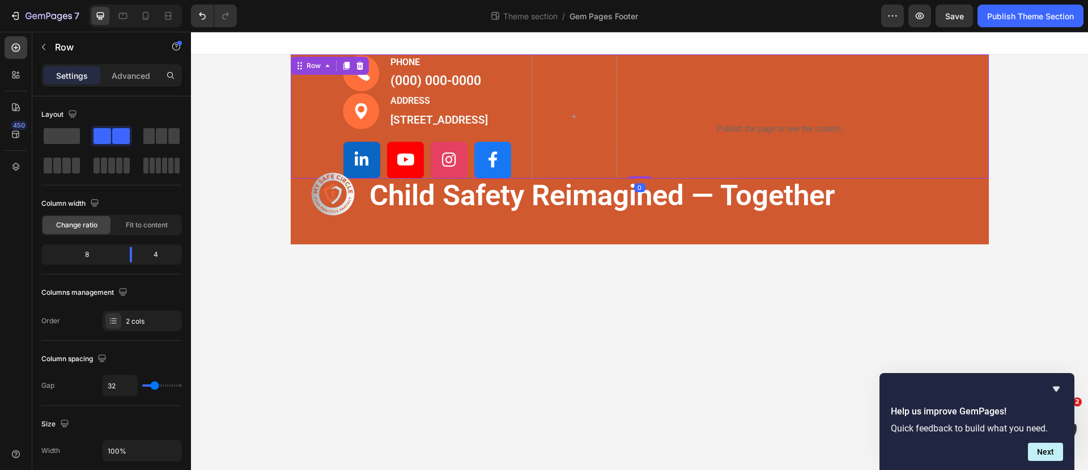
click at [617, 131] on div "Image PHONE Text block (000) 000-0000 Text block Row Image ADDRESS Text block 1…" at bounding box center [640, 116] width 698 height 124
click at [613, 132] on div at bounding box center [574, 116] width 86 height 124
type input "11"
type input "0"
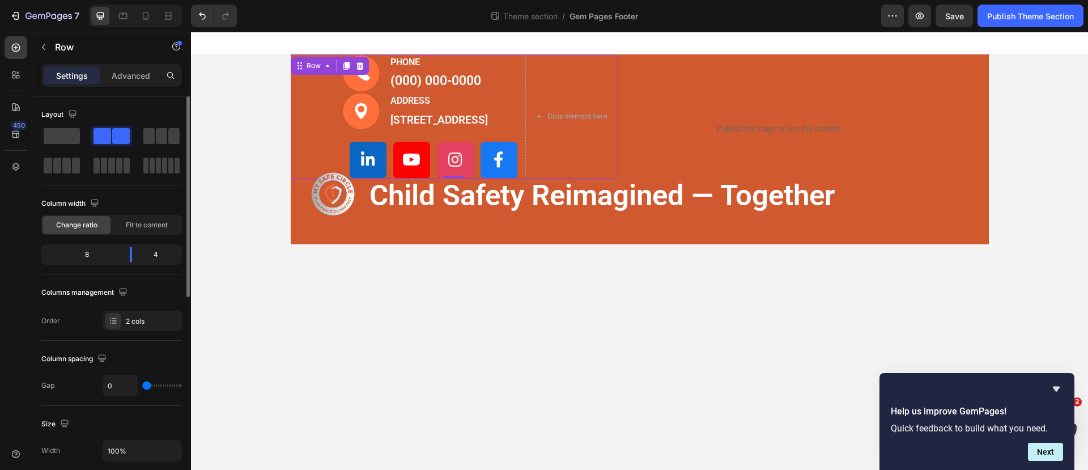
drag, startPoint x: 151, startPoint y: 384, endPoint x: 130, endPoint y: 381, distance: 21.1
type input "0"
click at [142, 384] on input "range" at bounding box center [162, 385] width 40 height 2
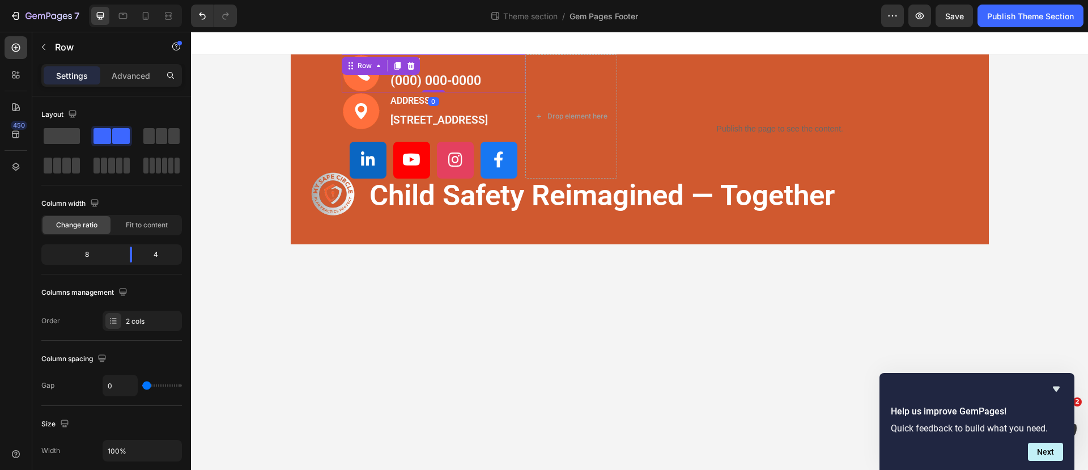
click at [509, 71] on div "Image PHONE Text block (000) 000-0000 Text block Row 0" at bounding box center [434, 73] width 184 height 38
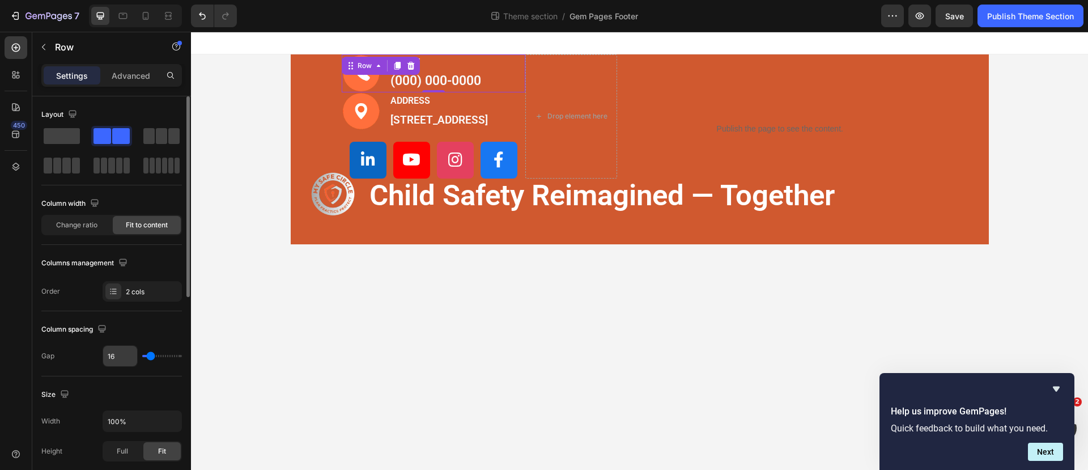
drag, startPoint x: 146, startPoint y: 352, endPoint x: 131, endPoint y: 352, distance: 15.3
click at [131, 352] on div "16" at bounding box center [142, 356] width 79 height 22
drag, startPoint x: 146, startPoint y: 351, endPoint x: 134, endPoint y: 352, distance: 12.5
click at [134, 352] on div "16" at bounding box center [142, 356] width 79 height 22
type input "18"
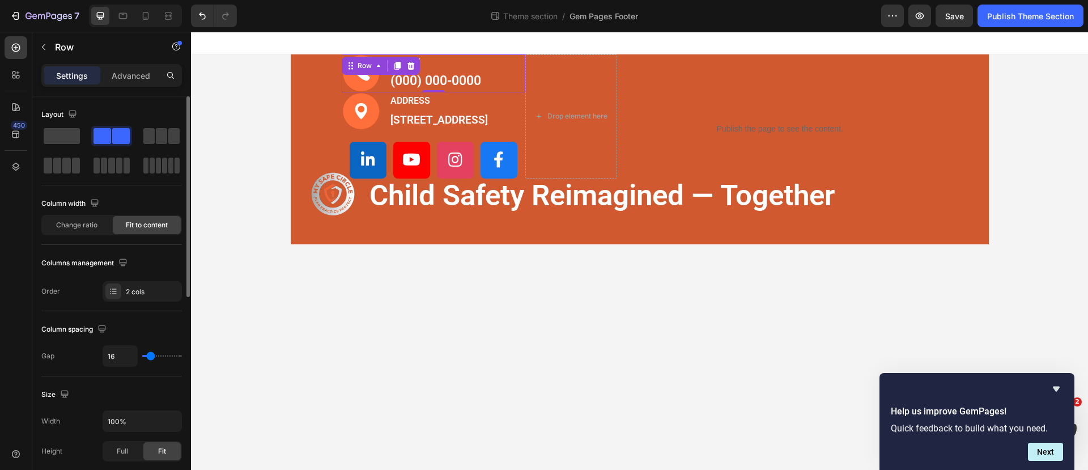
type input "18"
type input "22"
type input "36"
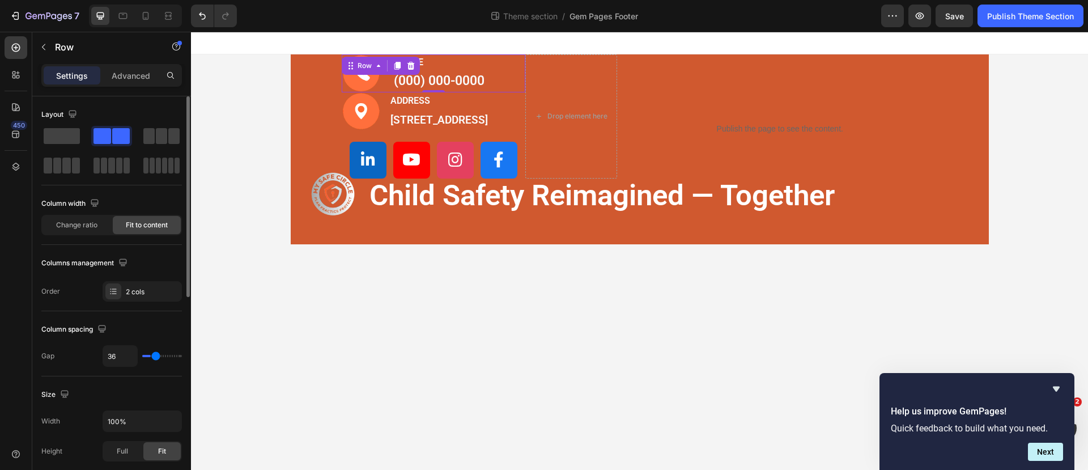
type input "67"
type input "73"
type input "82"
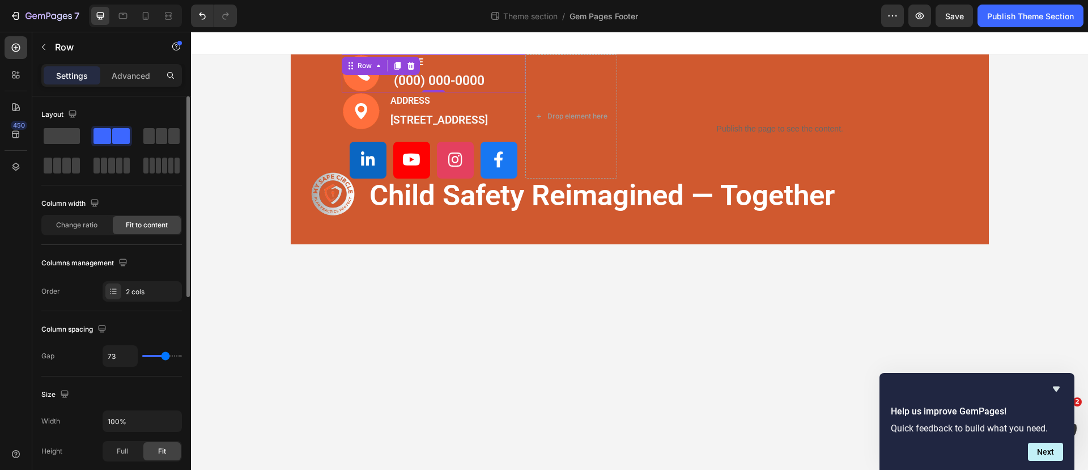
type input "82"
type input "84"
type input "89"
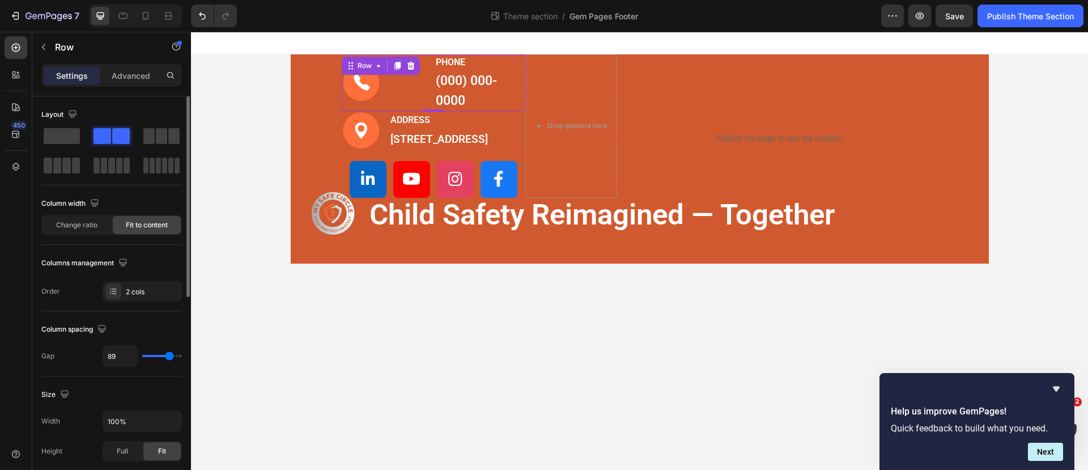
type input "96"
type input "102"
type input "104"
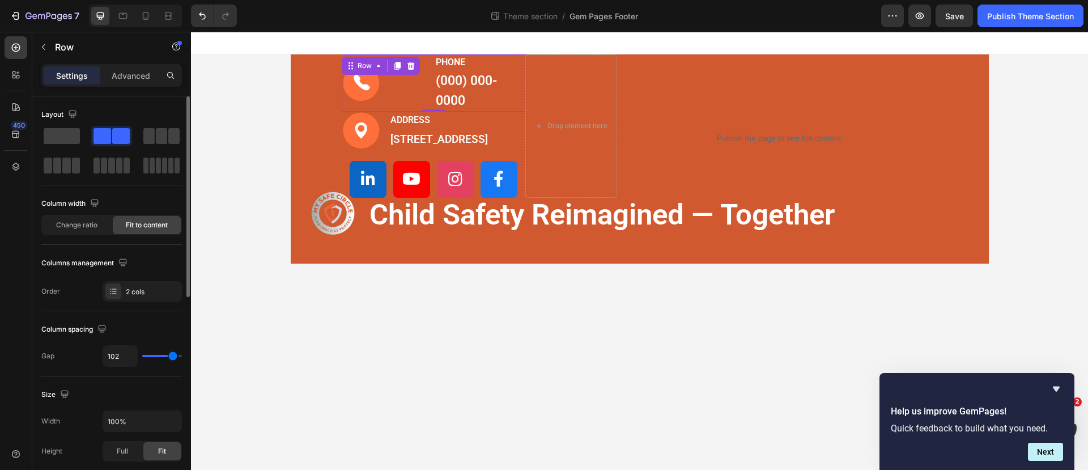
type input "104"
type input "100"
type input "80"
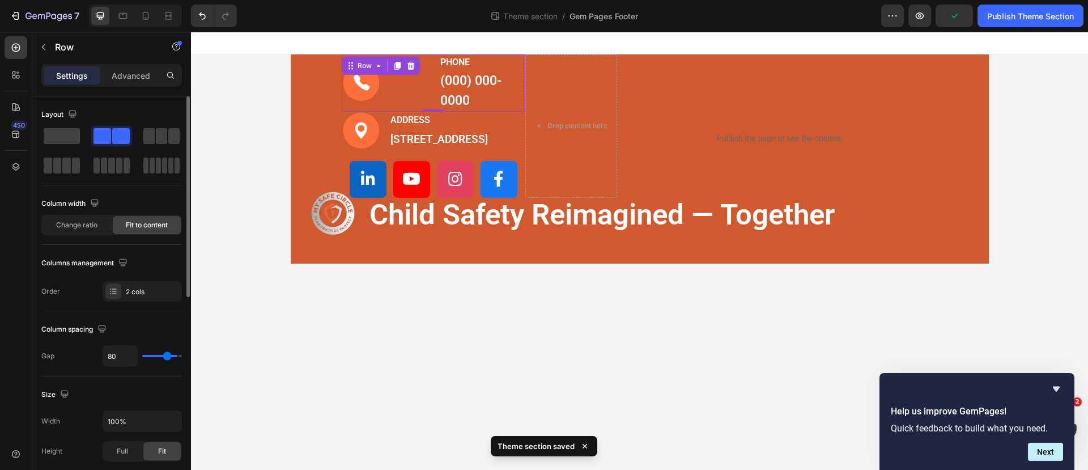
type input "38"
type input "18"
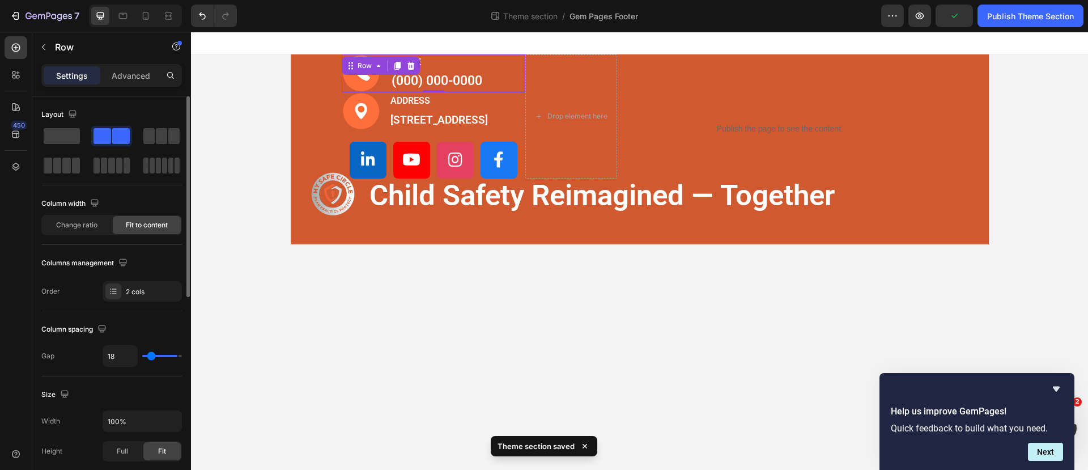
type input "7"
type input "0"
drag, startPoint x: 151, startPoint y: 353, endPoint x: 139, endPoint y: 353, distance: 11.9
type input "0"
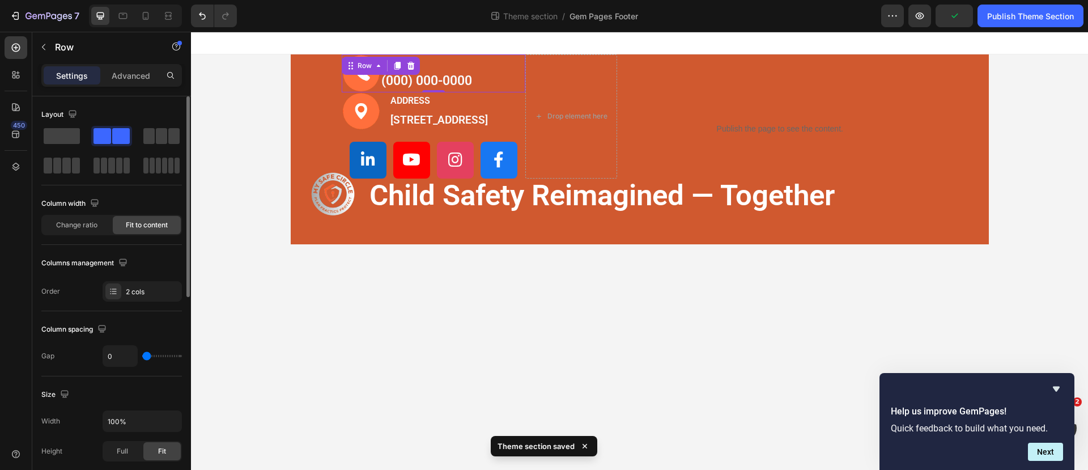
click at [142, 355] on input "range" at bounding box center [162, 356] width 40 height 2
click at [85, 223] on span "Change ratio" at bounding box center [76, 225] width 41 height 10
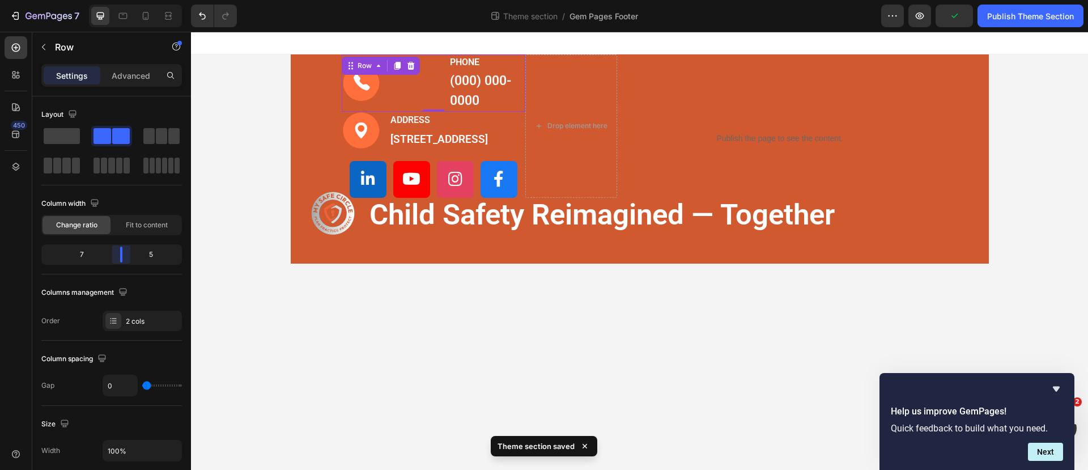
drag, startPoint x: 114, startPoint y: 258, endPoint x: 121, endPoint y: 258, distance: 6.2
click at [121, 0] on body "7 Theme section / Gem Pages Footer Preview Publish Theme Section 450 Sections(1…" at bounding box center [544, 0] width 1088 height 0
click at [138, 226] on span "Fit to content" at bounding box center [147, 225] width 42 height 10
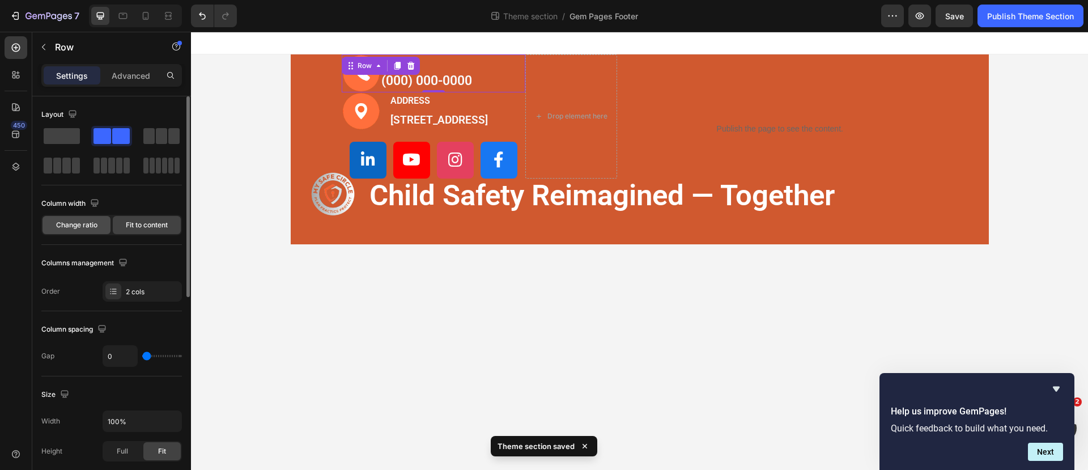
click at [95, 228] on span "Change ratio" at bounding box center [76, 225] width 41 height 10
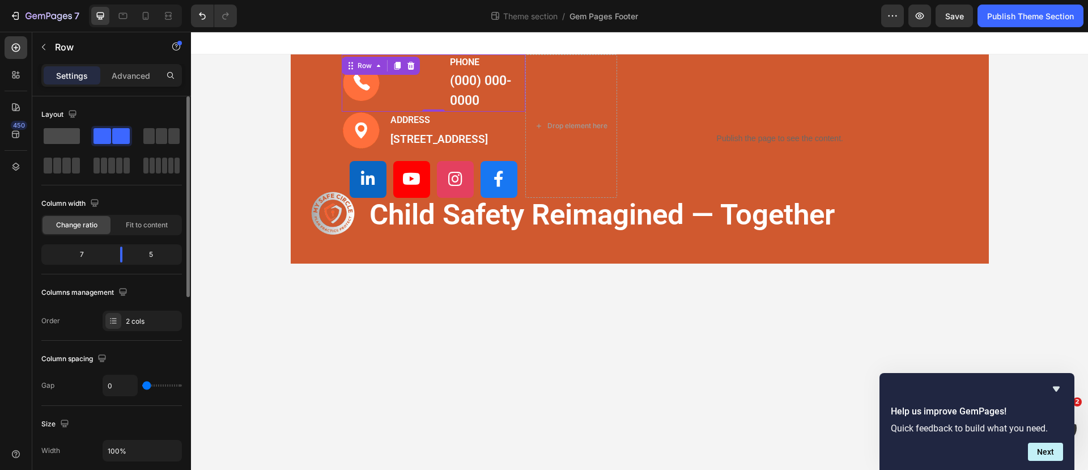
click at [59, 128] on span at bounding box center [62, 136] width 36 height 16
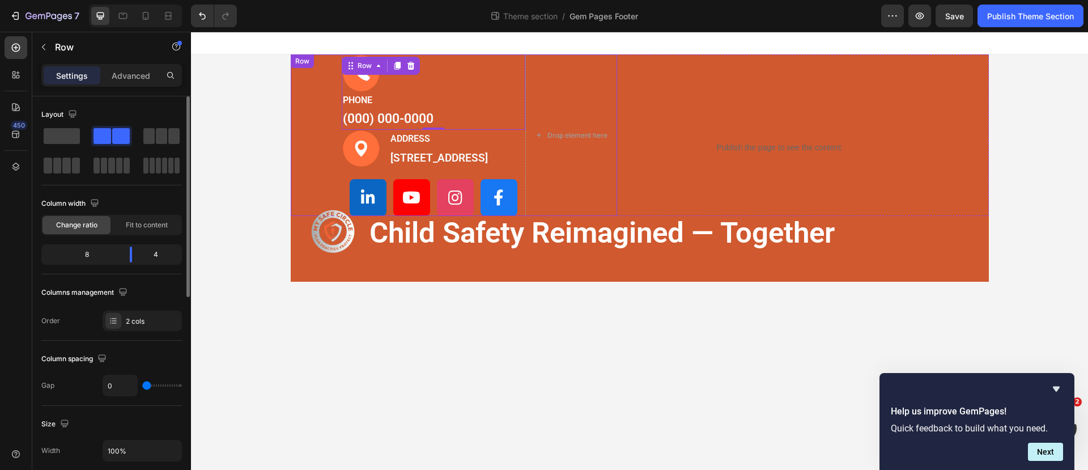
click at [309, 80] on div "Image PHONE Text block (000) 000-0000 Text block Row 0 Image ADDRESS Text block…" at bounding box center [454, 134] width 327 height 161
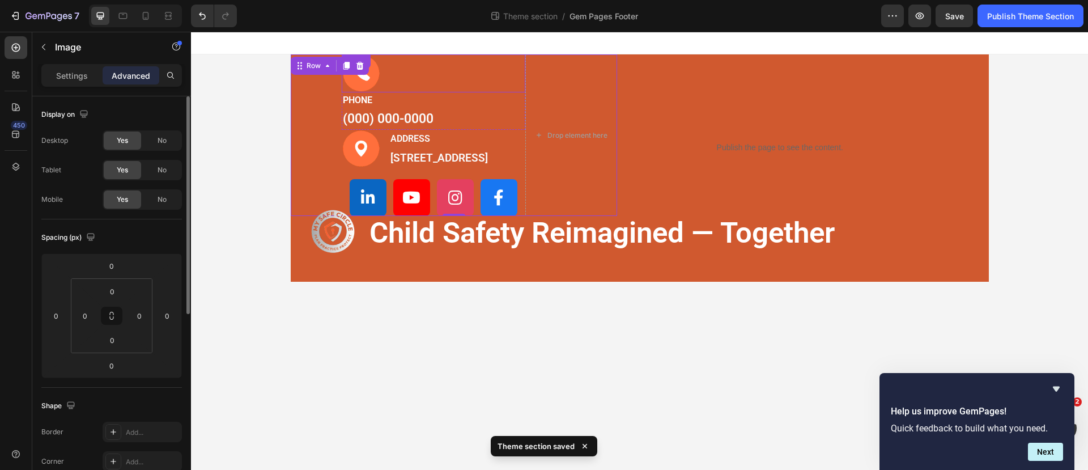
click at [454, 87] on div at bounding box center [434, 73] width 184 height 38
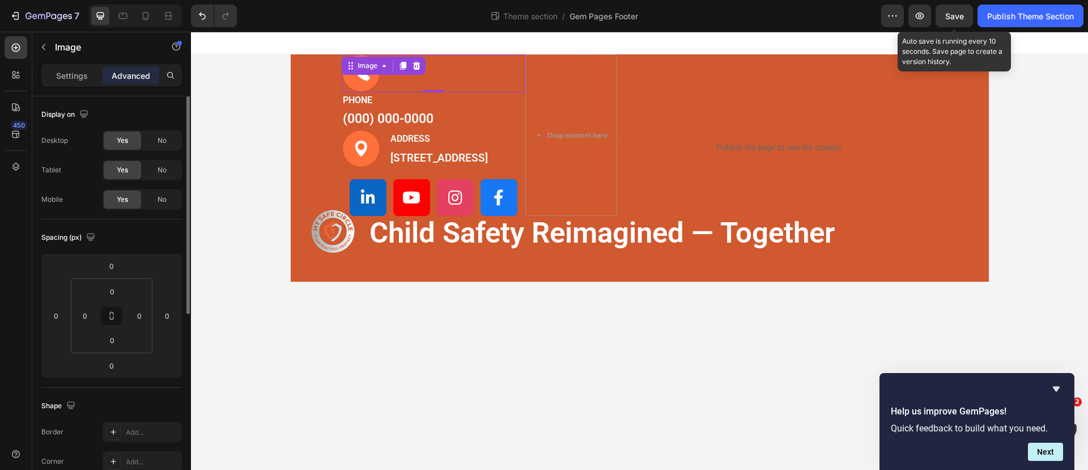
click at [959, 16] on span "Save" at bounding box center [954, 16] width 19 height 10
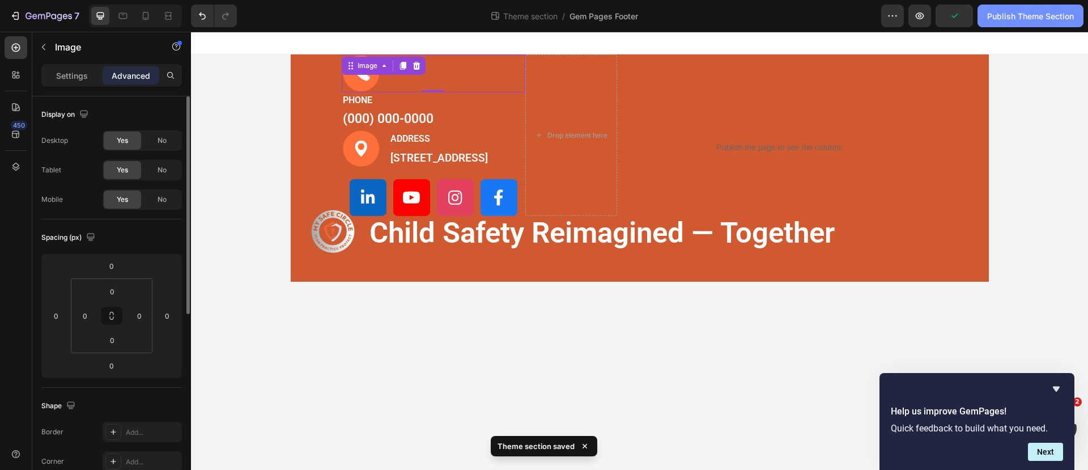
click at [1012, 20] on div "Publish Theme Section" at bounding box center [1030, 16] width 87 height 12
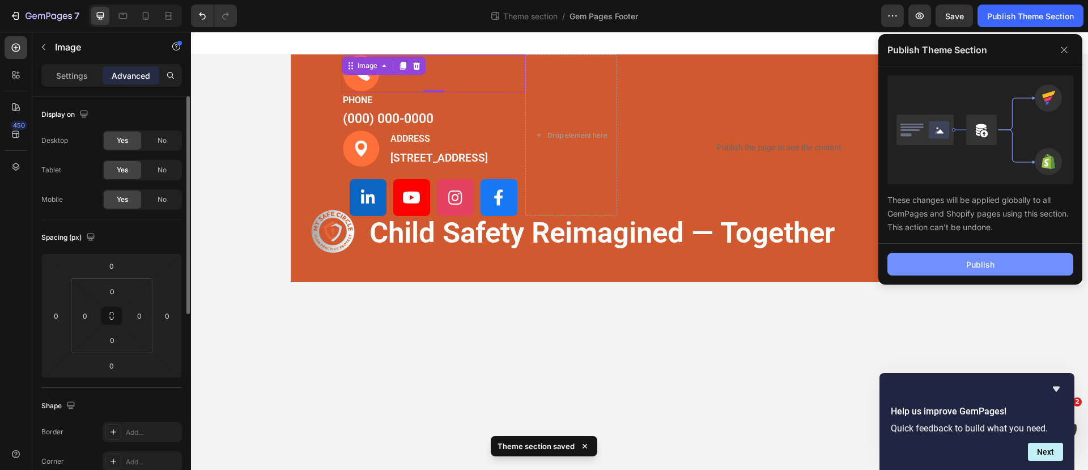
click at [974, 256] on button "Publish" at bounding box center [980, 264] width 186 height 23
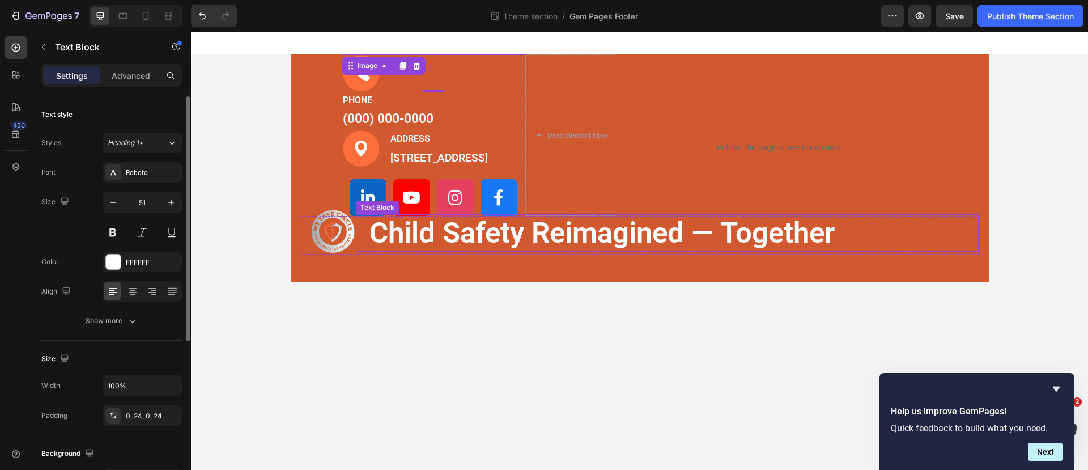
click at [466, 250] on p "child safety reimagined — together" at bounding box center [666, 232] width 595 height 37
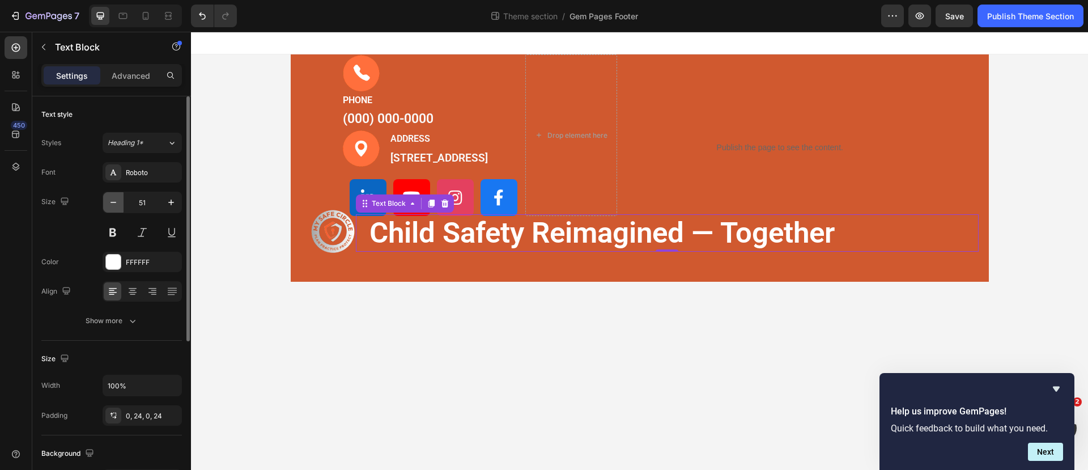
click at [111, 200] on icon "button" at bounding box center [113, 202] width 11 height 11
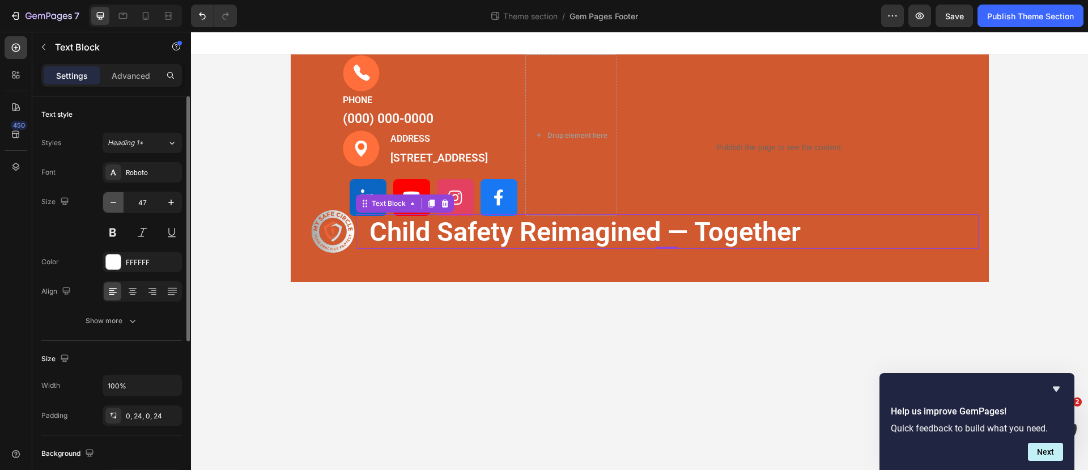
click at [111, 200] on icon "button" at bounding box center [113, 202] width 11 height 11
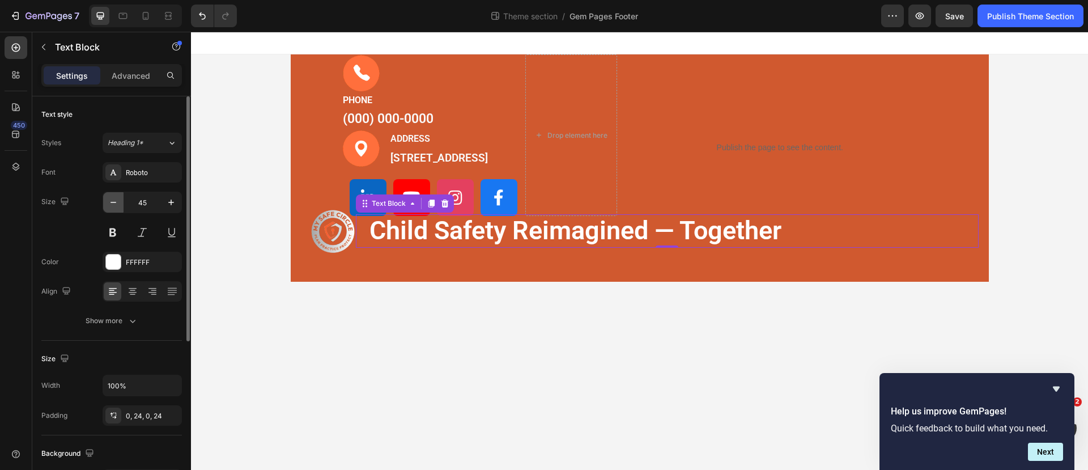
click at [111, 200] on icon "button" at bounding box center [113, 202] width 11 height 11
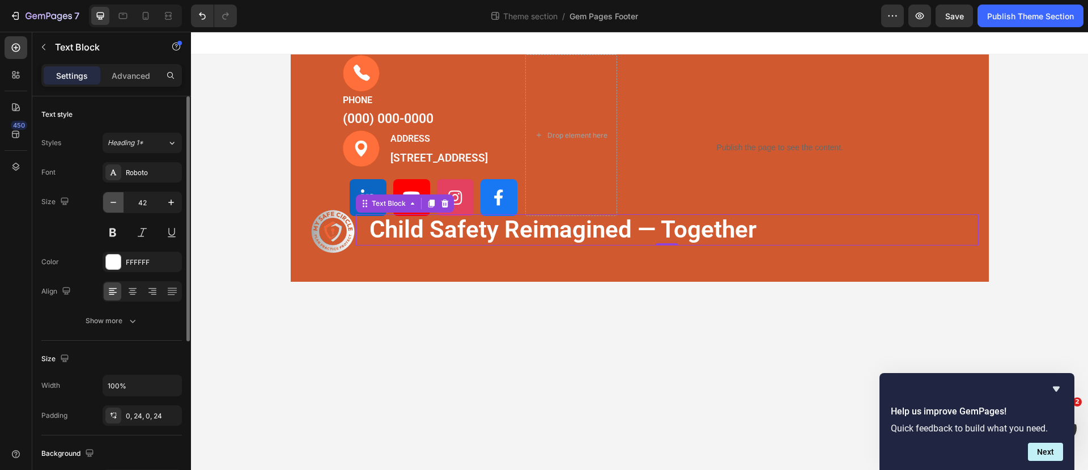
click at [111, 200] on icon "button" at bounding box center [113, 202] width 11 height 11
type input "38"
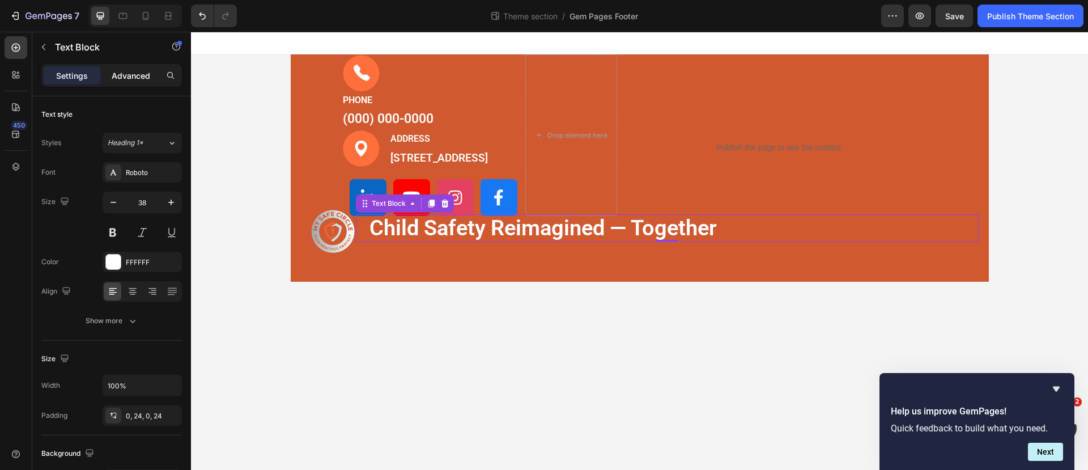
click at [134, 77] on p "Advanced" at bounding box center [131, 76] width 39 height 12
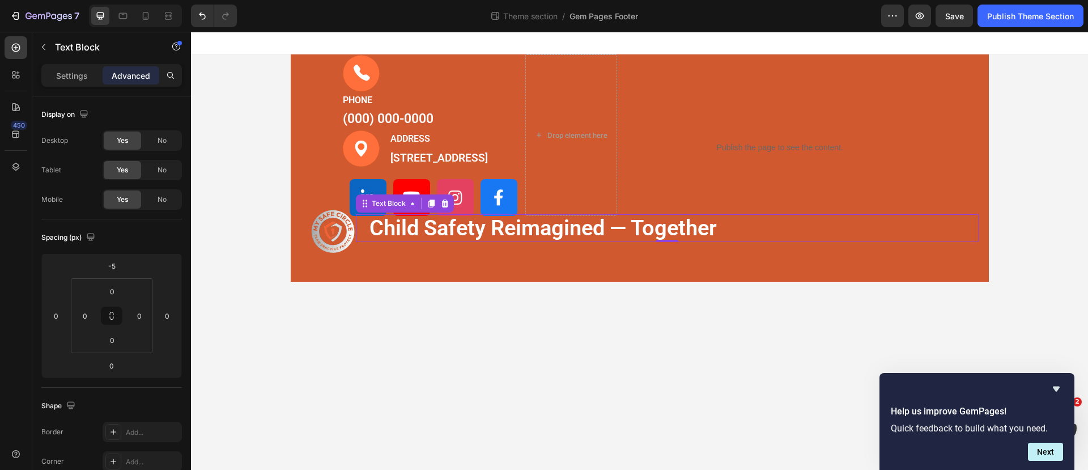
click at [137, 75] on p "Advanced" at bounding box center [131, 76] width 39 height 12
click at [87, 75] on p "Settings" at bounding box center [72, 76] width 32 height 12
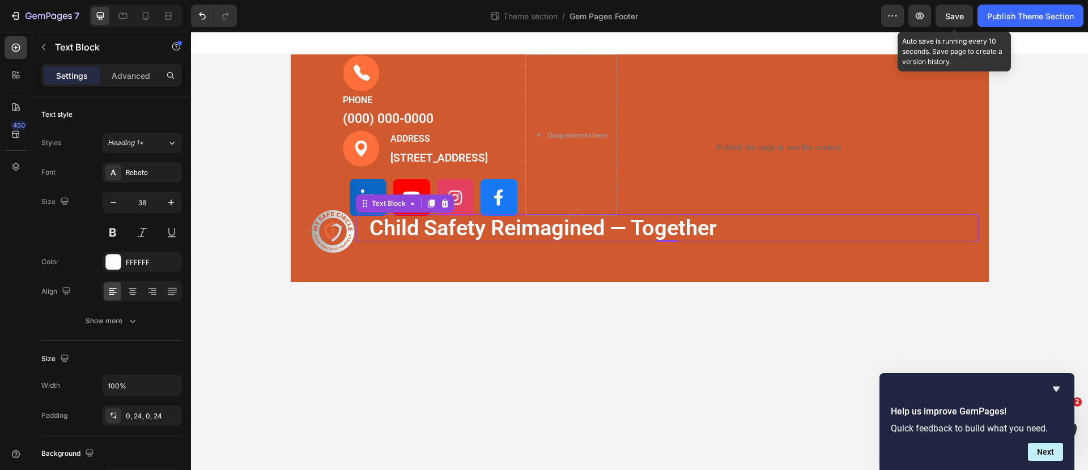
click at [947, 16] on span "Save" at bounding box center [954, 16] width 19 height 10
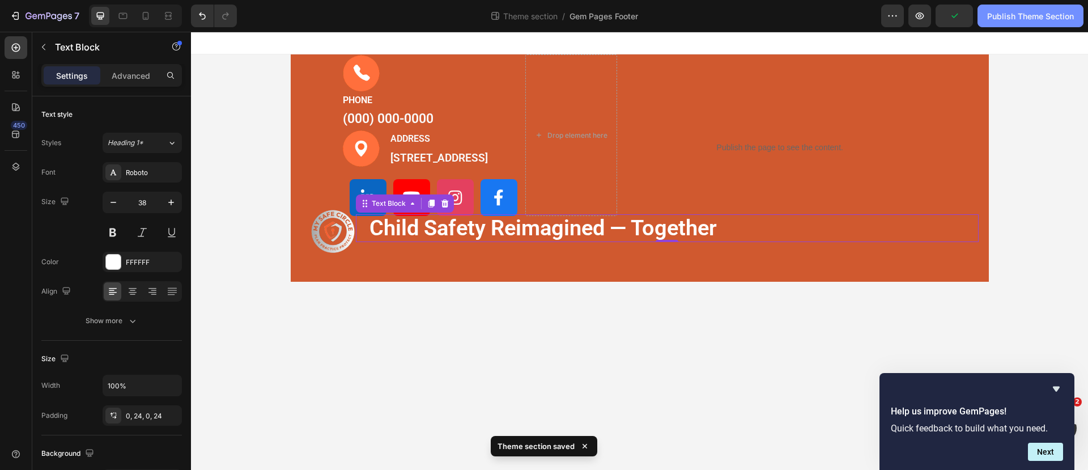
click at [1004, 12] on div "Publish Theme Section" at bounding box center [1030, 16] width 87 height 12
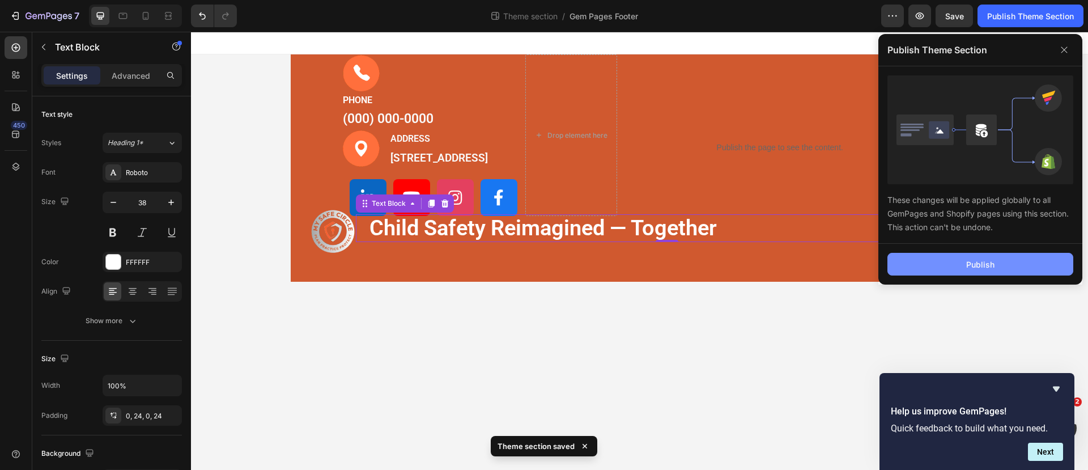
click at [979, 266] on div "Publish" at bounding box center [980, 264] width 28 height 12
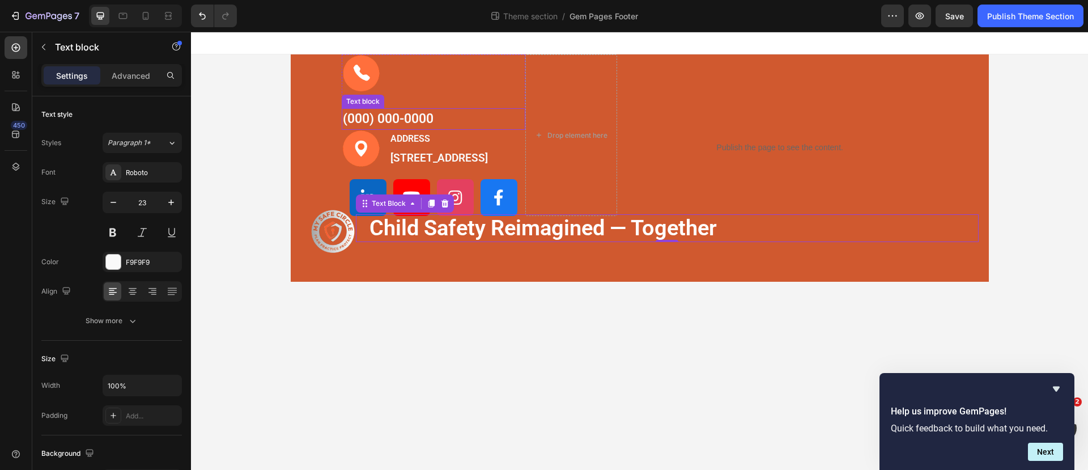
click at [392, 115] on p "(000) 000-0000" at bounding box center [433, 119] width 181 height 20
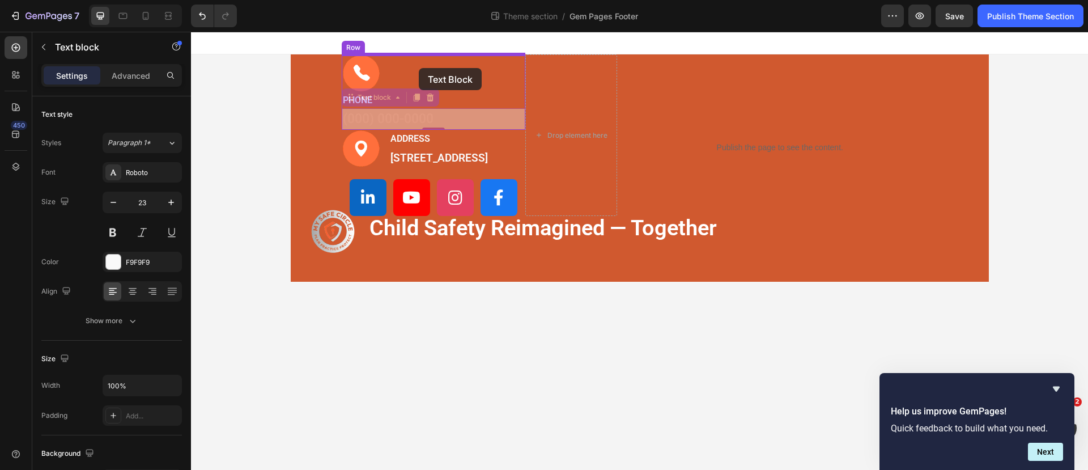
drag, startPoint x: 372, startPoint y: 100, endPoint x: 419, endPoint y: 68, distance: 56.7
click at [419, 68] on div "Image PHONE Text block (000) 000-0000 Text block 0 (000) 000-0000 Text block 0 …" at bounding box center [639, 157] width 897 height 250
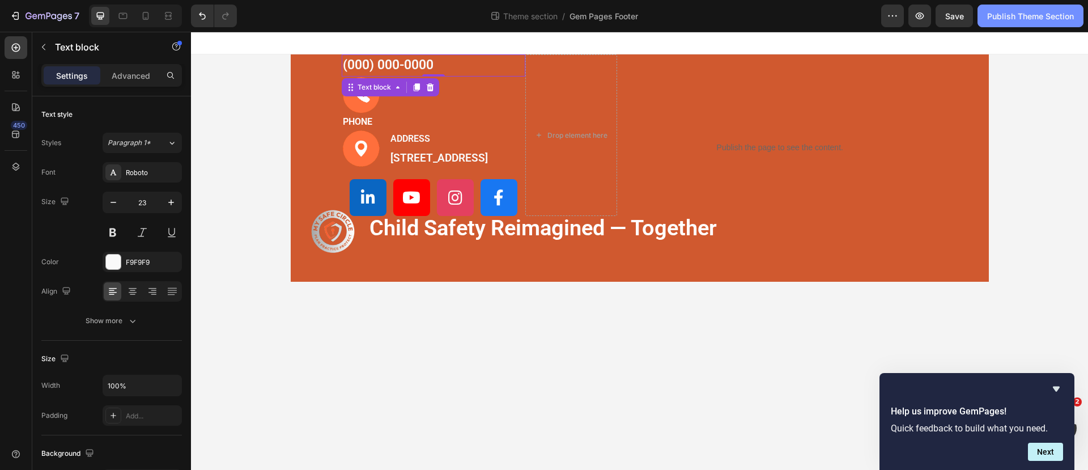
click at [1003, 20] on div "Publish Theme Section" at bounding box center [1030, 16] width 87 height 12
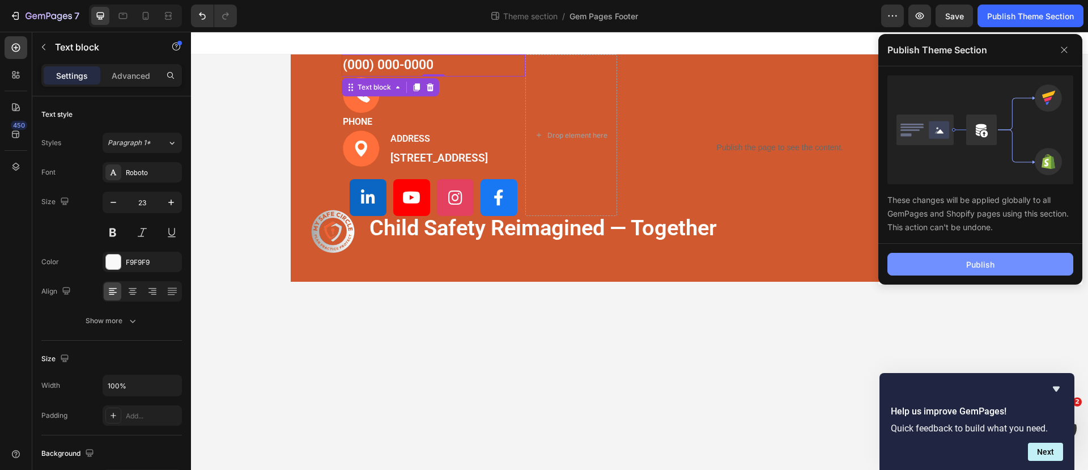
click at [956, 254] on button "Publish" at bounding box center [980, 264] width 186 height 23
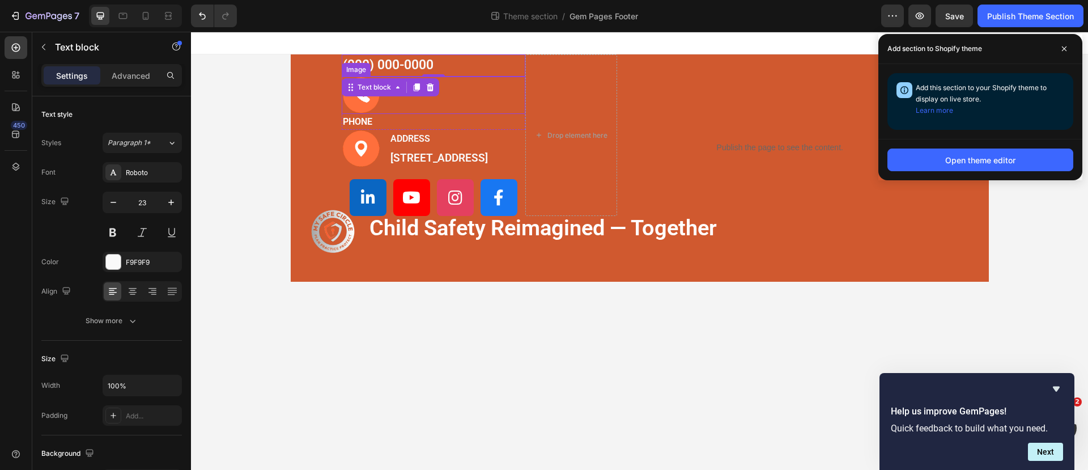
click at [412, 102] on div at bounding box center [434, 95] width 184 height 38
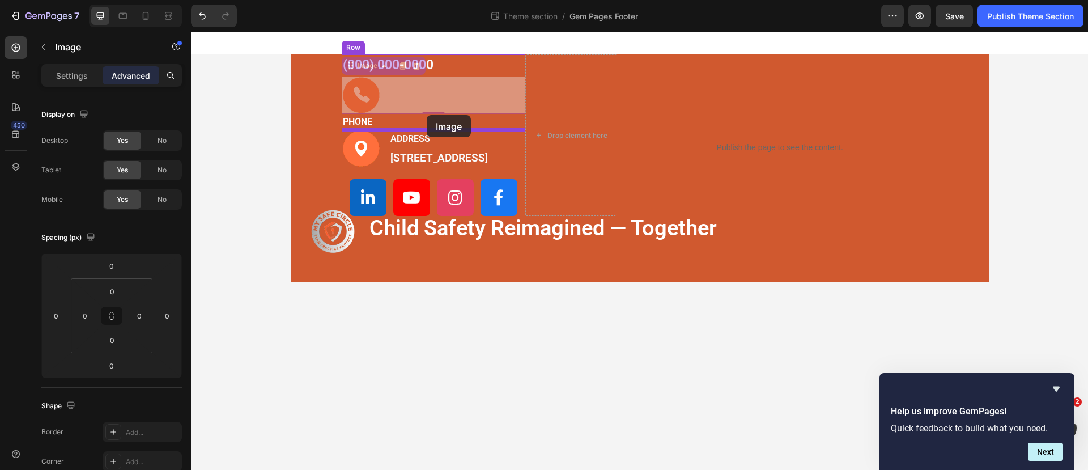
drag, startPoint x: 350, startPoint y: 67, endPoint x: 427, endPoint y: 115, distance: 90.4
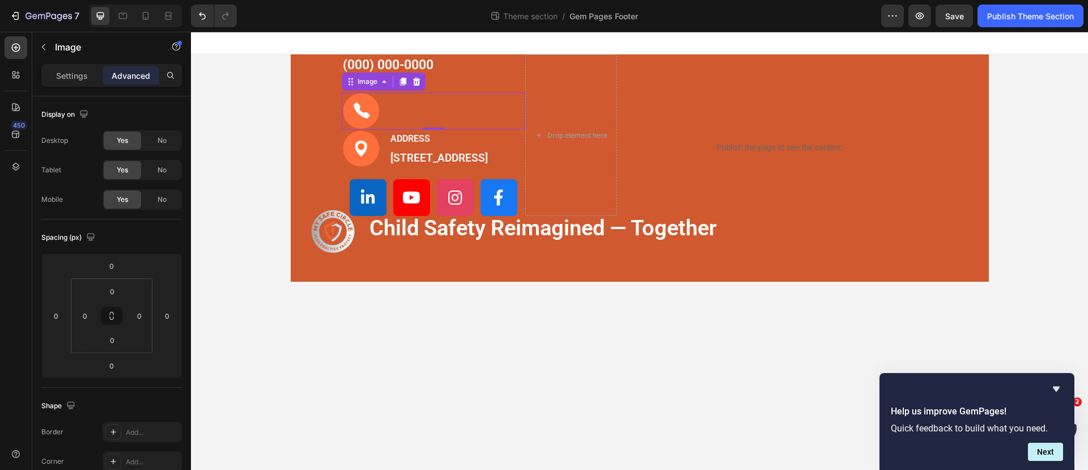
click at [415, 109] on div at bounding box center [434, 111] width 184 height 38
click at [519, 81] on p "PHONE" at bounding box center [433, 85] width 181 height 14
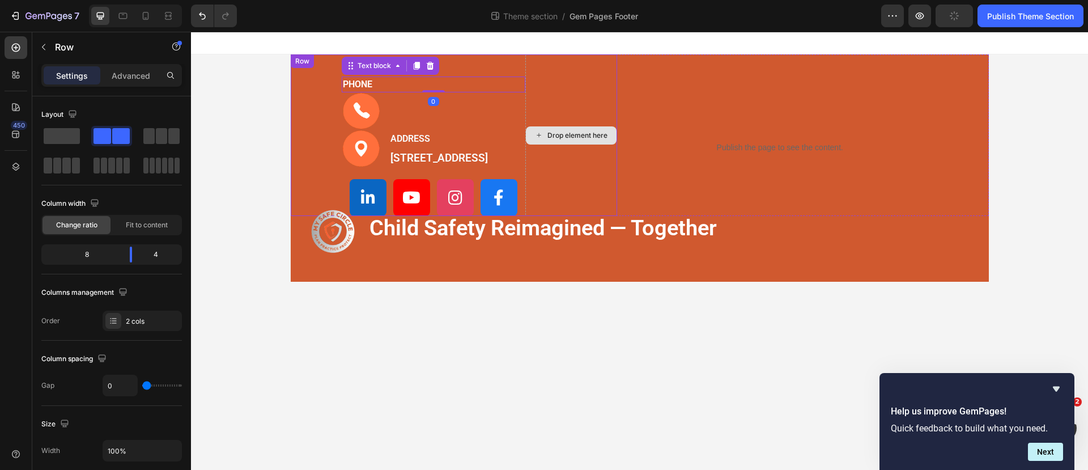
click at [529, 154] on div "Drop element here" at bounding box center [571, 134] width 92 height 161
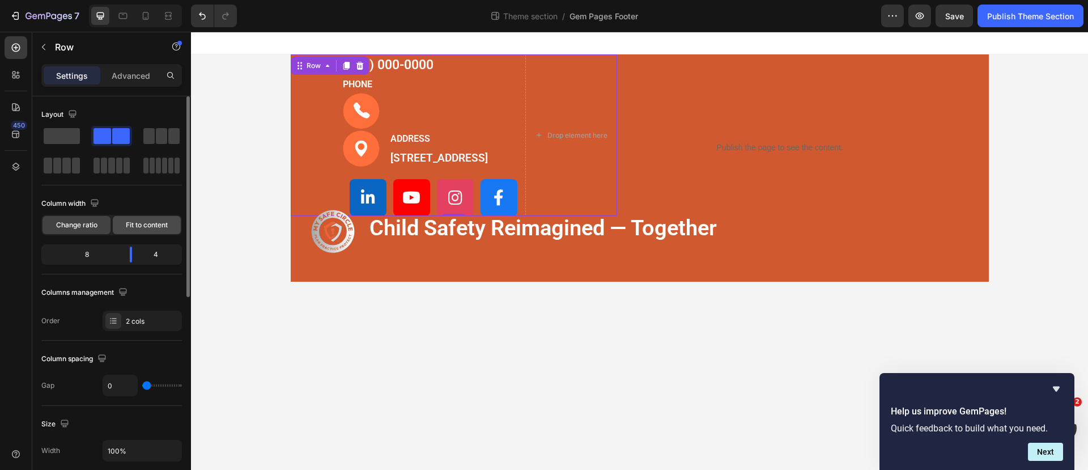
click at [139, 225] on span "Fit to content" at bounding box center [147, 225] width 42 height 10
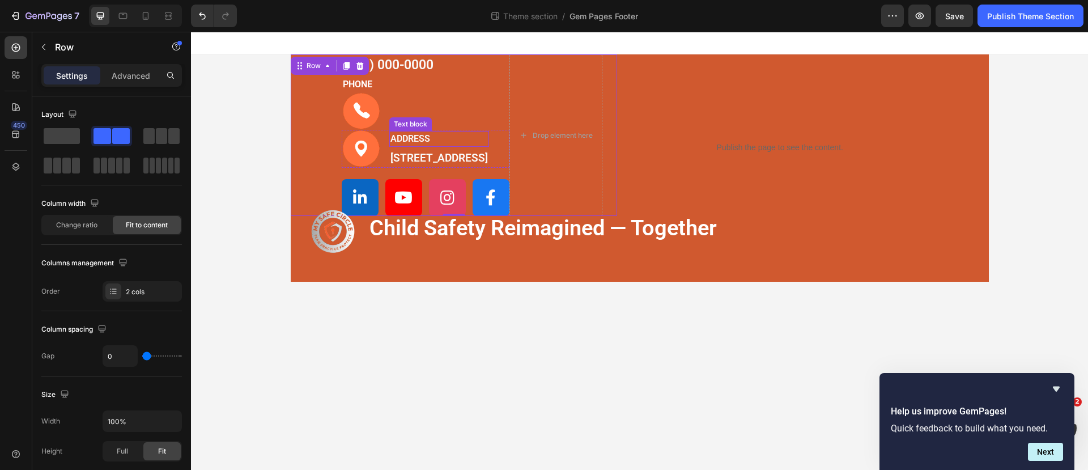
click at [488, 142] on p "ADDRESS" at bounding box center [438, 139] width 97 height 14
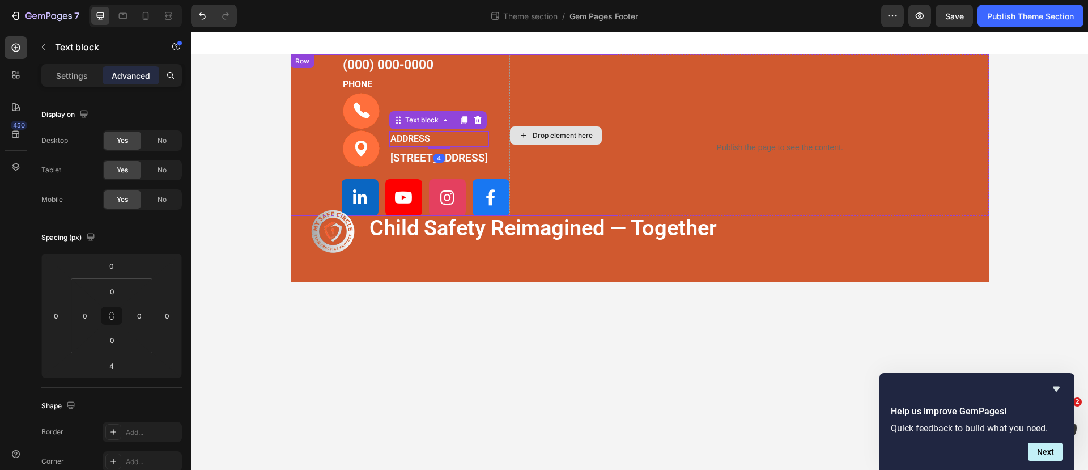
click at [526, 114] on div "Drop element here" at bounding box center [555, 134] width 93 height 161
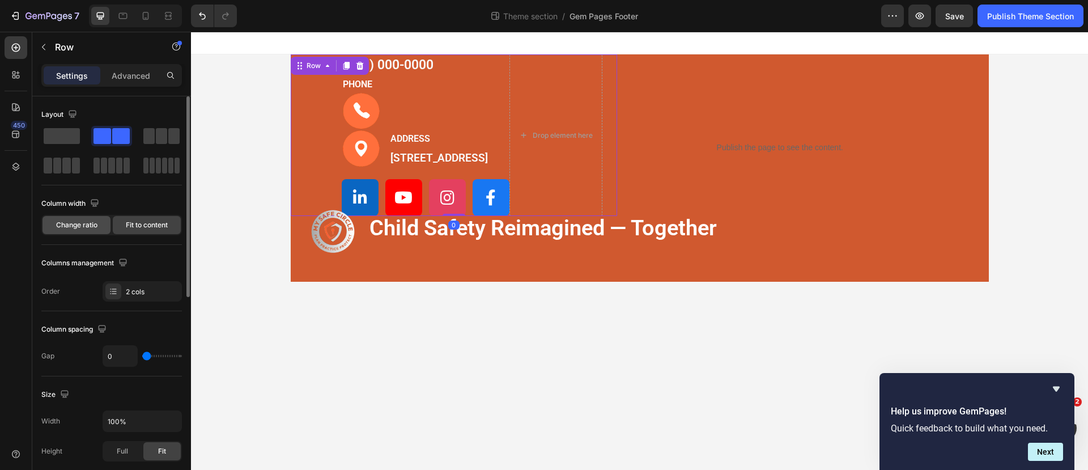
click at [86, 224] on span "Change ratio" at bounding box center [76, 225] width 41 height 10
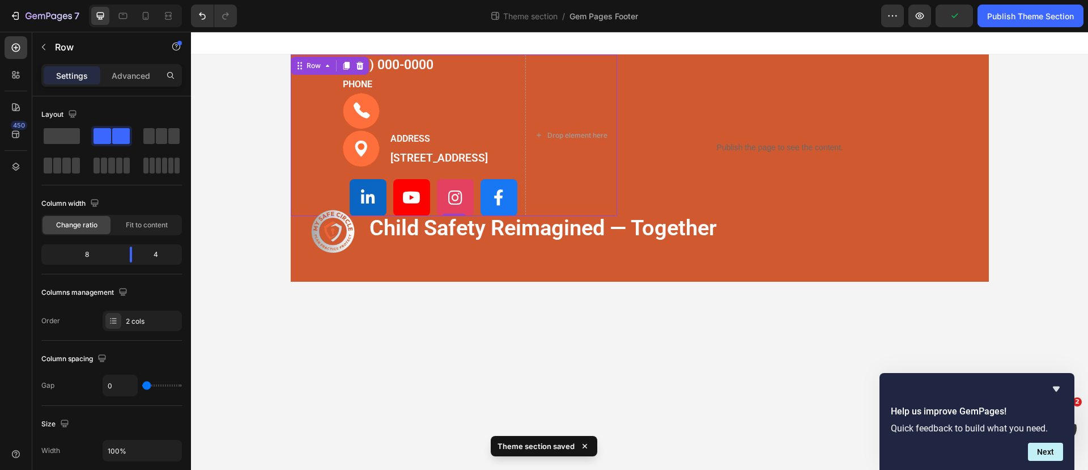
click at [304, 99] on div "(000) 000-0000 Text block PHONE Text block Image Row Image ADDRESS Text block 1…" at bounding box center [454, 134] width 327 height 161
click at [306, 106] on div "(000) 000-0000 Text block PHONE Text block Image Row Image ADDRESS Text block 1…" at bounding box center [454, 134] width 327 height 161
click at [468, 66] on p "(000) 000-0000" at bounding box center [433, 66] width 181 height 20
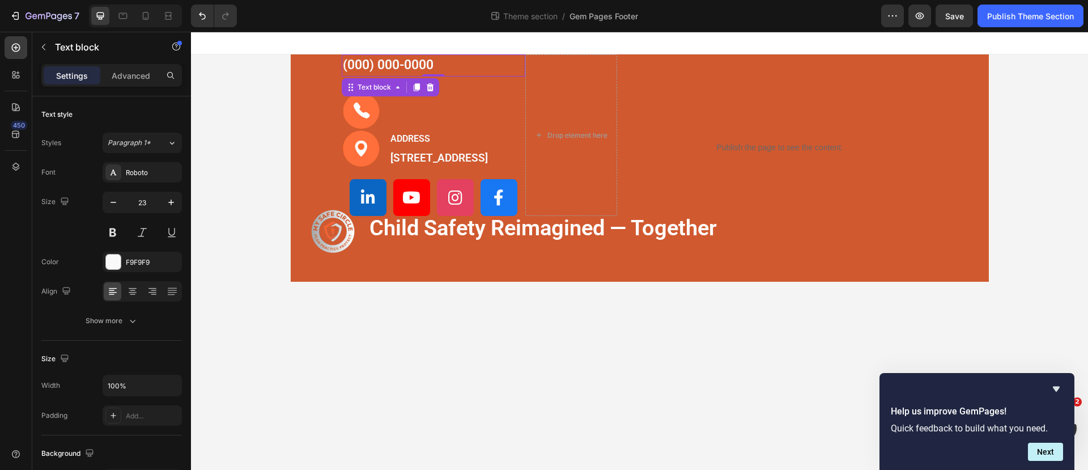
click at [466, 68] on p "(000) 000-0000" at bounding box center [433, 66] width 181 height 20
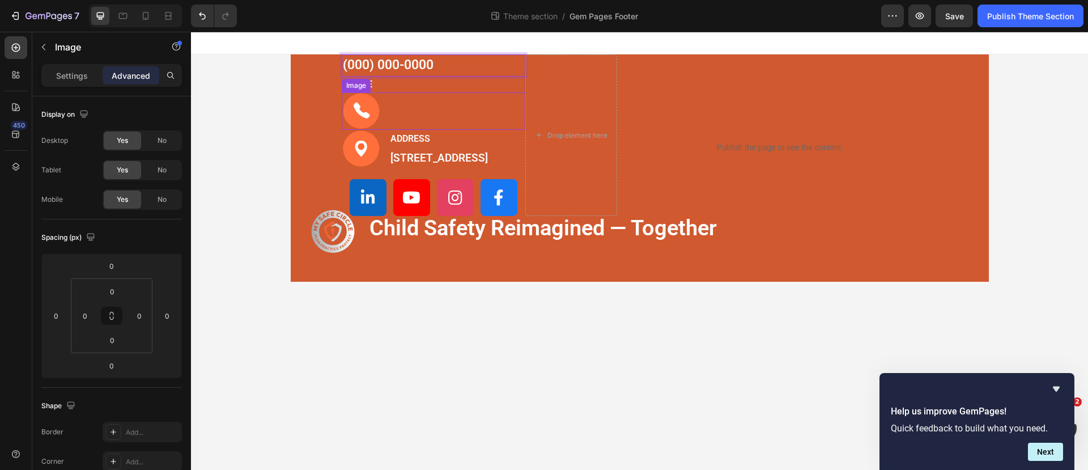
click at [452, 117] on div at bounding box center [434, 111] width 184 height 38
click at [75, 79] on p "Settings" at bounding box center [72, 76] width 32 height 12
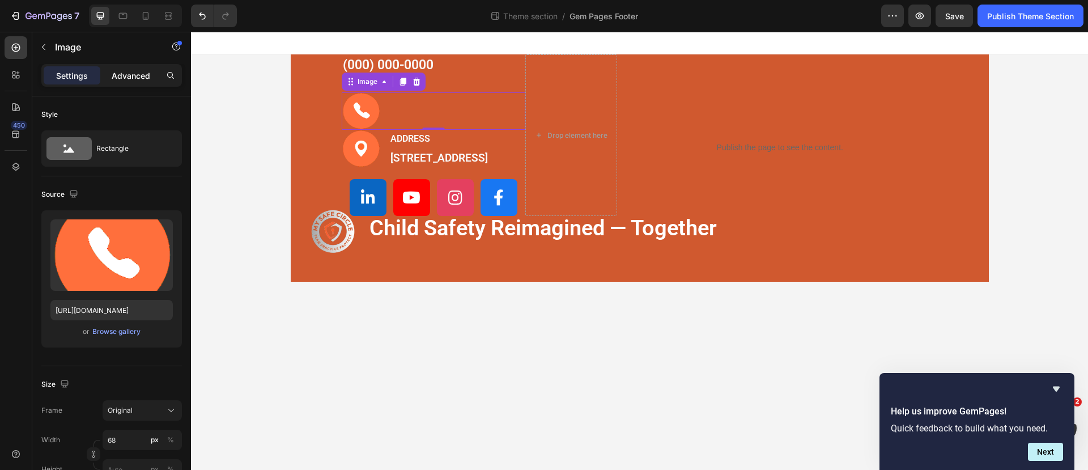
click at [137, 74] on p "Advanced" at bounding box center [131, 76] width 39 height 12
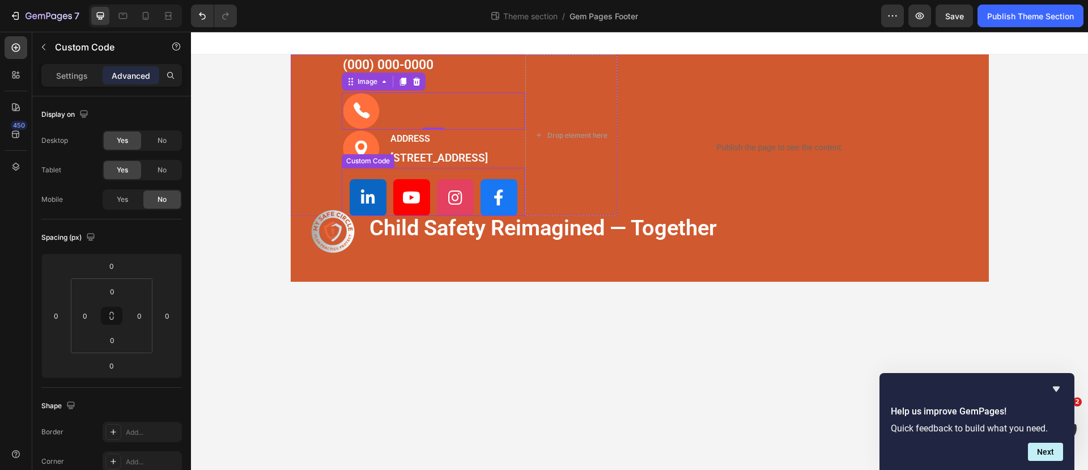
click at [347, 197] on div at bounding box center [434, 197] width 184 height 37
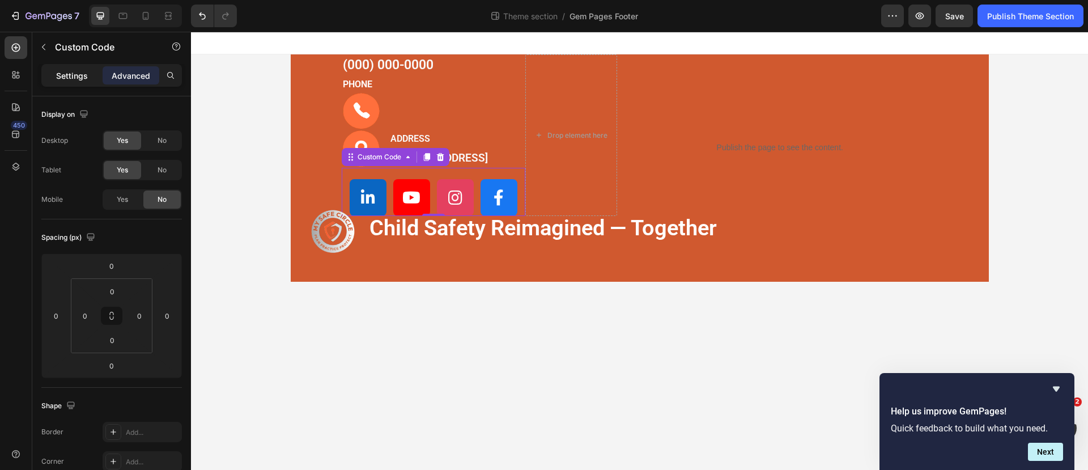
click at [74, 77] on p "Settings" at bounding box center [72, 76] width 32 height 12
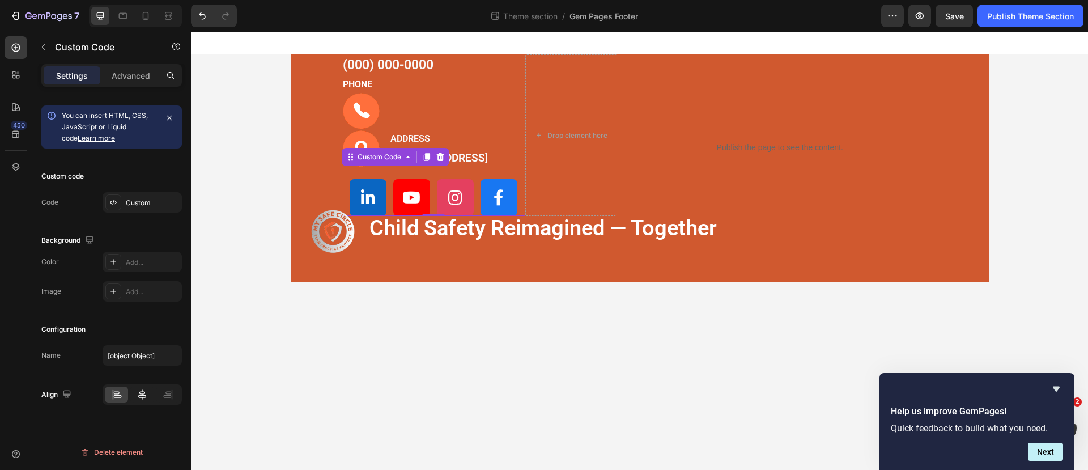
click at [141, 389] on icon at bounding box center [142, 394] width 11 height 11
click at [114, 394] on icon at bounding box center [116, 394] width 11 height 11
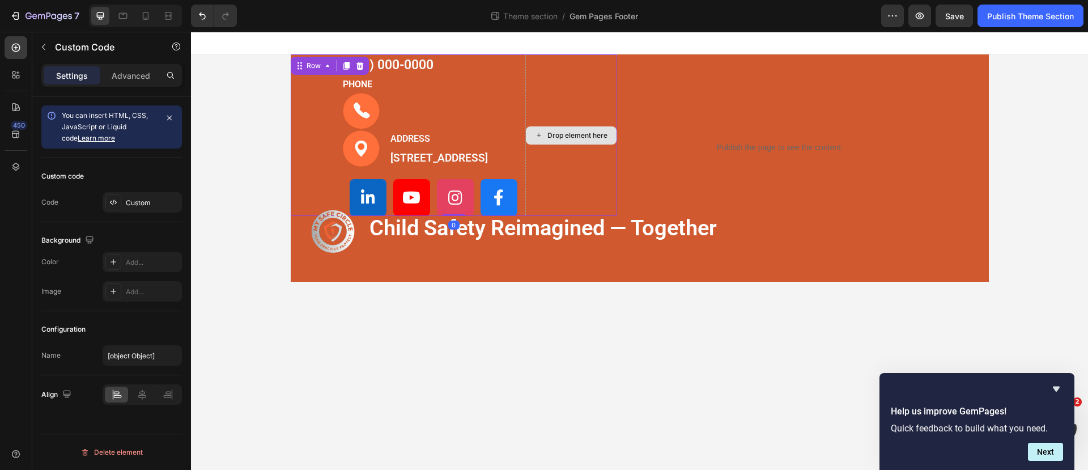
click at [561, 173] on div "Drop element here" at bounding box center [571, 134] width 92 height 161
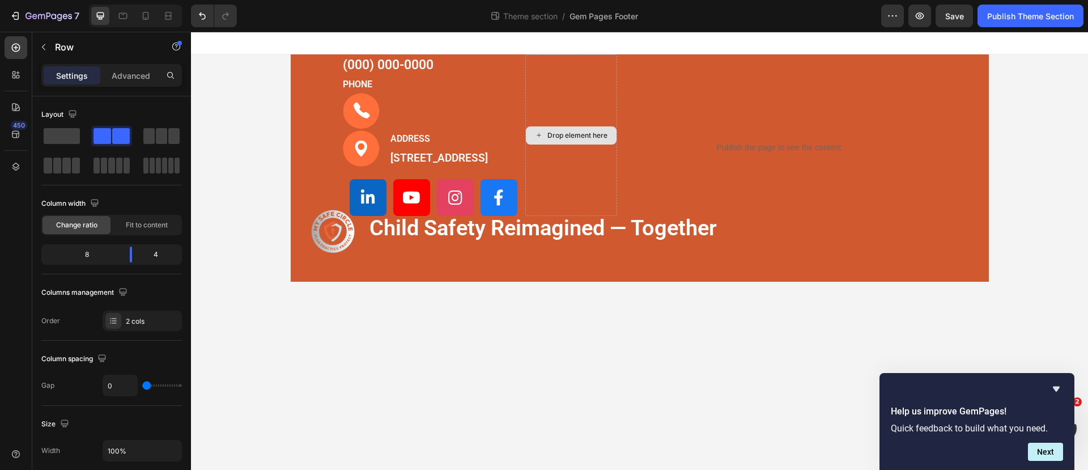
click at [572, 135] on div "Drop element here" at bounding box center [571, 135] width 91 height 18
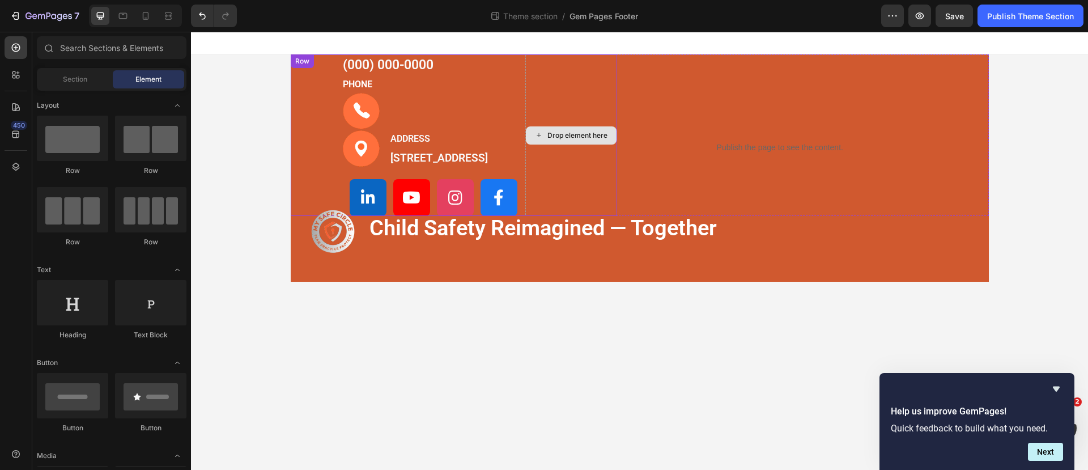
click at [572, 135] on div "Drop element here" at bounding box center [571, 135] width 91 height 18
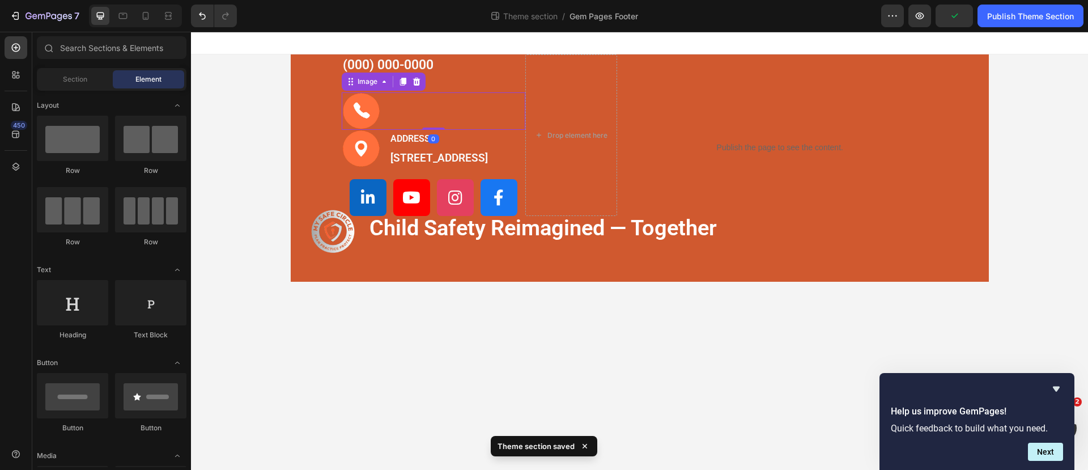
click at [520, 103] on div at bounding box center [434, 111] width 184 height 38
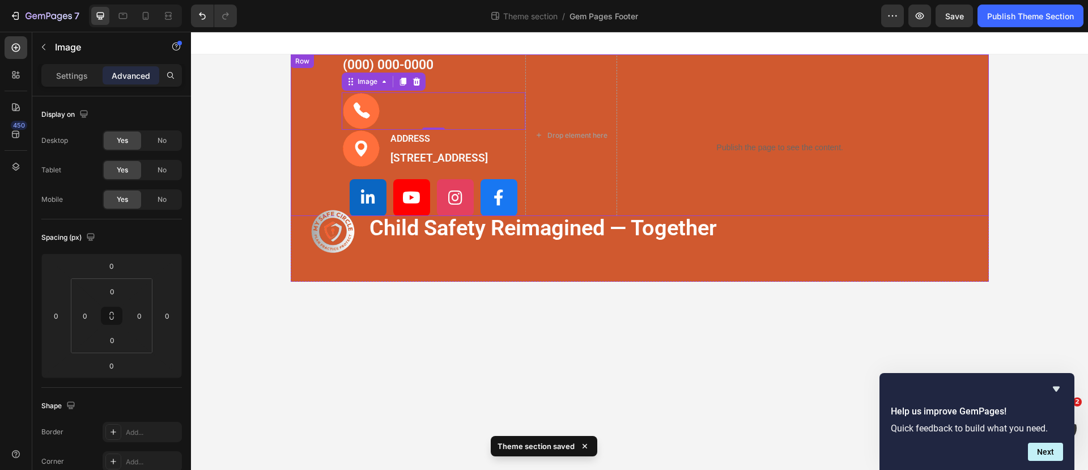
click at [649, 105] on div "Publish the page to see the content. Custom Code" at bounding box center [808, 134] width 327 height 161
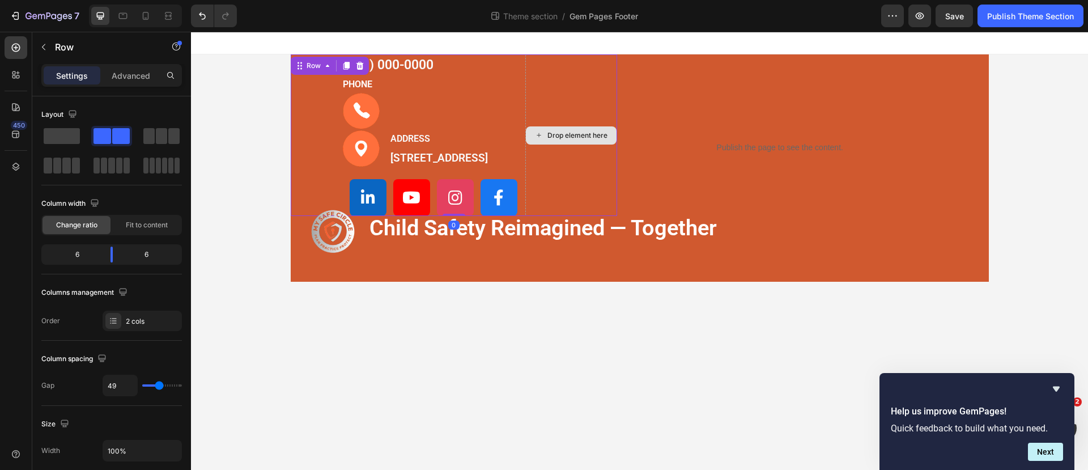
click at [607, 120] on div "Drop element here" at bounding box center [571, 134] width 92 height 161
click at [545, 90] on div "Drop element here" at bounding box center [571, 134] width 92 height 161
click at [127, 77] on p "Advanced" at bounding box center [131, 76] width 39 height 12
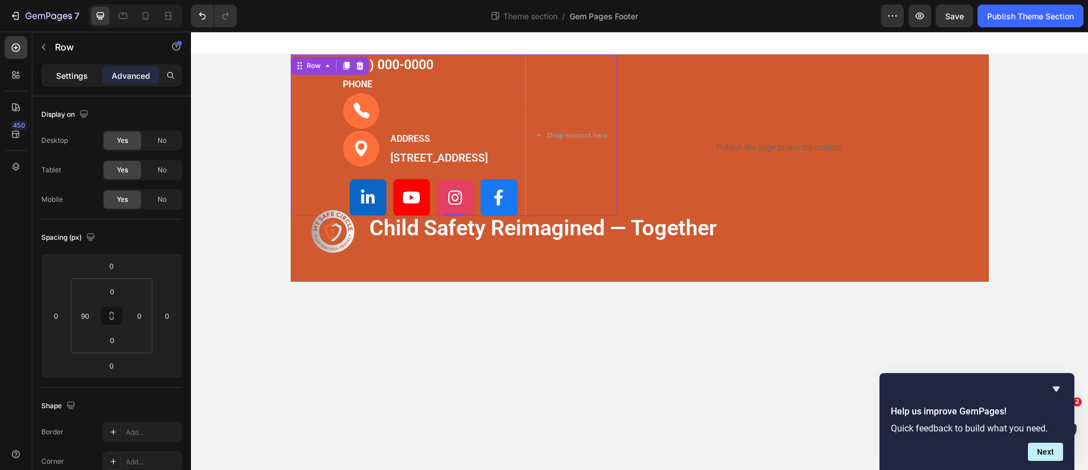
click at [69, 66] on div "Settings" at bounding box center [72, 75] width 57 height 18
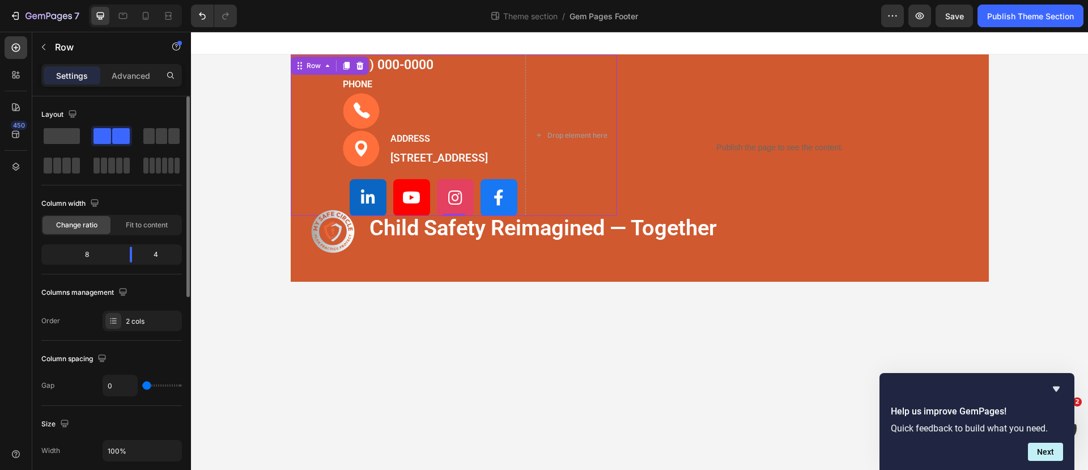
click at [114, 133] on span at bounding box center [121, 136] width 18 height 16
click at [168, 137] on div at bounding box center [161, 136] width 36 height 16
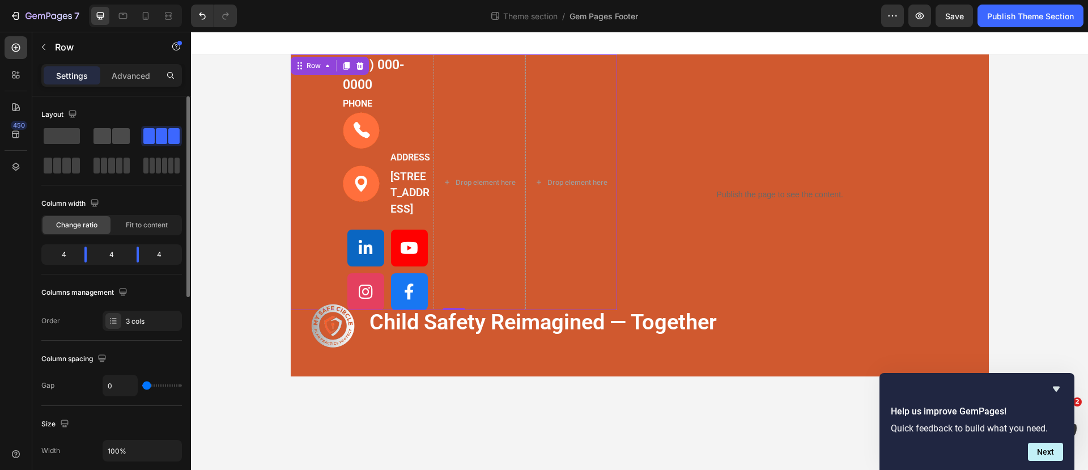
click at [109, 136] on span at bounding box center [102, 136] width 18 height 16
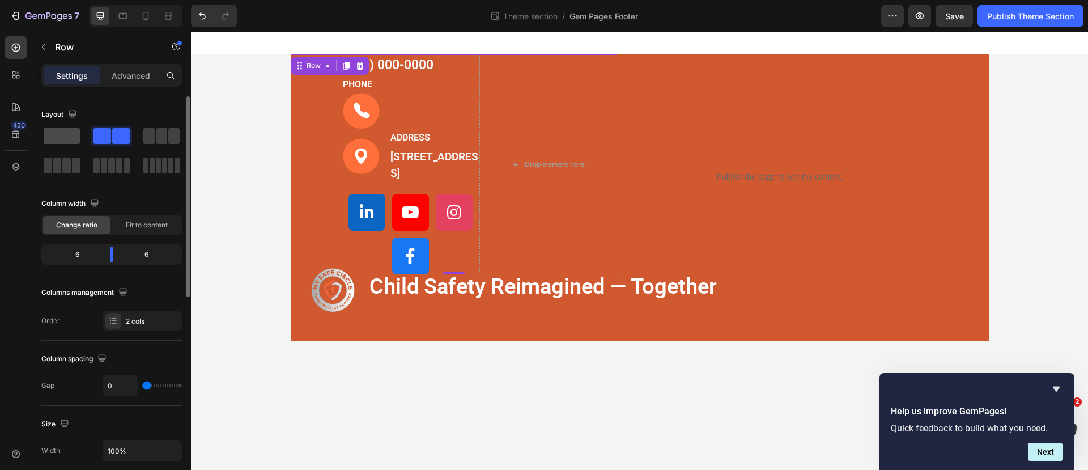
click at [74, 134] on span at bounding box center [62, 136] width 36 height 16
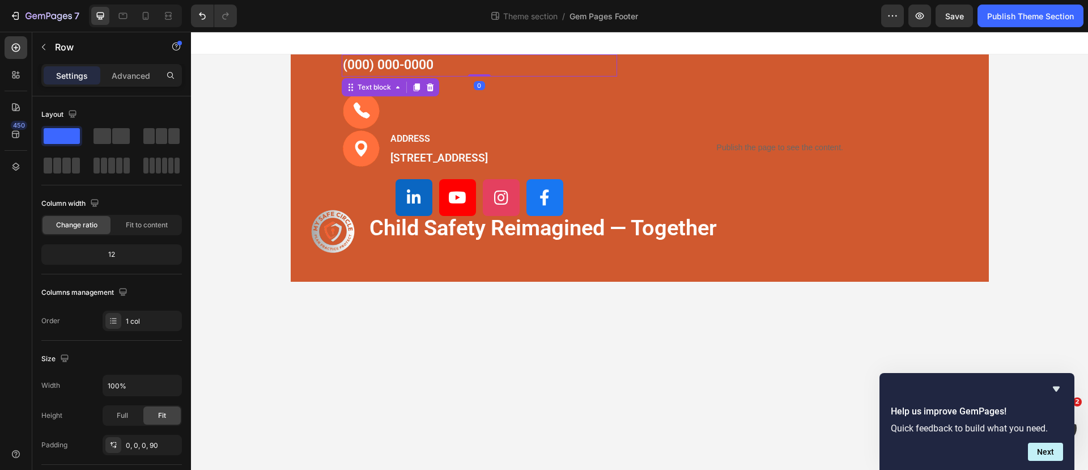
click at [410, 69] on p "(000) 000-0000" at bounding box center [480, 66] width 274 height 20
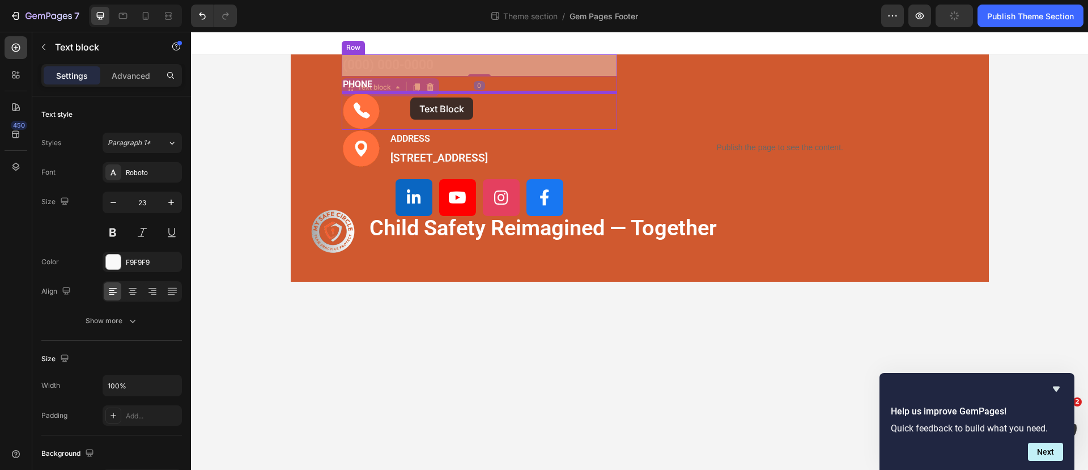
drag, startPoint x: 356, startPoint y: 87, endPoint x: 410, endPoint y: 97, distance: 54.3
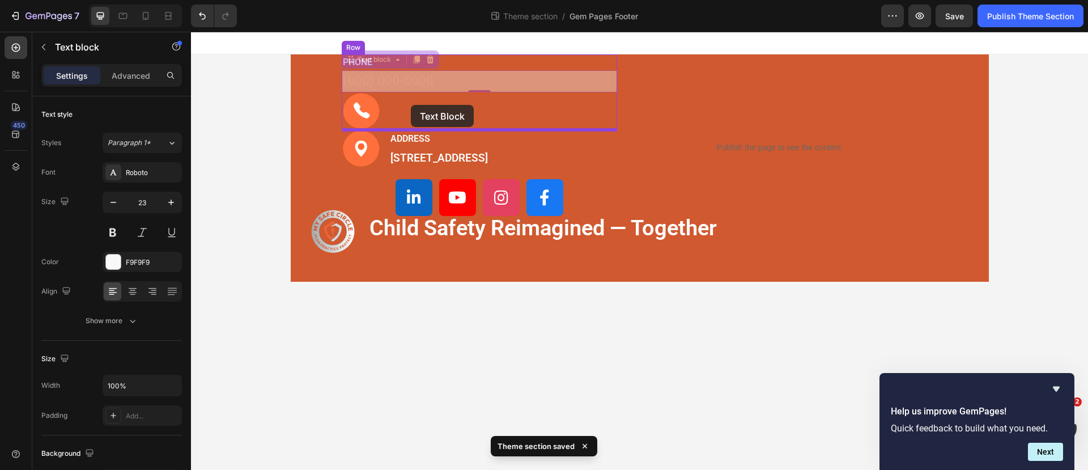
drag, startPoint x: 357, startPoint y: 60, endPoint x: 411, endPoint y: 105, distance: 69.6
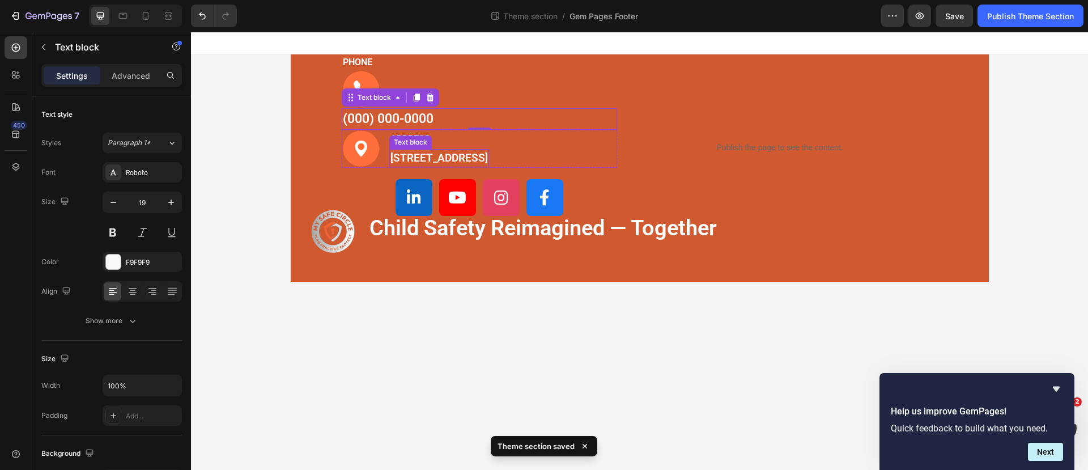
click at [450, 159] on p "[STREET_ADDRESS]" at bounding box center [438, 158] width 97 height 16
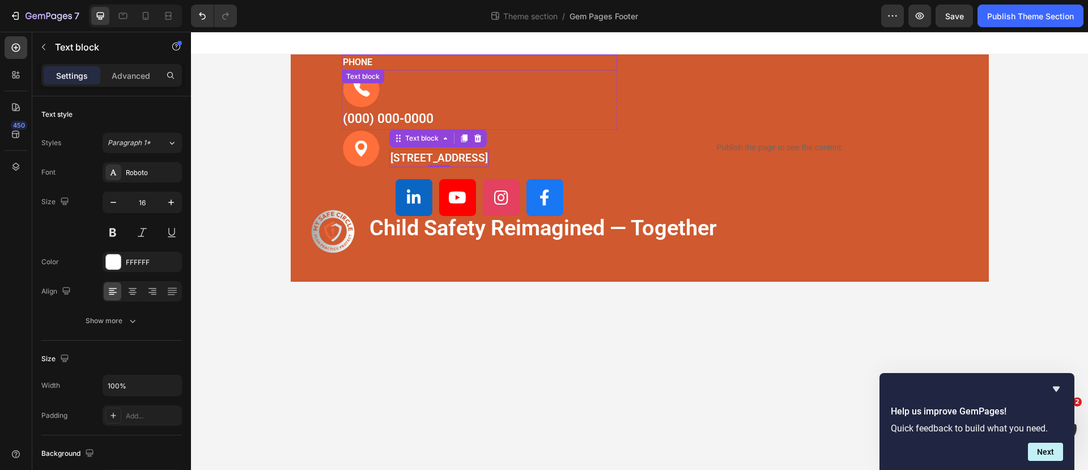
click at [362, 62] on p "PHONE" at bounding box center [480, 63] width 274 height 14
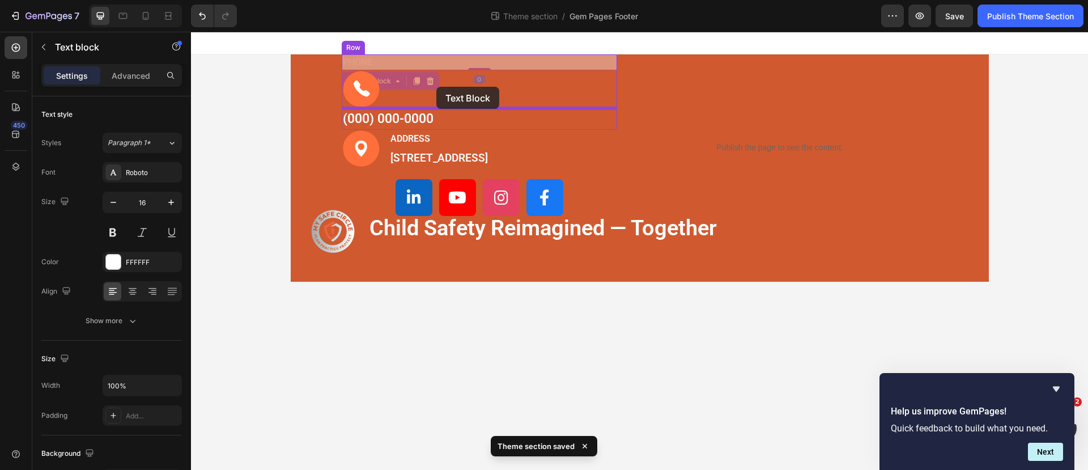
drag, startPoint x: 355, startPoint y: 78, endPoint x: 436, endPoint y: 87, distance: 82.0
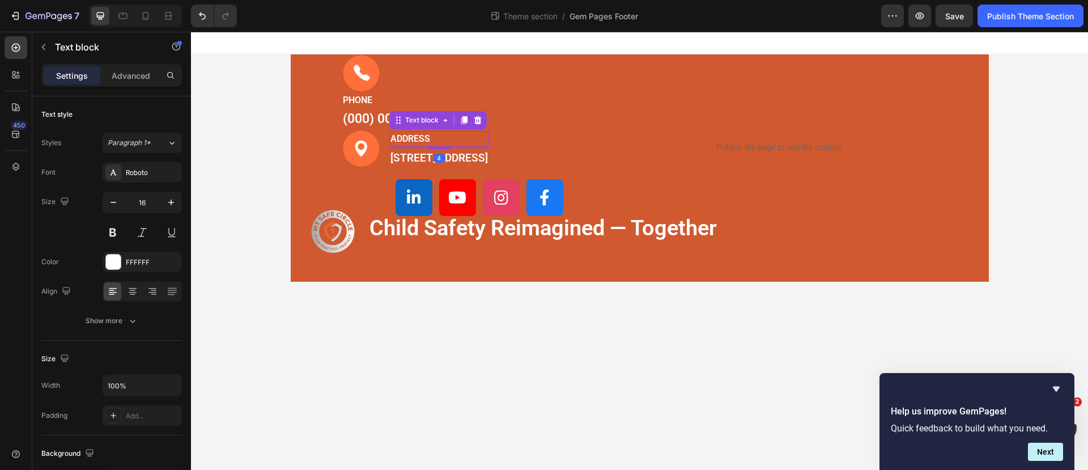
click at [463, 139] on p "ADDRESS" at bounding box center [438, 139] width 97 height 14
click at [464, 163] on p "[STREET_ADDRESS]" at bounding box center [438, 158] width 97 height 16
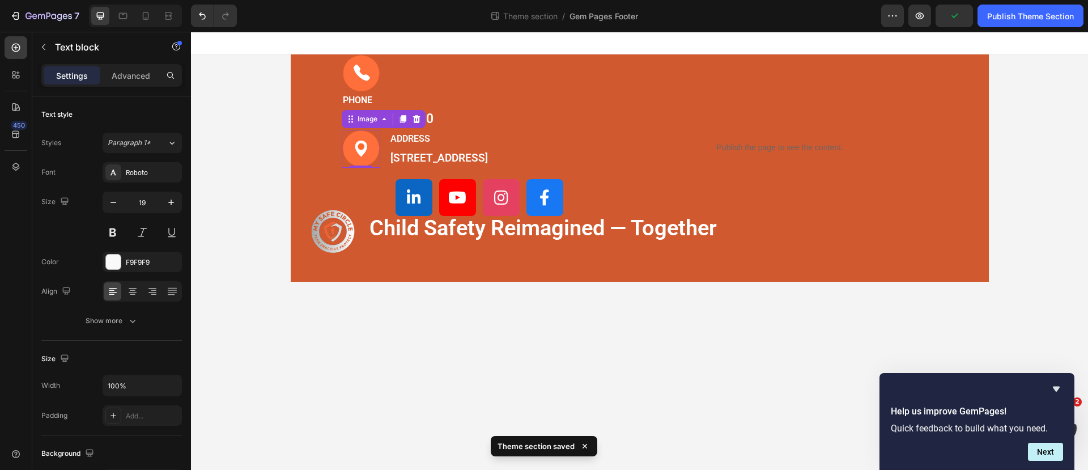
click at [378, 164] on img at bounding box center [361, 149] width 39 height 38
click at [395, 164] on p "[STREET_ADDRESS]" at bounding box center [438, 158] width 97 height 16
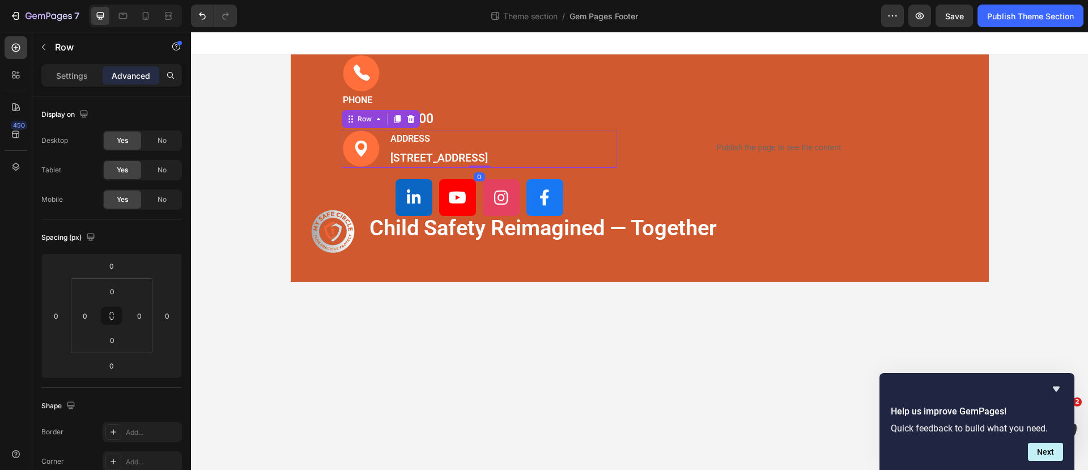
click at [615, 134] on div "Image ADDRESS Text block [STREET_ADDRESS] Text block Row 0" at bounding box center [480, 149] width 276 height 38
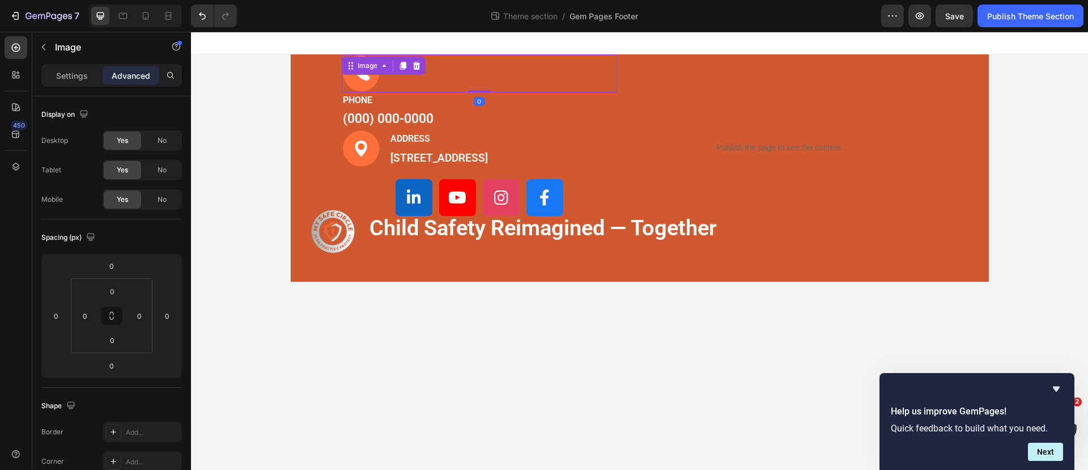
click at [602, 82] on div at bounding box center [480, 73] width 276 height 38
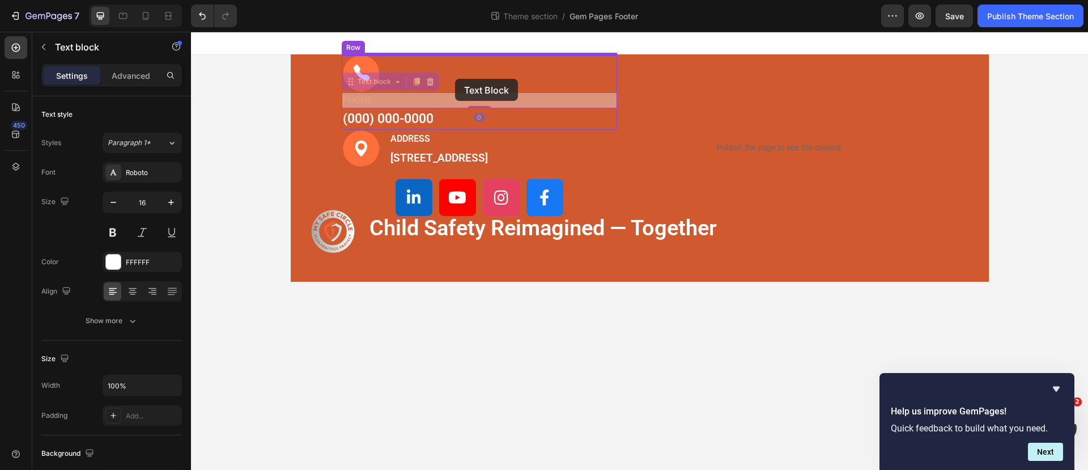
drag, startPoint x: 360, startPoint y: 99, endPoint x: 455, endPoint y: 79, distance: 97.3
click at [455, 79] on div "Image PHONE Text block 0 PHONE Text block [PHONE_NUMBER] Text block Row Image A…" at bounding box center [639, 157] width 897 height 250
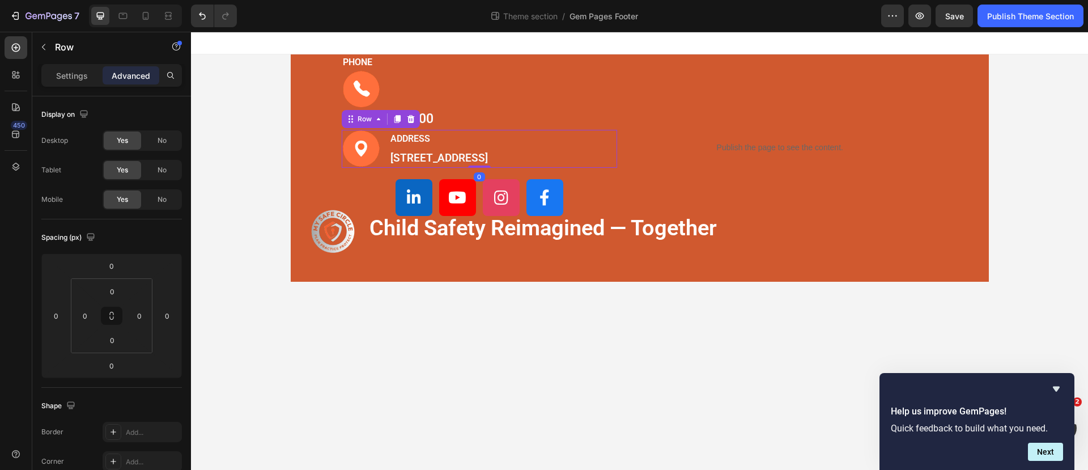
click at [383, 150] on div "Image ADDRESS Text block [STREET_ADDRESS] Text block Row 0" at bounding box center [480, 149] width 276 height 38
click at [76, 77] on p "Settings" at bounding box center [72, 76] width 32 height 12
click at [427, 93] on div at bounding box center [480, 89] width 276 height 38
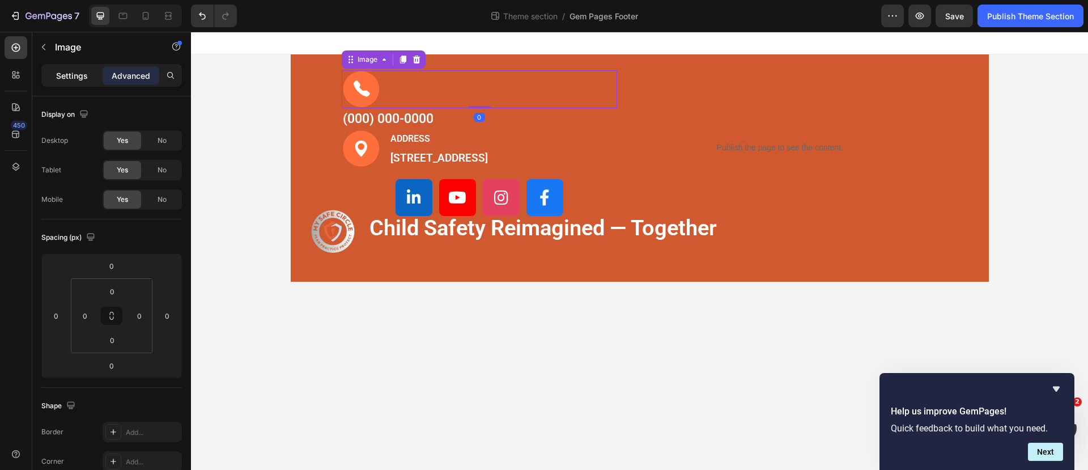
click at [69, 79] on p "Settings" at bounding box center [72, 76] width 32 height 12
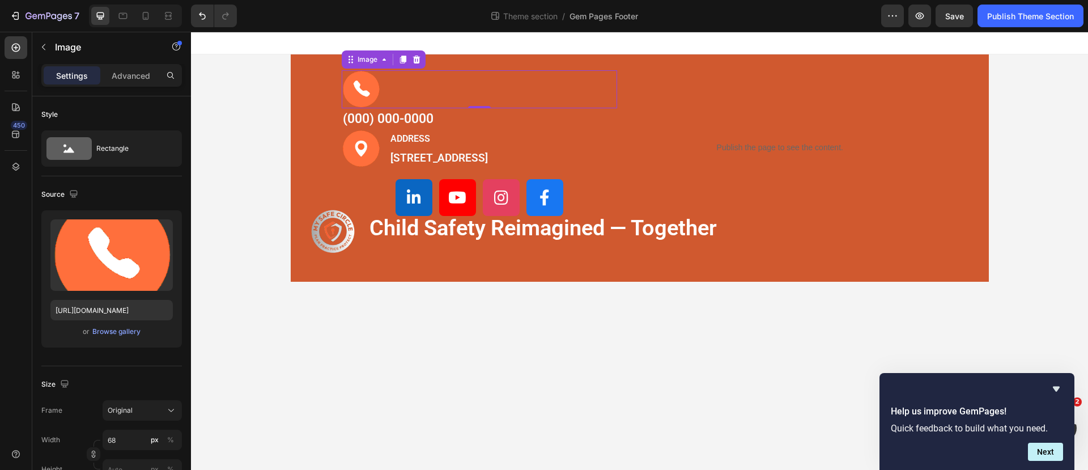
click at [74, 76] on p "Settings" at bounding box center [72, 76] width 32 height 12
click at [600, 92] on div at bounding box center [480, 89] width 276 height 38
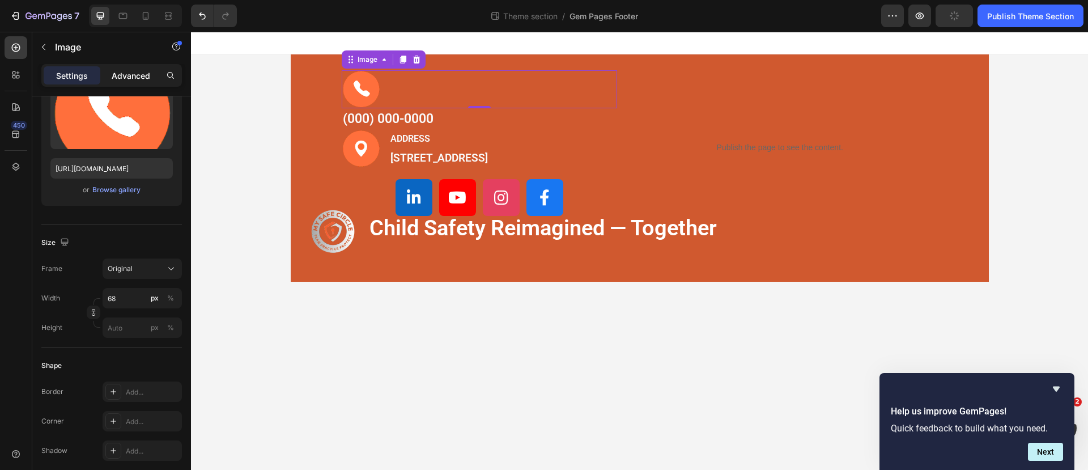
click at [127, 68] on div "Advanced" at bounding box center [131, 75] width 57 height 18
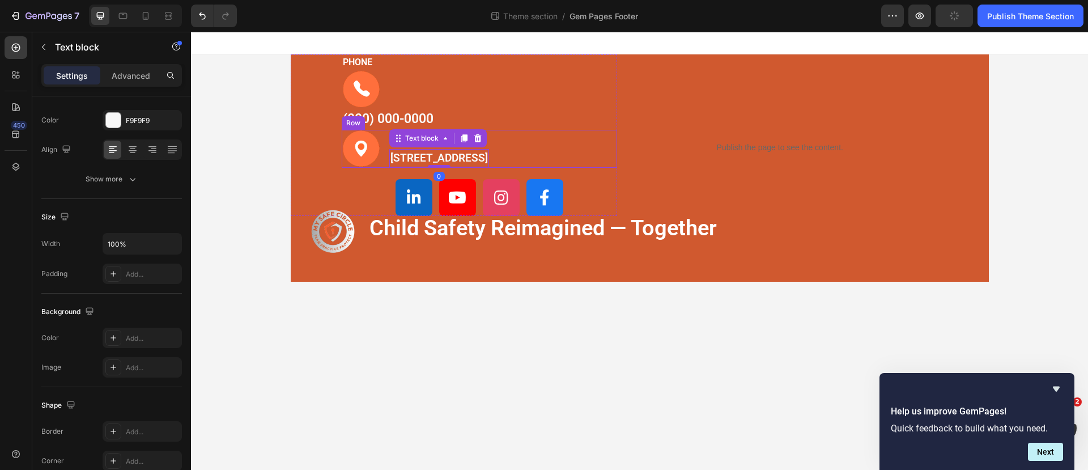
click at [613, 160] on div "Image ADDRESS Text block [STREET_ADDRESS] Text block 0 Row" at bounding box center [480, 149] width 276 height 38
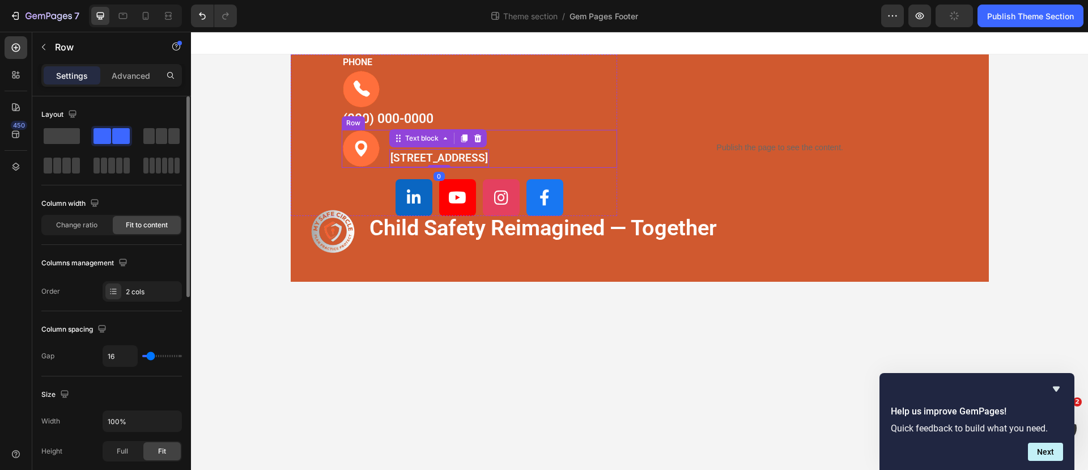
click at [613, 160] on div "Image ADDRESS Text block [STREET_ADDRESS] Text block 0 Row" at bounding box center [480, 149] width 276 height 38
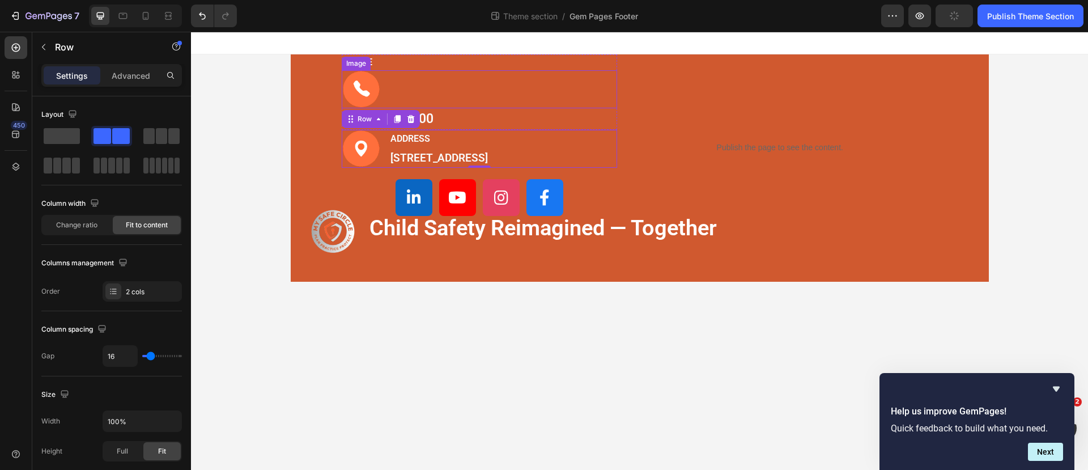
click at [574, 90] on div at bounding box center [480, 89] width 276 height 38
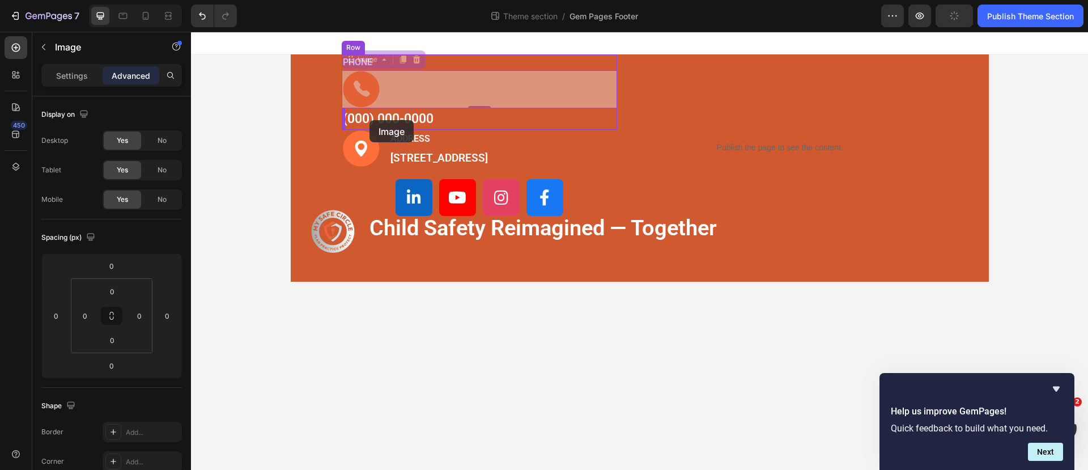
drag, startPoint x: 362, startPoint y: 66, endPoint x: 369, endPoint y: 120, distance: 54.9
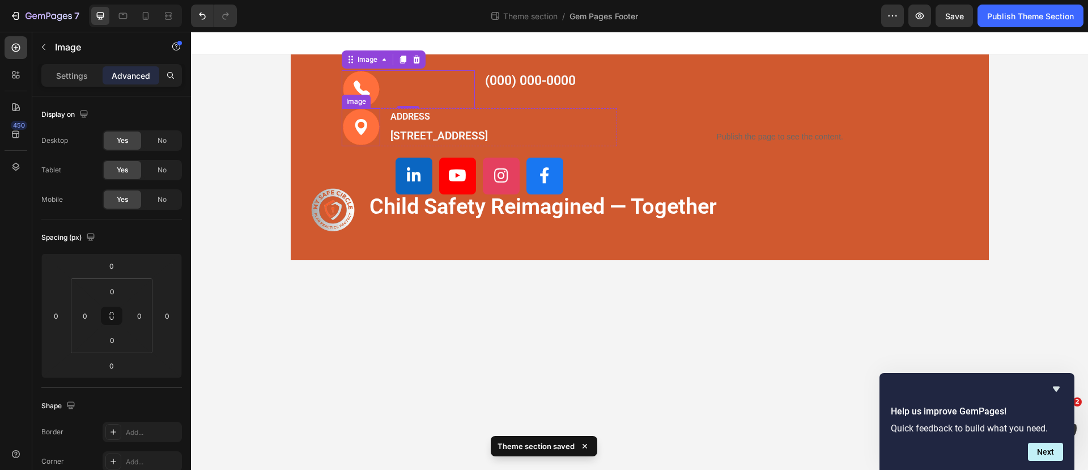
click at [378, 134] on img at bounding box center [361, 127] width 39 height 38
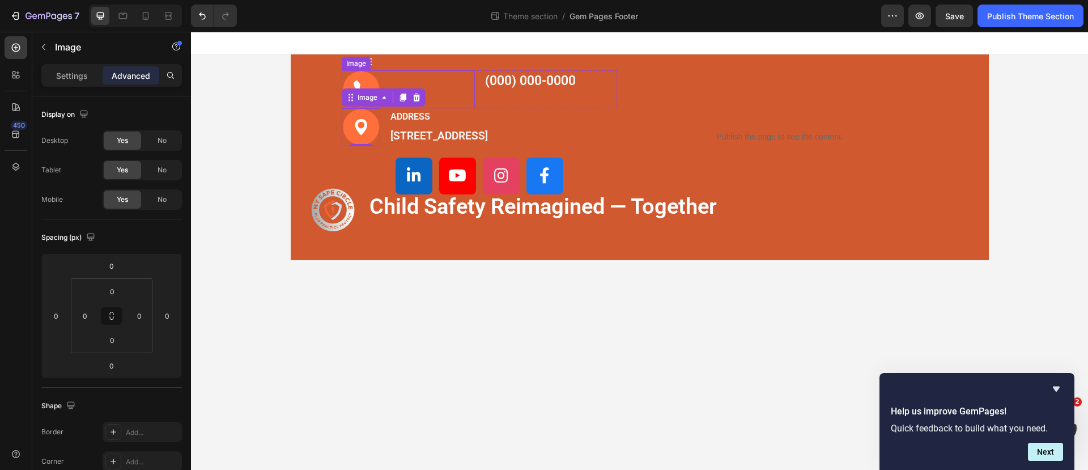
click at [371, 81] on img at bounding box center [361, 89] width 39 height 38
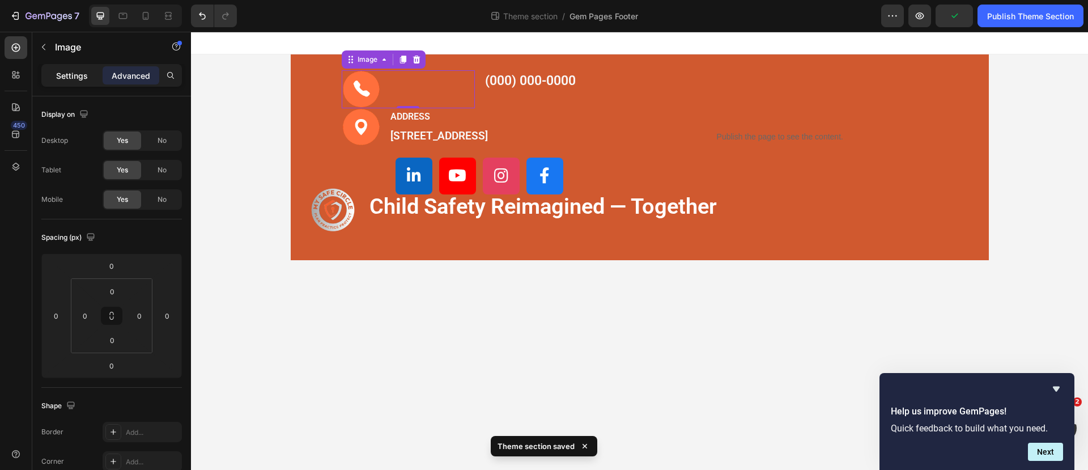
click at [75, 80] on p "Settings" at bounding box center [72, 76] width 32 height 12
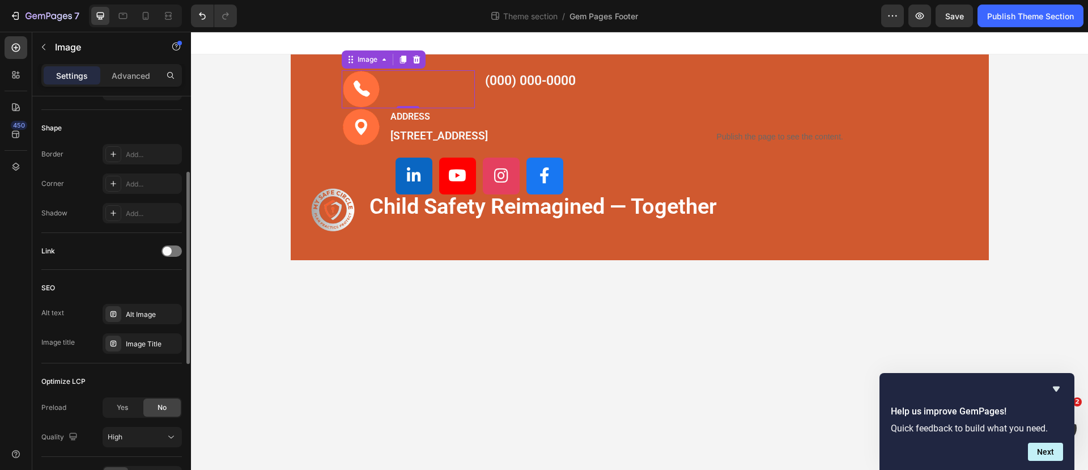
scroll to position [308, 0]
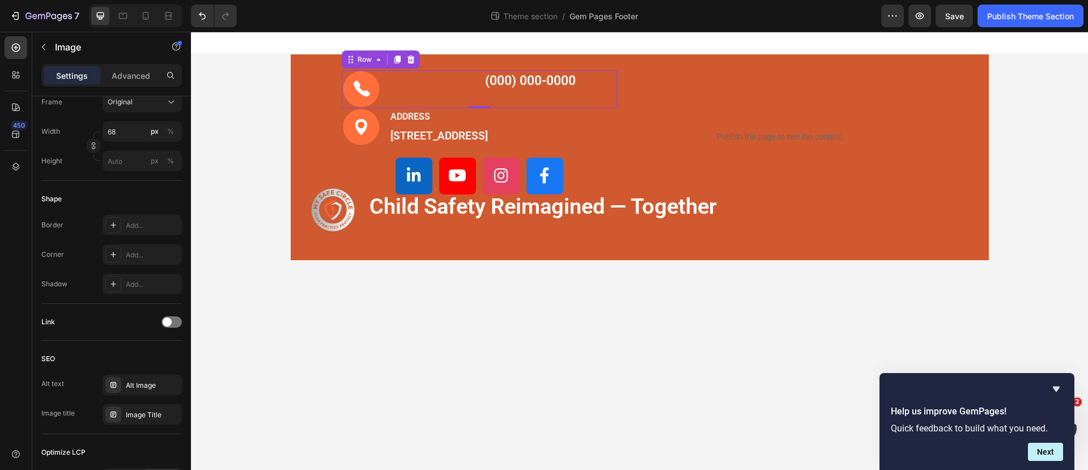
click at [598, 97] on div "(000) 000-0000 Text block" at bounding box center [550, 89] width 133 height 38
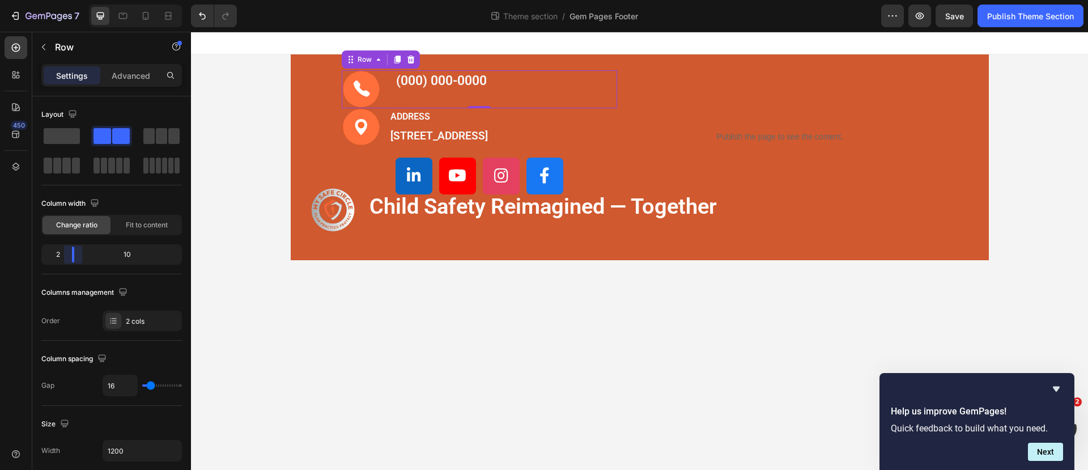
drag, startPoint x: 108, startPoint y: 251, endPoint x: 63, endPoint y: 250, distance: 44.2
click at [63, 0] on body "7 Theme section / Gem Pages Footer Preview Save Publish Theme Section 450 Secti…" at bounding box center [544, 0] width 1088 height 0
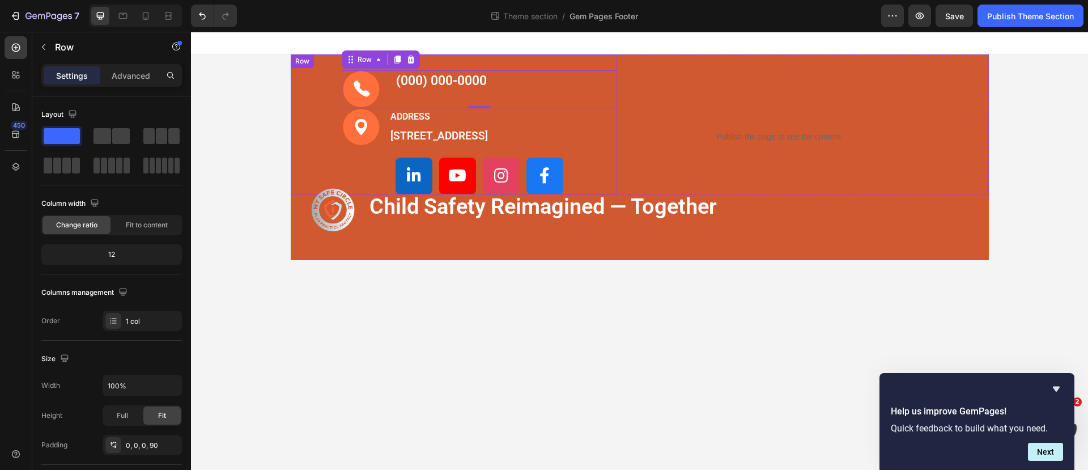
click at [308, 119] on div "PHONE Text block Image (000) 000-0000 Text block Row 0 Row Image ADDRESS Text b…" at bounding box center [454, 124] width 327 height 140
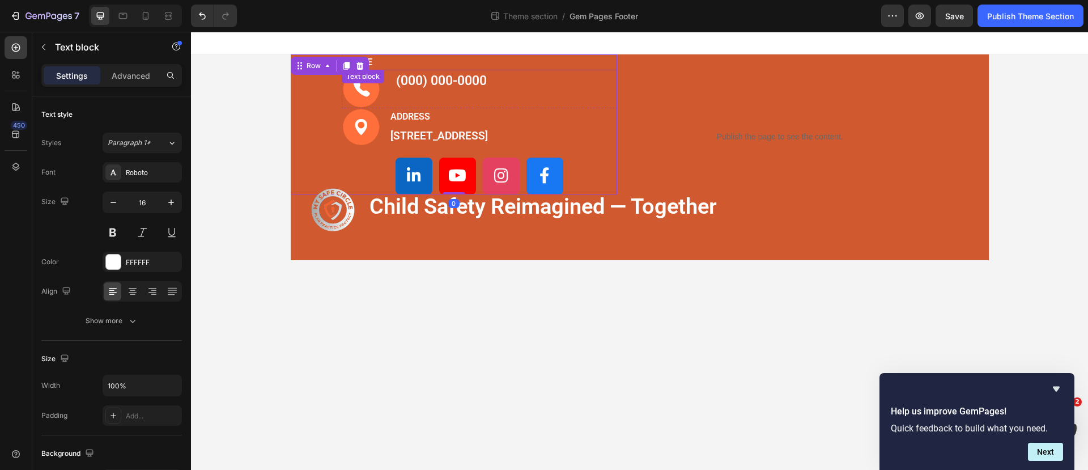
click at [377, 63] on p "PHONE" at bounding box center [480, 63] width 274 height 14
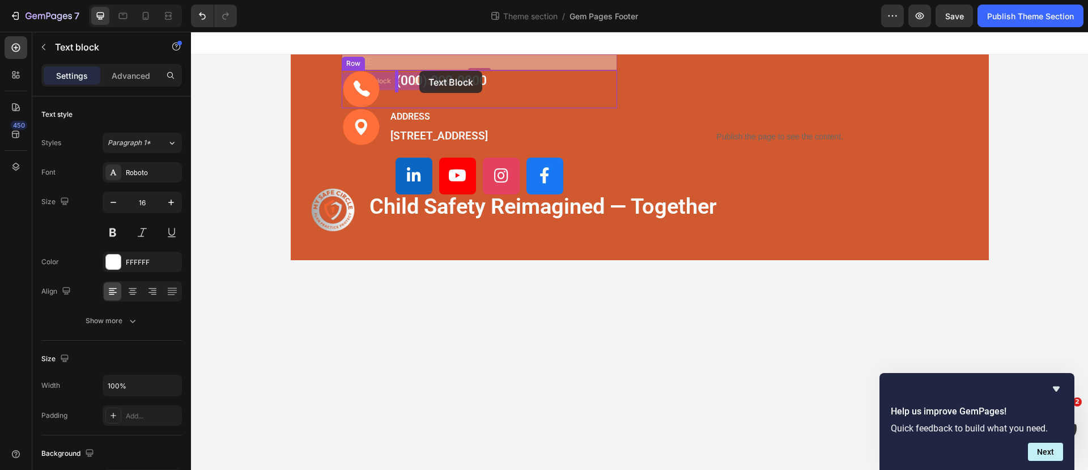
drag, startPoint x: 348, startPoint y: 84, endPoint x: 419, endPoint y: 71, distance: 72.1
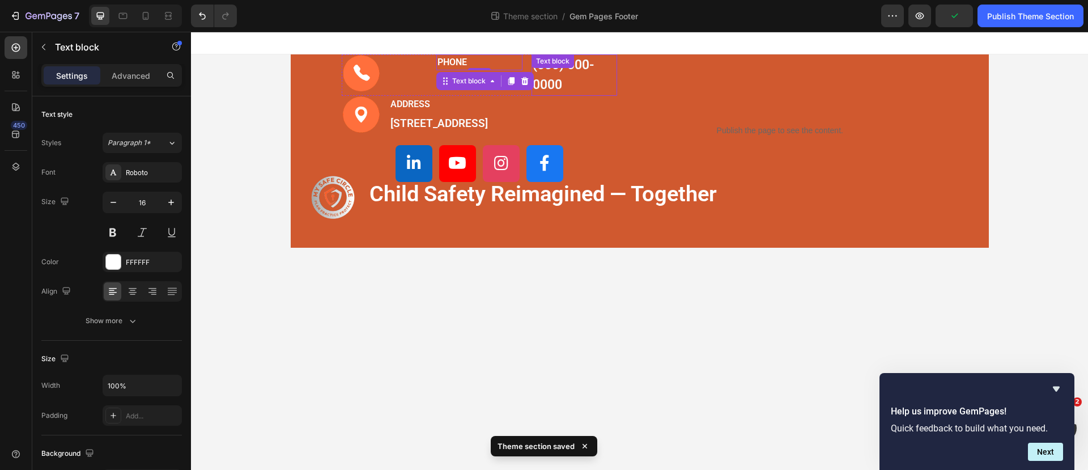
click at [532, 67] on div "(000) 000-0000 Text block" at bounding box center [574, 74] width 86 height 41
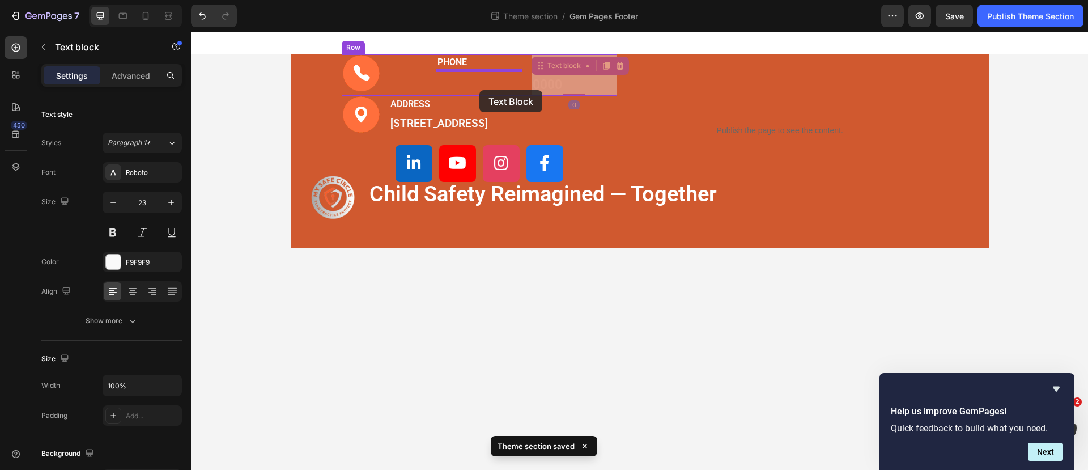
drag, startPoint x: 541, startPoint y: 70, endPoint x: 479, endPoint y: 90, distance: 65.0
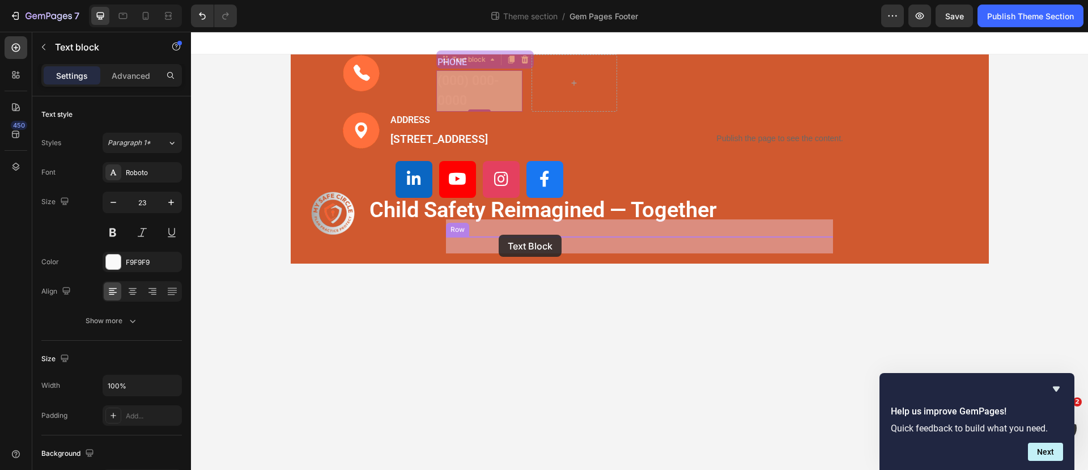
drag, startPoint x: 441, startPoint y: 61, endPoint x: 498, endPoint y: 235, distance: 183.2
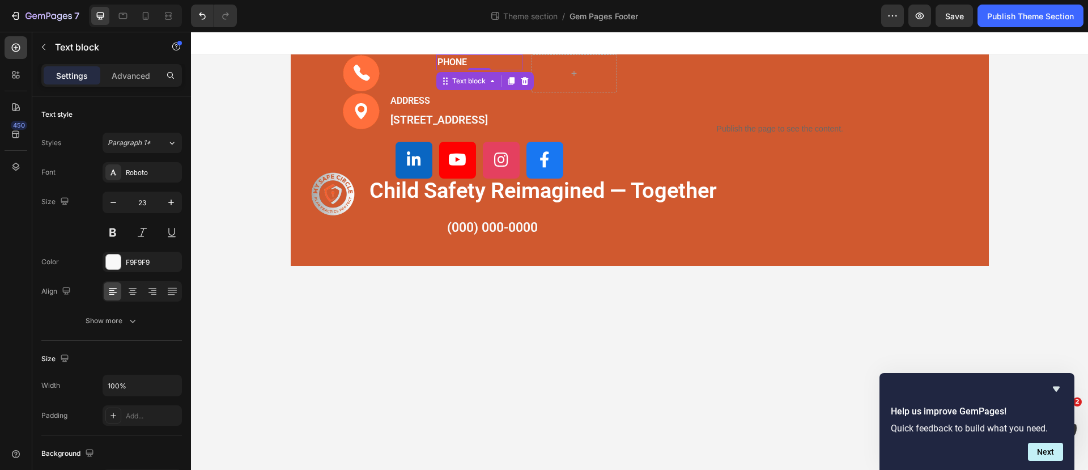
click at [455, 62] on p "PHONE" at bounding box center [479, 63] width 84 height 14
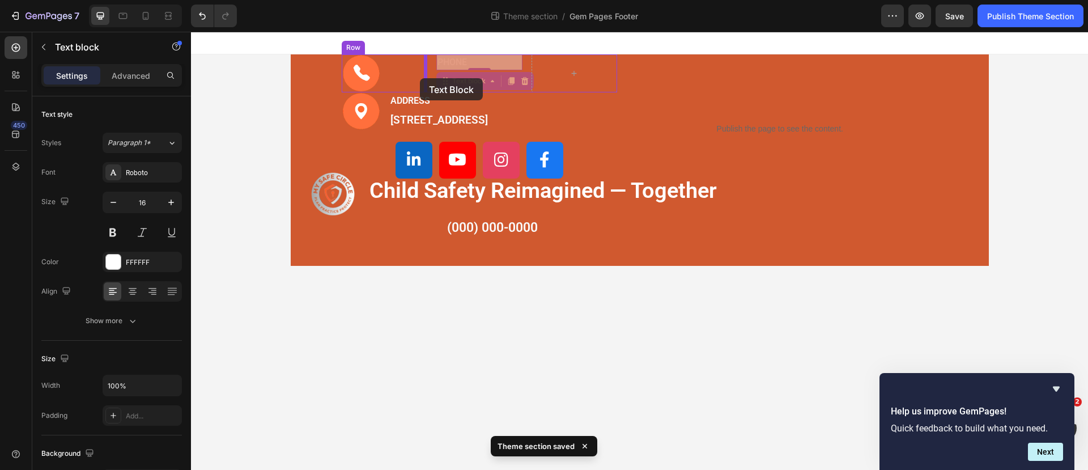
drag, startPoint x: 445, startPoint y: 76, endPoint x: 420, endPoint y: 78, distance: 25.6
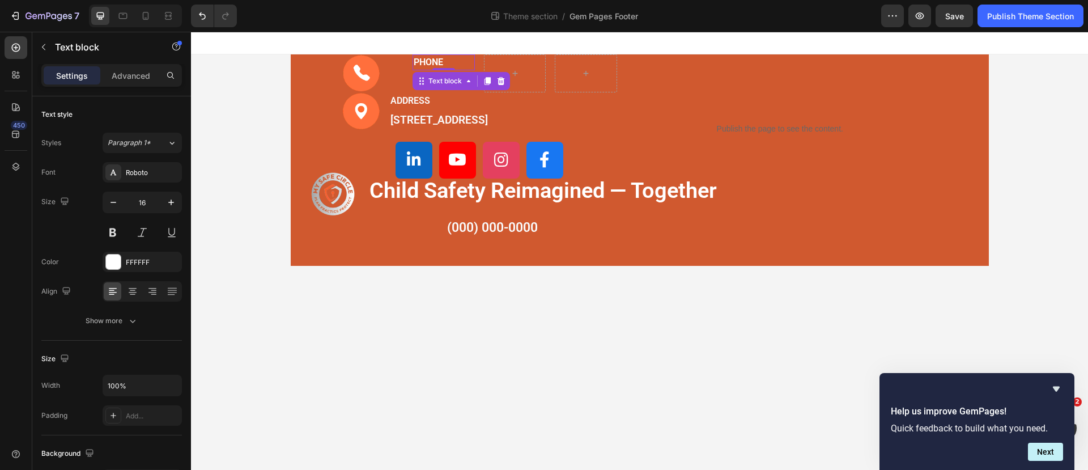
click at [82, 71] on p "Settings" at bounding box center [72, 76] width 32 height 12
click at [398, 105] on p "ADDRESS" at bounding box center [438, 101] width 97 height 14
click at [128, 74] on p "Advanced" at bounding box center [131, 76] width 39 height 12
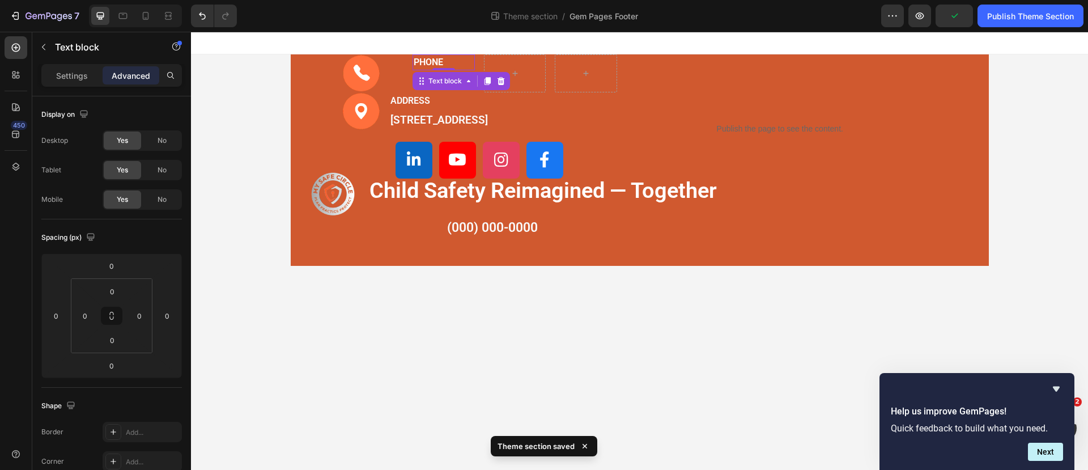
click at [427, 60] on p "PHONE" at bounding box center [444, 63] width 60 height 14
click at [90, 73] on div "Settings" at bounding box center [72, 75] width 57 height 18
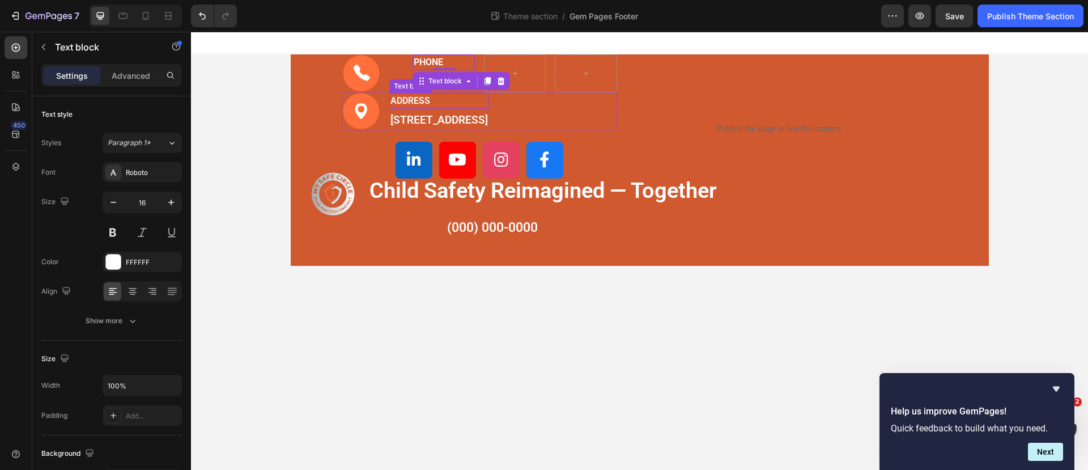
click at [439, 105] on p "ADDRESS" at bounding box center [438, 101] width 97 height 14
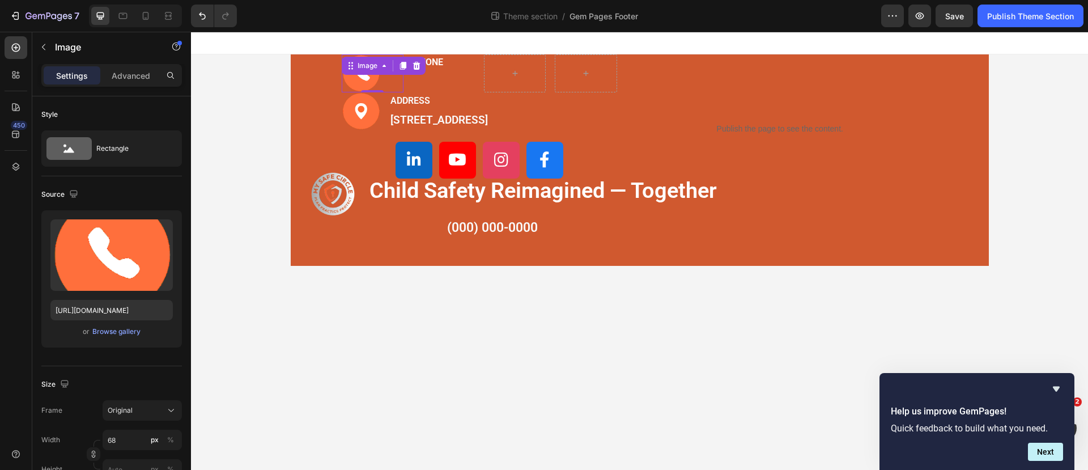
click at [380, 75] on div at bounding box center [373, 73] width 62 height 38
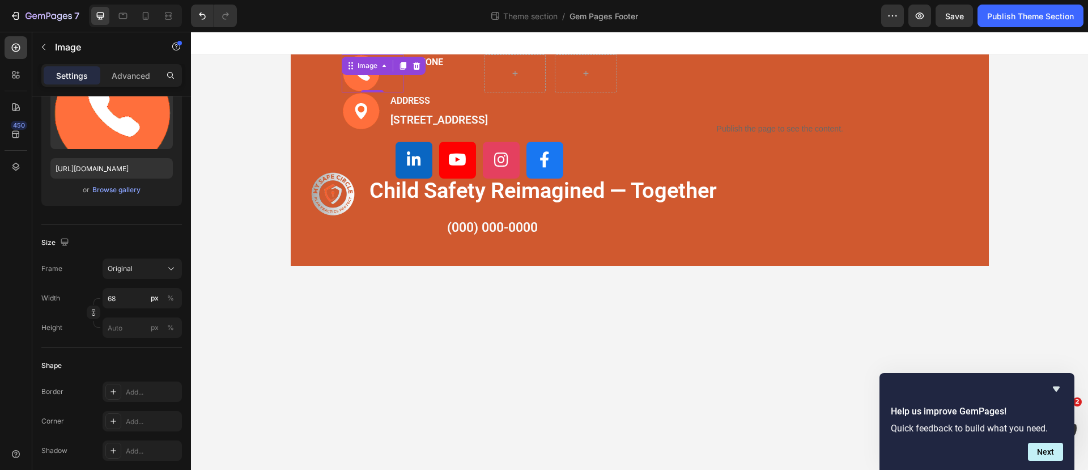
click at [398, 83] on div at bounding box center [373, 73] width 62 height 38
click at [140, 79] on p "Advanced" at bounding box center [131, 76] width 39 height 12
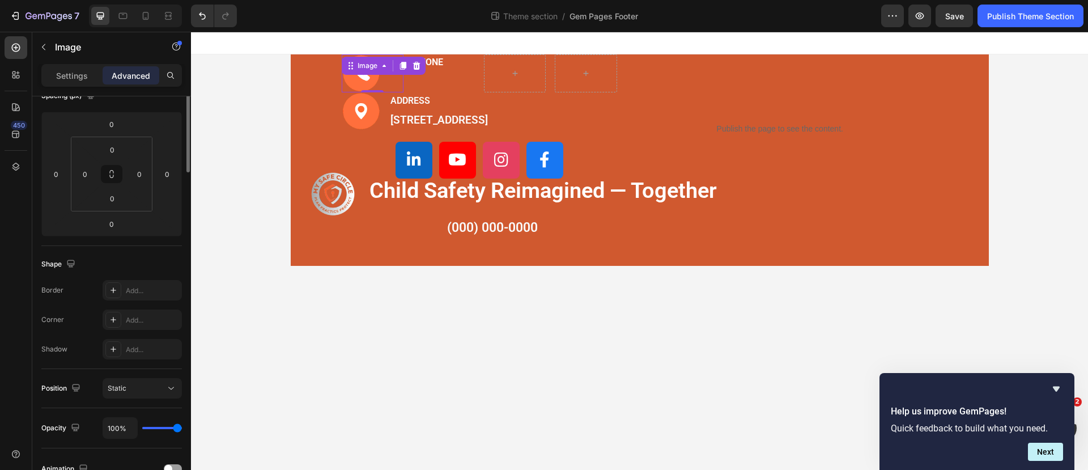
scroll to position [0, 0]
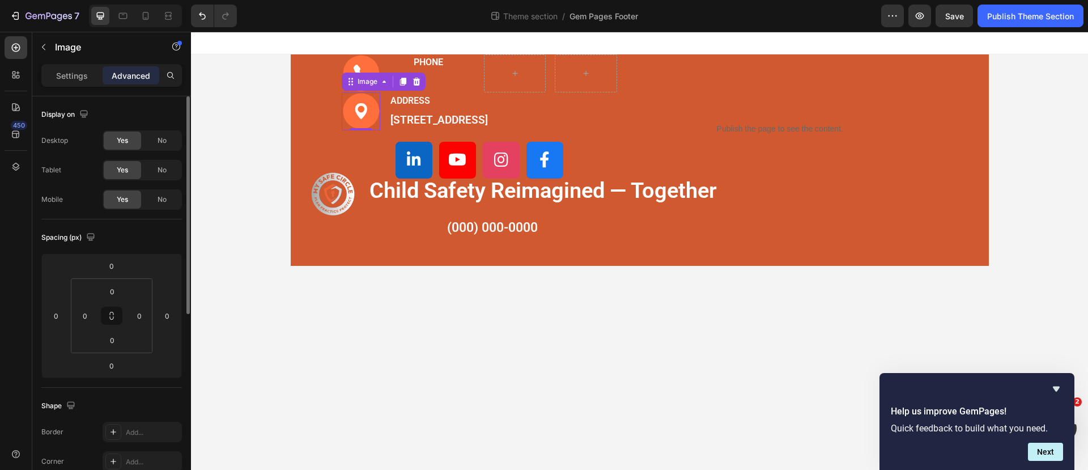
click at [358, 113] on img at bounding box center [361, 111] width 39 height 38
click at [362, 70] on div "Image 0" at bounding box center [373, 73] width 62 height 38
click at [393, 80] on div at bounding box center [373, 73] width 62 height 38
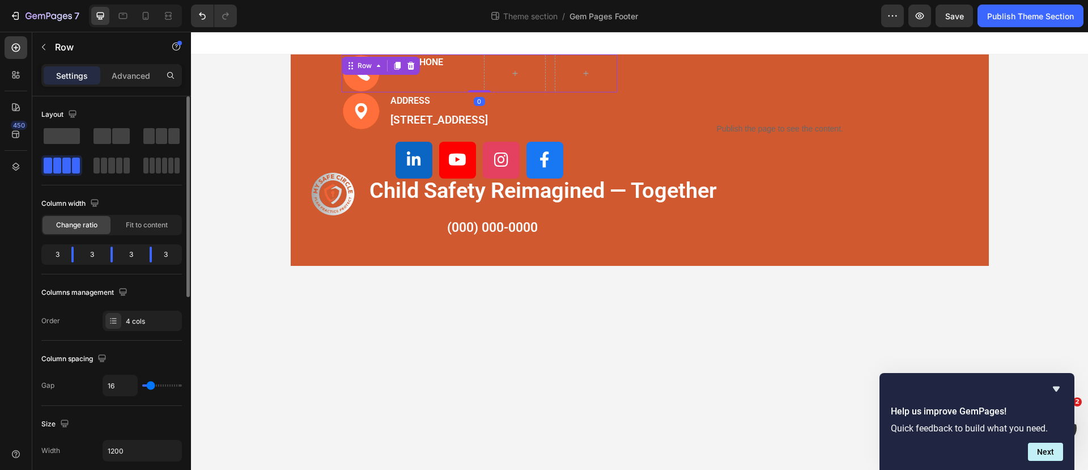
click at [404, 81] on div "Image PHONE Text block Row 0" at bounding box center [480, 73] width 276 height 38
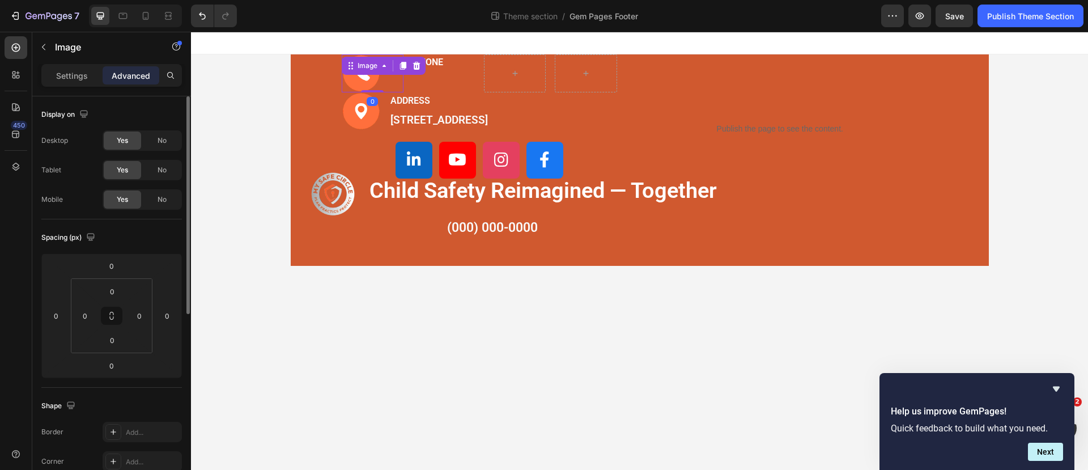
click at [371, 78] on img at bounding box center [361, 73] width 39 height 38
click at [84, 67] on div "Settings" at bounding box center [72, 75] width 57 height 18
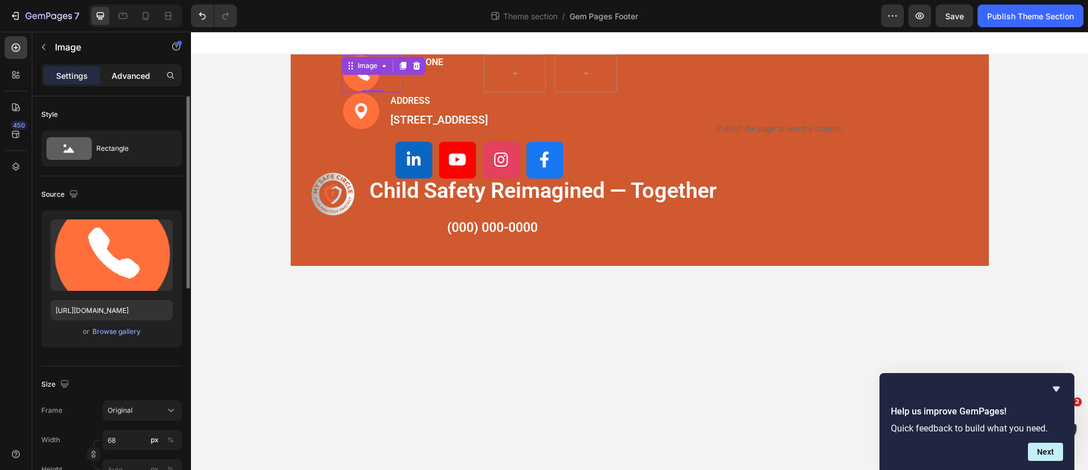
click at [128, 74] on p "Advanced" at bounding box center [131, 76] width 39 height 12
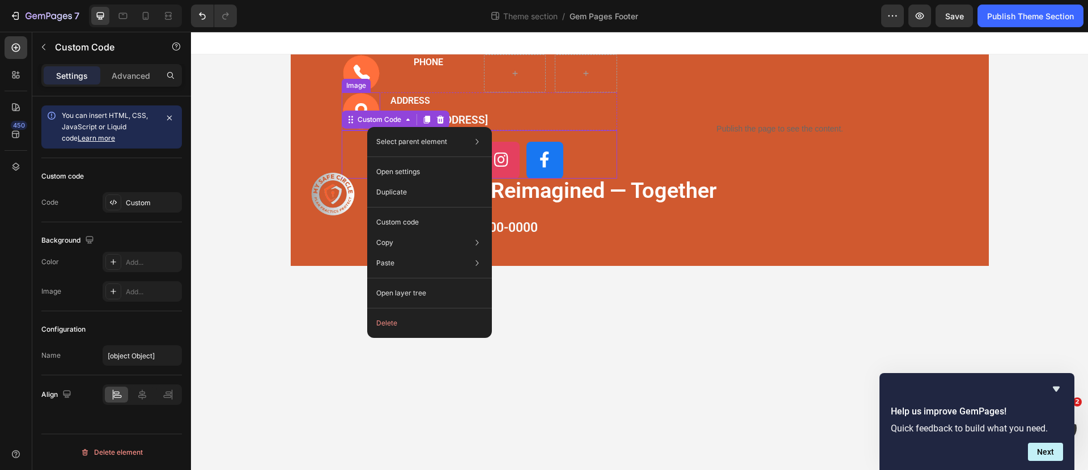
click at [359, 104] on img at bounding box center [361, 111] width 39 height 38
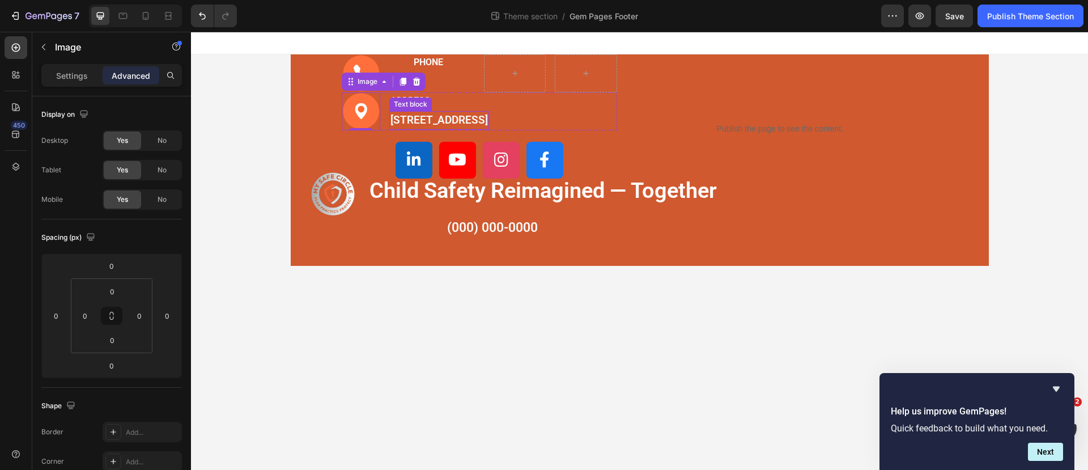
click at [427, 122] on p "[STREET_ADDRESS]" at bounding box center [438, 120] width 97 height 16
click at [359, 103] on img at bounding box center [361, 111] width 39 height 38
click at [405, 83] on icon at bounding box center [402, 82] width 6 height 8
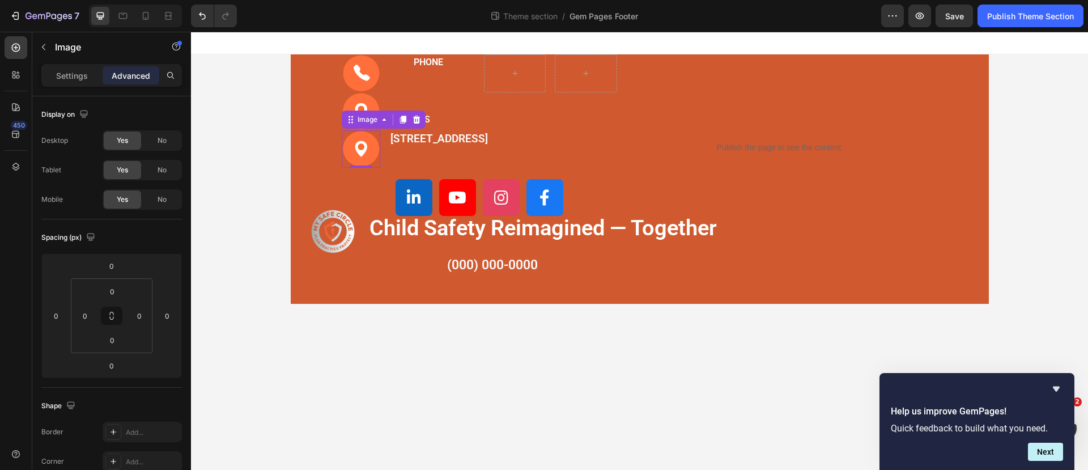
click at [359, 140] on img at bounding box center [361, 149] width 39 height 38
click at [363, 103] on img at bounding box center [361, 111] width 39 height 38
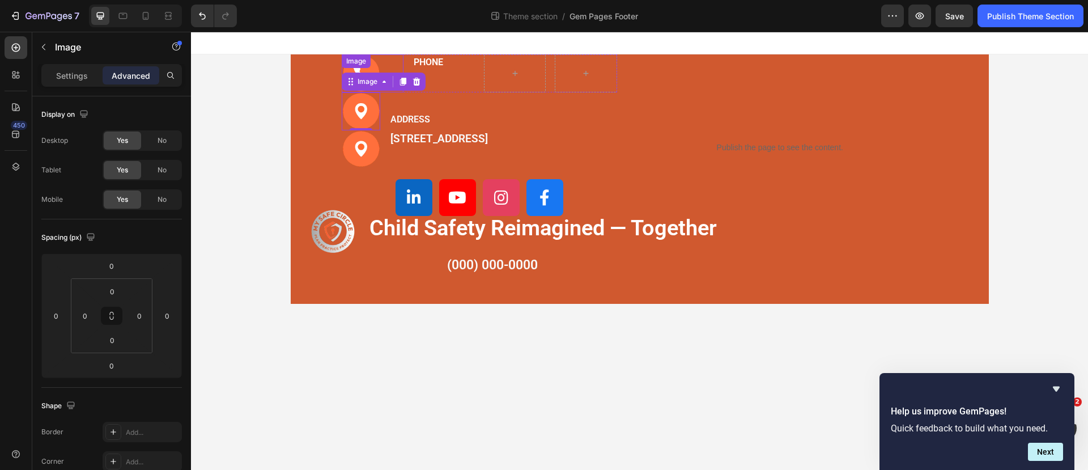
click at [359, 66] on div "Image" at bounding box center [356, 61] width 24 height 10
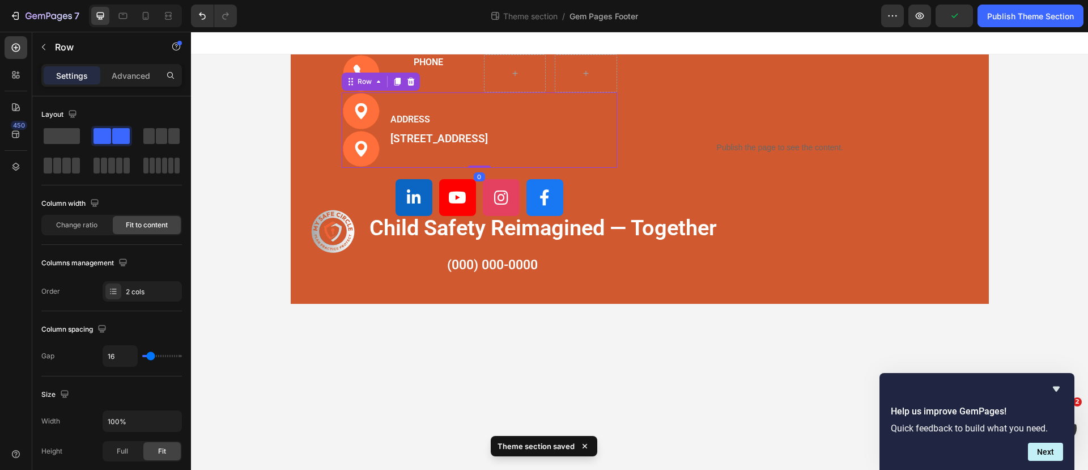
click at [436, 107] on div "ADDRESS Text block [STREET_ADDRESS] Text block" at bounding box center [439, 129] width 100 height 75
click at [364, 75] on div "Row" at bounding box center [364, 82] width 41 height 14
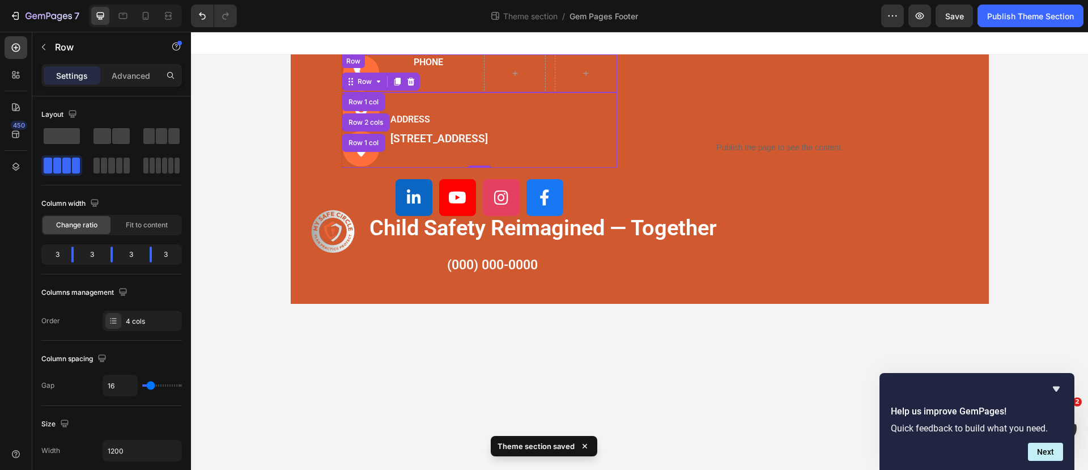
click at [443, 77] on div "PHONE Text block" at bounding box center [443, 73] width 62 height 38
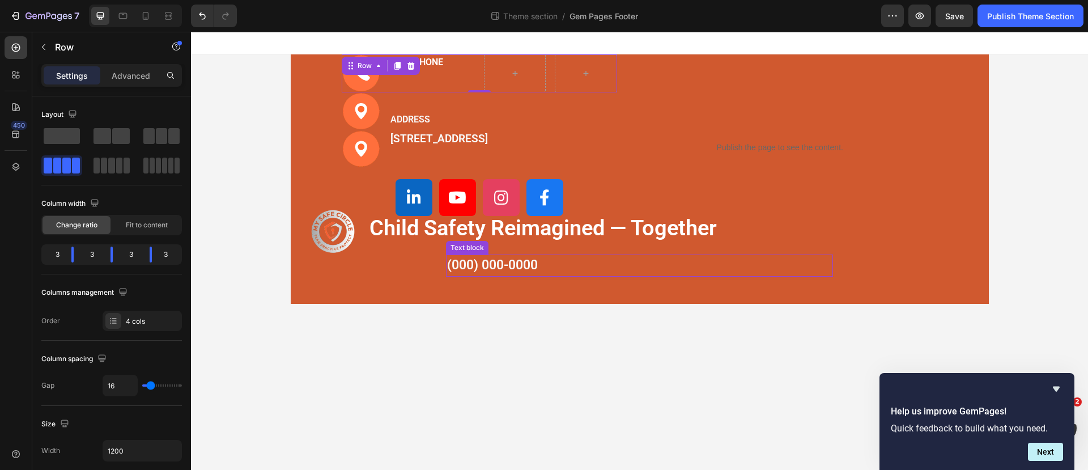
click at [450, 265] on p "(000) 000-0000" at bounding box center [639, 265] width 385 height 20
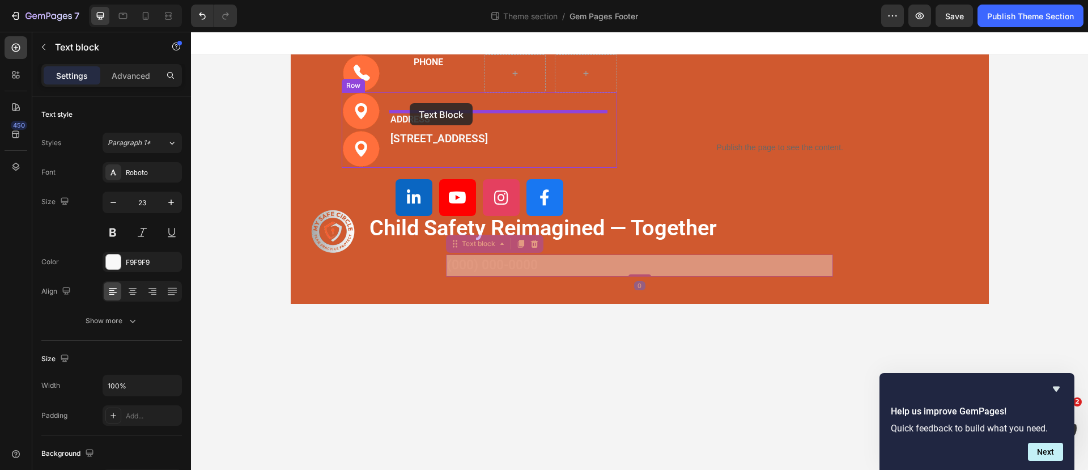
drag, startPoint x: 454, startPoint y: 249, endPoint x: 410, endPoint y: 103, distance: 152.8
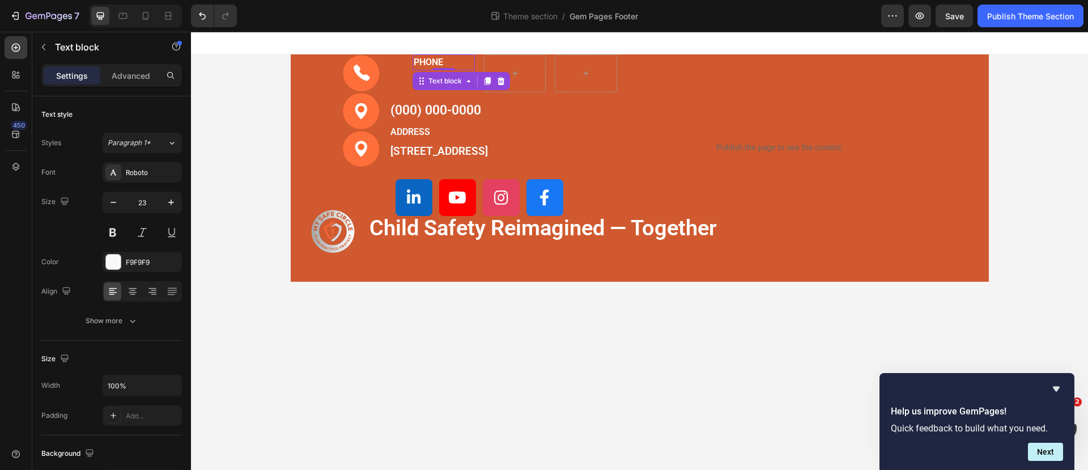
click at [422, 59] on p "PHONE" at bounding box center [444, 63] width 60 height 14
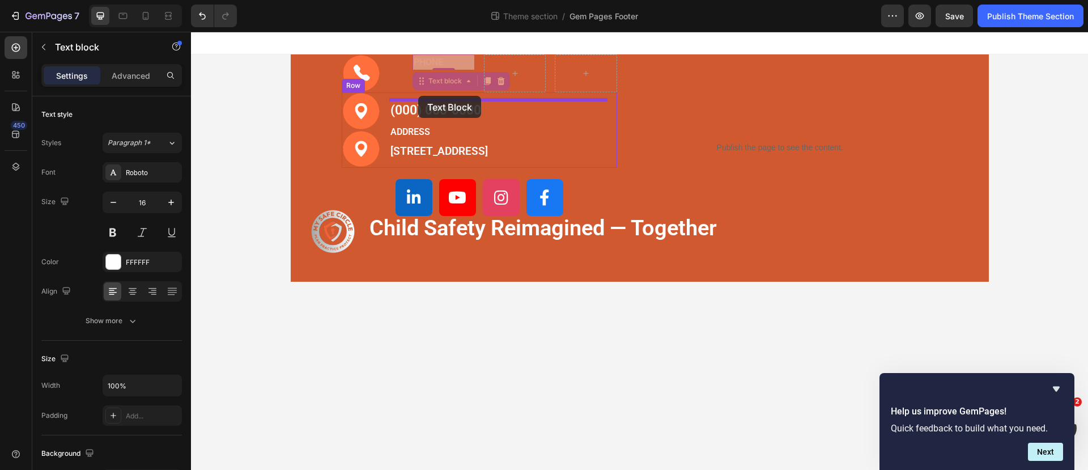
drag, startPoint x: 423, startPoint y: 78, endPoint x: 418, endPoint y: 96, distance: 18.1
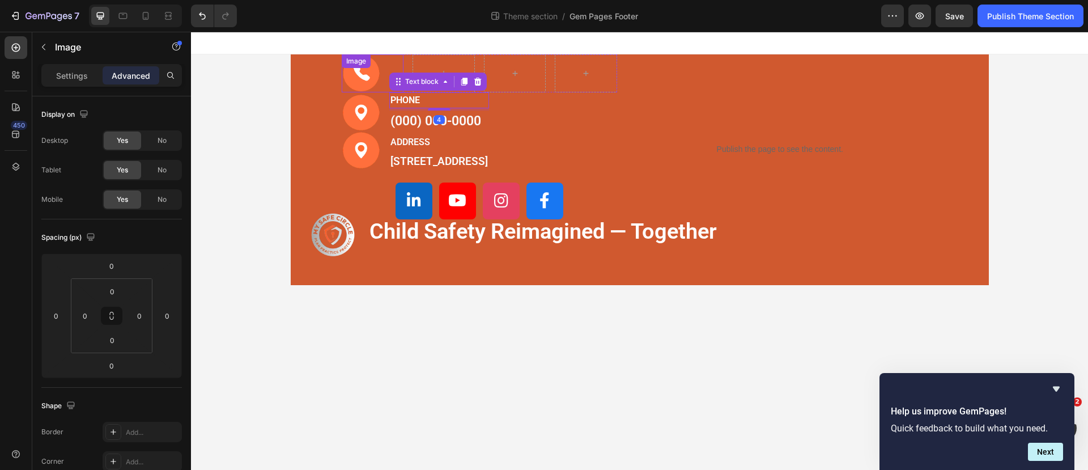
click at [369, 76] on img at bounding box center [361, 73] width 39 height 38
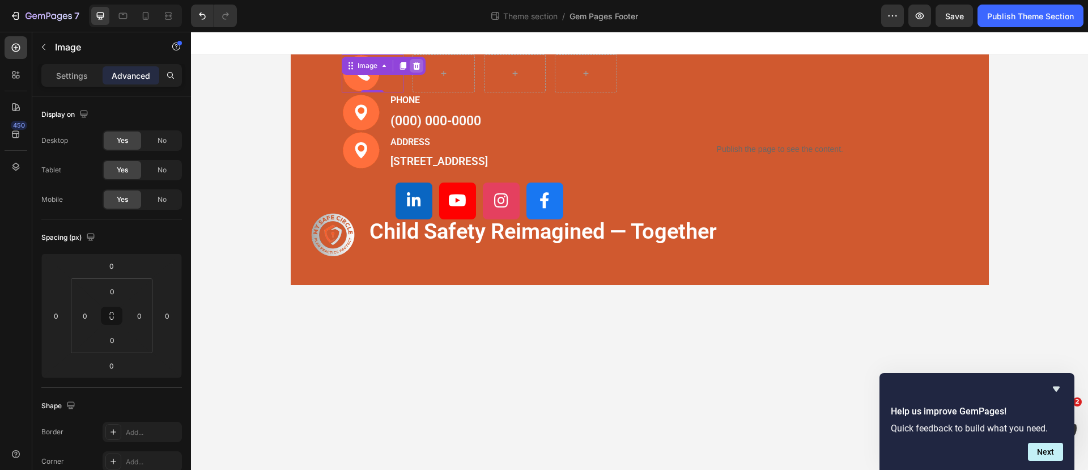
click at [417, 68] on icon at bounding box center [415, 66] width 7 height 8
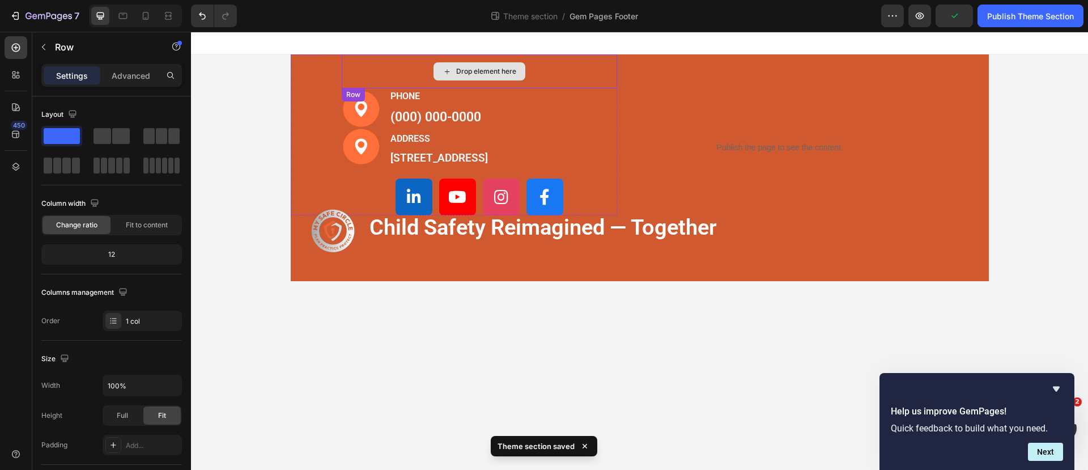
click at [559, 77] on div "Drop element here" at bounding box center [480, 71] width 276 height 34
click at [562, 71] on div "Drop element here" at bounding box center [480, 71] width 276 height 34
drag, startPoint x: 482, startPoint y: 87, endPoint x: 485, endPoint y: 60, distance: 26.8
click at [485, 60] on div "Drop element here Row 0" at bounding box center [480, 71] width 276 height 34
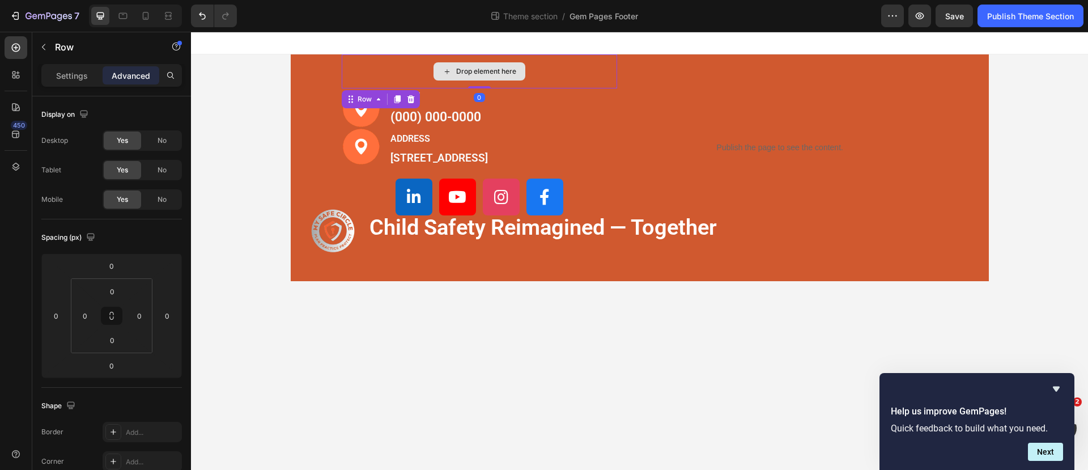
click at [570, 73] on div "Drop element here" at bounding box center [480, 71] width 276 height 34
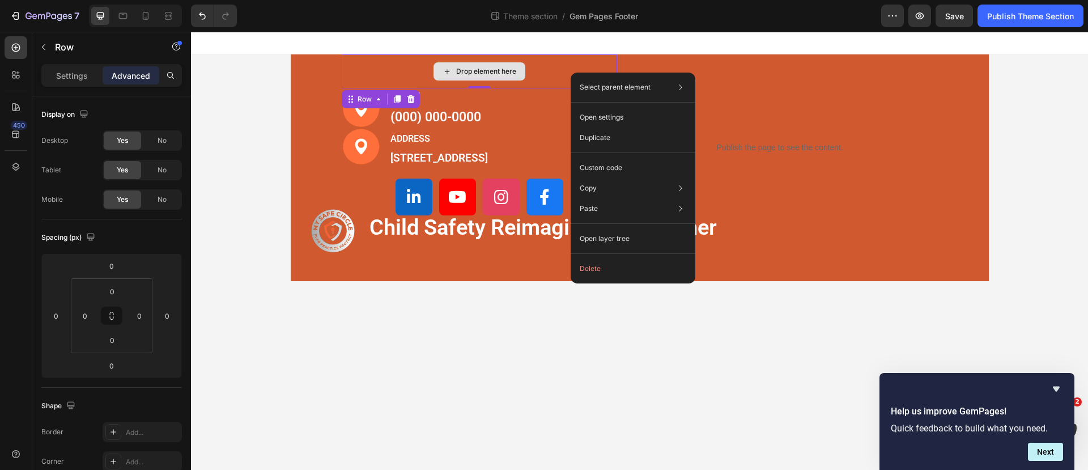
click at [520, 70] on div "Drop element here" at bounding box center [479, 71] width 92 height 18
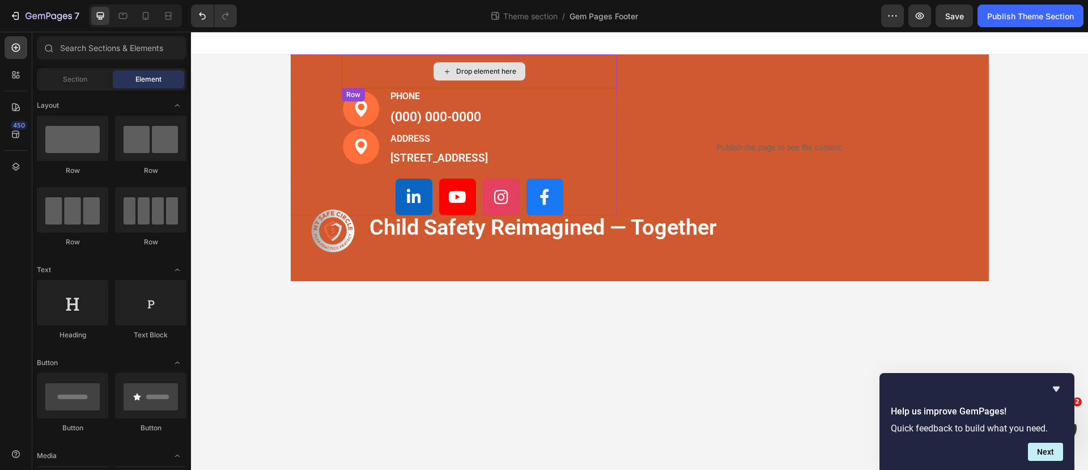
click at [552, 72] on div "Drop element here" at bounding box center [480, 71] width 276 height 34
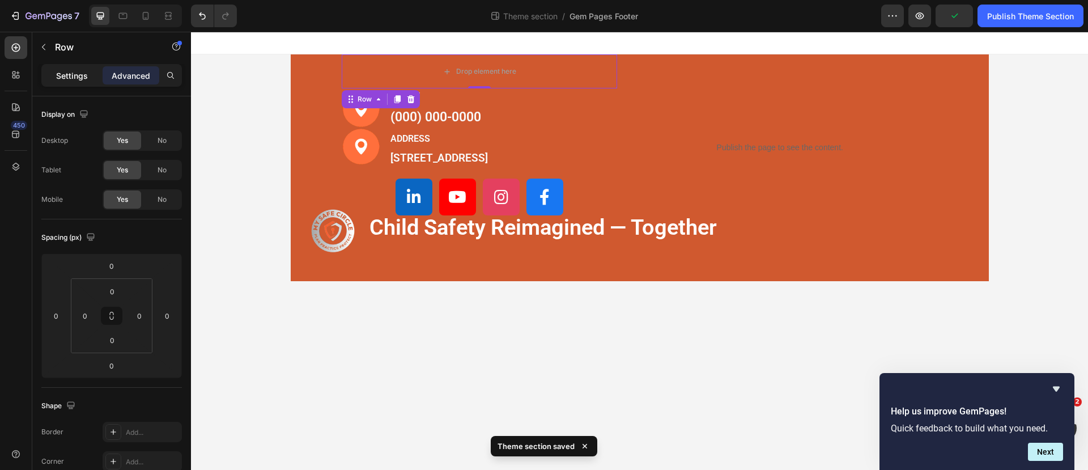
click at [79, 80] on div "Settings" at bounding box center [72, 75] width 57 height 18
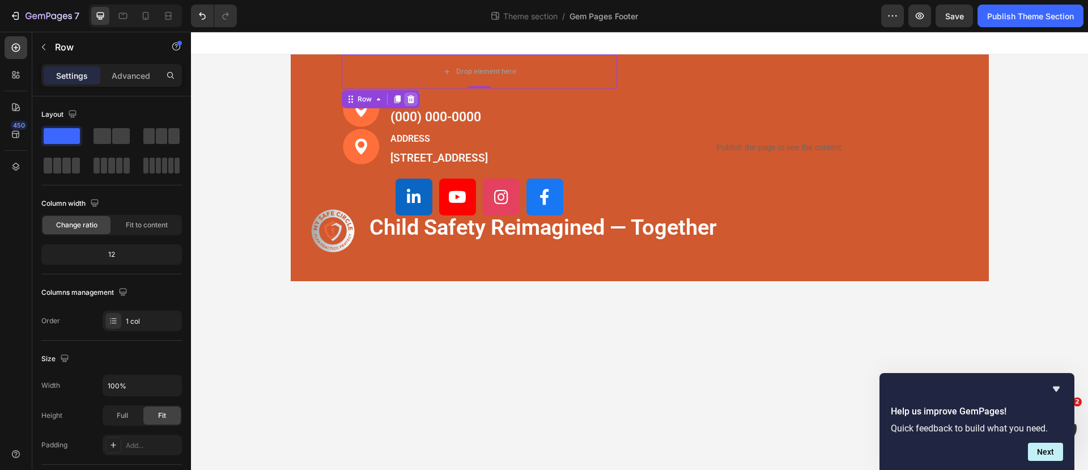
click at [410, 99] on icon at bounding box center [410, 99] width 9 height 9
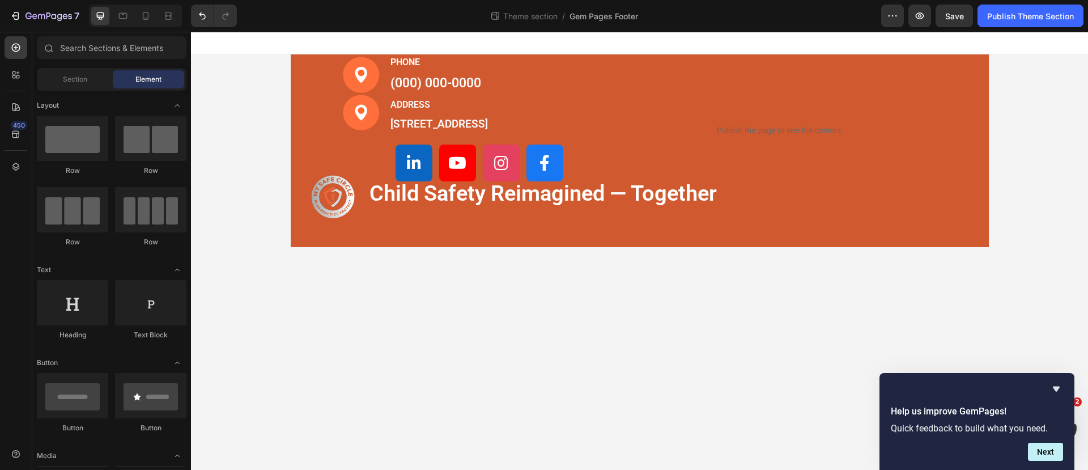
drag, startPoint x: 1024, startPoint y: 106, endPoint x: 985, endPoint y: 108, distance: 39.1
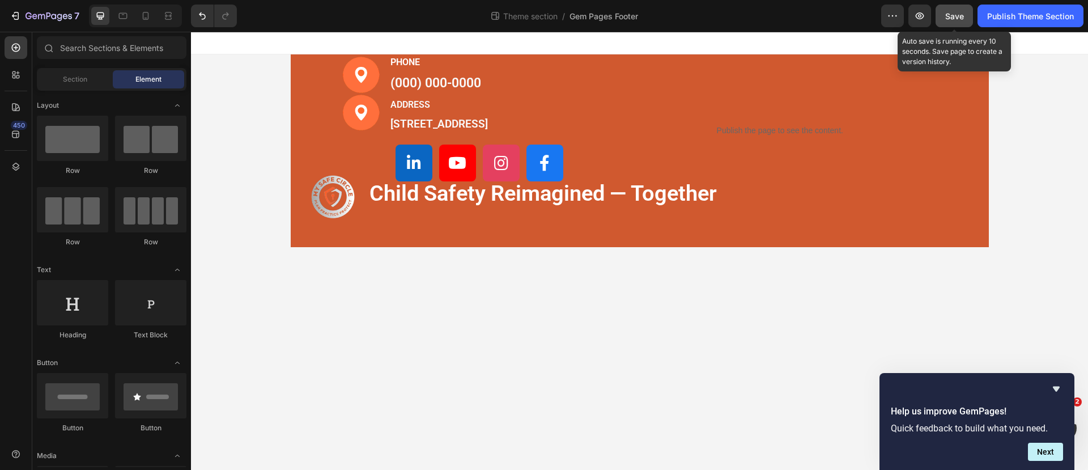
click at [951, 19] on span "Save" at bounding box center [954, 16] width 19 height 10
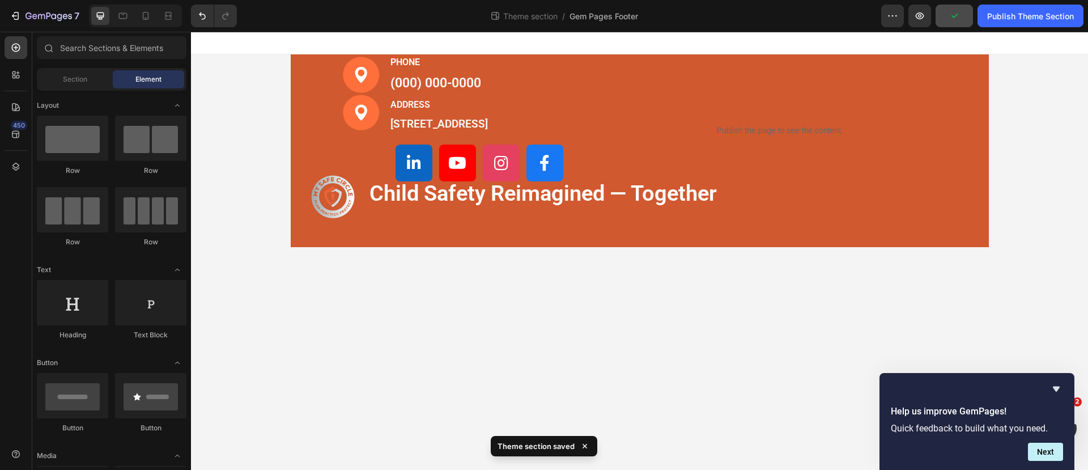
drag, startPoint x: 1024, startPoint y: 34, endPoint x: 1005, endPoint y: 37, distance: 18.4
drag, startPoint x: 815, startPoint y: 6, endPoint x: 1008, endPoint y: 17, distance: 194.1
click at [1008, 17] on div "Publish Theme Section" at bounding box center [1030, 16] width 87 height 12
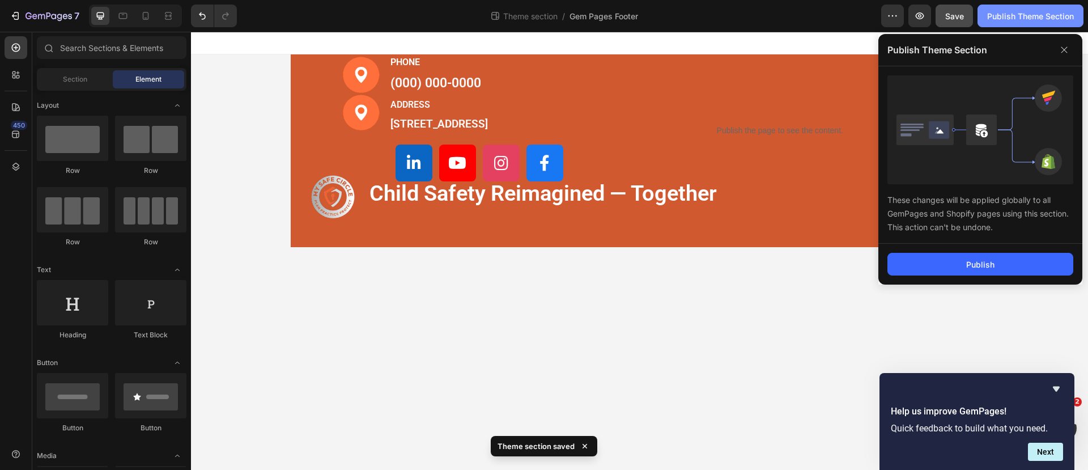
click at [1008, 17] on div "Publish Theme Section" at bounding box center [1030, 16] width 87 height 12
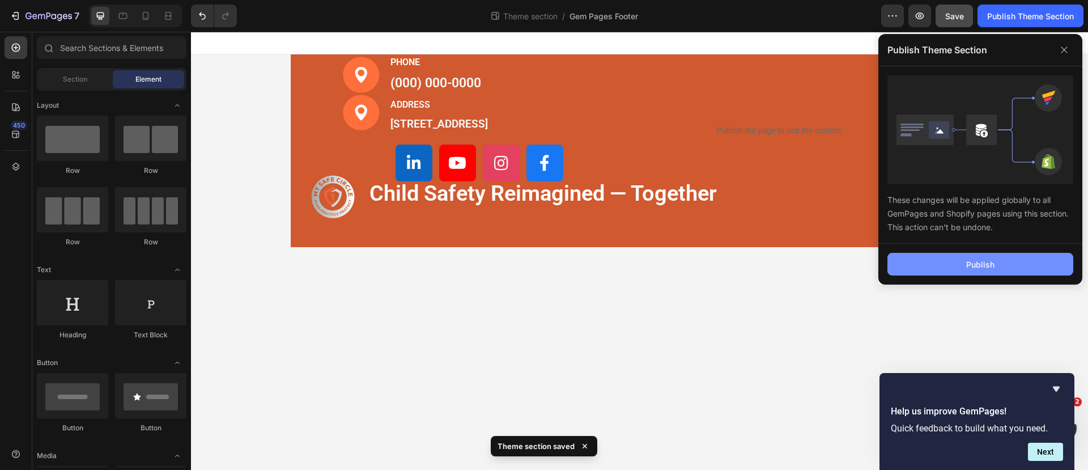
click at [961, 266] on button "Publish" at bounding box center [980, 264] width 186 height 23
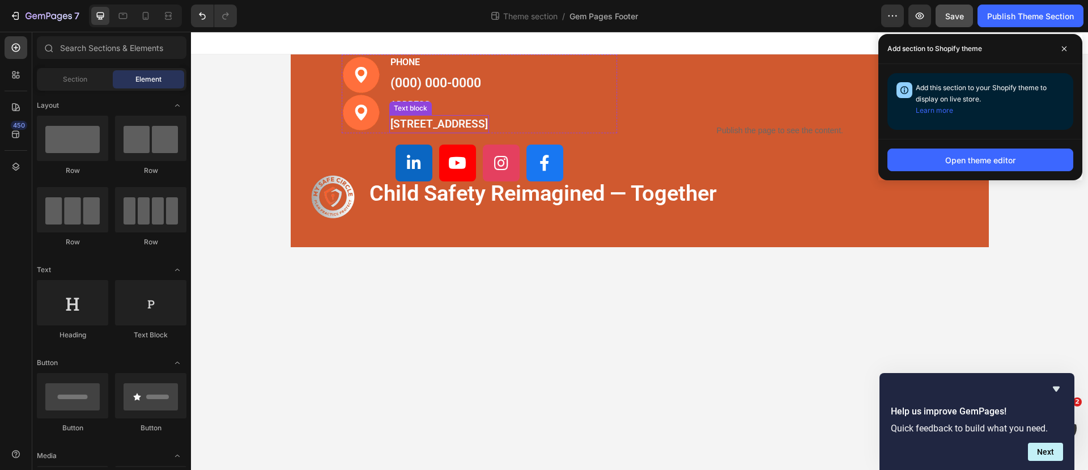
click at [416, 131] on p "[STREET_ADDRESS]" at bounding box center [438, 124] width 97 height 16
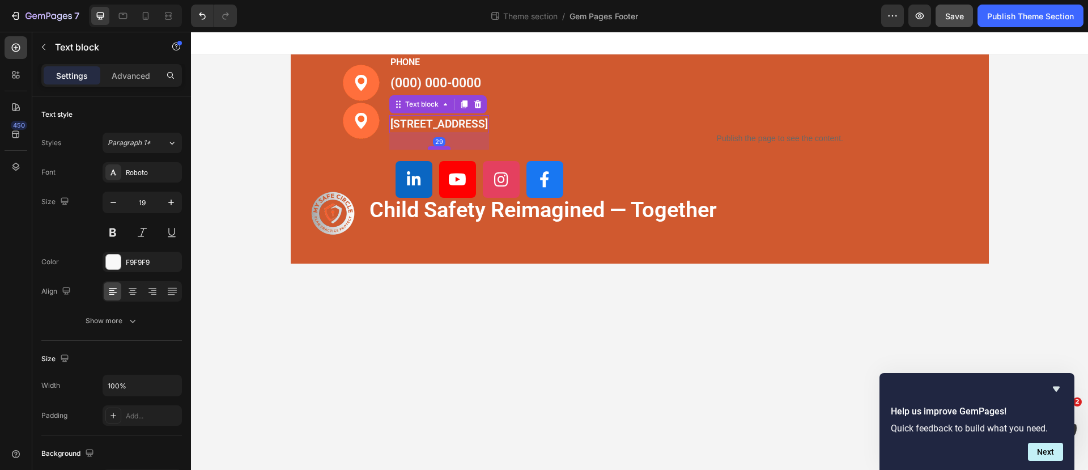
drag, startPoint x: 496, startPoint y: 131, endPoint x: 497, endPoint y: 148, distance: 16.5
click at [450, 148] on div at bounding box center [439, 147] width 23 height 3
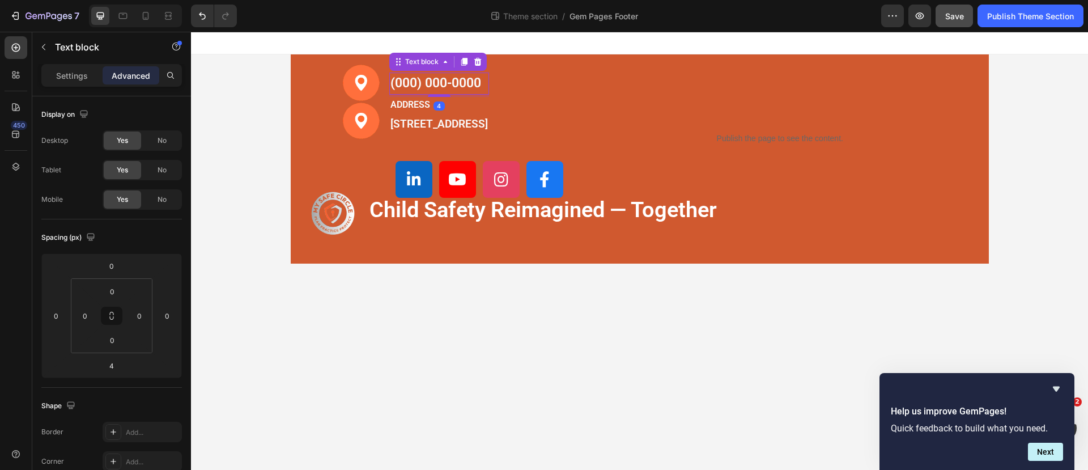
click at [488, 92] on p "(000) 000-0000" at bounding box center [438, 84] width 97 height 20
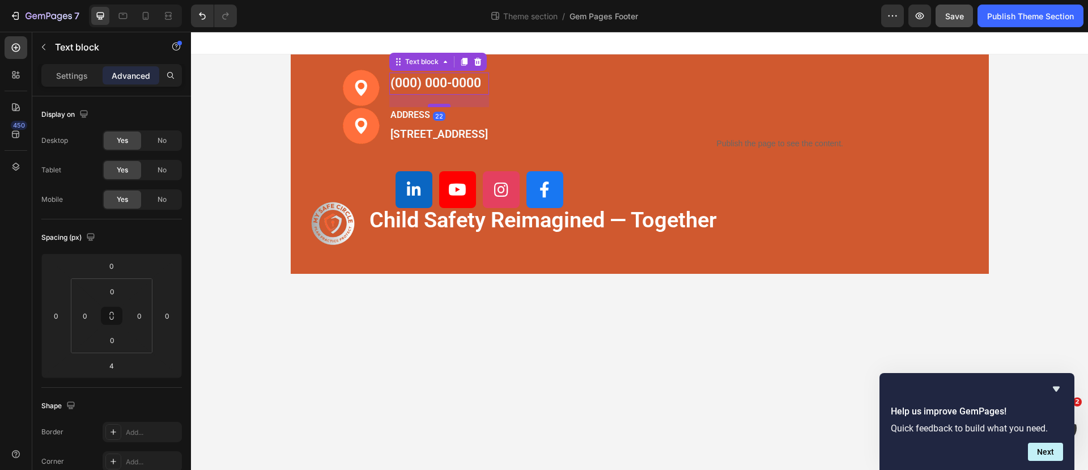
drag, startPoint x: 496, startPoint y: 94, endPoint x: 495, endPoint y: 104, distance: 10.3
click at [450, 104] on div at bounding box center [439, 105] width 23 height 3
type input "22"
click at [488, 92] on p "(000) 000-0000" at bounding box center [438, 84] width 97 height 20
click at [481, 70] on div "PHONE Text block" at bounding box center [439, 62] width 100 height 16
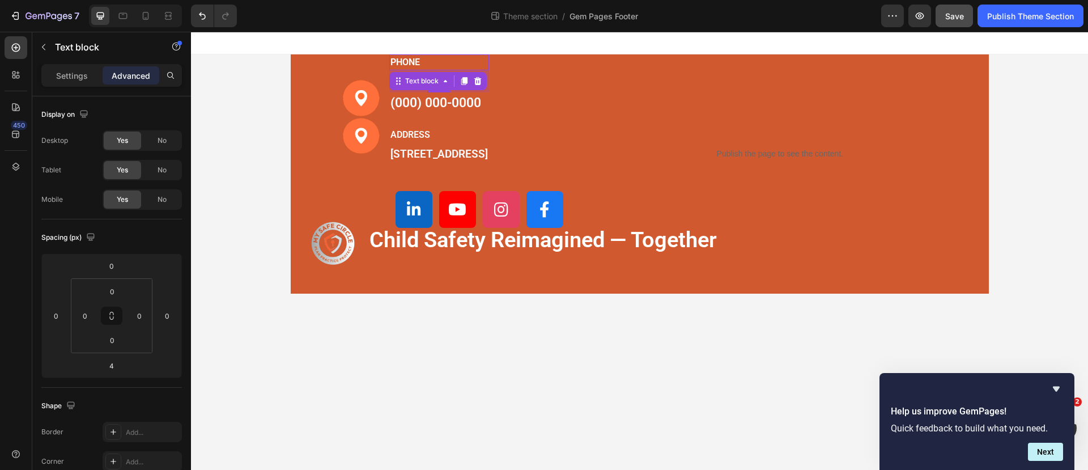
drag, startPoint x: 491, startPoint y: 71, endPoint x: 483, endPoint y: 91, distance: 21.4
click at [483, 70] on div "39" at bounding box center [439, 70] width 100 height 0
type input "39"
click at [489, 70] on div "39" at bounding box center [439, 81] width 100 height 22
click at [489, 75] on div "39" at bounding box center [439, 81] width 100 height 22
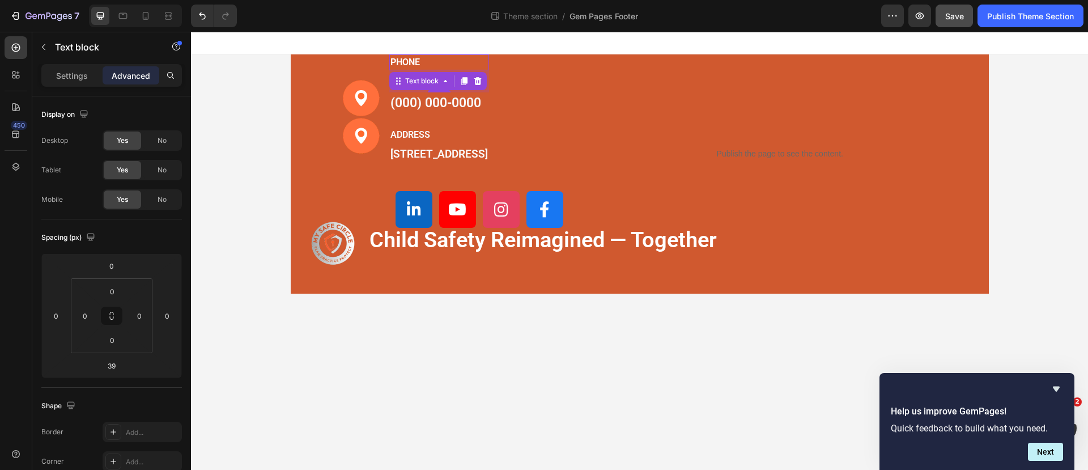
click at [421, 57] on p "PHONE" at bounding box center [438, 63] width 97 height 14
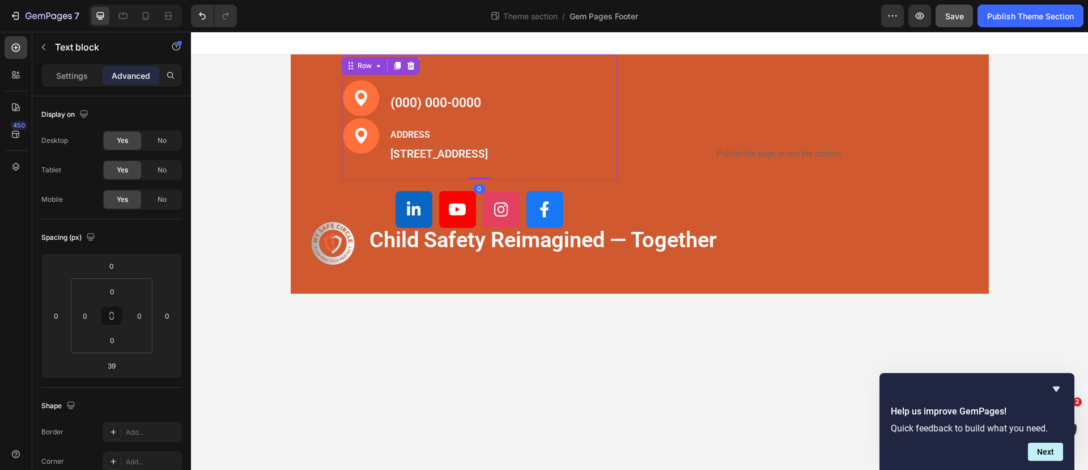
click at [448, 70] on div "PHONE Text block [PHONE_NUMBER] Text block ADDRESS Text block [STREET_ADDRESS] …" at bounding box center [439, 116] width 100 height 125
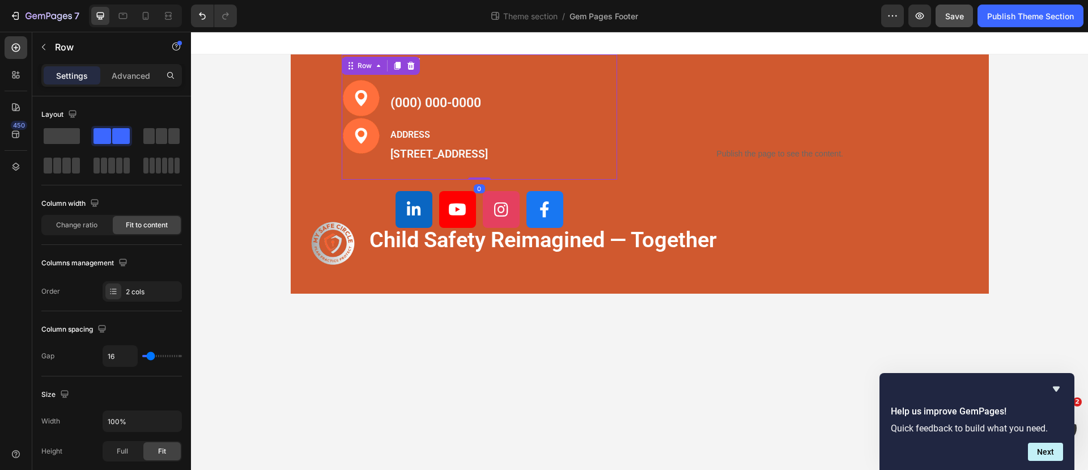
click at [488, 75] on div "PHONE Text block [PHONE_NUMBER] Text block ADDRESS Text block [STREET_ADDRESS] …" at bounding box center [439, 116] width 100 height 125
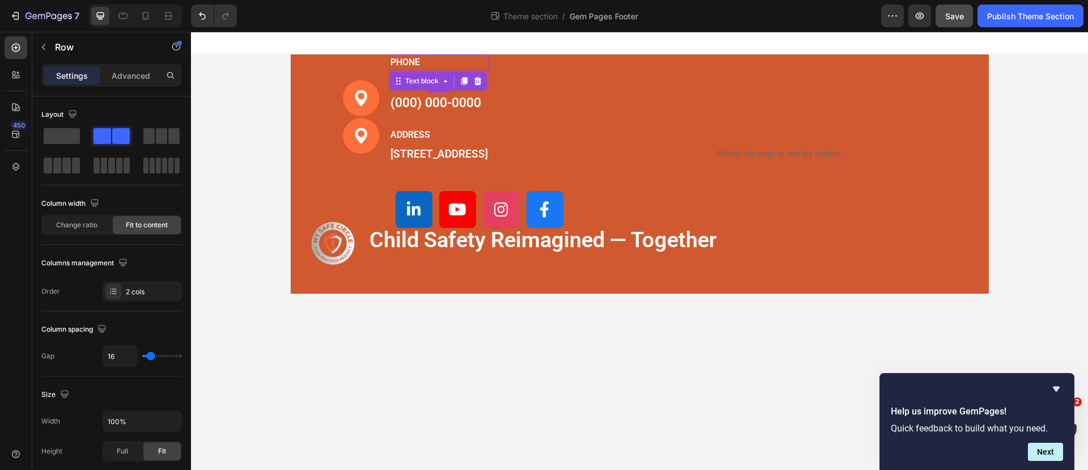
click at [488, 68] on p "PHONE" at bounding box center [438, 63] width 97 height 14
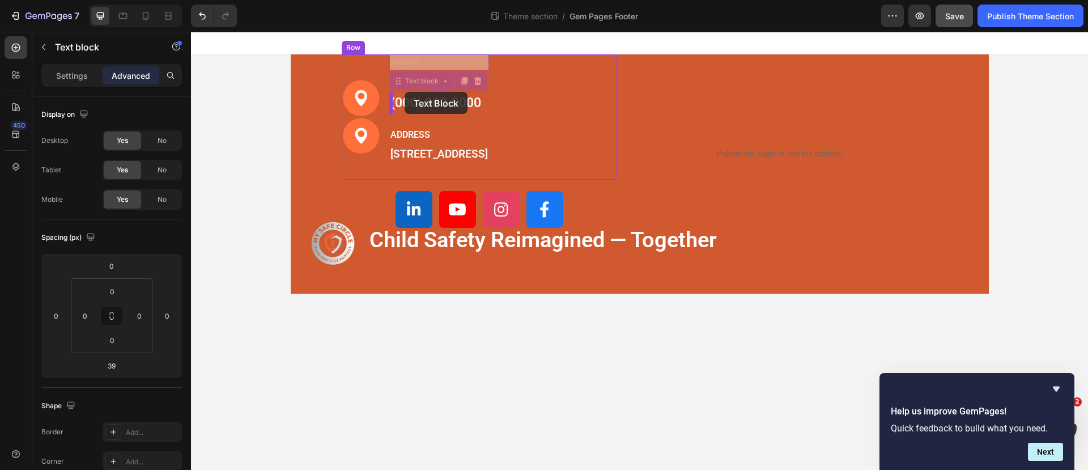
drag, startPoint x: 403, startPoint y: 79, endPoint x: 404, endPoint y: 92, distance: 12.6
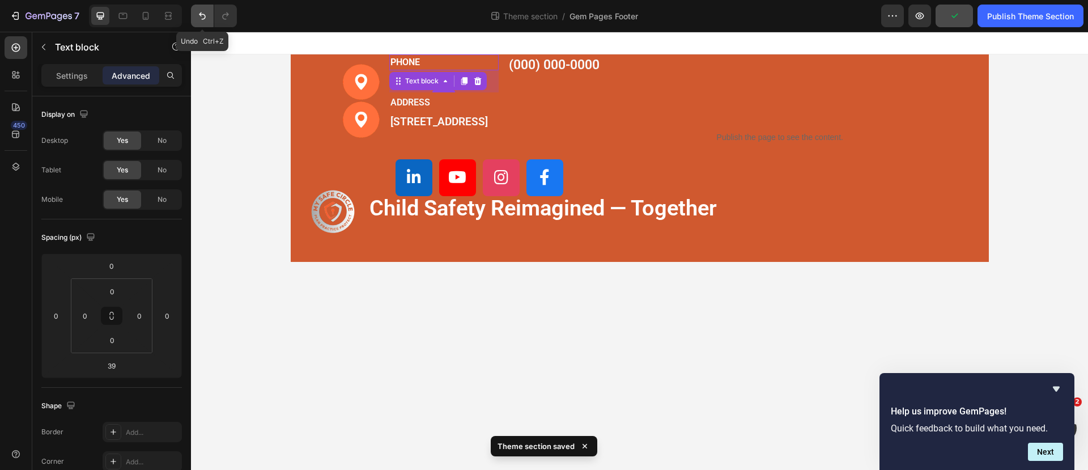
click at [206, 17] on icon "Undo/Redo" at bounding box center [202, 15] width 11 height 11
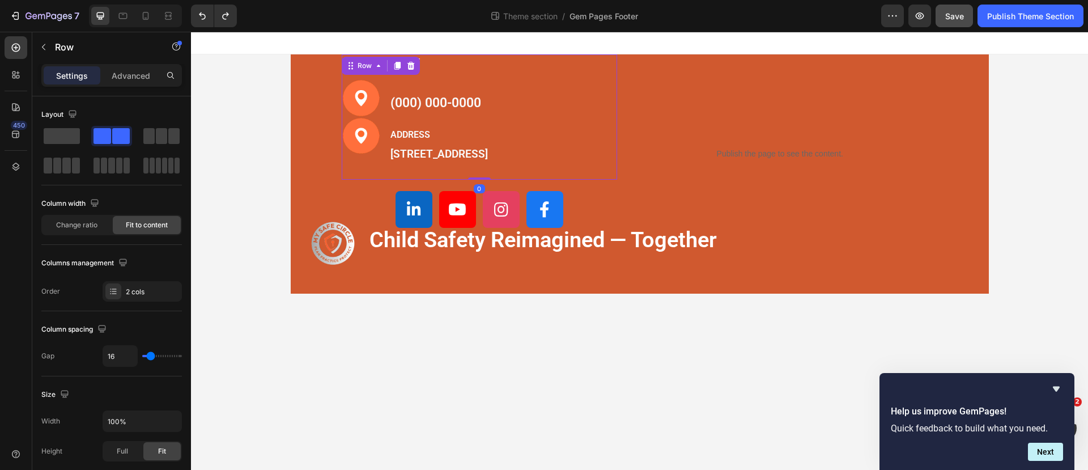
click at [453, 72] on div "PHONE Text block [PHONE_NUMBER] Text block ADDRESS Text block [STREET_ADDRESS] …" at bounding box center [439, 116] width 100 height 125
click at [204, 15] on icon "Undo/Redo" at bounding box center [202, 15] width 11 height 11
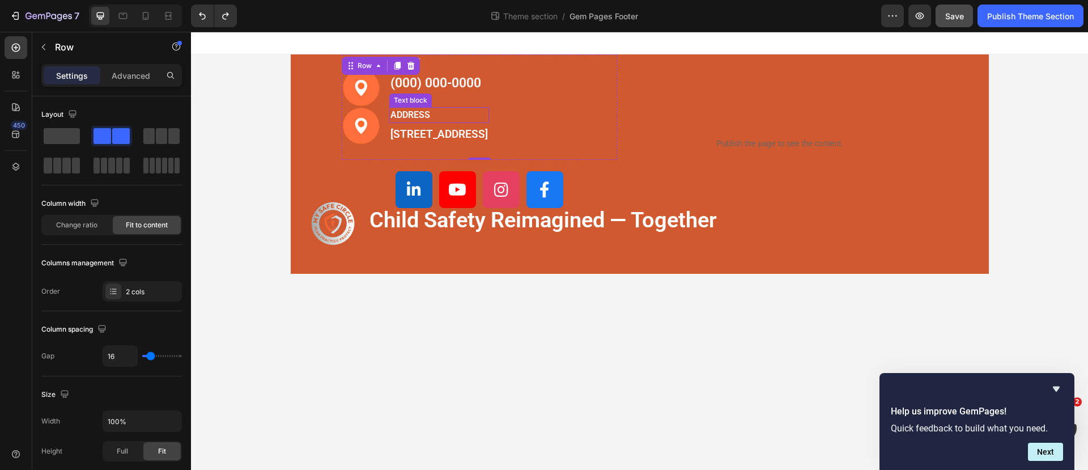
click at [475, 113] on p "ADDRESS" at bounding box center [438, 115] width 97 height 14
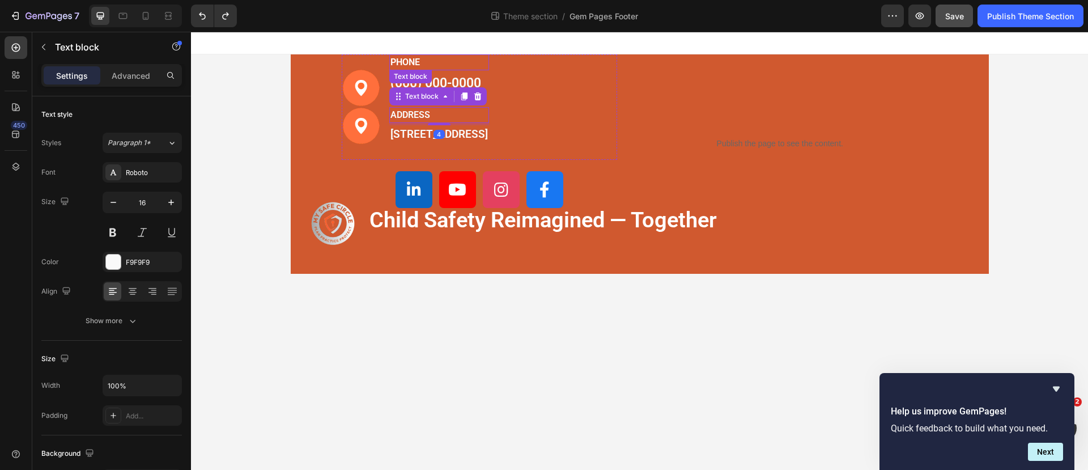
click at [399, 64] on p "PHONE" at bounding box center [438, 63] width 97 height 14
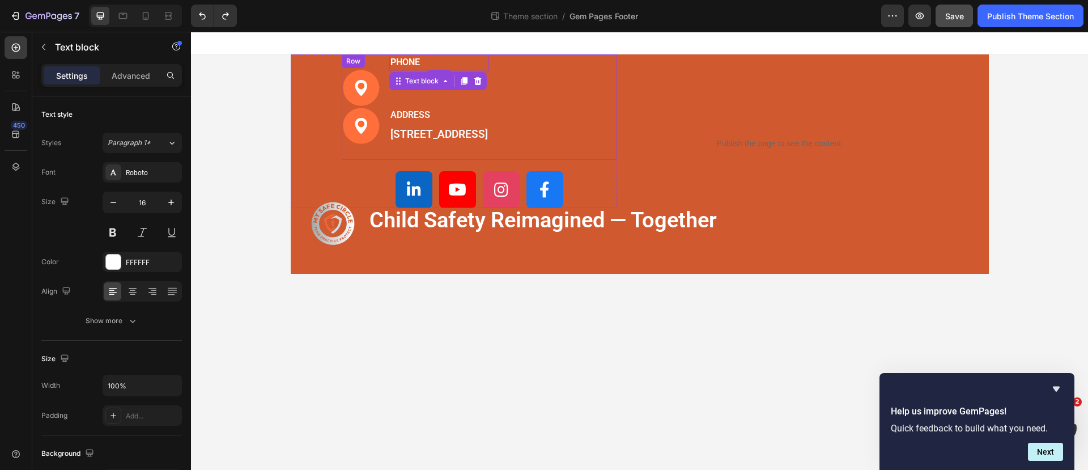
click at [414, 95] on div "PHONE Text block [PHONE_NUMBER] Text block ADDRESS Text block [STREET_ADDRESS] …" at bounding box center [439, 106] width 100 height 105
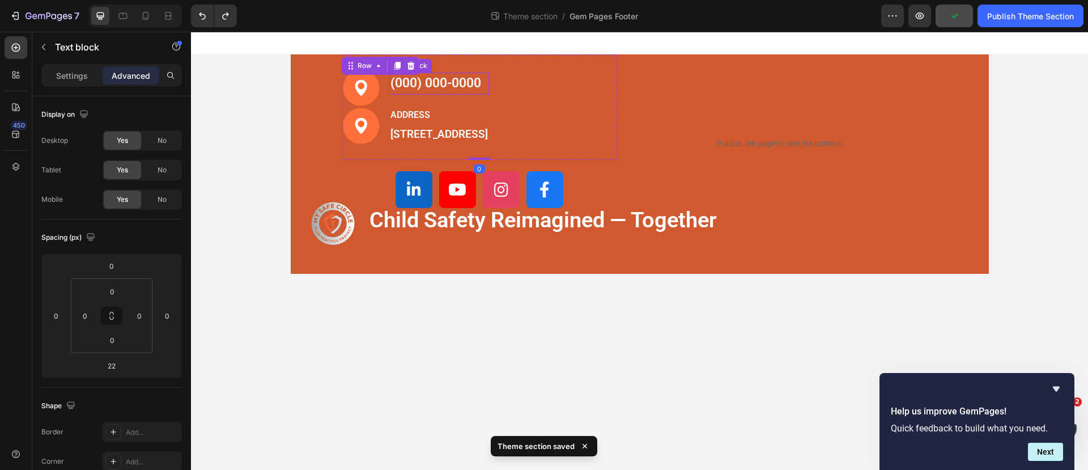
click at [407, 87] on p "(000) 000-0000" at bounding box center [438, 84] width 97 height 20
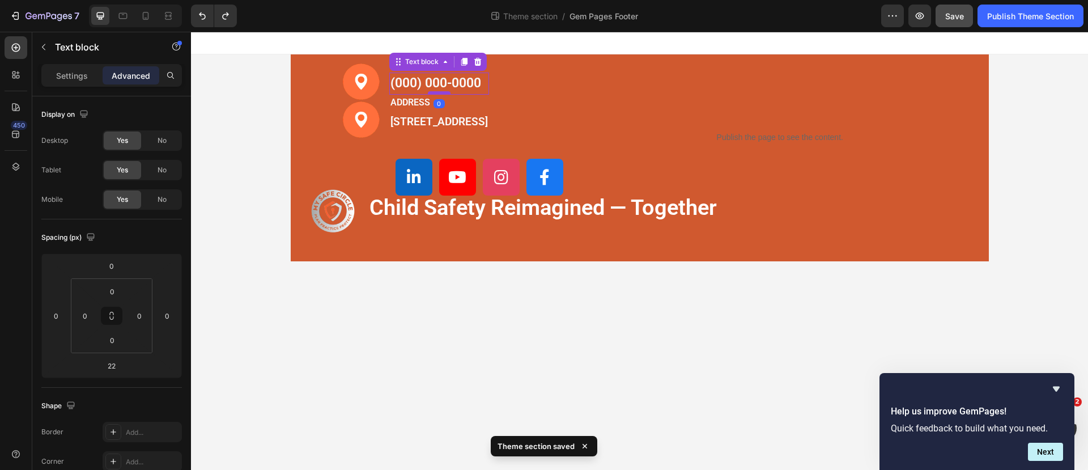
drag, startPoint x: 492, startPoint y: 105, endPoint x: 491, endPoint y: 90, distance: 14.7
click at [450, 91] on div at bounding box center [439, 92] width 23 height 3
type input "0"
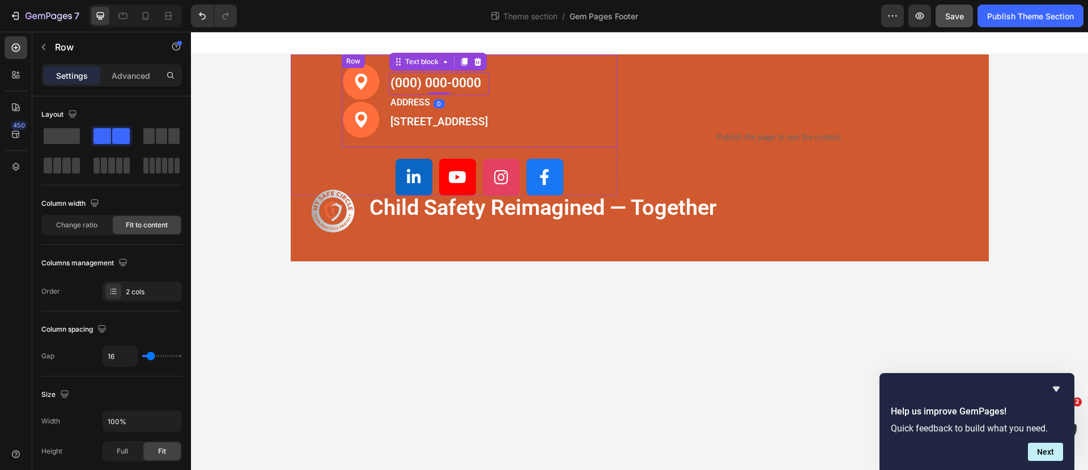
click at [344, 58] on div "Row" at bounding box center [353, 61] width 23 height 14
click at [611, 62] on div "Image Image PHONE Text block [PHONE_NUMBER] Text block ADDRESS Text block [STRE…" at bounding box center [480, 100] width 276 height 93
click at [138, 79] on p "Advanced" at bounding box center [131, 76] width 39 height 12
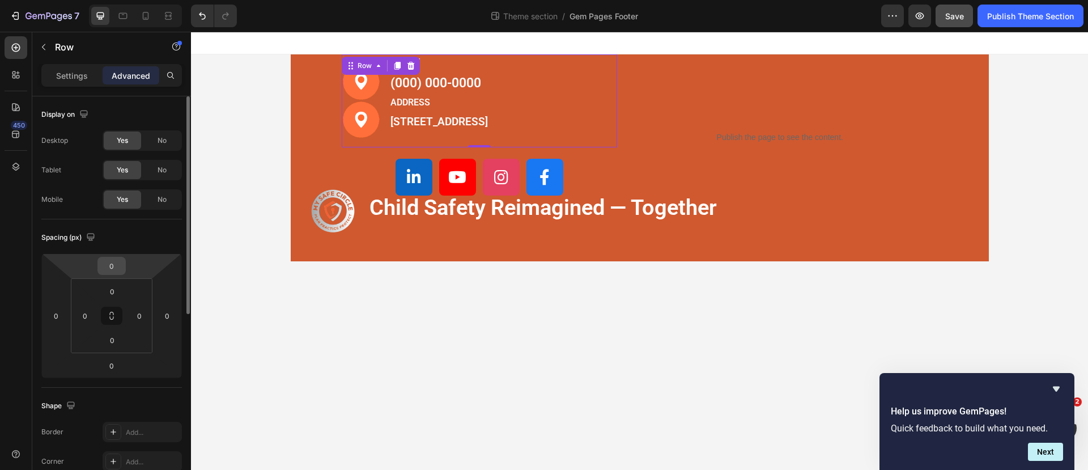
click at [116, 266] on input "0" at bounding box center [111, 265] width 23 height 17
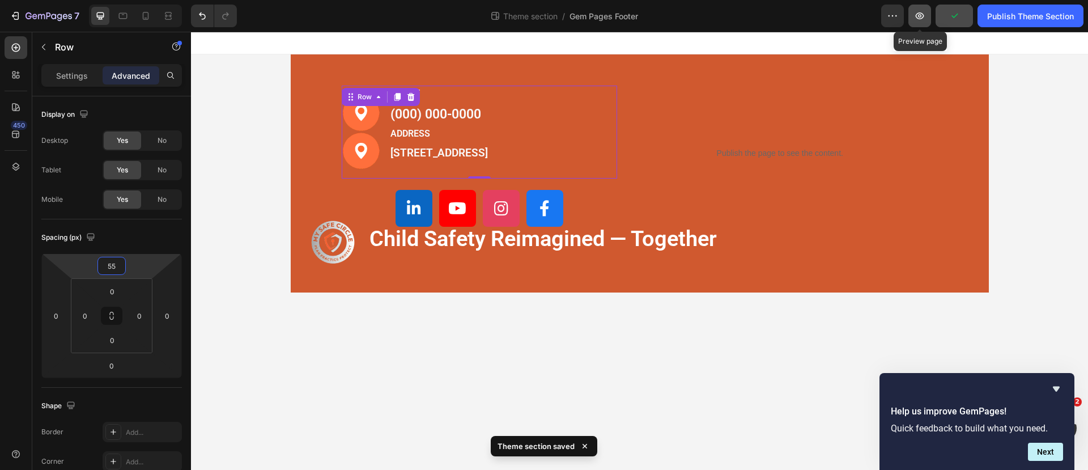
type input "55"
click at [922, 11] on icon "button" at bounding box center [919, 15] width 11 height 11
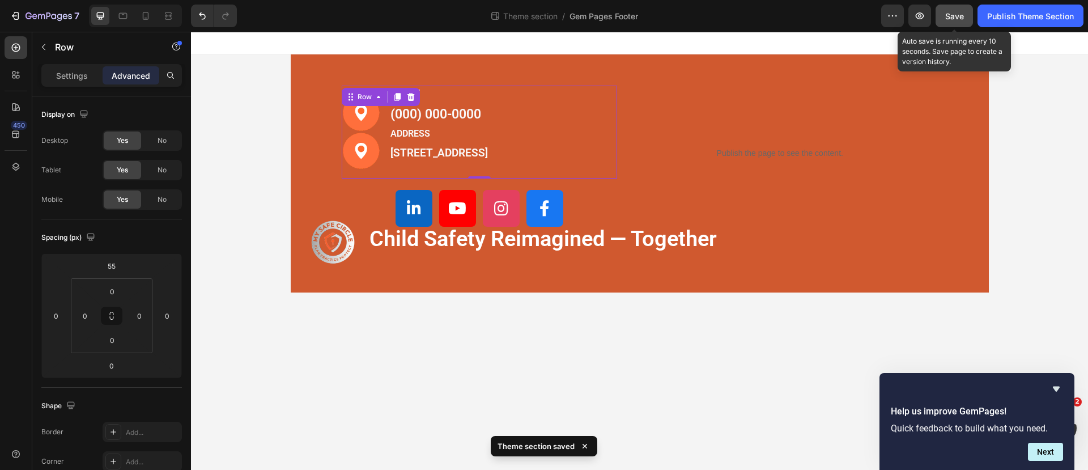
click at [952, 11] on span "Save" at bounding box center [954, 16] width 19 height 10
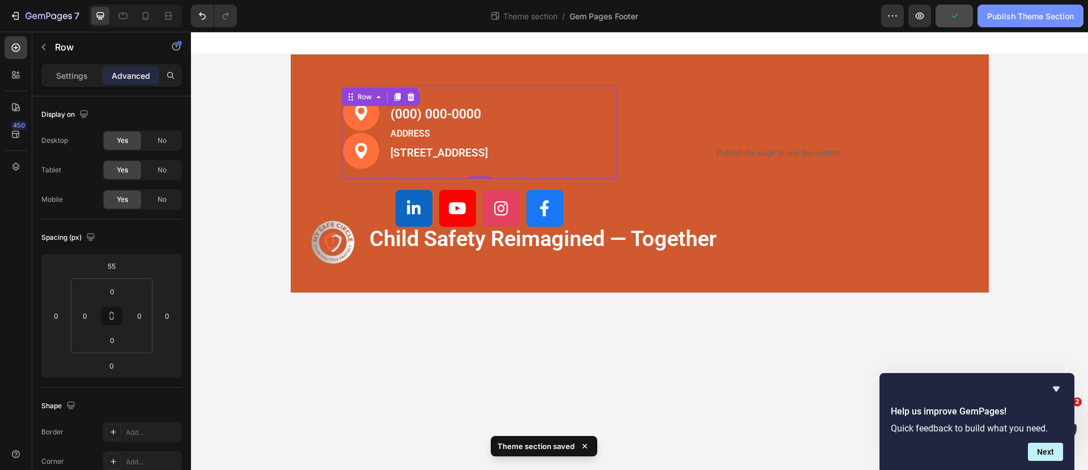
click at [1006, 20] on div "Publish Theme Section" at bounding box center [1030, 16] width 87 height 12
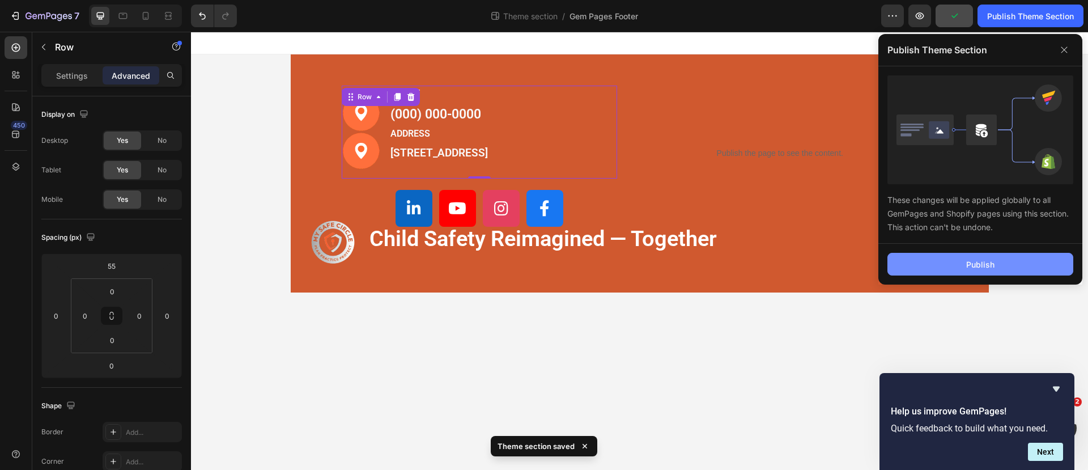
click at [982, 262] on div "Publish" at bounding box center [980, 264] width 28 height 12
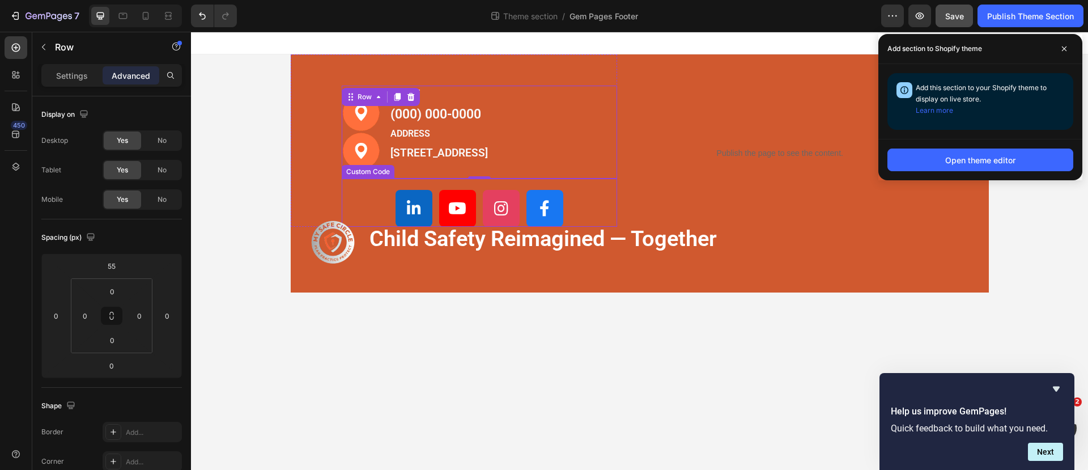
click at [570, 197] on div at bounding box center [480, 208] width 276 height 37
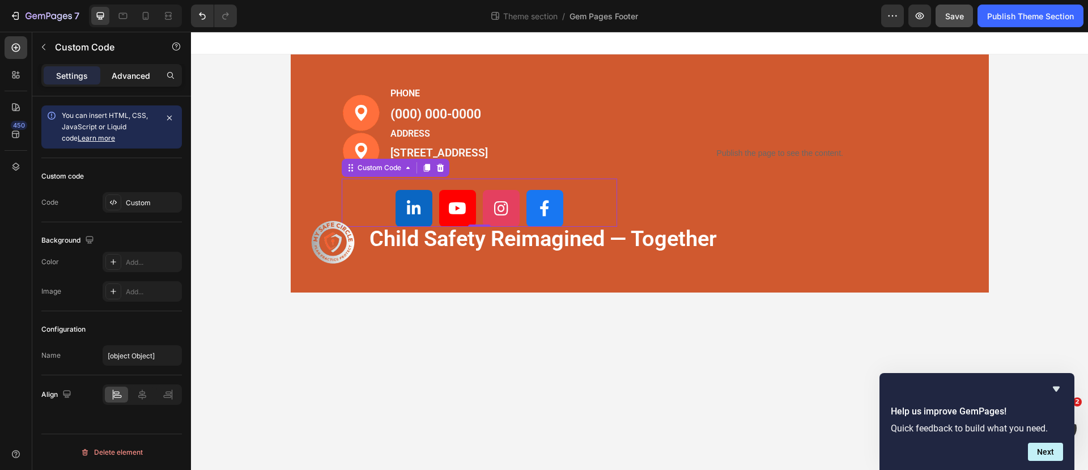
click at [125, 81] on div "Advanced" at bounding box center [131, 75] width 57 height 18
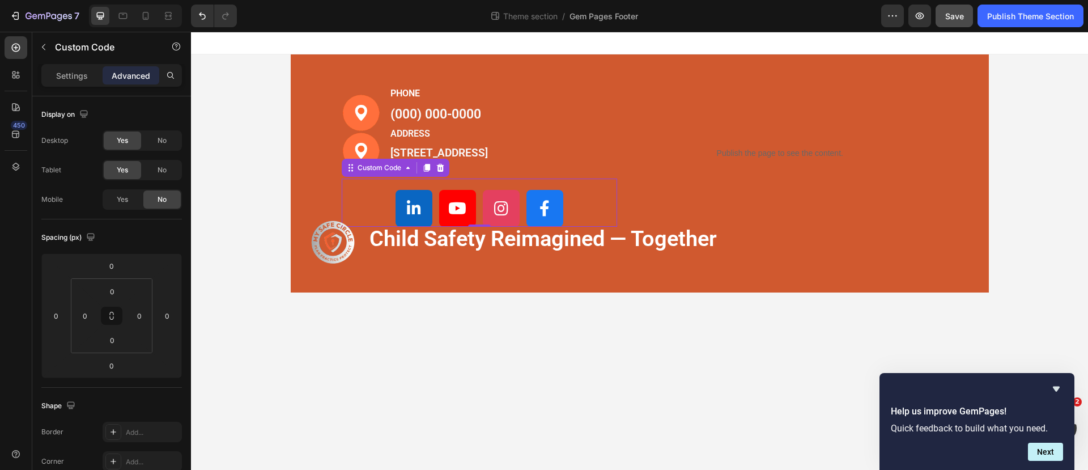
click at [356, 194] on div at bounding box center [480, 208] width 276 height 37
click at [66, 70] on p "Settings" at bounding box center [72, 76] width 32 height 12
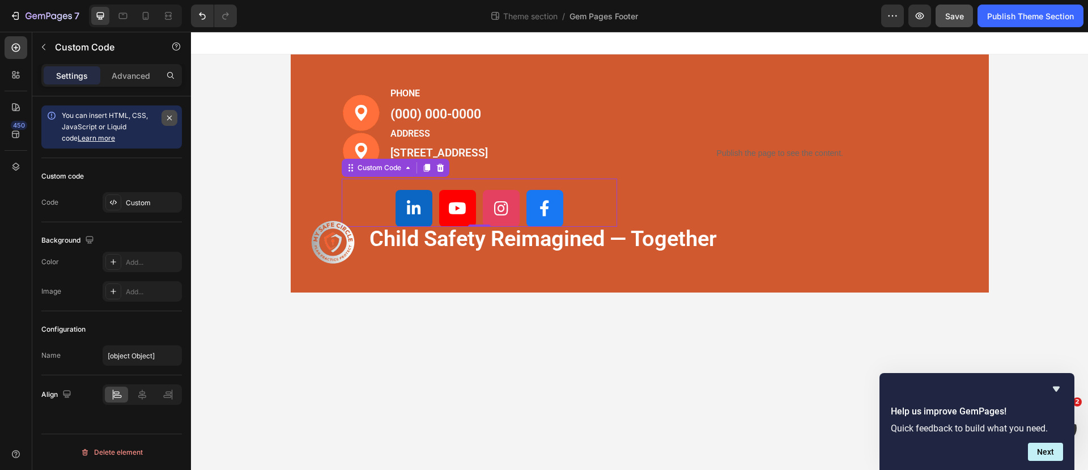
click at [173, 112] on button "button" at bounding box center [169, 118] width 16 height 16
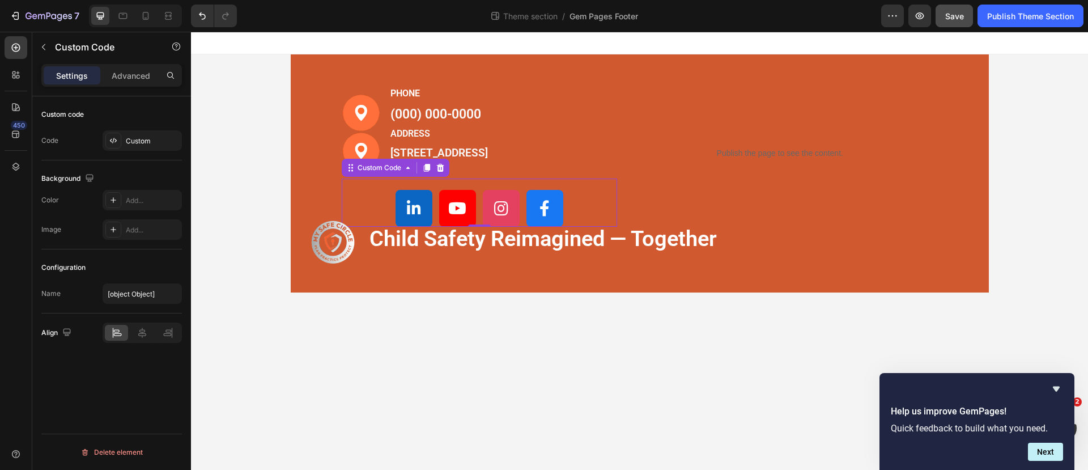
click at [71, 68] on div "Settings" at bounding box center [72, 75] width 57 height 18
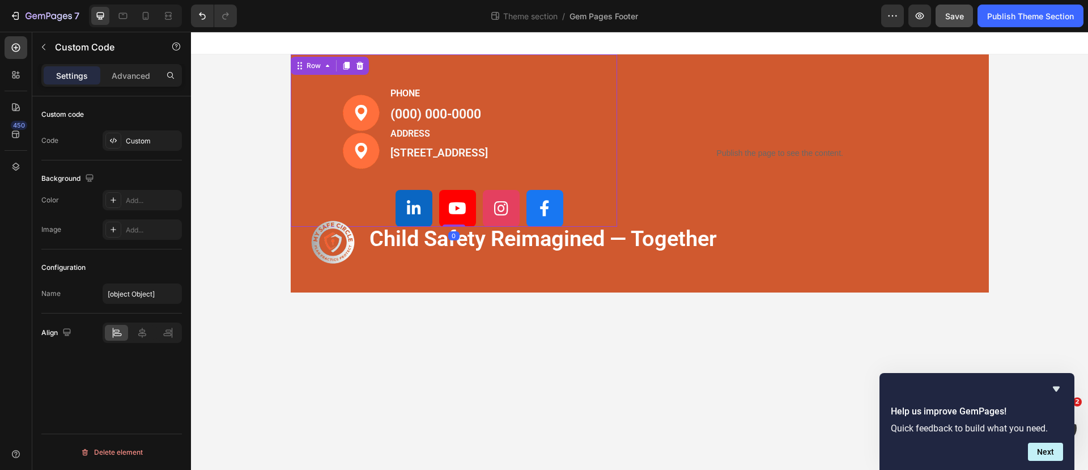
click at [327, 131] on div "Image Image PHONE Text block [PHONE_NUMBER] Text block ADDRESS Text block [STRE…" at bounding box center [454, 140] width 327 height 172
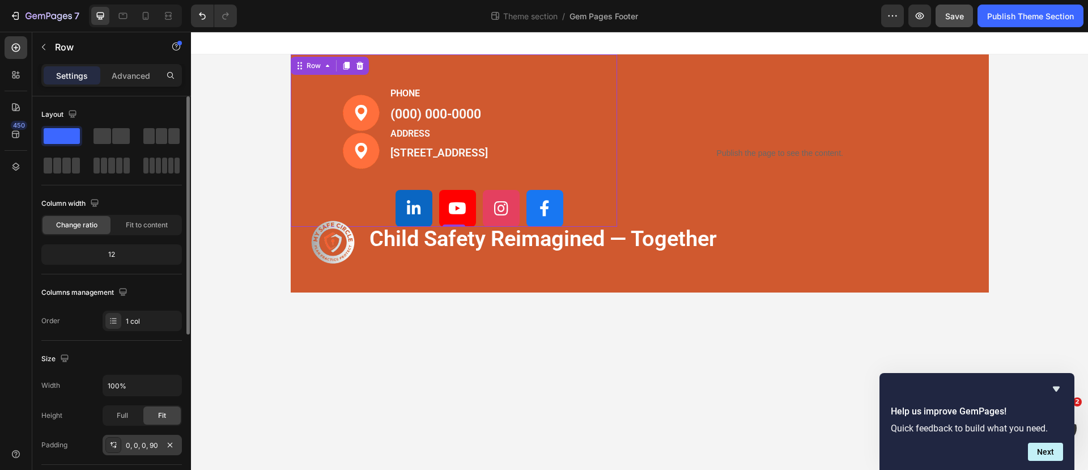
click at [151, 444] on div "0, 0, 0, 90" at bounding box center [142, 445] width 33 height 10
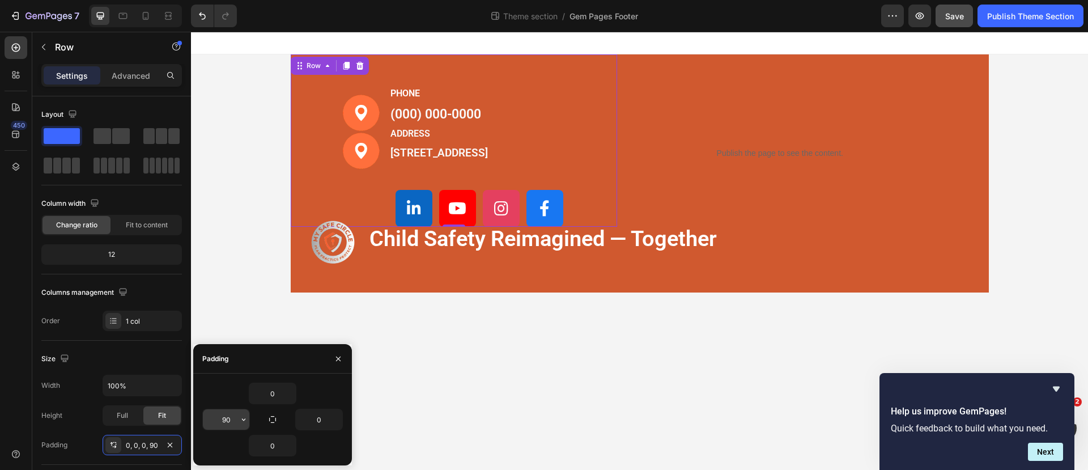
click at [226, 417] on input "90" at bounding box center [226, 419] width 46 height 20
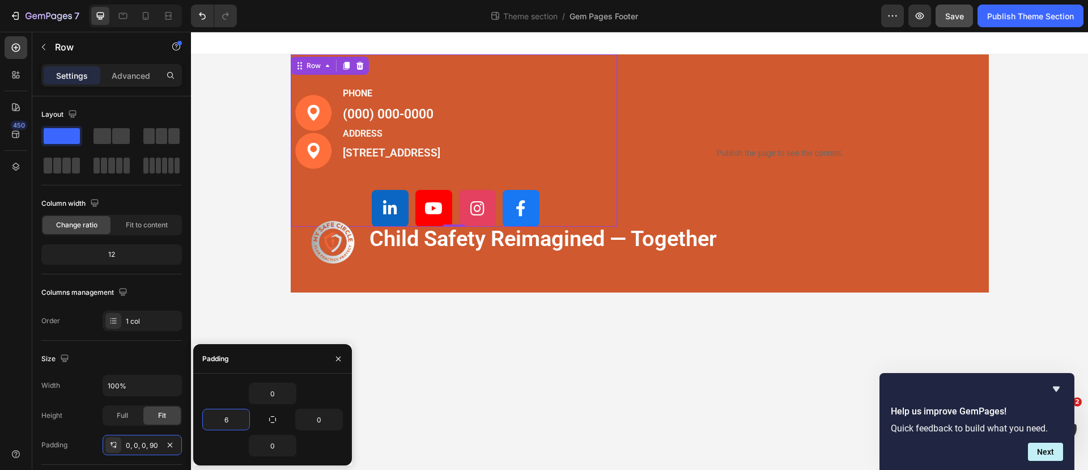
type input "60"
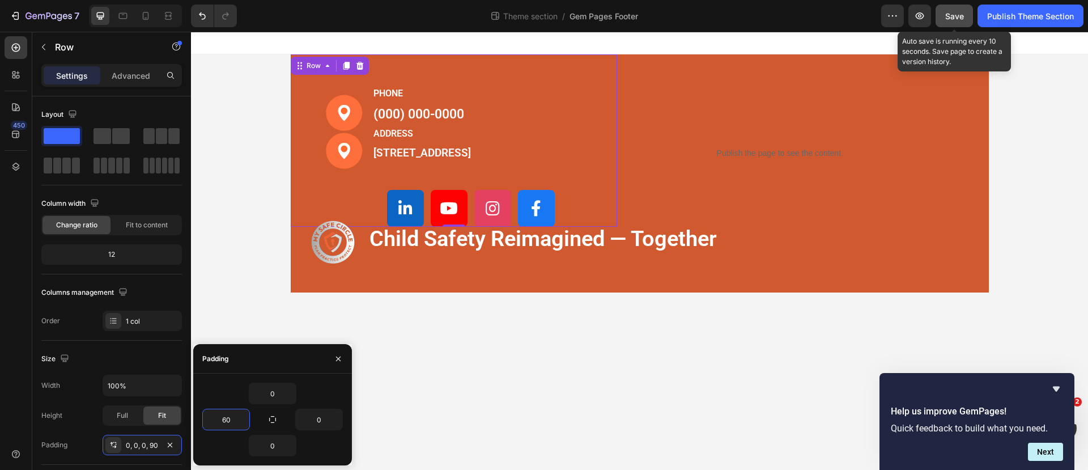
click at [957, 11] on span "Save" at bounding box center [954, 16] width 19 height 10
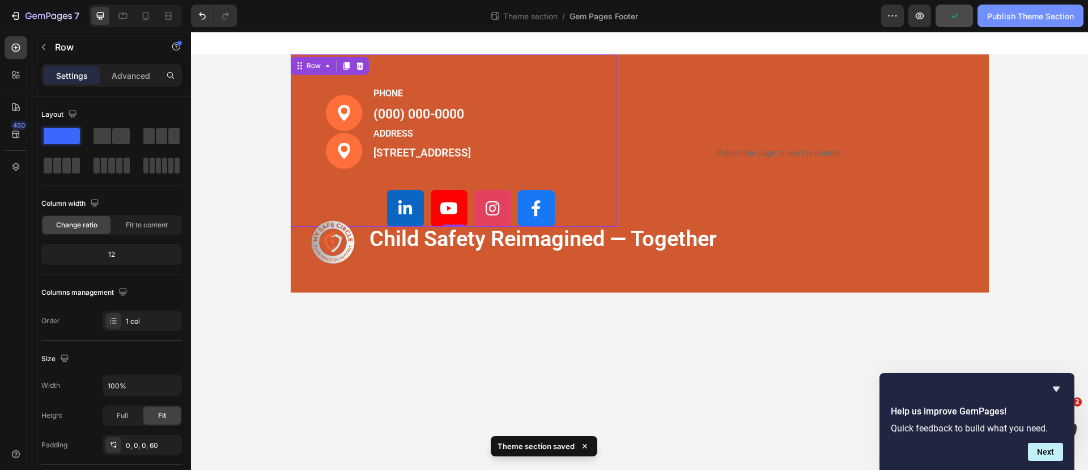
click at [1011, 20] on div "Publish Theme Section" at bounding box center [1030, 16] width 87 height 12
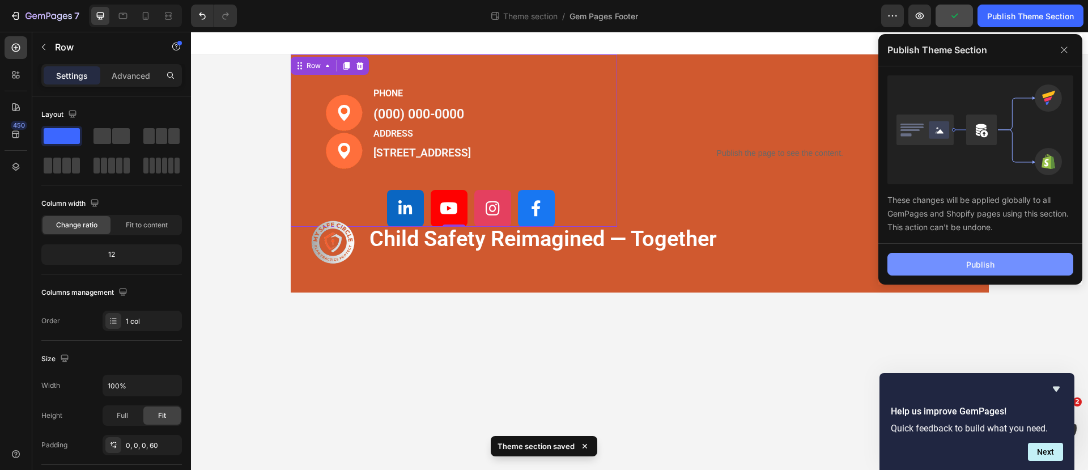
click at [982, 261] on div "Publish" at bounding box center [980, 264] width 28 height 12
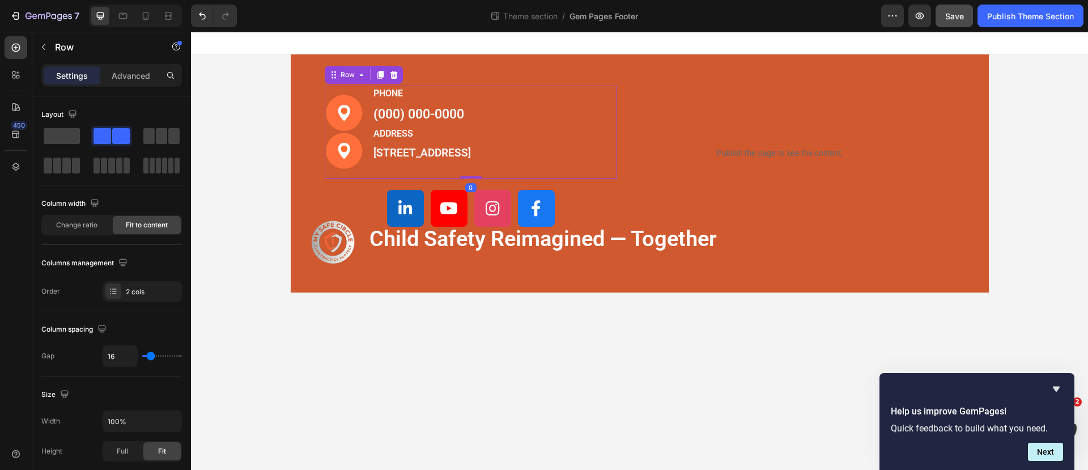
click at [598, 169] on div "Image Image PHONE Text block [PHONE_NUMBER] Text block ADDRESS Text block [STRE…" at bounding box center [471, 132] width 293 height 93
click at [143, 80] on p "Advanced" at bounding box center [131, 76] width 39 height 12
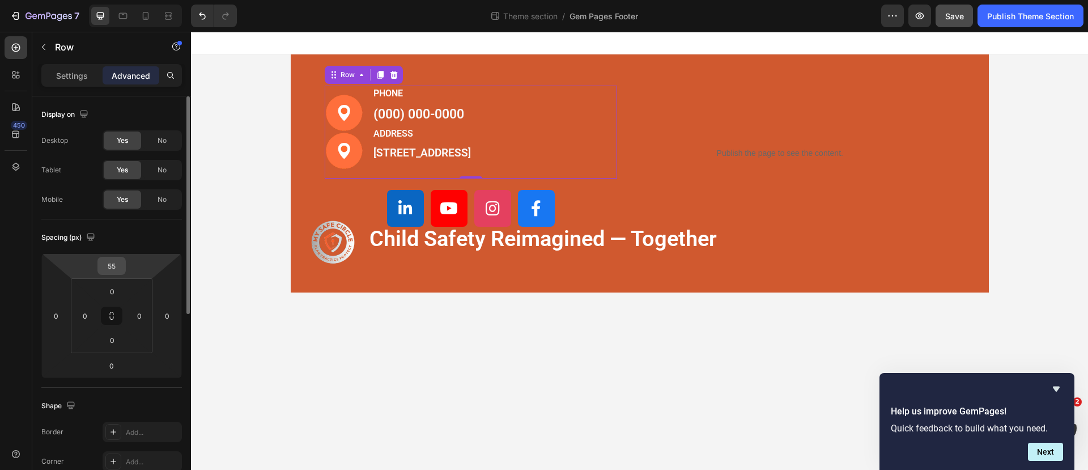
click at [113, 266] on input "55" at bounding box center [111, 265] width 23 height 17
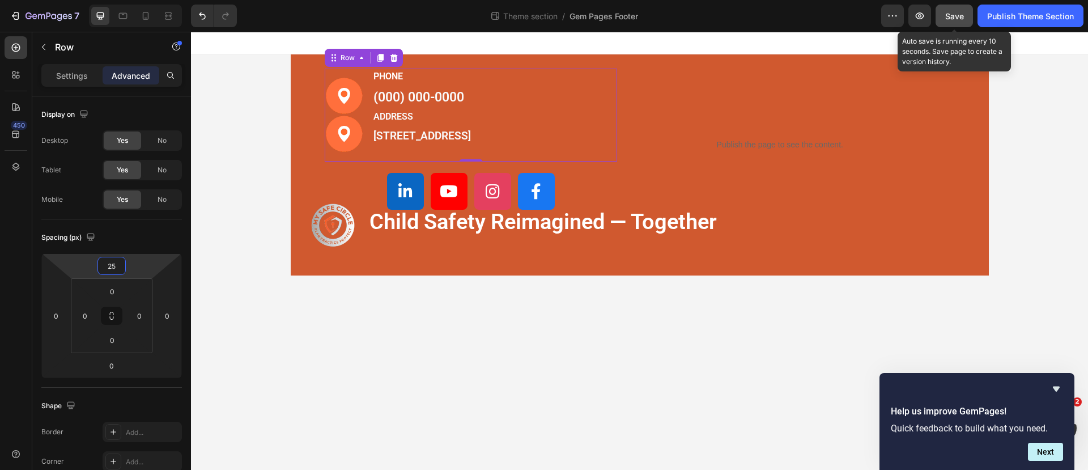
type input "25"
click at [950, 19] on span "Save" at bounding box center [954, 16] width 19 height 10
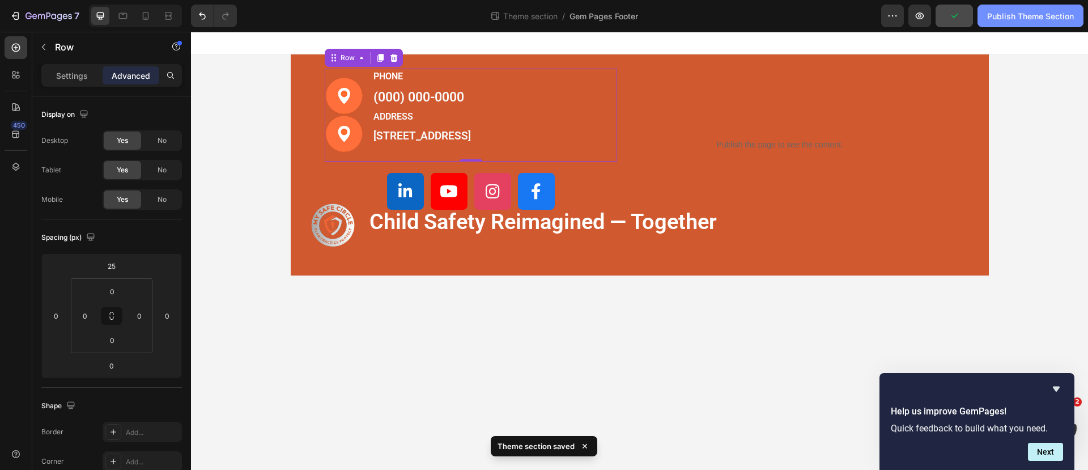
click at [1028, 15] on div "Publish Theme Section" at bounding box center [1030, 16] width 87 height 12
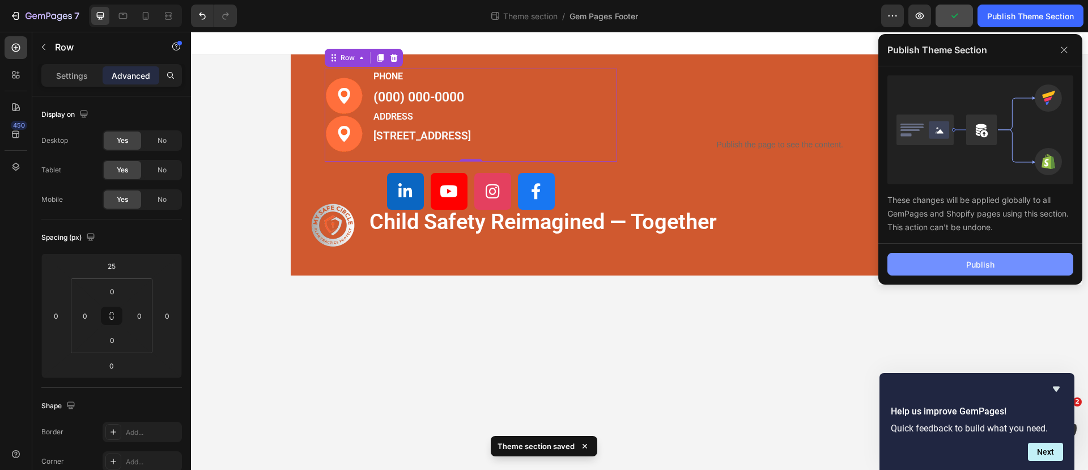
click at [982, 261] on div "Publish" at bounding box center [980, 264] width 28 height 12
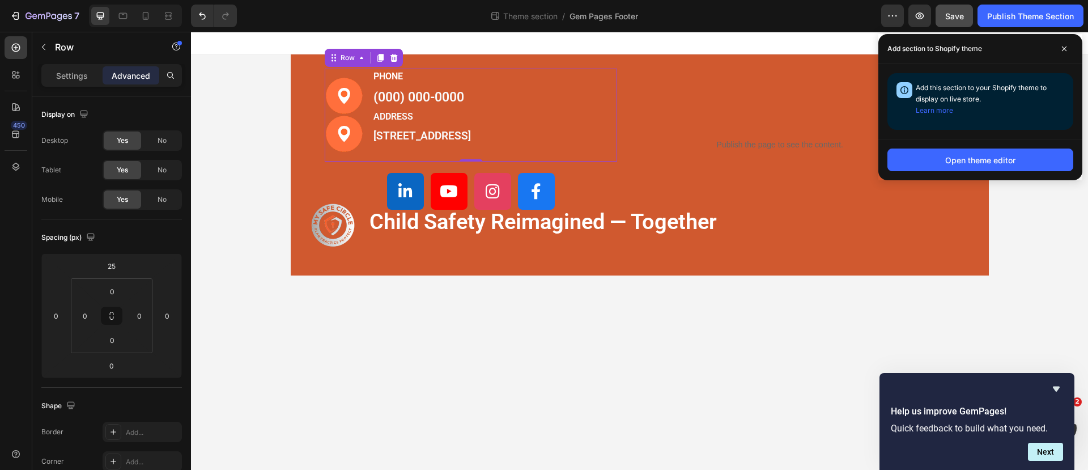
click at [464, 157] on div "PHONE Text block [PHONE_NUMBER] Text block ADDRESS Text block [STREET_ADDRESS] …" at bounding box center [422, 115] width 100 height 93
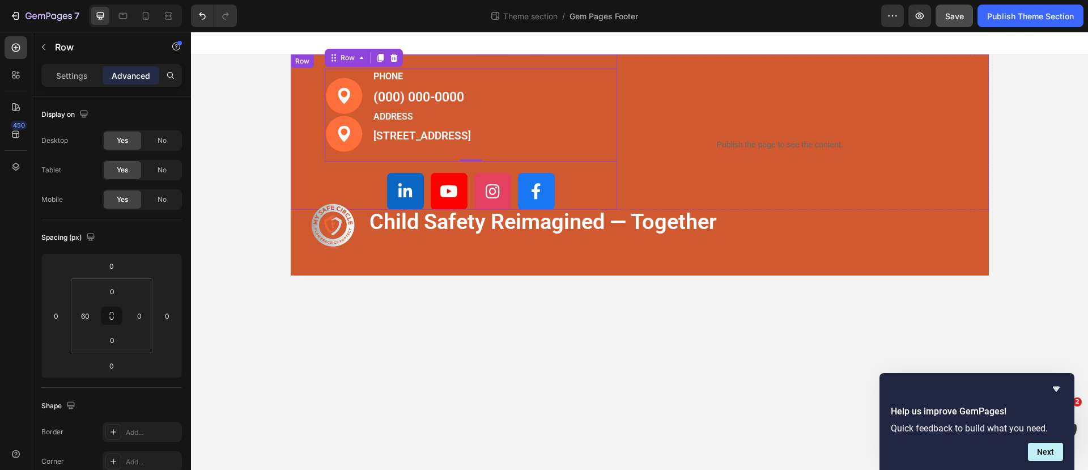
click at [306, 91] on div "Image Image PHONE Text block [PHONE_NUMBER] Text block ADDRESS Text block [STRE…" at bounding box center [454, 131] width 327 height 155
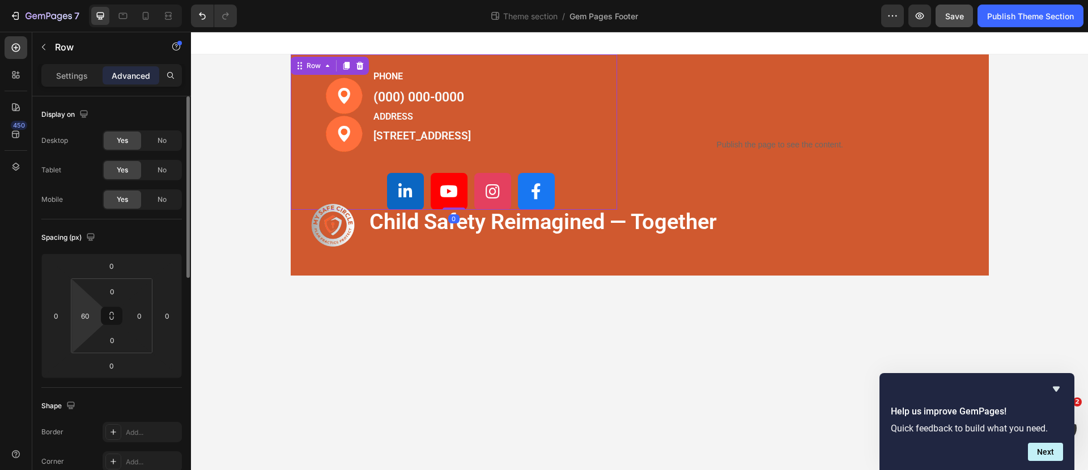
click at [88, 0] on html "7 Theme section / Gem Pages Footer Preview Save Publish Theme Section 450 Secti…" at bounding box center [544, 0] width 1088 height 0
click at [88, 317] on input "60" at bounding box center [84, 315] width 17 height 17
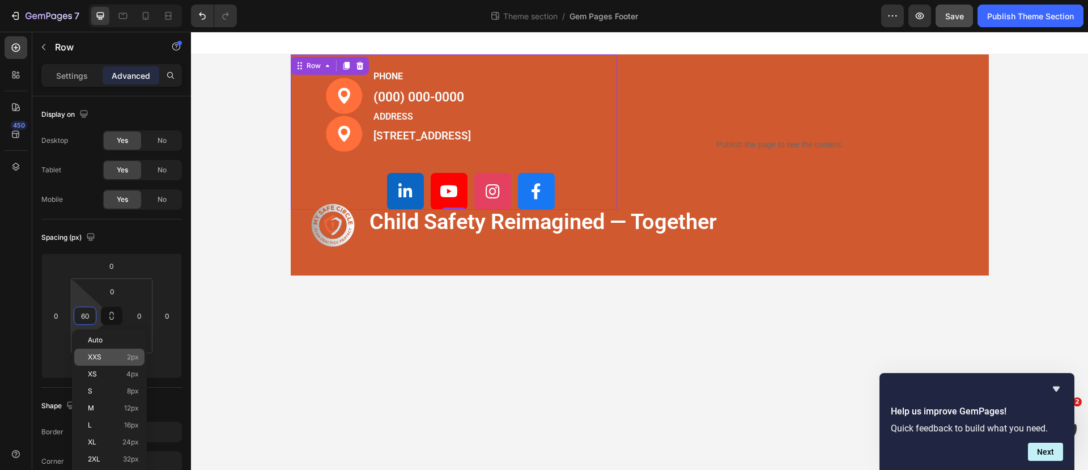
type input "6"
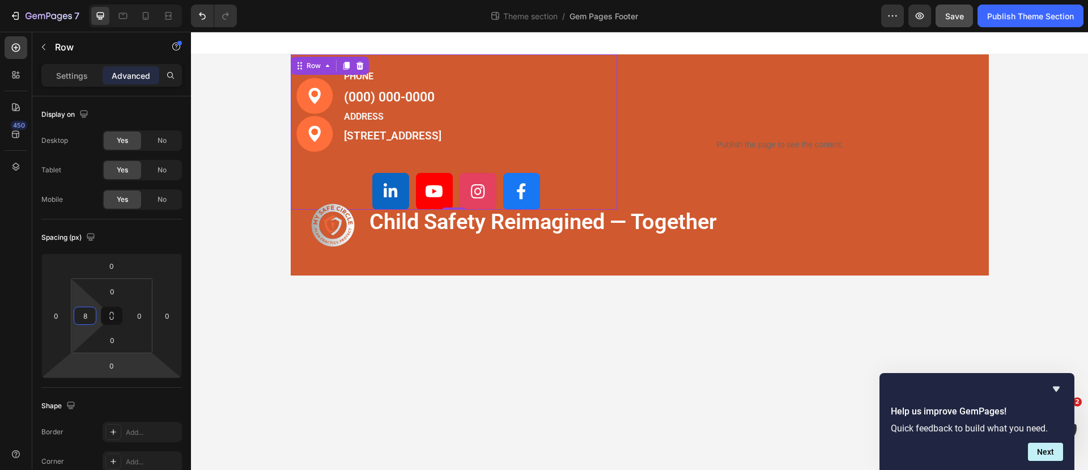
type input "80"
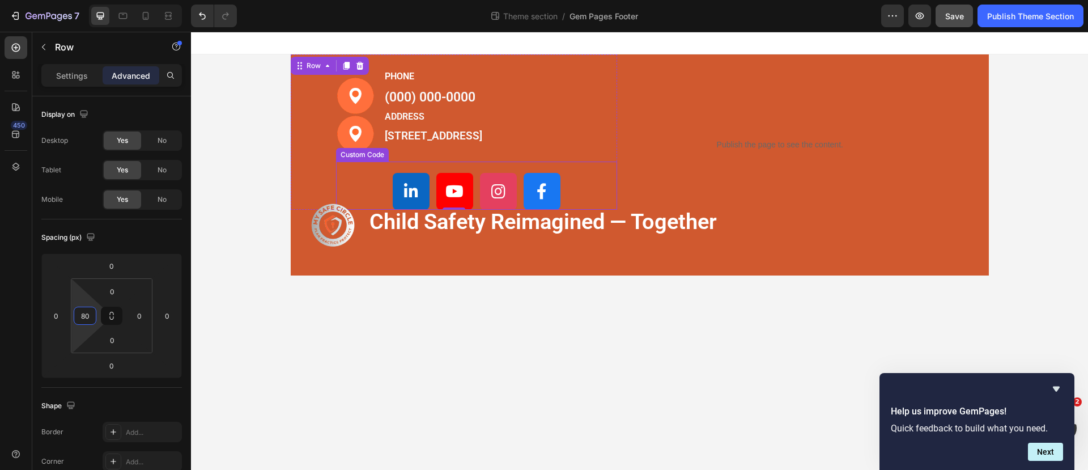
click at [388, 189] on div at bounding box center [477, 191] width 282 height 37
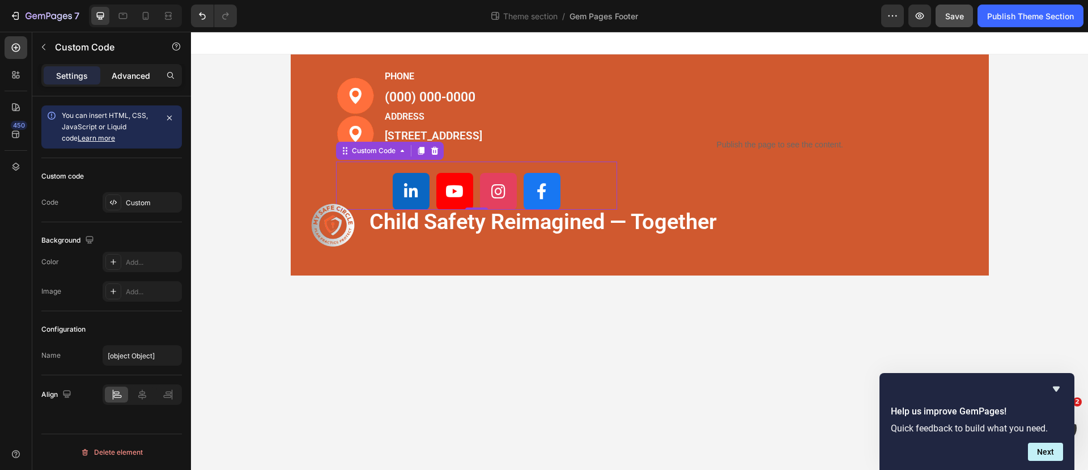
click at [130, 77] on p "Advanced" at bounding box center [131, 76] width 39 height 12
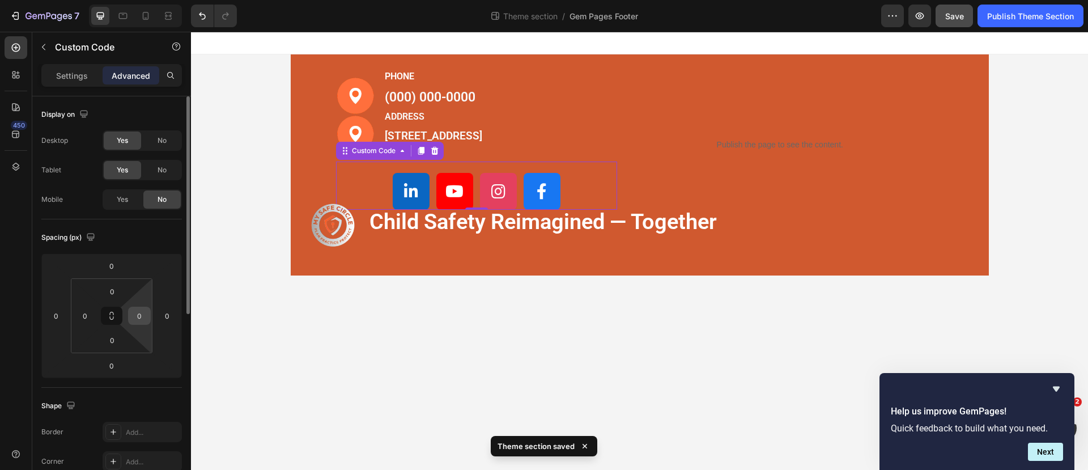
click at [147, 316] on input "0" at bounding box center [139, 315] width 17 height 17
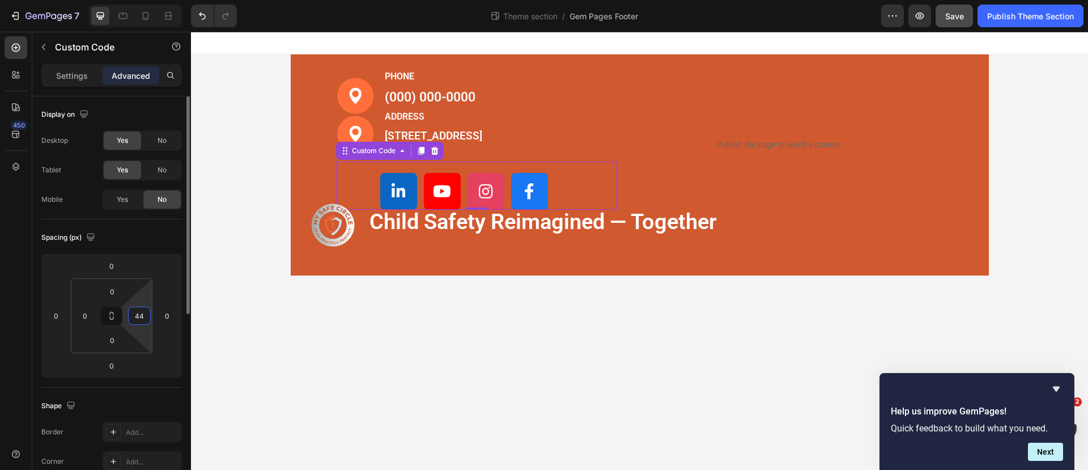
type input "4"
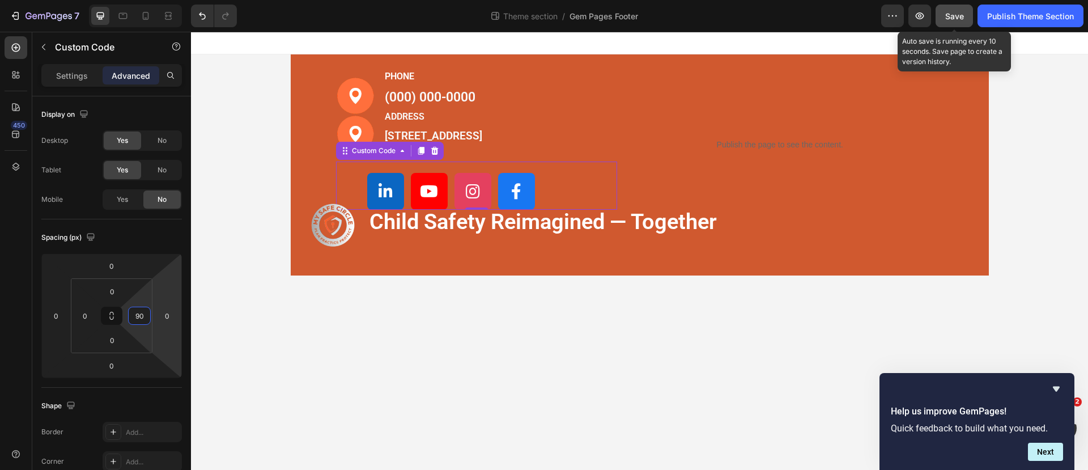
type input "90"
click at [954, 10] on div "Save" at bounding box center [954, 16] width 19 height 12
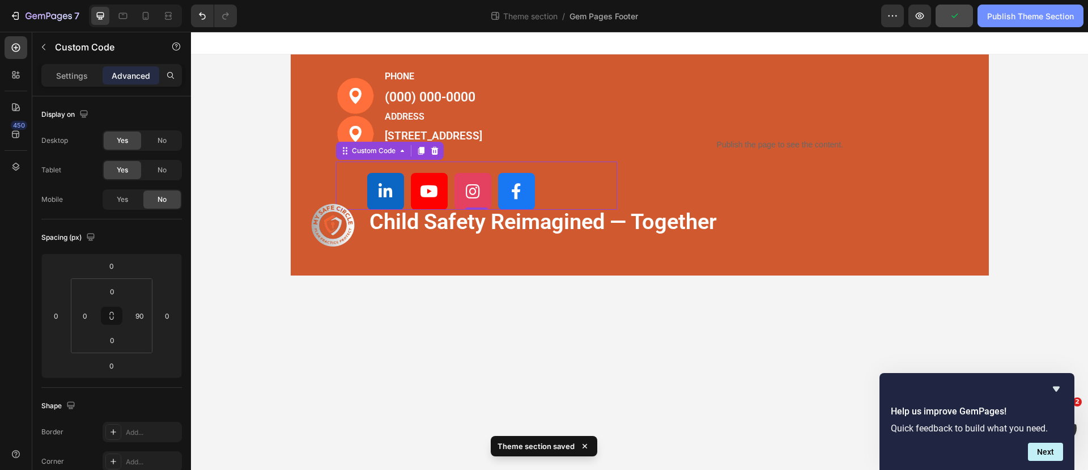
click at [1008, 20] on div "Publish Theme Section" at bounding box center [1030, 16] width 87 height 12
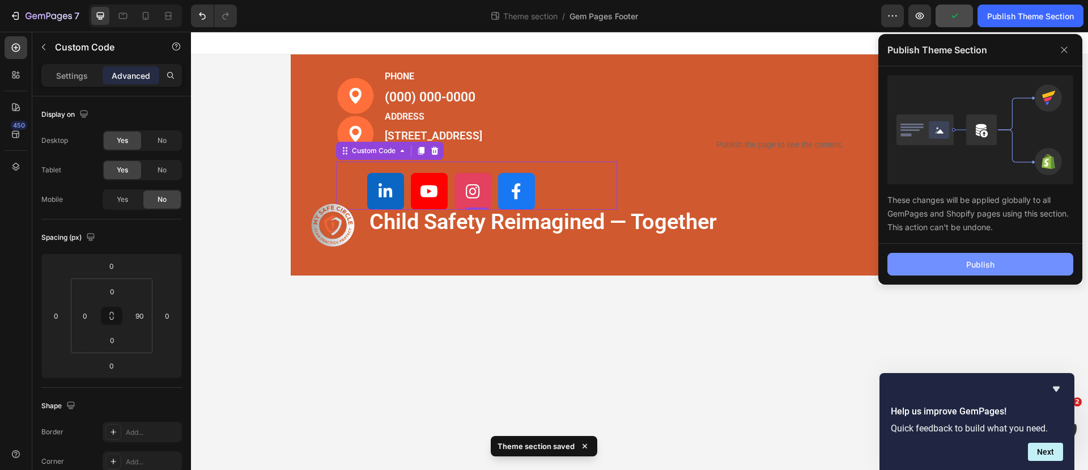
click at [965, 255] on button "Publish" at bounding box center [980, 264] width 186 height 23
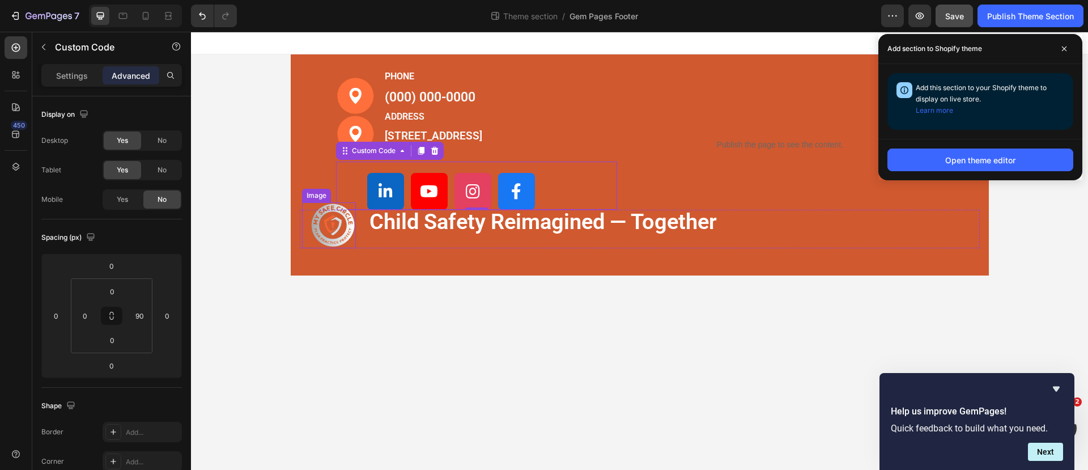
click at [334, 231] on img at bounding box center [332, 225] width 45 height 46
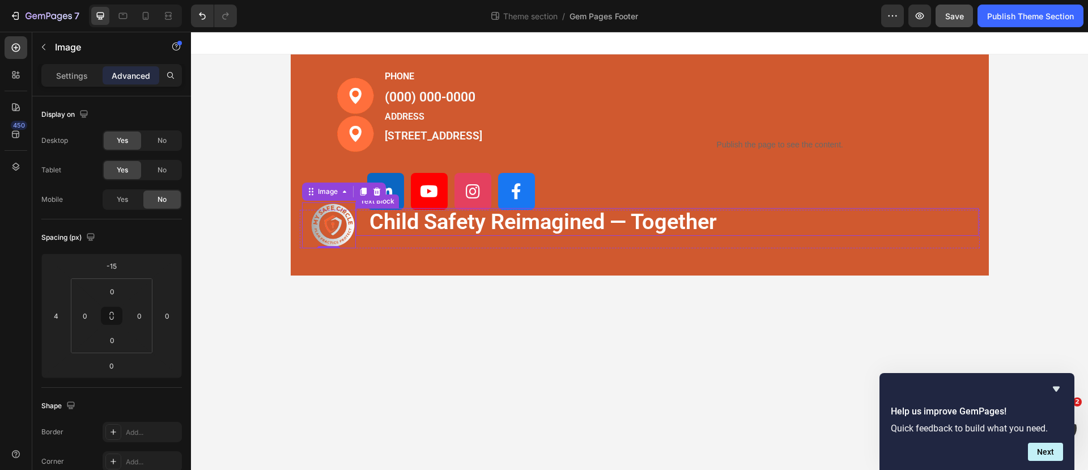
click at [399, 234] on p "child safety reimagined — together" at bounding box center [666, 222] width 595 height 28
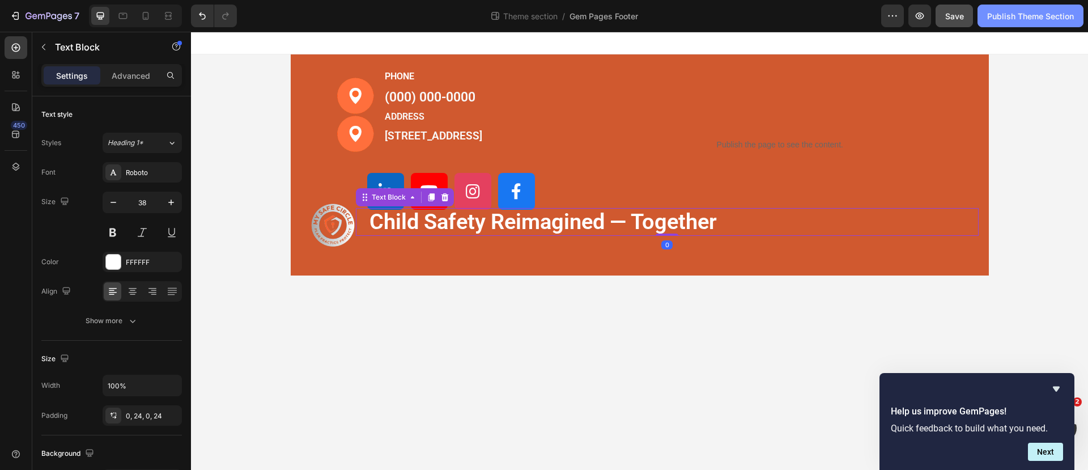
click at [1003, 14] on div "Publish Theme Section" at bounding box center [1030, 16] width 87 height 12
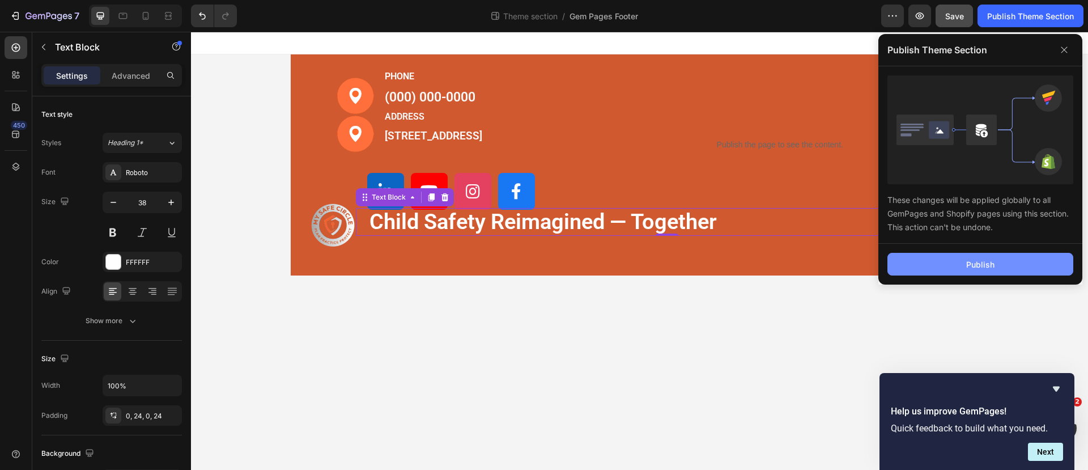
click at [974, 266] on div "Publish" at bounding box center [980, 264] width 28 height 12
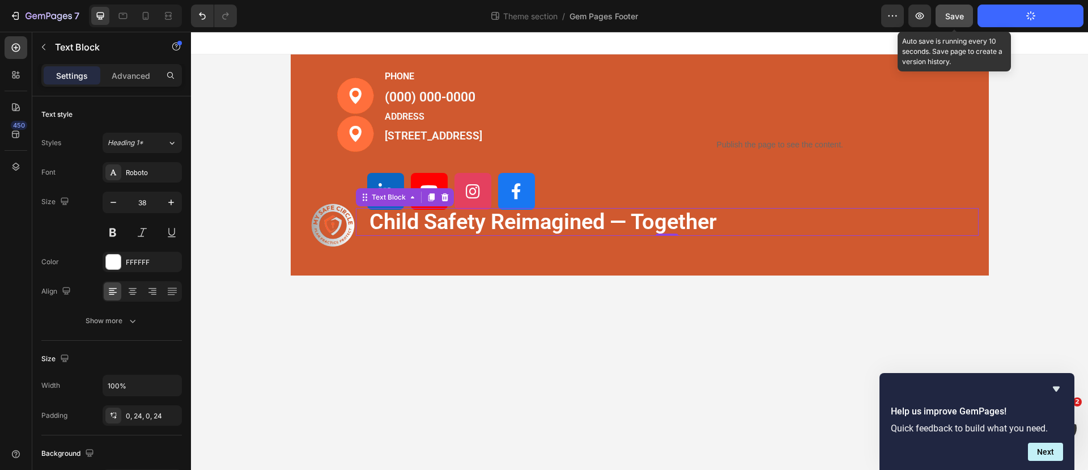
click at [949, 11] on span "Save" at bounding box center [954, 16] width 19 height 10
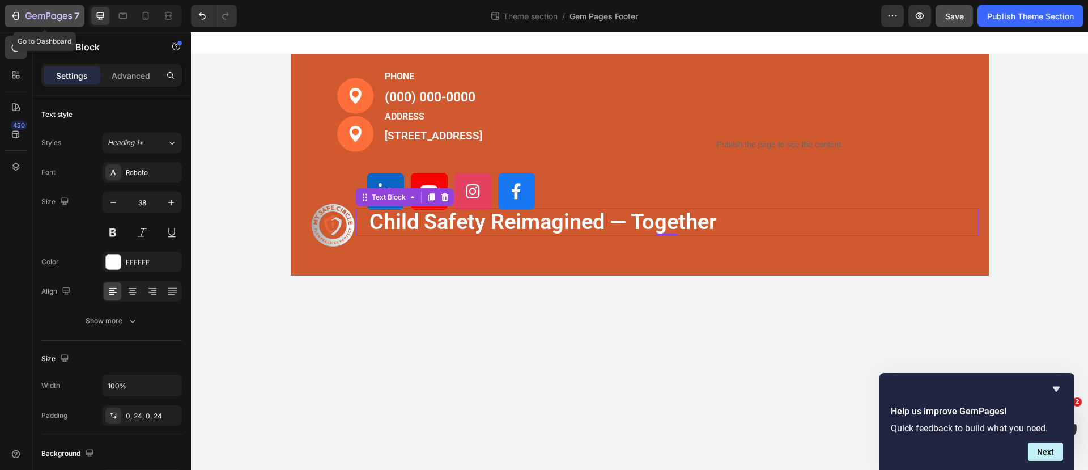
click at [20, 12] on icon "button" at bounding box center [15, 15] width 11 height 11
